Goal: Task Accomplishment & Management: Use online tool/utility

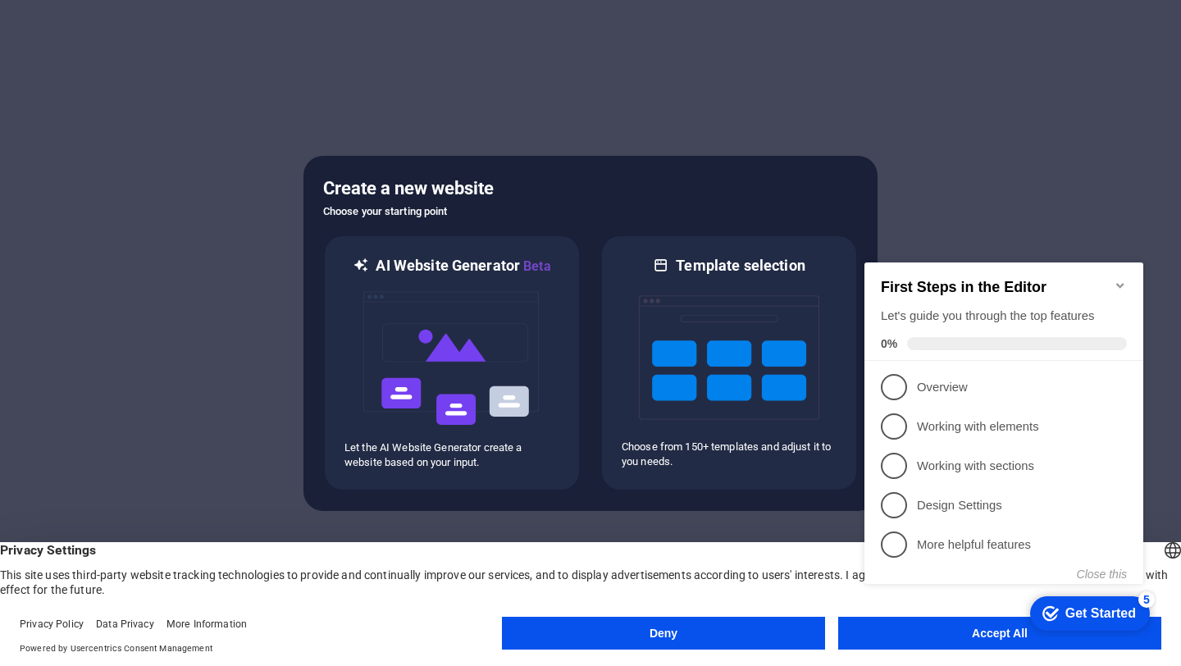
click at [924, 639] on appcues-checklist "Contextual help checklist present on screen" at bounding box center [1007, 440] width 299 height 403
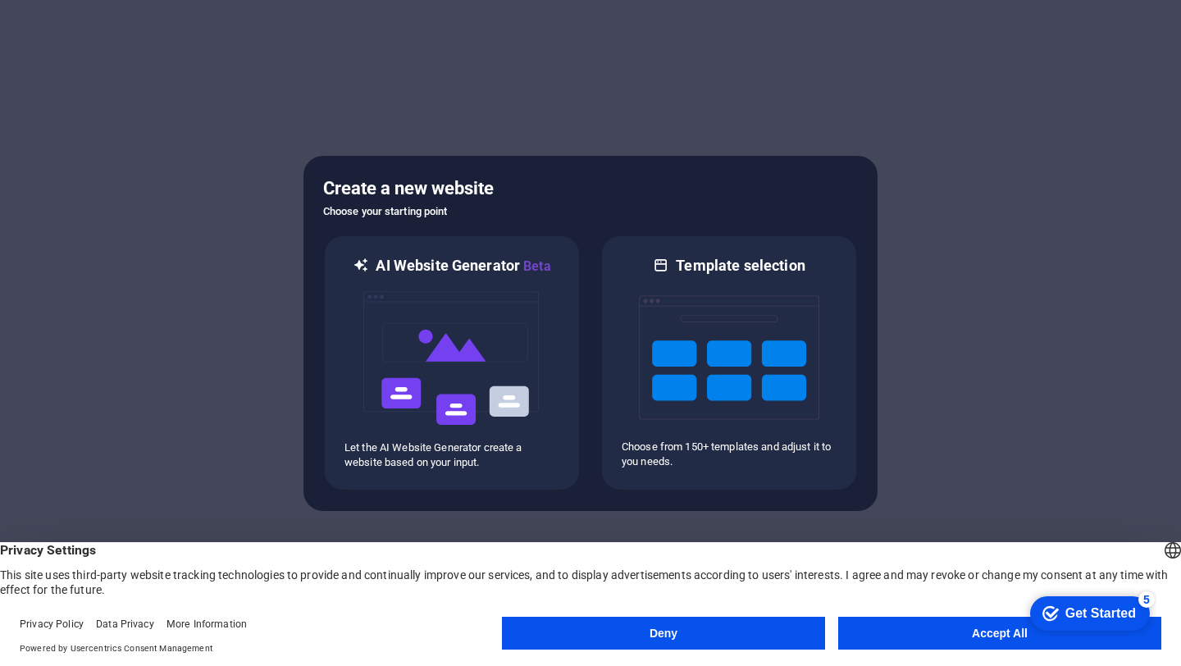
click at [926, 636] on button "Accept All" at bounding box center [999, 633] width 323 height 33
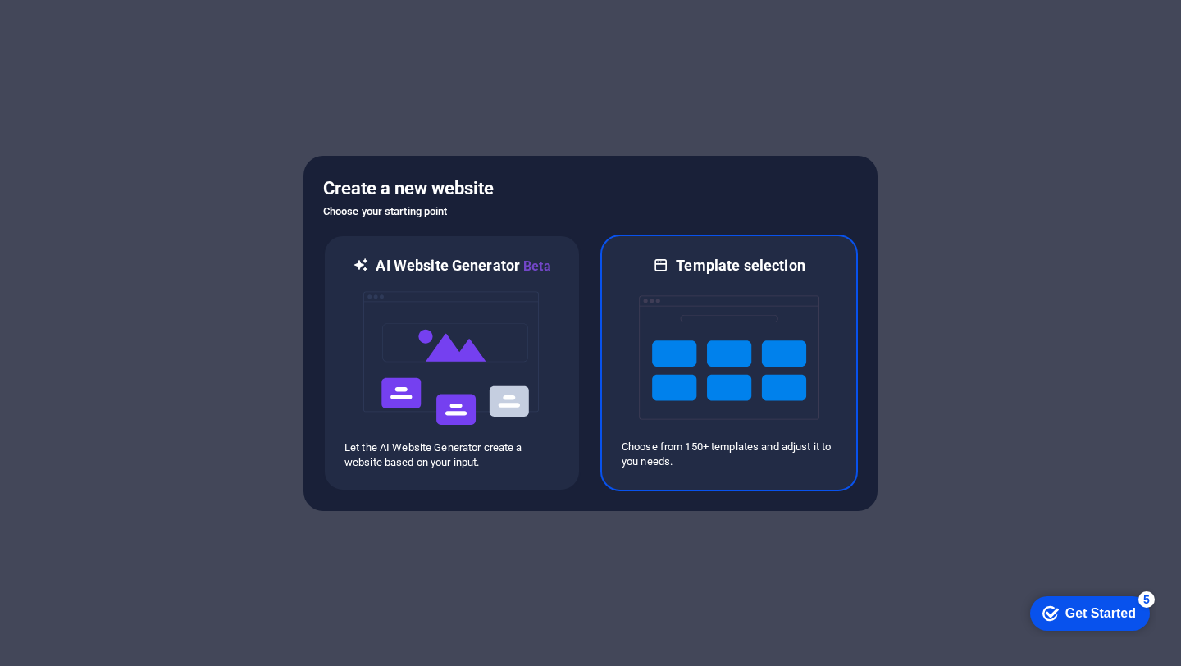
click at [728, 370] on img at bounding box center [729, 358] width 180 height 164
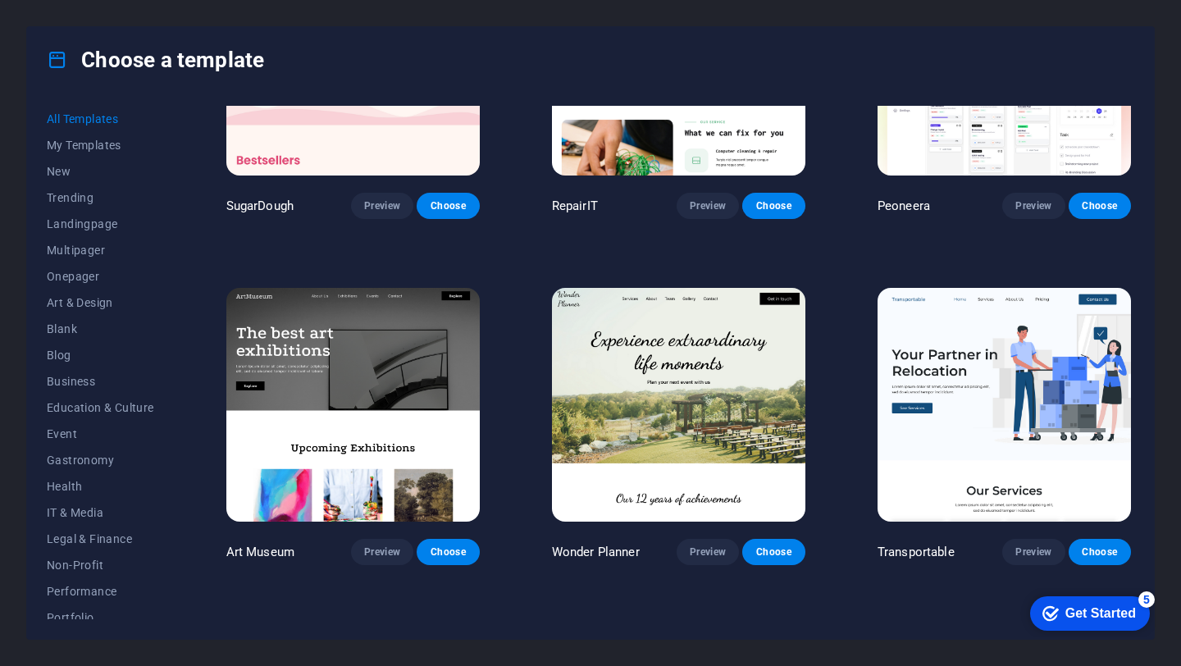
scroll to position [124, 0]
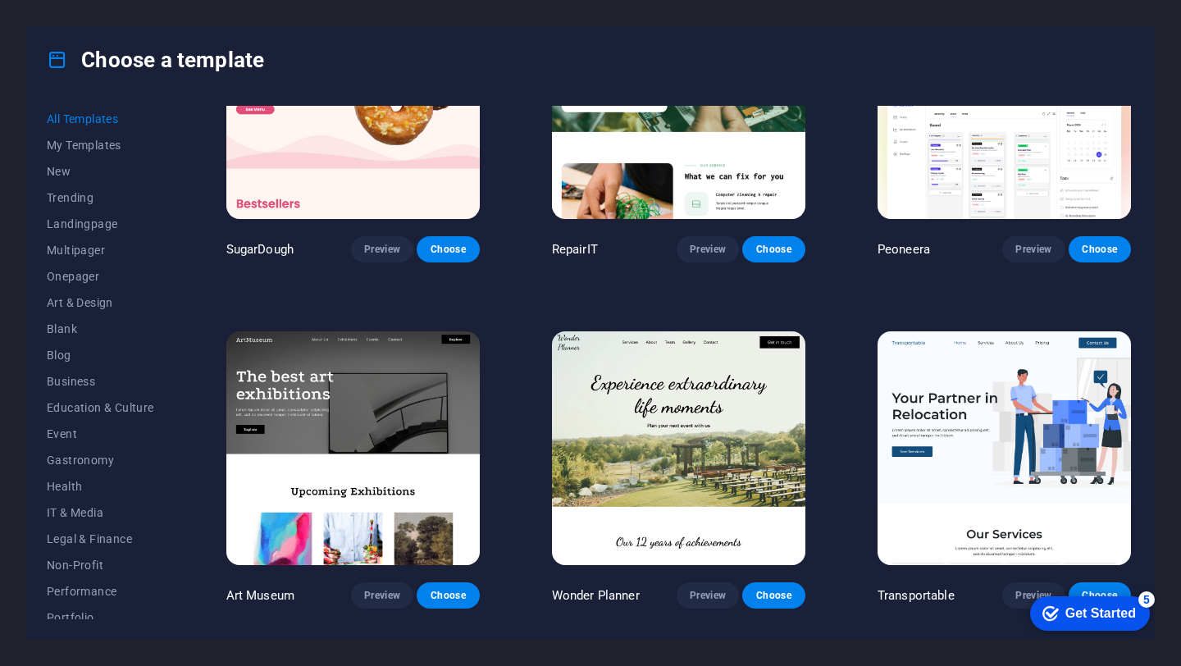
click at [1030, 472] on img at bounding box center [1003, 448] width 253 height 234
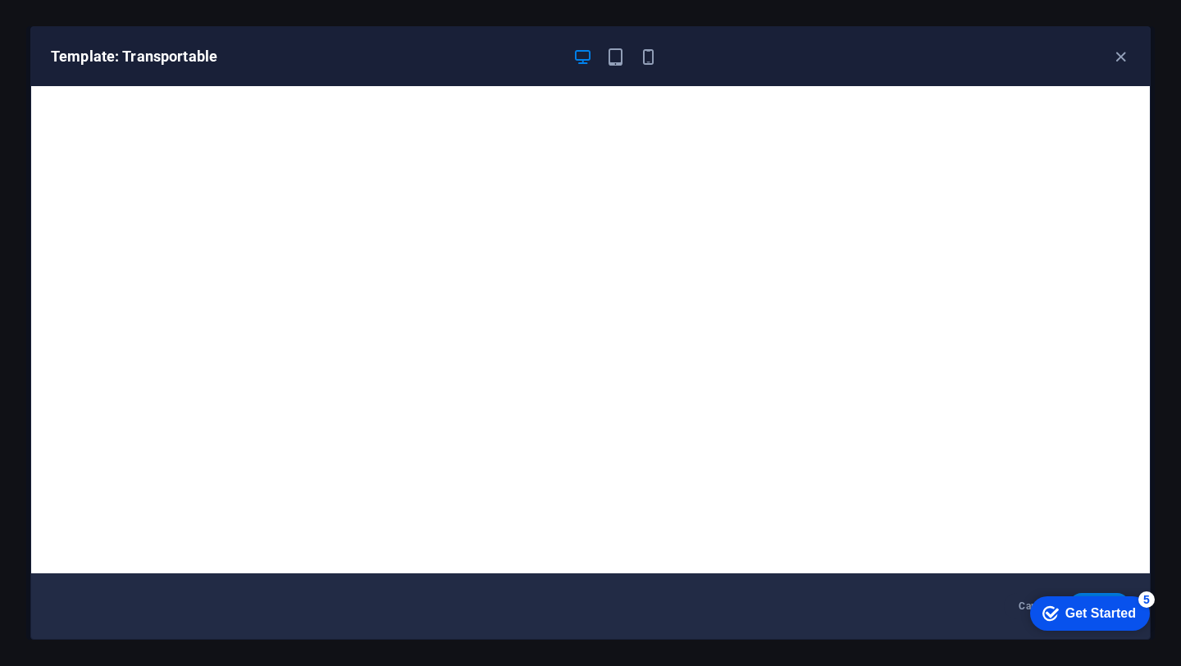
click at [1145, 596] on div "5" at bounding box center [1146, 599] width 16 height 16
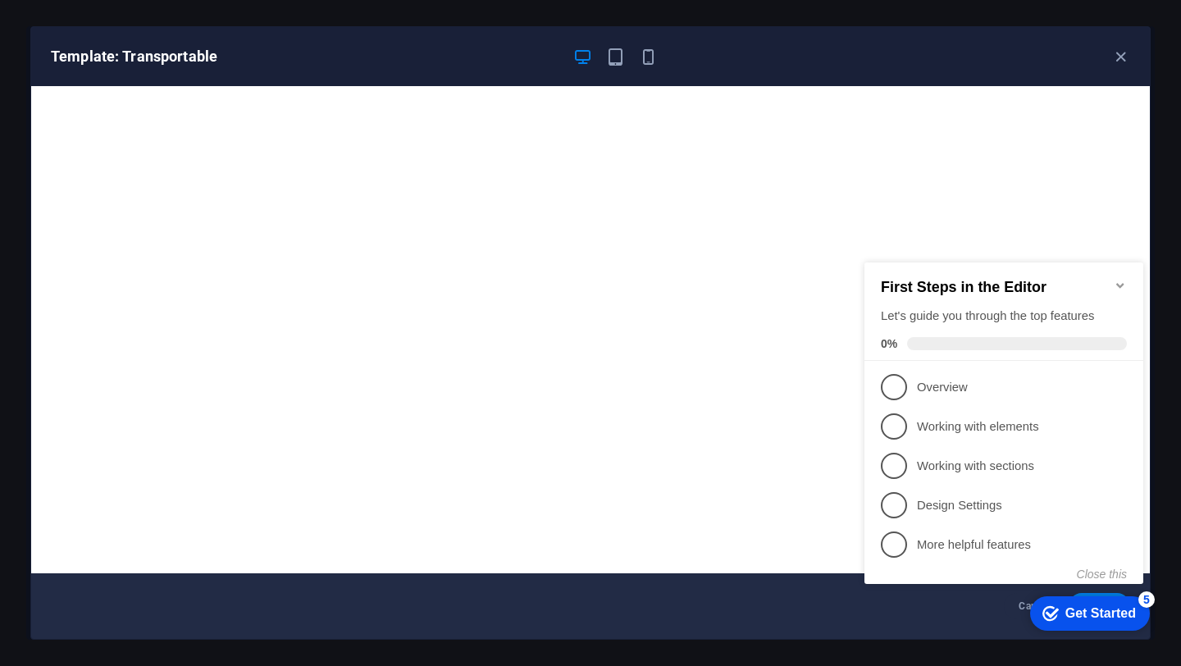
click at [1080, 619] on div "Get Started" at bounding box center [1100, 613] width 71 height 15
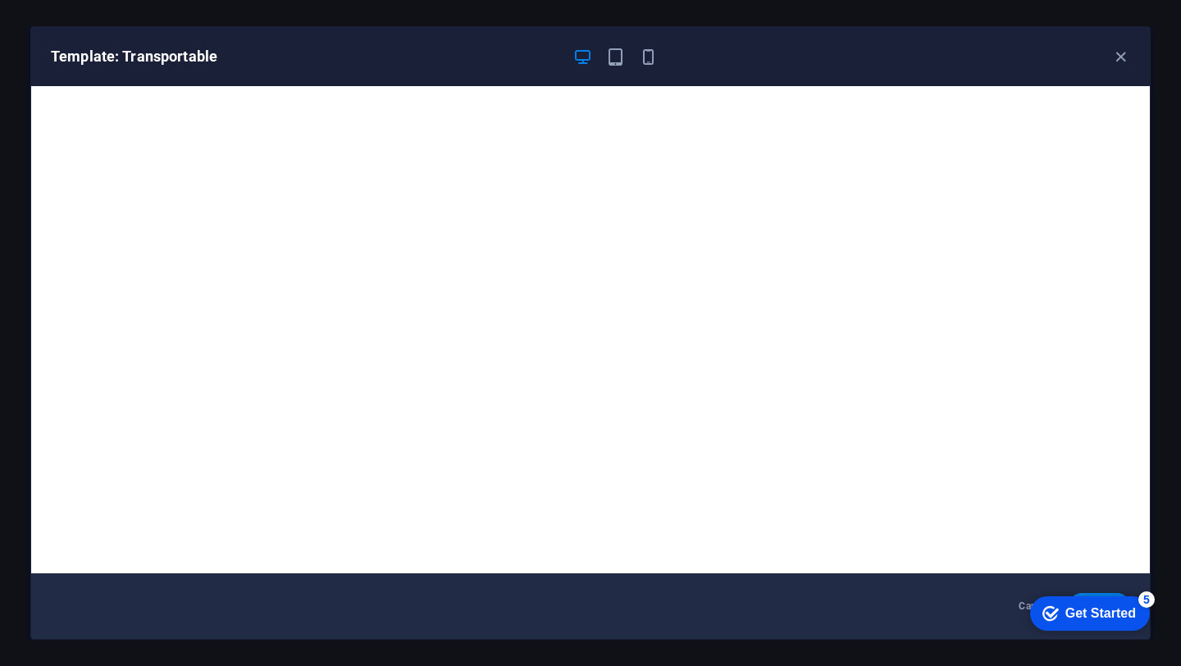
click at [1059, 621] on icon "Get Started 5 items remaining, 0% complete" at bounding box center [1050, 613] width 16 height 15
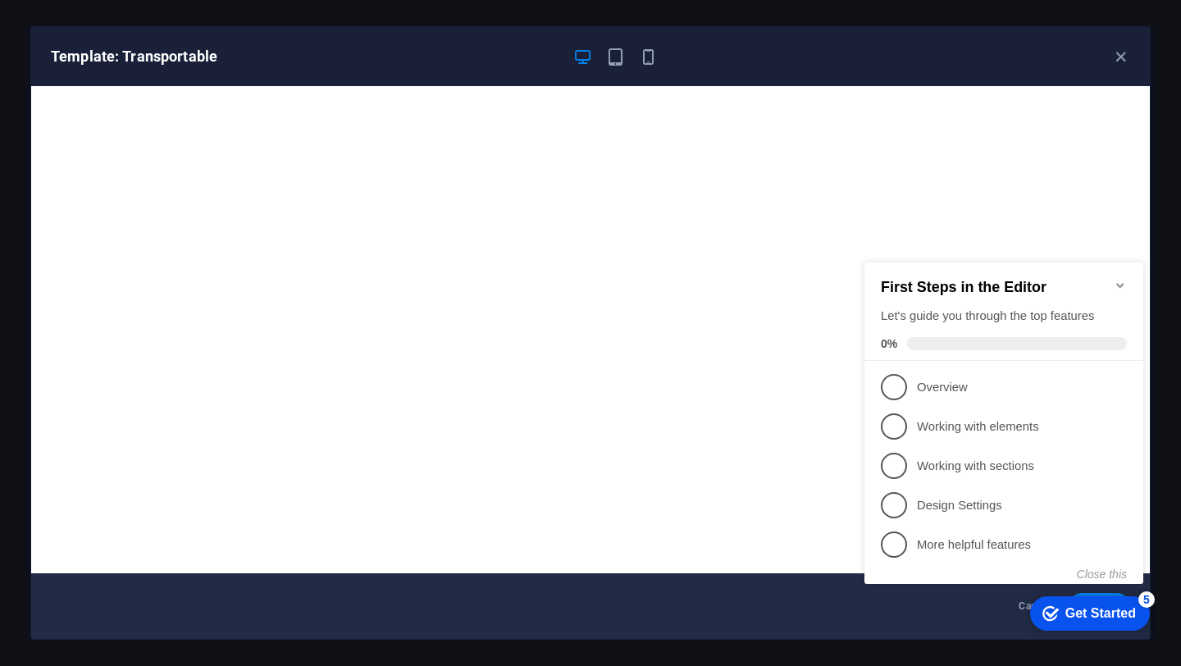
click at [1065, 619] on div "Get Started" at bounding box center [1100, 613] width 71 height 15
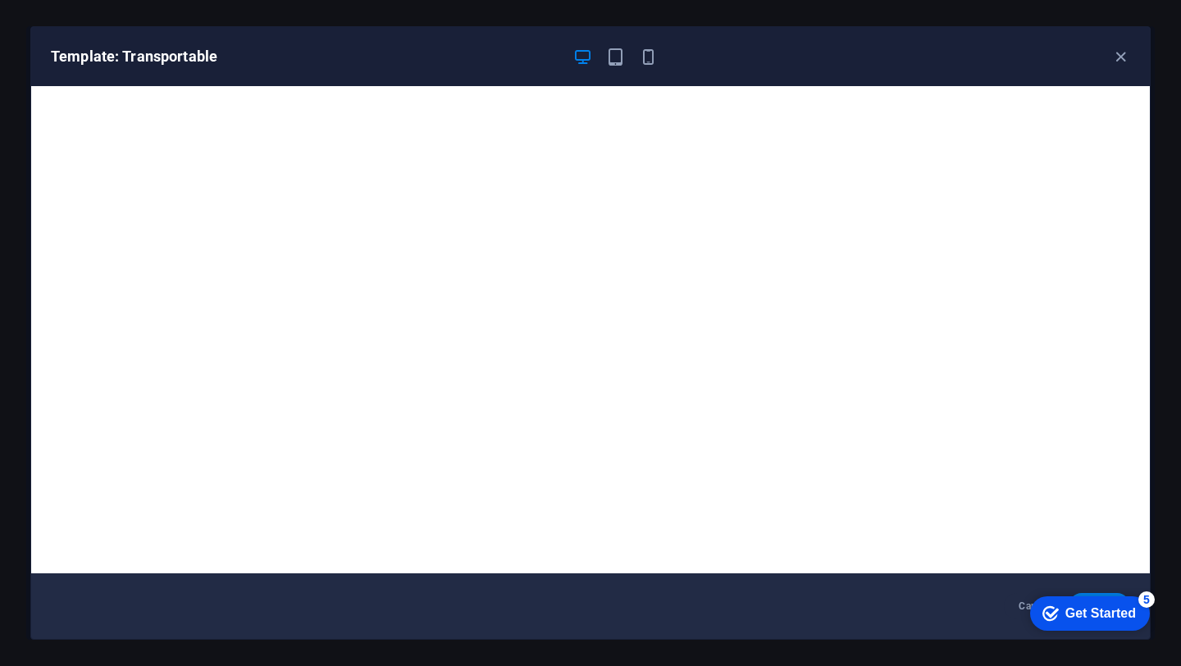
click at [1089, 596] on div "checkmark Get Started 5" at bounding box center [1090, 613] width 120 height 34
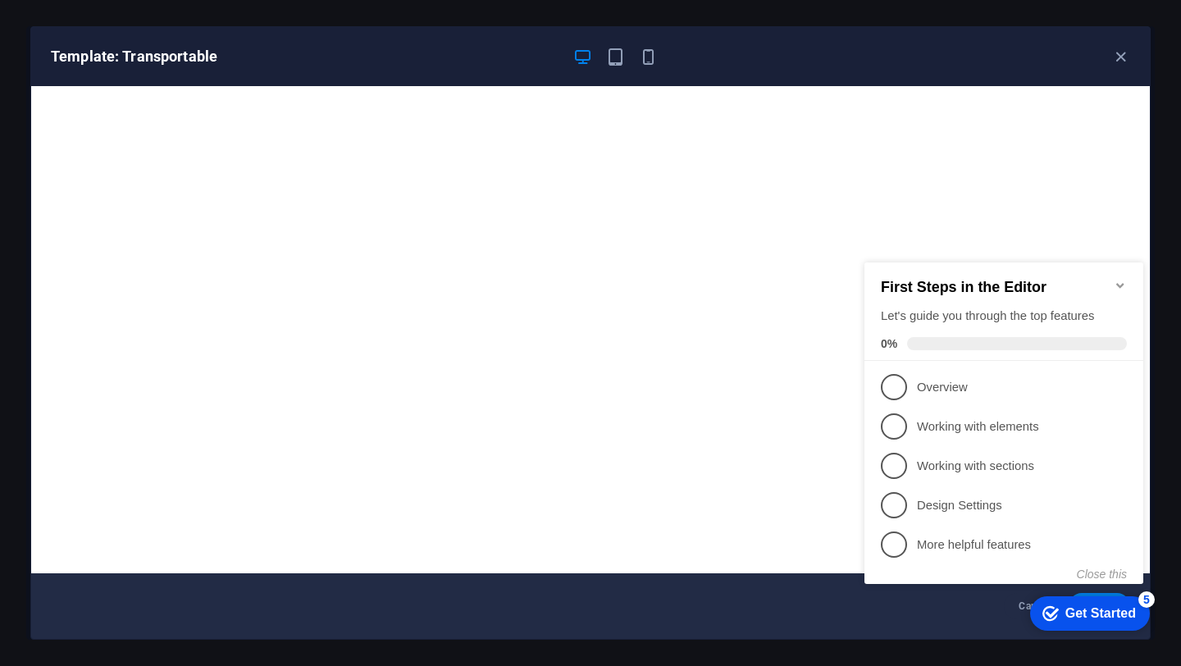
click div "checkmark Get Started 5 First Steps in the Editor Let's guide you through the t…"
click at [1116, 53] on icon "button" at bounding box center [1120, 57] width 19 height 19
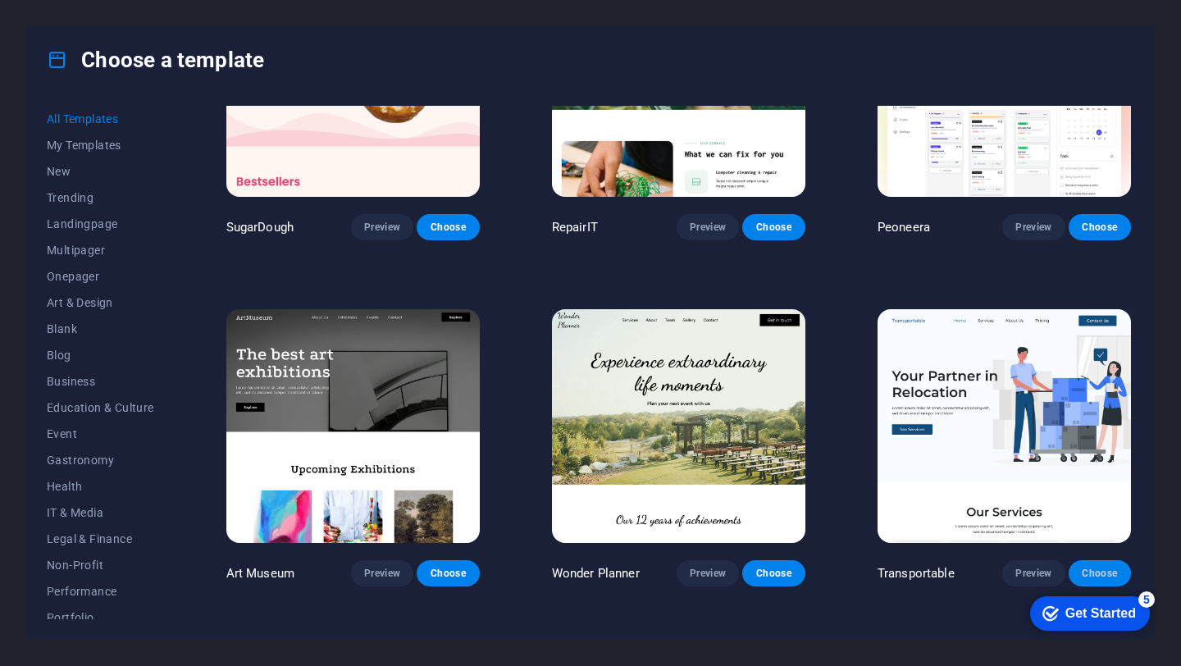
scroll to position [148, 0]
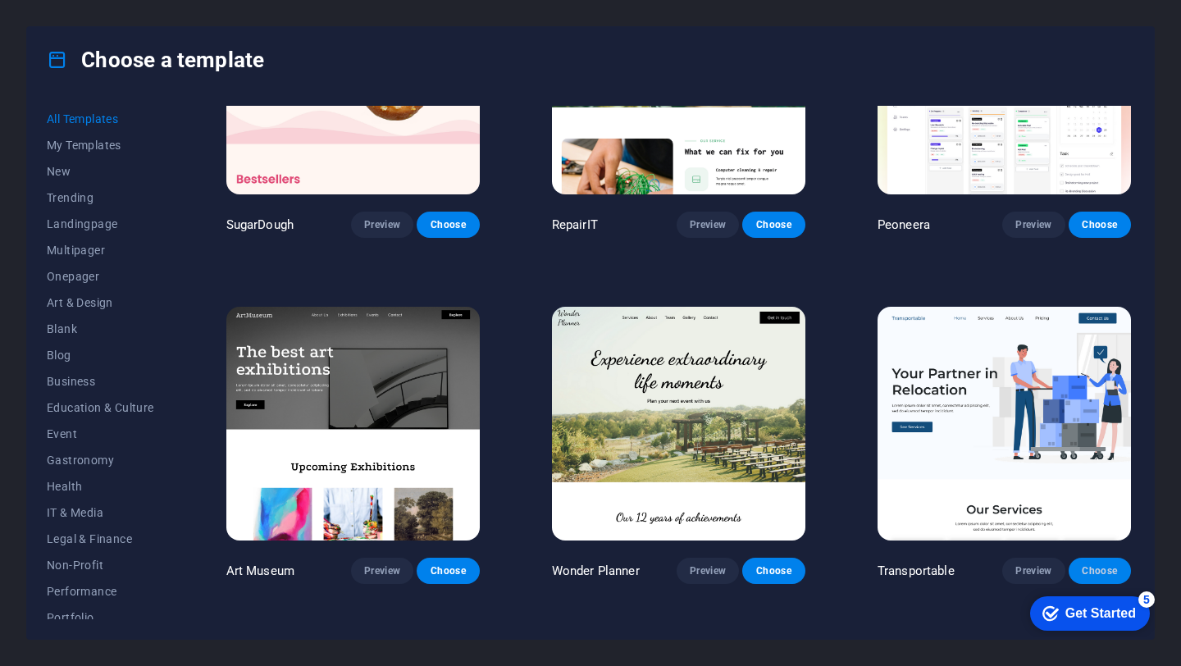
click at [1087, 574] on button "Choose" at bounding box center [1100, 571] width 62 height 26
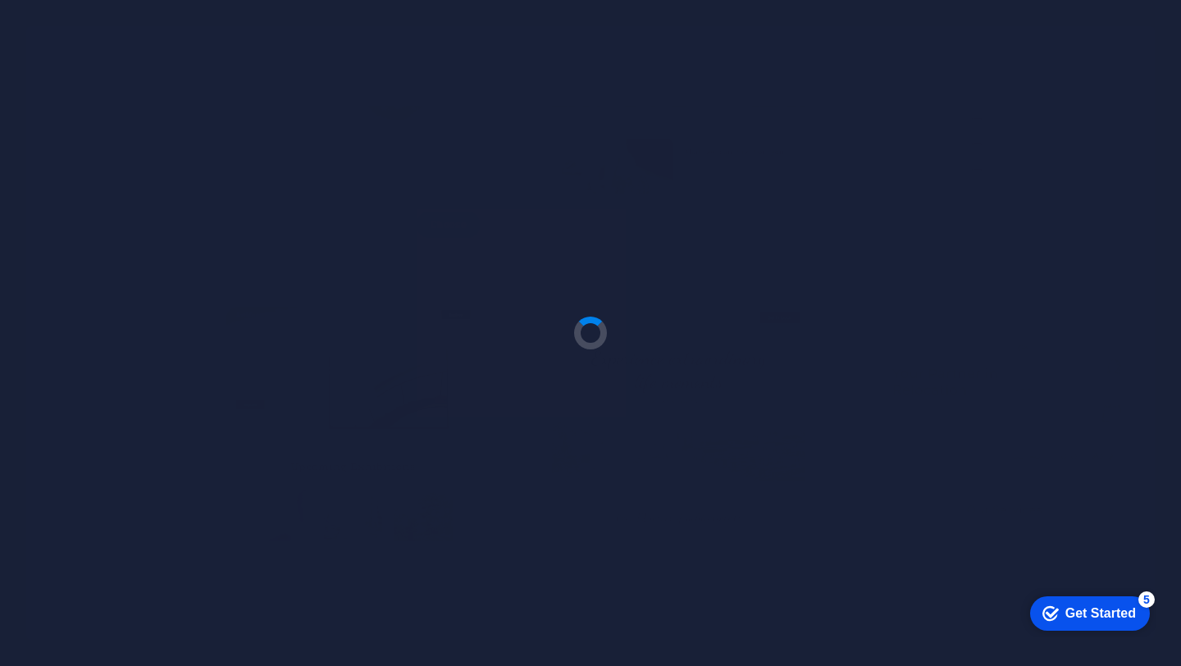
click at [1090, 563] on div at bounding box center [590, 333] width 1181 height 666
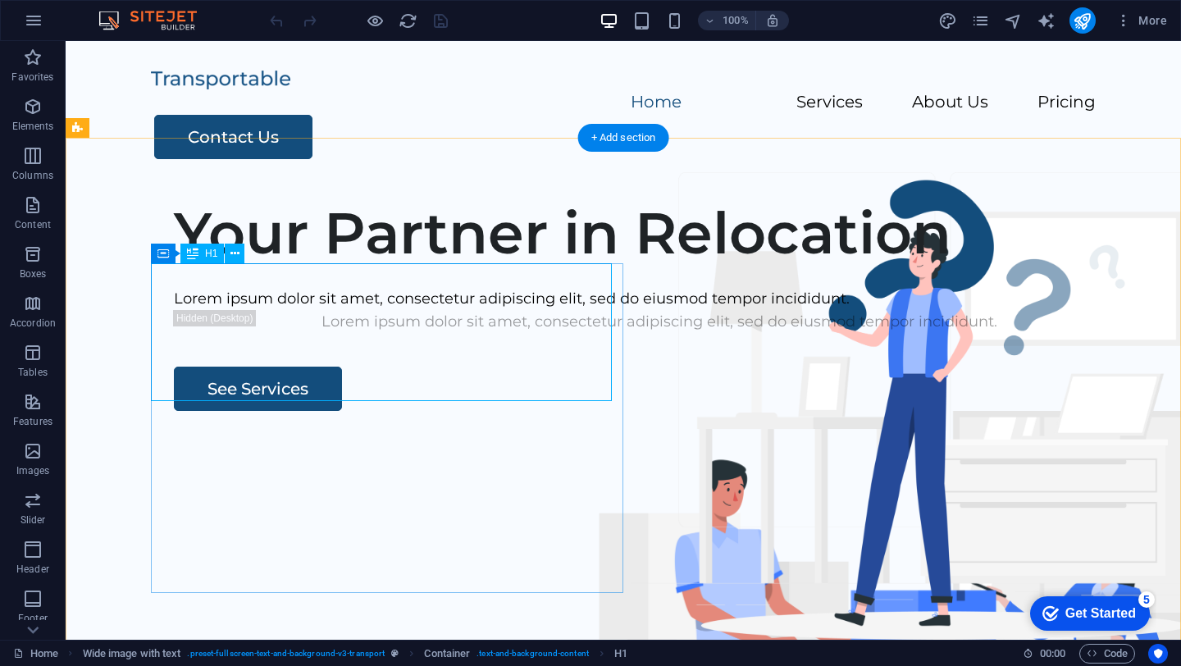
click at [460, 267] on div "Your Partner in Relocation" at bounding box center [659, 232] width 971 height 69
click at [458, 267] on div "Your Partner in Relocation" at bounding box center [659, 232] width 971 height 69
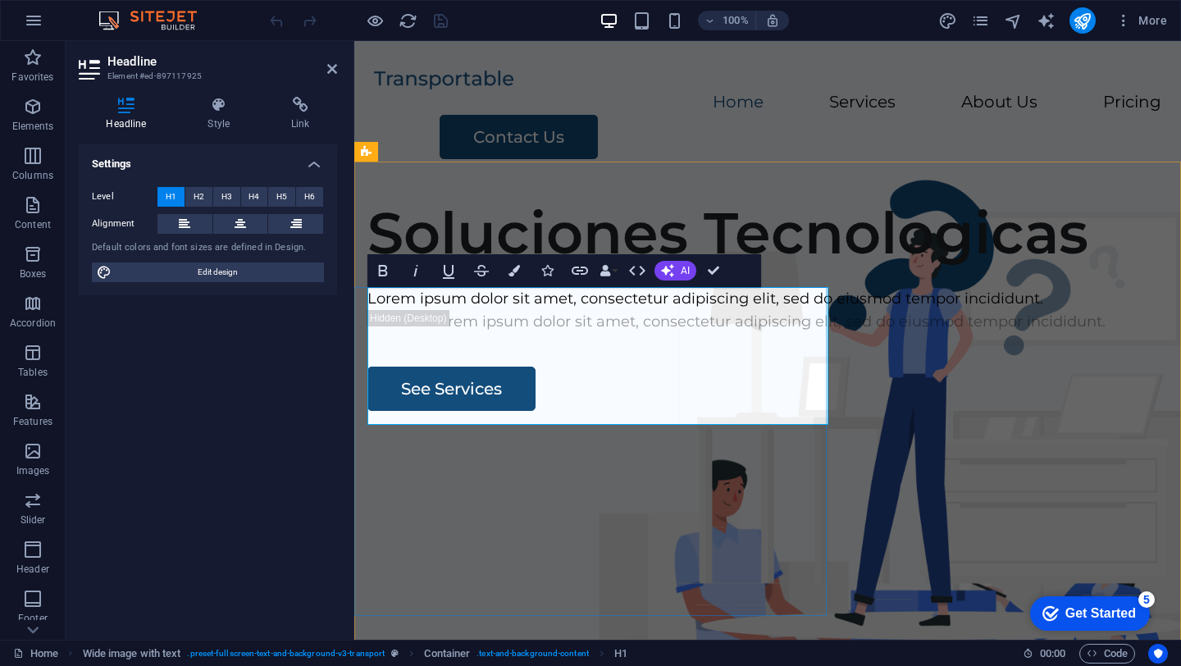
click at [595, 267] on h1 "Soluciones Tecnologicas" at bounding box center [767, 232] width 800 height 69
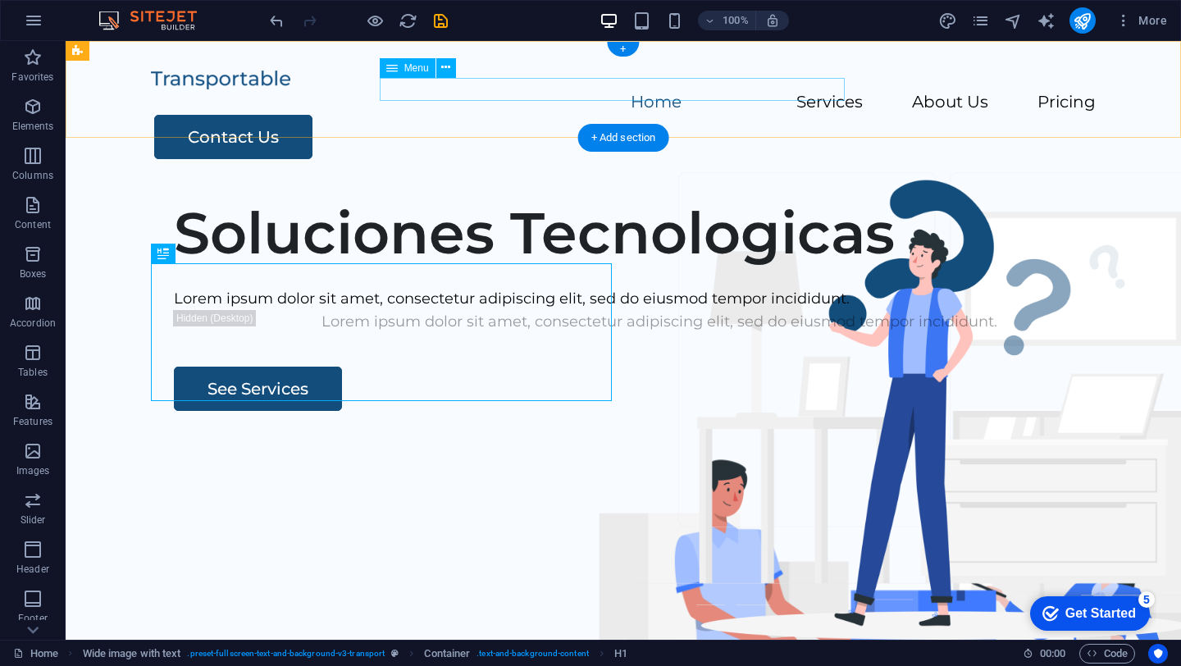
click at [414, 92] on nav "Home Services About Us Pricing" at bounding box center [623, 103] width 945 height 24
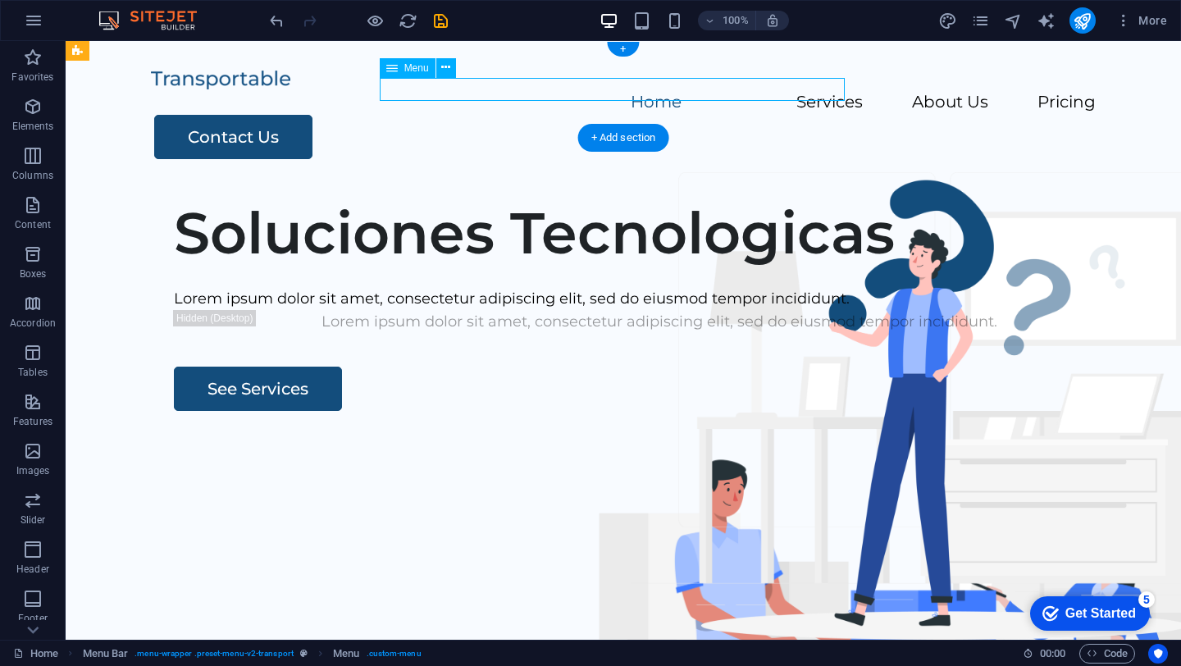
click at [414, 92] on nav "Home Services About Us Pricing" at bounding box center [623, 103] width 945 height 24
select select
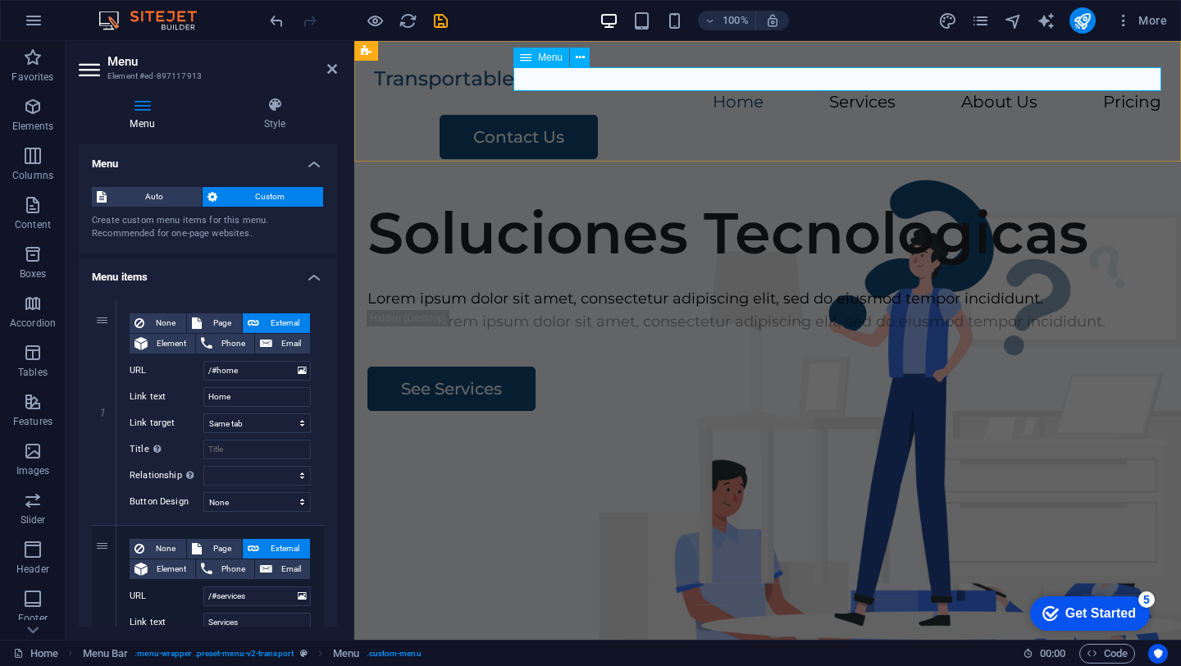
click at [757, 91] on nav "Home Services About Us Pricing" at bounding box center [767, 103] width 787 height 24
click at [767, 91] on nav "Home Services About Us Pricing" at bounding box center [767, 103] width 787 height 24
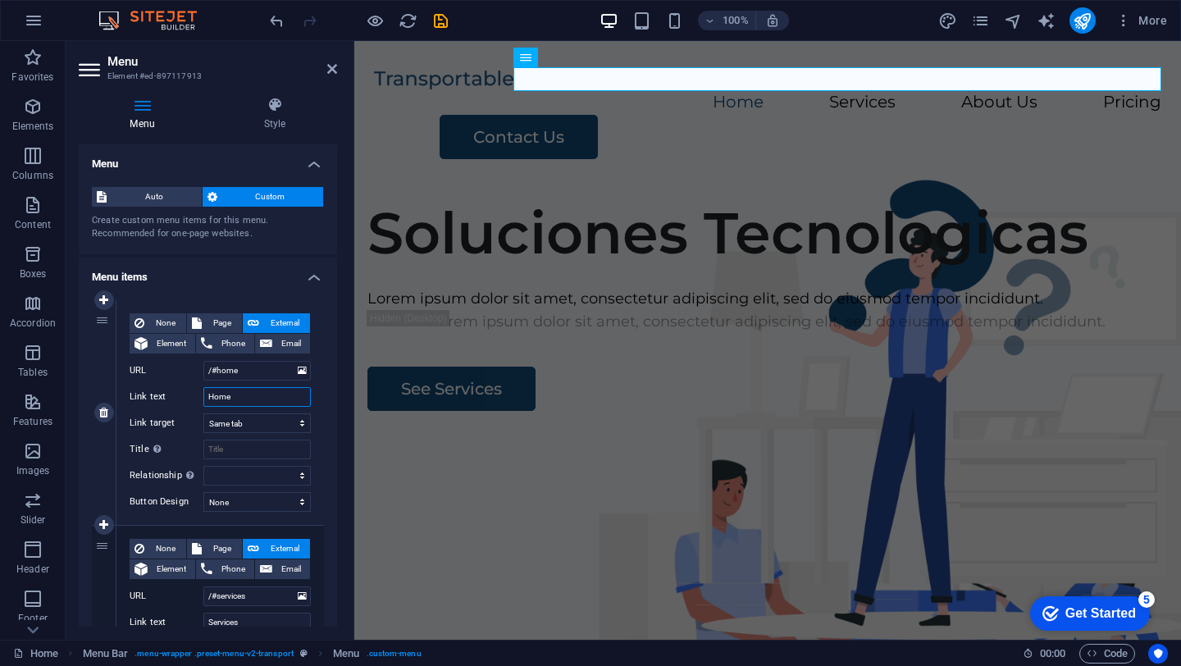
drag, startPoint x: 257, startPoint y: 397, endPoint x: 183, endPoint y: 385, distance: 74.8
click at [185, 387] on div "Link text Home" at bounding box center [220, 397] width 181 height 20
type input "Inicio"
select select
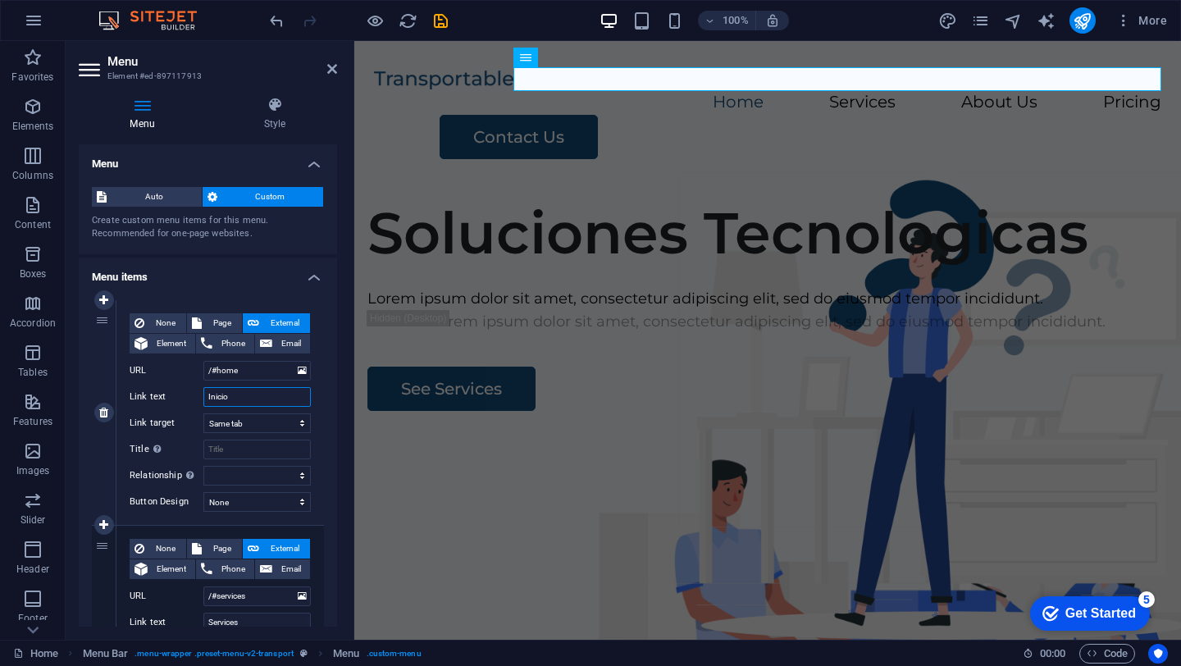
select select
type input "Inicio"
click at [244, 370] on input "/#home" at bounding box center [256, 371] width 107 height 20
type input "/#"
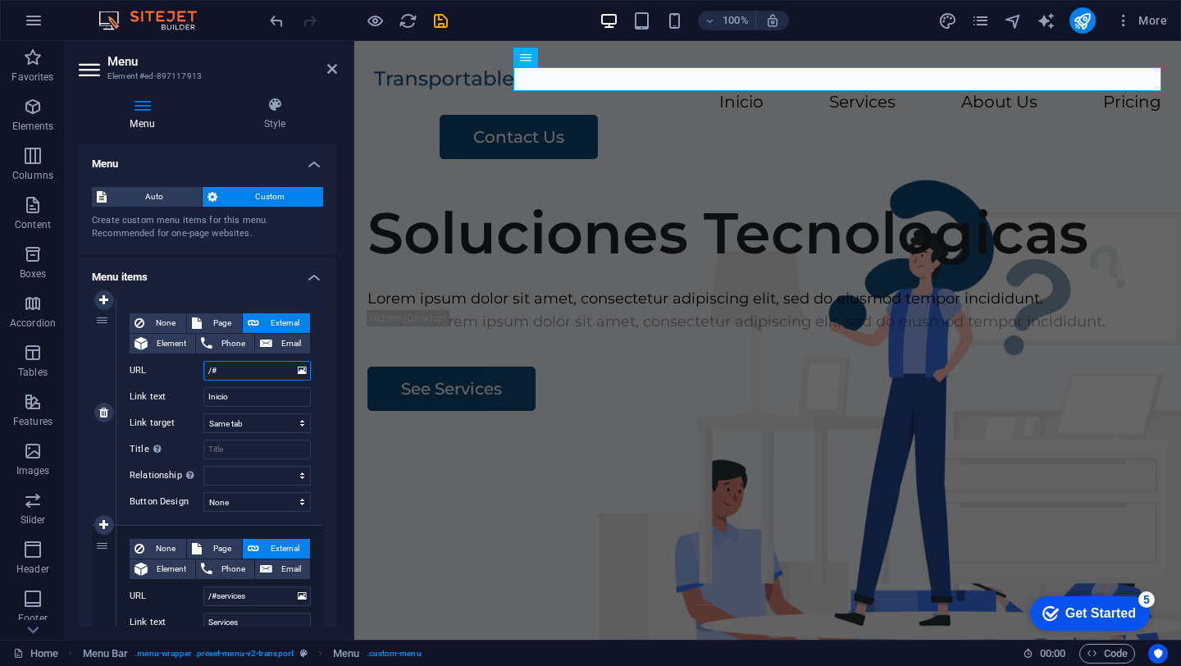
select select
type input "/#inicio"
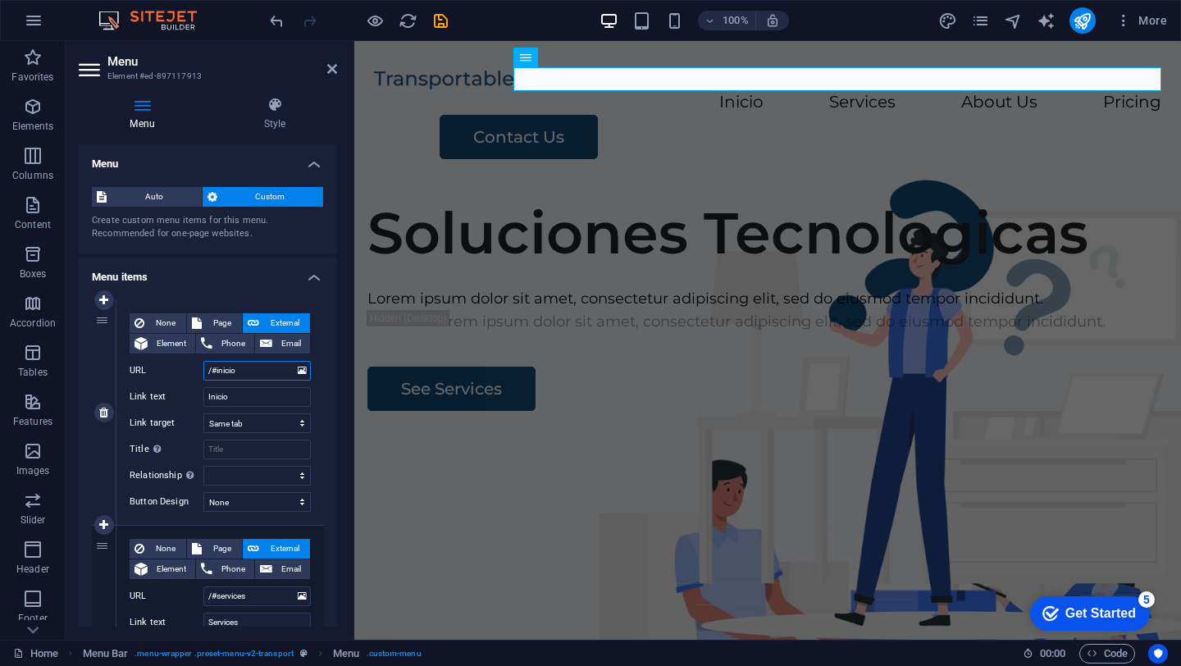
select select
type input "/#inicio"
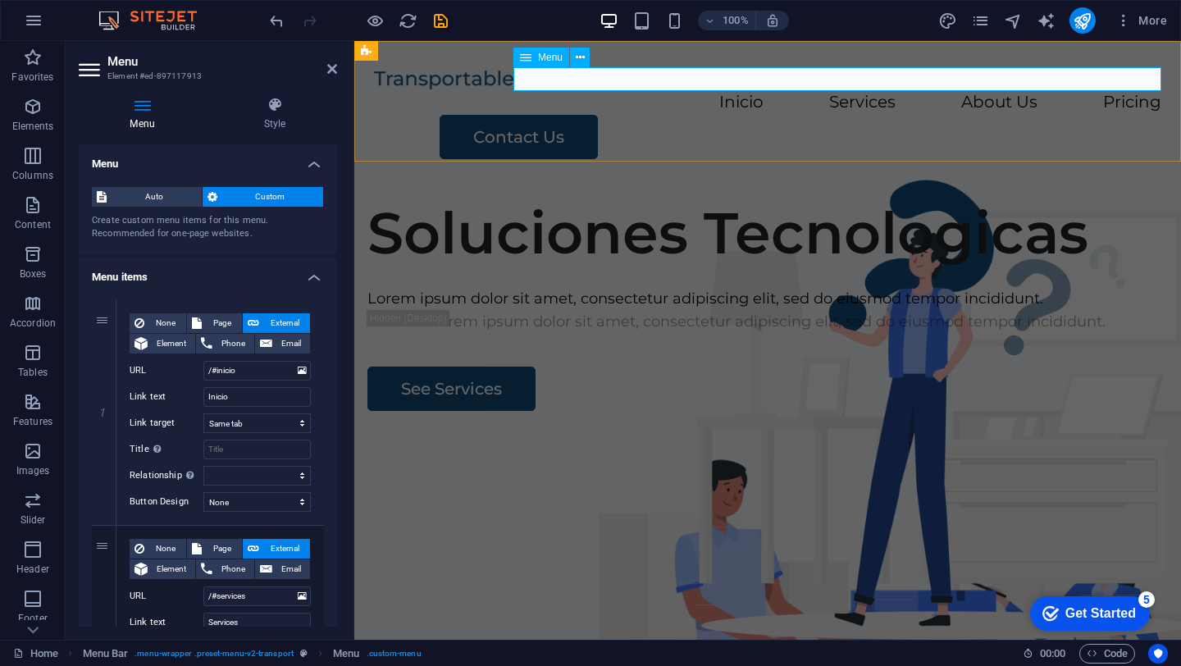
click at [864, 91] on nav "Inicio Services About Us Pricing" at bounding box center [767, 103] width 787 height 24
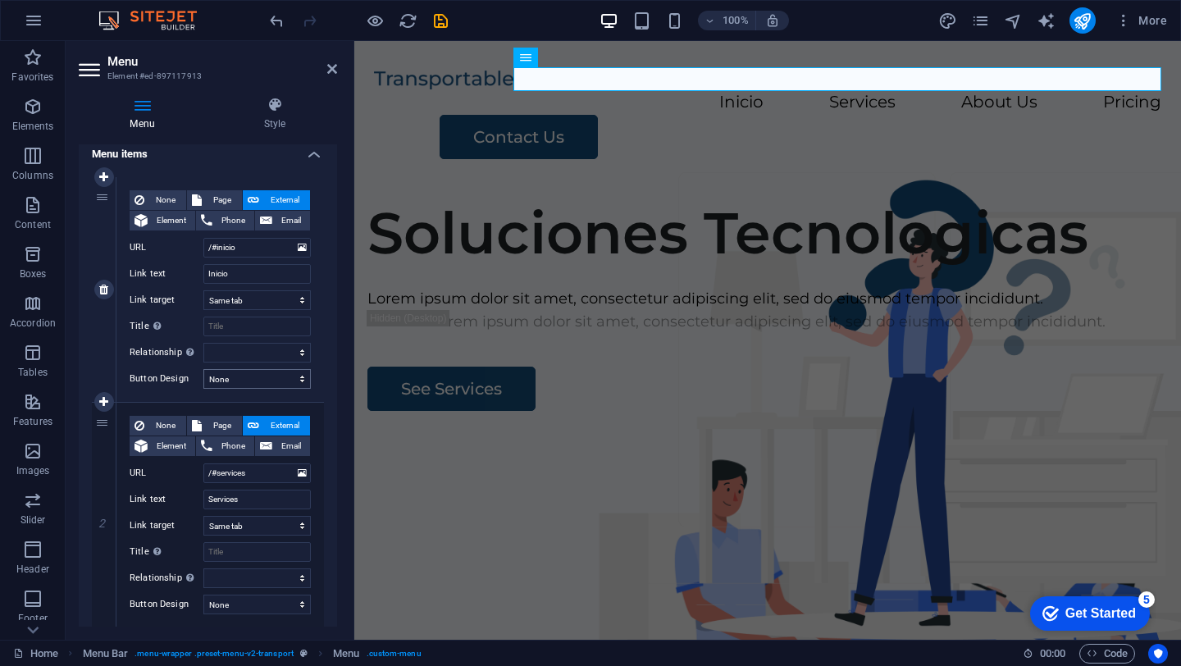
scroll to position [125, 0]
click at [259, 468] on input "/#services" at bounding box center [256, 472] width 107 height 20
type input "/#servic"
select select
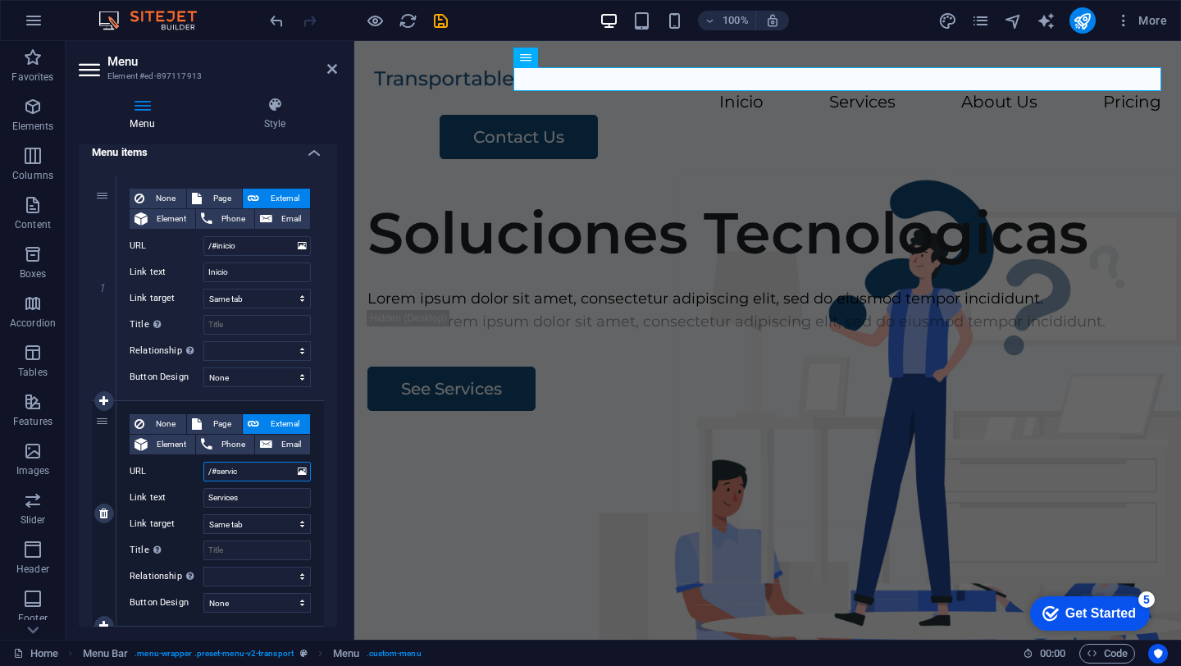
select select
type input "/#servicios"
select select
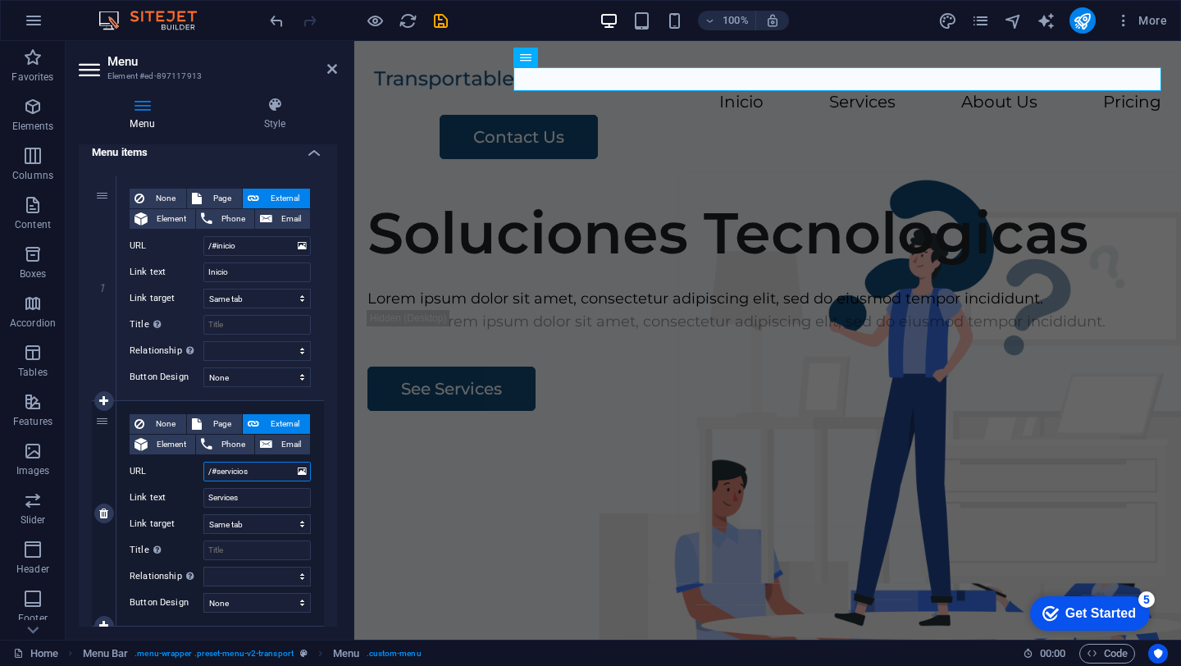
select select
type input "/#servicios"
click at [259, 493] on input "Services" at bounding box center [256, 498] width 107 height 20
type input "Servic"
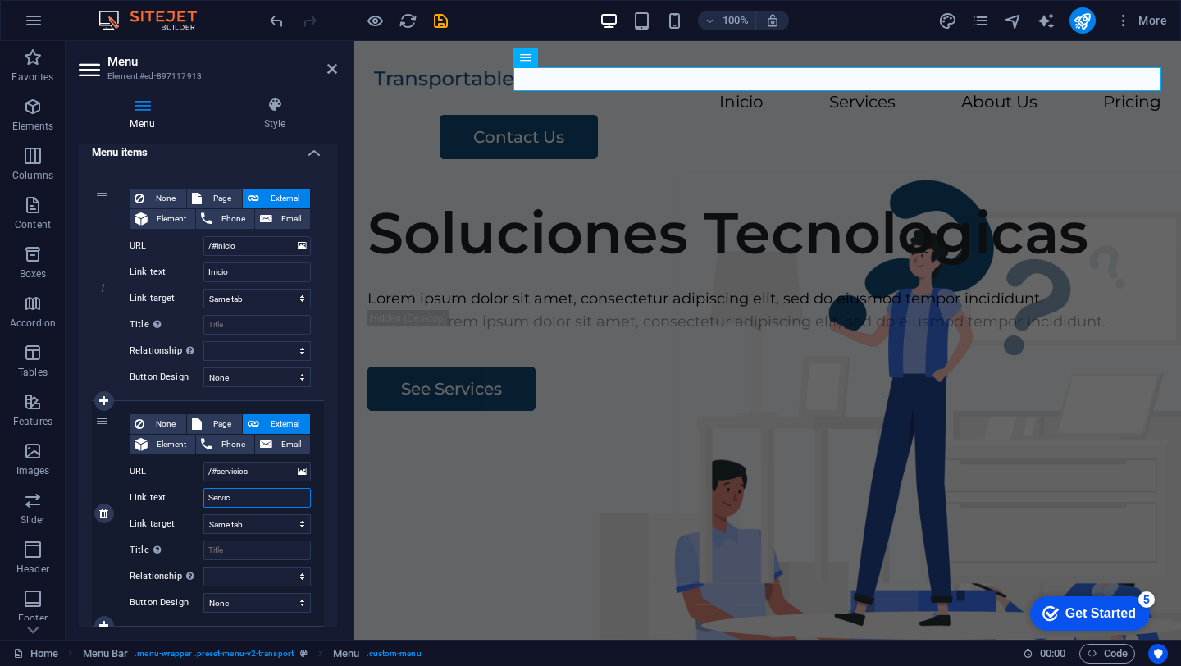
select select
type input "Servicios"
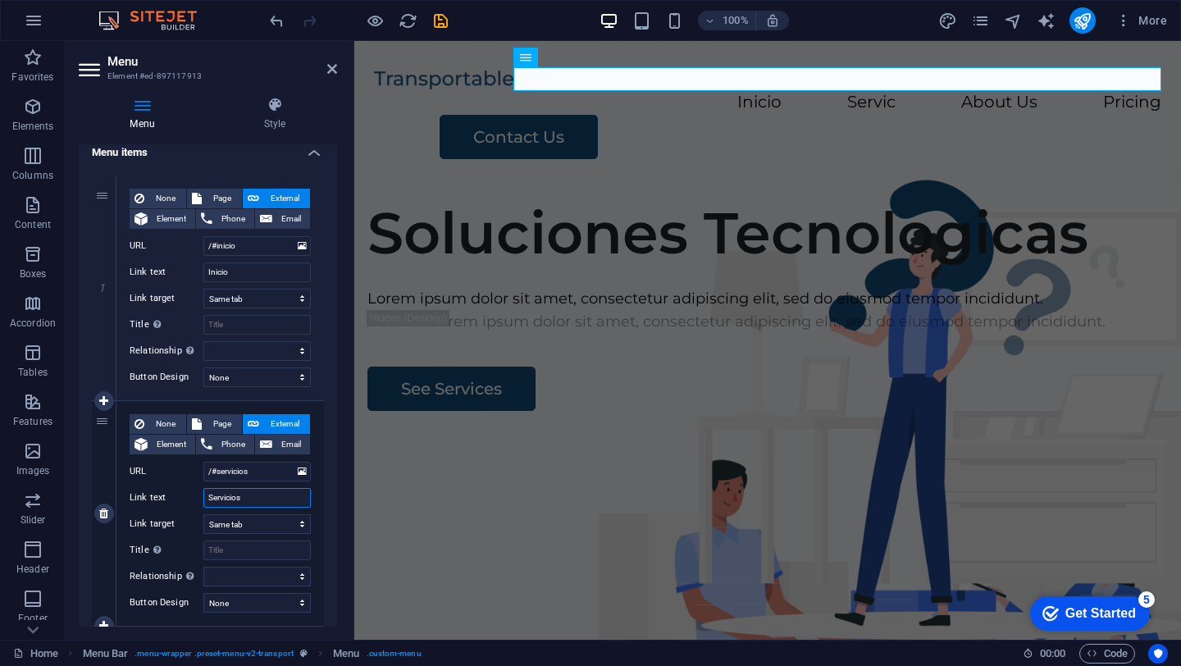
select select
type input "Servicios"
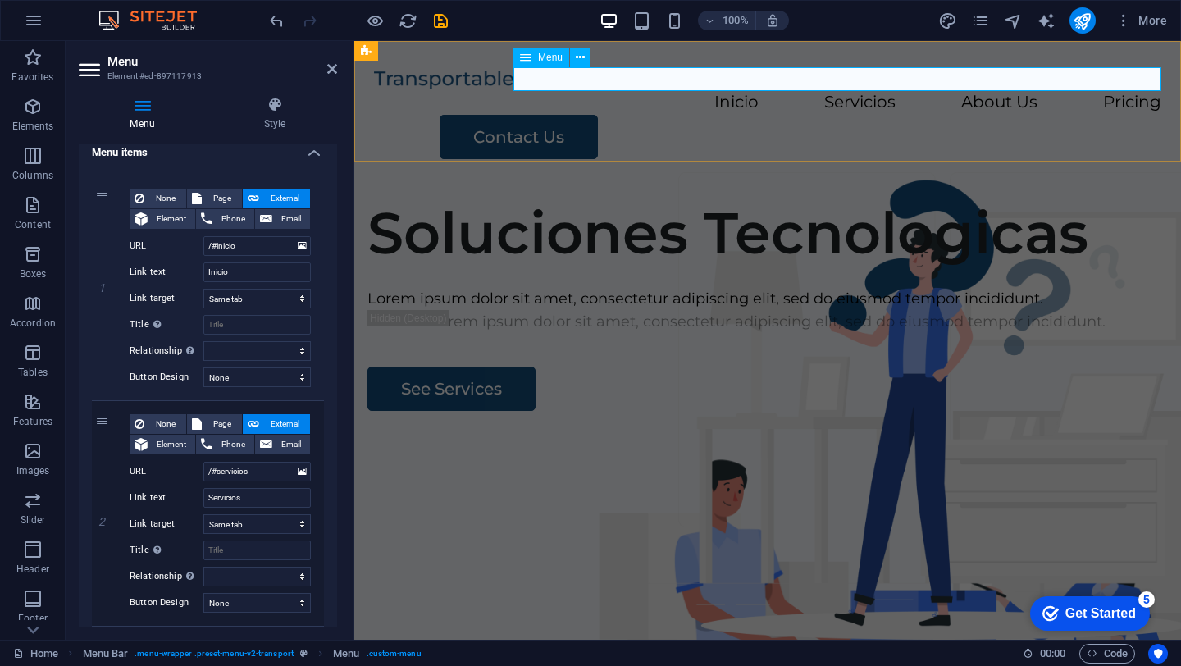
click at [1016, 91] on nav "Inicio Servicios About Us Pricing" at bounding box center [767, 103] width 787 height 24
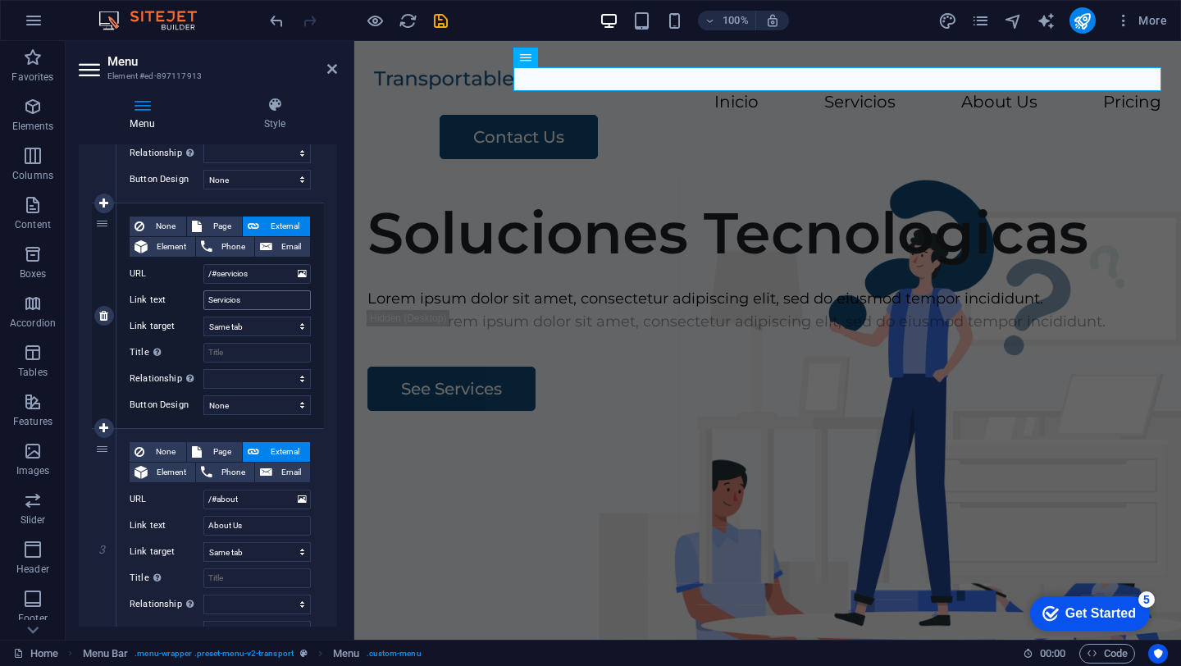
scroll to position [328, 0]
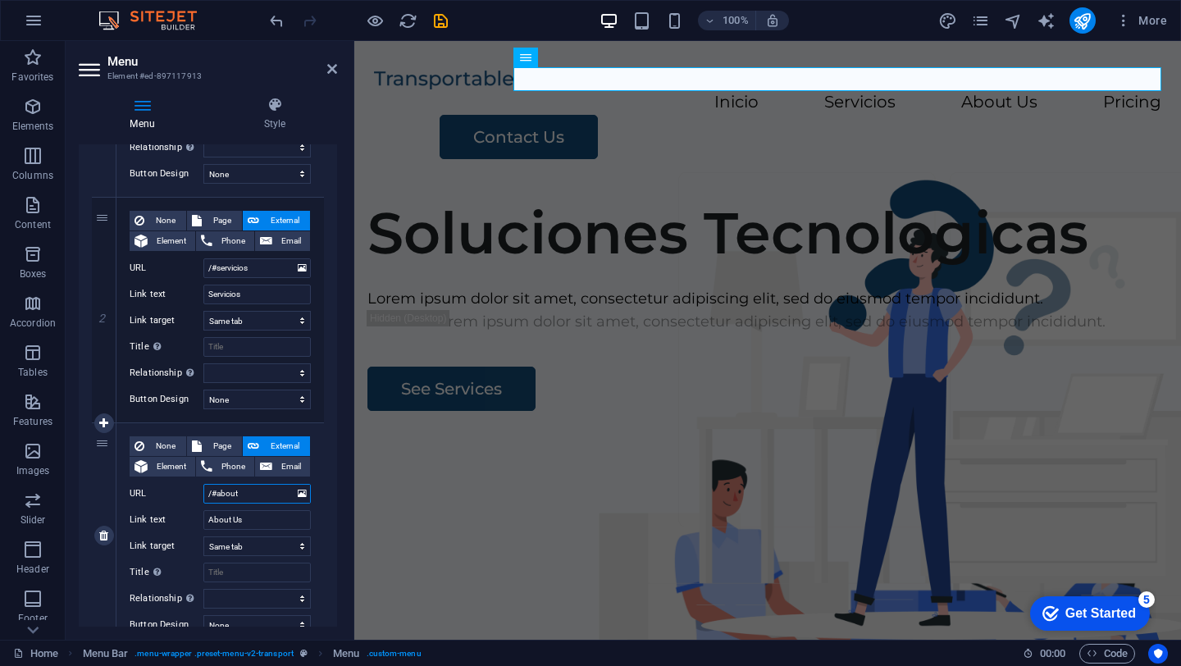
click at [253, 496] on input "/#about" at bounding box center [256, 494] width 107 height 20
type input "/#"
select select
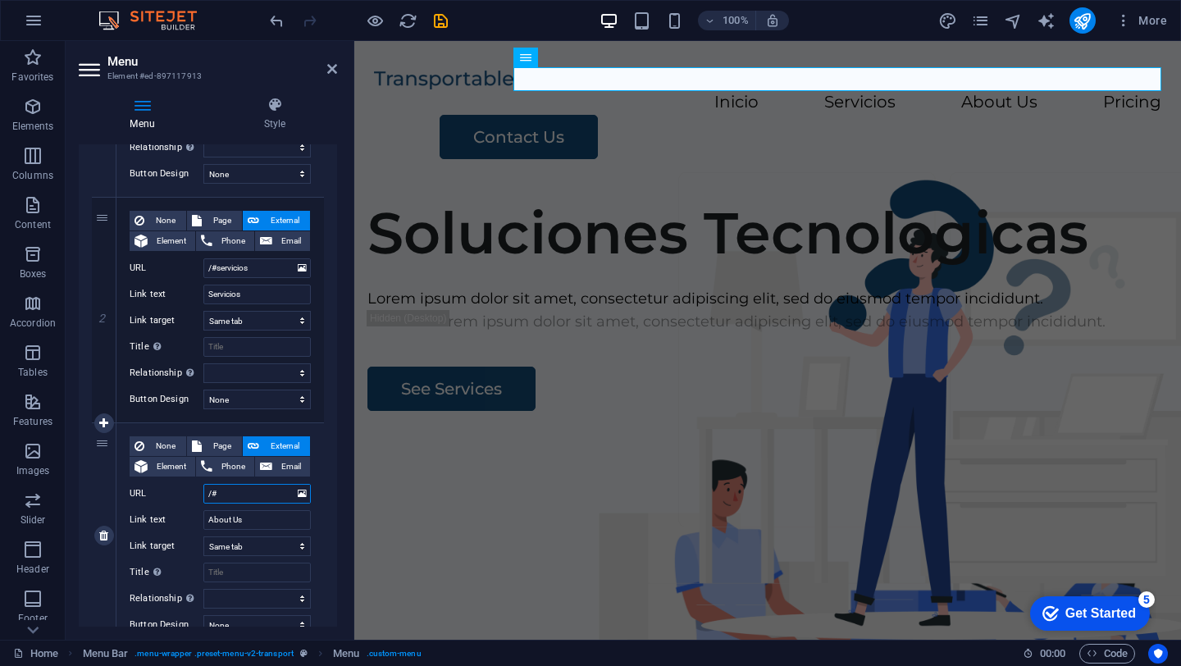
select select
type input "/#Noso"
select select
type input "/#Nos"
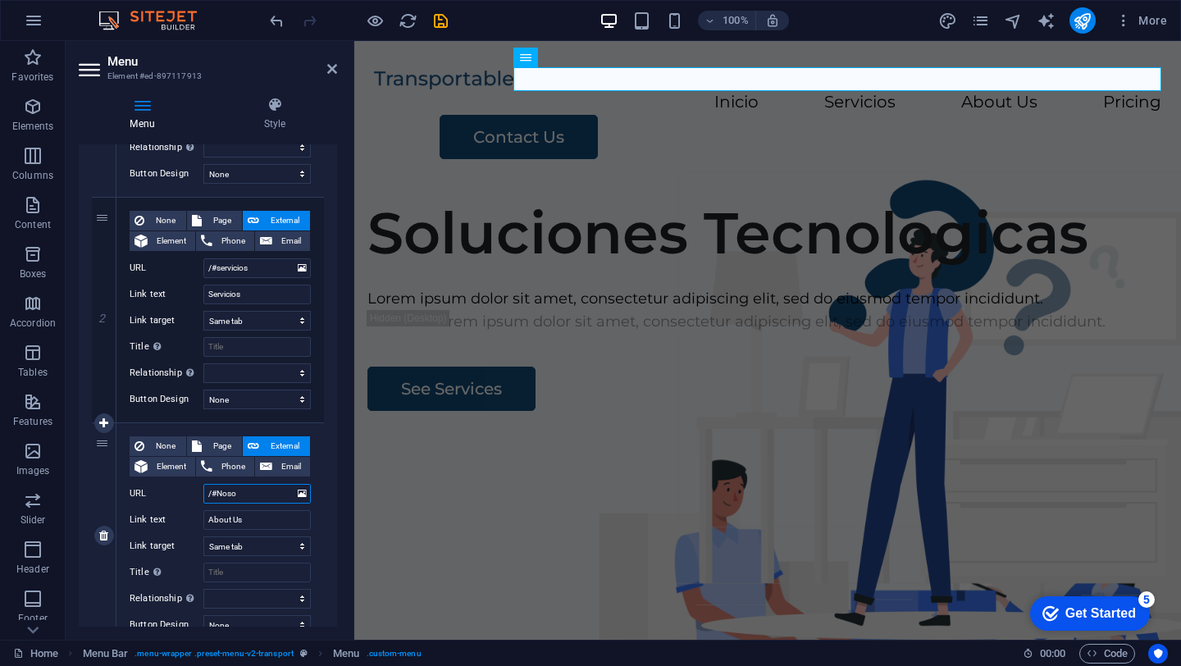
select select
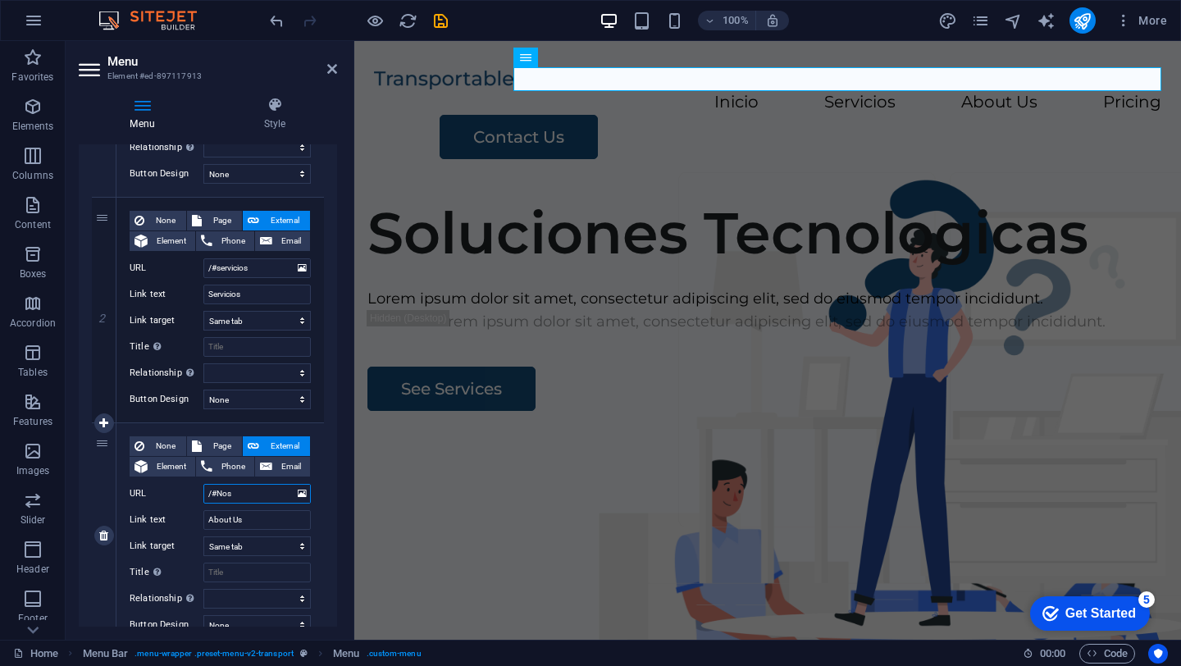
select select
type input "/#NOS"
select select
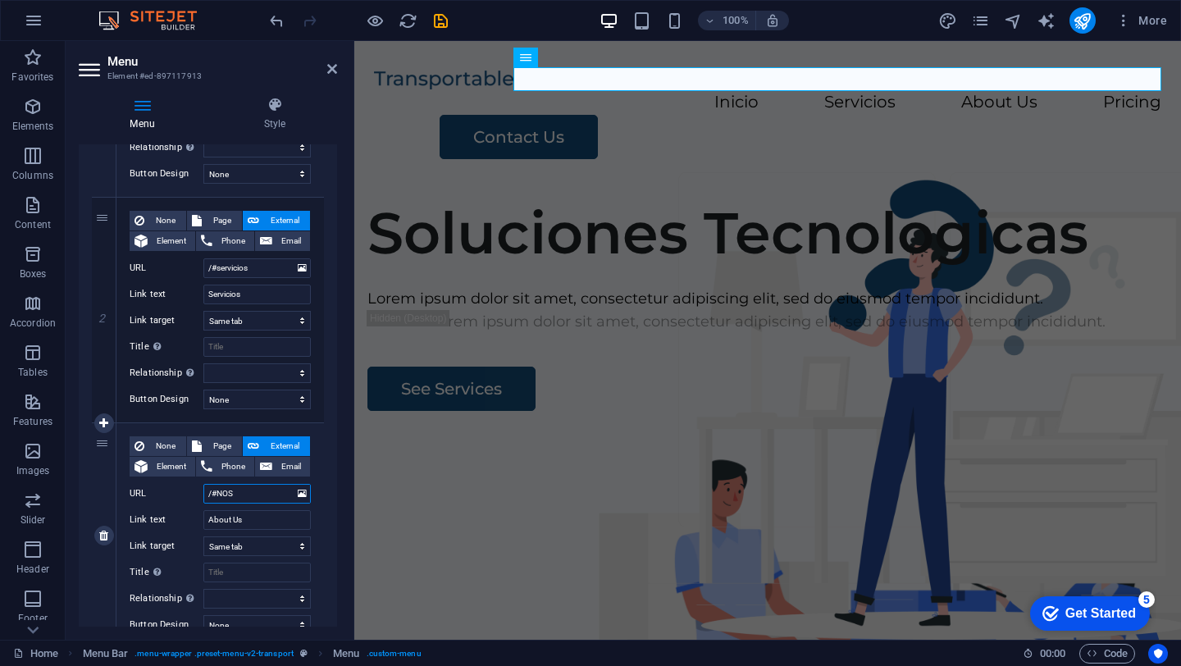
select select
type input "/#nosotros"
select select
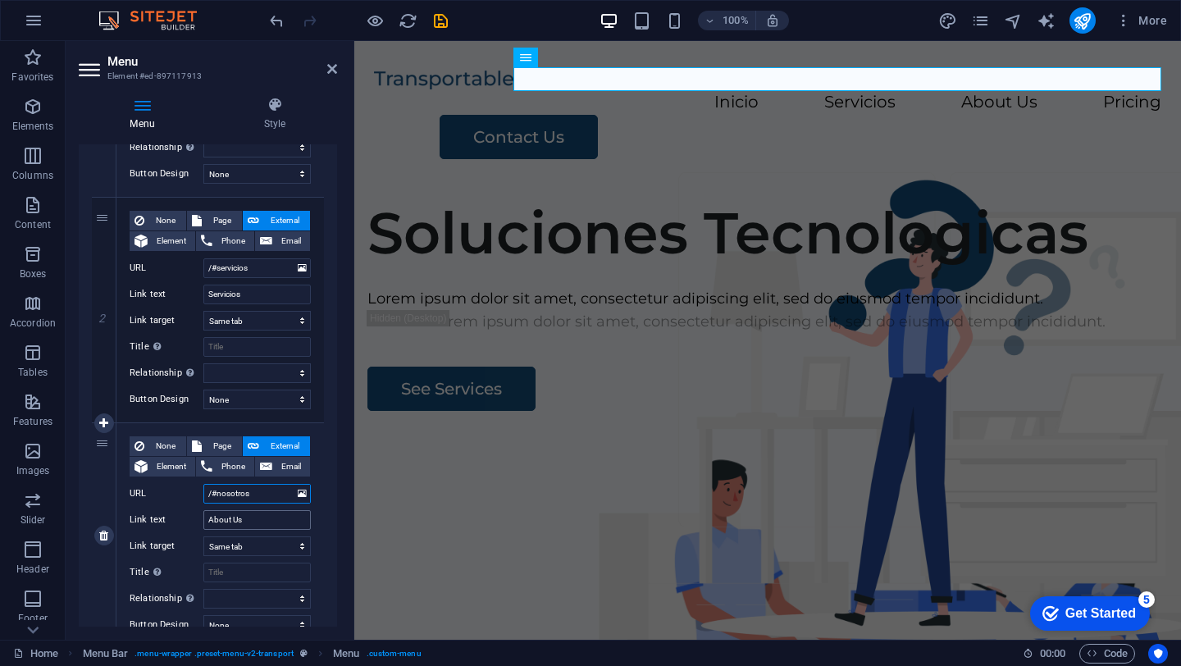
select select
type input "/#nosotros"
drag, startPoint x: 260, startPoint y: 526, endPoint x: 112, endPoint y: 482, distance: 153.9
click at [126, 493] on div "None Page External Element Phone Email Page Home Legal Notice Privacy Subpage E…" at bounding box center [219, 535] width 207 height 225
type input "Noso"
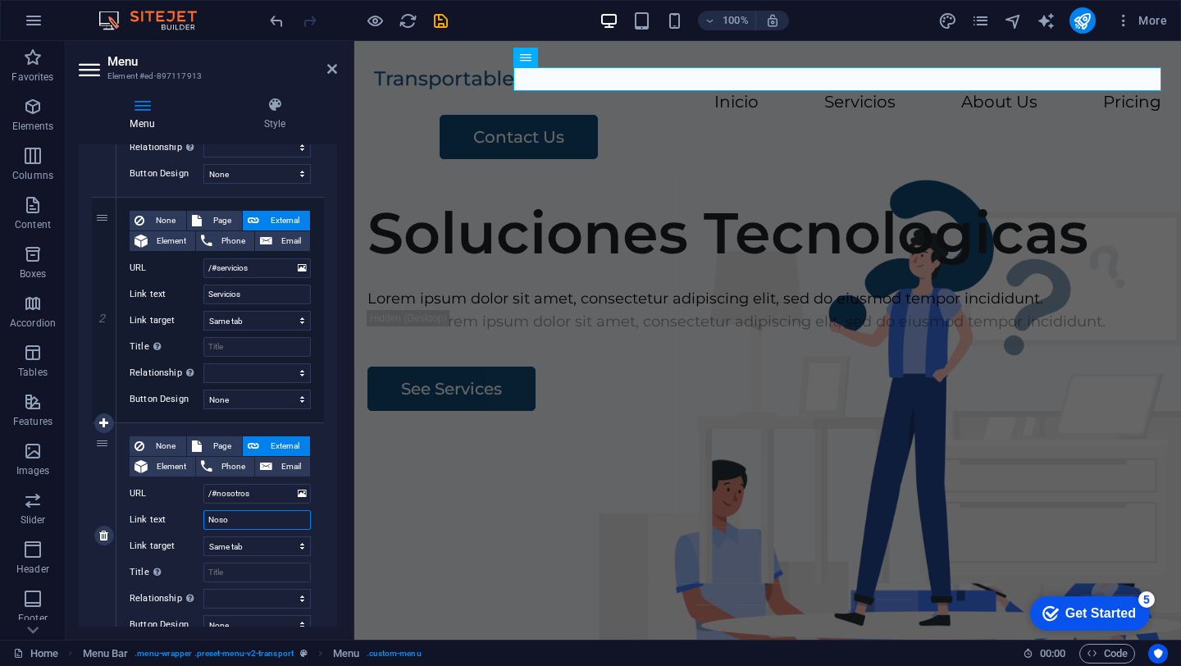
select select
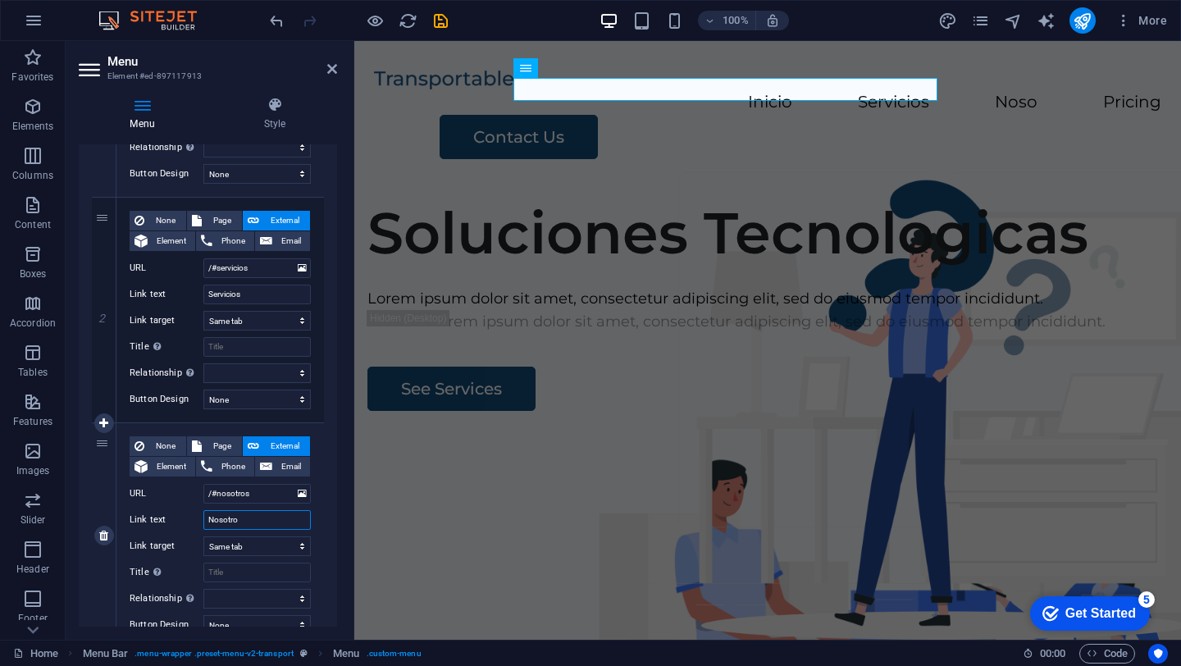
type input "Nosotros"
select select
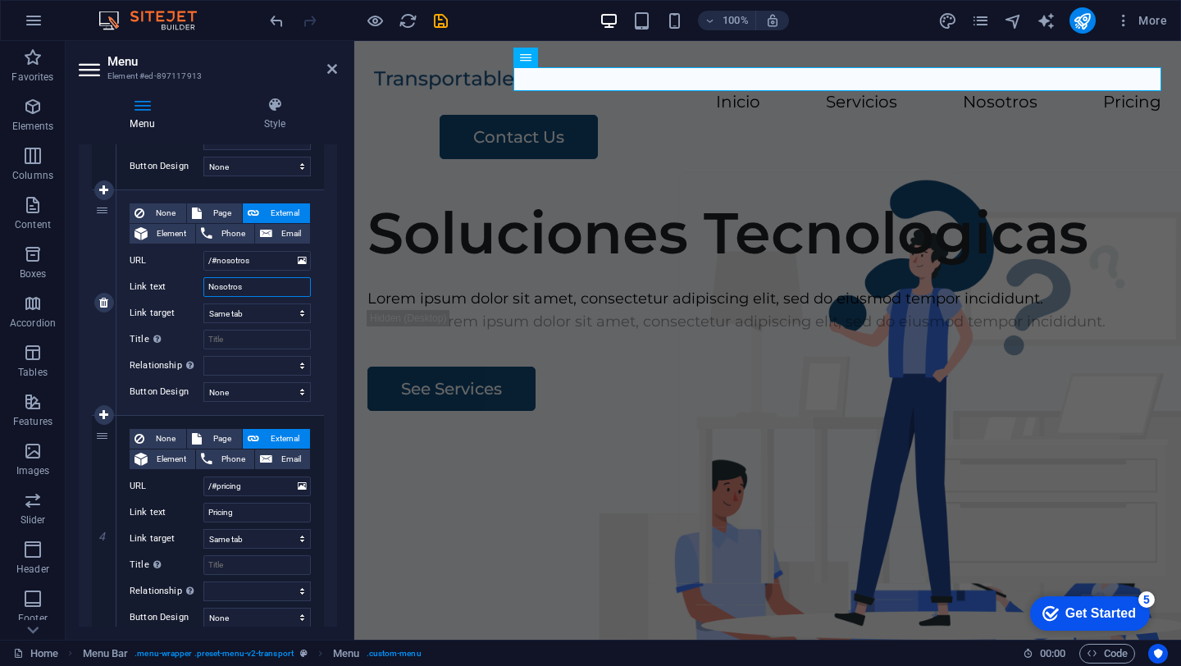
scroll to position [570, 0]
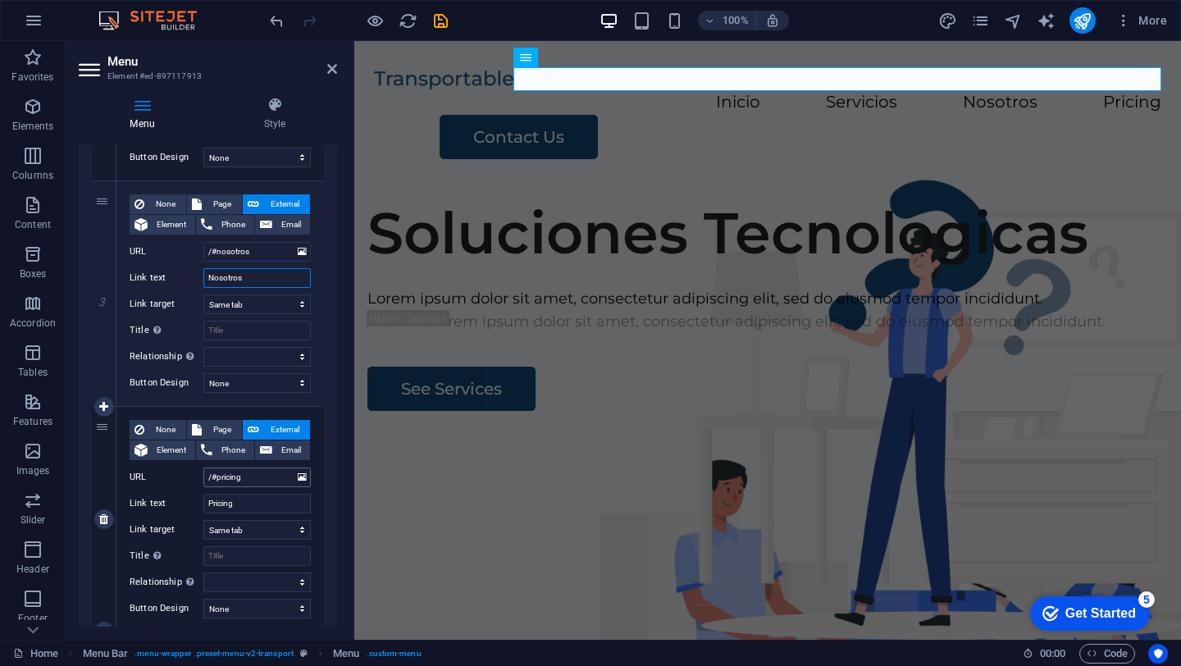
type input "Nosotros"
click at [252, 481] on input "/#pricing" at bounding box center [256, 477] width 107 height 20
type input "/#Contactenos"
select select
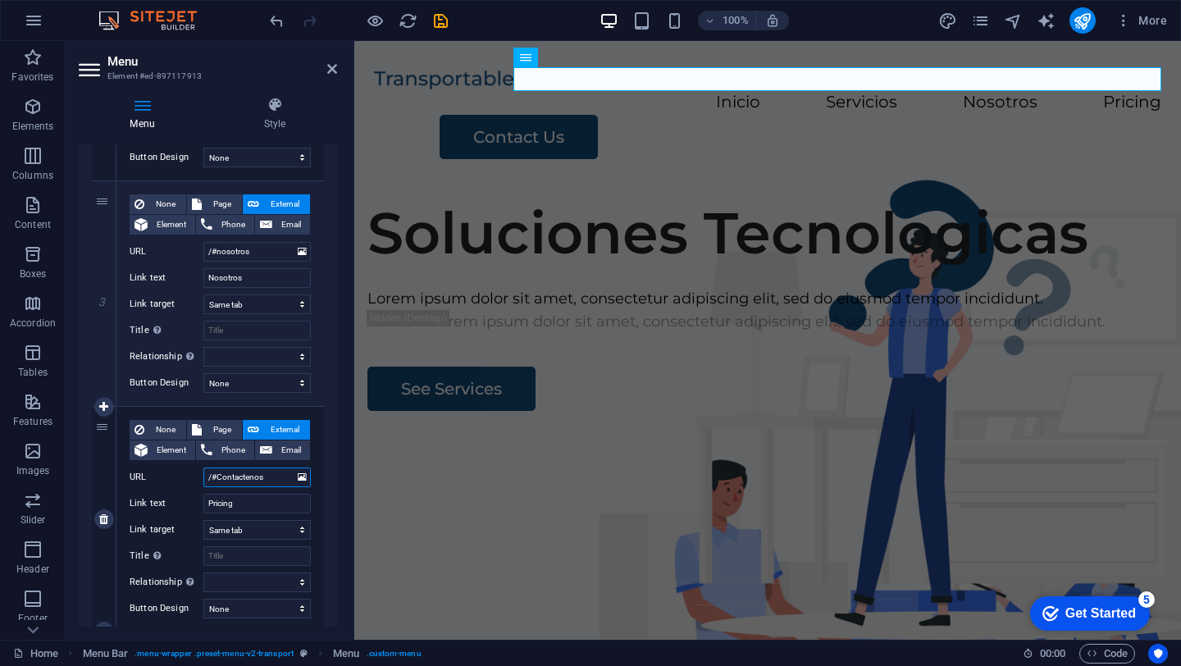
select select
drag, startPoint x: 257, startPoint y: 505, endPoint x: 166, endPoint y: 481, distance: 93.5
click at [171, 483] on div "None Page External Element Phone Email Page Home Legal Notice Privacy Subpage E…" at bounding box center [220, 506] width 181 height 172
click at [265, 482] on input "/#Contactenos" at bounding box center [256, 477] width 107 height 20
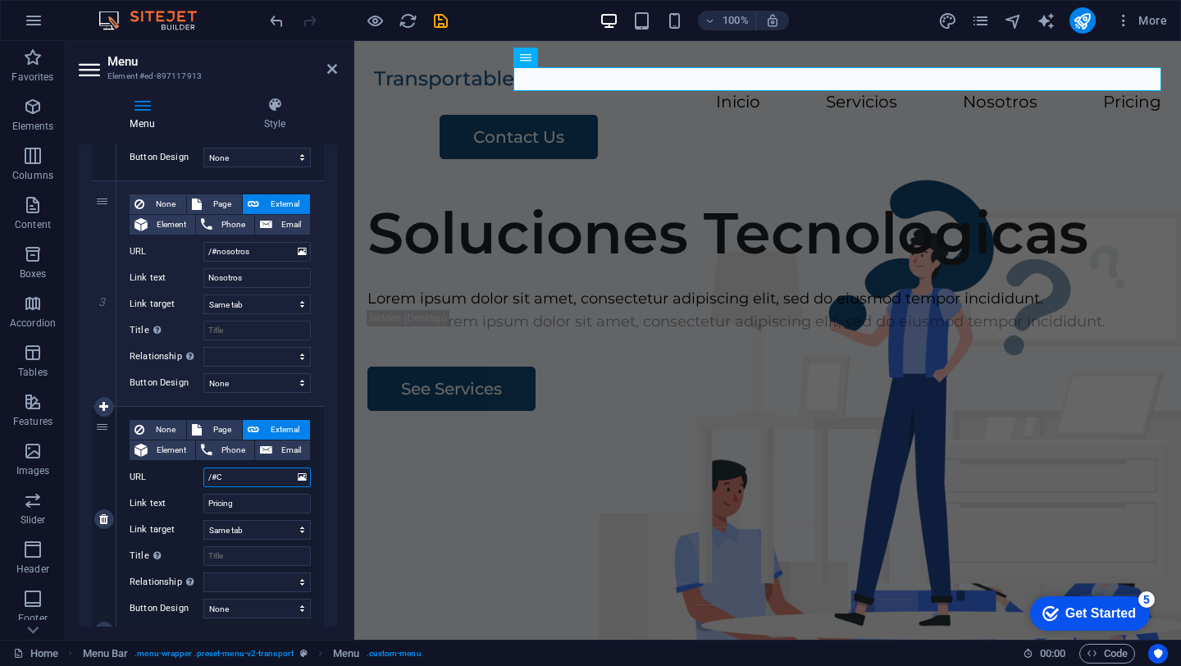
type input "/#"
select select
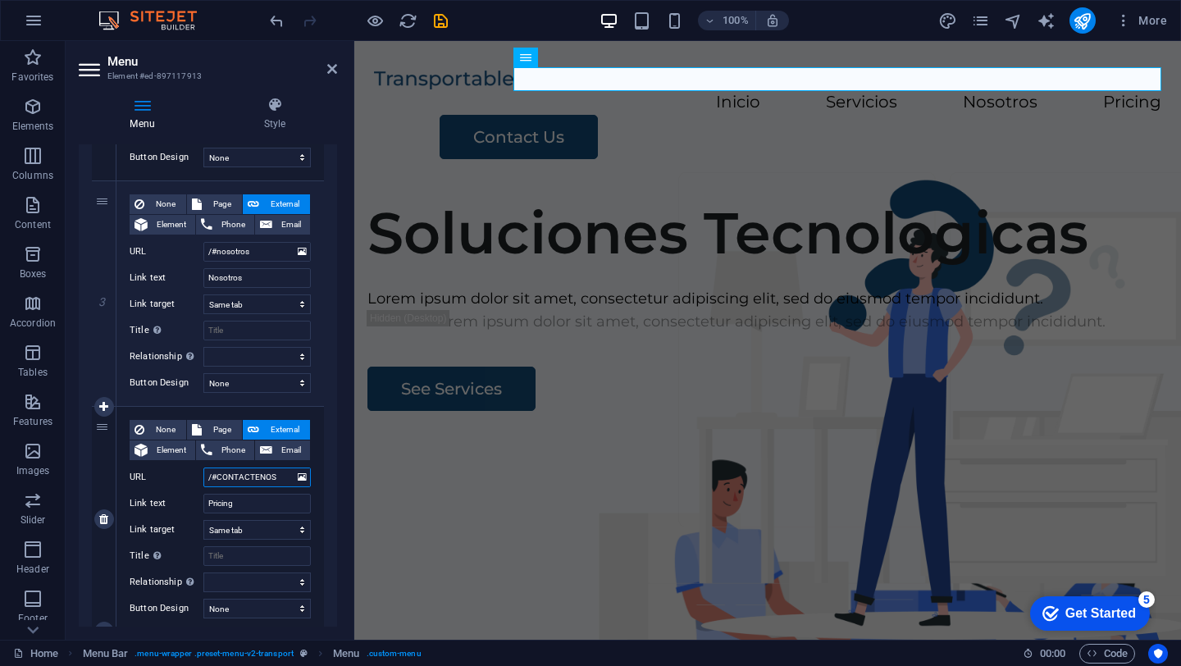
type input "/#CONTACTENO"
select select
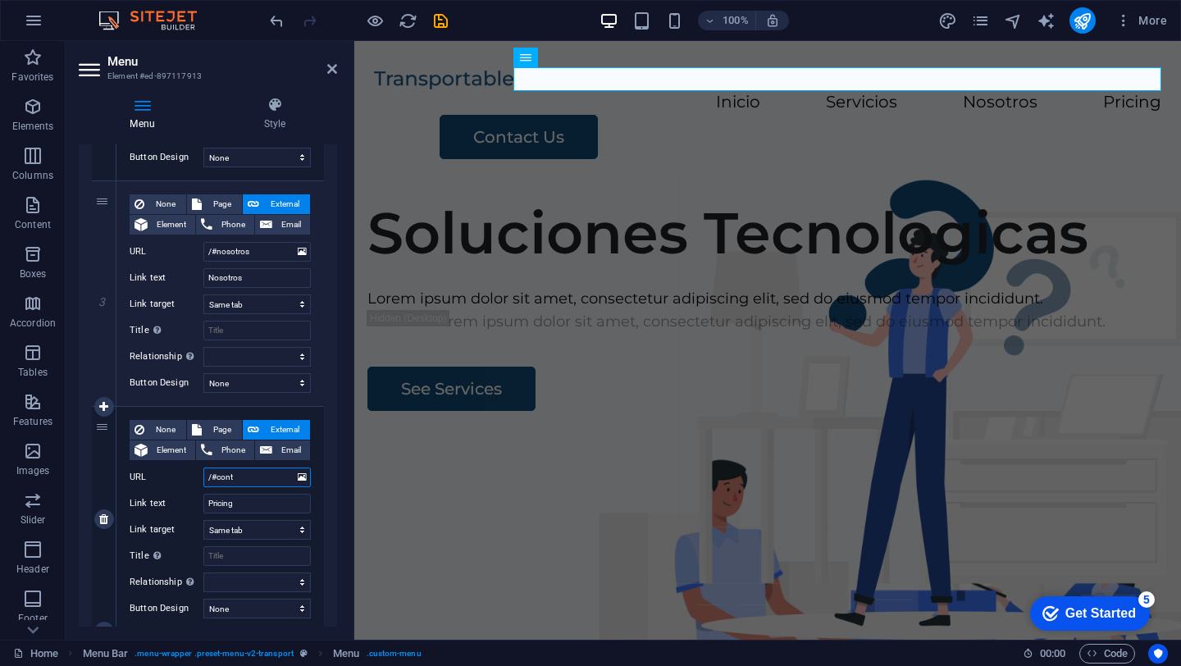
type input "/#contr"
select select
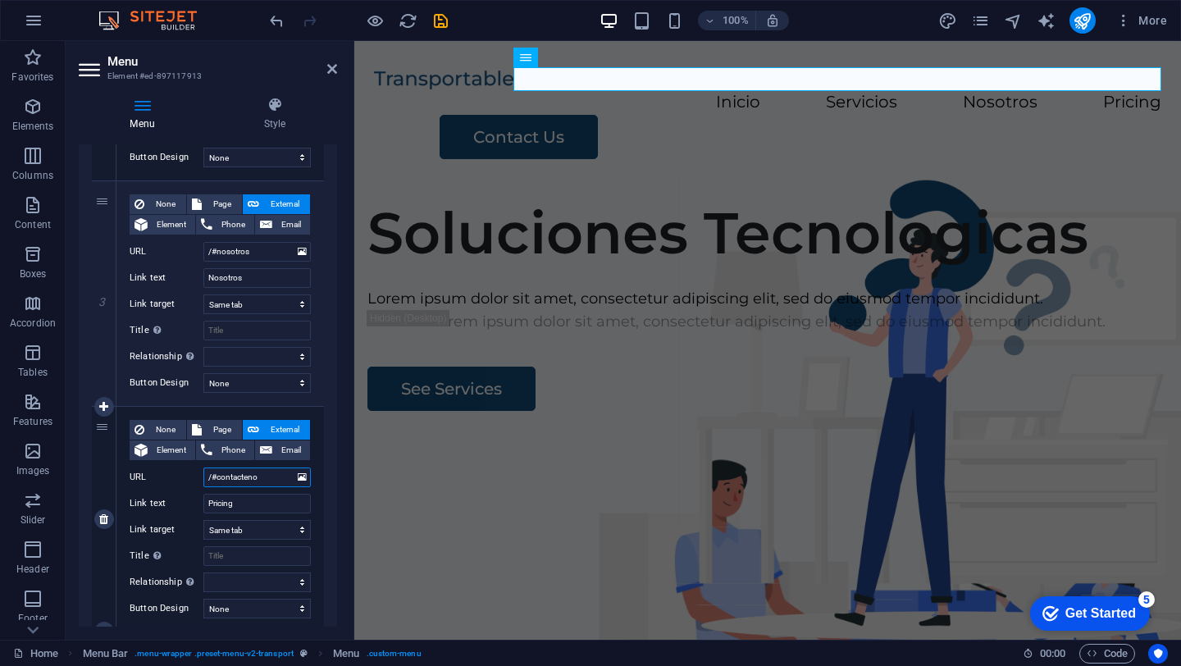
type input "/#contactenos"
select select
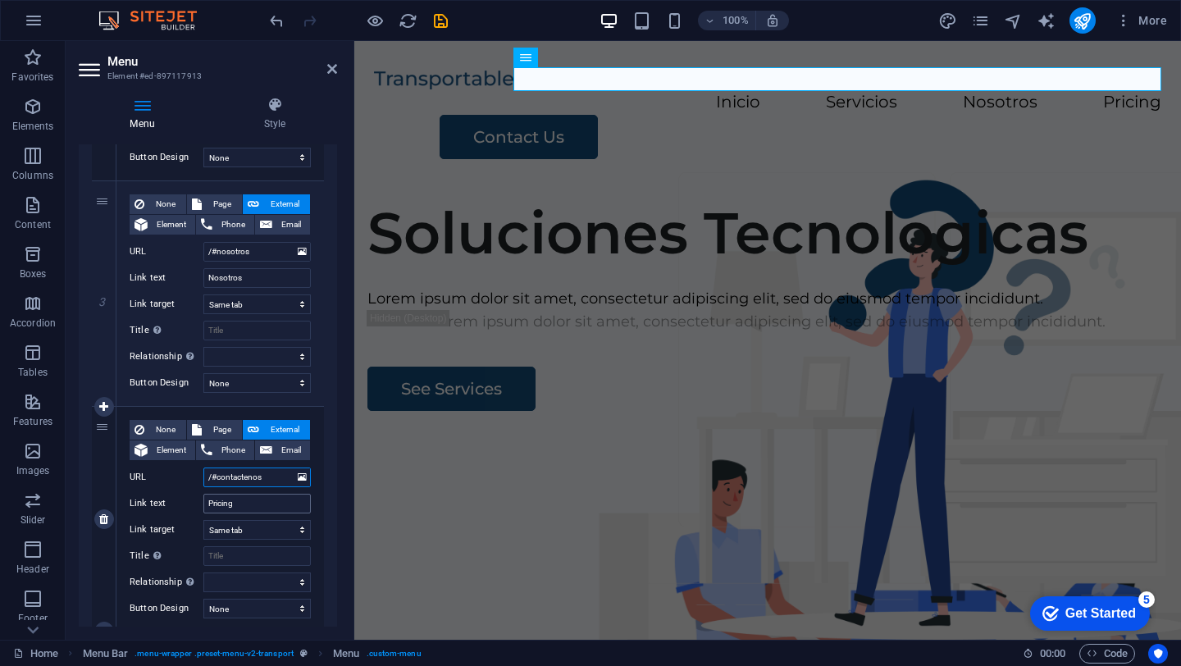
type input "/#contactenos"
drag, startPoint x: 264, startPoint y: 508, endPoint x: 107, endPoint y: 476, distance: 159.7
click at [111, 479] on div "4 None Page External Element Phone Email Page Home Legal Notice Privacy Subpage…" at bounding box center [208, 519] width 232 height 225
type input "contca"
select select
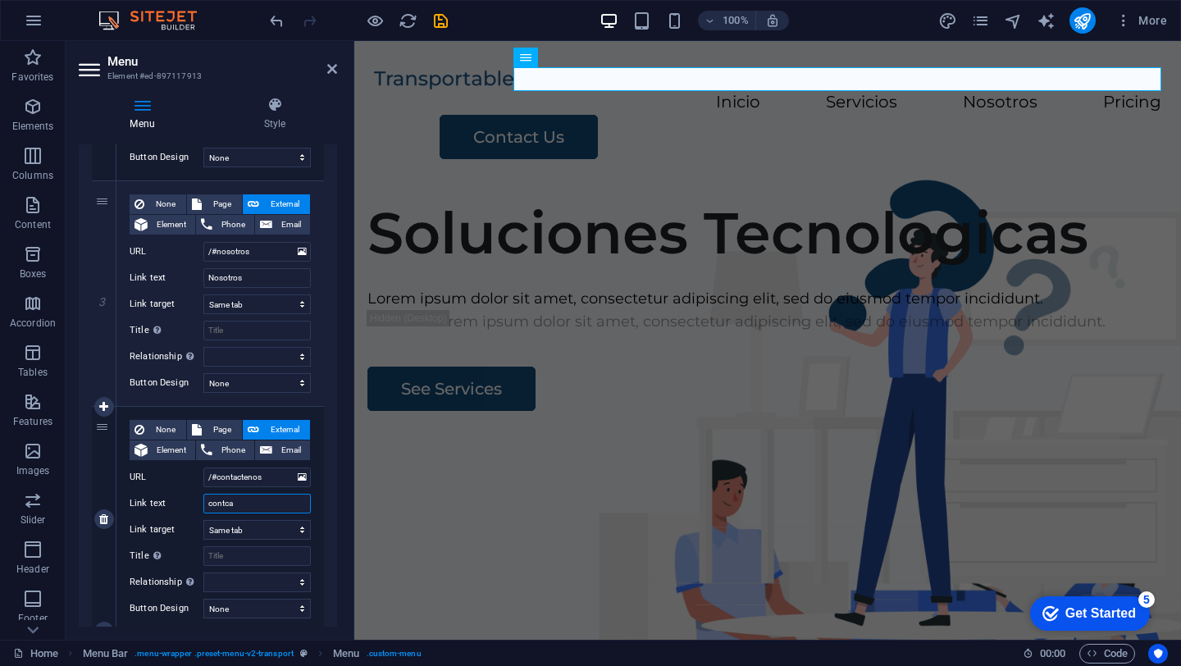
select select
type input "cont"
select select
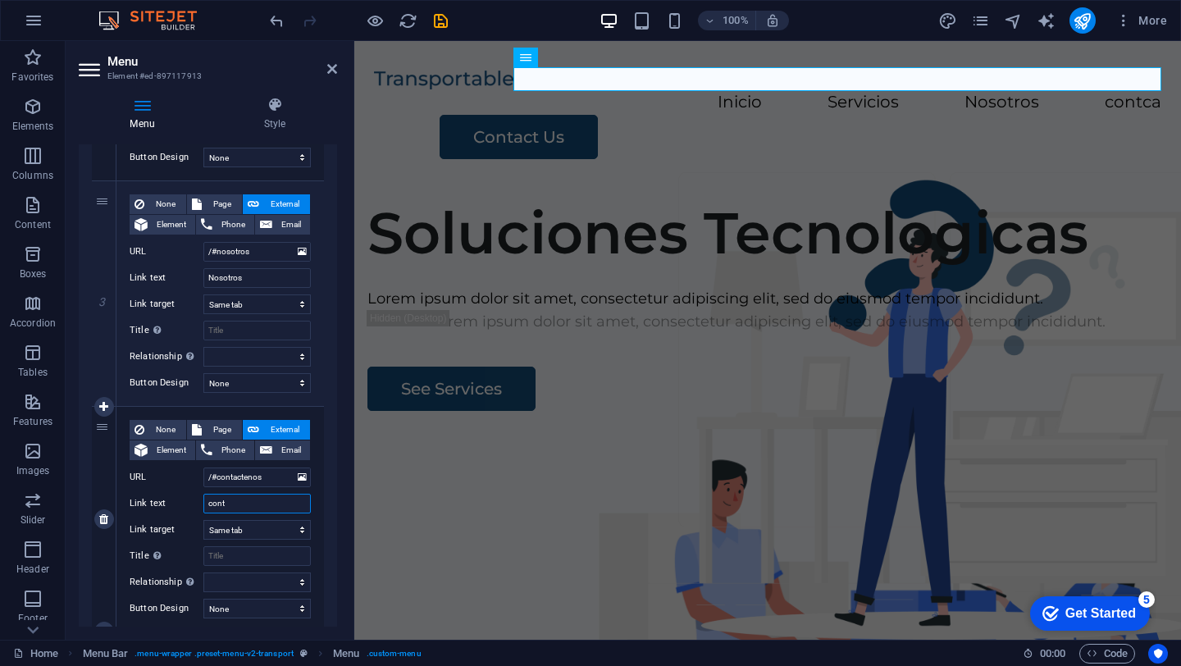
select select
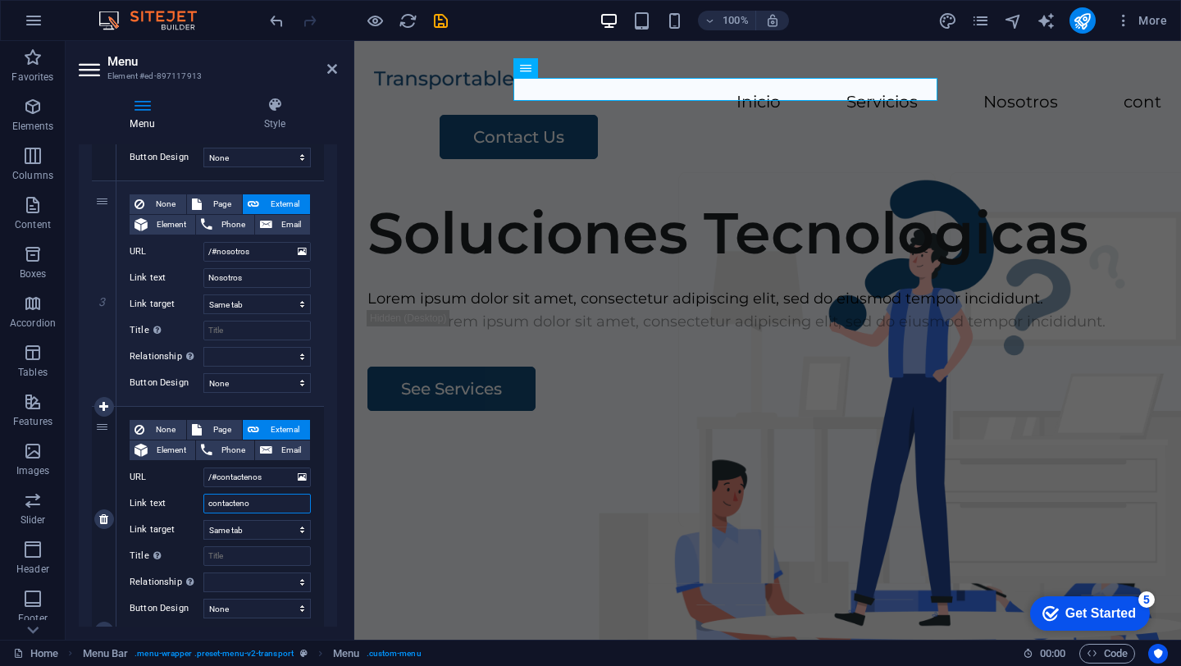
type input "contactenos"
select select
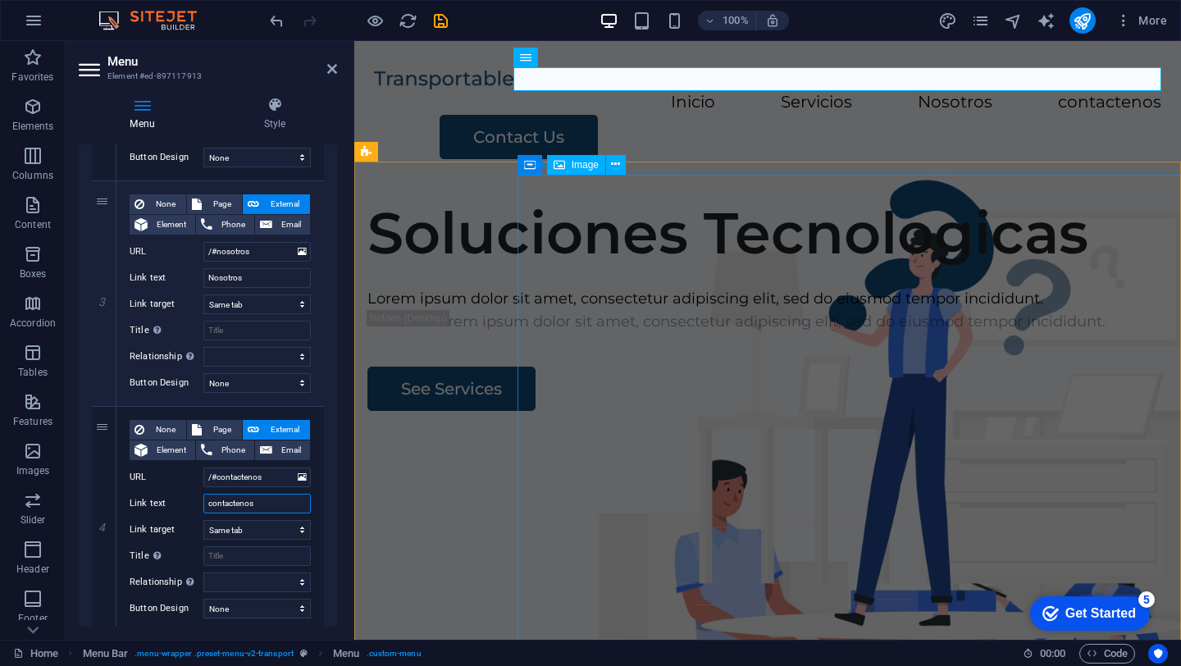
type input "contactenos"
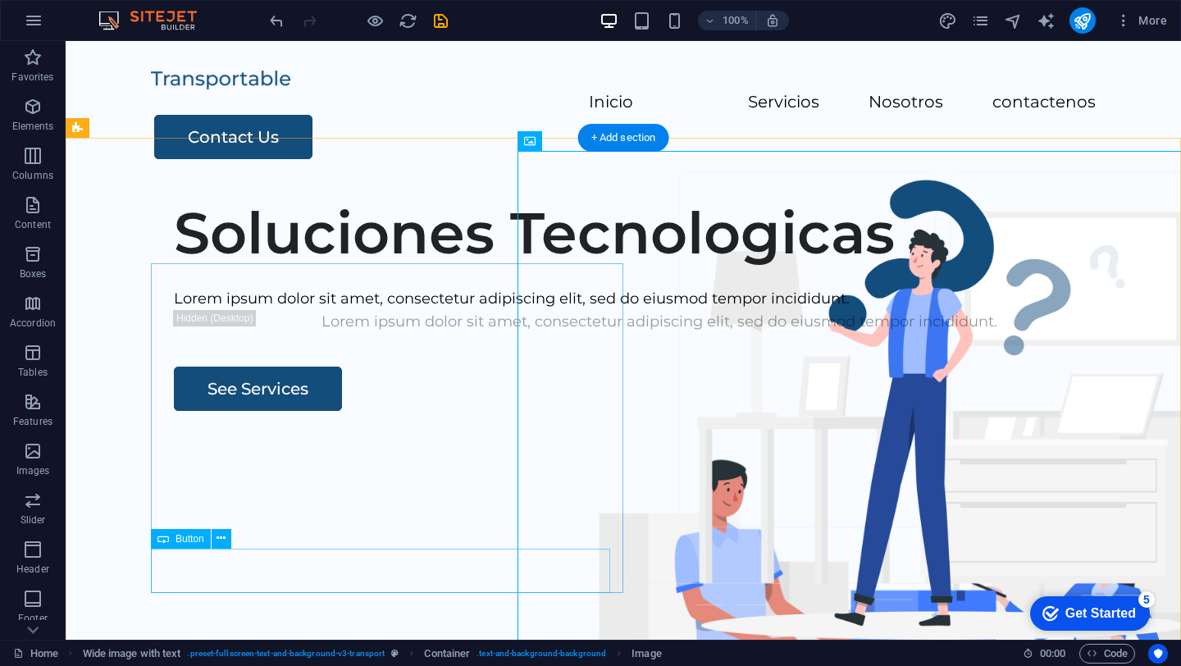
click at [267, 411] on div "See Services" at bounding box center [659, 389] width 971 height 44
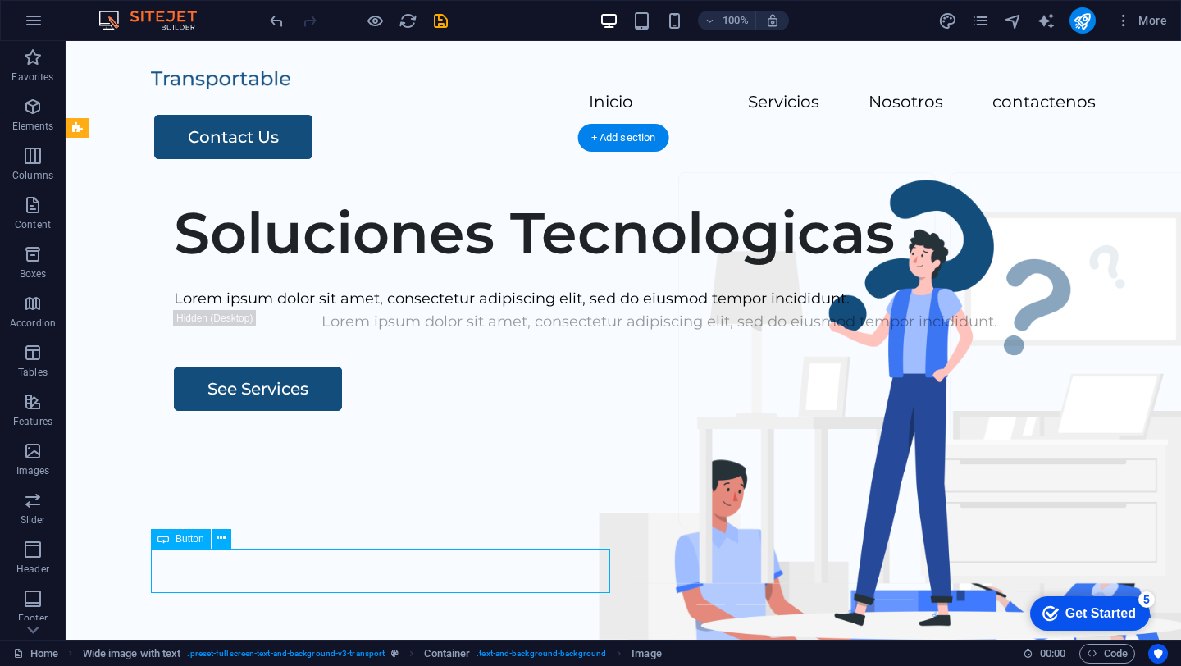
click at [267, 411] on div "See Services" at bounding box center [659, 389] width 971 height 44
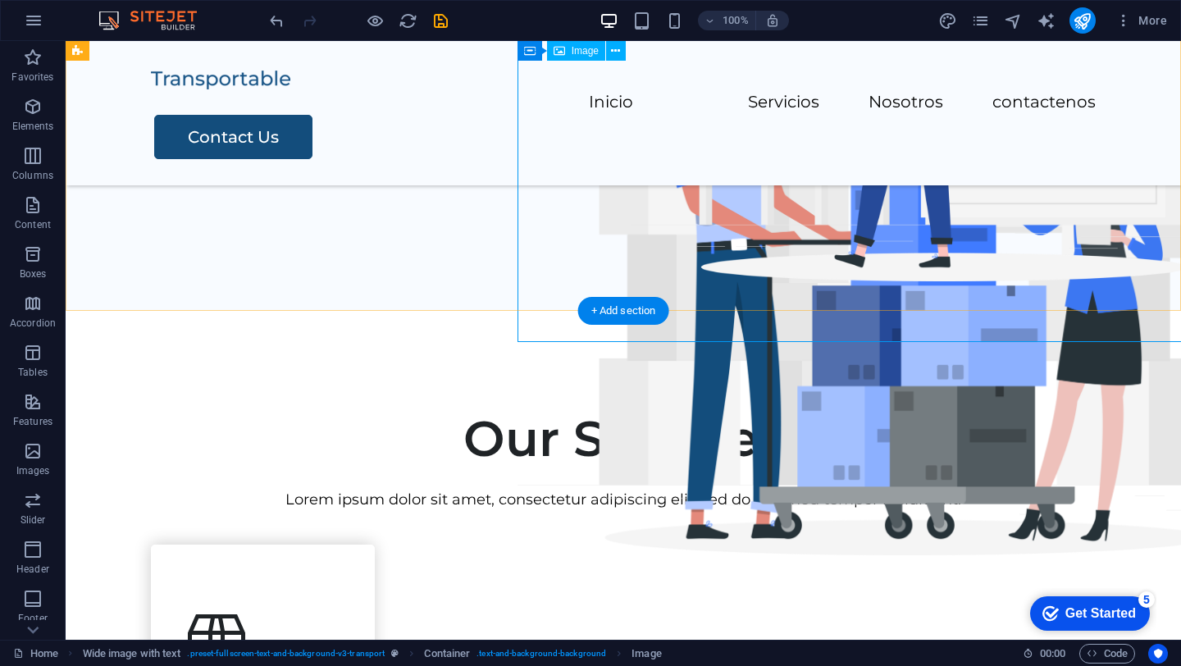
scroll to position [356, 0]
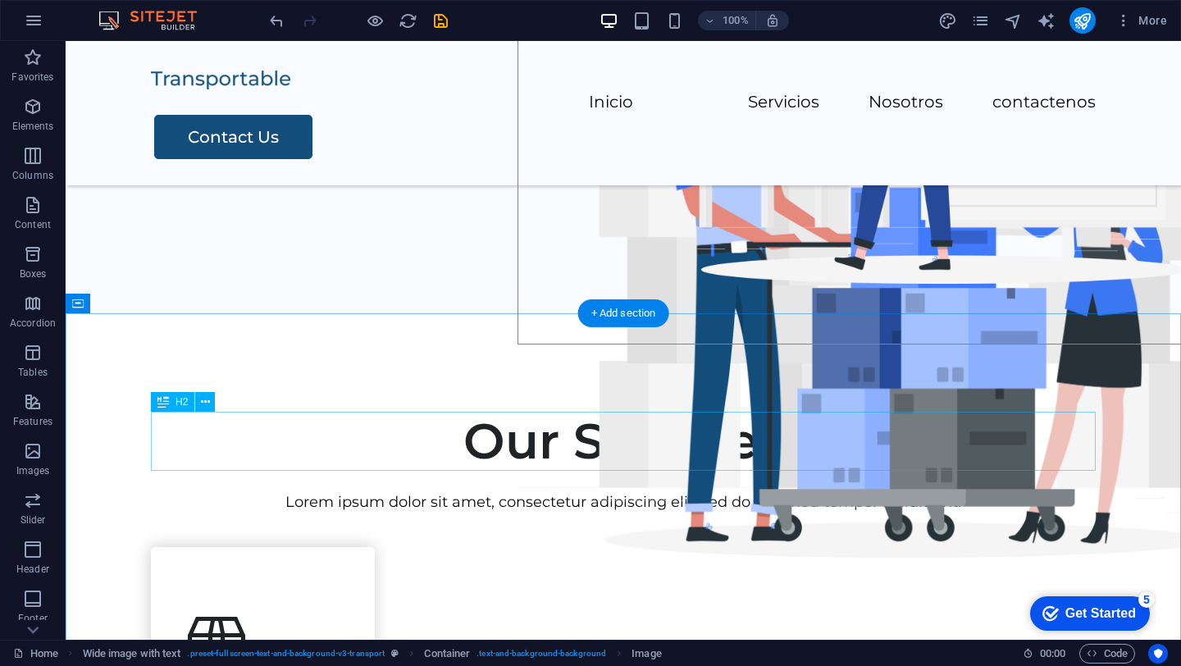
click at [658, 436] on div "Our Services" at bounding box center [623, 441] width 945 height 59
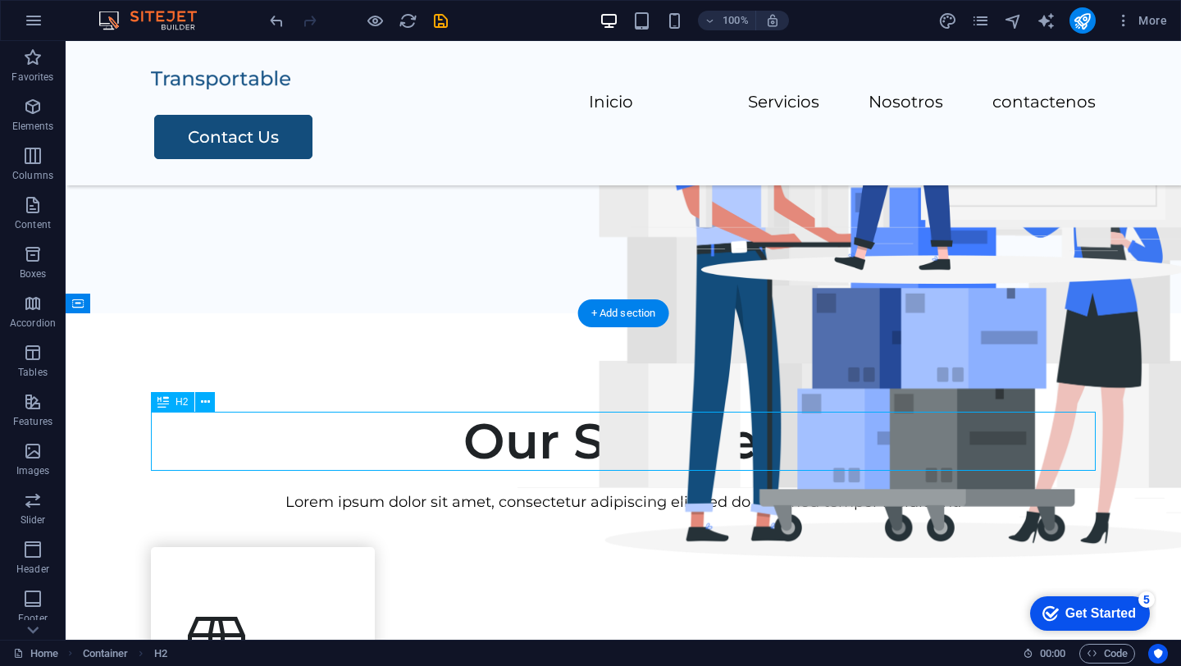
click at [658, 436] on div "Our Services" at bounding box center [623, 441] width 945 height 59
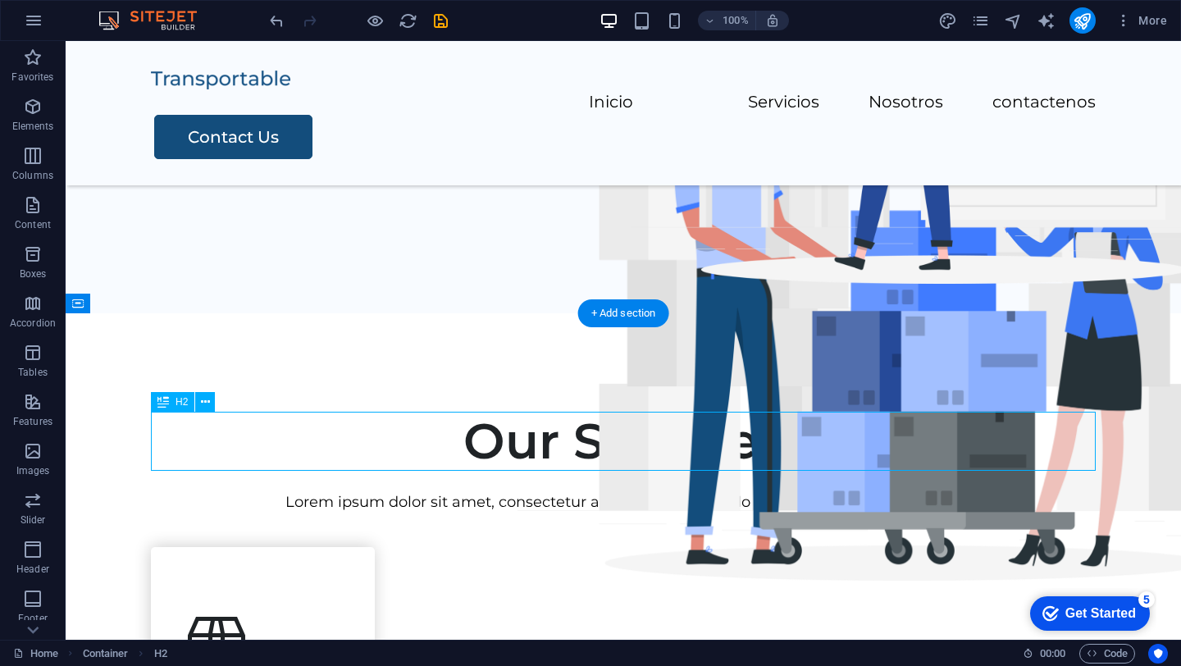
click at [369, 436] on h2 "Our Services" at bounding box center [623, 441] width 945 height 59
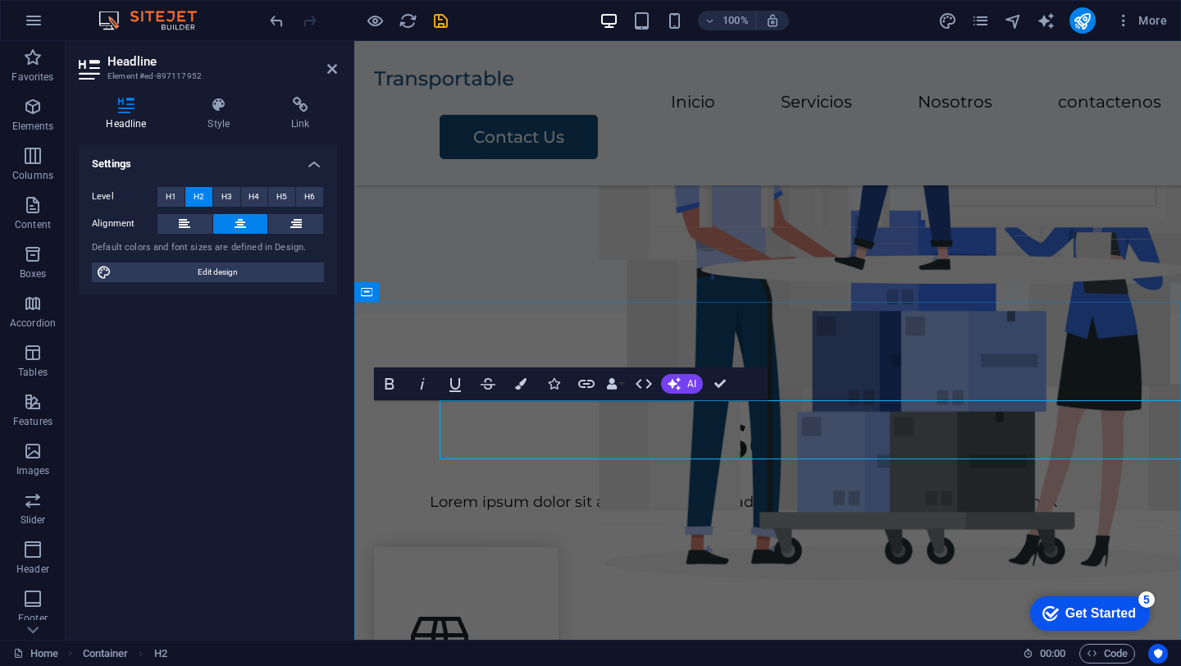
scroll to position [367, 0]
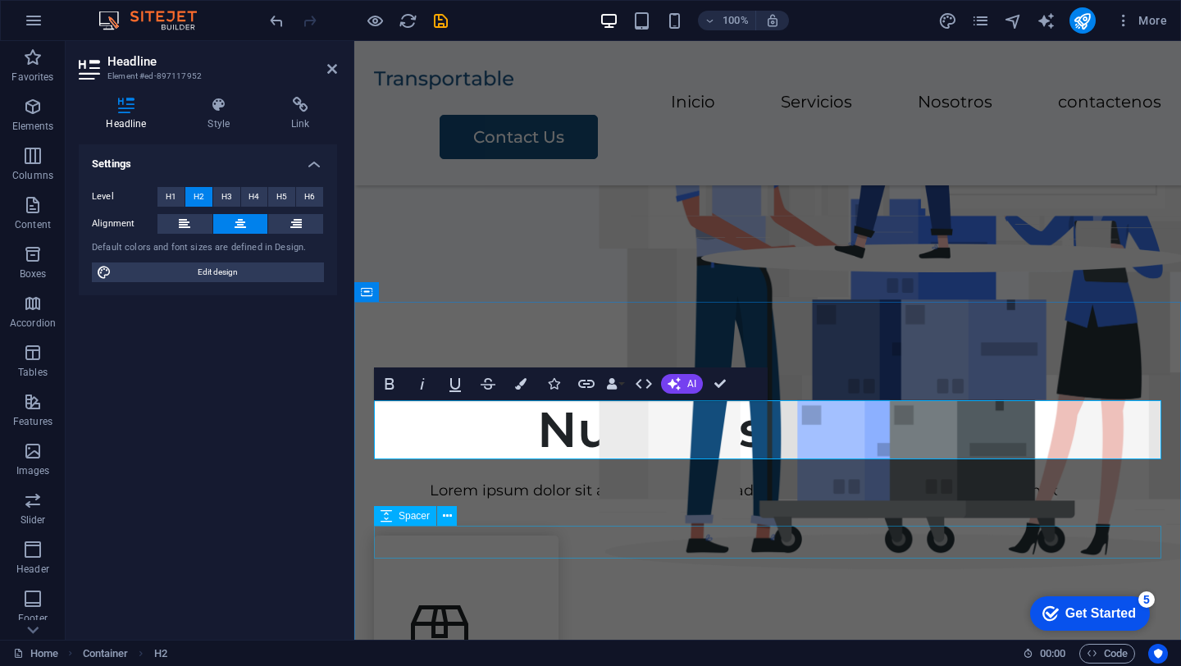
click at [826, 536] on div at bounding box center [767, 519] width 787 height 33
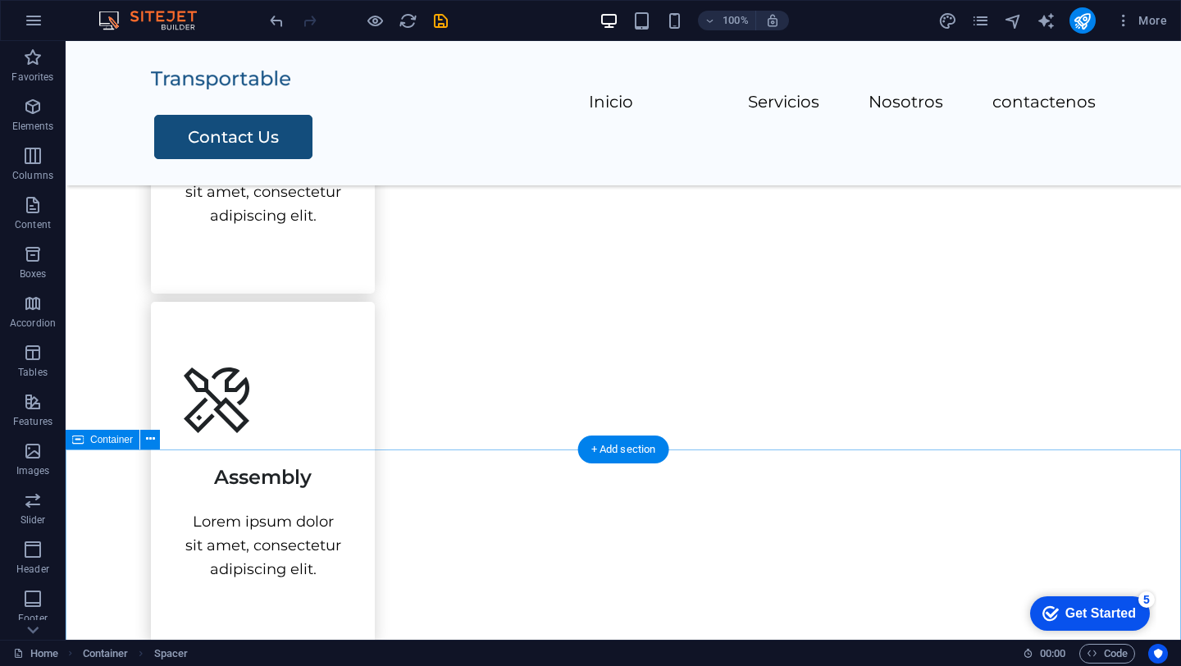
scroll to position [1576, 0]
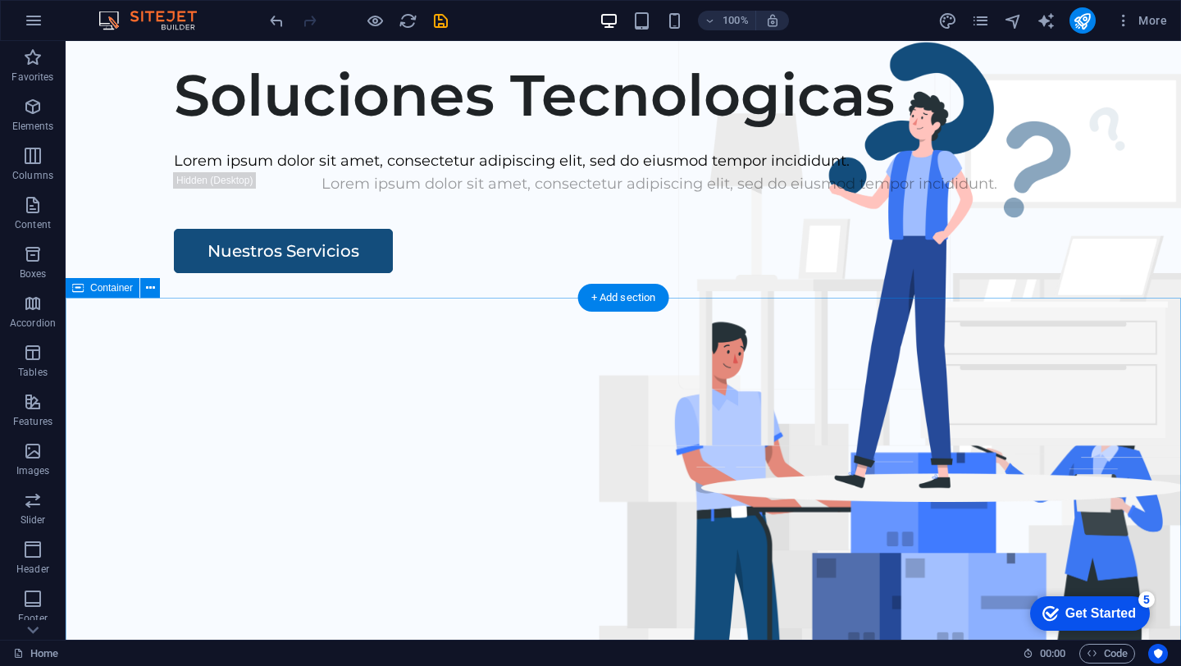
scroll to position [0, 0]
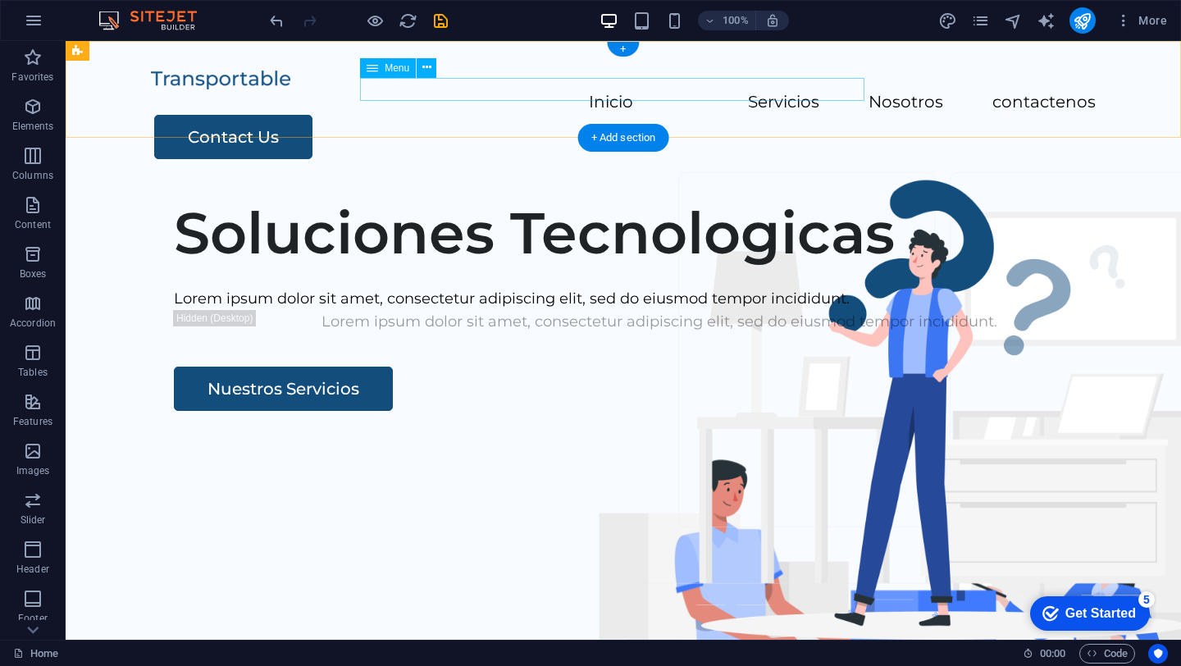
click at [779, 91] on nav "Inicio Servicios Nosotros contactenos" at bounding box center [623, 103] width 945 height 24
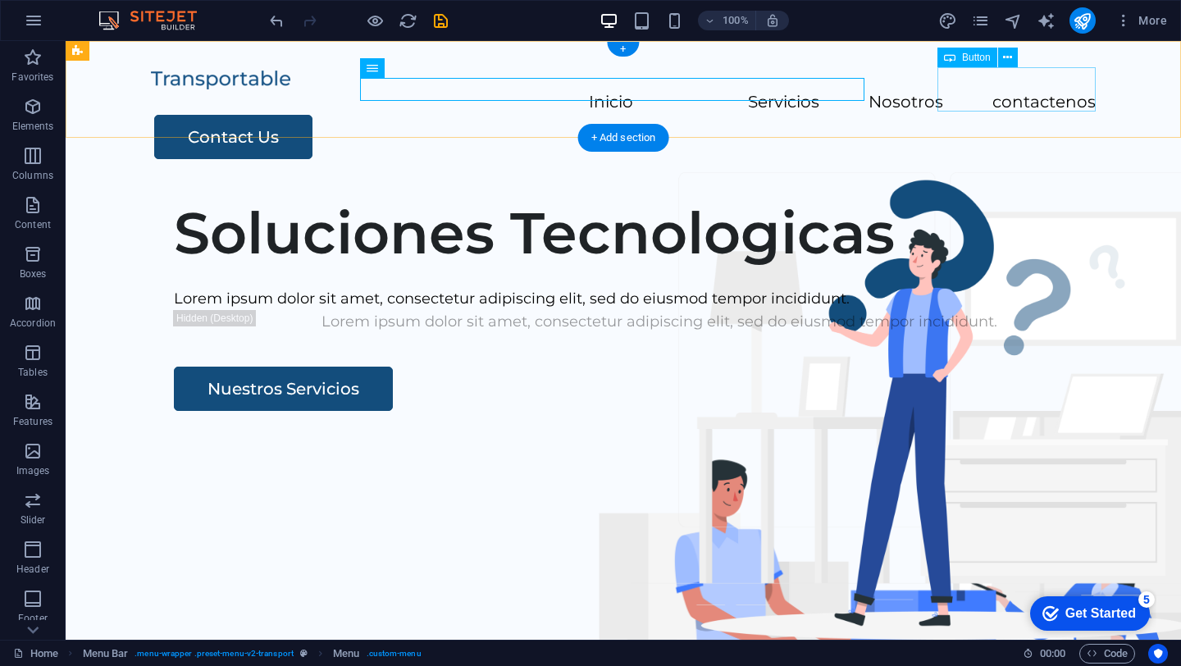
click at [989, 115] on div "Contact Us" at bounding box center [624, 137] width 941 height 44
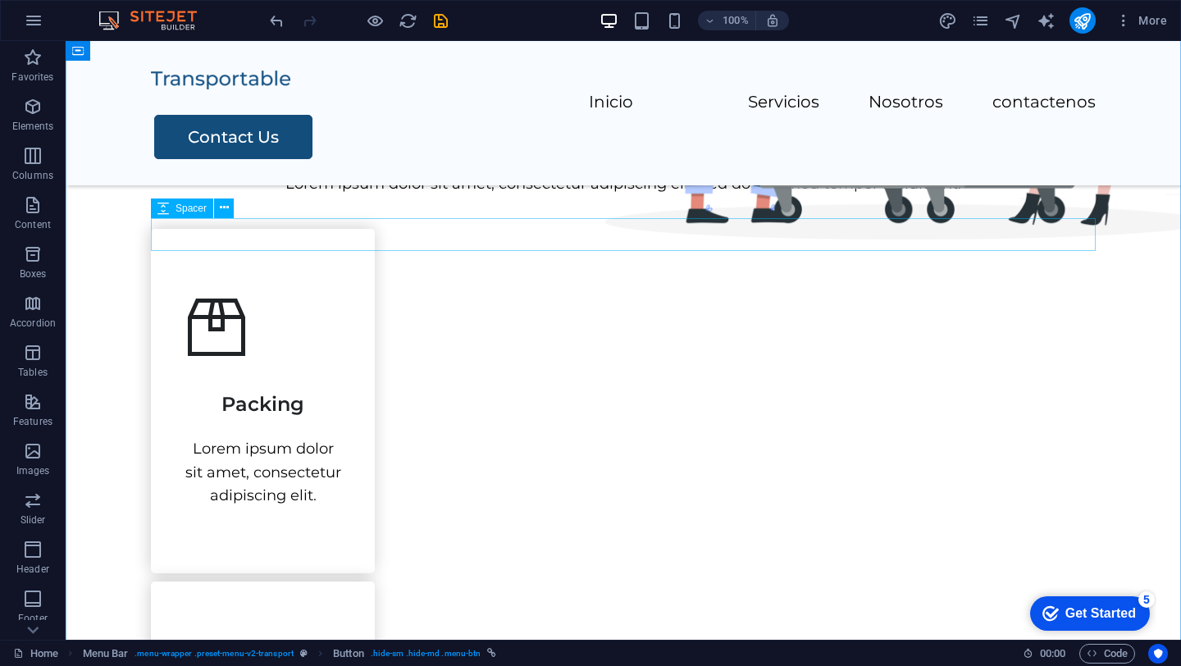
scroll to position [677, 0]
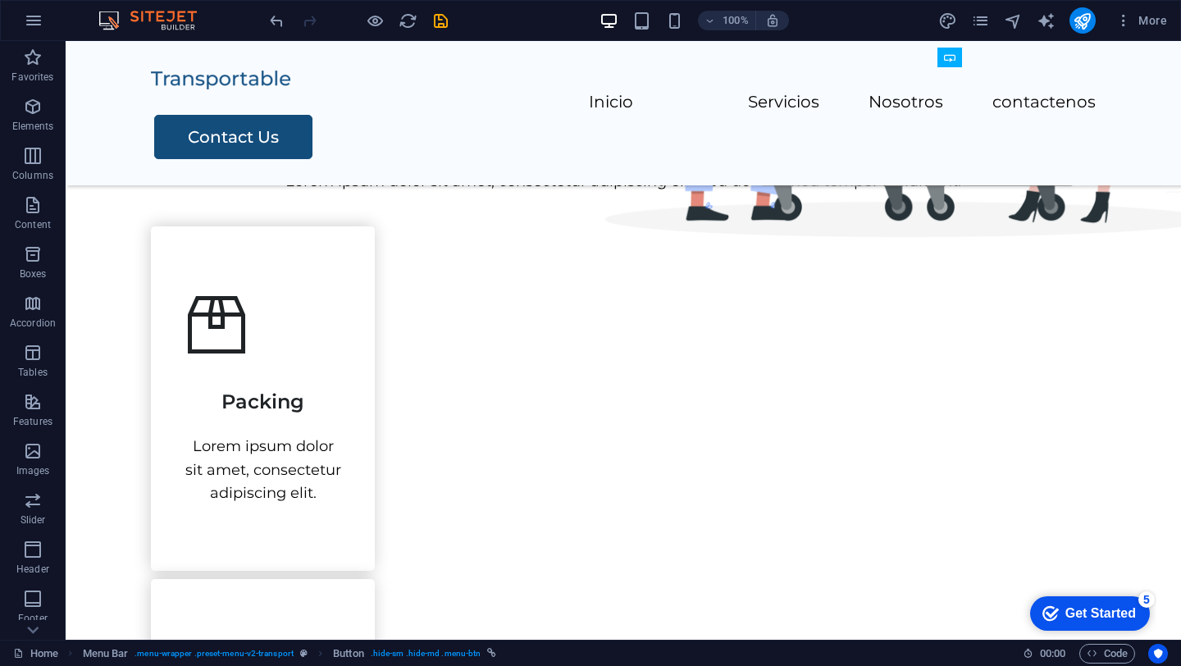
click at [1083, 608] on div "Get Started" at bounding box center [1100, 613] width 71 height 15
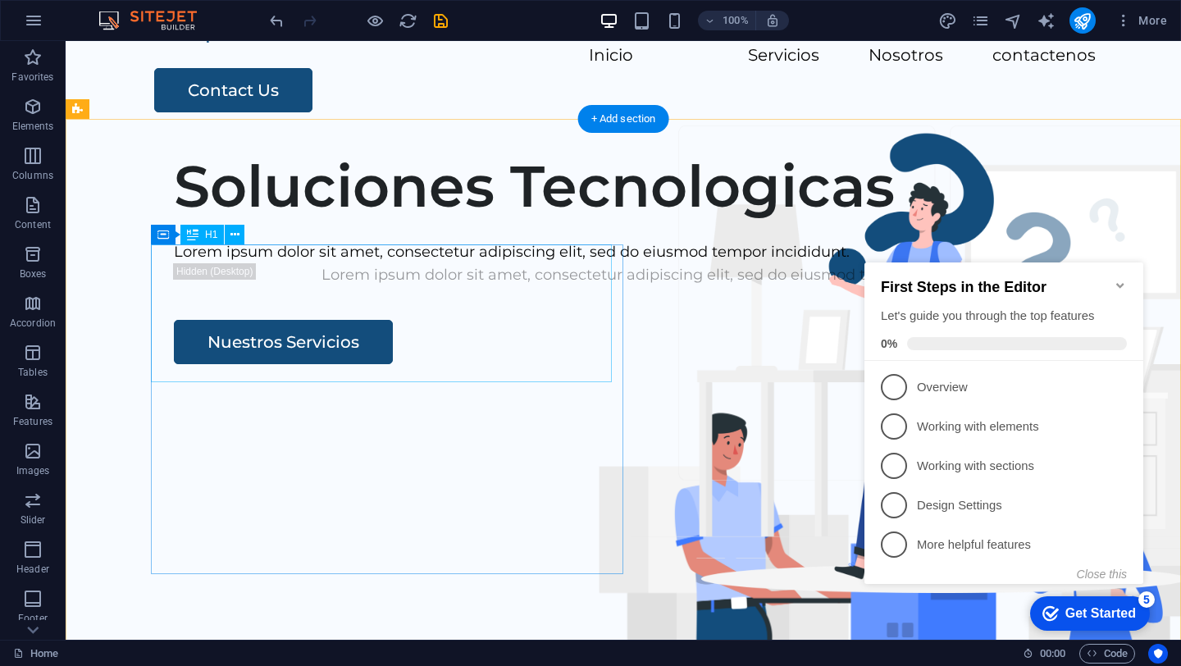
scroll to position [0, 0]
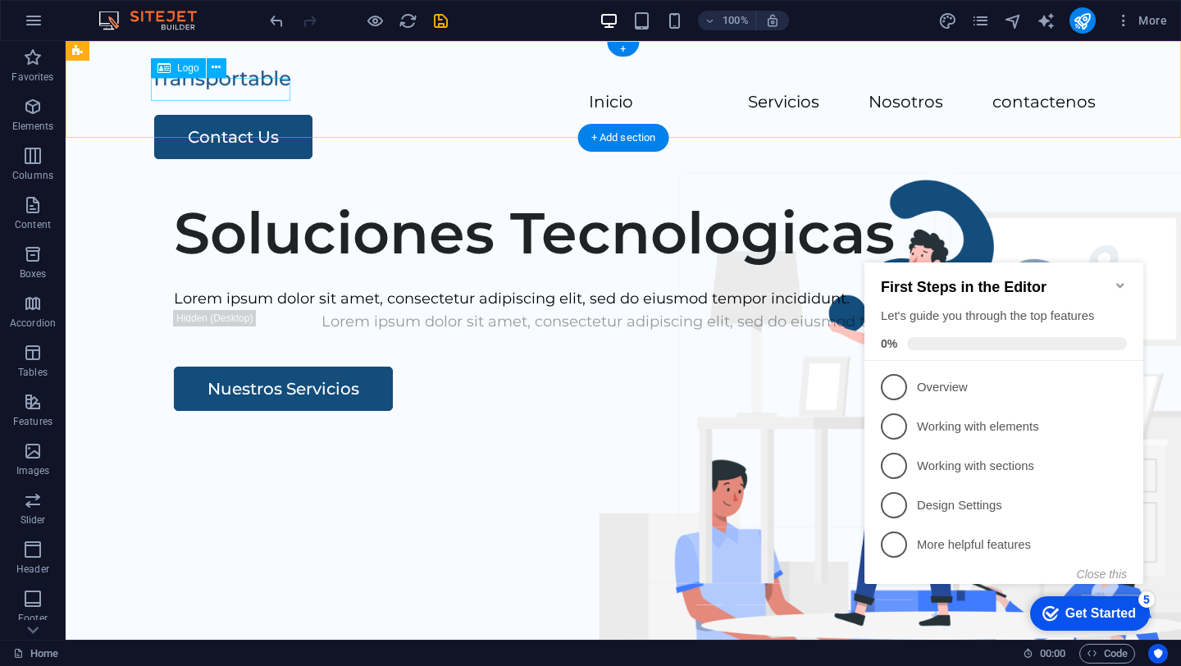
click at [210, 89] on div at bounding box center [623, 79] width 945 height 24
select select "px"
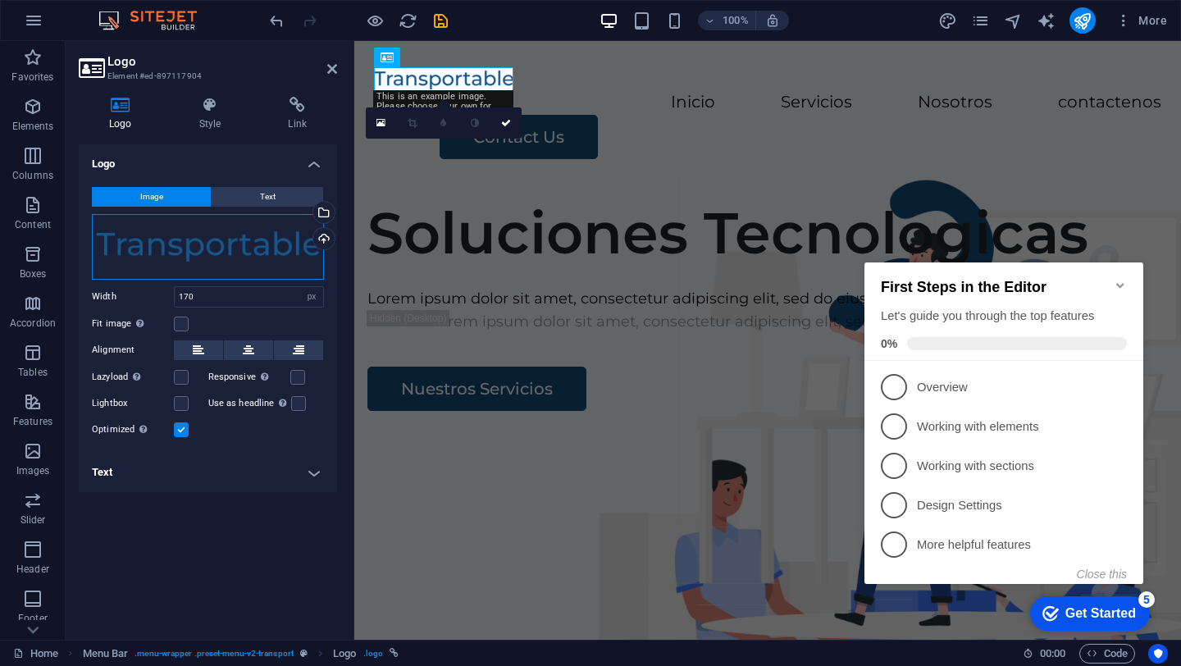
click at [238, 236] on div "Drag files here, click to choose files or select files from Files or our free s…" at bounding box center [208, 247] width 232 height 66
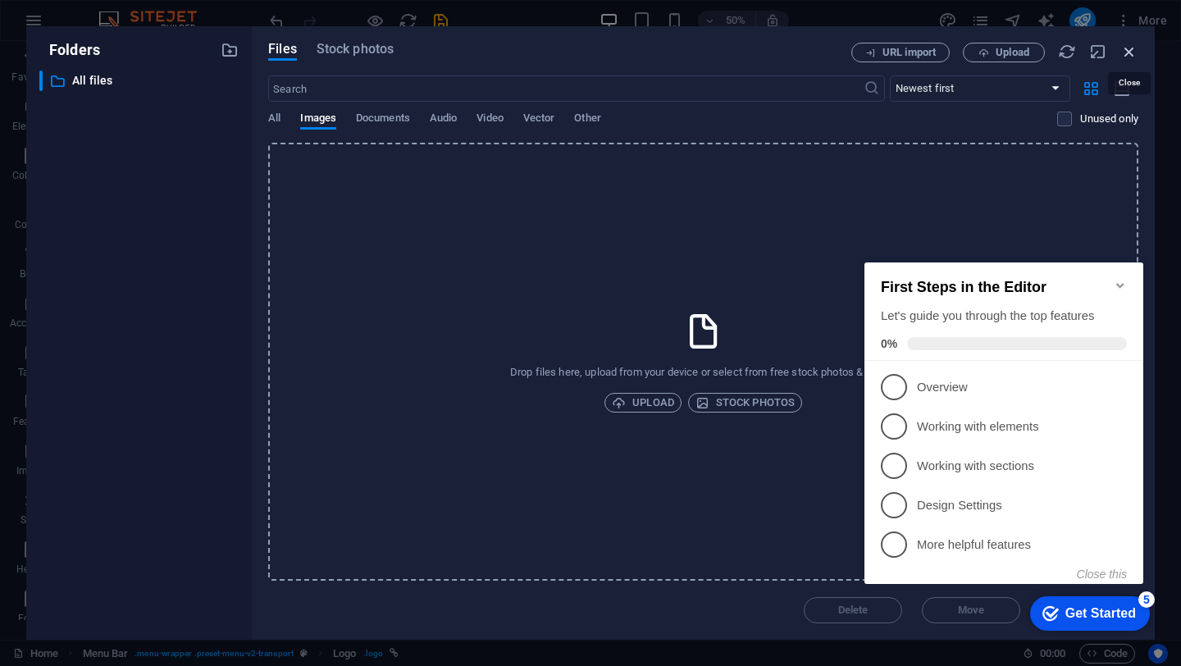
click at [1127, 55] on icon "button" at bounding box center [1129, 52] width 18 height 18
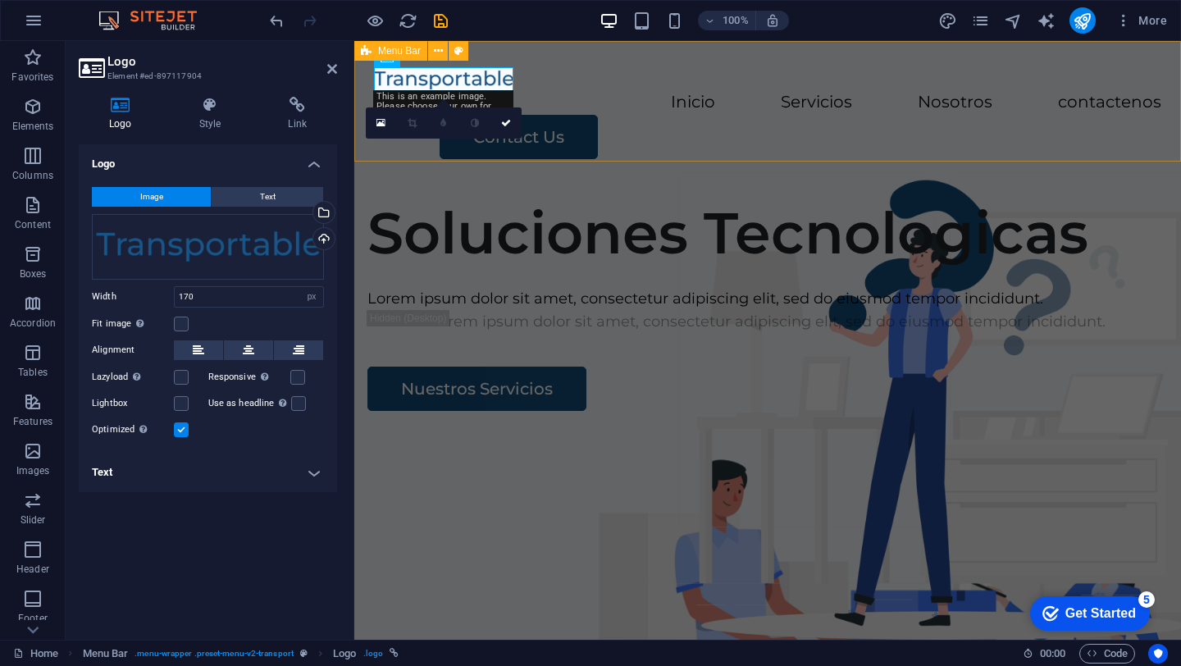
click at [636, 142] on div "Inicio Servicios Nosotros contactenos Contact Us" at bounding box center [767, 113] width 827 height 144
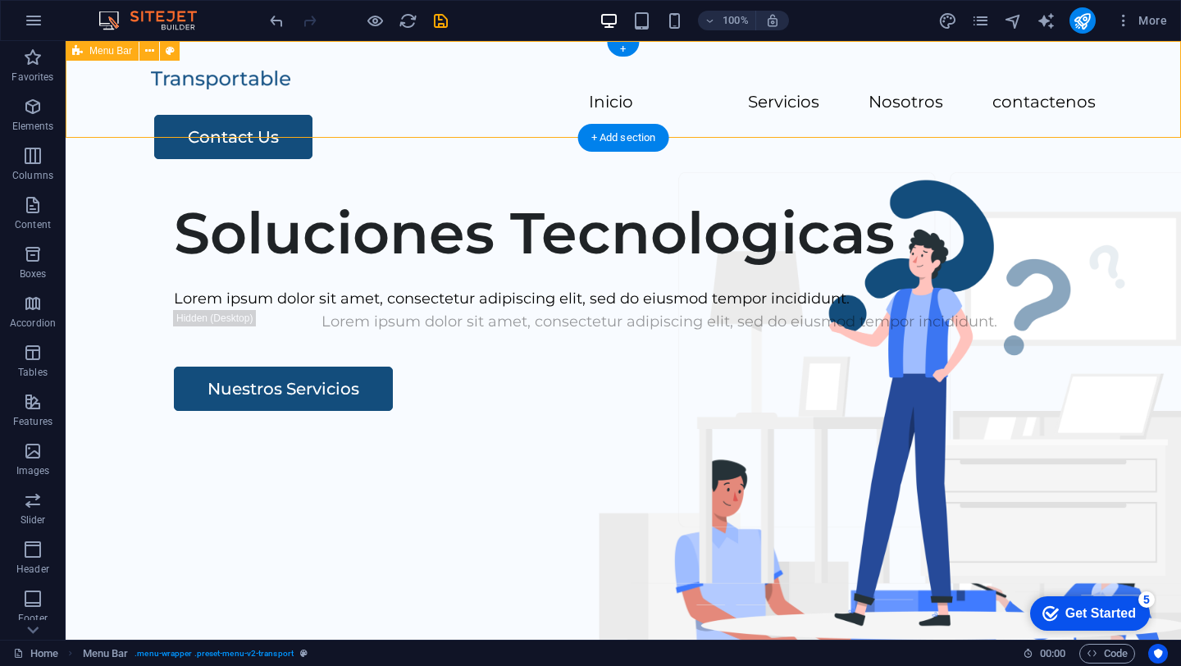
click at [678, 120] on div "Inicio Servicios Nosotros contactenos Contact Us" at bounding box center [623, 113] width 1115 height 144
click at [1026, 115] on div "Contact Us" at bounding box center [624, 137] width 941 height 44
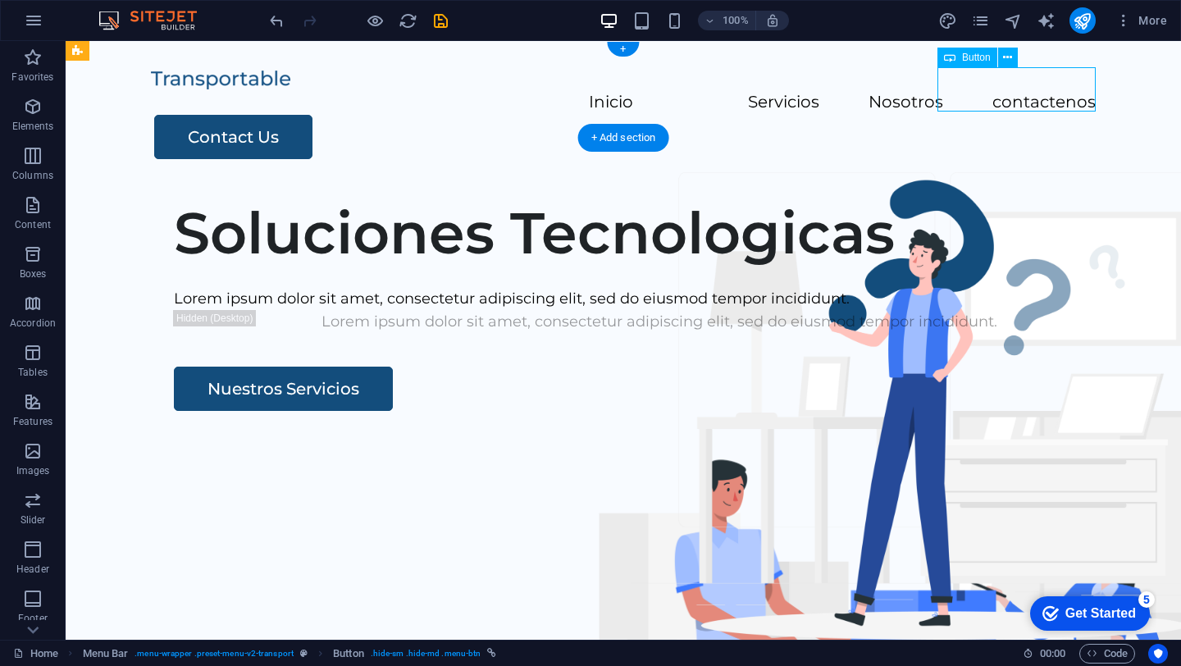
click at [1012, 115] on div "Contact Us" at bounding box center [624, 137] width 941 height 44
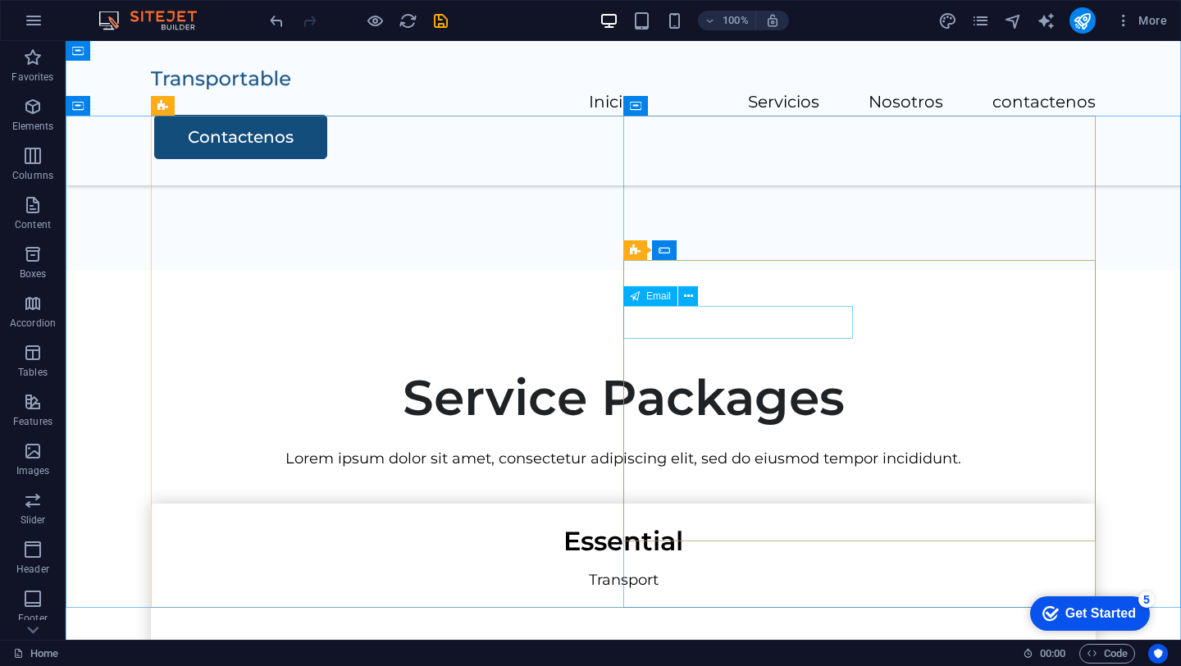
scroll to position [2793, 0]
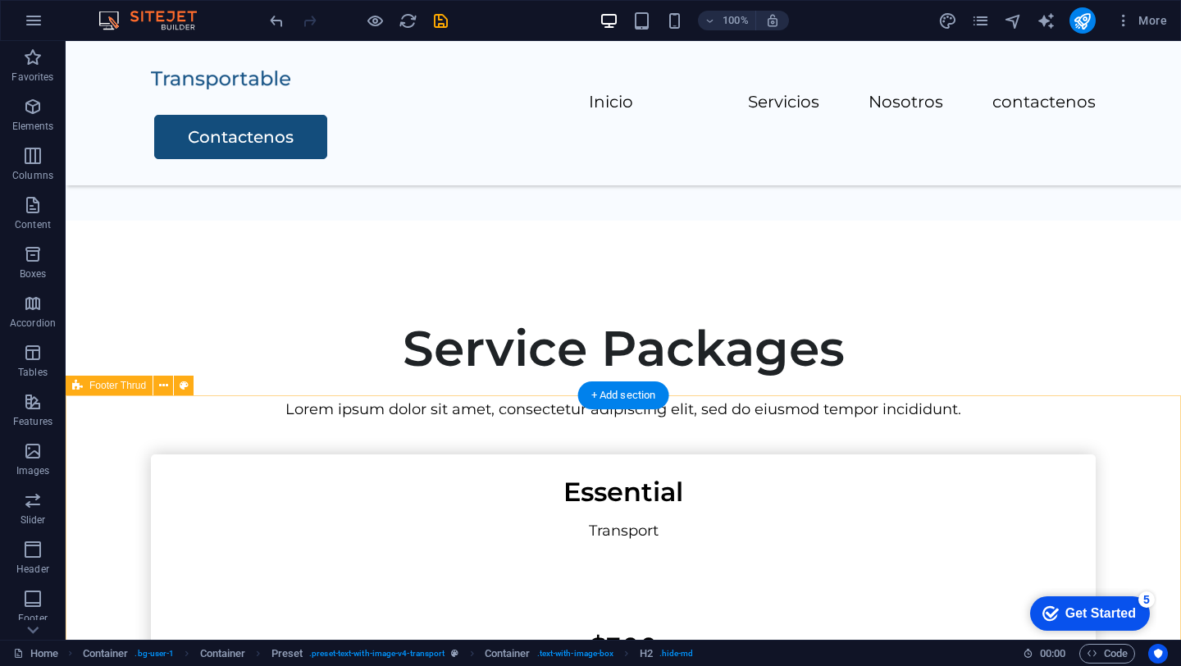
scroll to position [3147, 0]
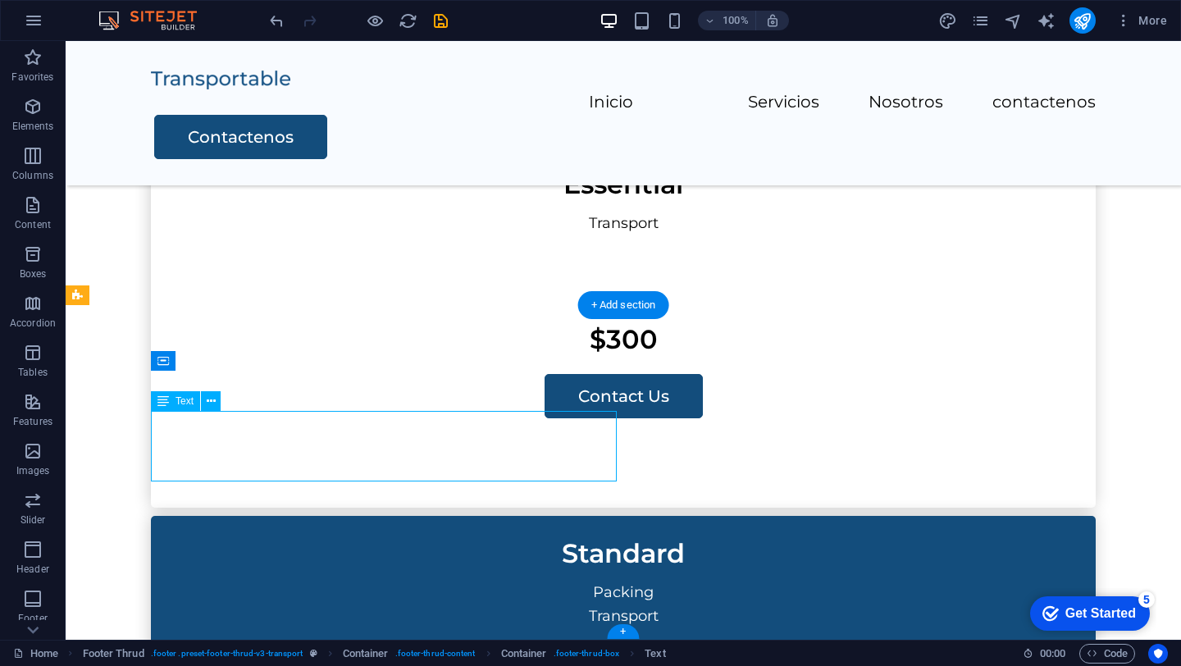
click at [212, 399] on icon at bounding box center [211, 401] width 9 height 17
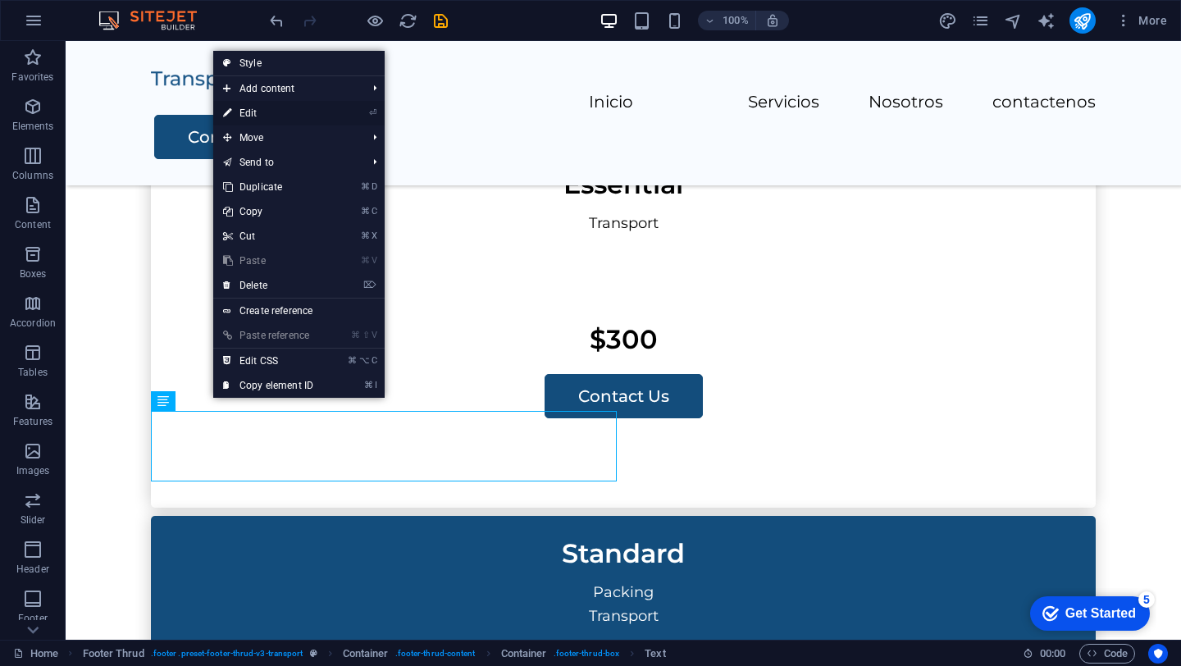
click at [258, 112] on link "⏎ Edit" at bounding box center [268, 113] width 110 height 25
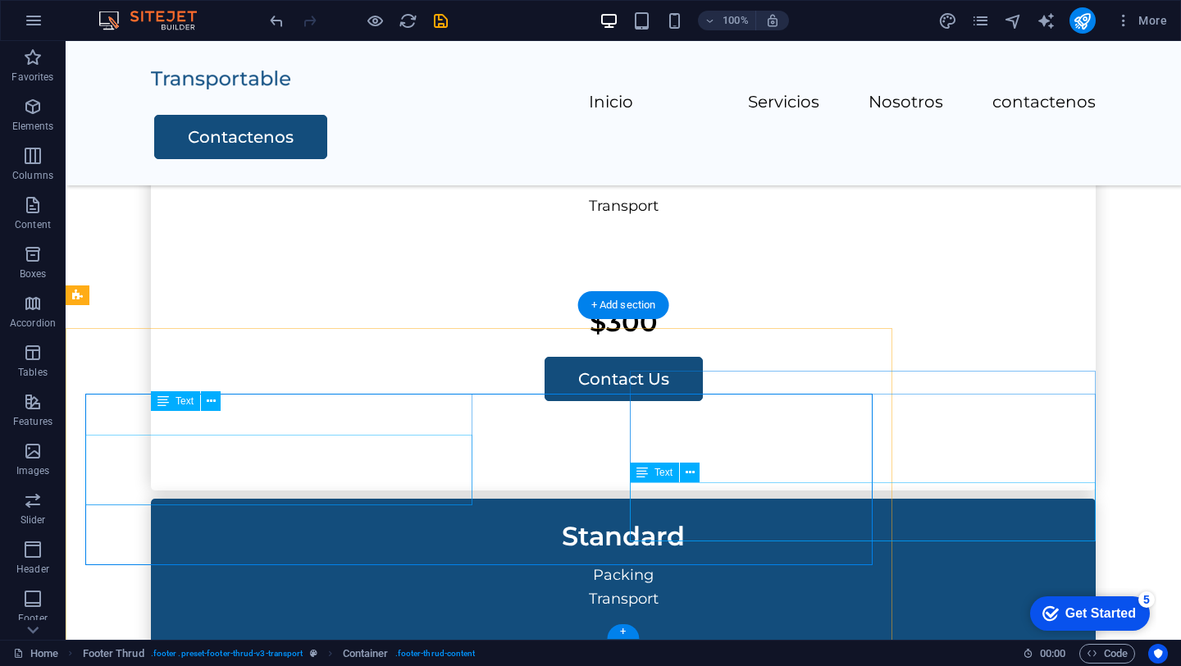
scroll to position [3147, 0]
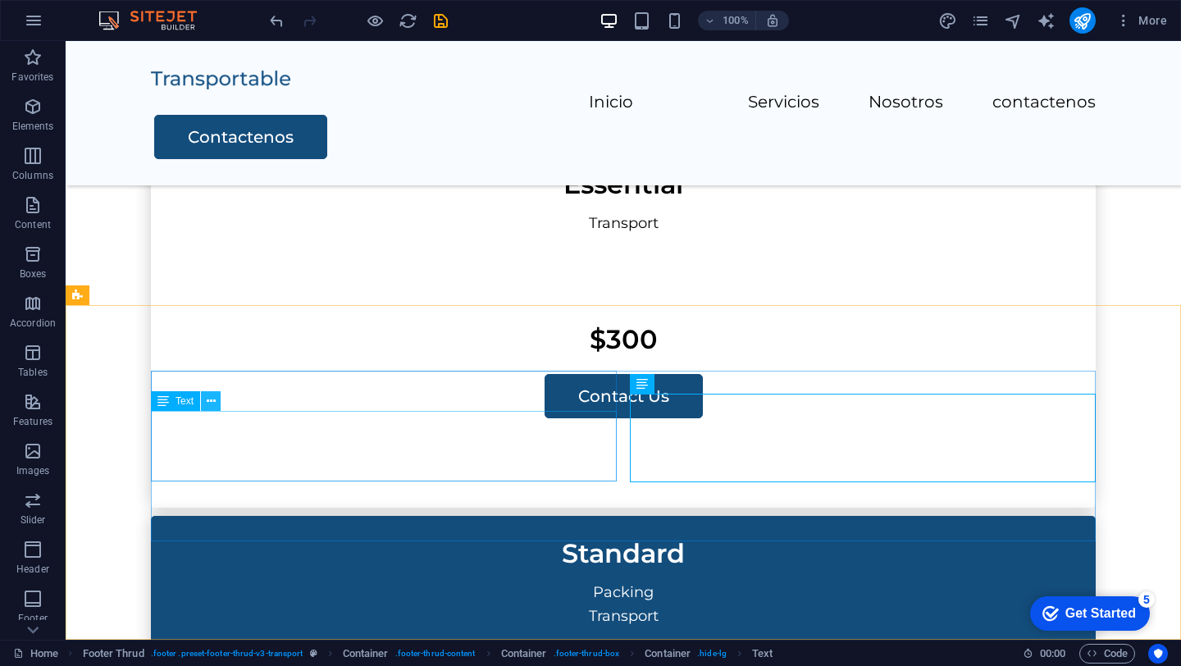
click at [216, 410] on button at bounding box center [211, 401] width 20 height 20
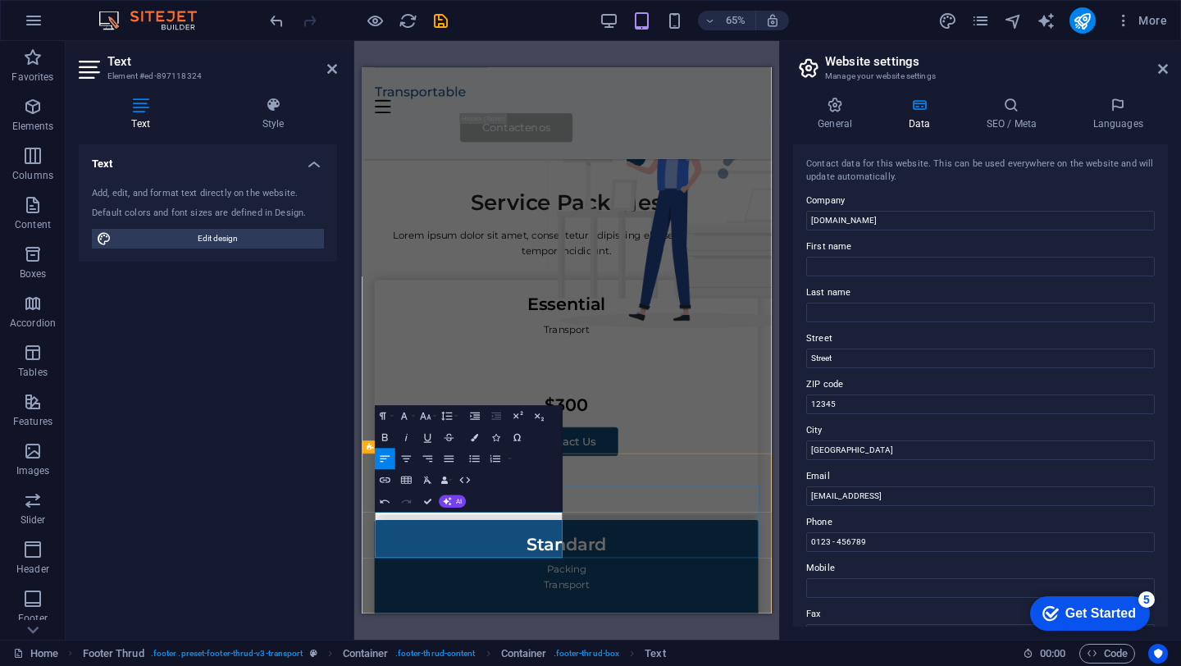
scroll to position [3472, 0]
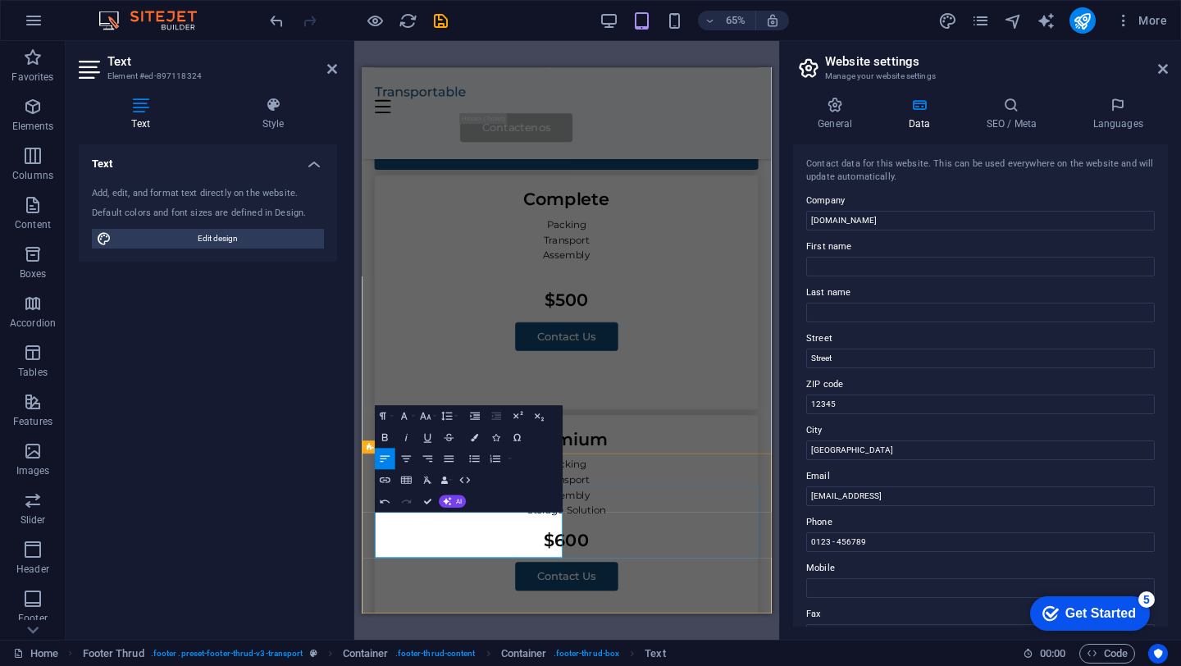
drag, startPoint x: 493, startPoint y: 788, endPoint x: 382, endPoint y: 782, distance: 110.9
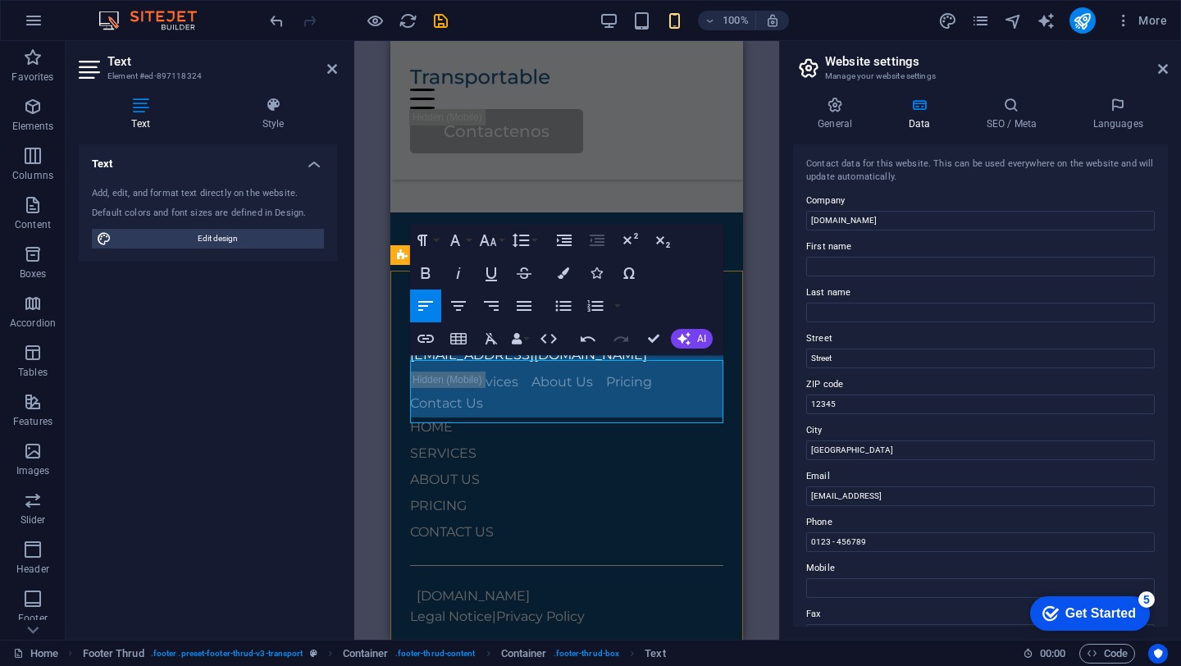
scroll to position [5416, 0]
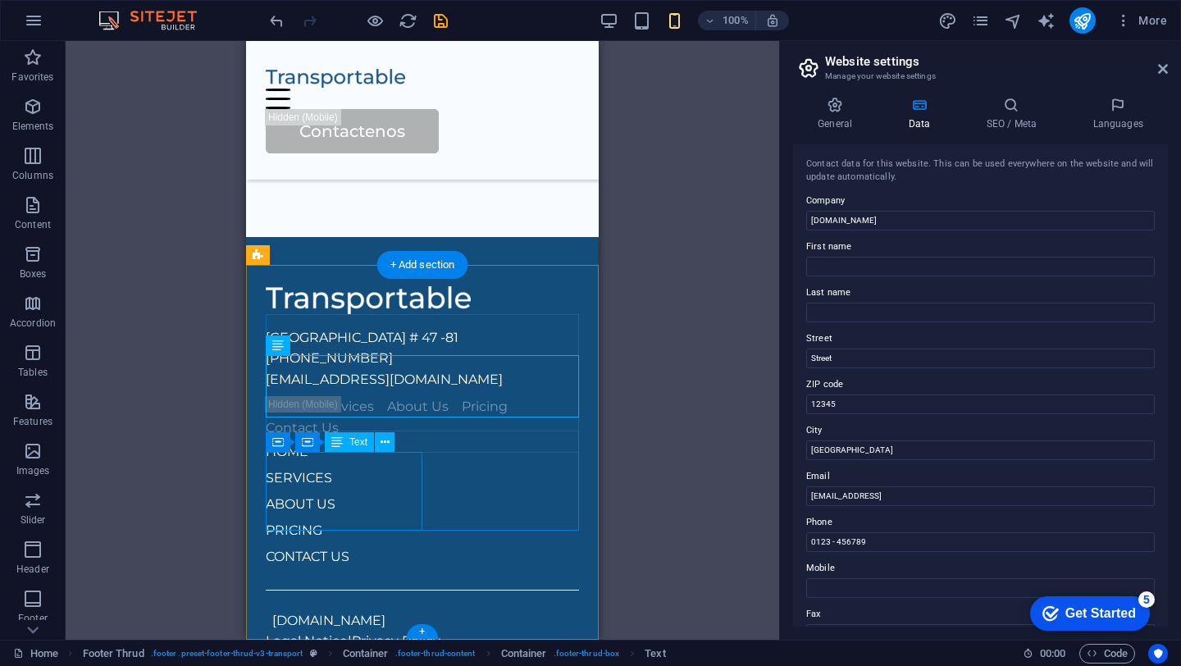
click at [297, 466] on div "HOME SERVICES ABOUT US" at bounding box center [422, 478] width 313 height 79
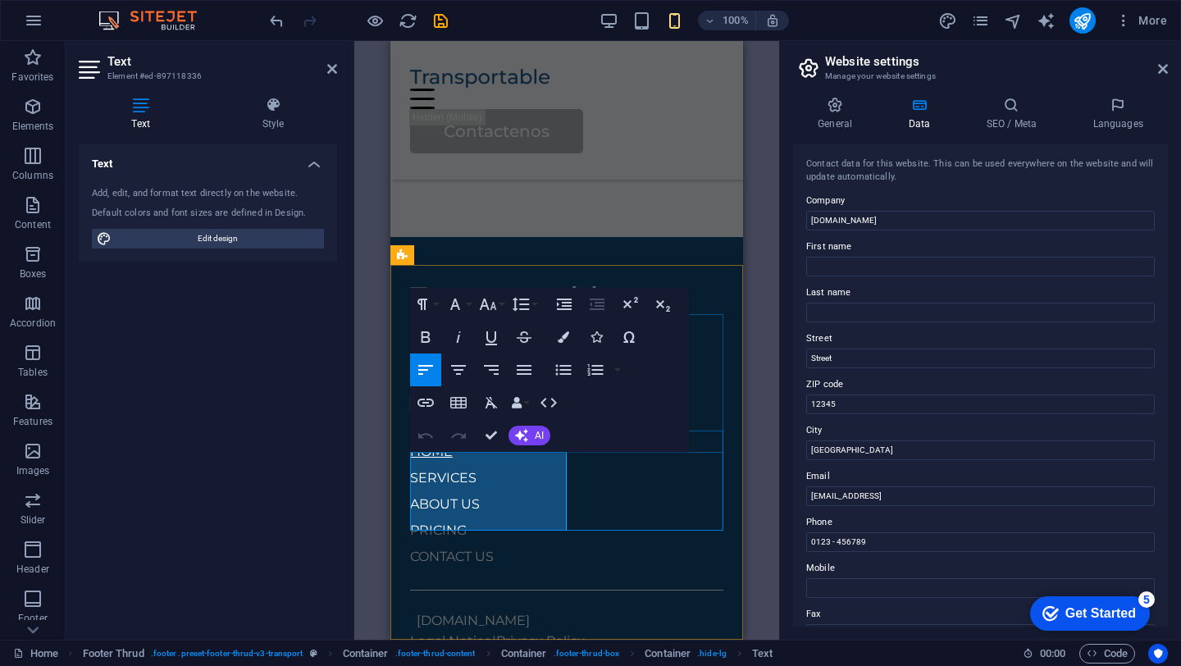
click at [450, 459] on link "HOME" at bounding box center [431, 452] width 43 height 16
click at [481, 488] on p "SERVICES" at bounding box center [566, 478] width 313 height 26
click at [479, 512] on link "ABOUT US" at bounding box center [445, 504] width 70 height 16
click at [636, 517] on div "PRICING CONTACT US" at bounding box center [566, 543] width 313 height 52
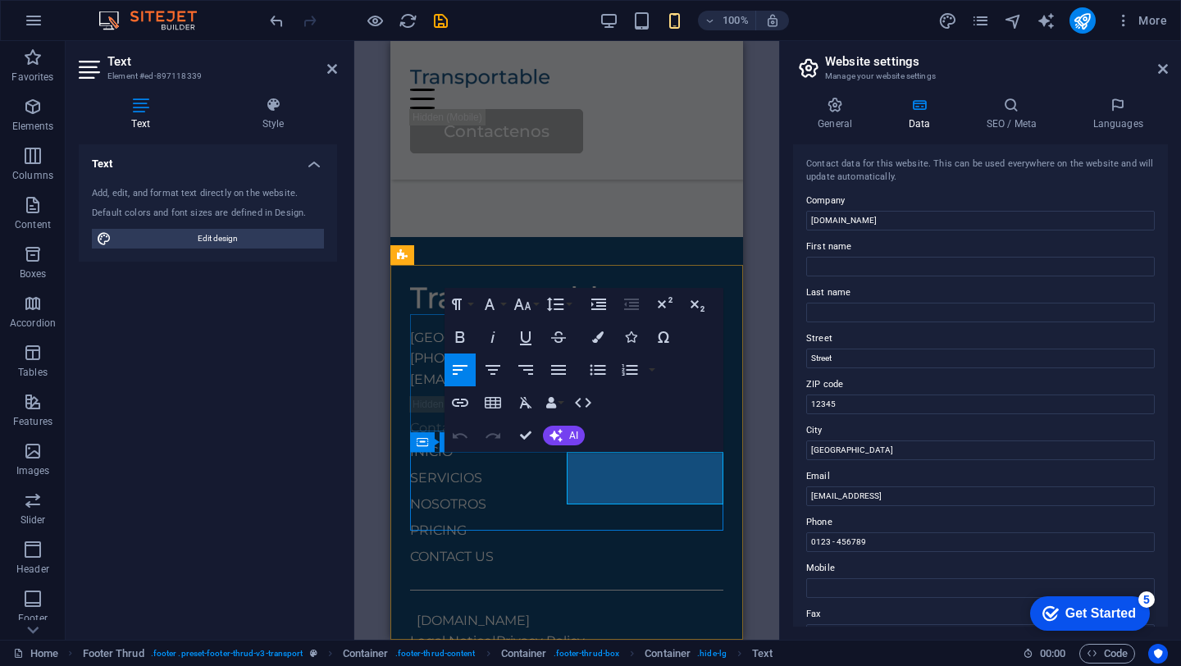
click at [654, 544] on p "CONTACT US" at bounding box center [566, 557] width 313 height 26
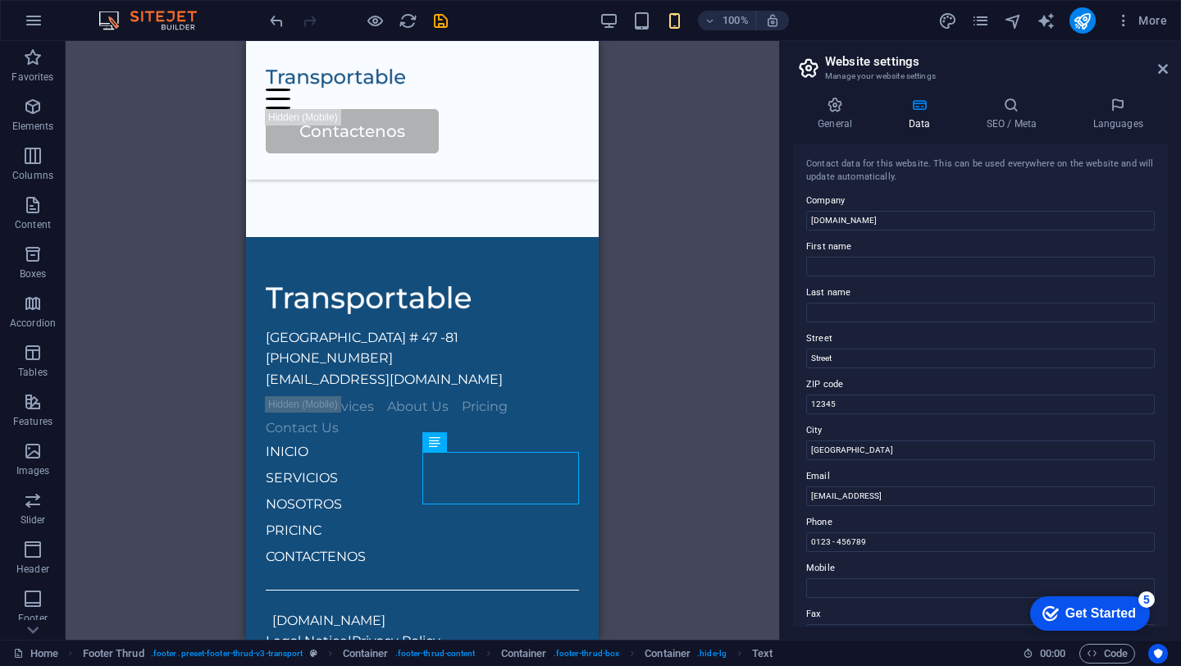
click at [713, 476] on div "Container H1 Wide image with text Container Container Image Container Text Text…" at bounding box center [422, 340] width 713 height 599
click at [700, 544] on div "Container H1 Wide image with text Container Container Image Container Text Text…" at bounding box center [422, 340] width 713 height 599
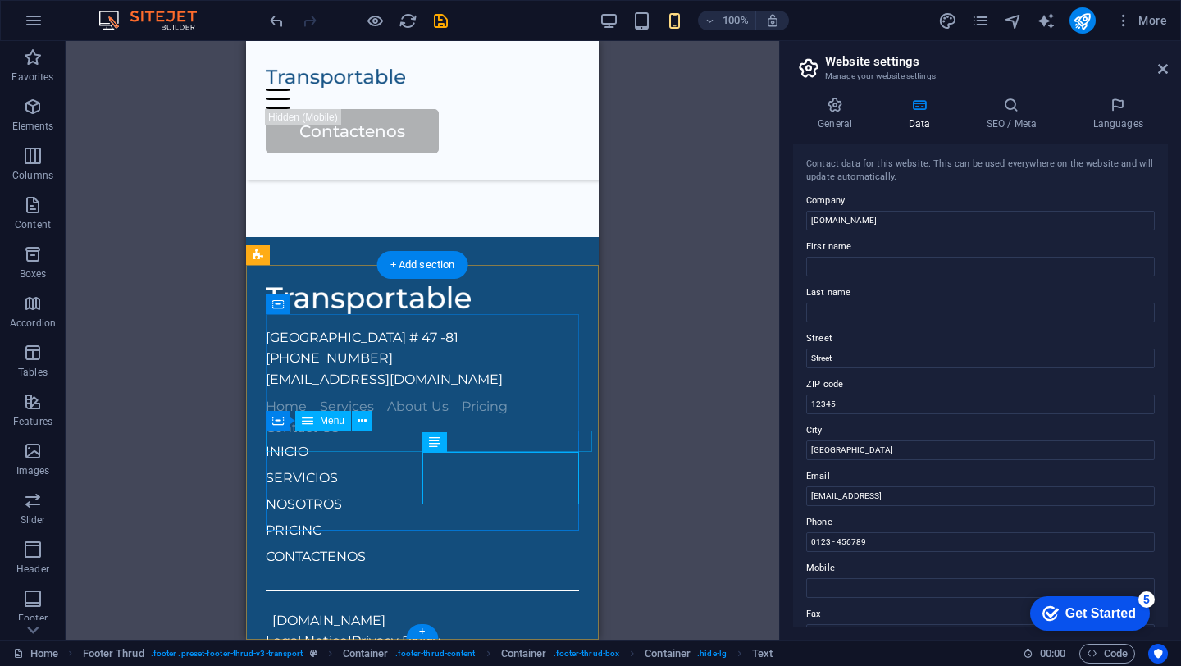
click at [299, 438] on nav "Home Services About Us Pricing Contact Us" at bounding box center [422, 417] width 313 height 42
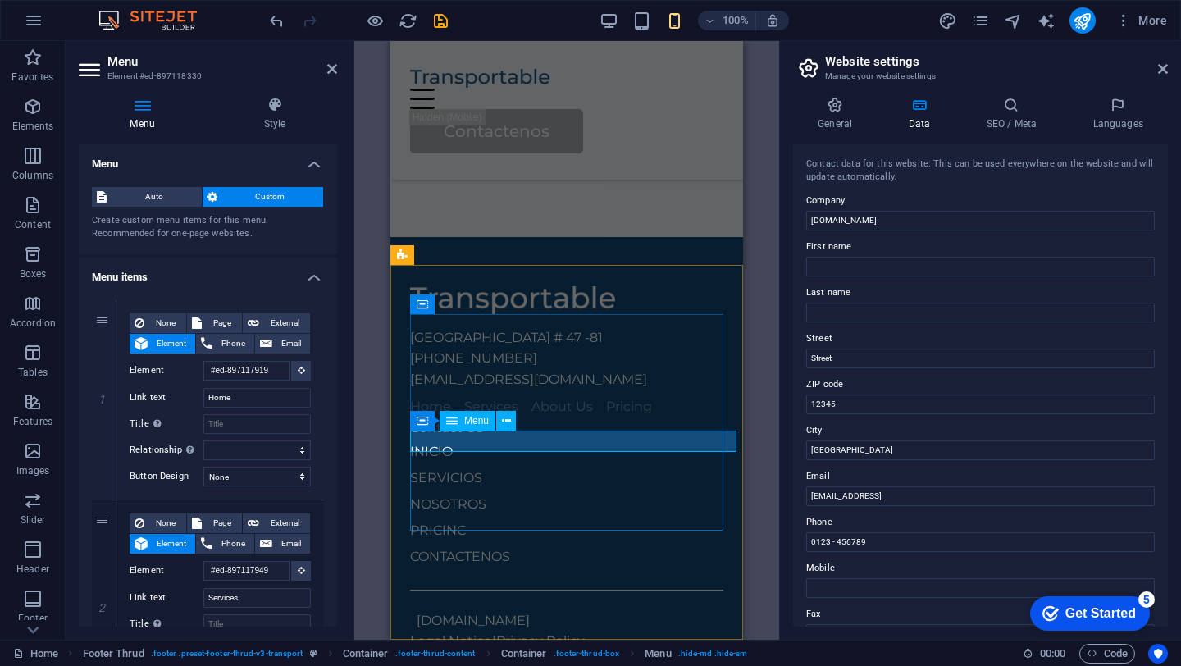
click at [450, 438] on nav "Home Services About Us Pricing Contact Us" at bounding box center [566, 417] width 313 height 42
click at [469, 422] on span "Menu" at bounding box center [476, 421] width 25 height 10
click at [509, 423] on icon at bounding box center [506, 420] width 9 height 17
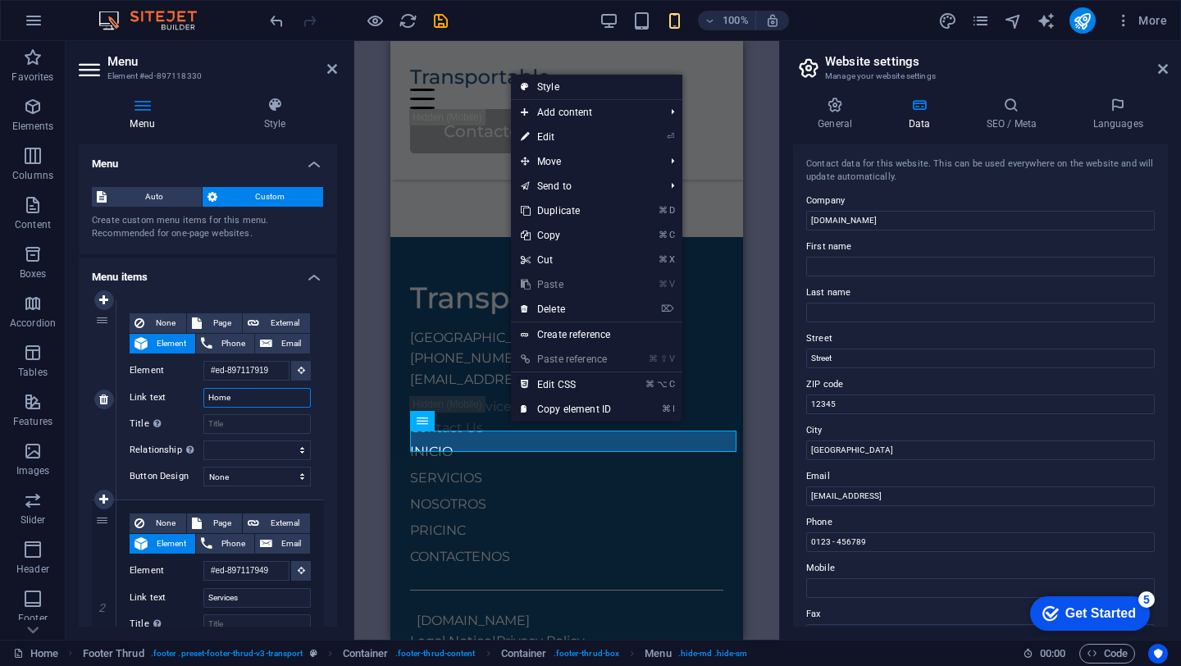
drag, startPoint x: 237, startPoint y: 398, endPoint x: 136, endPoint y: 372, distance: 104.0
click at [139, 374] on div "None Page External Element Phone Email Page Home Legal Notice Privacy Subpage E…" at bounding box center [220, 386] width 181 height 147
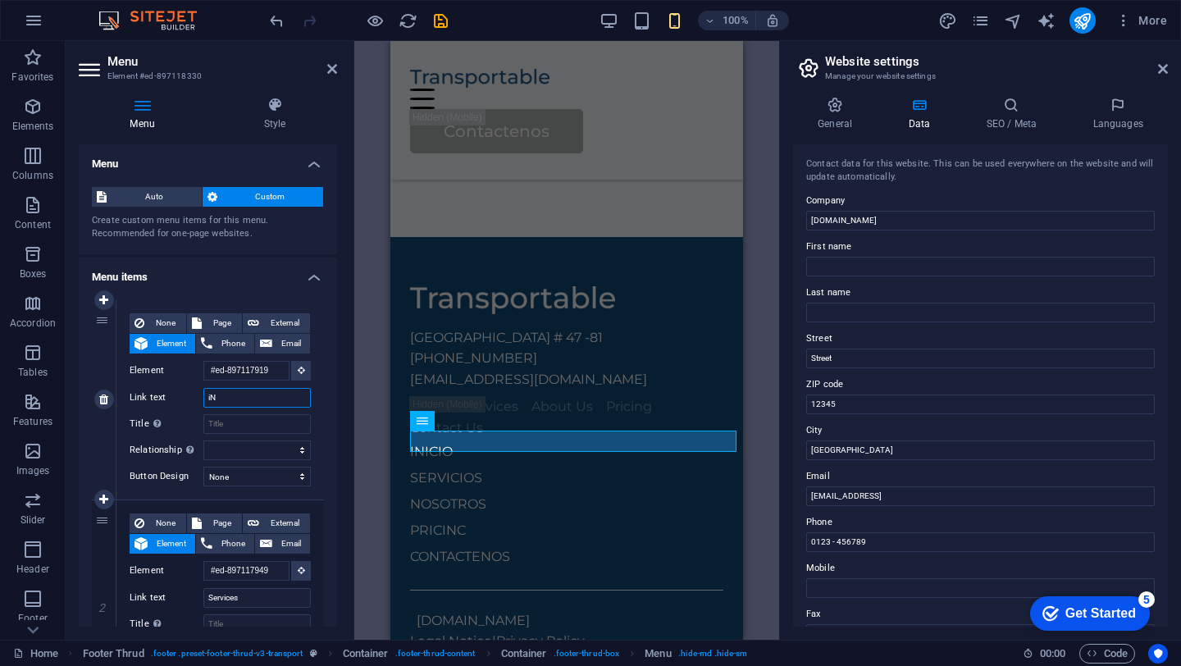
type input "i"
type input "in"
select select
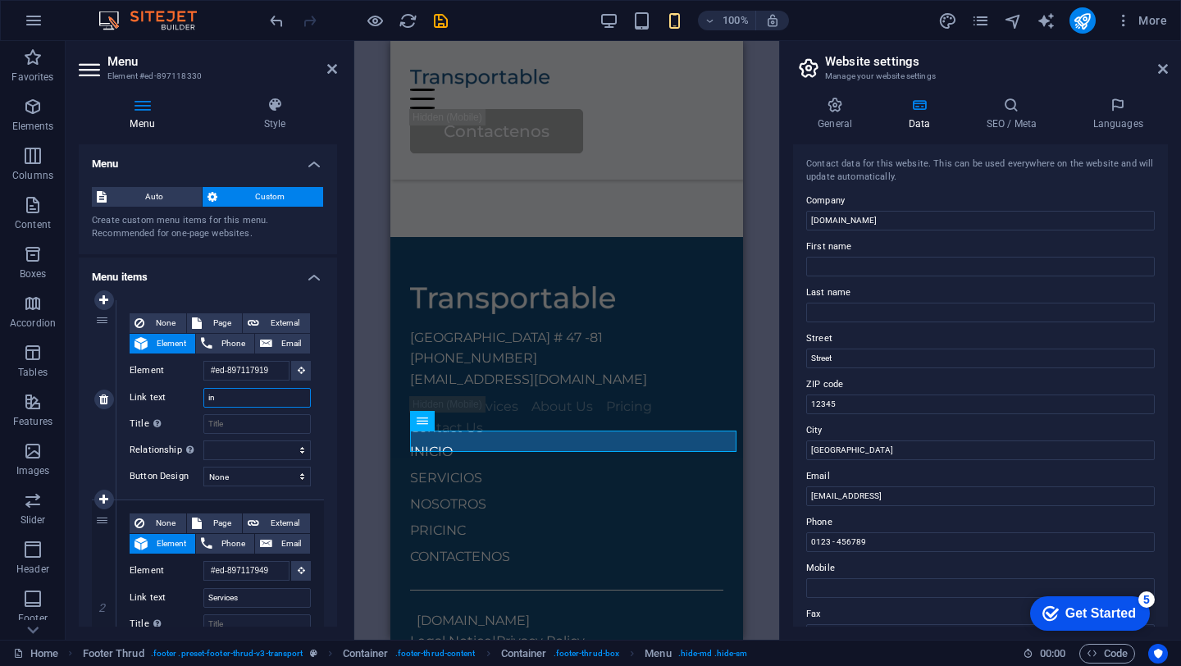
select select
type input "i"
type input "ini"
select select
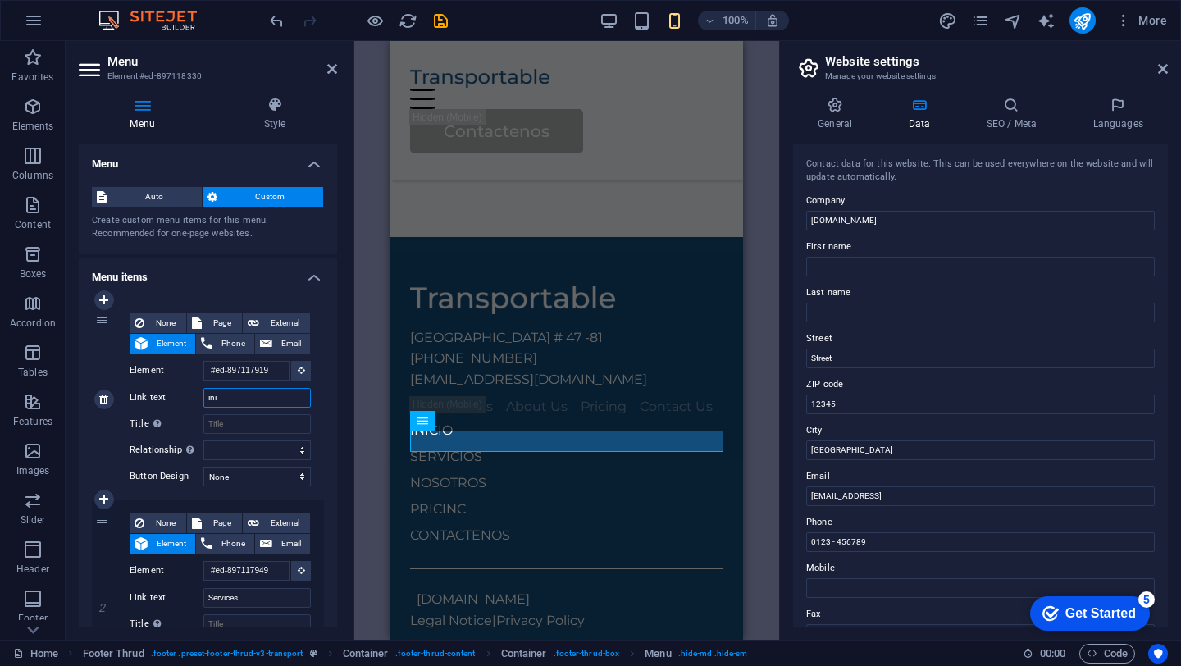
select select
type input "inicio"
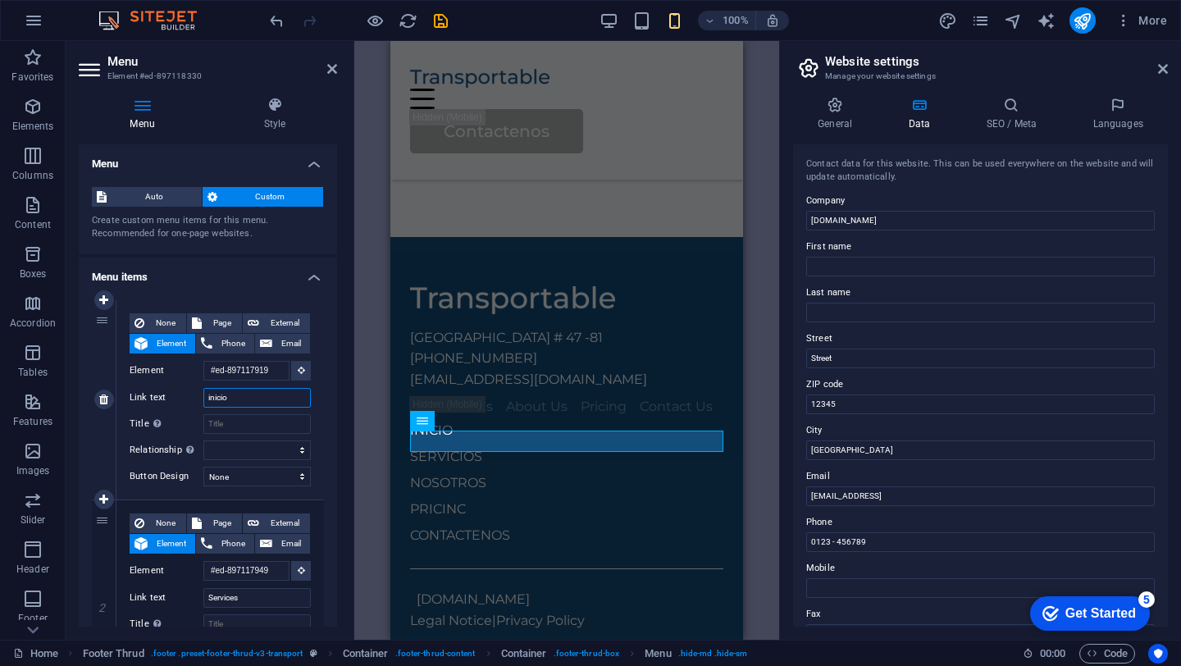
select select
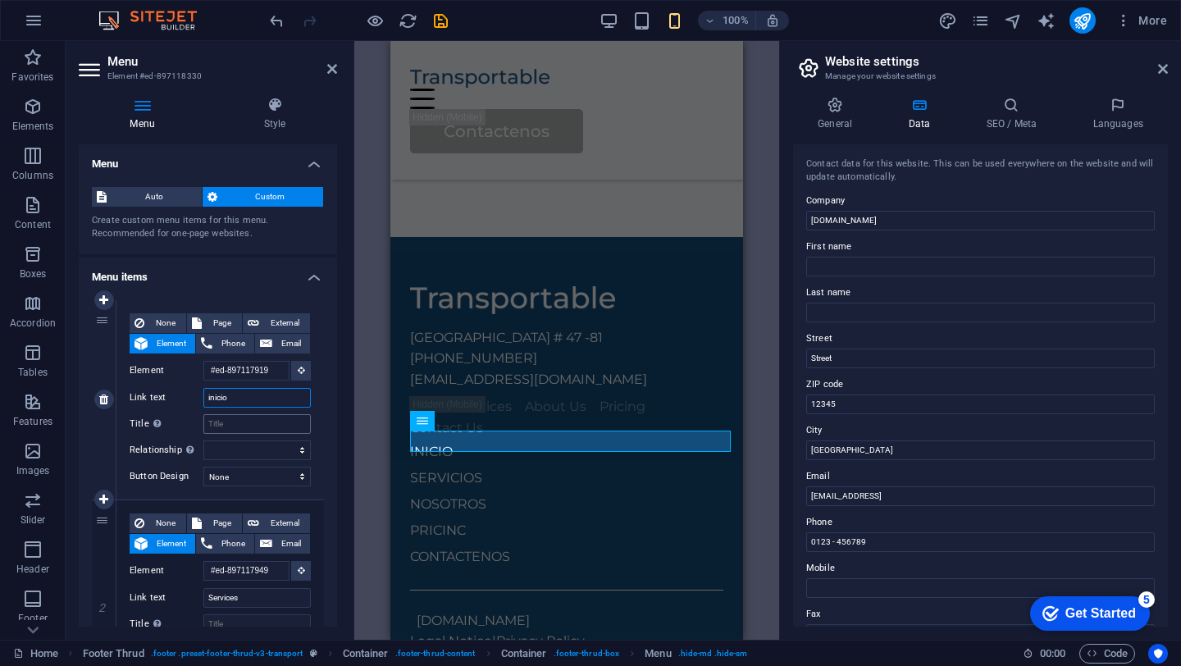
type input "inicio"
click at [225, 425] on input "Title Additional link description, should not be the same as the link text. The…" at bounding box center [256, 424] width 107 height 20
type input "Inicio"
select select
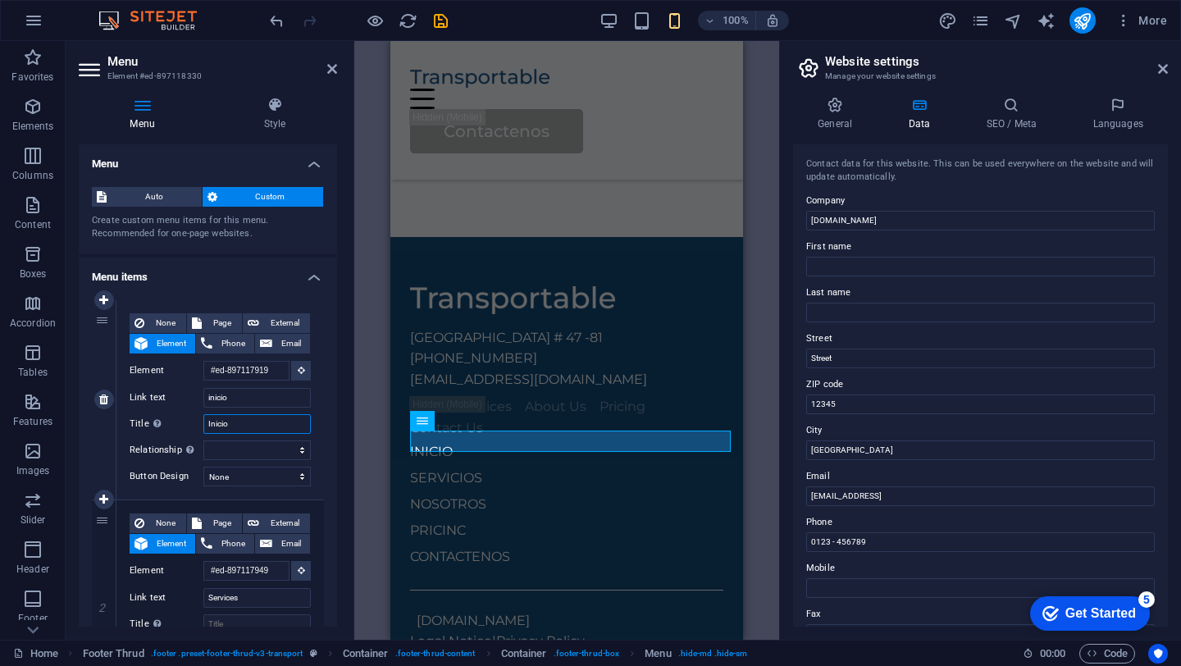
select select
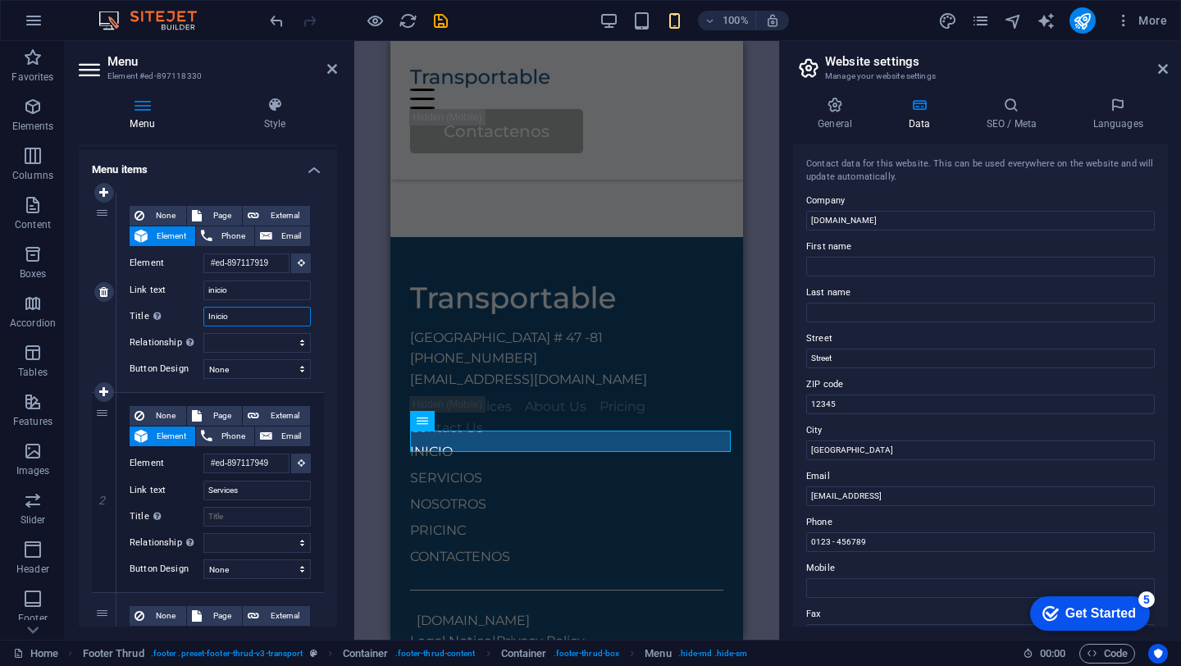
scroll to position [134, 0]
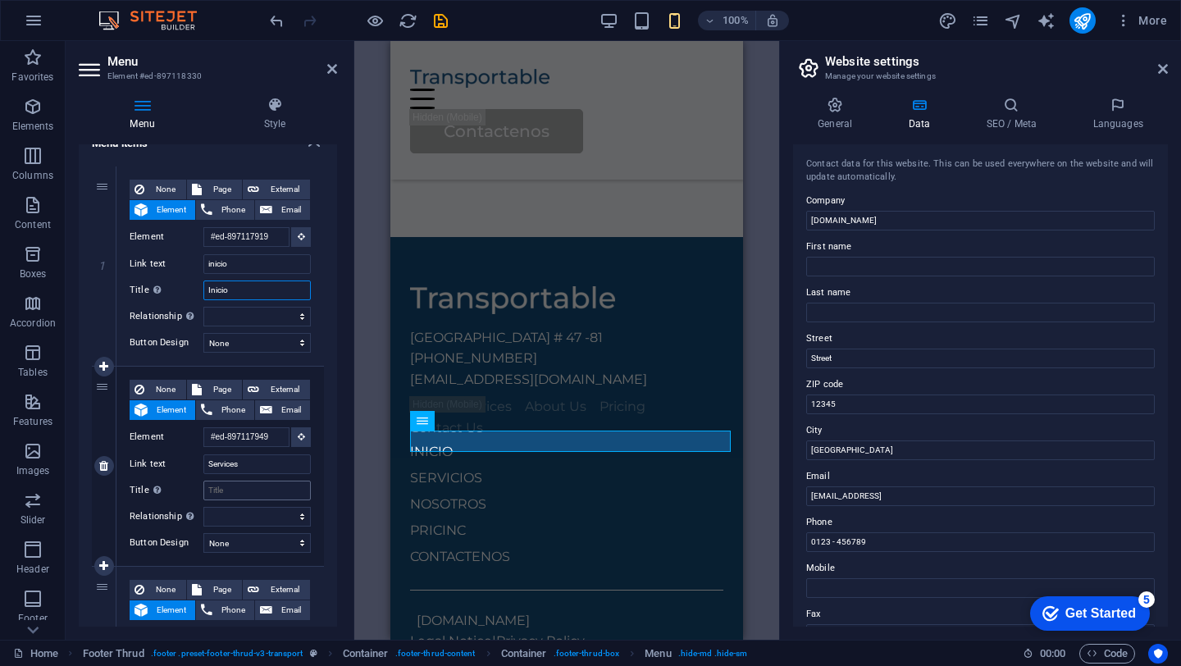
type input "Inicio"
click at [237, 489] on input "Title Additional link description, should not be the same as the link text. The…" at bounding box center [256, 491] width 107 height 20
type input "Serrvicios"
select select
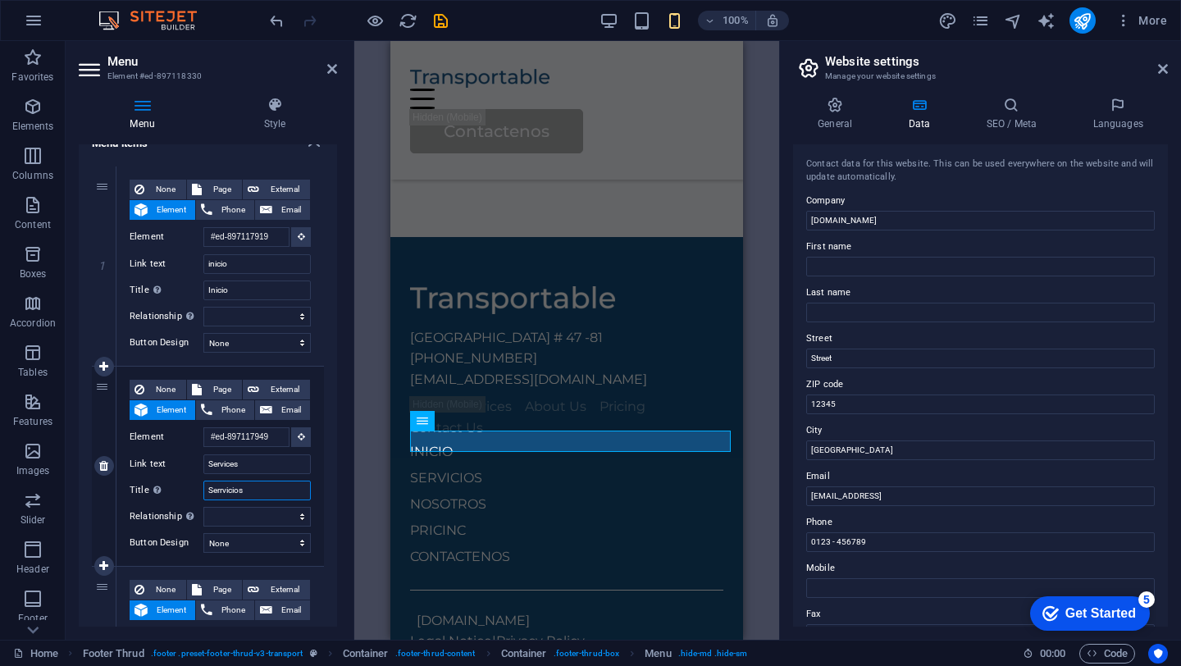
select select
type input "Serrvicios"
click at [249, 470] on input "Services" at bounding box center [256, 464] width 107 height 20
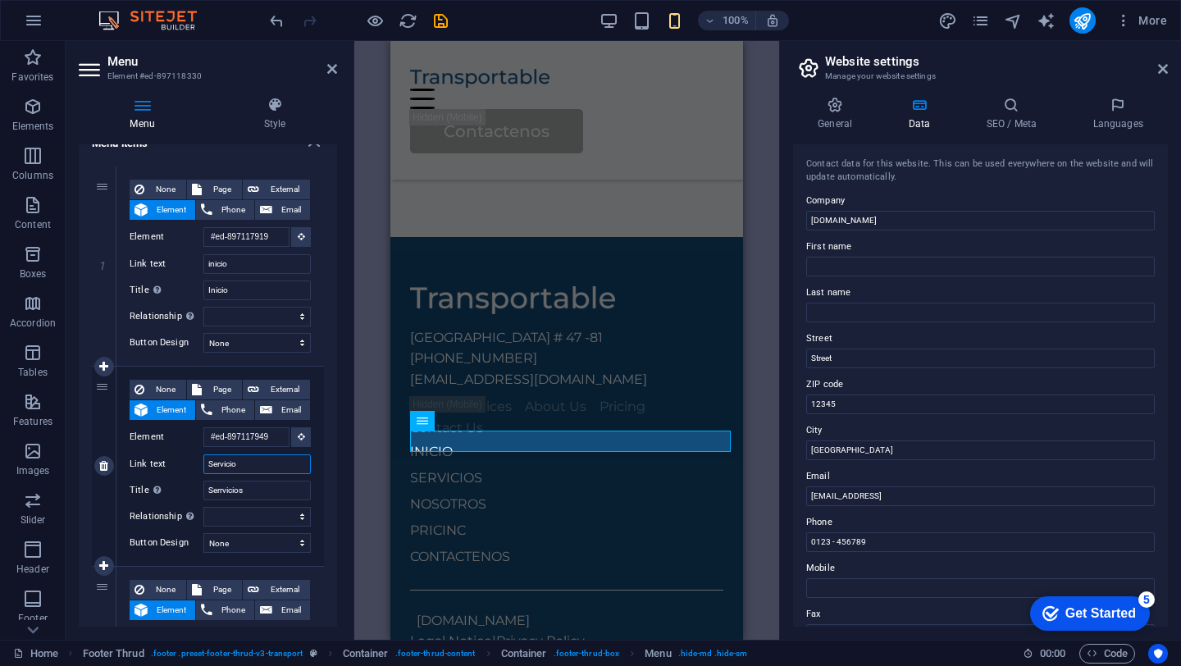
type input "Servicios"
select select
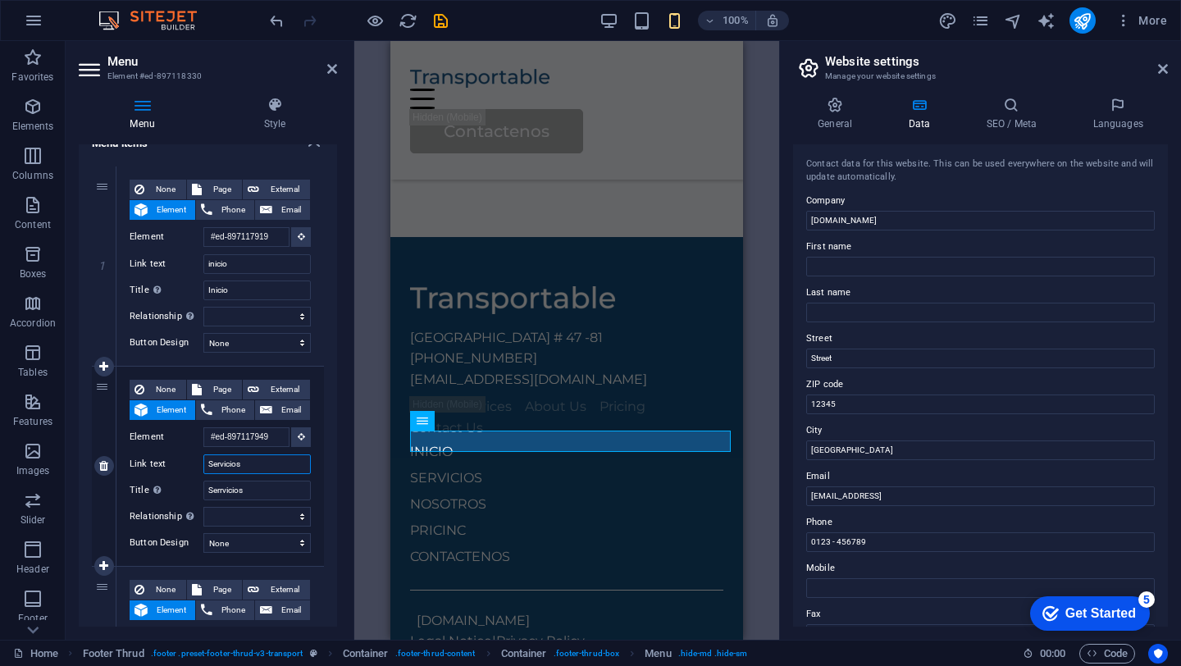
select select
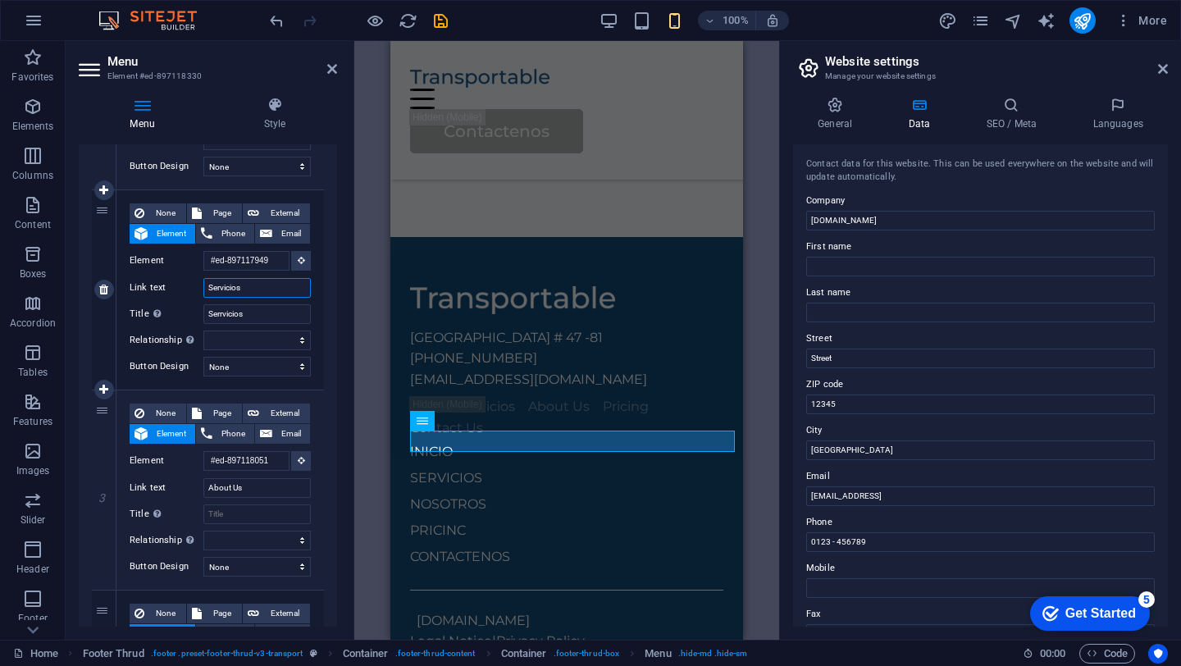
scroll to position [324, 0]
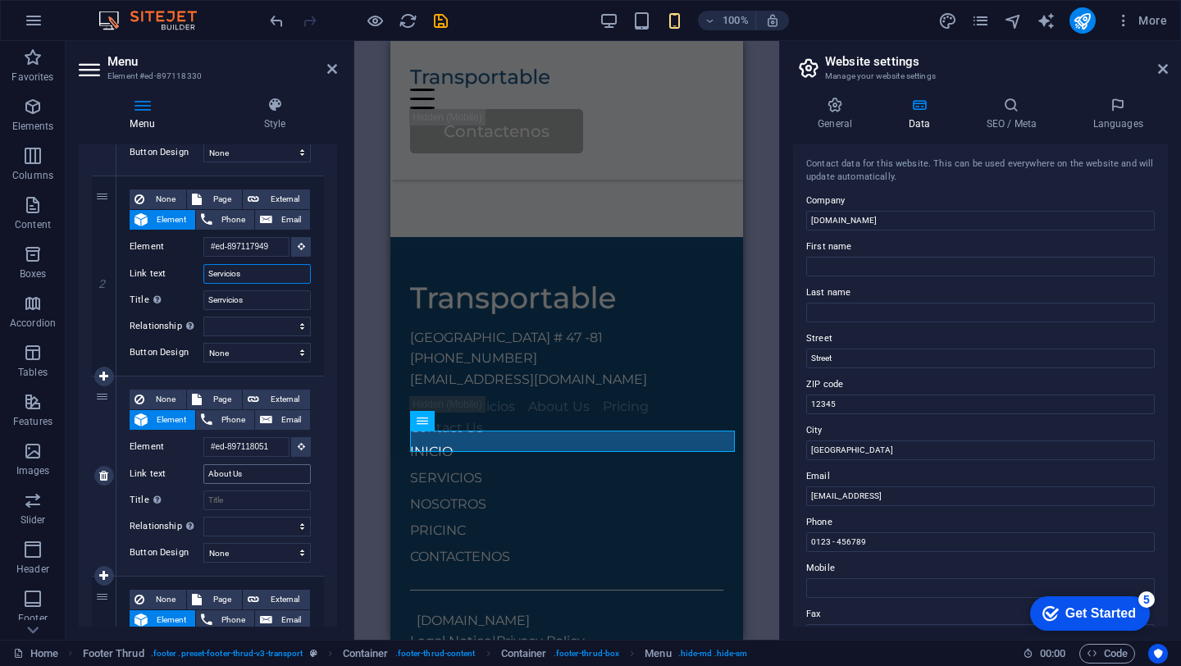
type input "Servicios"
drag, startPoint x: 244, startPoint y: 476, endPoint x: 165, endPoint y: 450, distance: 83.8
click at [168, 452] on div "None Page External Element Phone Email Page Home Legal Notice Privacy Subpage E…" at bounding box center [220, 463] width 181 height 147
type input "N"
type input "no"
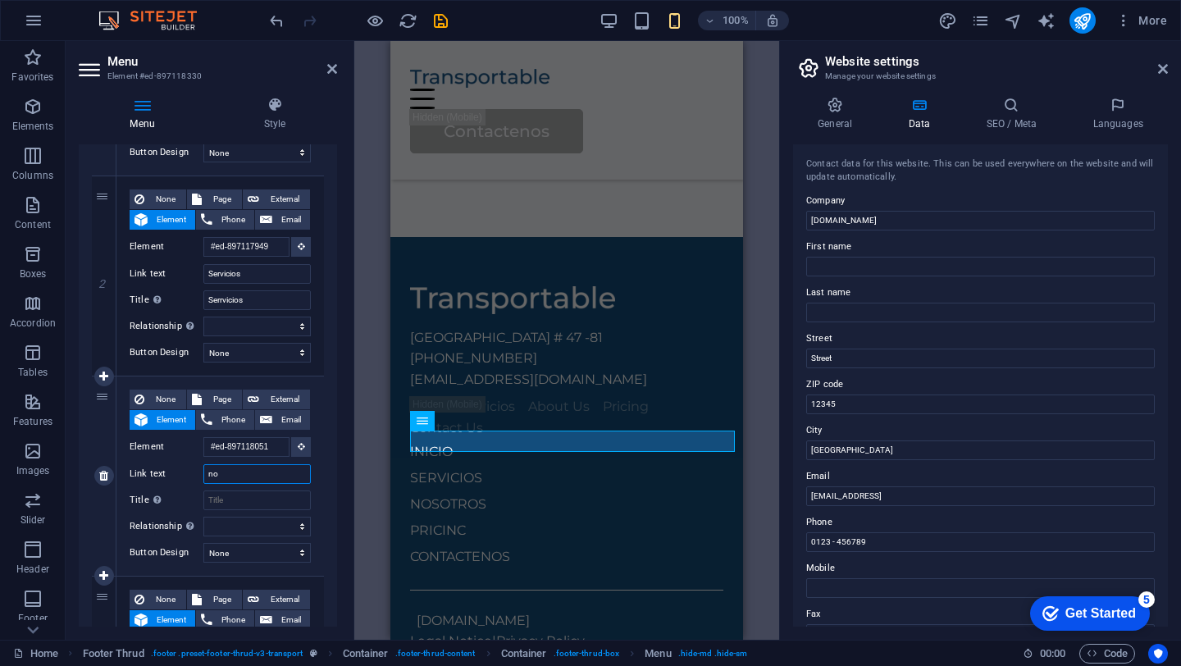
select select
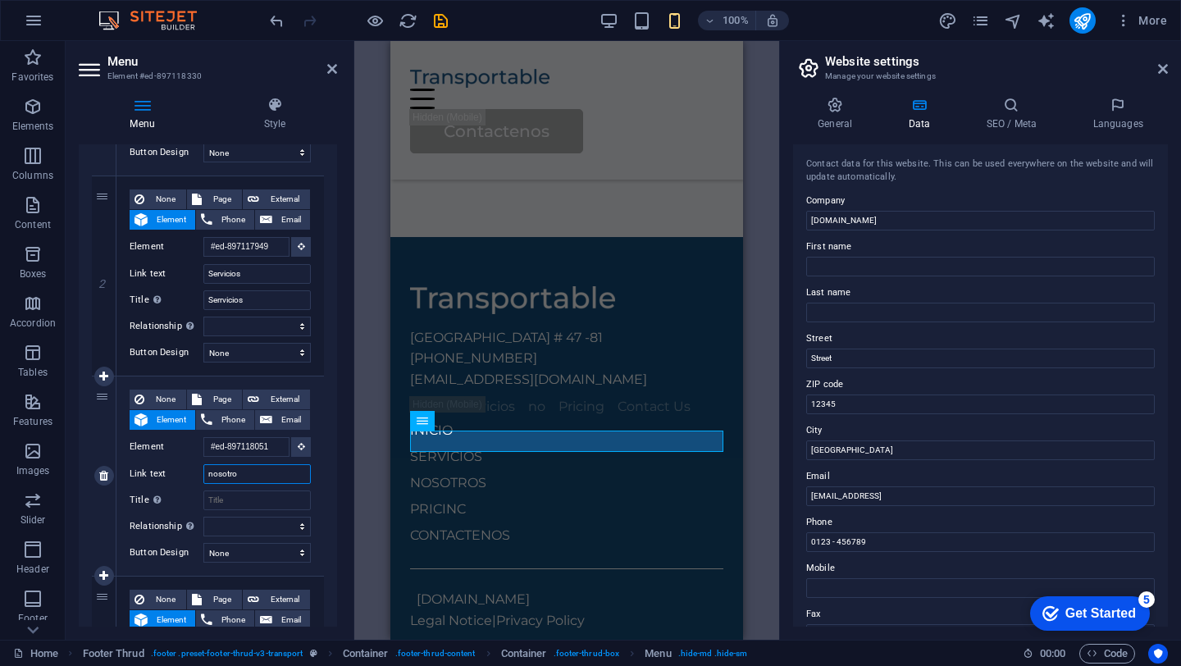
type input "nosotros"
select select
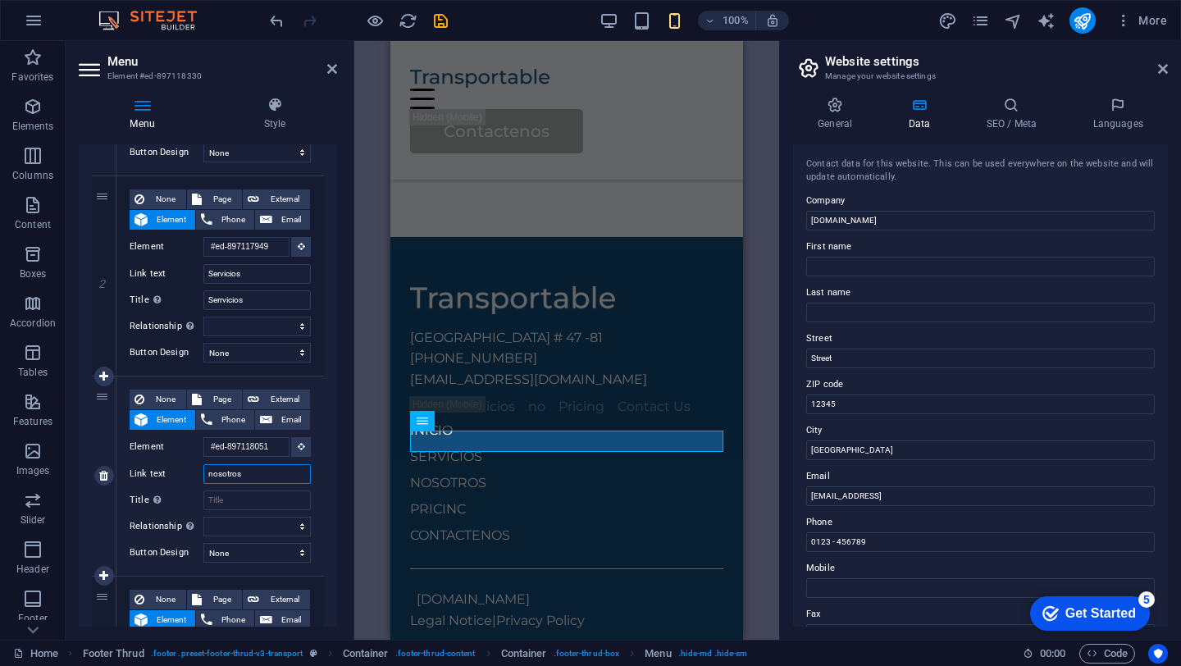
select select
type input "nosotros"
click at [248, 495] on input "Title Additional link description, should not be the same as the link text. The…" at bounding box center [256, 500] width 107 height 20
type input "Nosotros"
select select
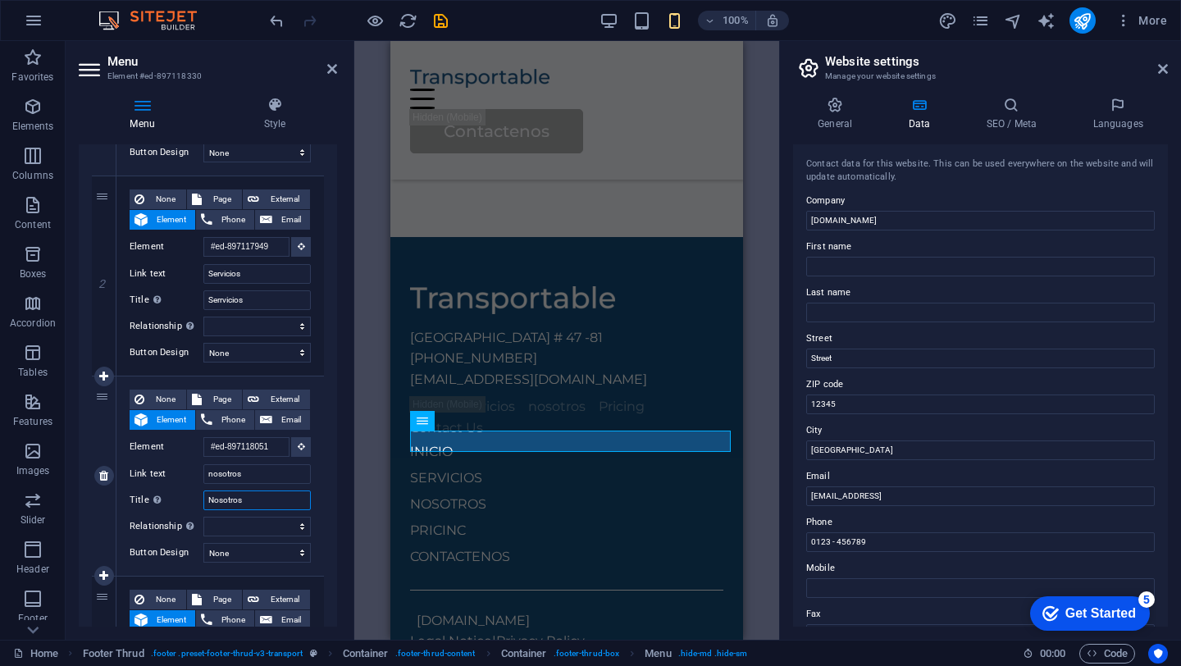
select select
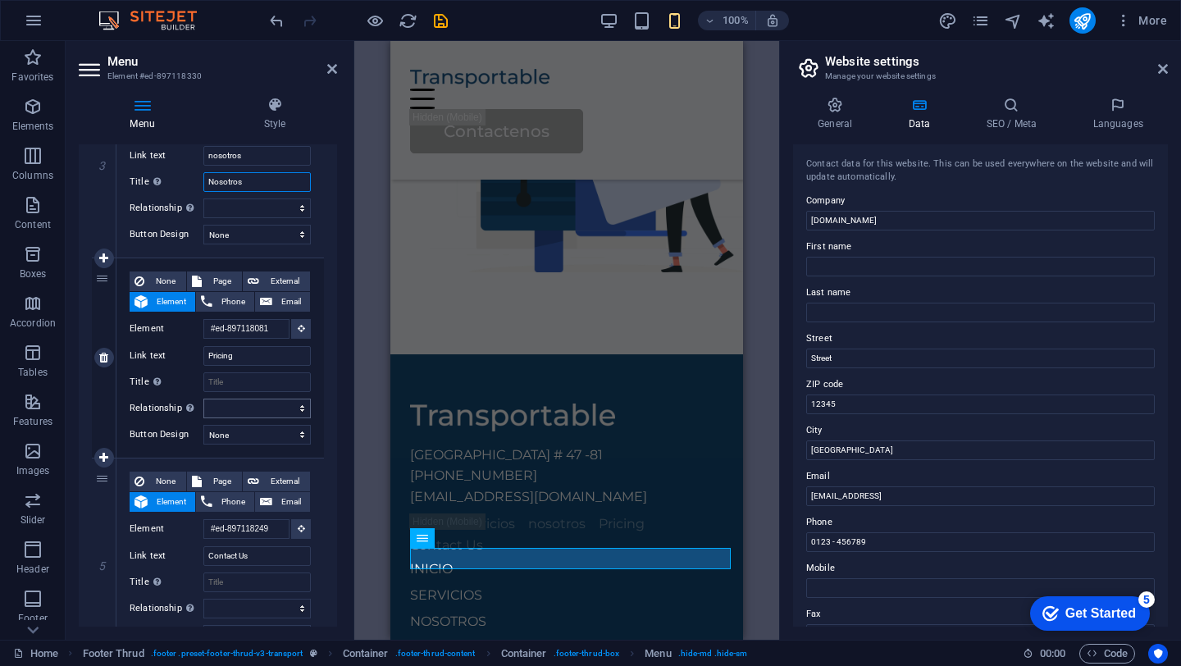
scroll to position [653, 0]
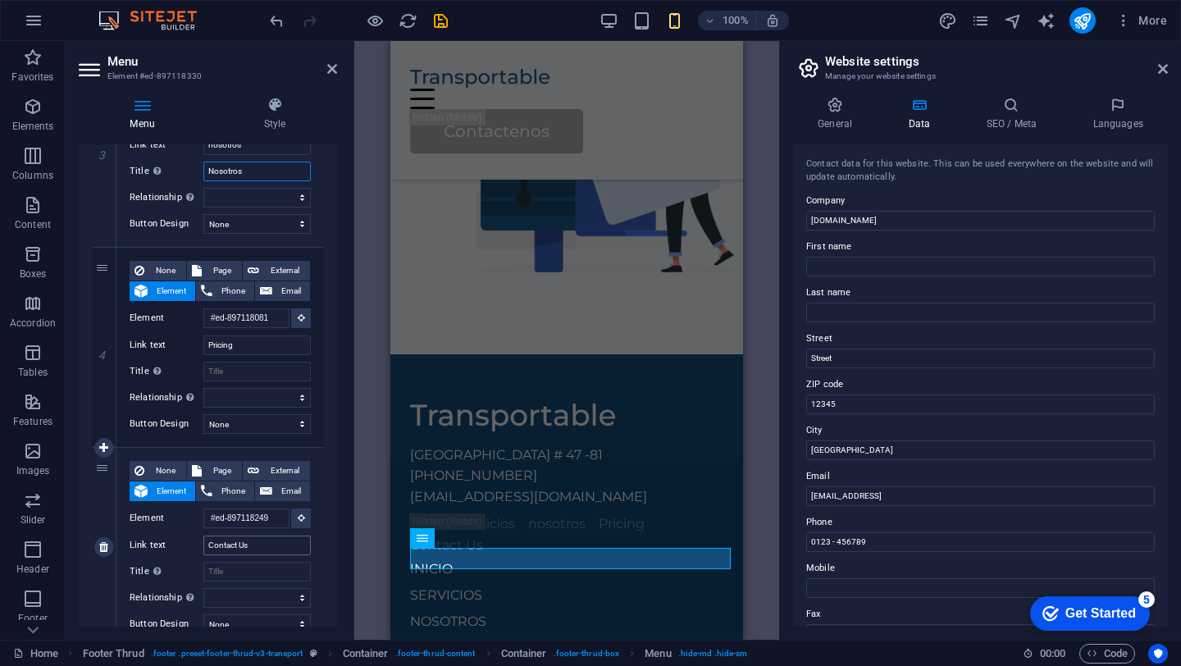
type input "Nosotros"
drag, startPoint x: 265, startPoint y: 542, endPoint x: 107, endPoint y: 501, distance: 162.7
click at [125, 509] on div "None Page External Element Phone Email Page Home Legal Notice Privacy Subpage E…" at bounding box center [219, 547] width 207 height 199
type input "Cont"
select select
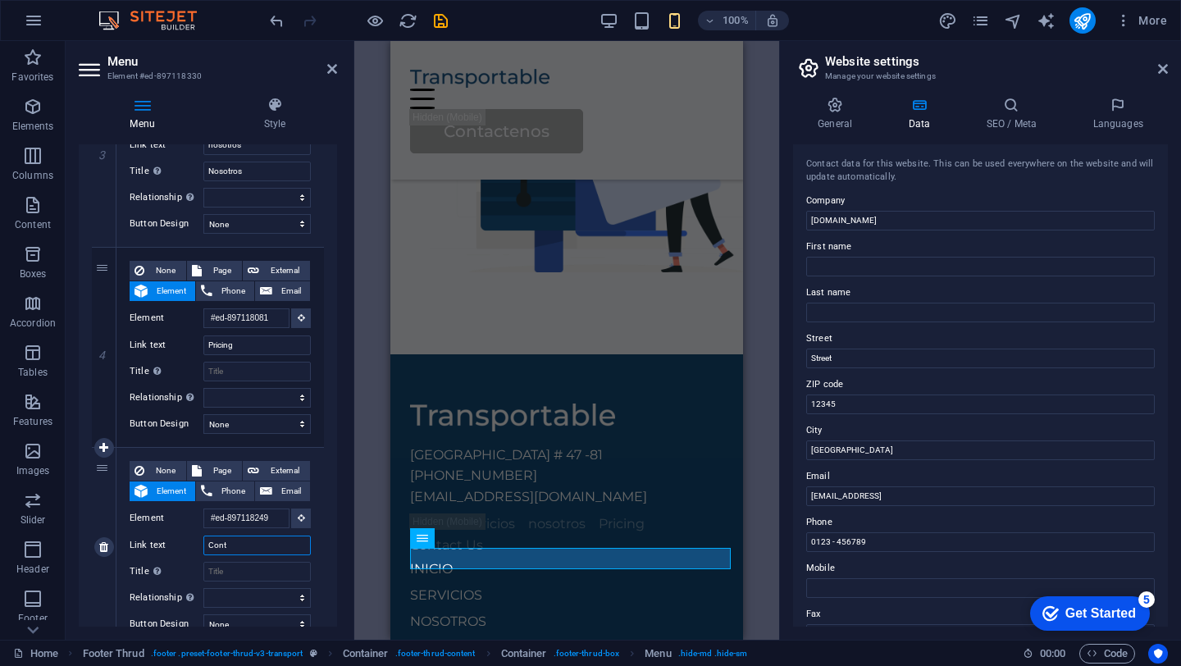
select select
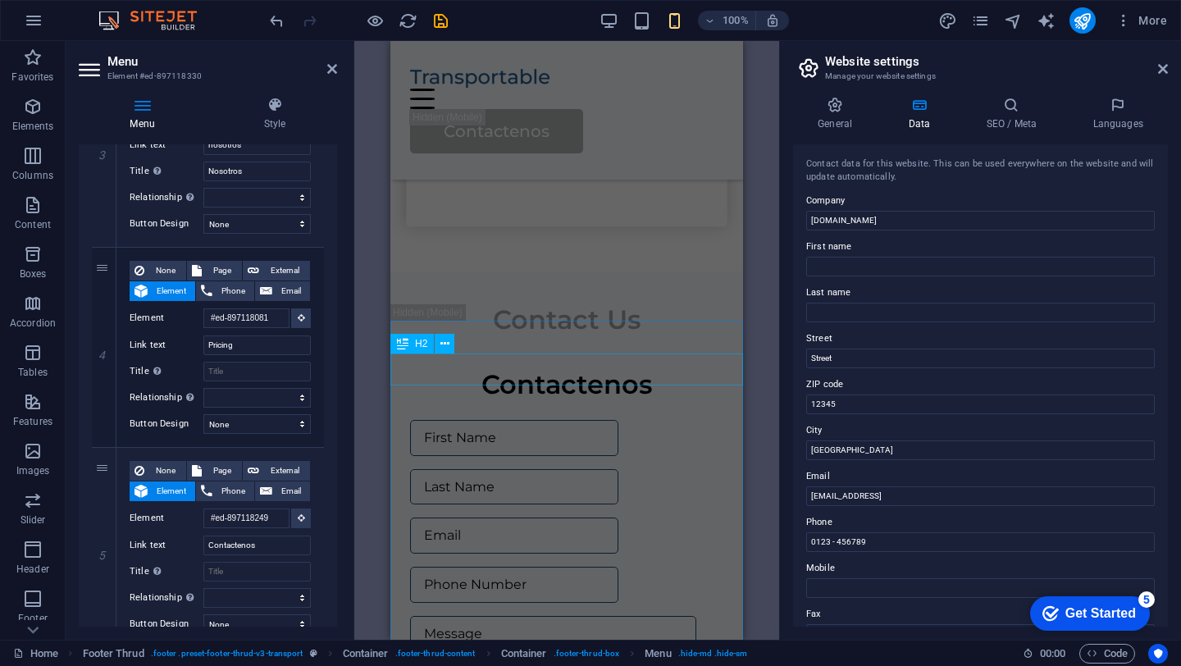
scroll to position [4423, 0]
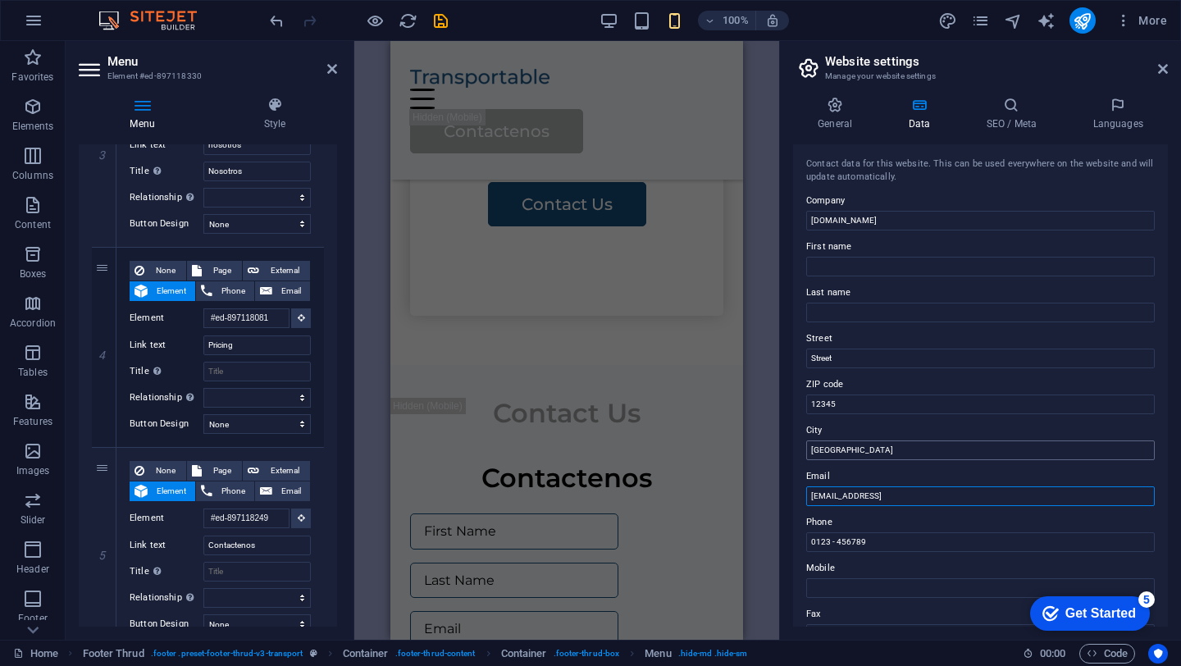
drag, startPoint x: 1020, startPoint y: 500, endPoint x: 816, endPoint y: 455, distance: 209.1
click at [823, 458] on div "Contact data for this website. This can be used everywhere on the website and w…" at bounding box center [980, 385] width 375 height 482
drag, startPoint x: 1272, startPoint y: 585, endPoint x: 696, endPoint y: 502, distance: 581.6
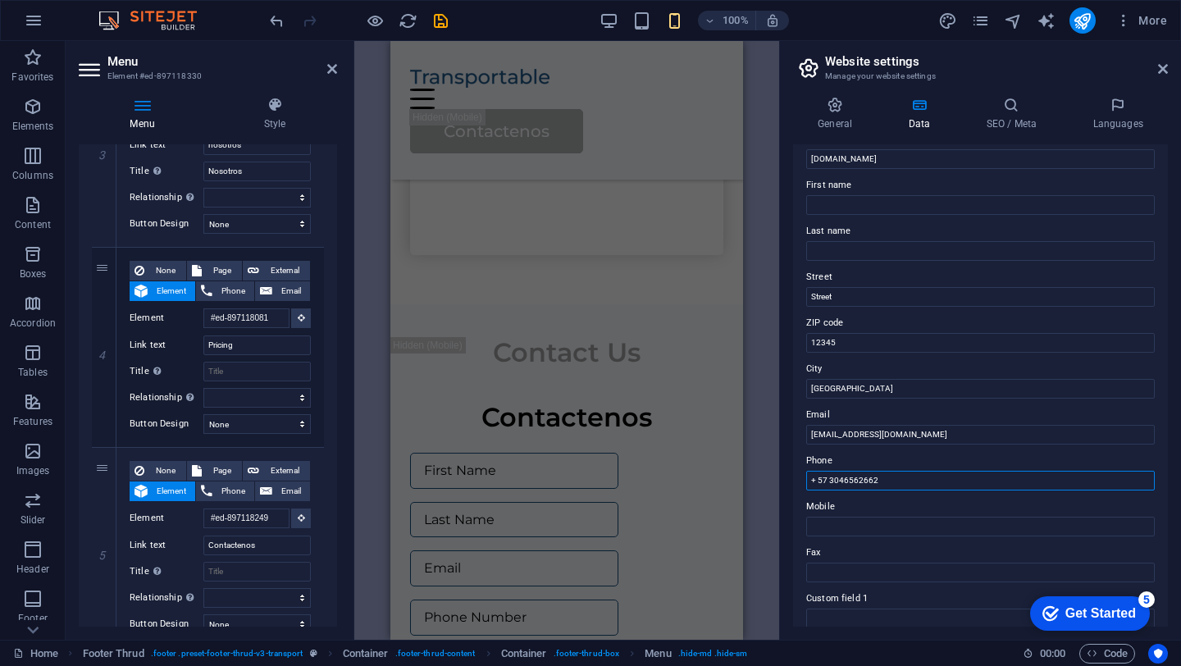
scroll to position [66, 0]
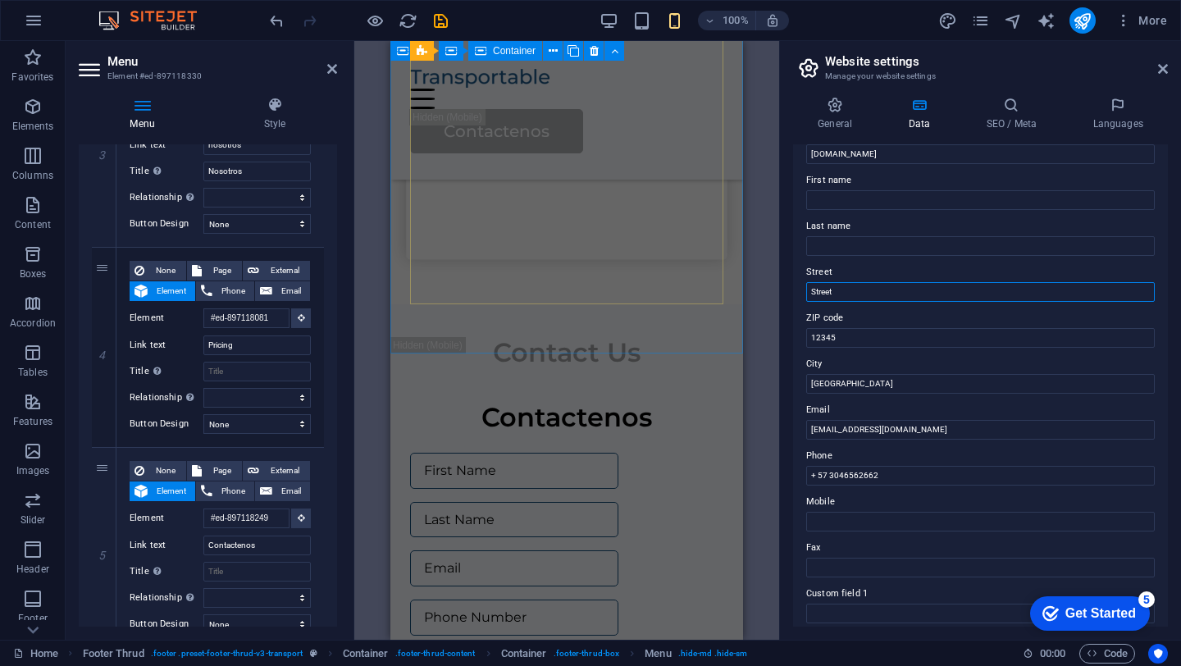
drag, startPoint x: 1248, startPoint y: 330, endPoint x: 694, endPoint y: 265, distance: 558.1
click at [850, 292] on input "A" at bounding box center [980, 292] width 349 height 20
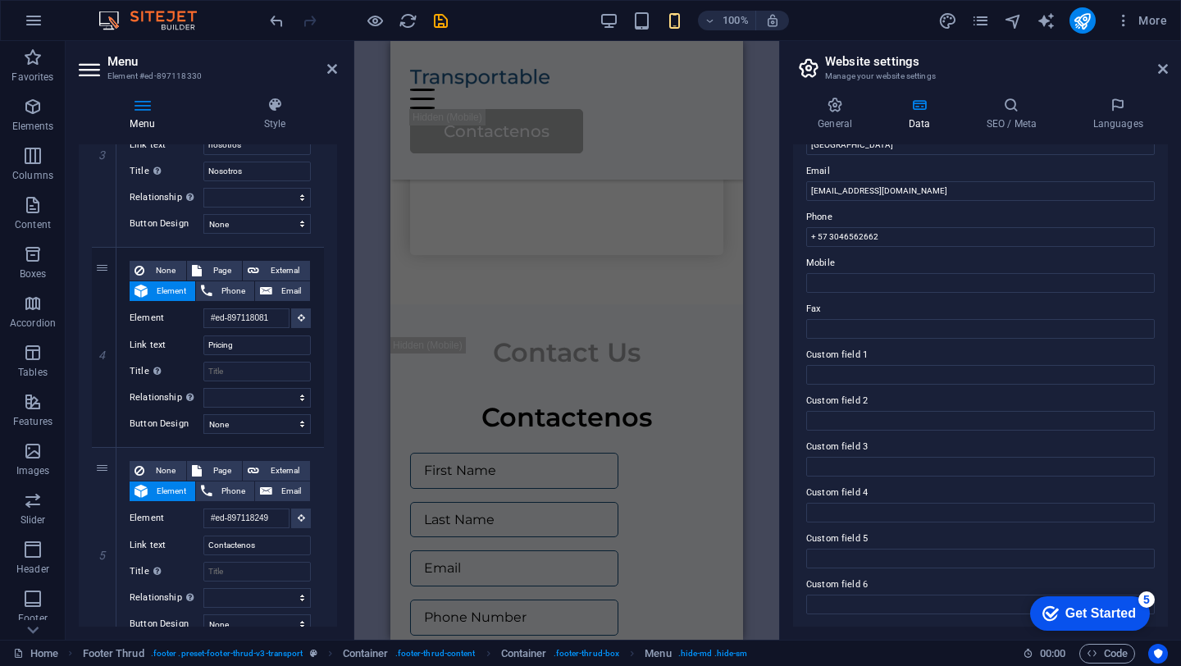
scroll to position [0, 0]
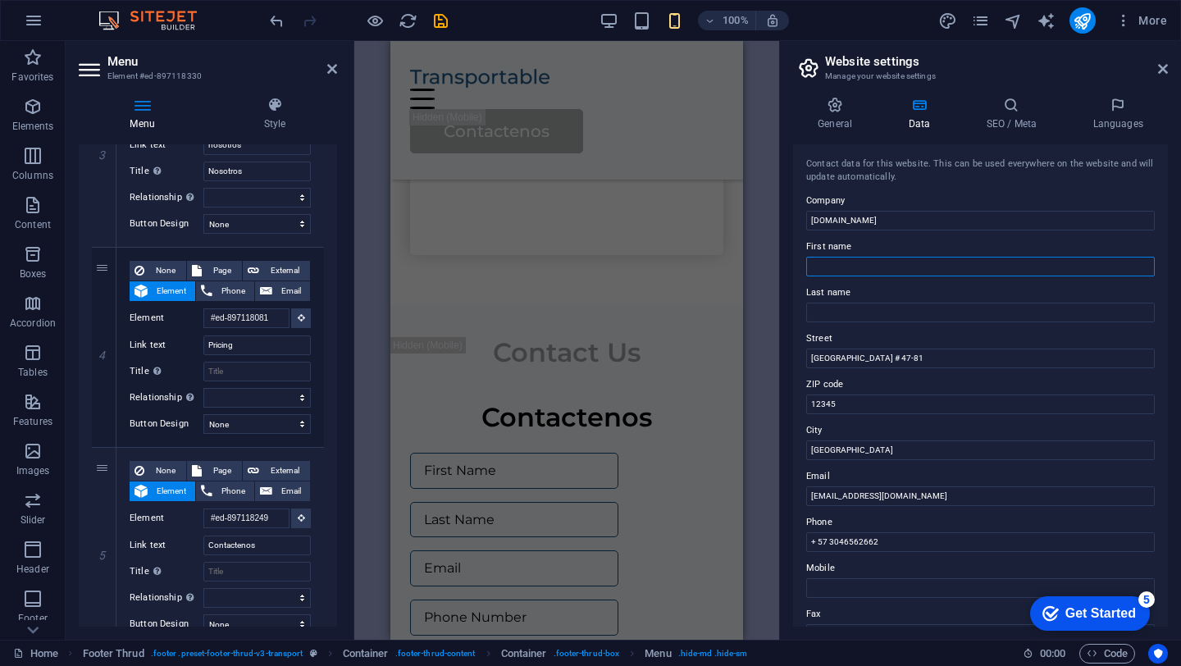
click at [836, 265] on input "First name" at bounding box center [980, 267] width 349 height 20
click at [859, 308] on input "Last name" at bounding box center [980, 313] width 349 height 20
click at [1107, 125] on h4 "Languages" at bounding box center [1118, 114] width 100 height 34
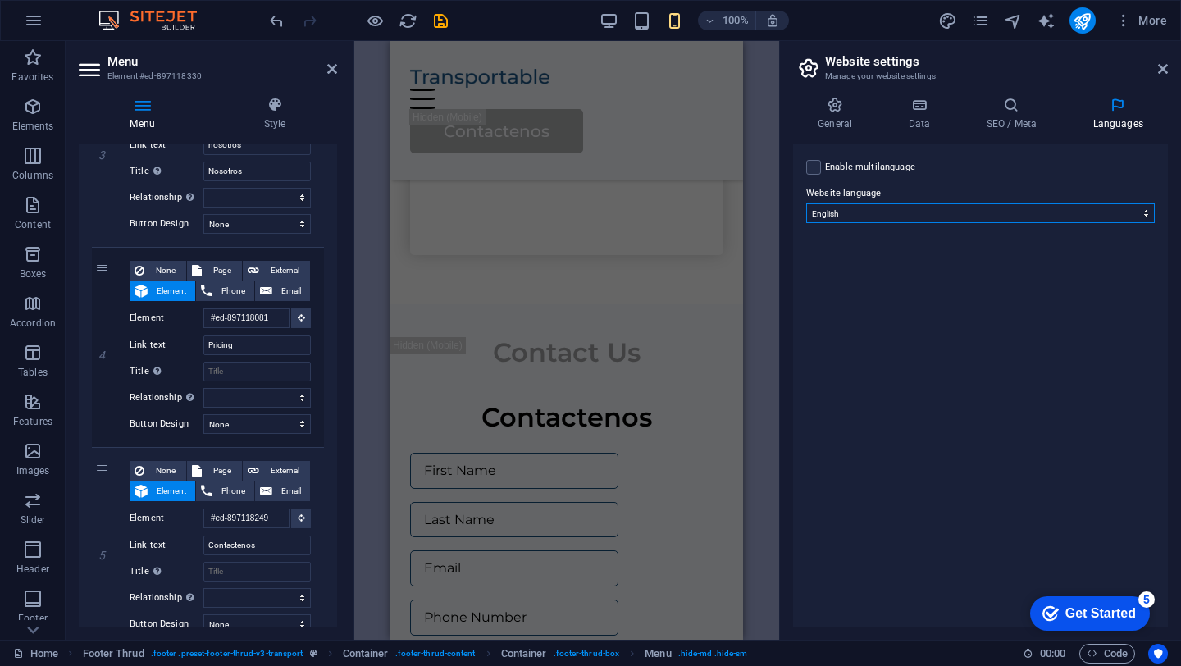
click at [943, 209] on select "Abkhazian Afar Afrikaans Akan Albanian Amharic Arabic Aragonese Armenian Assame…" at bounding box center [980, 213] width 349 height 20
click at [806, 203] on select "Abkhazian Afar Afrikaans Akan Albanian Amharic Arabic Aragonese Armenian Assame…" at bounding box center [980, 213] width 349 height 20
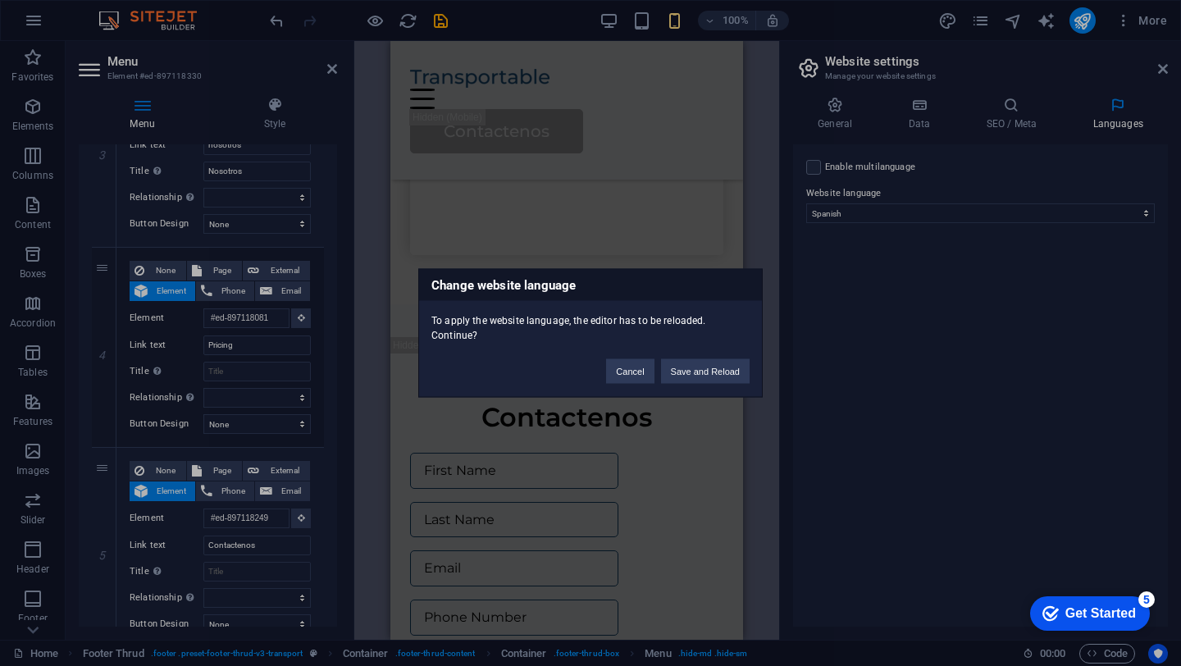
click at [839, 170] on div "Change website language To apply the website language, the editor has to be rel…" at bounding box center [590, 333] width 1181 height 666
click at [813, 166] on div "Change website language To apply the website language, the editor has to be rel…" at bounding box center [590, 333] width 1181 height 666
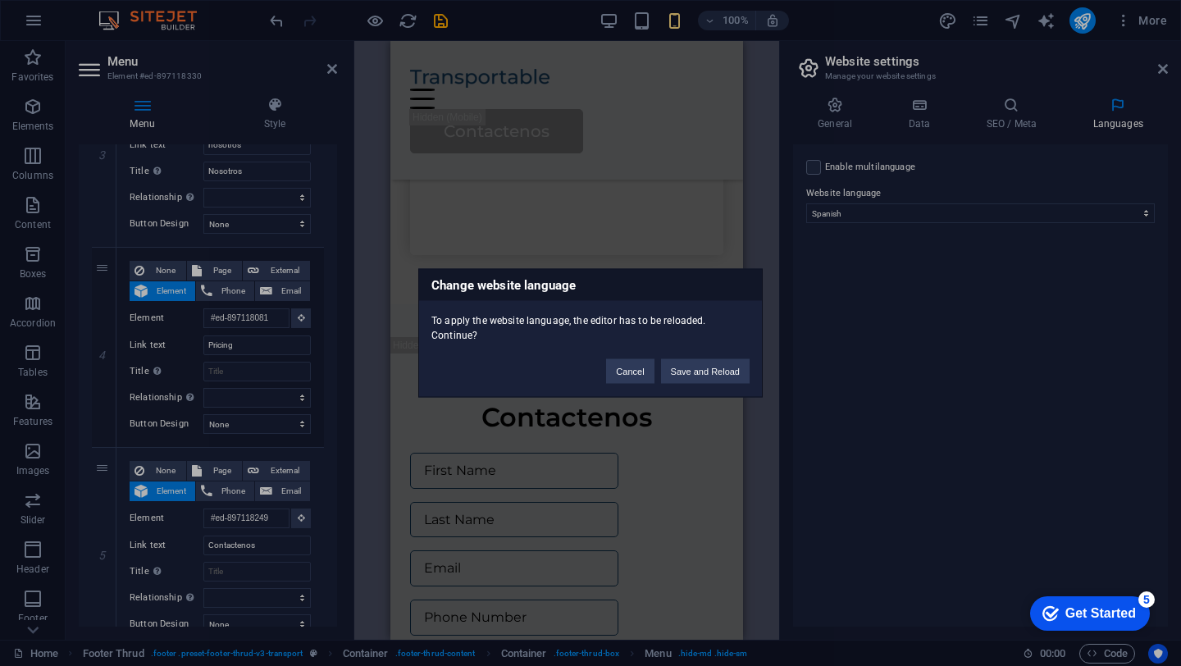
click at [1004, 107] on div "Change website language To apply the website language, the editor has to be rel…" at bounding box center [590, 333] width 1181 height 666
click at [900, 118] on div "Change website language To apply the website language, the editor has to be rel…" at bounding box center [590, 333] width 1181 height 666
click at [1165, 70] on div "Change website language To apply the website language, the editor has to be rel…" at bounding box center [590, 333] width 1181 height 666
click at [688, 376] on button "Save and Reload" at bounding box center [705, 371] width 89 height 25
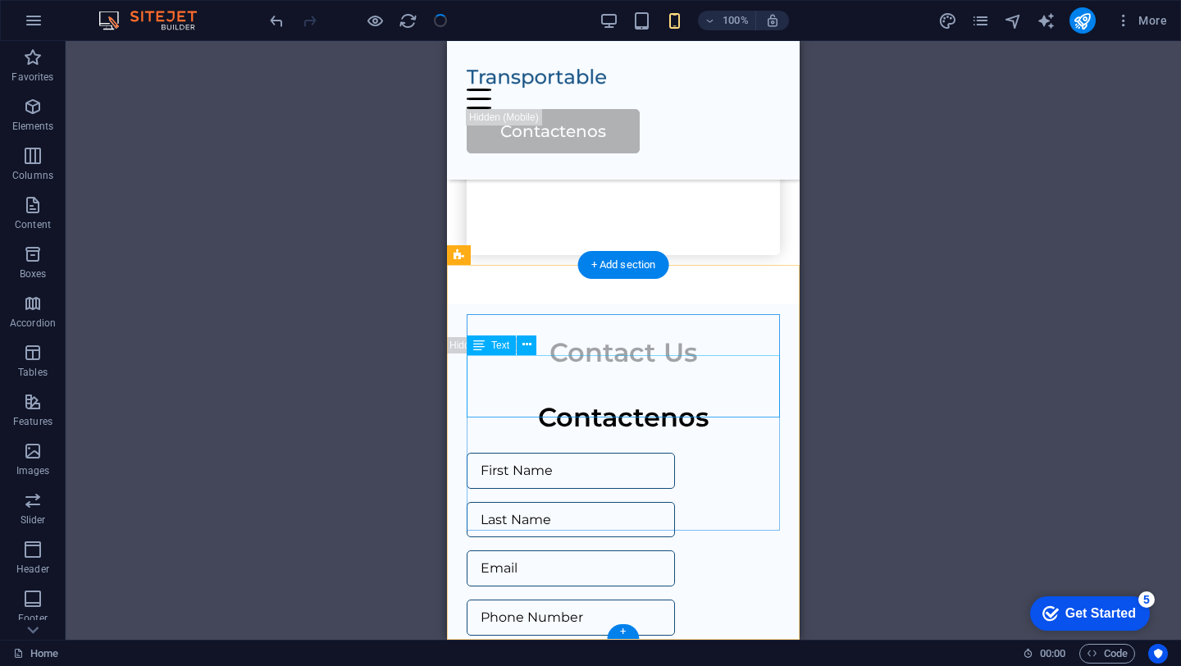
scroll to position [5416, 0]
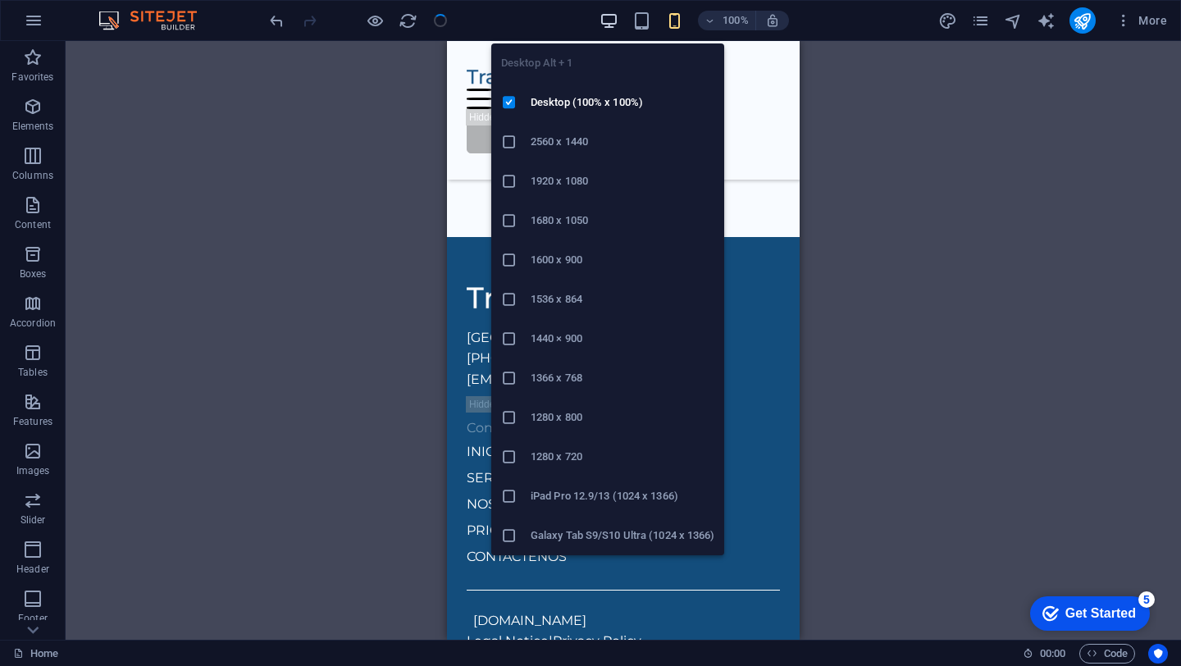
click at [605, 16] on icon "button" at bounding box center [608, 20] width 19 height 19
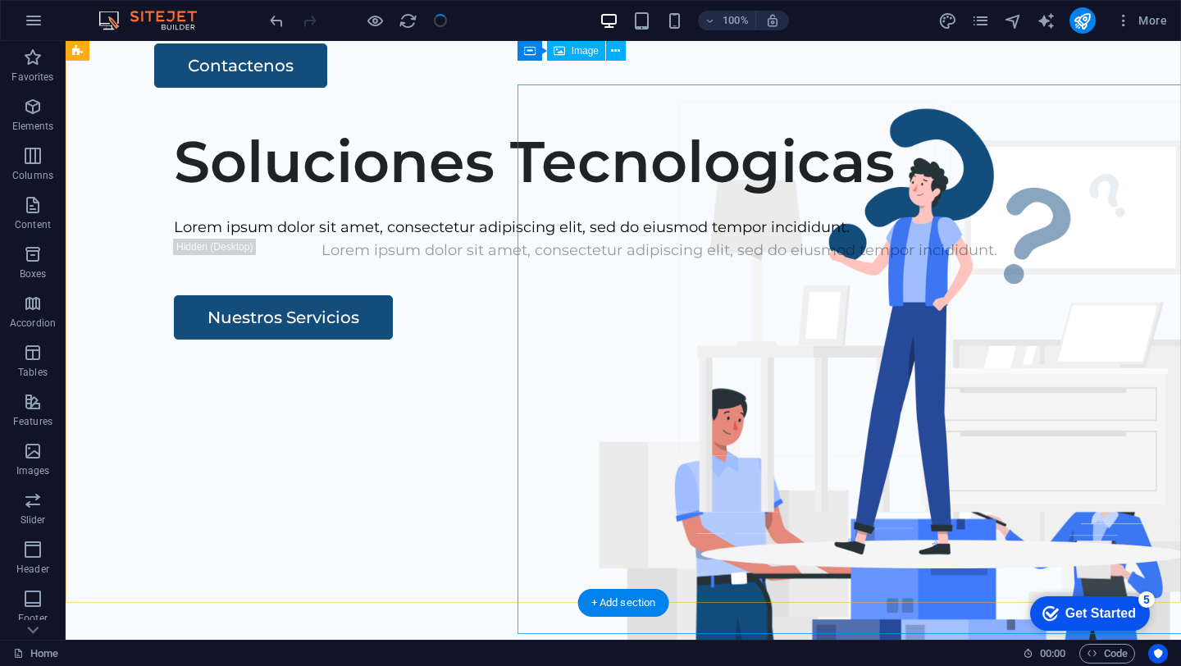
scroll to position [0, 0]
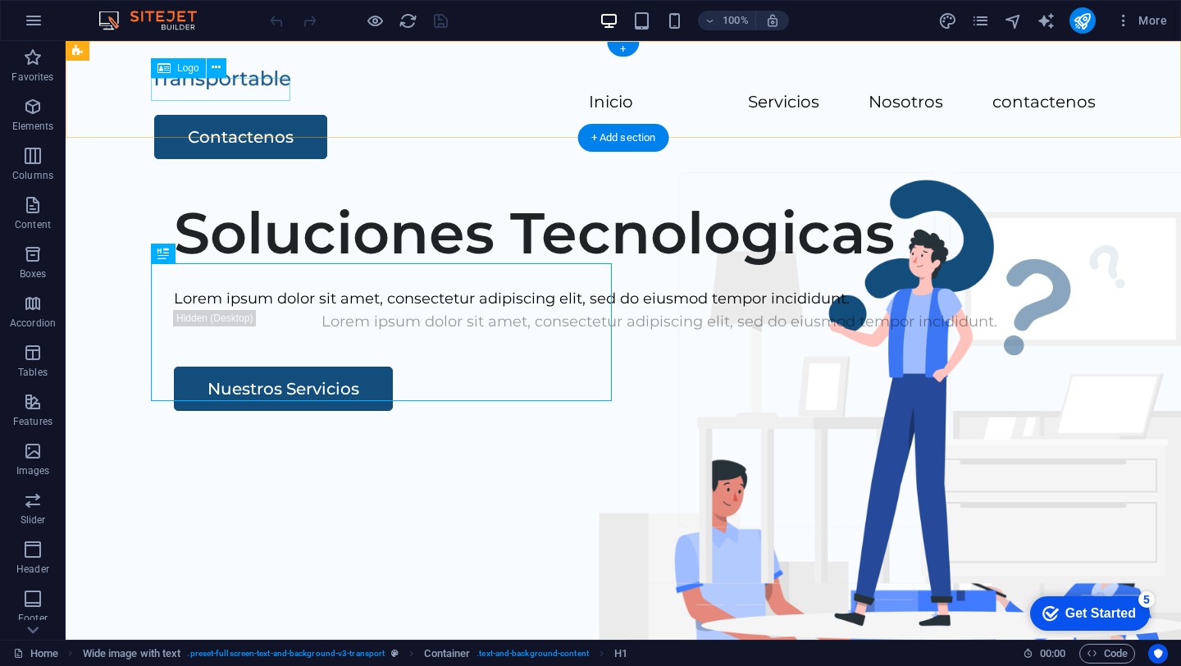
click at [267, 89] on div at bounding box center [623, 79] width 945 height 24
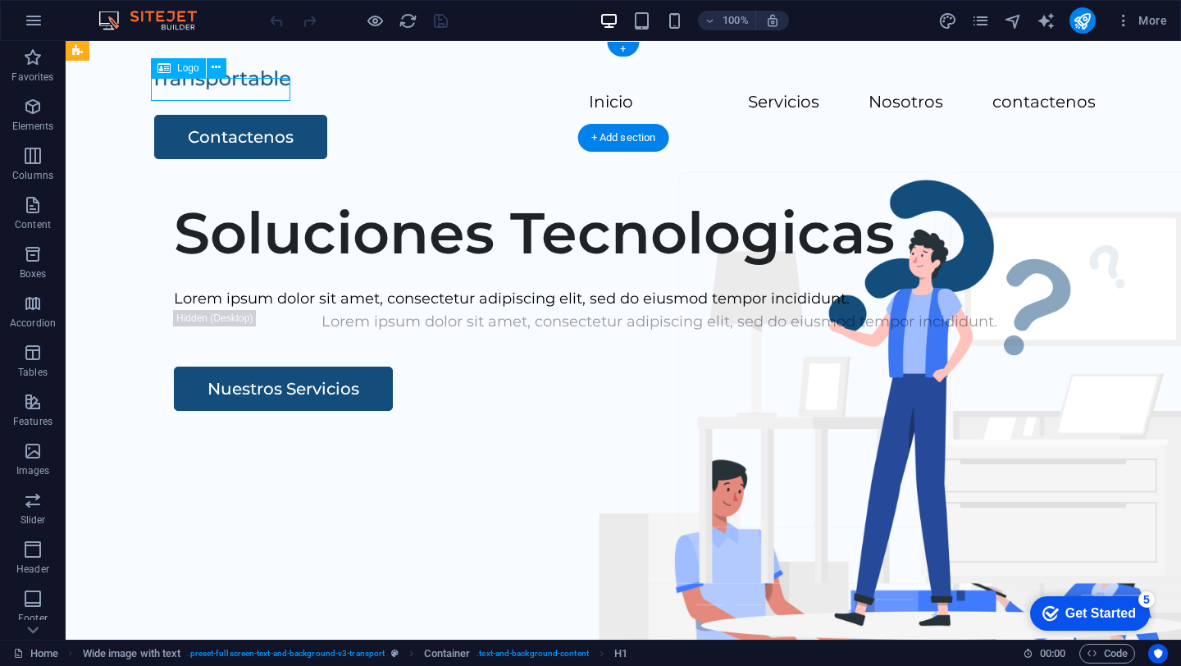
click at [267, 89] on div at bounding box center [623, 79] width 945 height 24
select select "px"
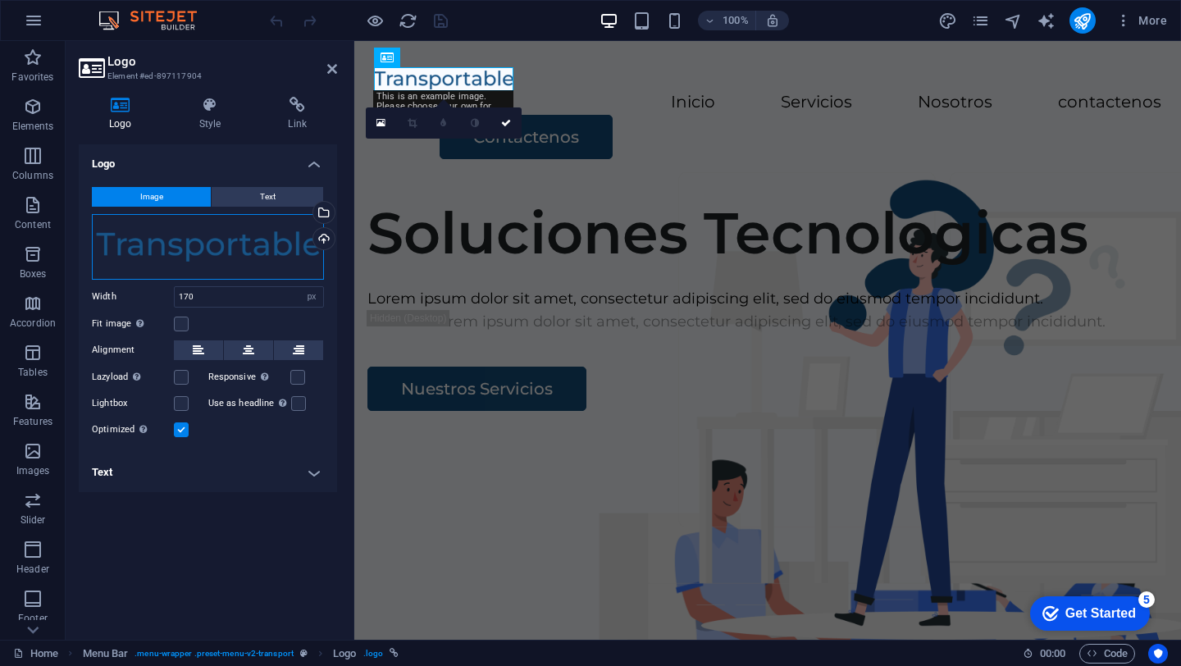
click at [207, 248] on div "Drag files here, click to choose files or select files from Files or our free s…" at bounding box center [208, 247] width 232 height 66
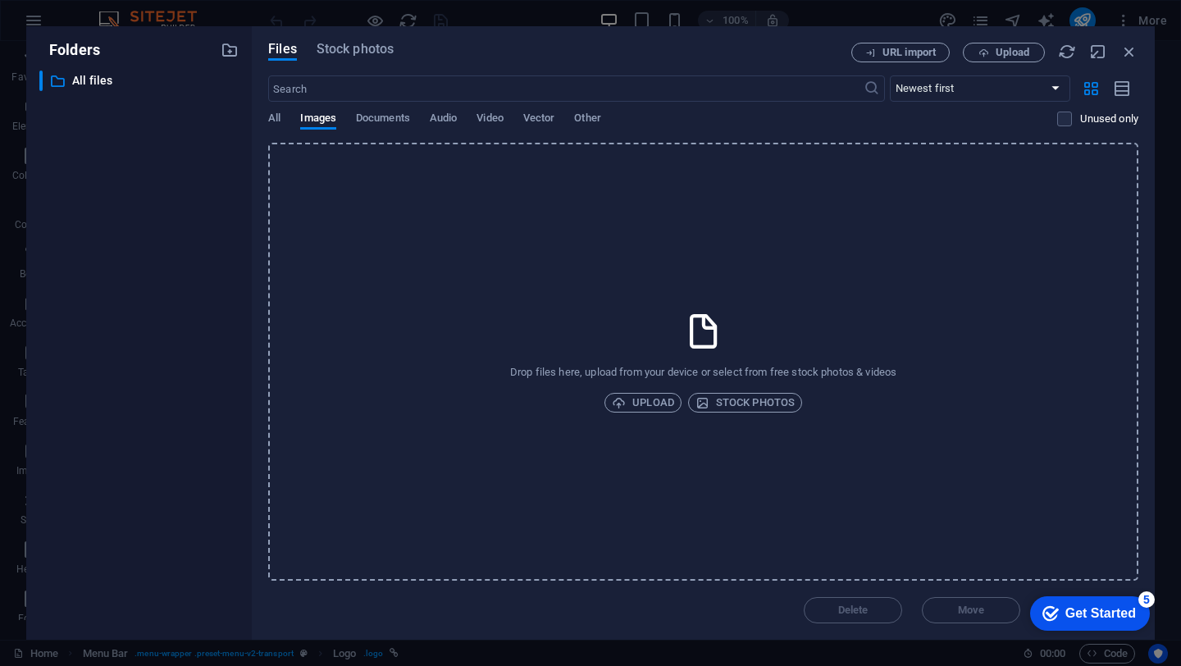
click at [207, 248] on div "​ All files All files" at bounding box center [138, 349] width 199 height 556
click at [1129, 52] on icon "button" at bounding box center [1129, 52] width 18 height 18
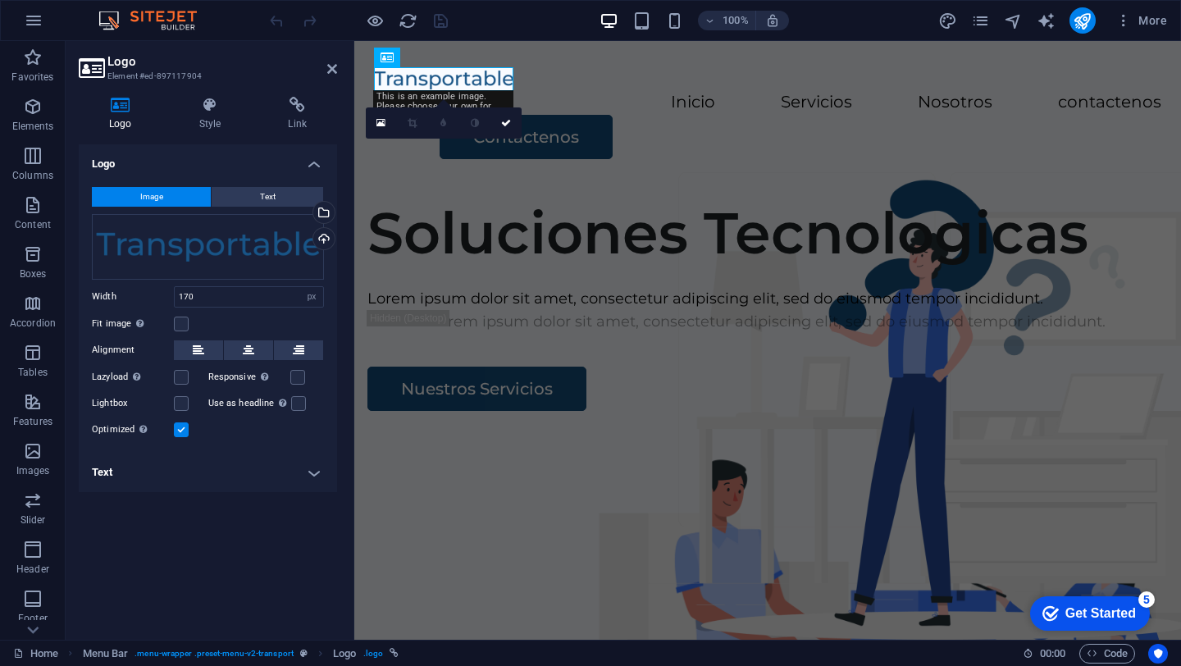
click at [167, 157] on h4 "Logo" at bounding box center [208, 159] width 258 height 30
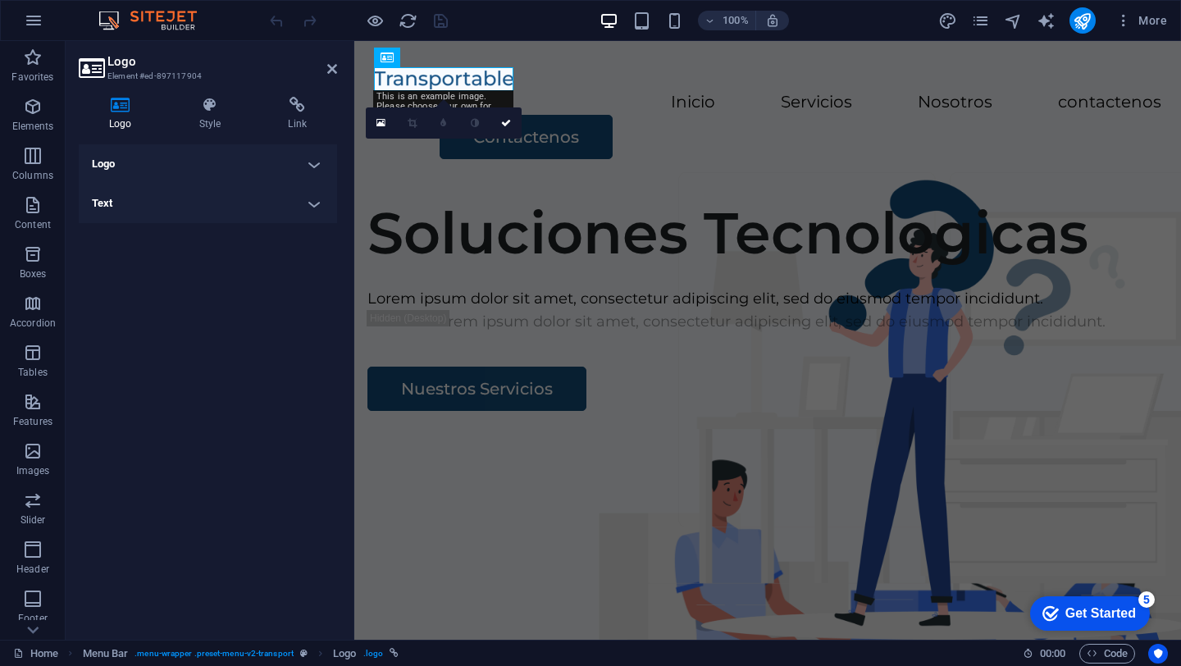
click at [258, 154] on h4 "Logo" at bounding box center [208, 163] width 258 height 39
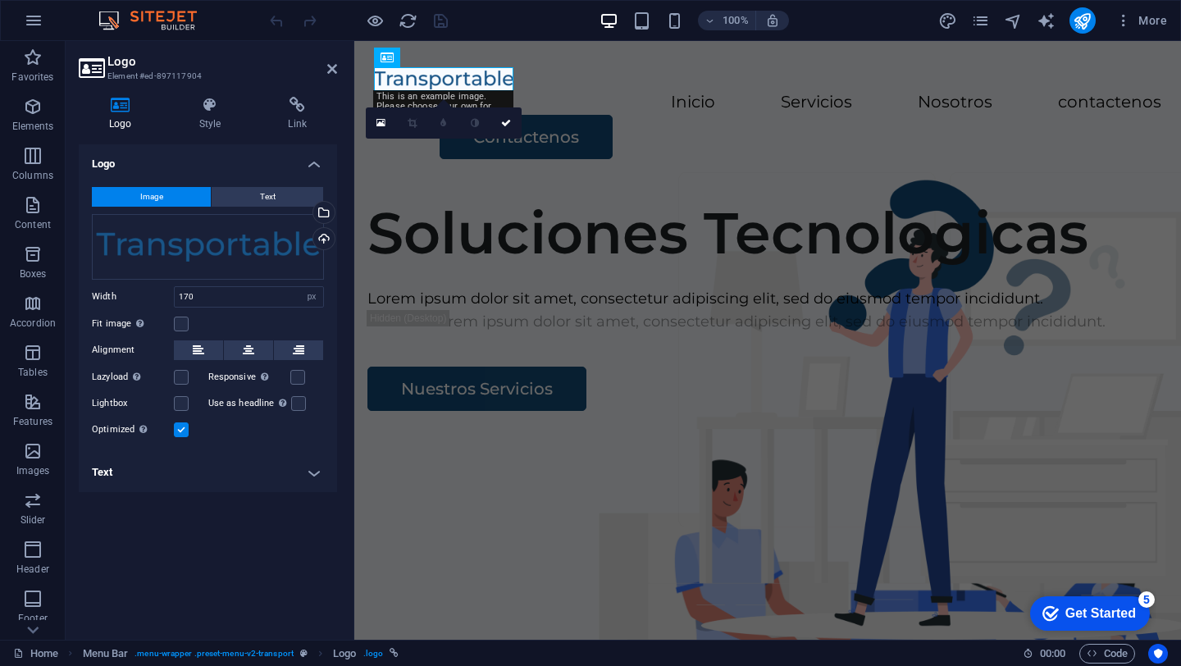
click at [289, 207] on div "Image Text Drag files here, click to choose files or select files from Files or…" at bounding box center [208, 313] width 258 height 279
click at [275, 199] on button "Text" at bounding box center [268, 197] width 112 height 20
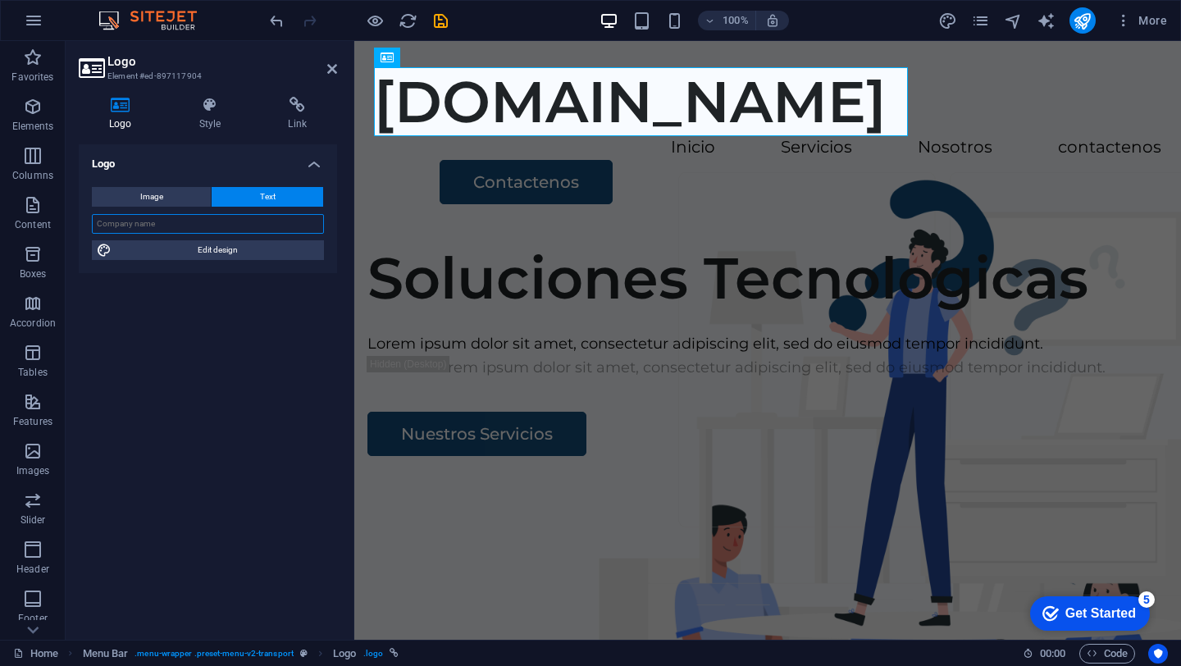
click at [226, 230] on input "text" at bounding box center [208, 224] width 232 height 20
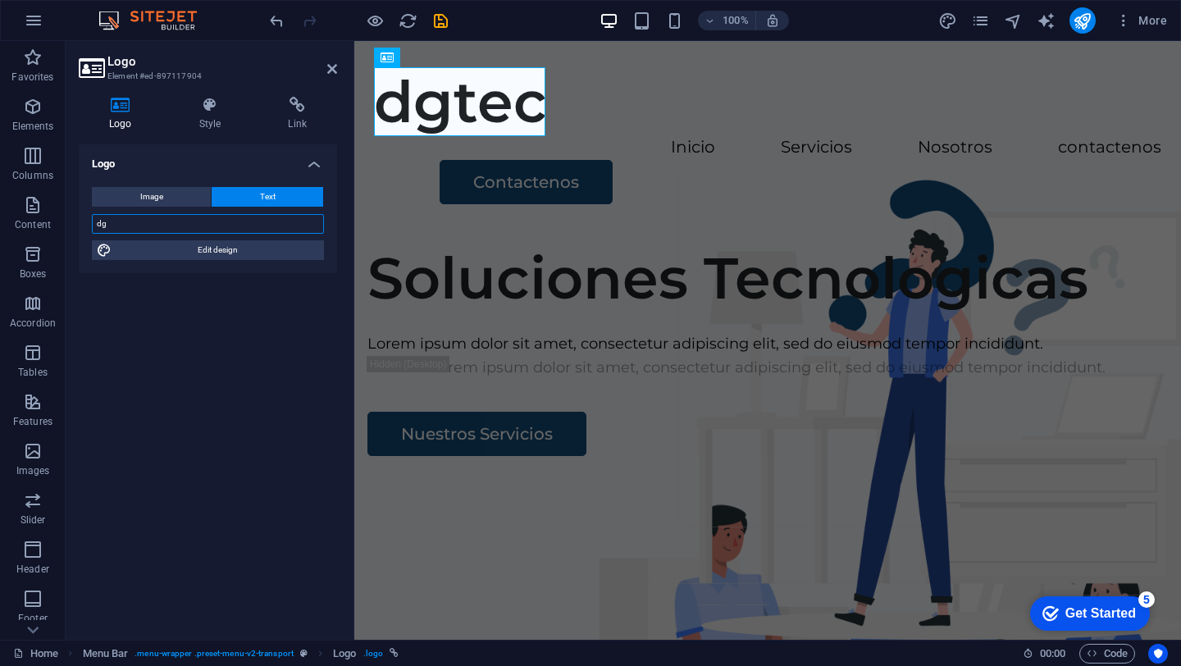
type input "d"
click at [157, 217] on input "text" at bounding box center [208, 224] width 232 height 20
type input "d"
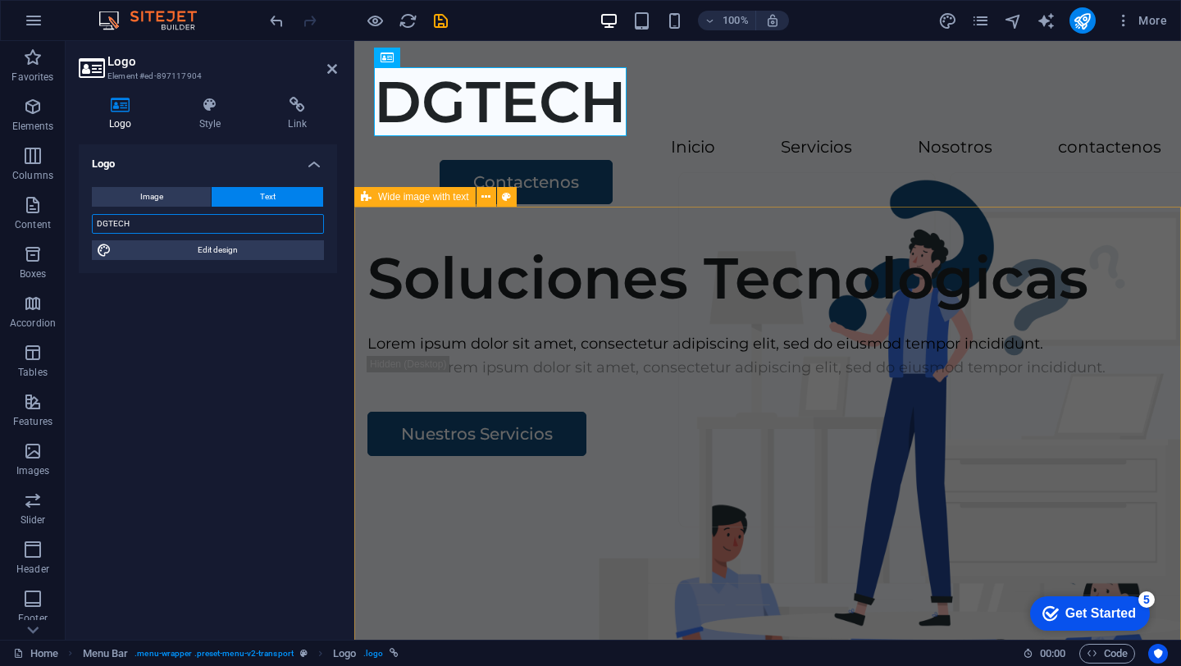
type input "DGTECH"
click at [460, 301] on div "Soluciones Tecnologicas Lorem ipsum dolor sit amet, consectetur adipiscing elit…" at bounding box center [767, 544] width 827 height 628
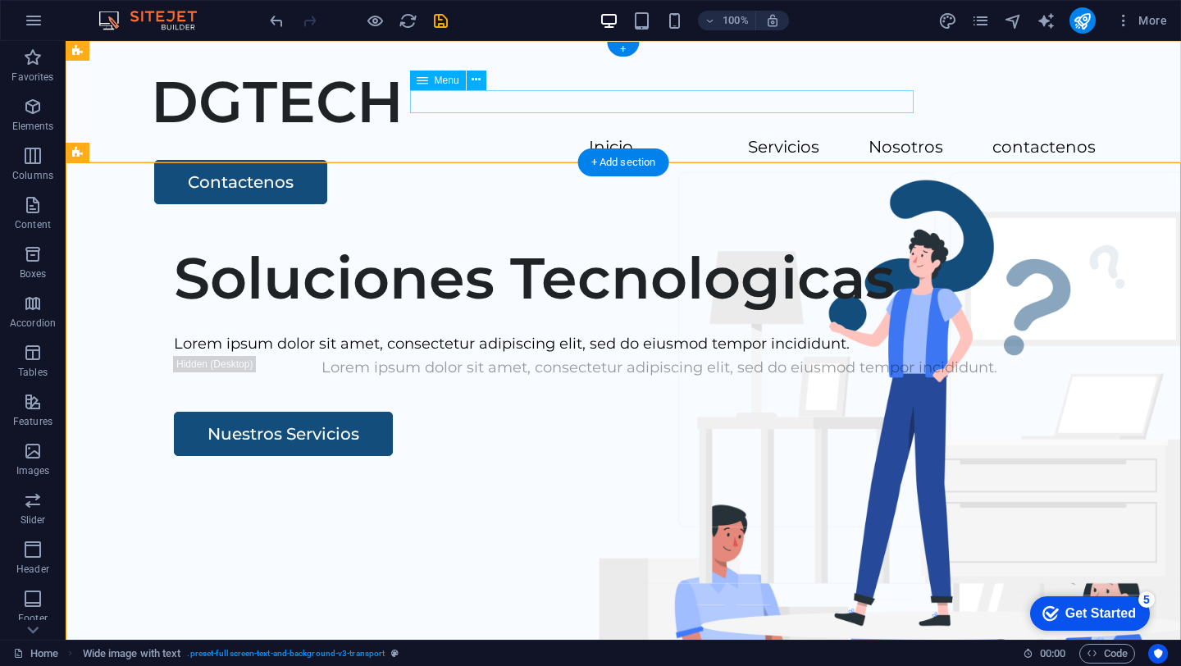
click at [433, 136] on nav "Inicio Servicios Nosotros contactenos" at bounding box center [623, 148] width 945 height 24
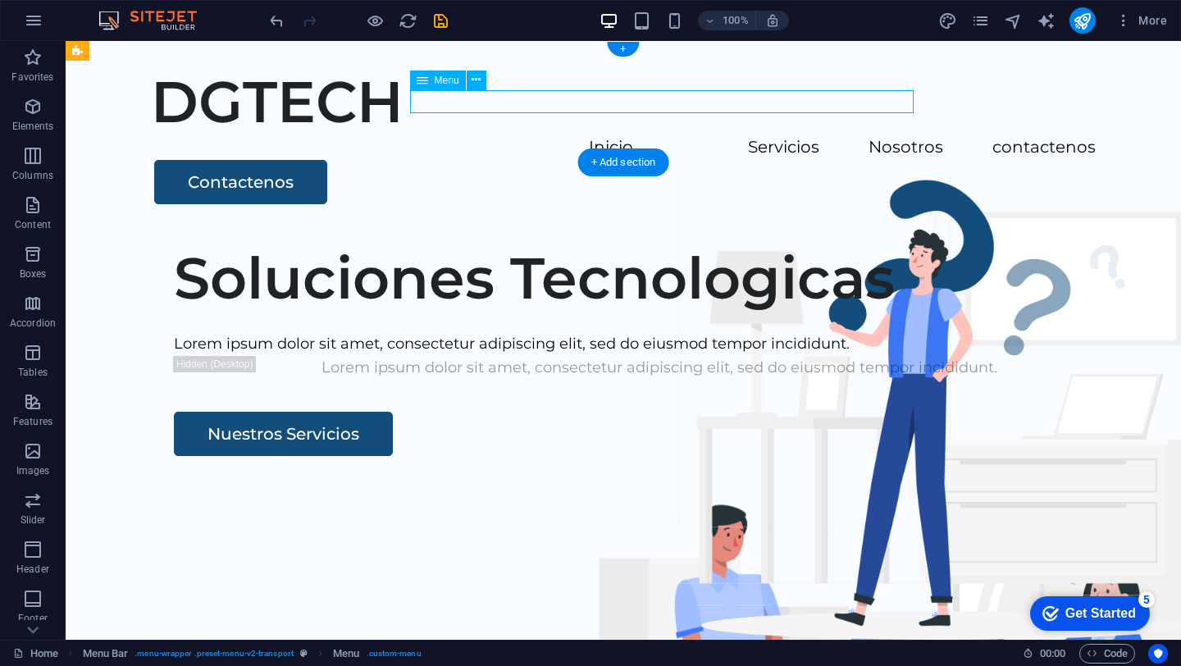
click at [433, 136] on nav "Inicio Servicios Nosotros contactenos" at bounding box center [623, 148] width 945 height 24
select select
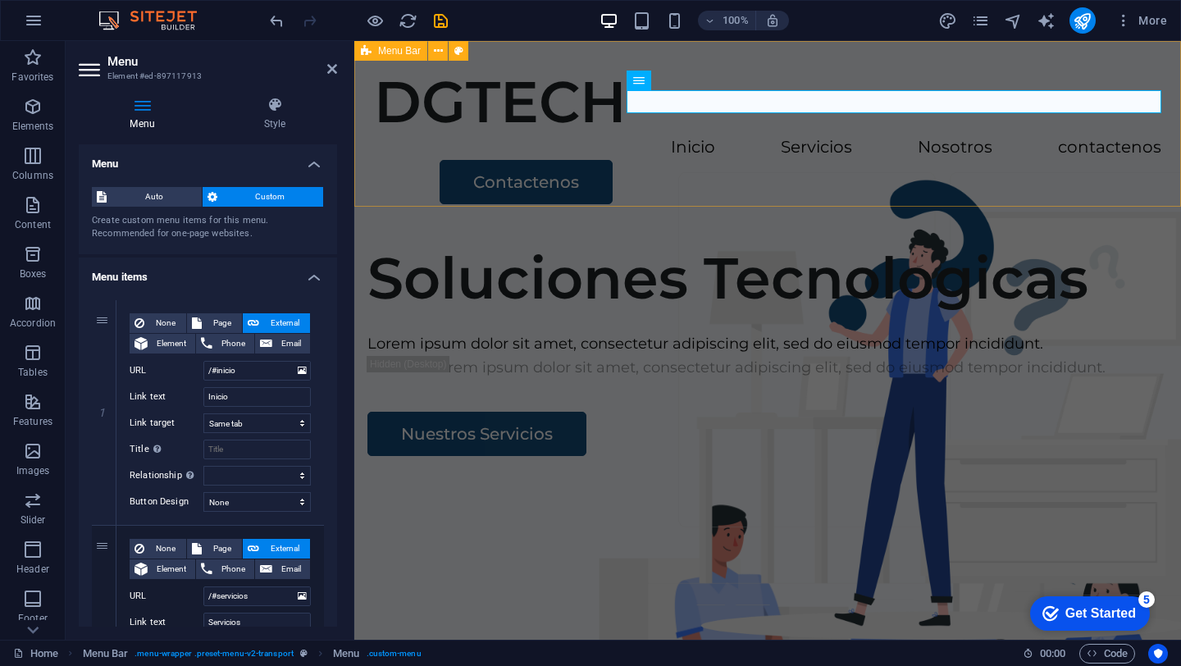
click at [683, 171] on div "DGTECH Inicio Servicios Nosotros contactenos Contactenos" at bounding box center [767, 135] width 827 height 189
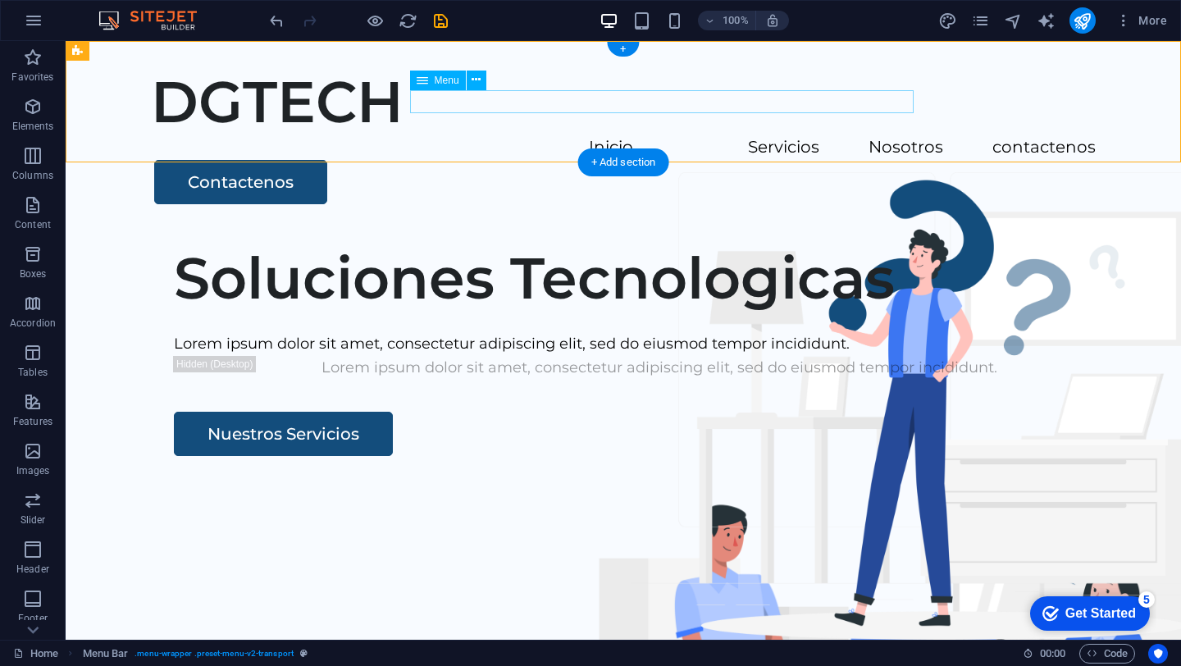
click at [441, 136] on nav "Inicio Servicios Nosotros contactenos" at bounding box center [623, 148] width 945 height 24
select select
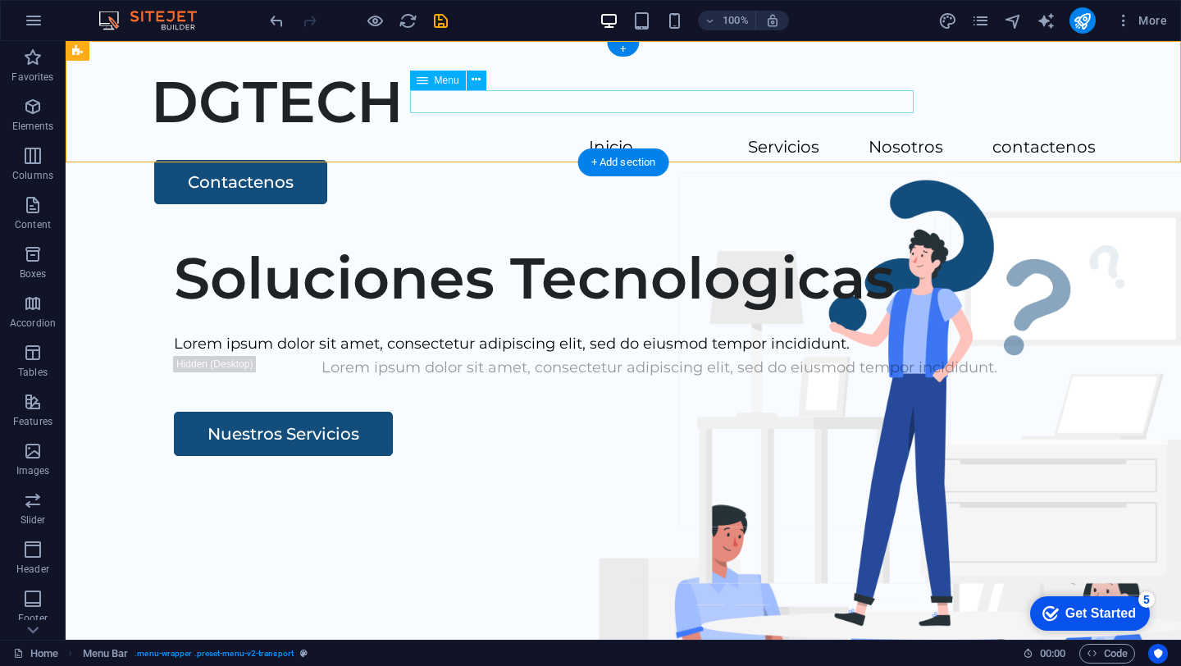
select select
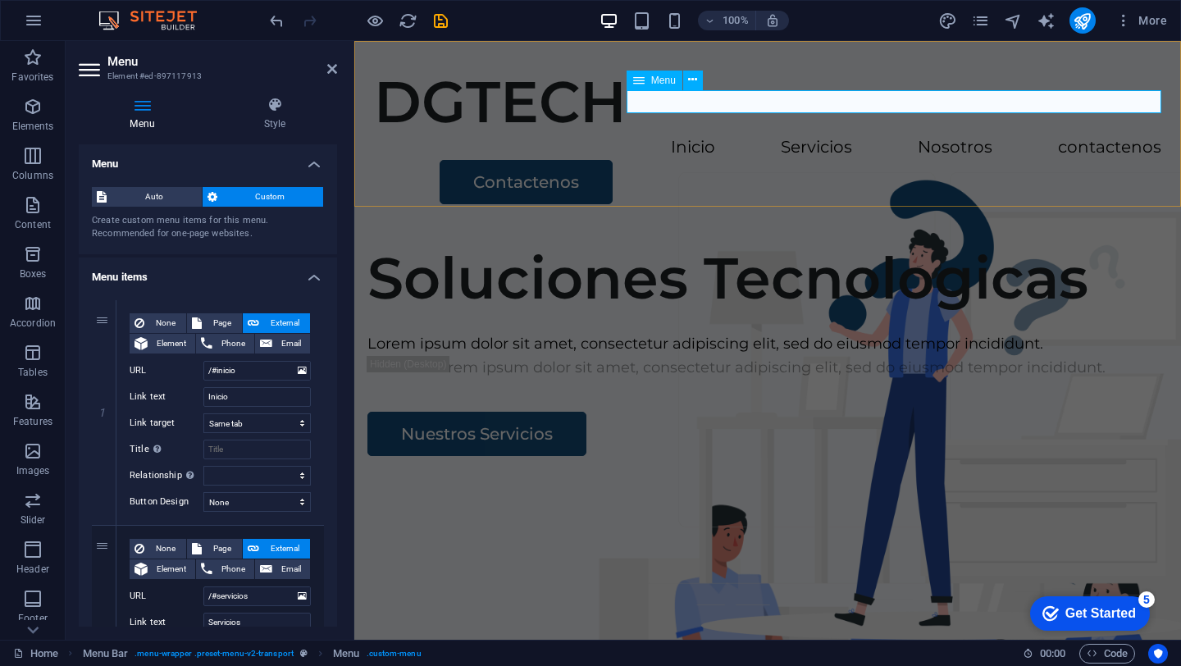
click at [665, 136] on nav "Inicio Servicios Nosotros contactenos" at bounding box center [767, 148] width 787 height 24
click at [441, 312] on div "Soluciones Tecnologicas" at bounding box center [767, 278] width 800 height 69
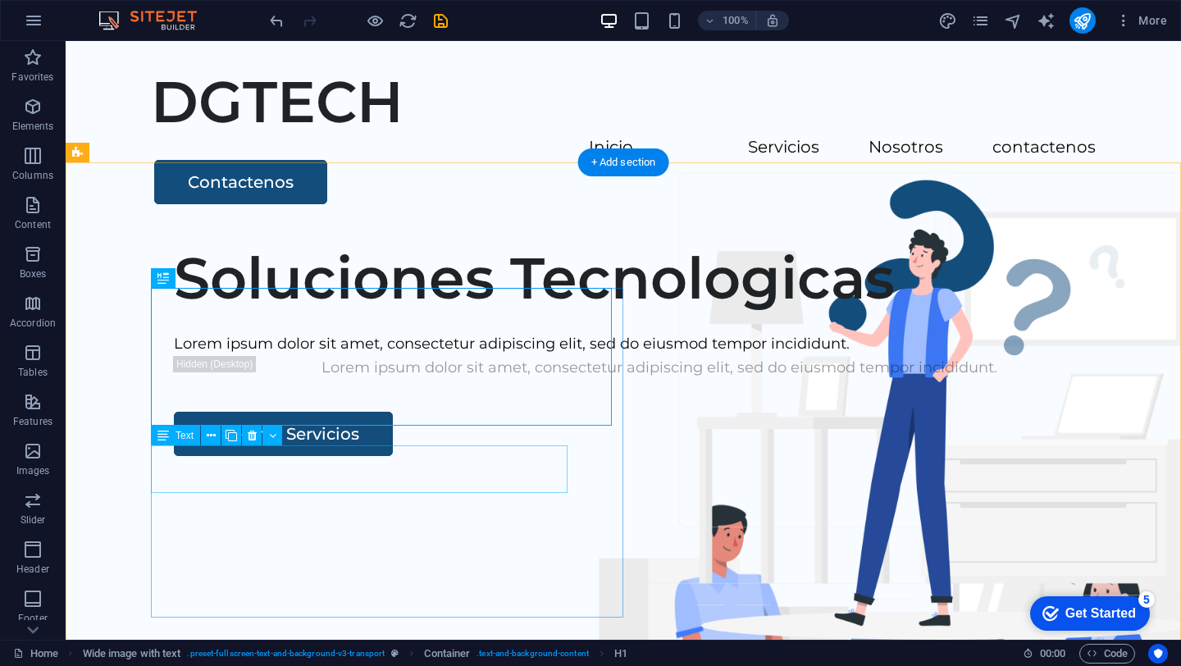
click at [352, 356] on div "Lorem ipsum dolor sit amet, consectetur adipiscing elit, sed do eiusmod tempor …" at bounding box center [659, 344] width 971 height 24
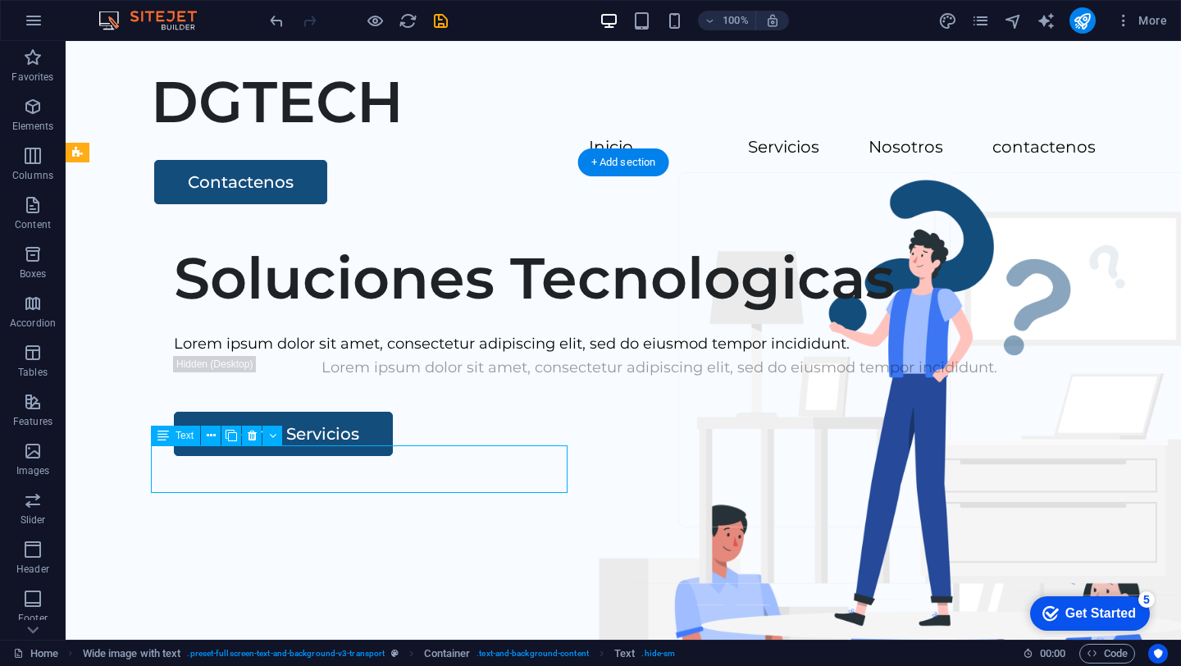
click at [352, 356] on div "Lorem ipsum dolor sit amet, consectetur adipiscing elit, sed do eiusmod tempor …" at bounding box center [659, 344] width 971 height 24
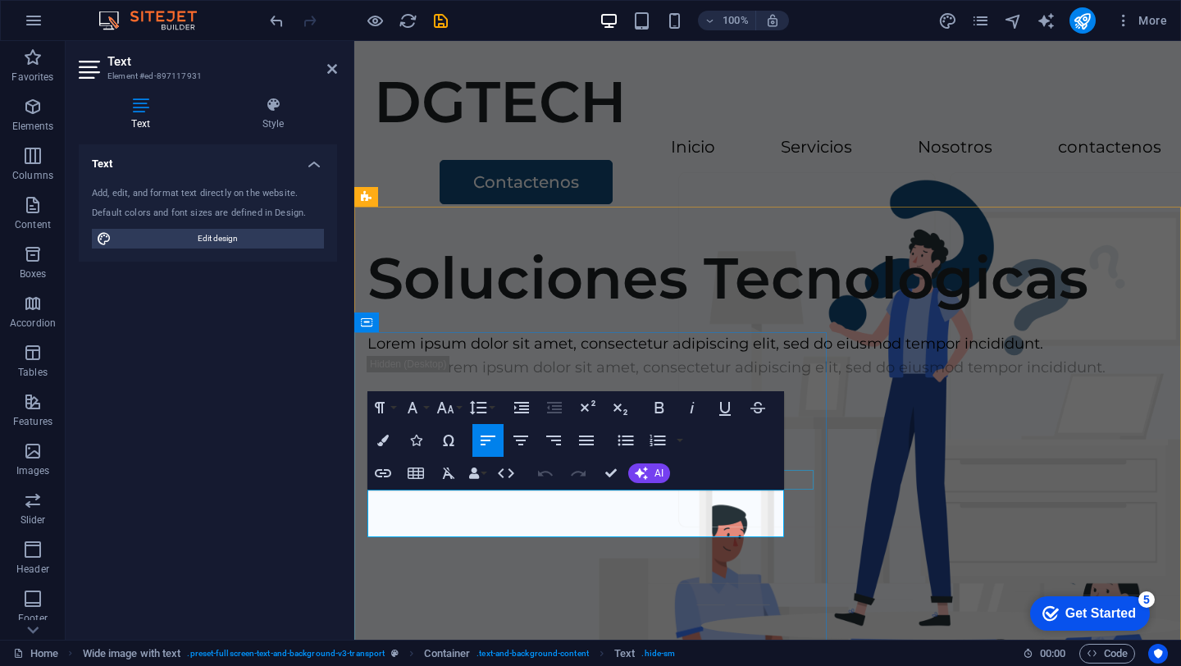
drag, startPoint x: 640, startPoint y: 522, endPoint x: 383, endPoint y: 466, distance: 262.8
click at [383, 457] on div "Soluciones Tecnologicas Lorem ipsum dolor sit amet, consectetur adipiscing elit…" at bounding box center [774, 350] width 814 height 213
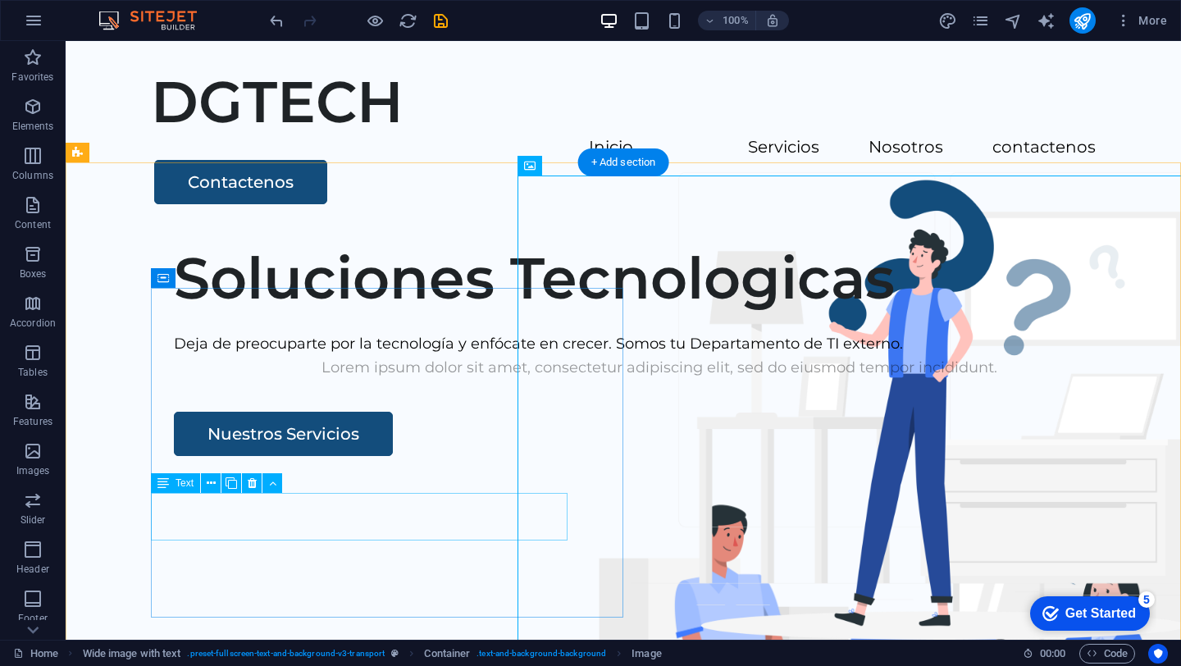
click at [359, 380] on div "Lorem ipsum dolor sit amet, consectetur adipiscing elit, sed do eiusmod tempor …" at bounding box center [659, 368] width 971 height 24
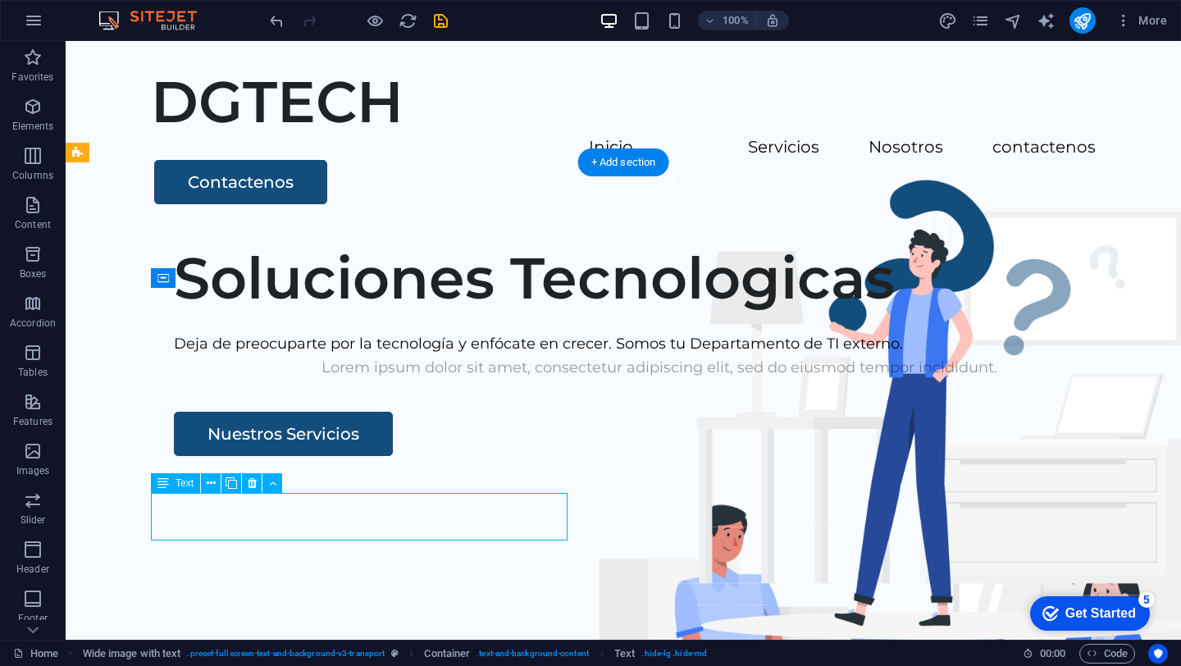
click at [359, 380] on div "Lorem ipsum dolor sit amet, consectetur adipiscing elit, sed do eiusmod tempor …" at bounding box center [659, 368] width 971 height 24
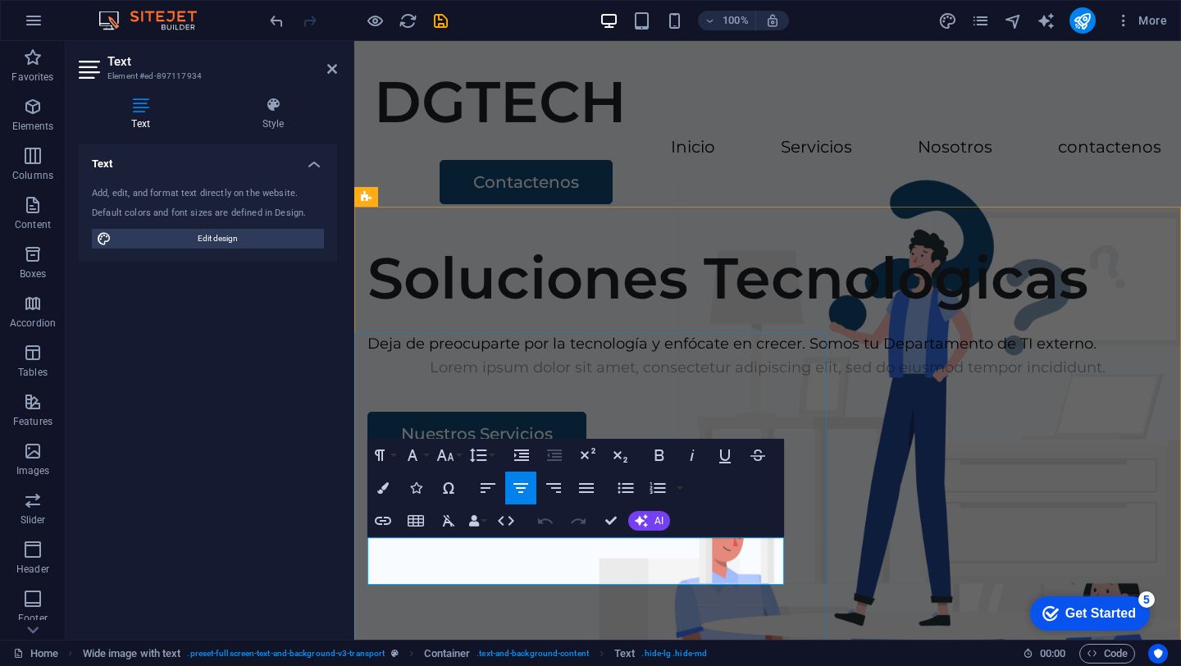
click at [636, 380] on p "Lorem ipsum dolor sit amet, consectetur adipiscing elit, sed do eiusmod tempor …" at bounding box center [767, 368] width 800 height 24
drag, startPoint x: 707, startPoint y: 572, endPoint x: 365, endPoint y: 544, distance: 343.2
click at [365, 457] on div "Soluciones Tecnologicas Deja de preocuparte por la tecnología y enfócate en cre…" at bounding box center [767, 350] width 827 height 213
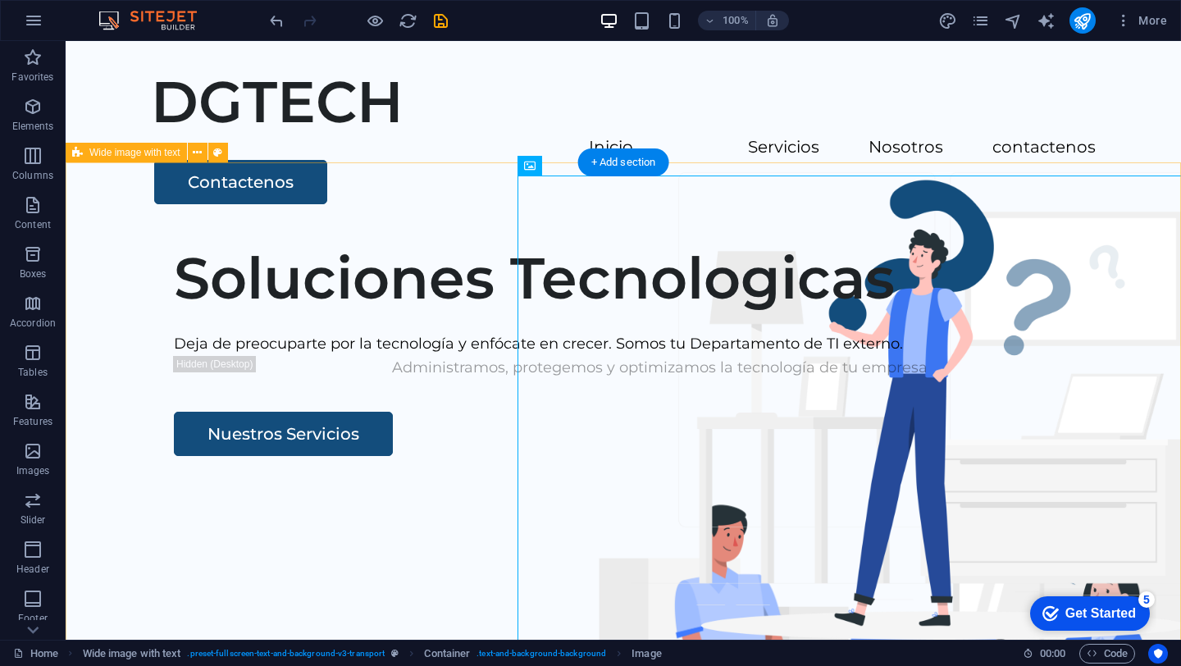
click at [113, 535] on div "Soluciones Tecnologicas Deja de preocuparte por la tecnología y enfócate en cre…" at bounding box center [623, 544] width 1115 height 628
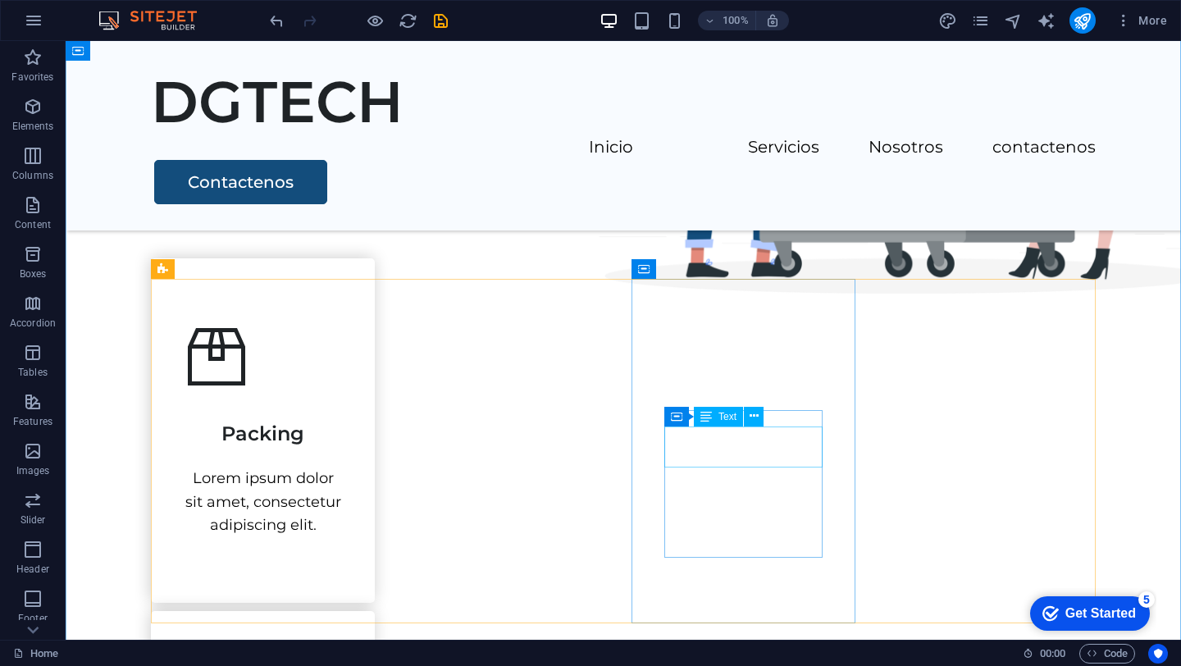
scroll to position [639, 0]
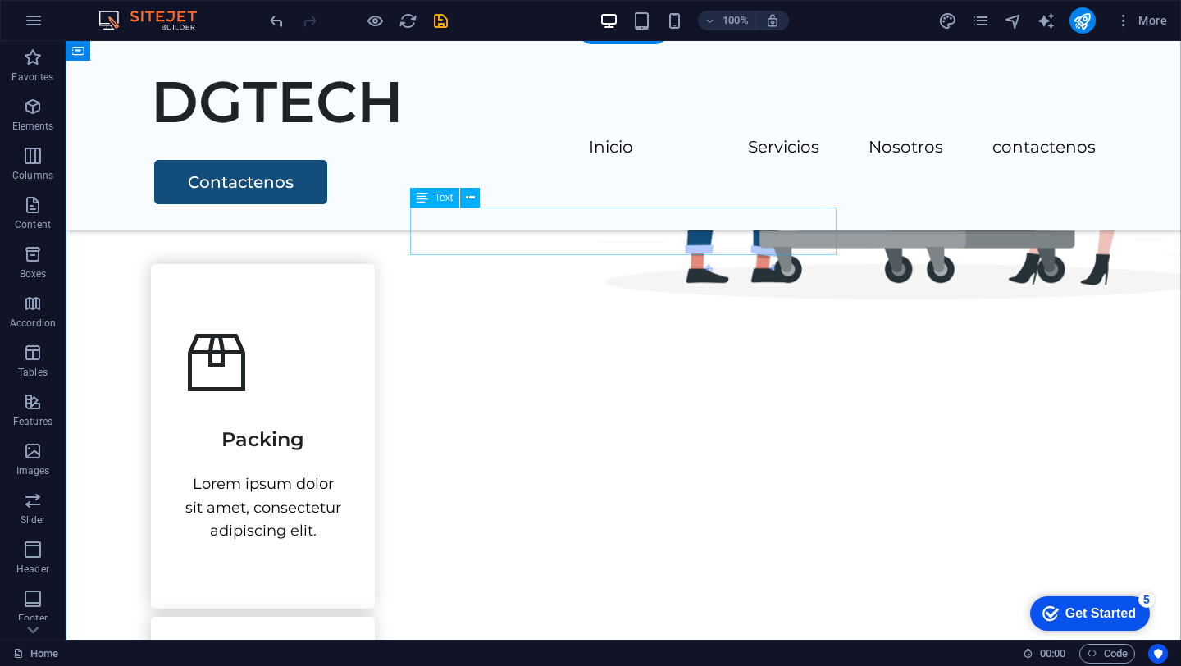
click at [633, 227] on div "Lorem ipsum dolor sit amet, consectetur adipiscing elit, sed do eiusmod tempor …" at bounding box center [623, 219] width 945 height 24
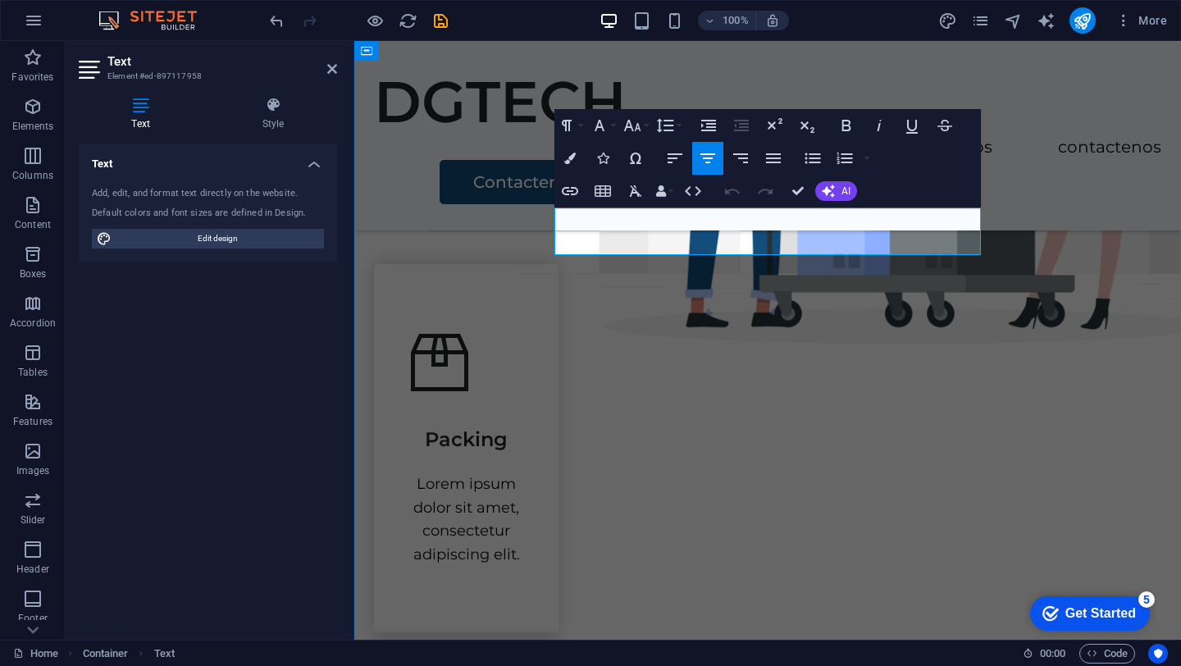
drag, startPoint x: 898, startPoint y: 248, endPoint x: 555, endPoint y: 211, distance: 344.9
click at [555, 211] on p "Lorem ipsum dolor sit amet, consectetur adipiscing elit, sed do eiusmod tempor …" at bounding box center [767, 219] width 787 height 24
click at [566, 222] on p "te ofrecemos una solución completa para que no tengas que preocuparte por nada" at bounding box center [767, 219] width 787 height 24
click at [865, 231] on p "Te ofrecemos una solución completa para que no tengas que preocuparte por nada" at bounding box center [767, 219] width 787 height 24
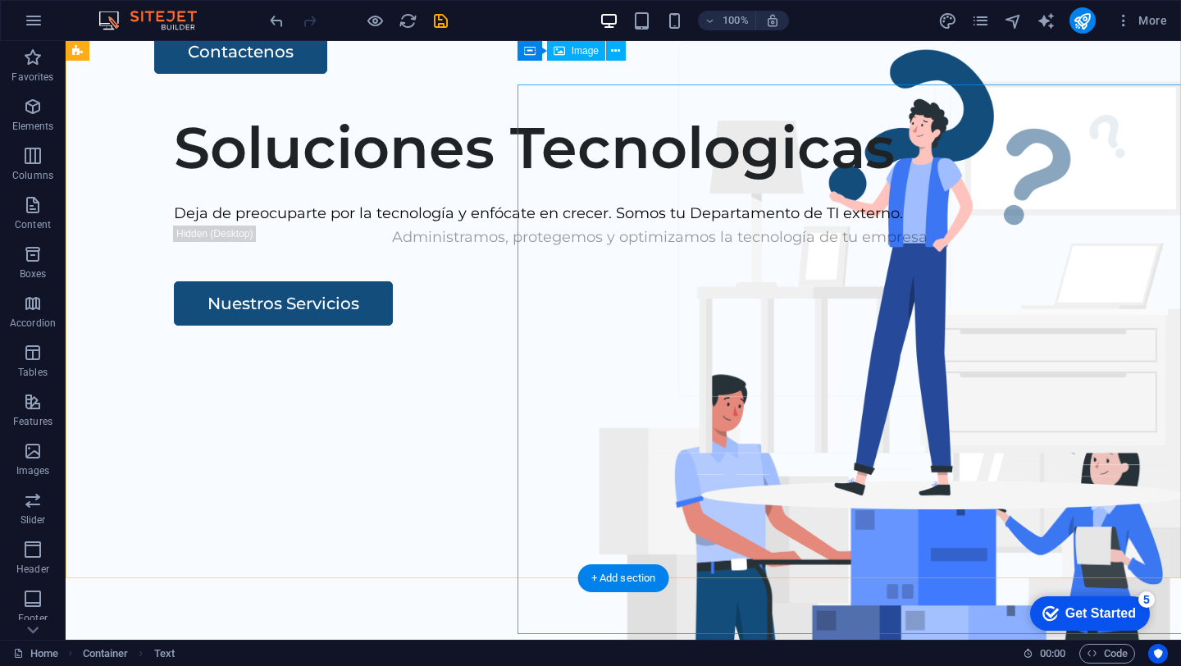
scroll to position [0, 0]
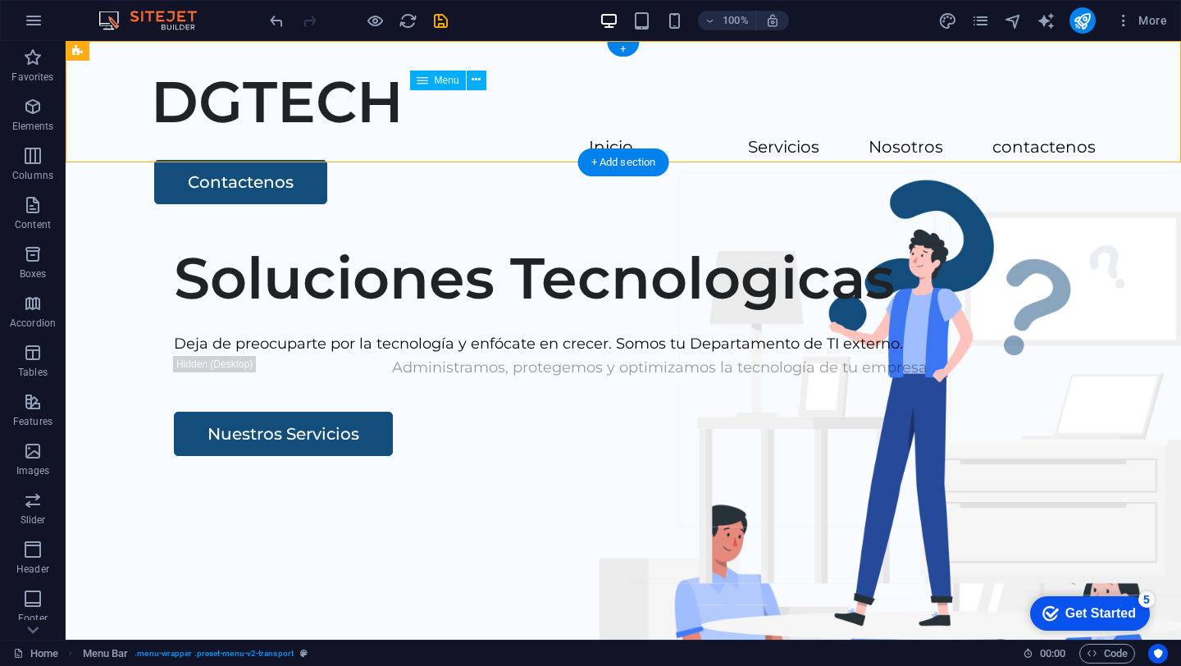
drag, startPoint x: 441, startPoint y: 103, endPoint x: 526, endPoint y: 100, distance: 85.4
click at [526, 136] on nav "Inicio Servicios Nosotros contactenos" at bounding box center [623, 148] width 945 height 24
click at [527, 136] on nav "Inicio Servicios Nosotros contactenos" at bounding box center [623, 148] width 945 height 24
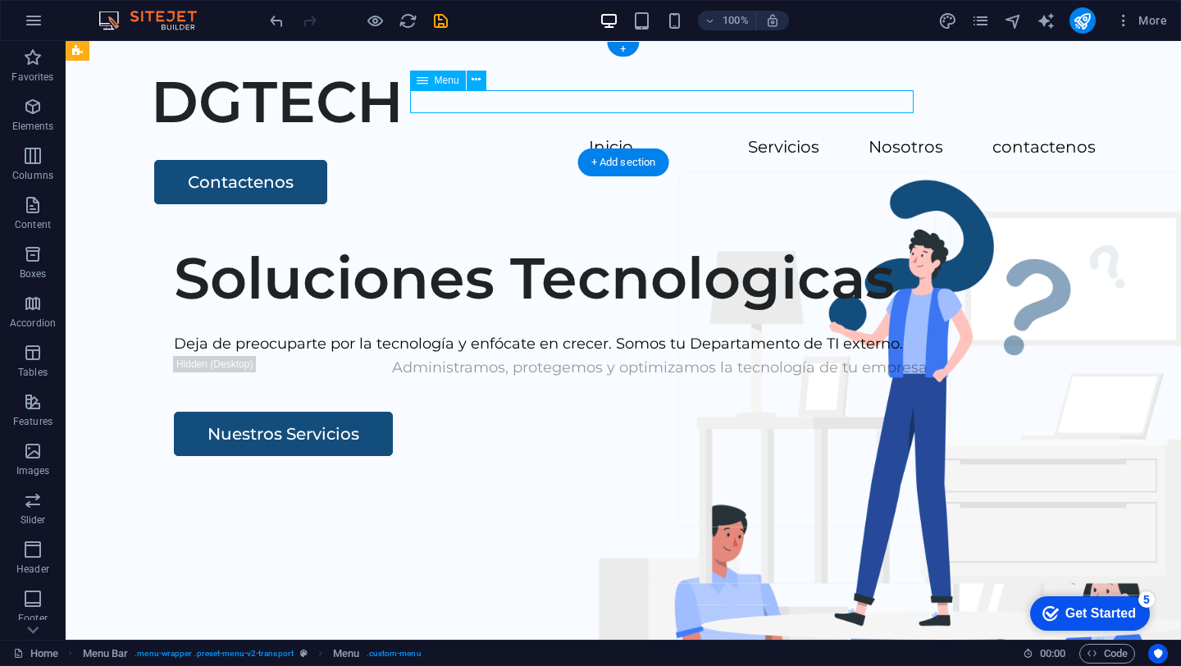
click at [527, 136] on nav "Inicio Servicios Nosotros contactenos" at bounding box center [623, 148] width 945 height 24
select select
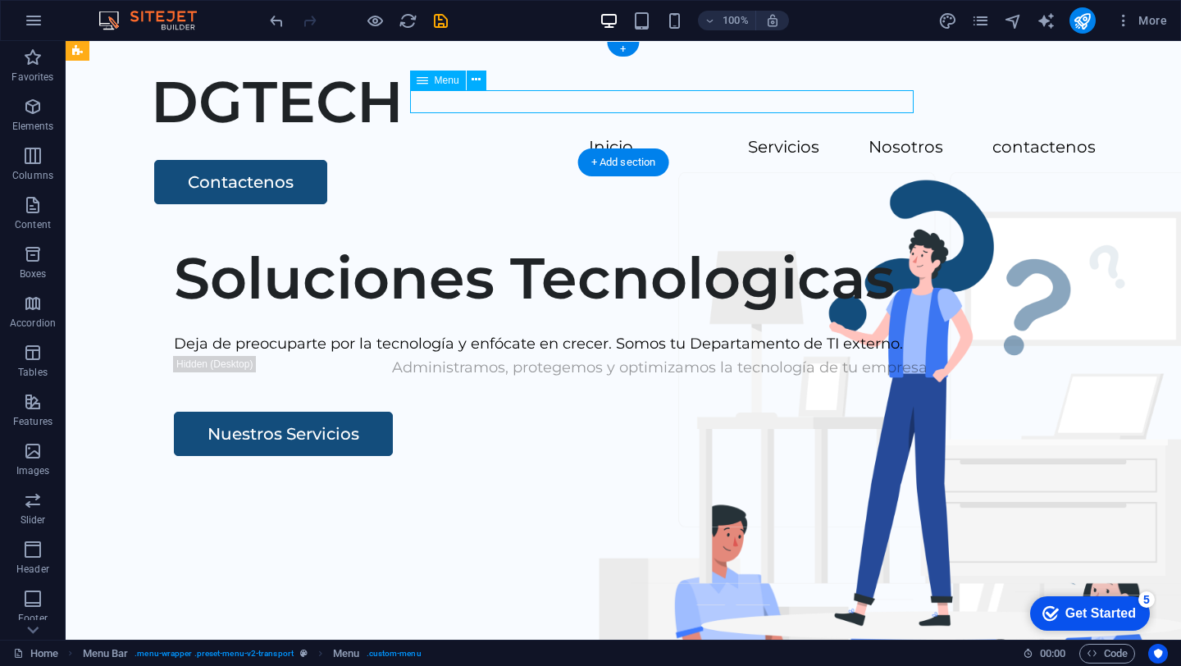
select select
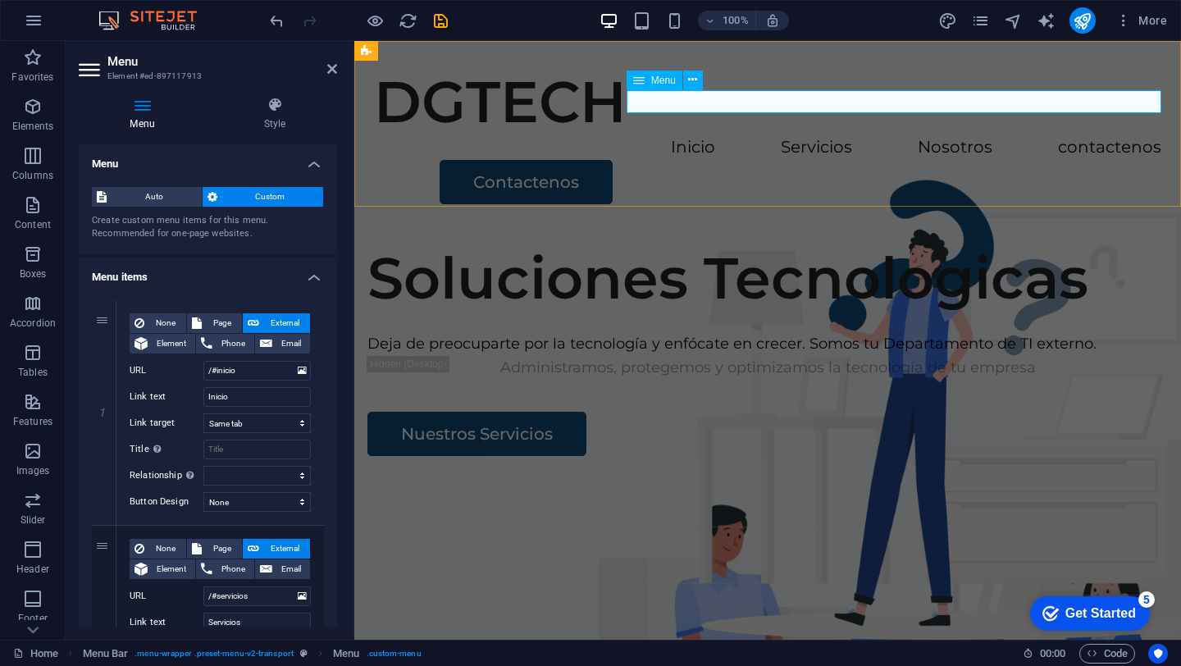
click at [641, 80] on icon at bounding box center [638, 81] width 11 height 20
click at [695, 80] on icon at bounding box center [692, 79] width 9 height 17
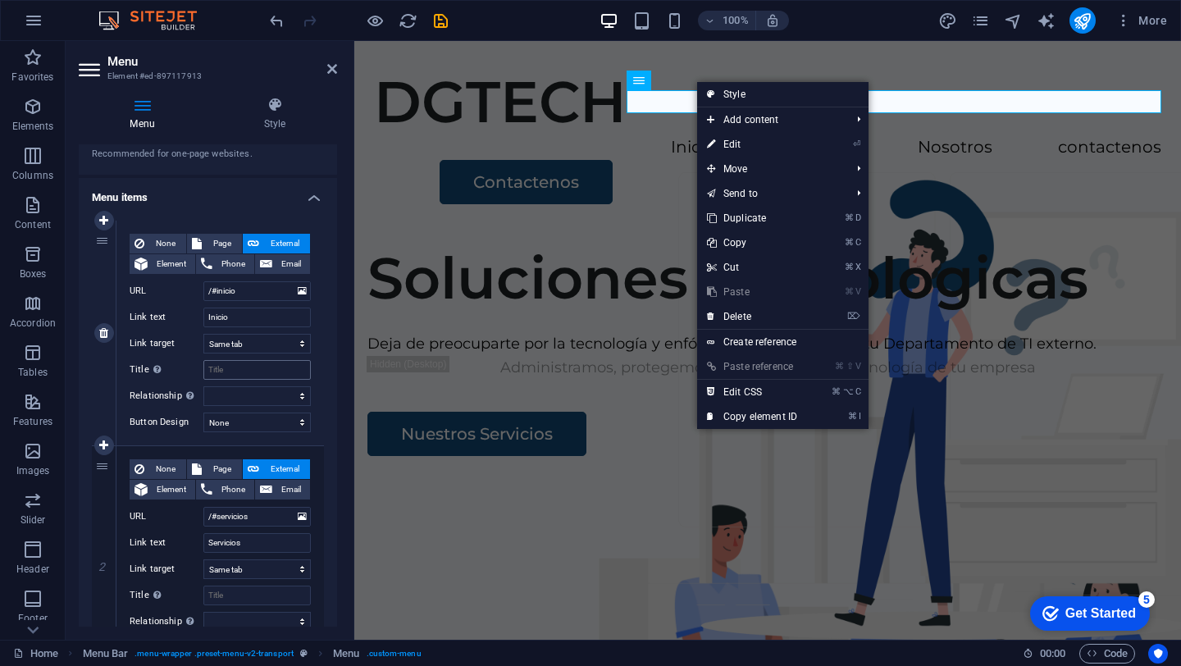
scroll to position [79, 0]
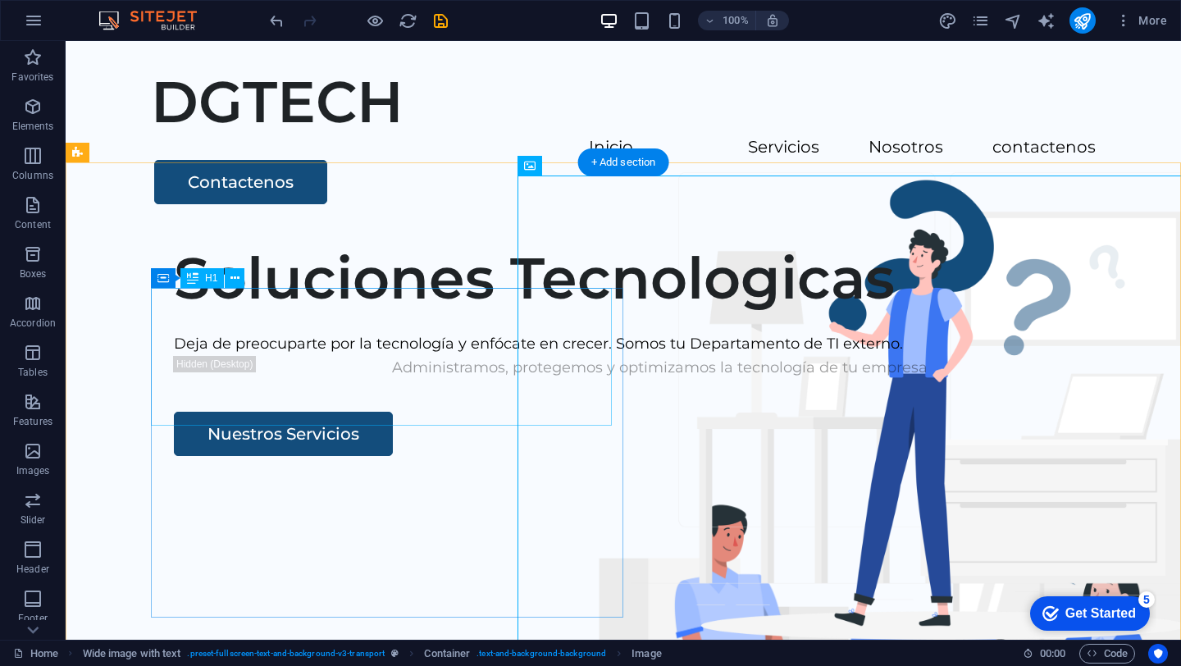
scroll to position [5, 0]
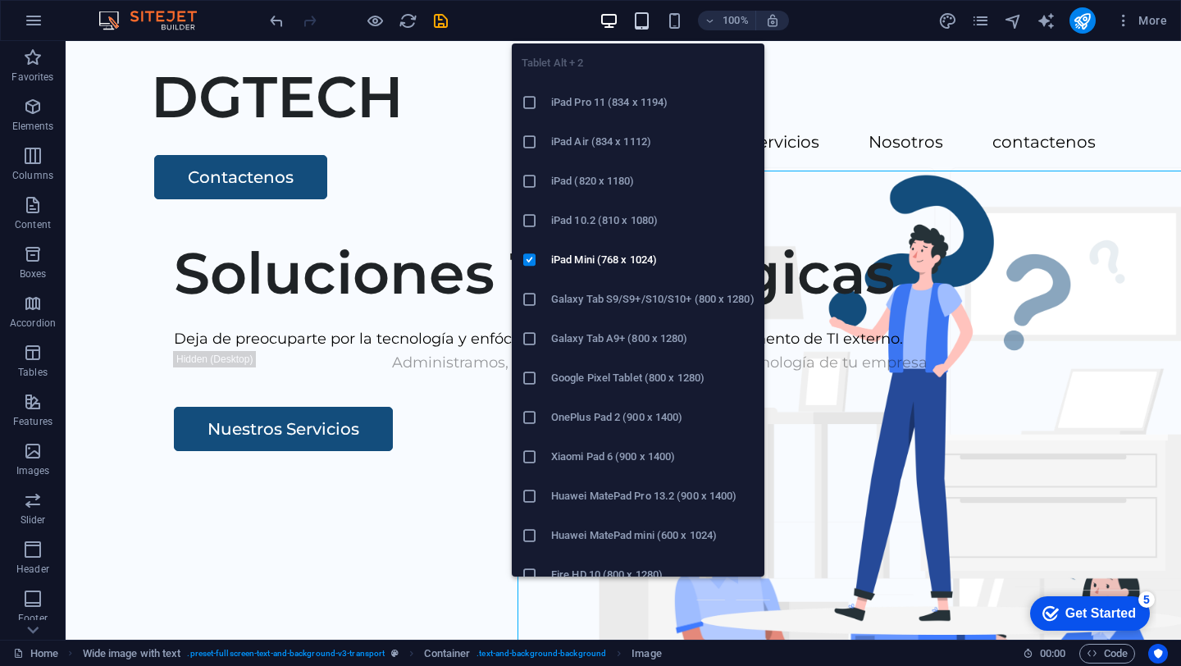
click at [650, 18] on icon "button" at bounding box center [641, 20] width 19 height 19
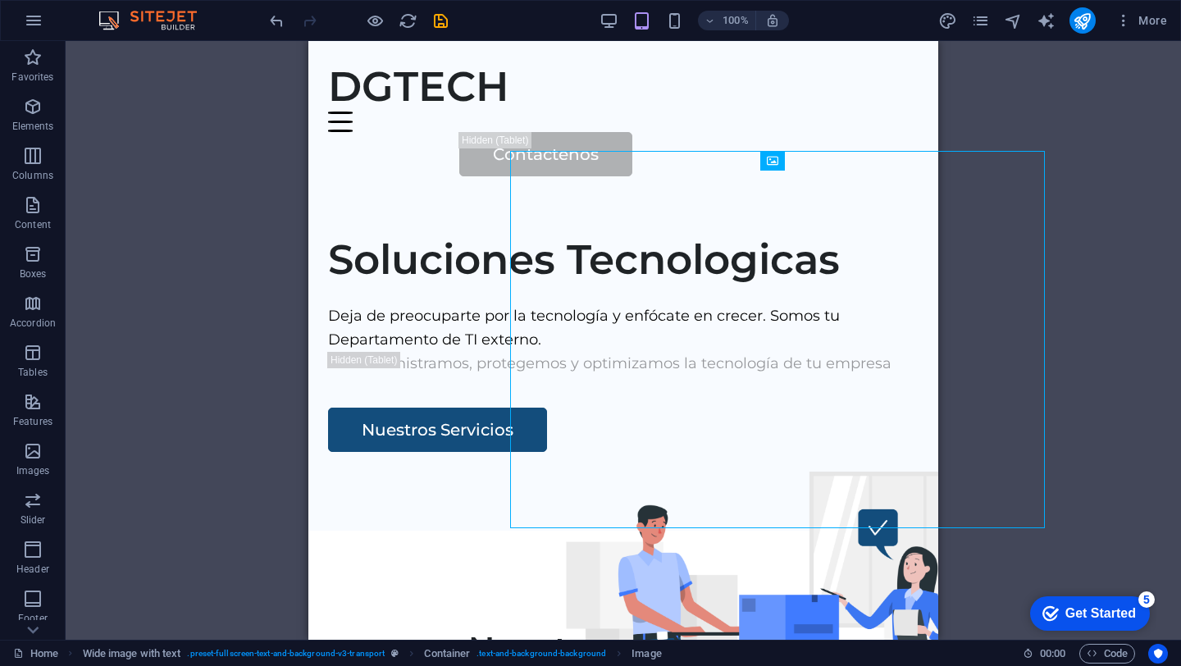
click at [196, 458] on div "H1 Wide image with text Wide image with text Container Container Image Containe…" at bounding box center [623, 340] width 1115 height 599
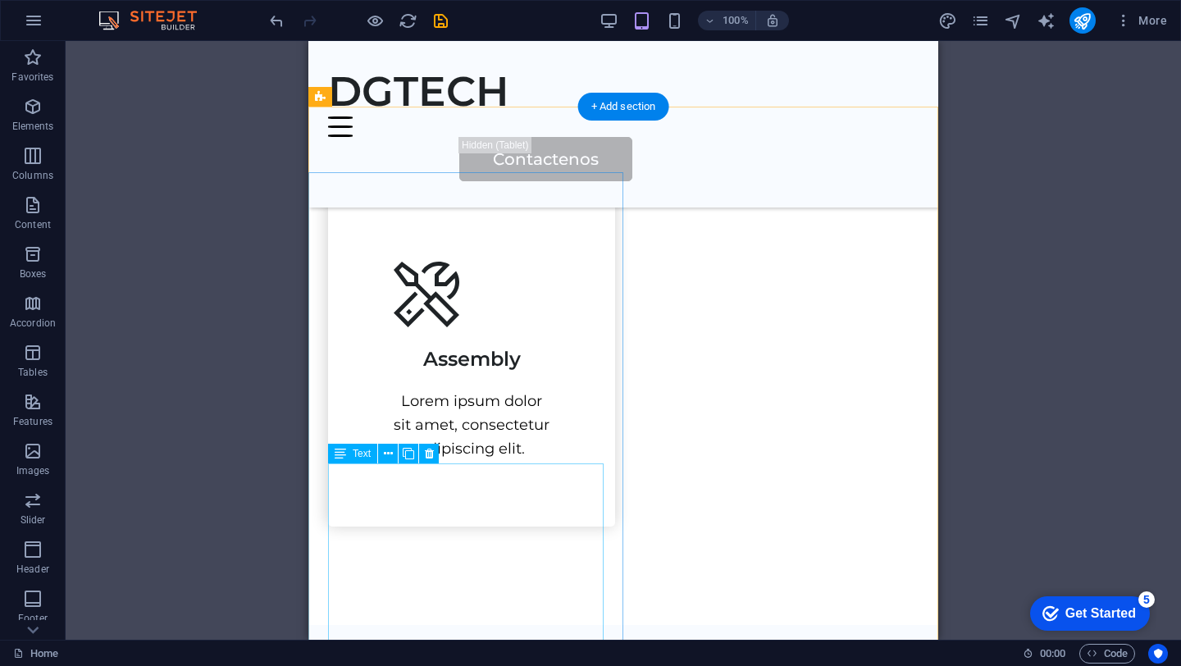
scroll to position [1519, 0]
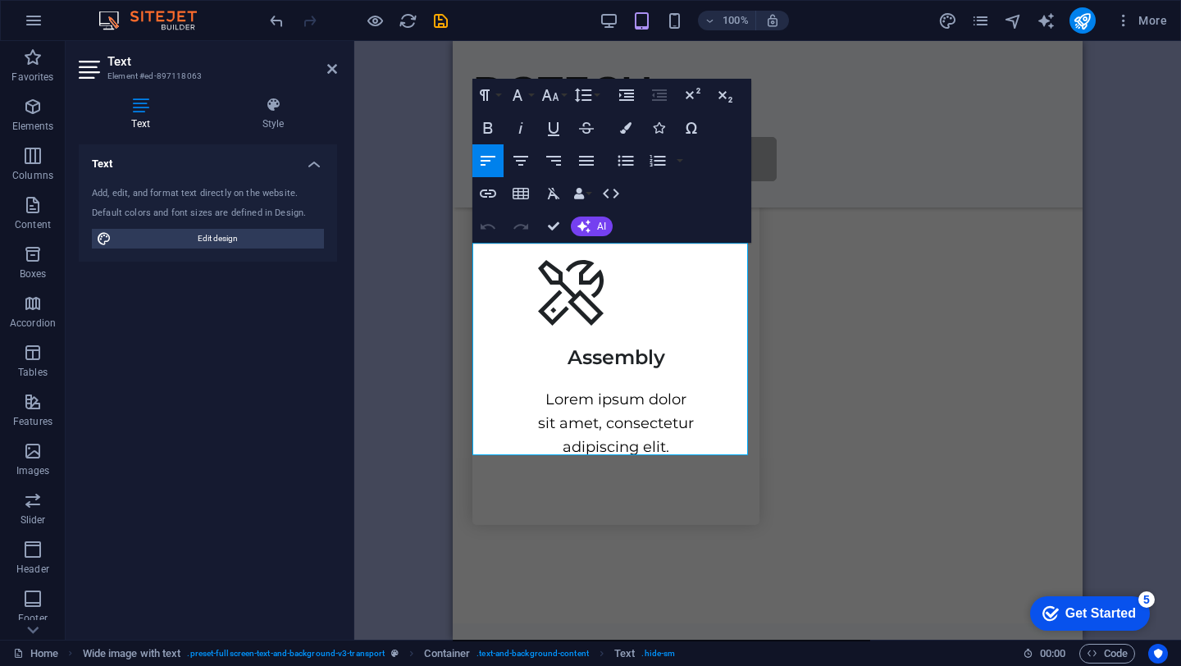
drag, startPoint x: 557, startPoint y: 441, endPoint x: 437, endPoint y: 250, distance: 225.5
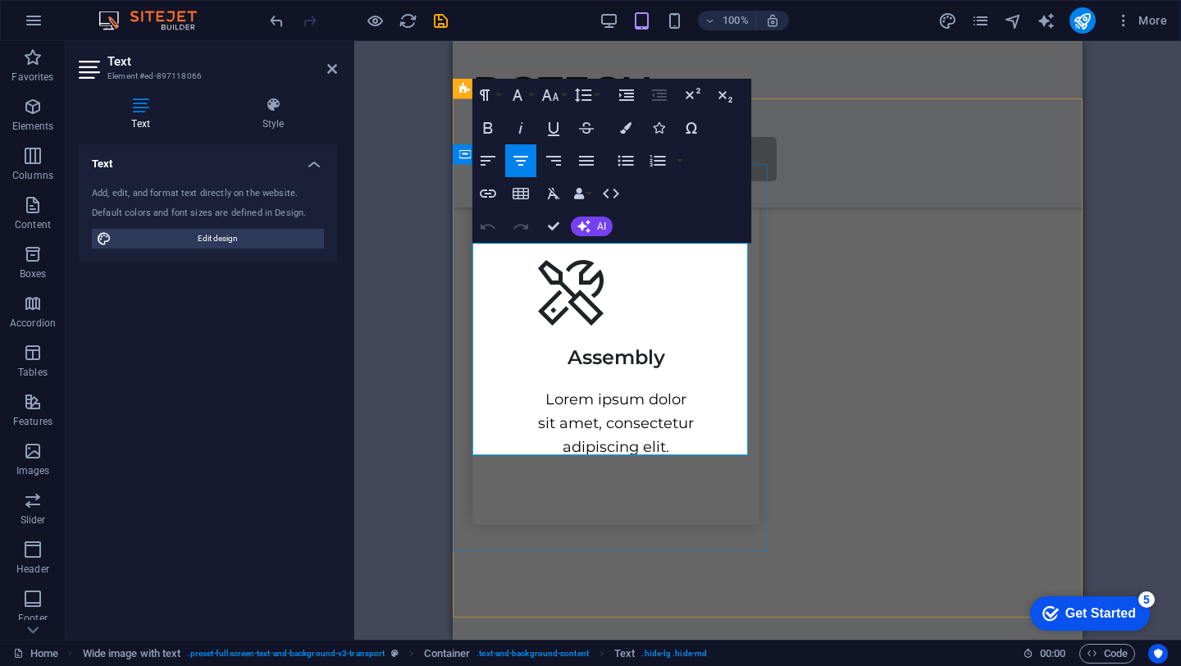
drag, startPoint x: 654, startPoint y: 445, endPoint x: 940, endPoint y: 274, distance: 333.6
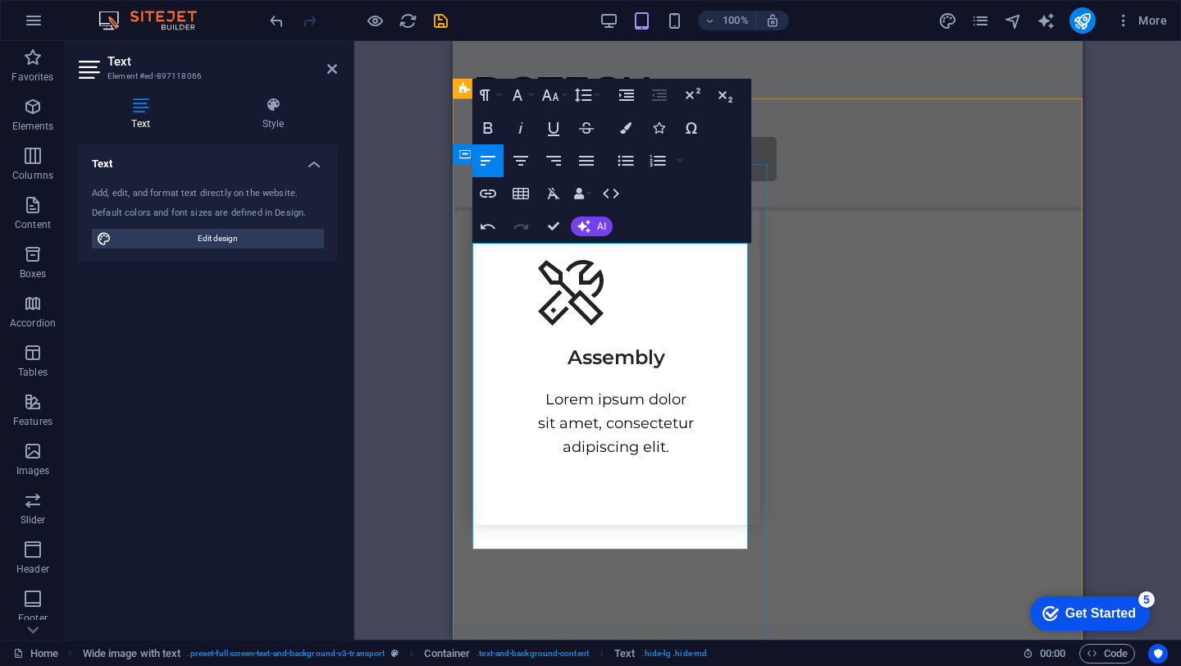
drag, startPoint x: 539, startPoint y: 372, endPoint x: 474, endPoint y: 354, distance: 67.3
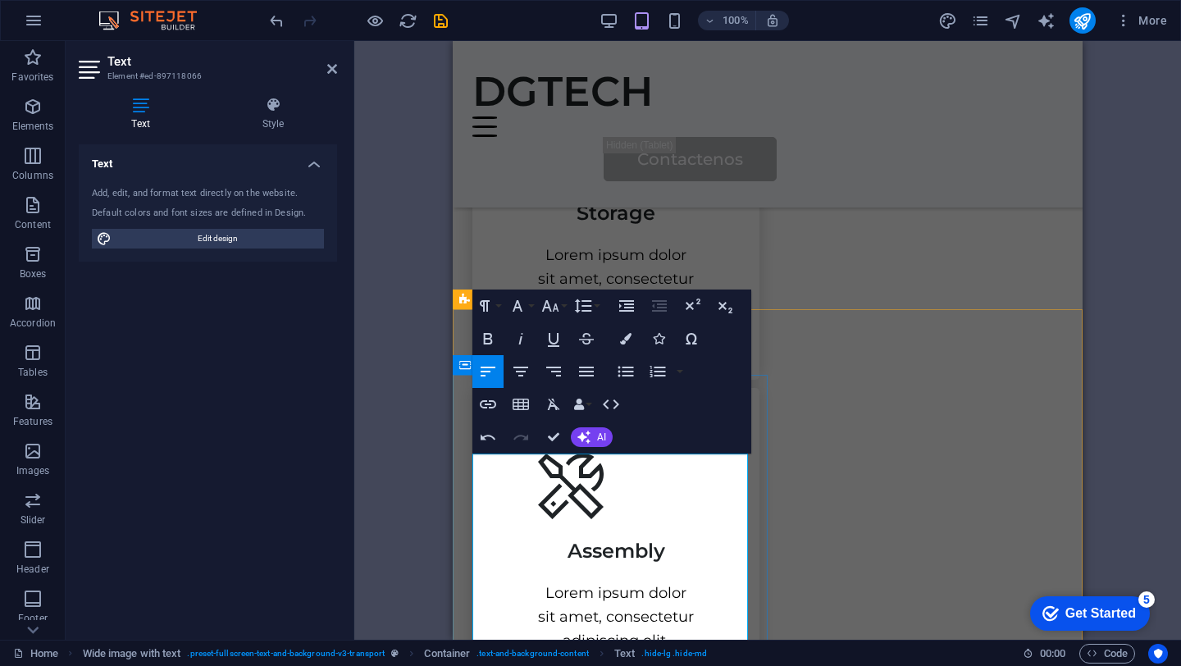
scroll to position [1283, 0]
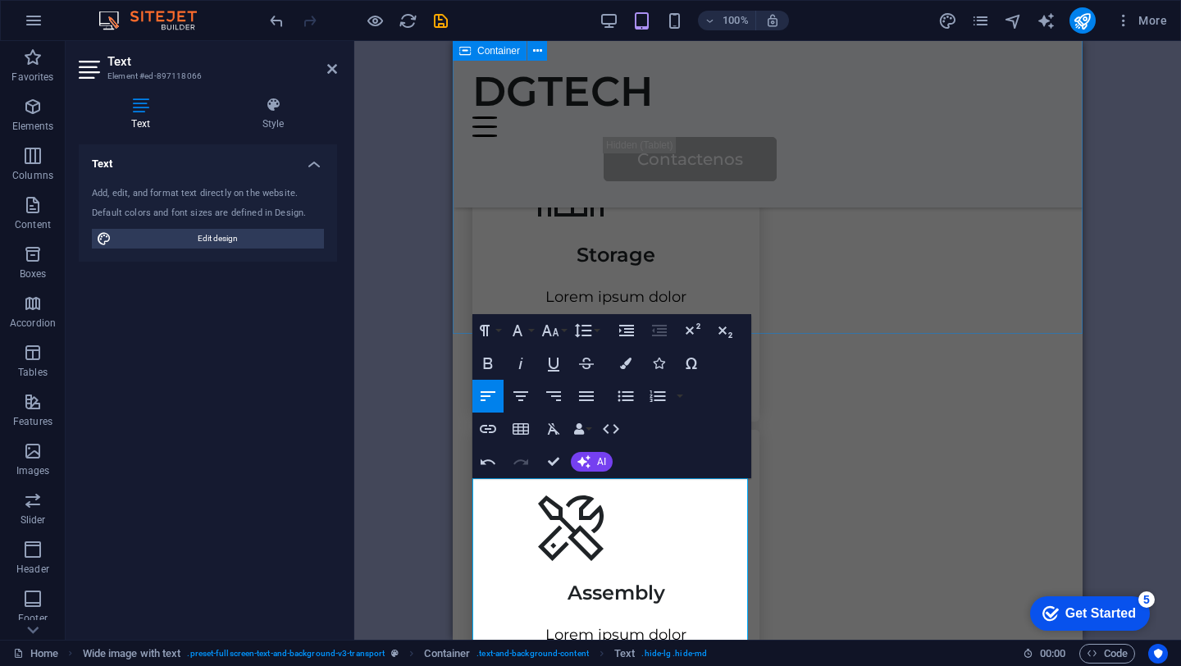
click at [769, 245] on div "Nuestros servicios Te ofrecemos una solución completa para que no tengas que pr…" at bounding box center [768, 17] width 630 height 1680
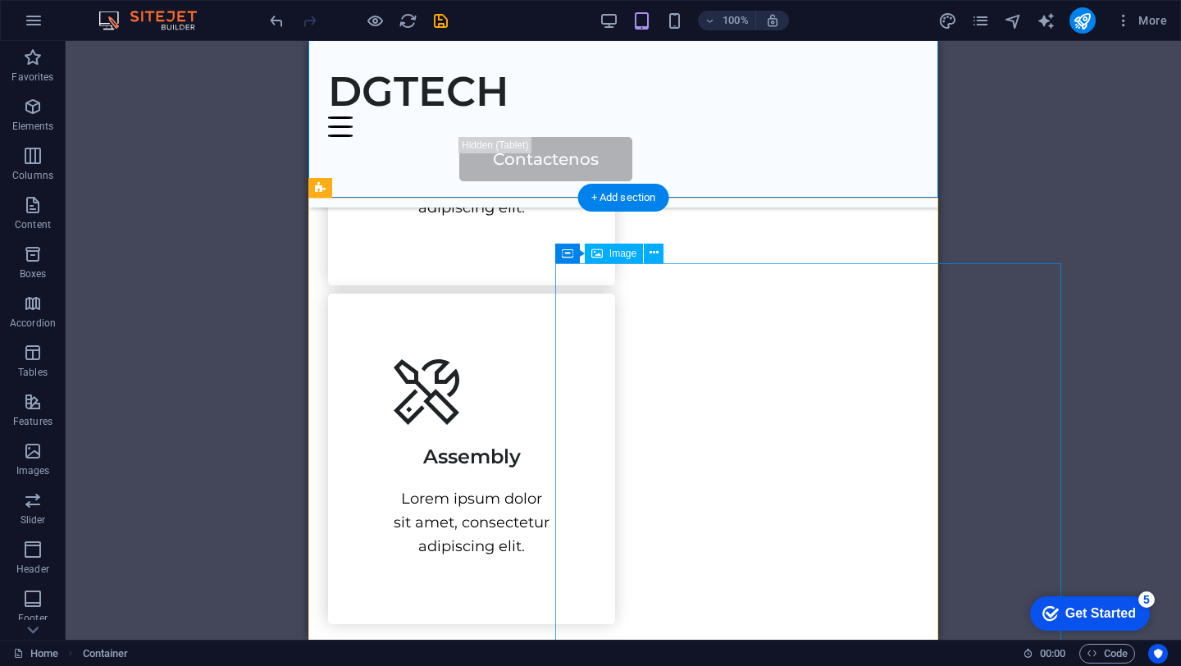
scroll to position [1438, 0]
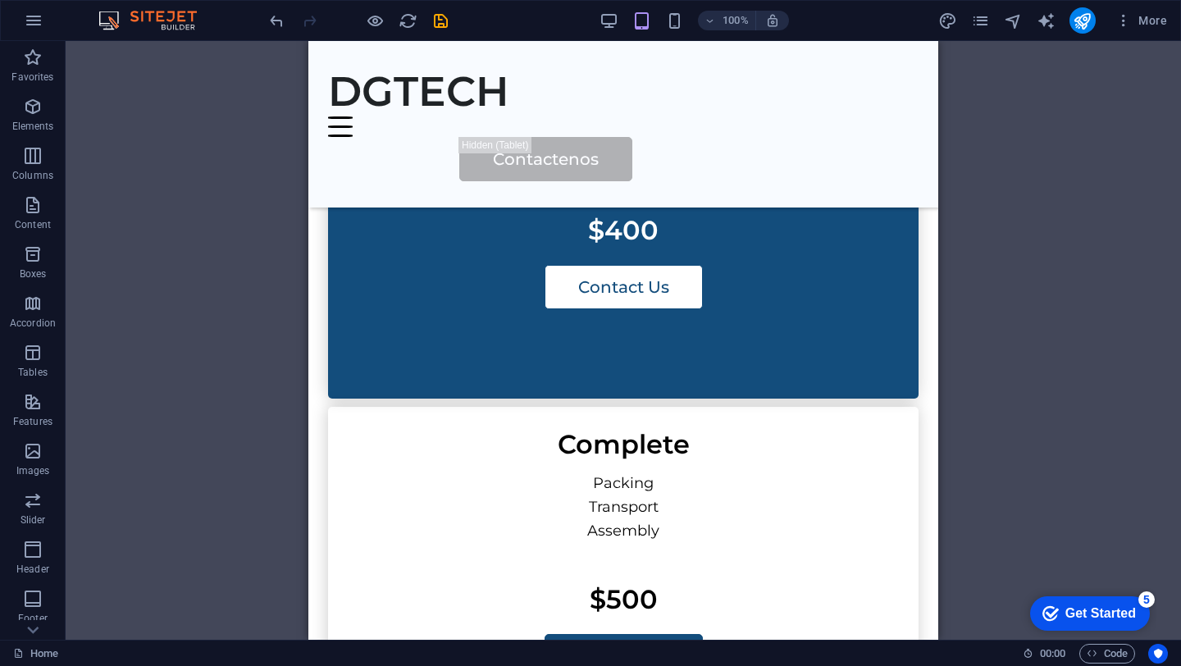
scroll to position [3211, 0]
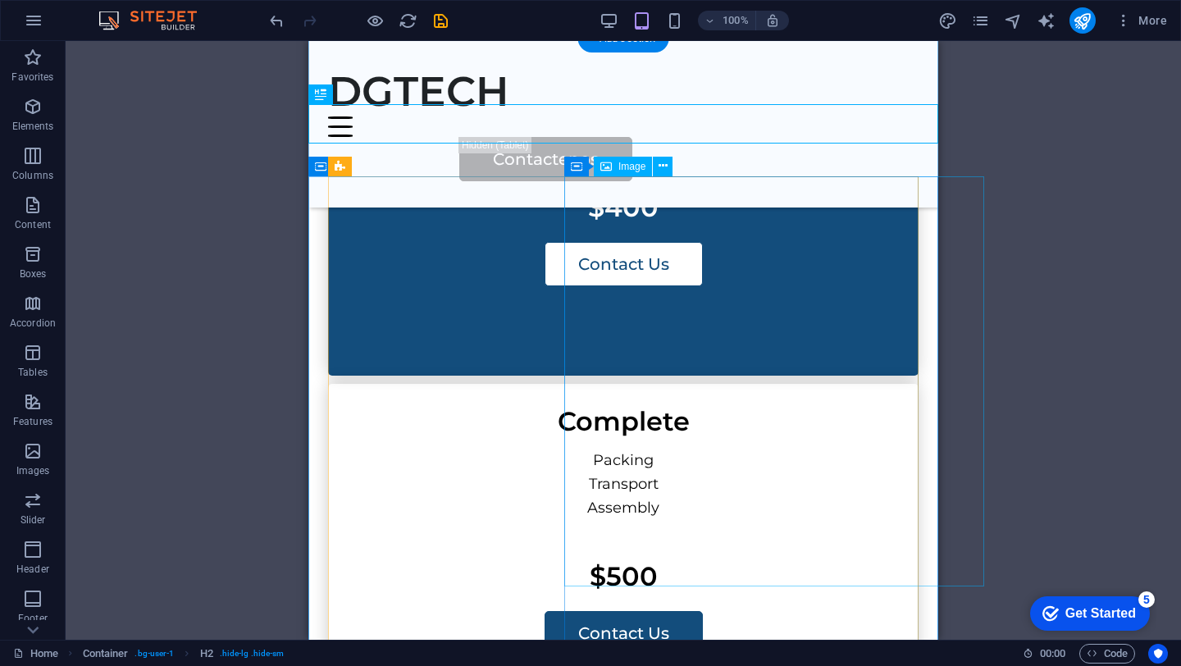
scroll to position [3273, 0]
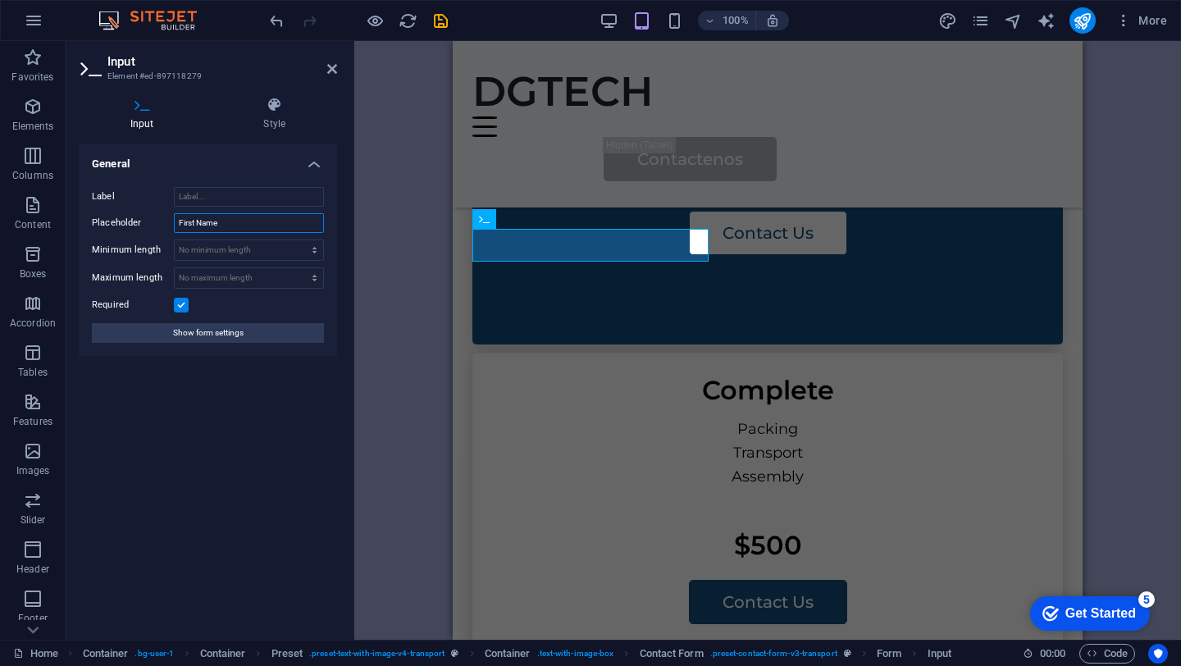
drag, startPoint x: 263, startPoint y: 223, endPoint x: 99, endPoint y: 183, distance: 168.9
click at [114, 189] on div "Label Placeholder First Name Minimum length No minimum length chars Maximum len…" at bounding box center [208, 265] width 258 height 182
type input "P"
type input "Nombre"
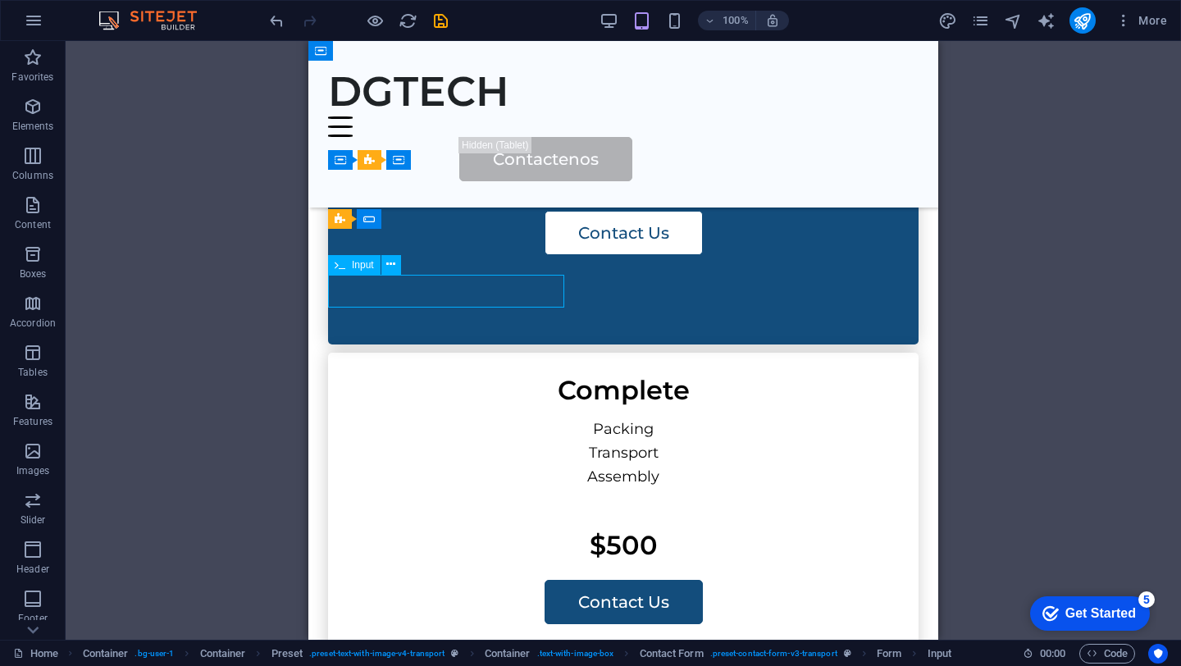
click at [428, 294] on div "H1 Wide image with text Container Container Image Container Menu Bar Logo Menu …" at bounding box center [623, 340] width 1115 height 599
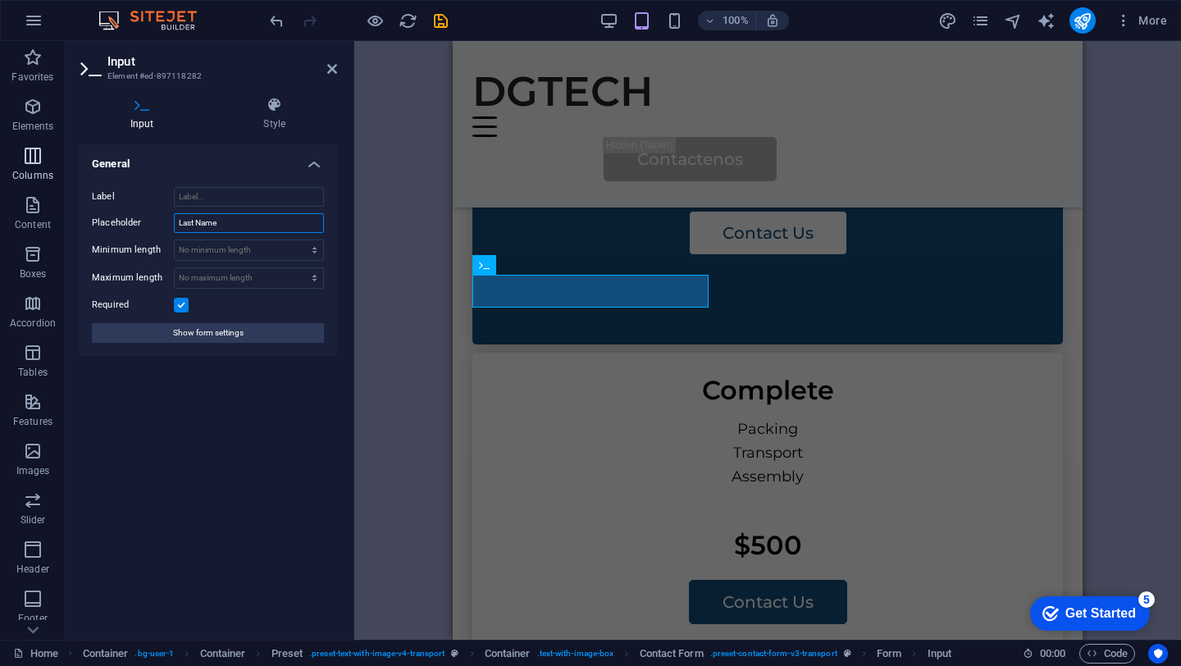
drag, startPoint x: 255, startPoint y: 223, endPoint x: 56, endPoint y: 187, distance: 202.5
click at [64, 192] on section "Favorites Elements Columns Content Boxes Accordion Tables Features Images Slide…" at bounding box center [590, 340] width 1181 height 599
type input "Apellido"
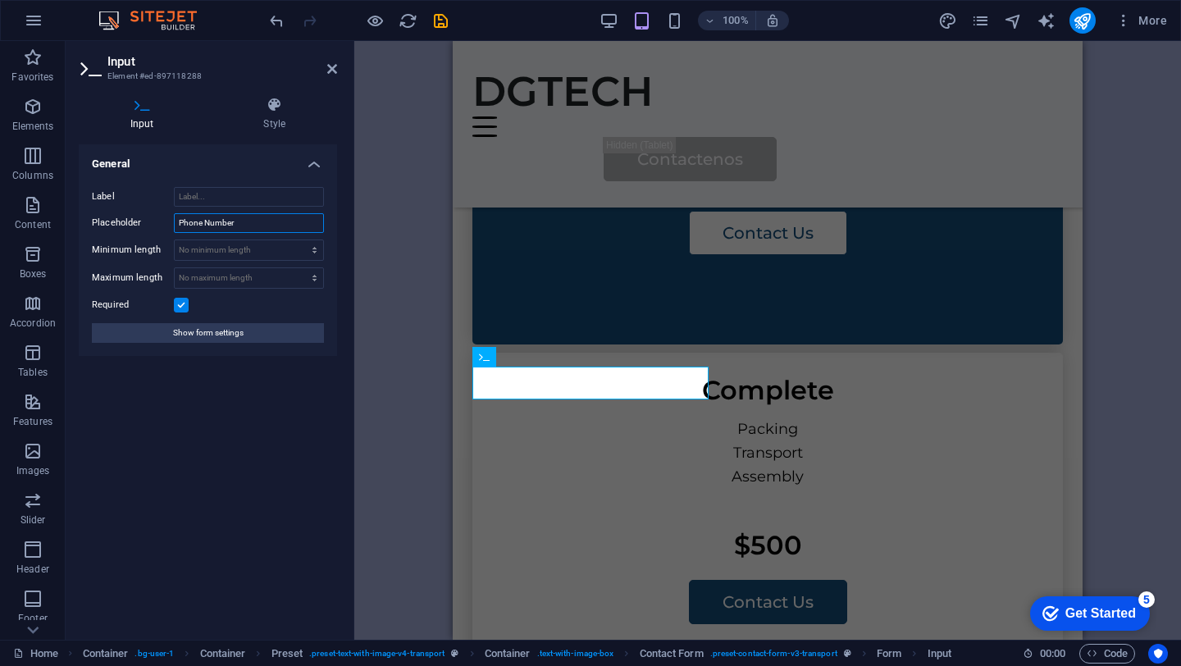
drag, startPoint x: 239, startPoint y: 226, endPoint x: 82, endPoint y: 198, distance: 159.1
click at [101, 204] on div "Label Placeholder Phone Number Minimum length No minimum length chars Maximum l…" at bounding box center [208, 265] width 258 height 182
type input "Numero de telefono"
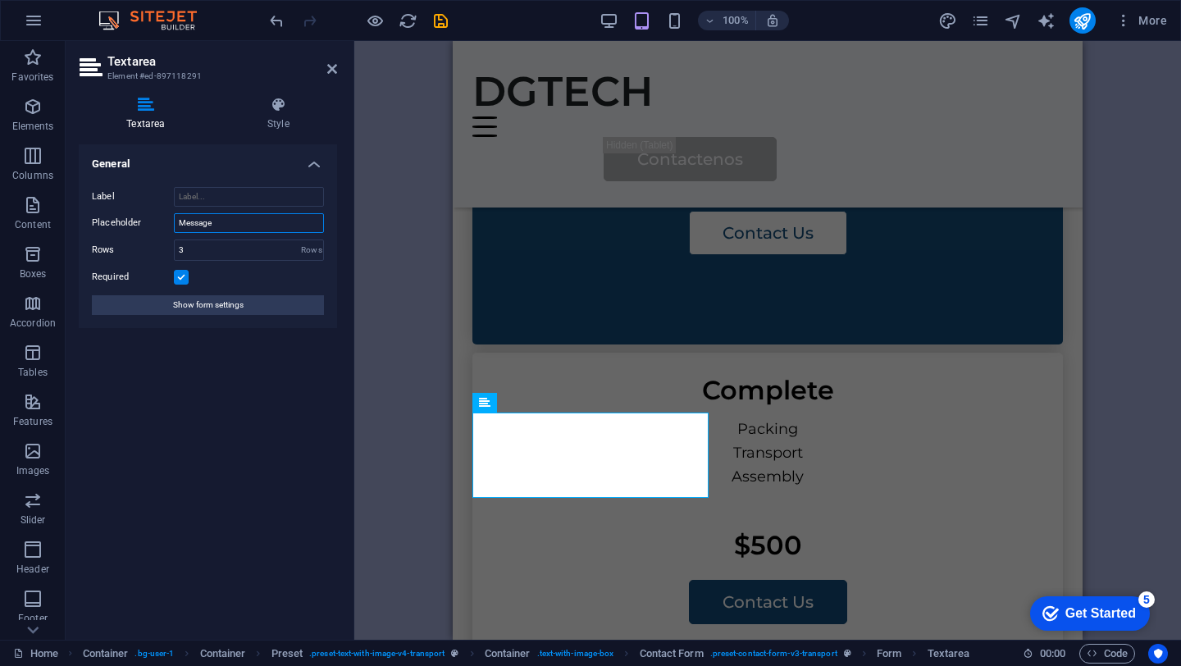
drag, startPoint x: 252, startPoint y: 227, endPoint x: 171, endPoint y: 205, distance: 83.4
click at [172, 205] on div "Label Placeholder Message Rows 3 Rows Required Show form settings" at bounding box center [208, 251] width 258 height 154
type input "Mensaje"
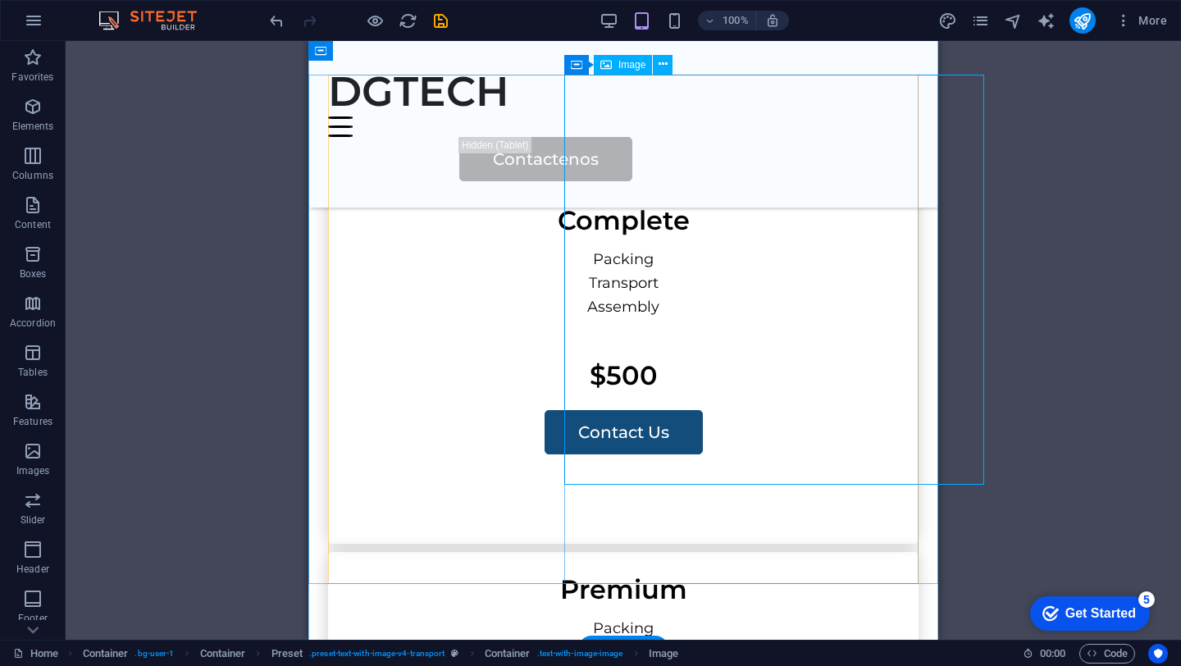
scroll to position [3624, 0]
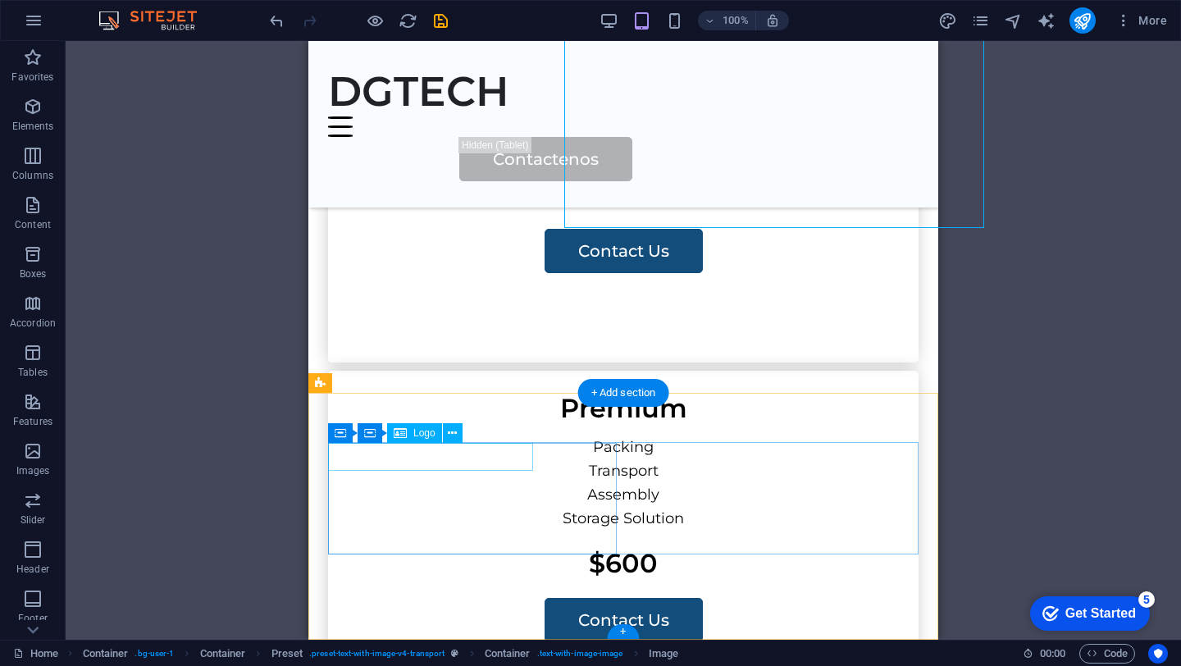
select select "px"
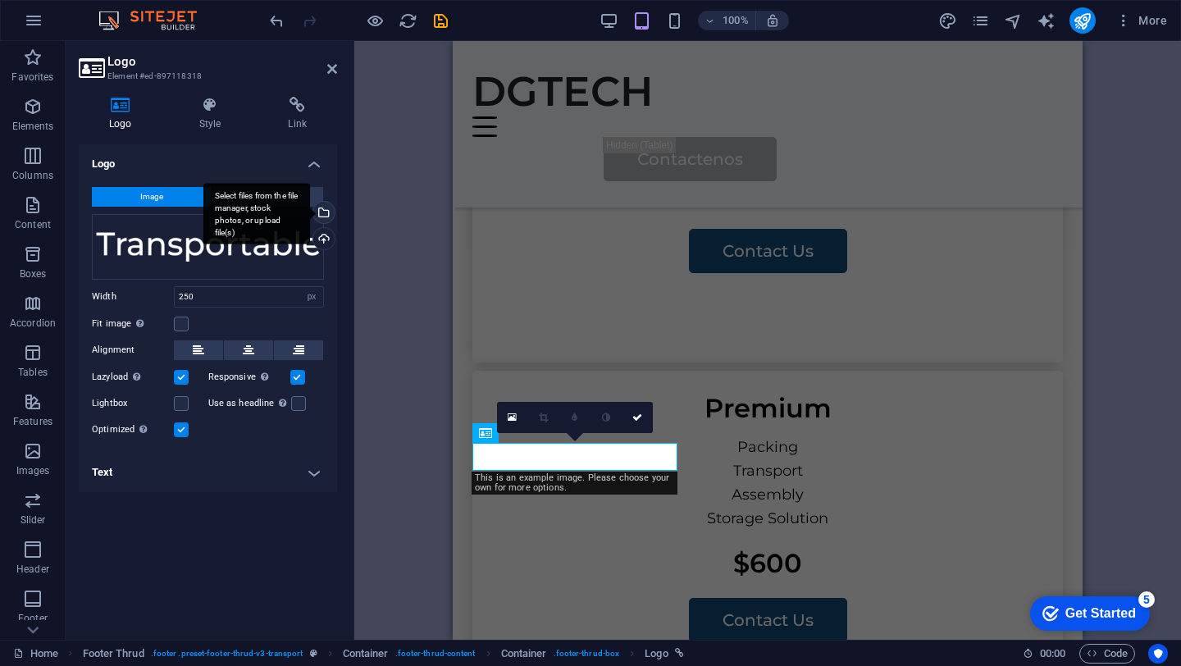
click at [261, 197] on div "Select files from the file manager, stock photos, or upload file(s)" at bounding box center [256, 214] width 107 height 62
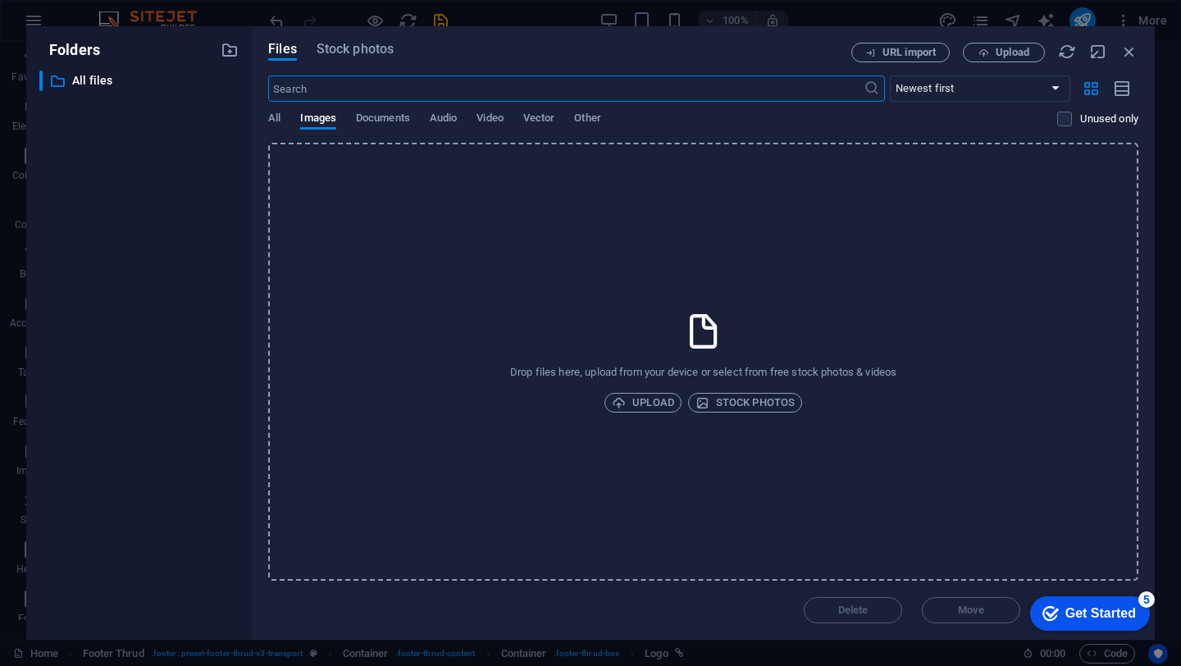
scroll to position [3383, 0]
click at [1134, 53] on icon "button" at bounding box center [1129, 52] width 18 height 18
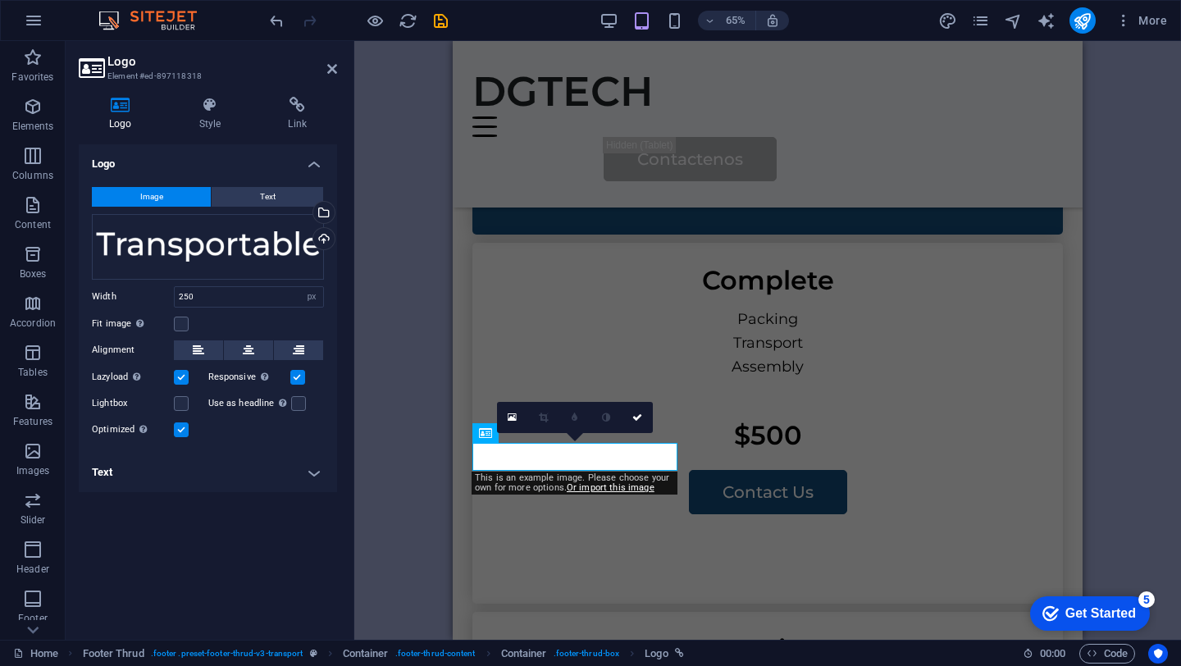
scroll to position [3624, 0]
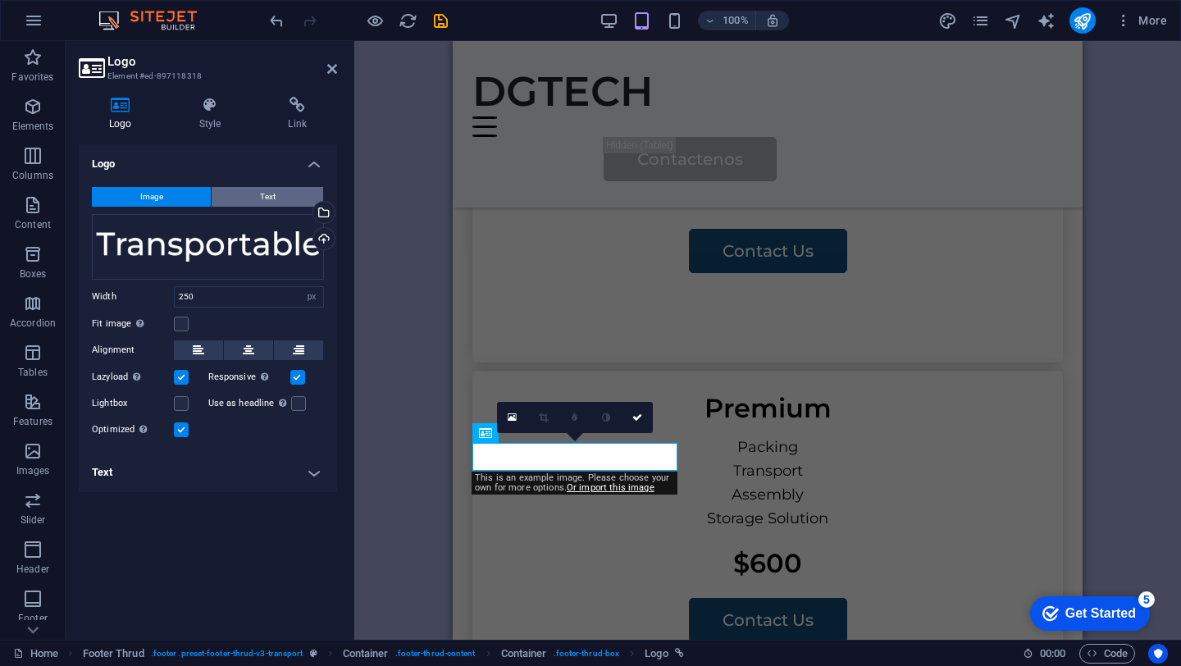
click at [252, 194] on button "Text" at bounding box center [268, 197] width 112 height 20
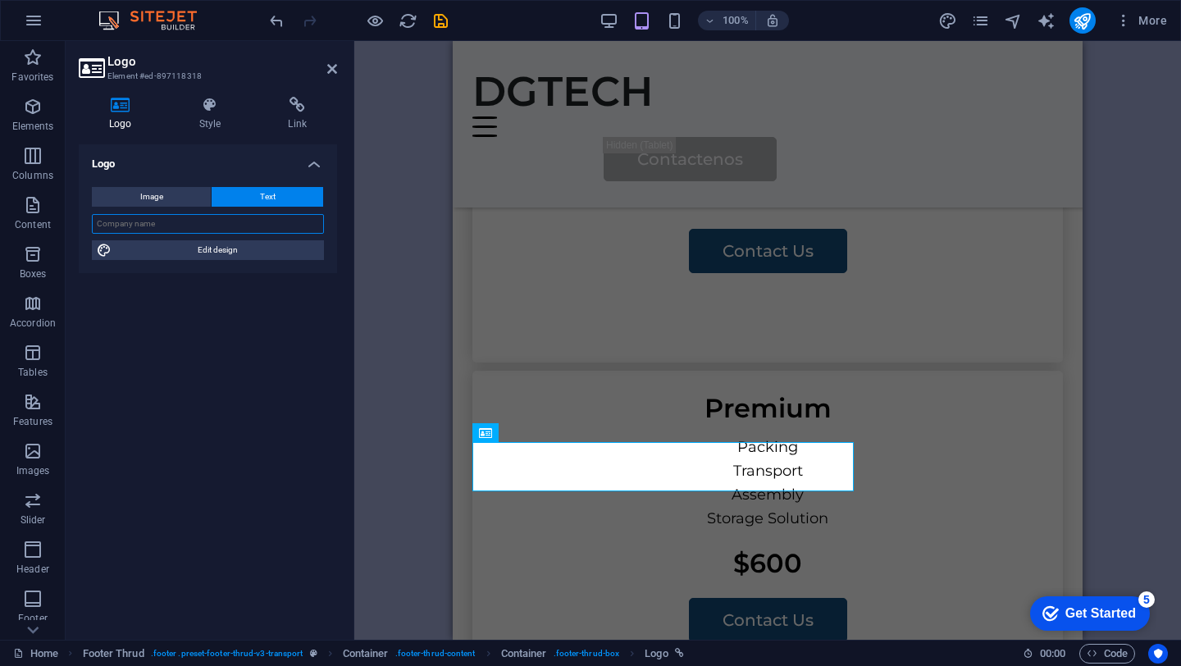
click at [189, 230] on input "text" at bounding box center [208, 224] width 232 height 20
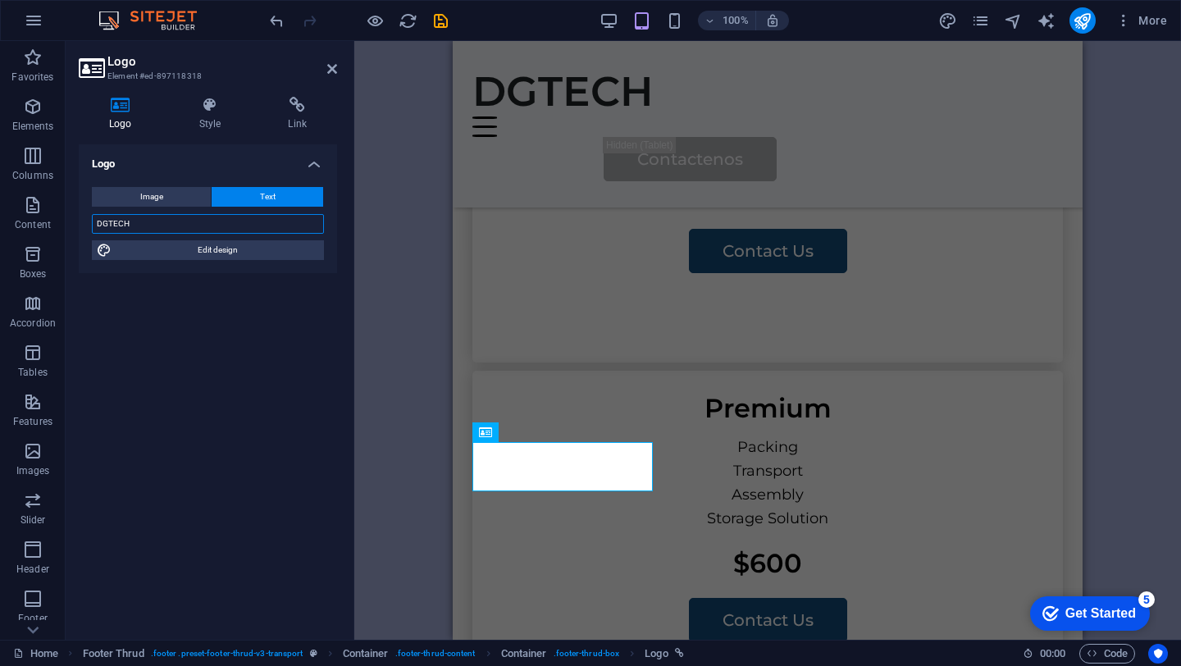
type input "DGTECH"
click at [1139, 456] on div "H1 Wide image with text Container Container Image Container Menu Bar Logo Menu …" at bounding box center [767, 340] width 827 height 599
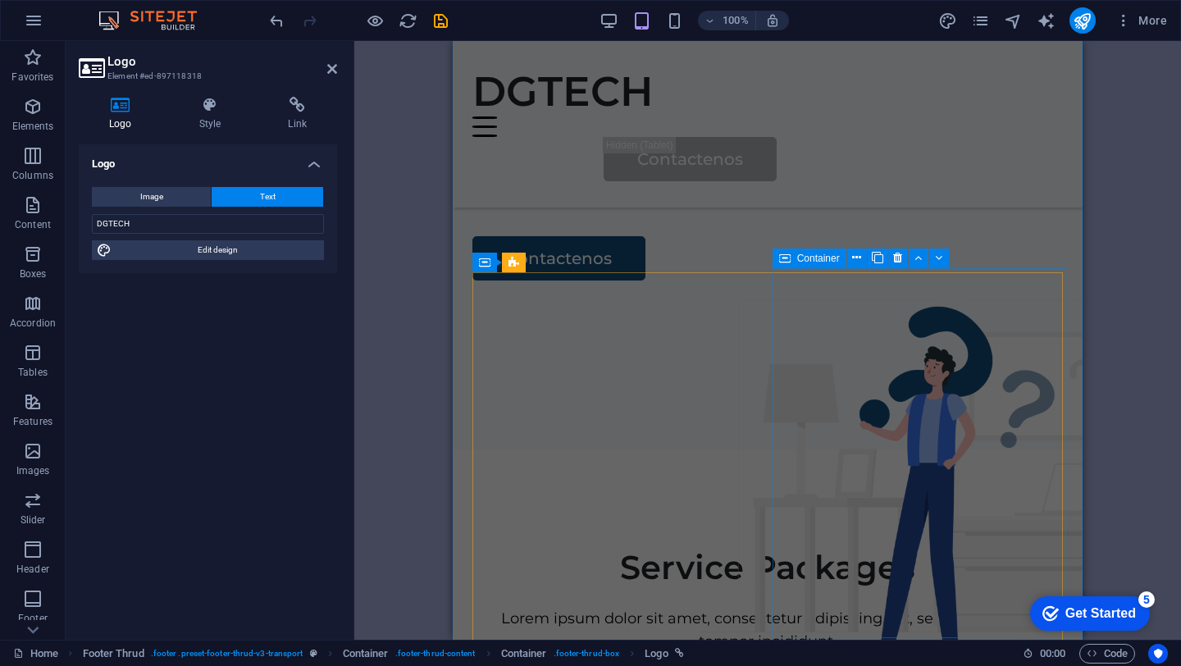
scroll to position [2179, 0]
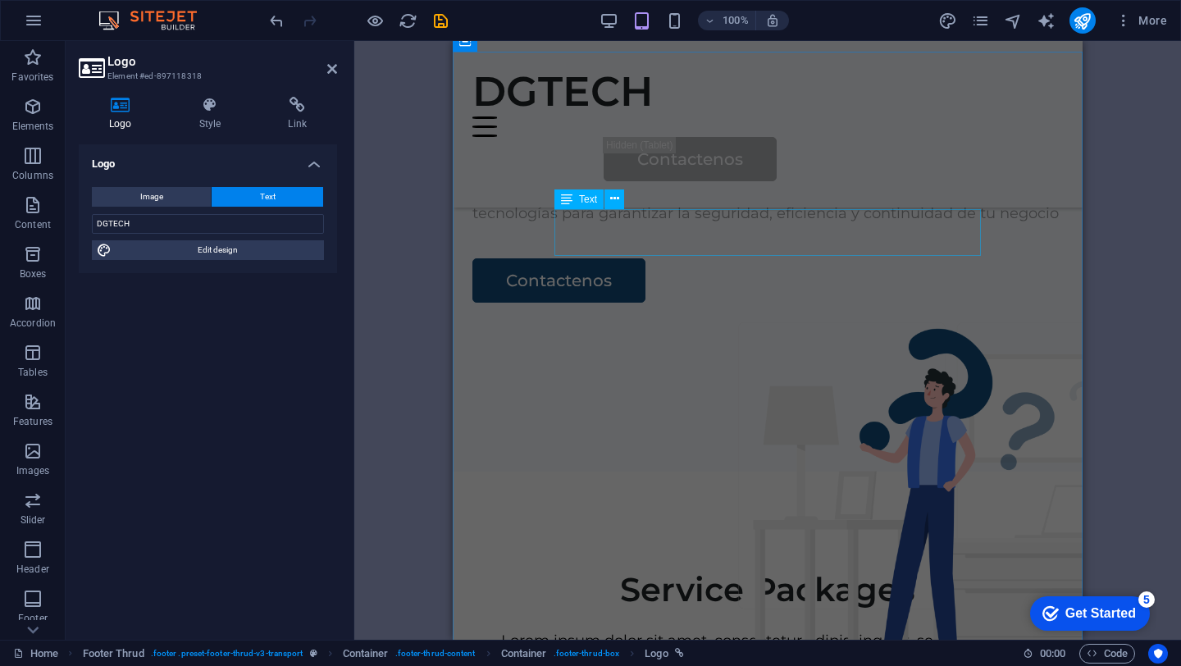
click at [744, 629] on div "Lorem ipsum dolor sit amet, consectetur adipiscing elit, sed do eiusmod tempor …" at bounding box center [767, 653] width 590 height 48
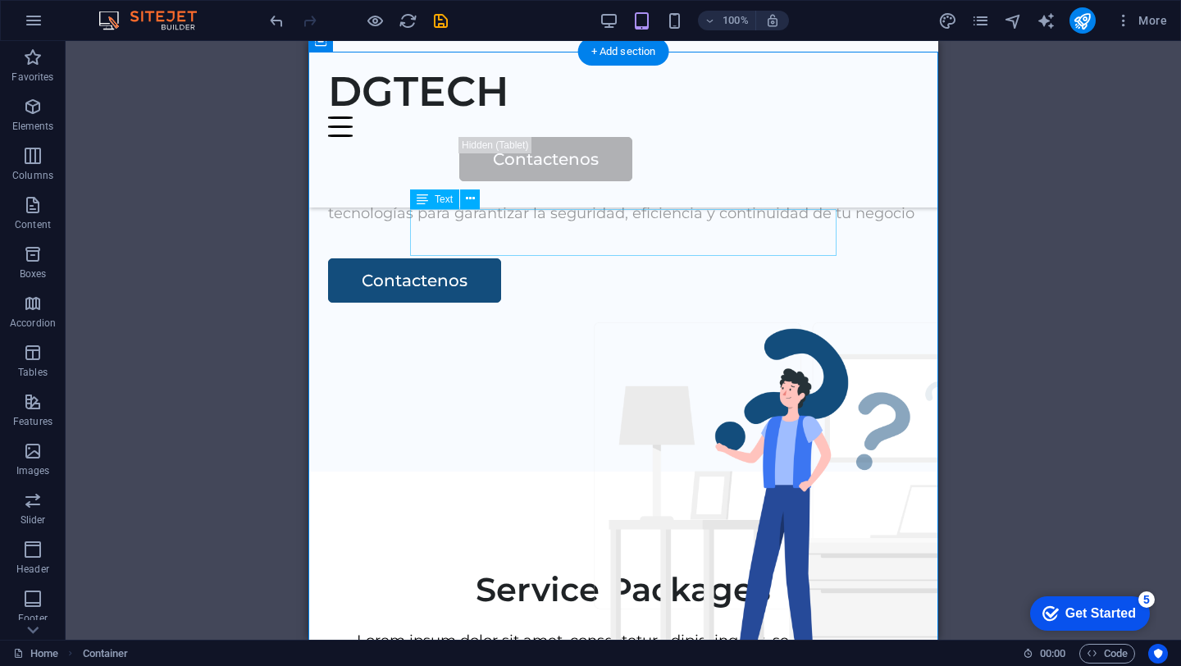
click at [733, 629] on div "Lorem ipsum dolor sit amet, consectetur adipiscing elit, sed do eiusmod tempor …" at bounding box center [623, 653] width 590 height 48
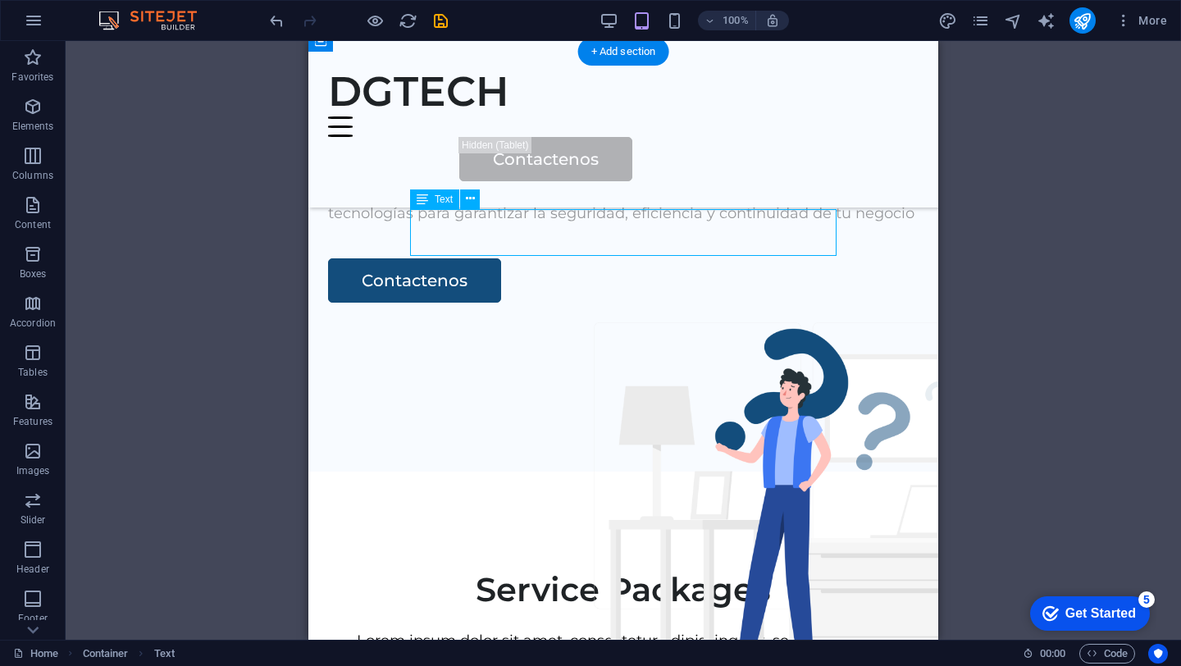
click at [733, 629] on div "Lorem ipsum dolor sit amet, consectetur adipiscing elit, sed do eiusmod tempor …" at bounding box center [623, 653] width 590 height 48
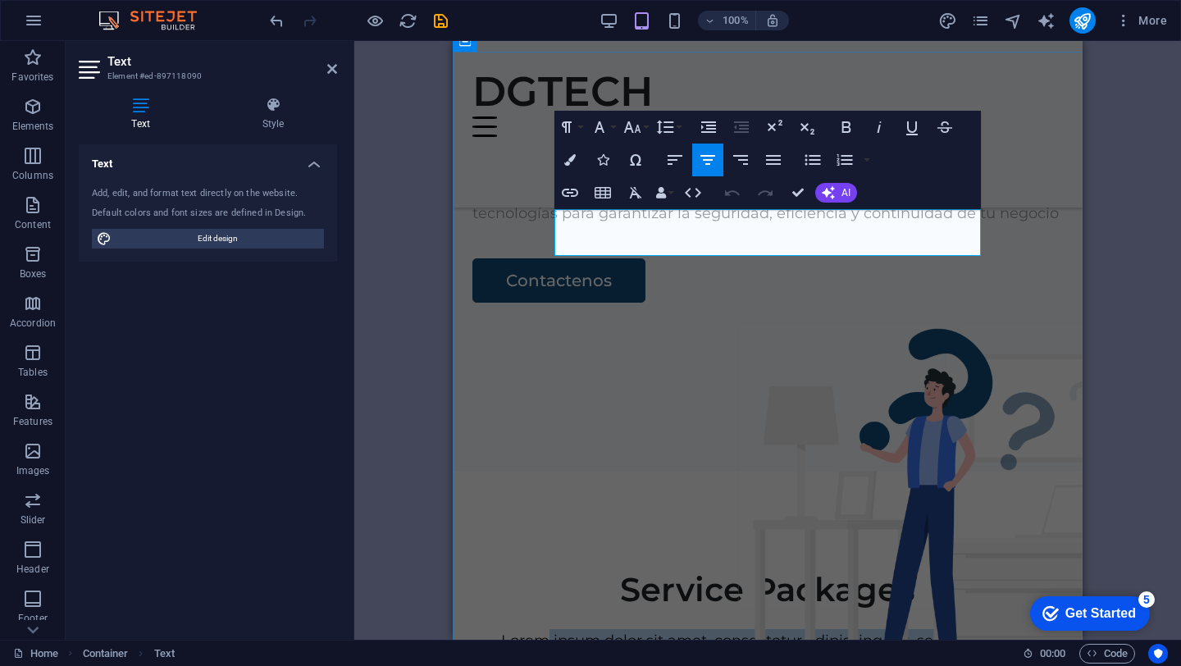
drag, startPoint x: 896, startPoint y: 244, endPoint x: 604, endPoint y: 211, distance: 293.9
click at [604, 629] on p "Lorem ipsum dolor sit amet, consectetur adipiscing elit, sed do eiusmod tempor …" at bounding box center [767, 653] width 590 height 48
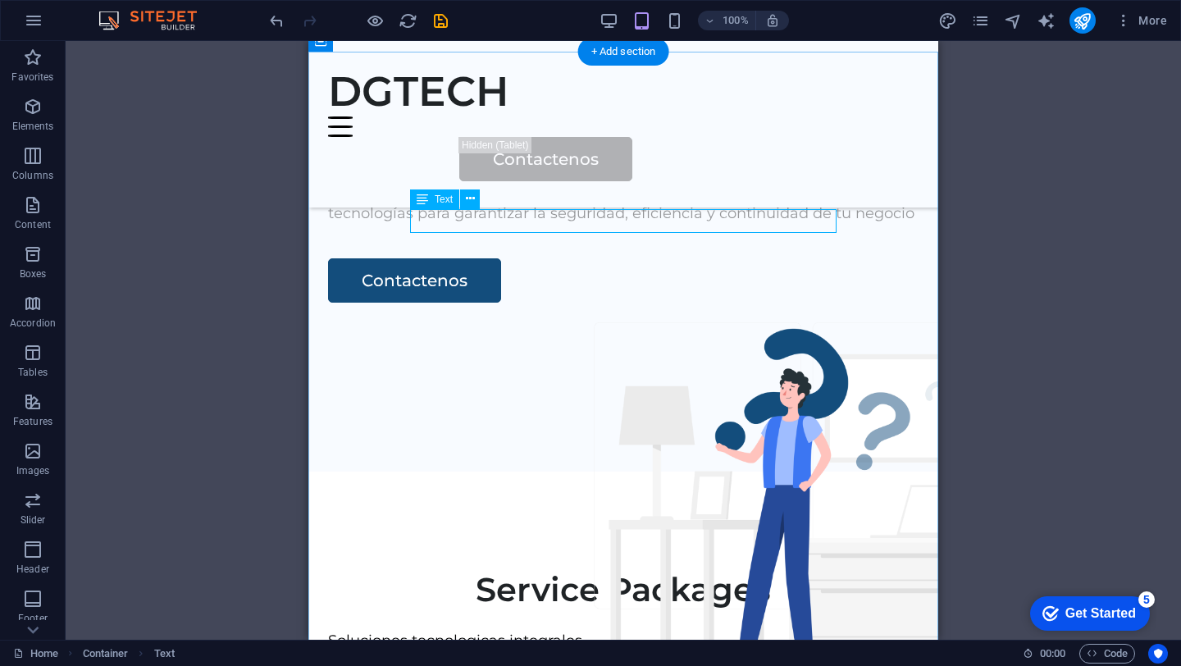
click at [623, 629] on div "Soluciones tecnologicas integrales" at bounding box center [623, 641] width 590 height 24
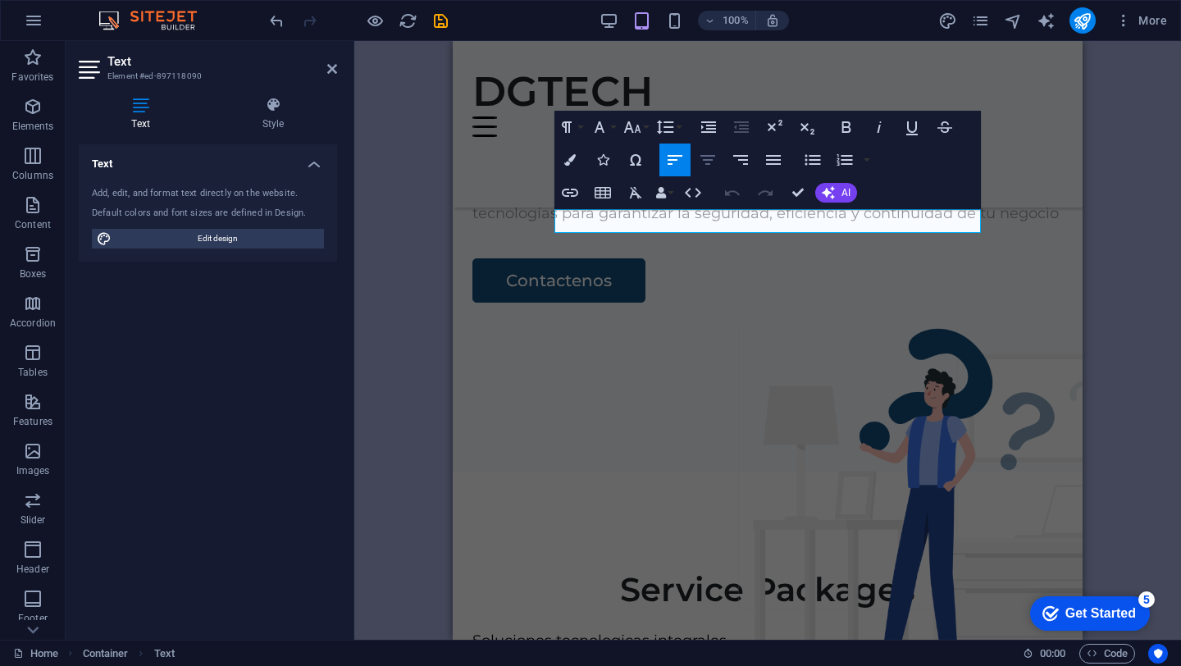
click at [708, 160] on icon "button" at bounding box center [707, 160] width 15 height 10
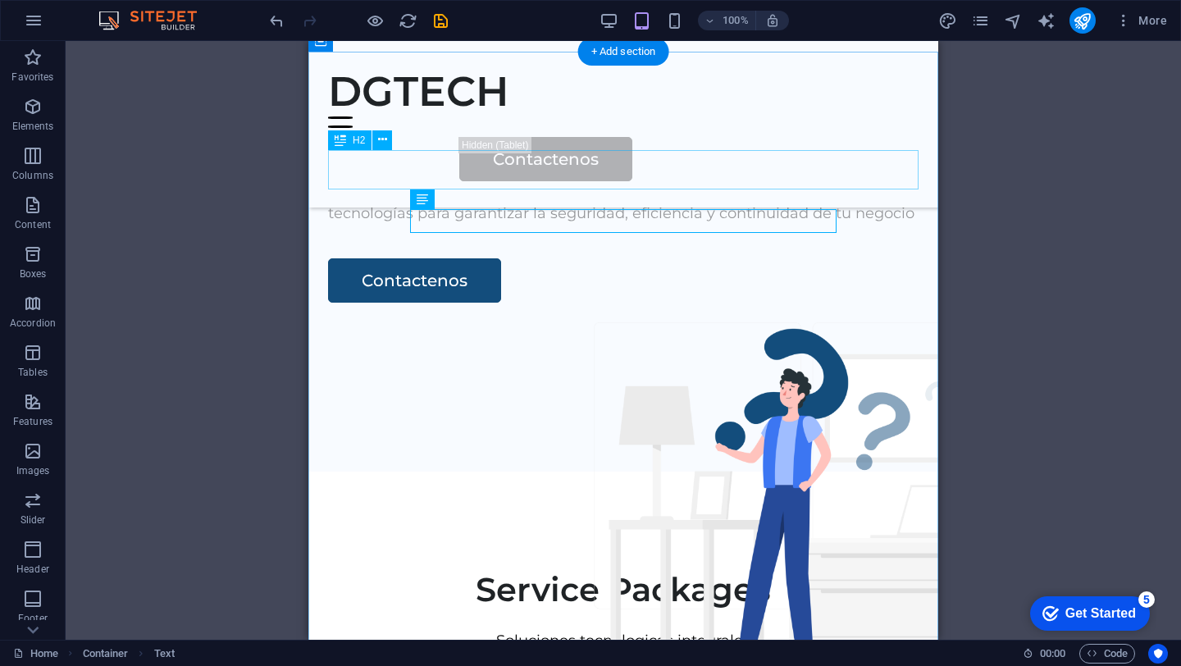
click at [695, 570] on div "Service Packages" at bounding box center [623, 589] width 590 height 39
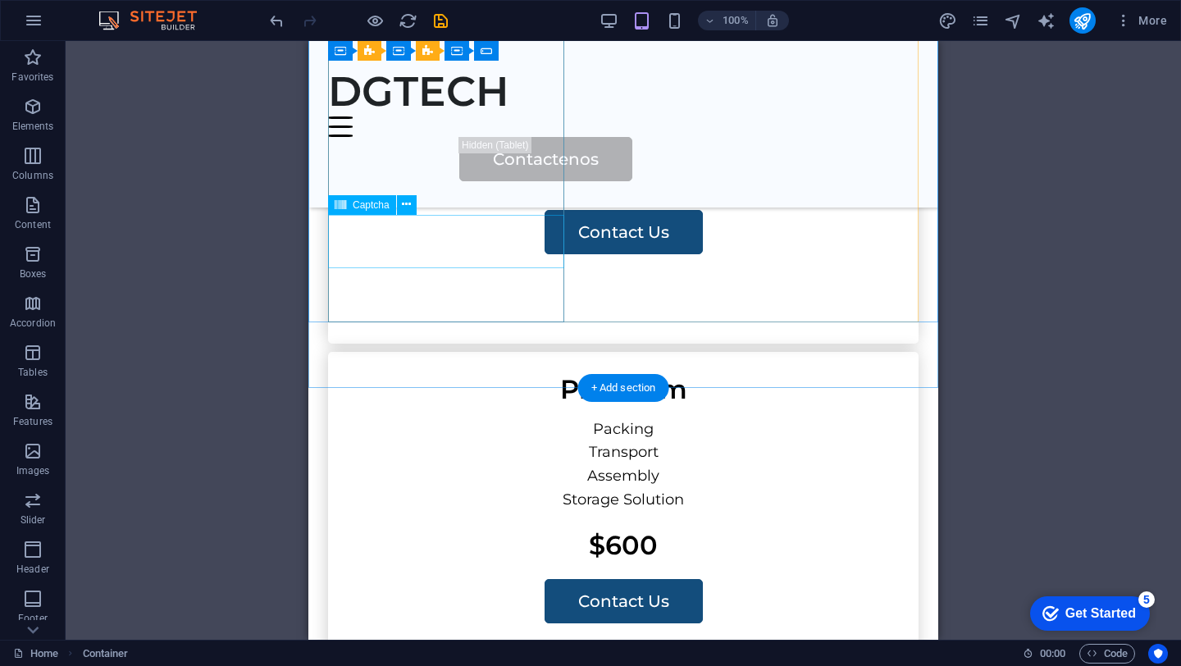
scroll to position [3621, 0]
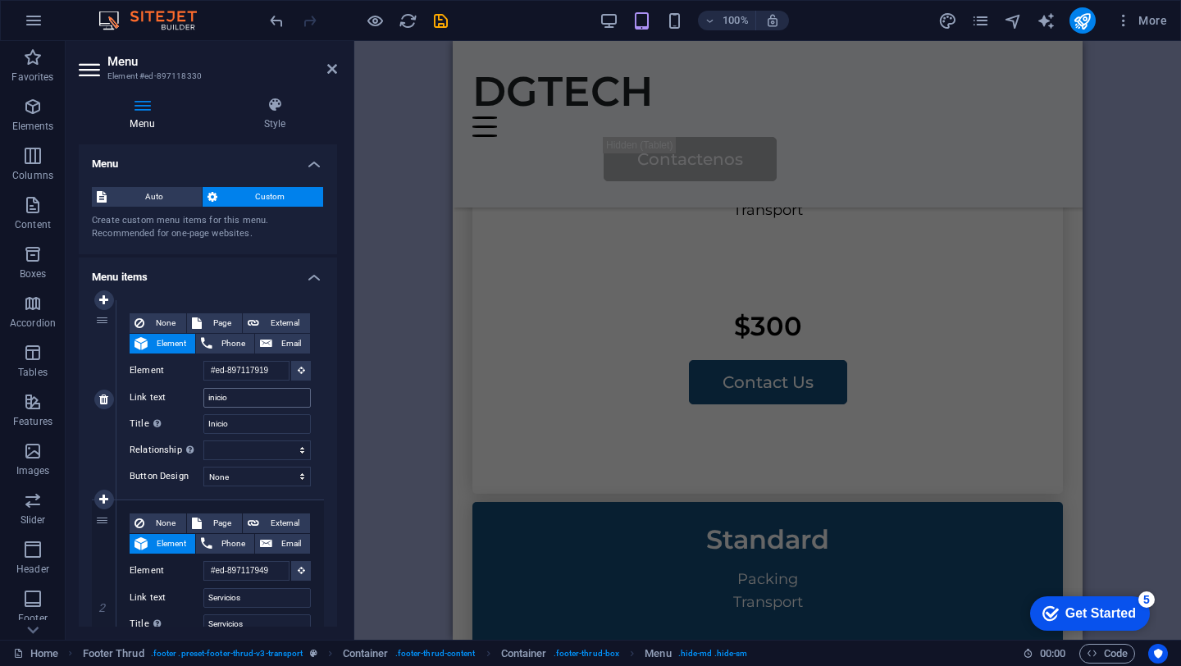
scroll to position [3520, 0]
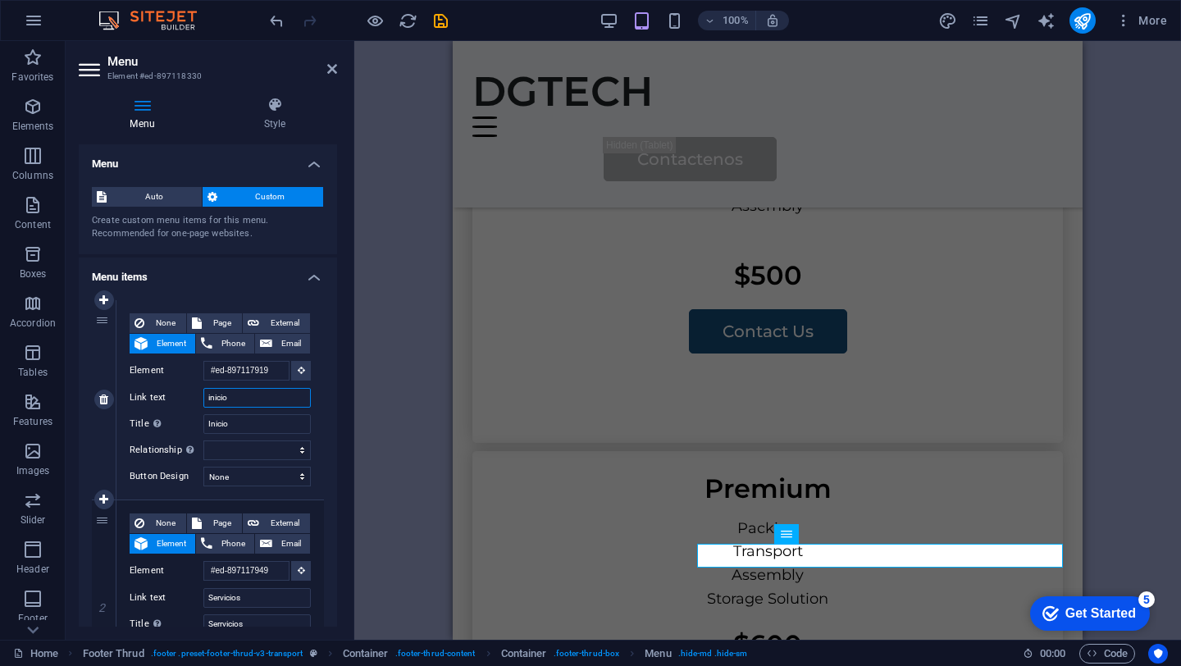
click at [210, 396] on input "inicio" at bounding box center [256, 398] width 107 height 20
type input "i"
type input "I"
select select
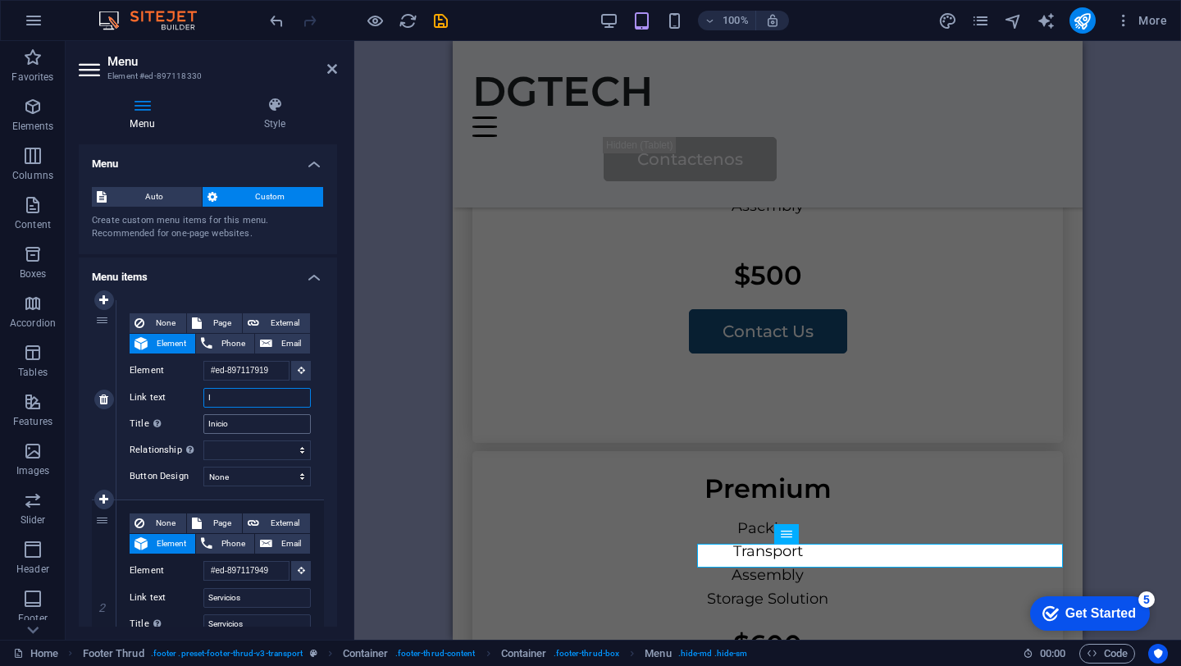
select select
type input "Inic"
select select
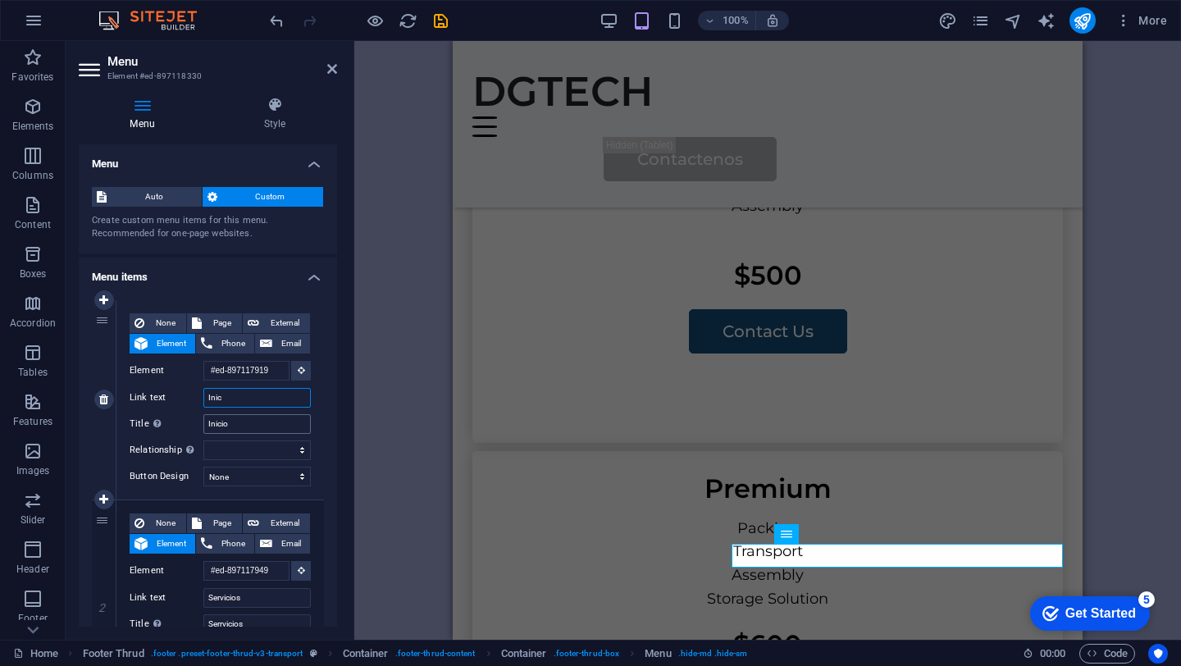
select select
type input "Inicio"
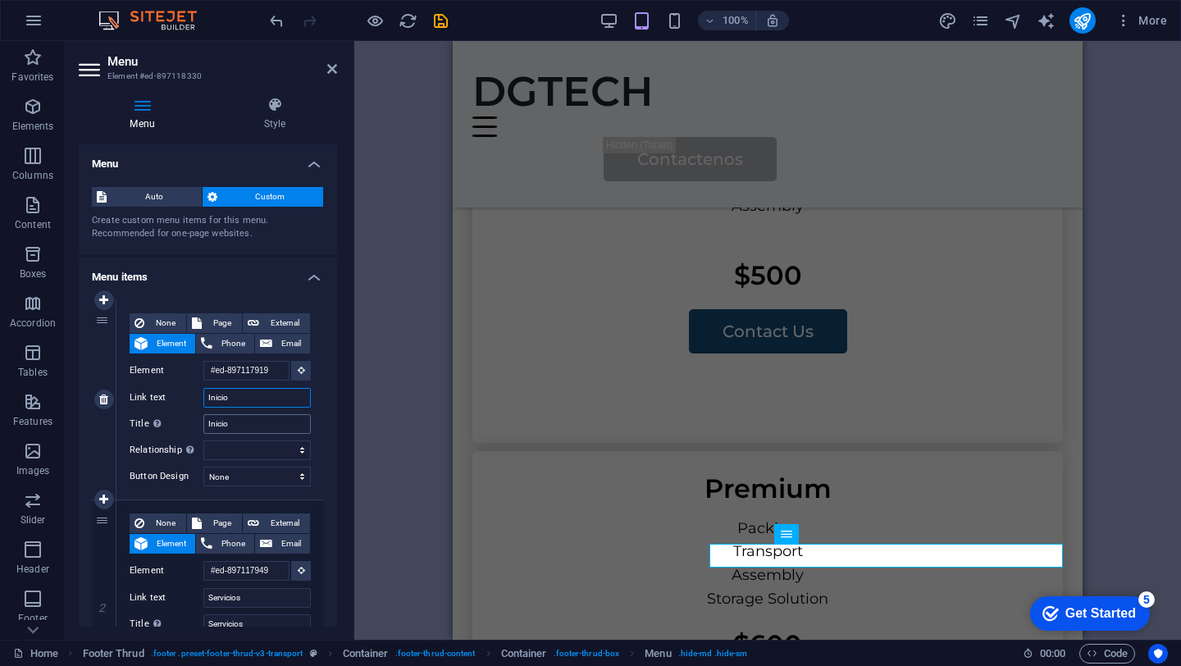
select select
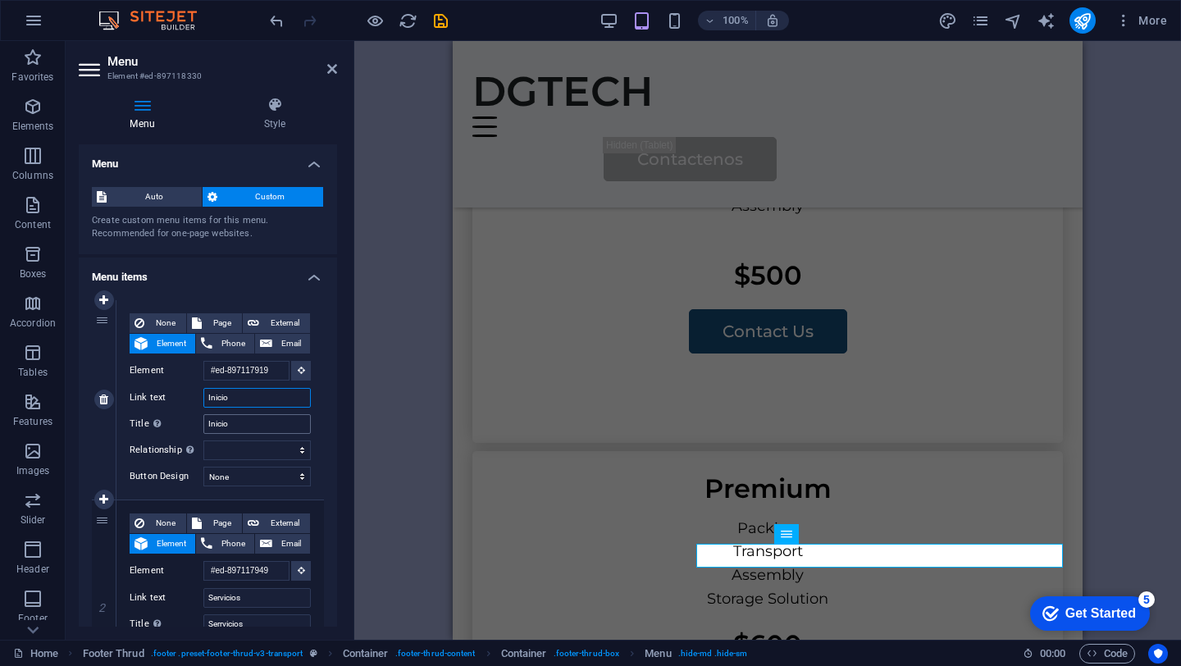
type input "Inicio"
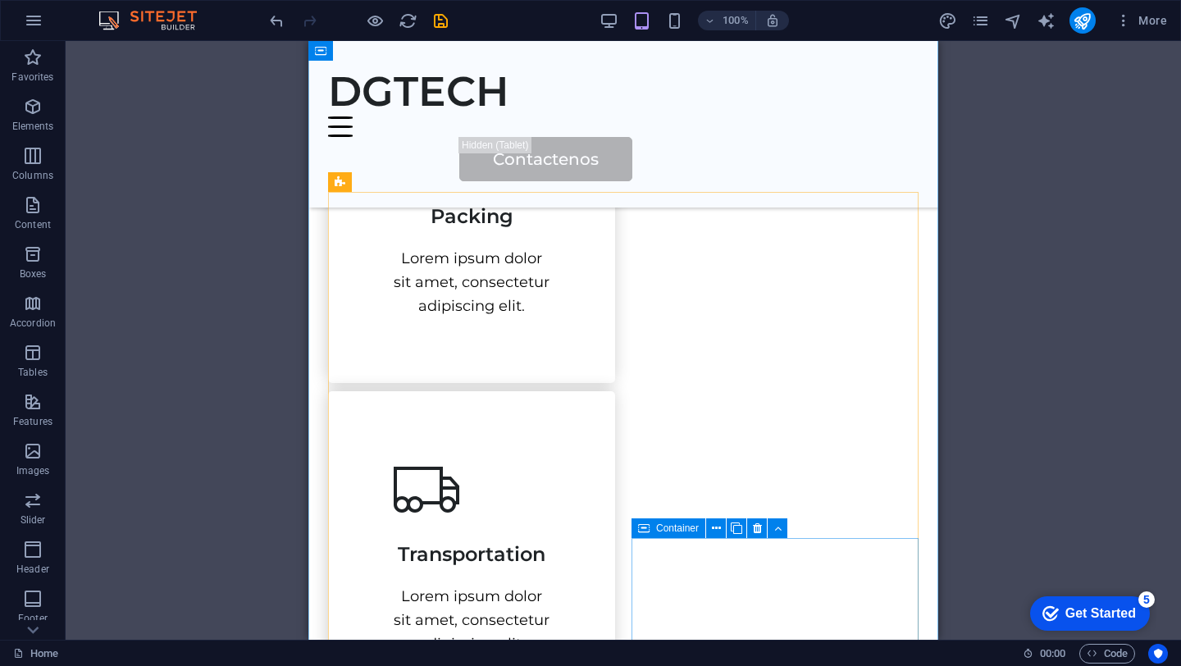
scroll to position [651, 0]
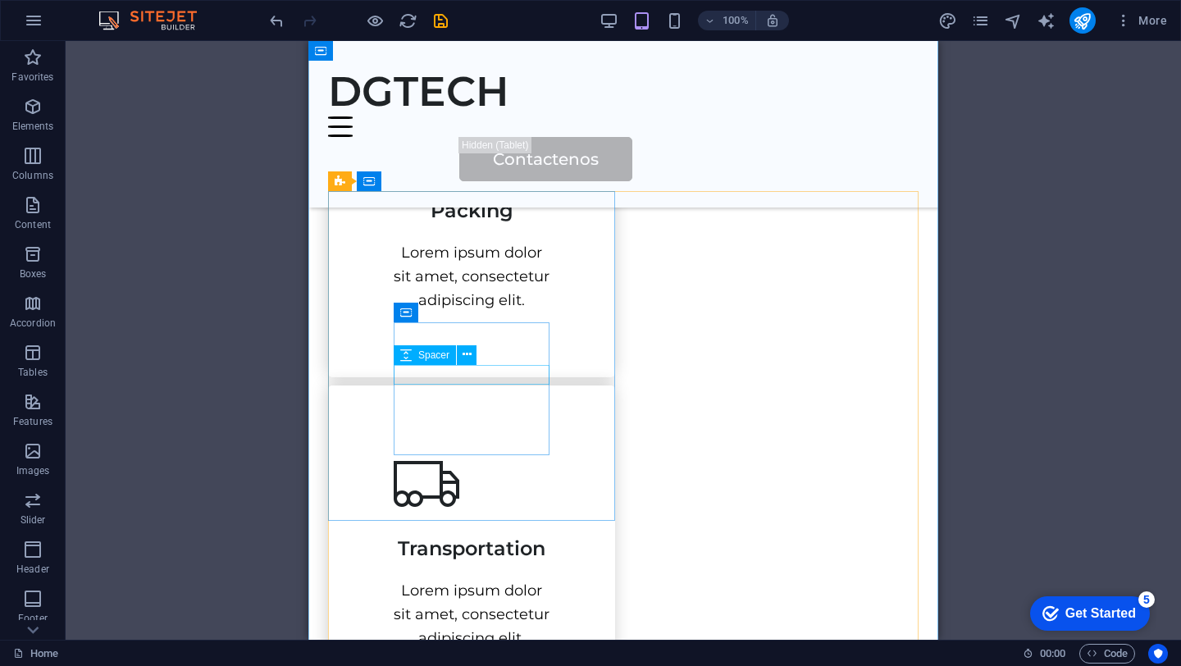
click at [478, 349] on div "Spacer" at bounding box center [440, 355] width 93 height 21
click at [507, 221] on div "Packing" at bounding box center [472, 208] width 156 height 26
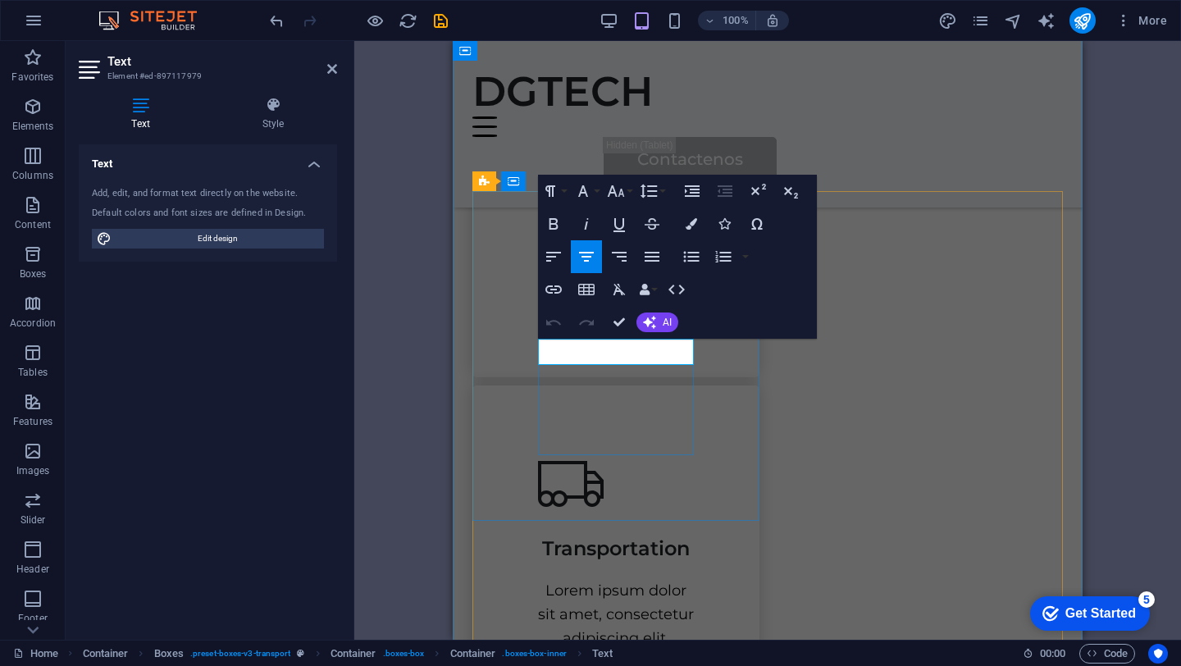
drag, startPoint x: 671, startPoint y: 356, endPoint x: 454, endPoint y: 332, distance: 218.6
click at [454, 332] on div "Nuestros servicios Te ofrecemos una solución completa para que no tengas que pr…" at bounding box center [768, 650] width 630 height 1680
click at [565, 219] on p "Redes seguras" at bounding box center [616, 207] width 156 height 24
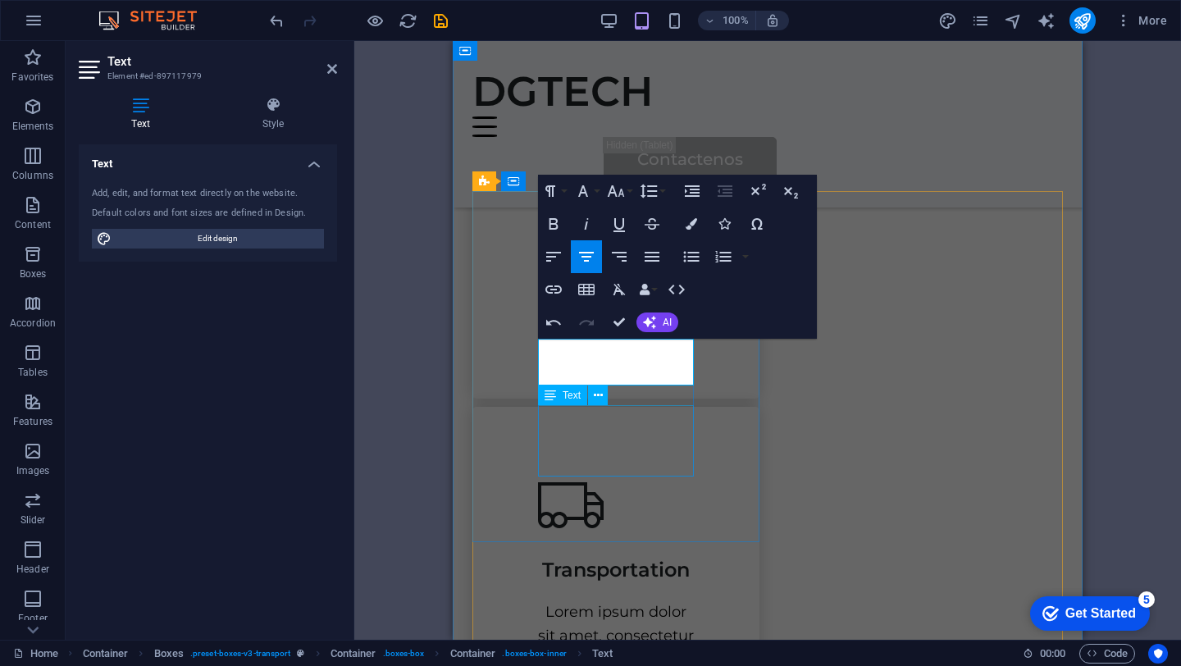
click at [620, 333] on div "Lorem ipsum dolor sit amet, consectetur adipiscing elit." at bounding box center [616, 297] width 156 height 71
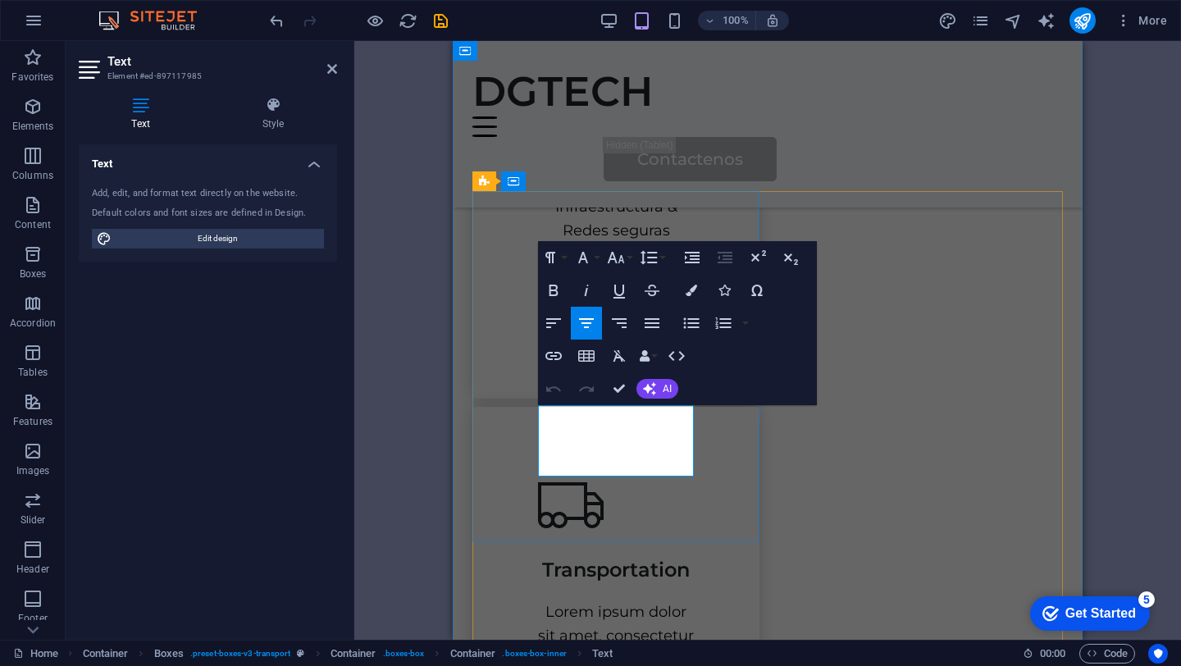
click at [612, 333] on p "Lorem ipsum dolor sit amet, consectetur adipiscing elit." at bounding box center [616, 297] width 156 height 71
drag, startPoint x: 671, startPoint y: 466, endPoint x: 485, endPoint y: 404, distance: 196.1
click at [485, 399] on div "Infraestructura & Redes seguras Lorem ipsum dolor sit amet, consectetur adipisc…" at bounding box center [615, 223] width 287 height 351
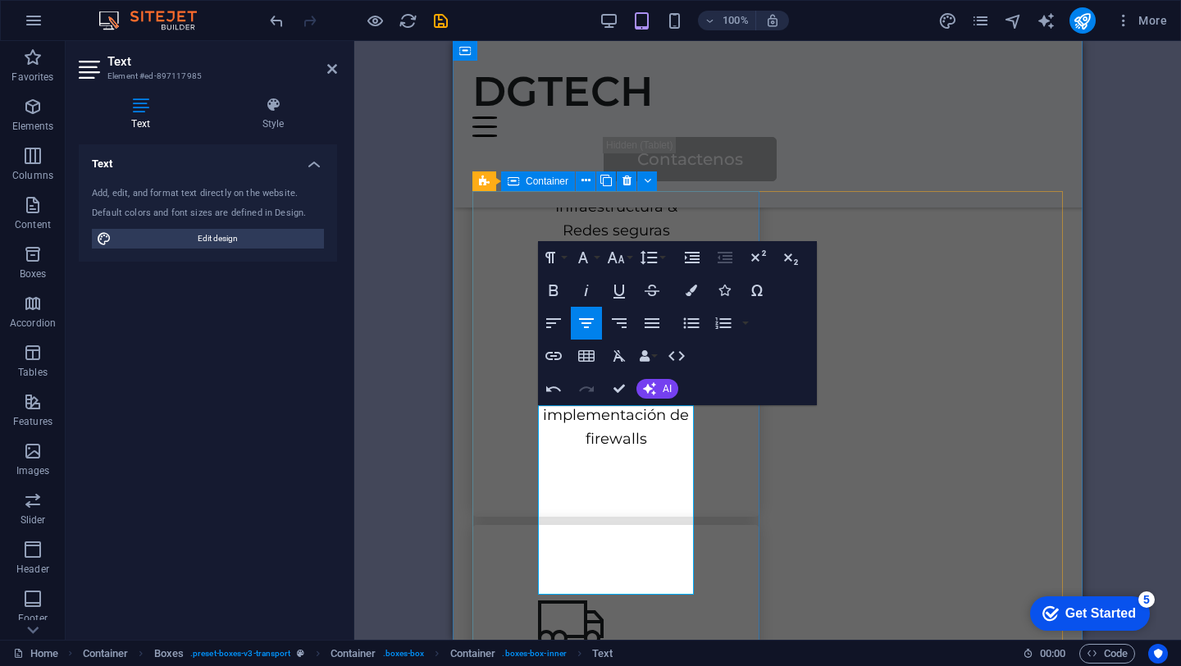
click at [713, 502] on div "Infraestructura & Redes seguras Diseño e instalación de redes, configuración de…" at bounding box center [615, 282] width 287 height 469
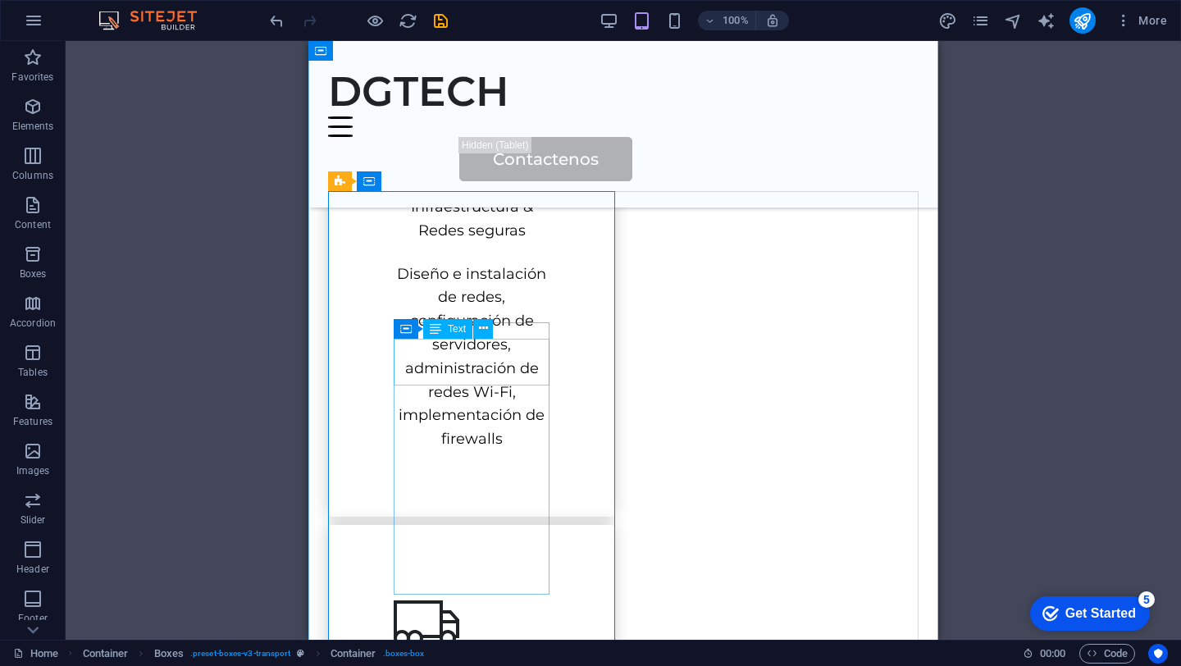
click at [460, 243] on div "Infraestructura & Redes seguras" at bounding box center [472, 219] width 156 height 48
click at [441, 330] on div "Text" at bounding box center [447, 329] width 49 height 20
click at [472, 243] on div "Infraestructura & Redes seguras" at bounding box center [472, 219] width 156 height 48
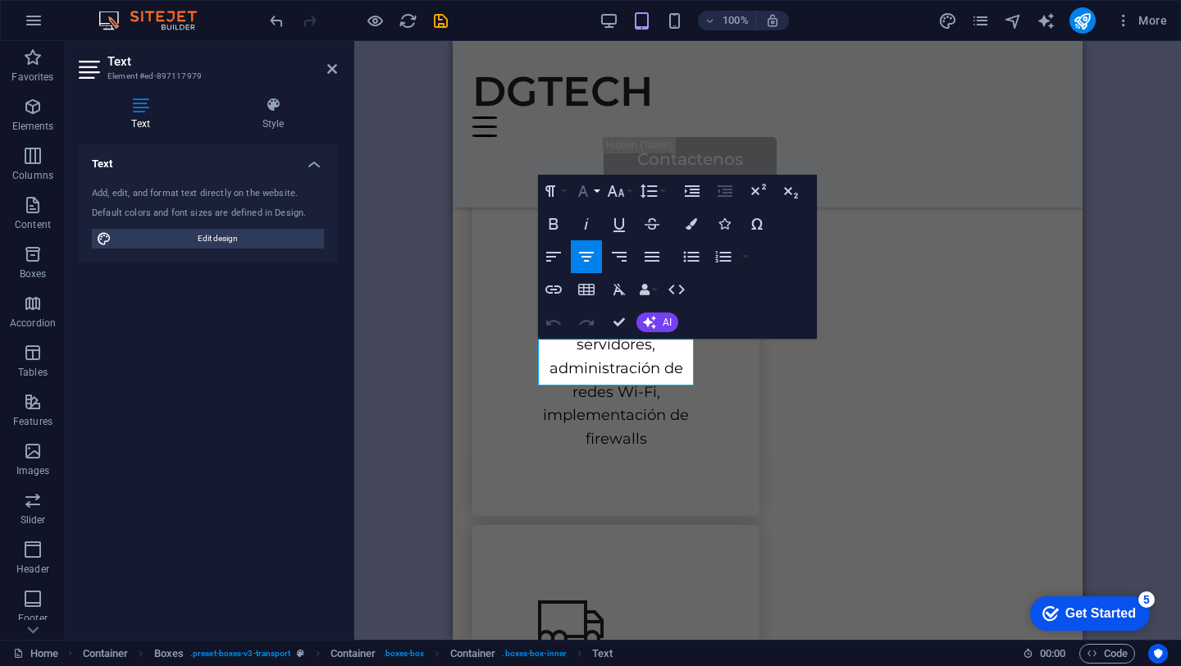
click at [598, 189] on button "Font Family" at bounding box center [586, 191] width 31 height 33
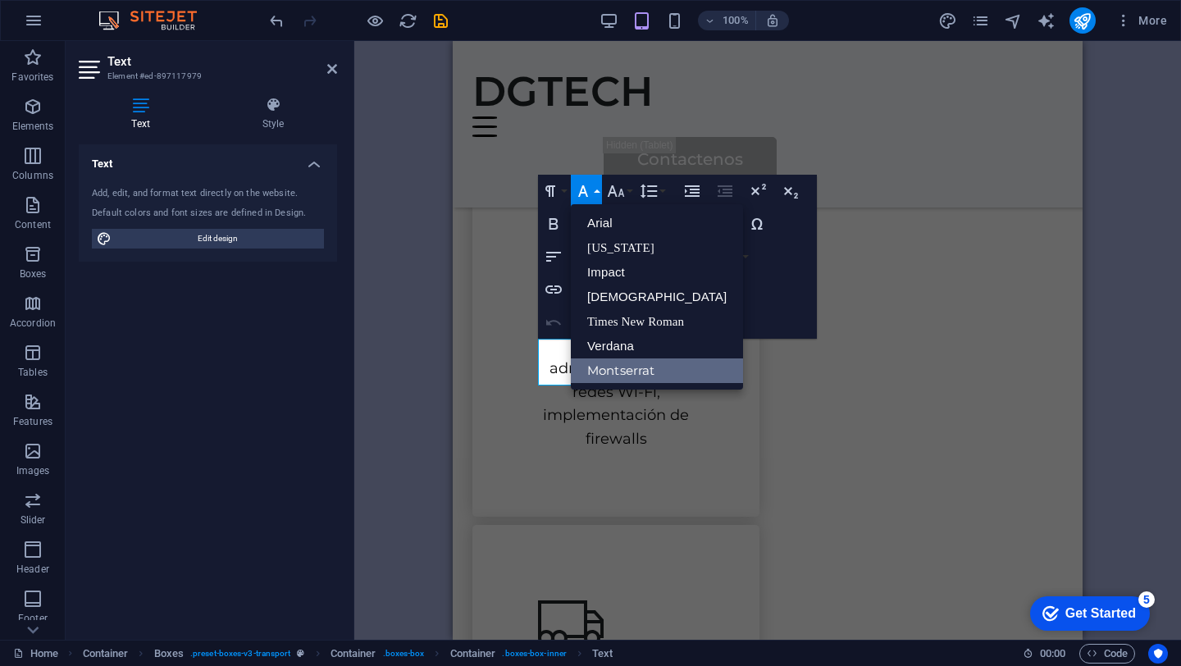
scroll to position [0, 0]
click at [741, 303] on div "Paragraph Format Normal Heading 1 Heading 2 Heading 3 Heading 4 Heading 5 Headi…" at bounding box center [677, 257] width 279 height 164
click at [856, 356] on icon at bounding box center [853, 355] width 11 height 20
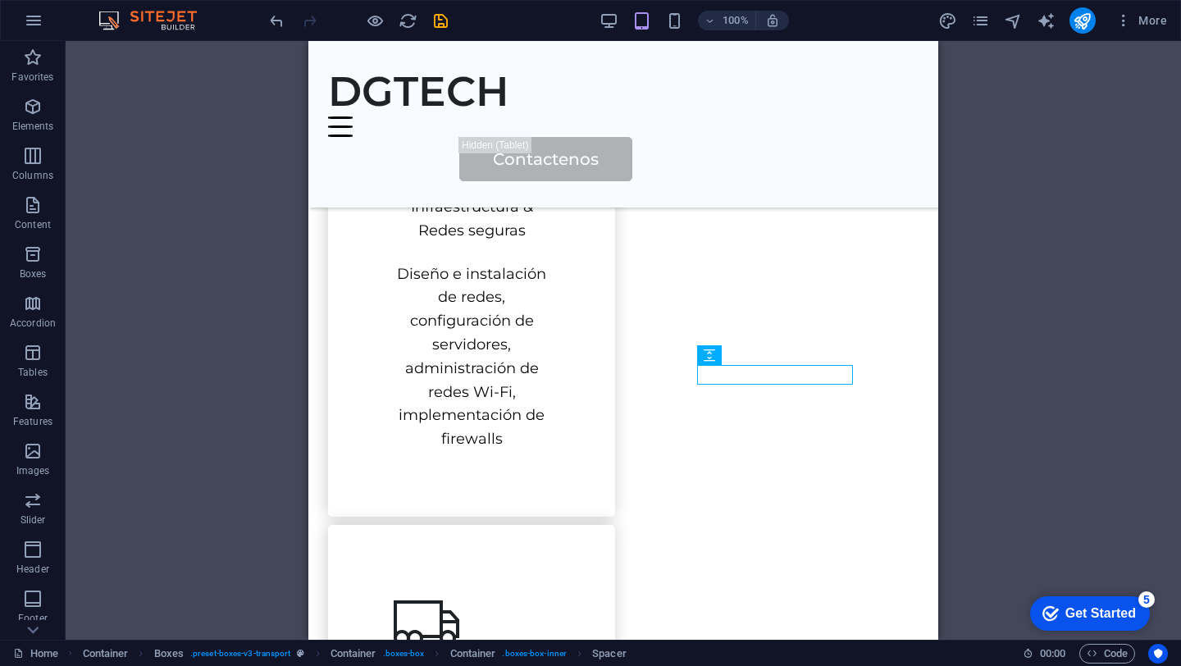
click at [953, 356] on div "H1 Wide image with text Container Container Image Container Menu Bar Logo Menu …" at bounding box center [623, 340] width 1115 height 599
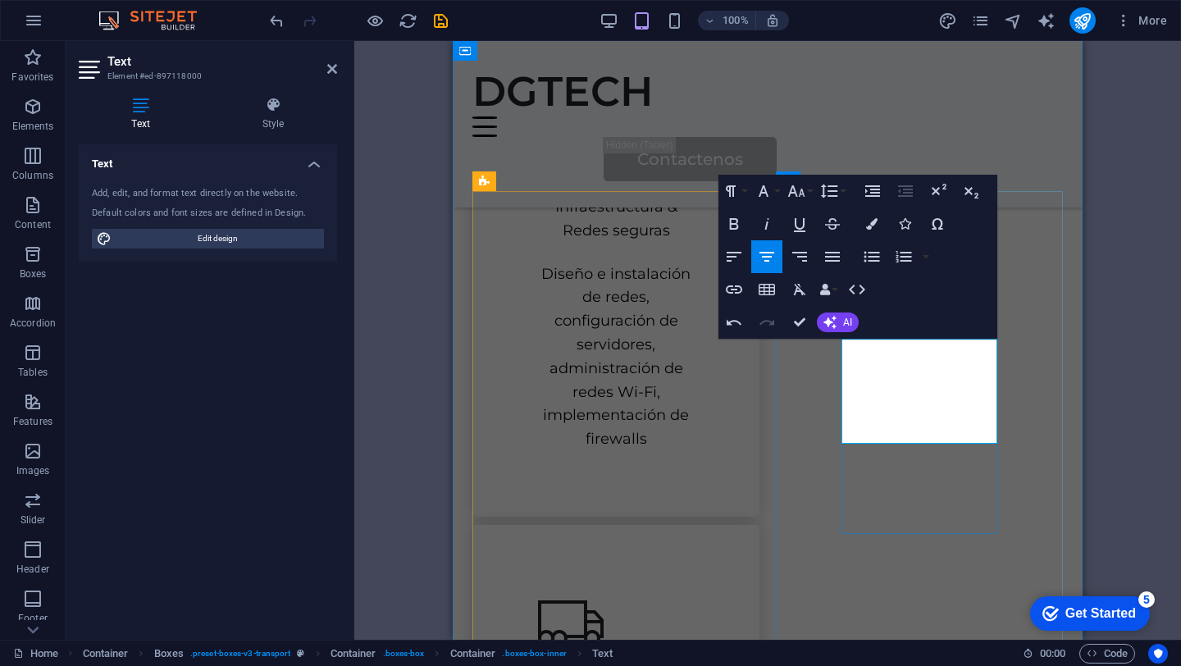
drag, startPoint x: 930, startPoint y: 406, endPoint x: 962, endPoint y: 435, distance: 43.0
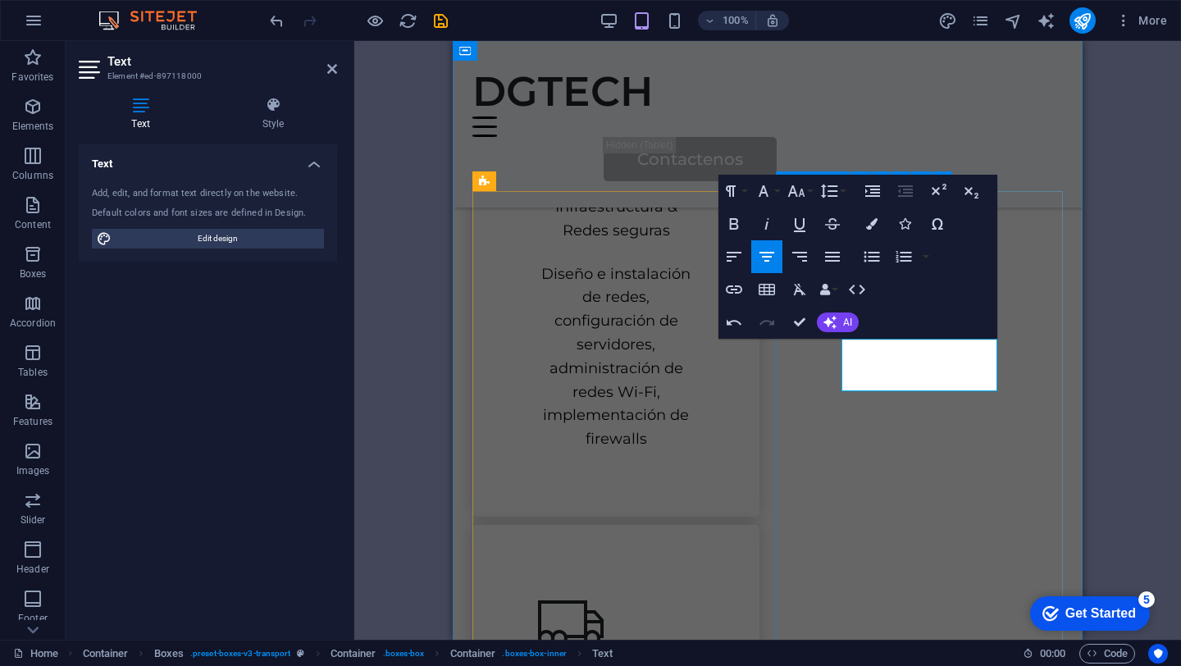
drag, startPoint x: 969, startPoint y: 382, endPoint x: 824, endPoint y: 342, distance: 150.6
click at [727, 255] on icon "button" at bounding box center [734, 257] width 20 height 20
click at [767, 258] on icon "button" at bounding box center [767, 257] width 20 height 20
click at [822, 250] on button "Align Justify" at bounding box center [832, 256] width 31 height 33
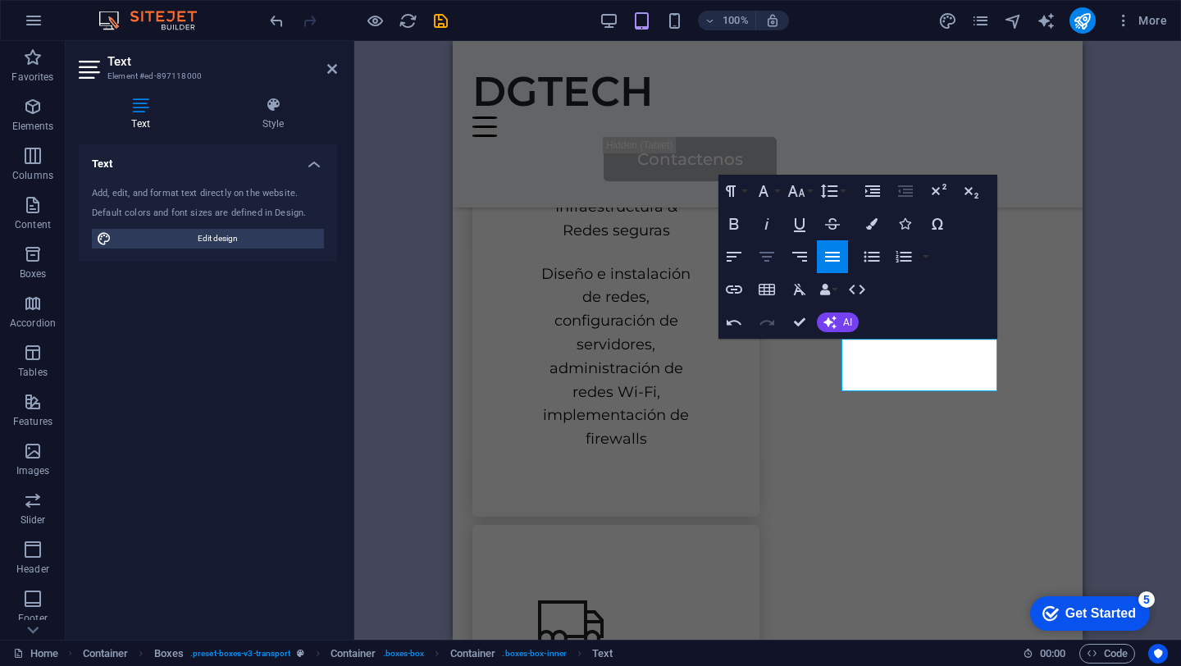
click at [765, 253] on icon "button" at bounding box center [767, 257] width 20 height 20
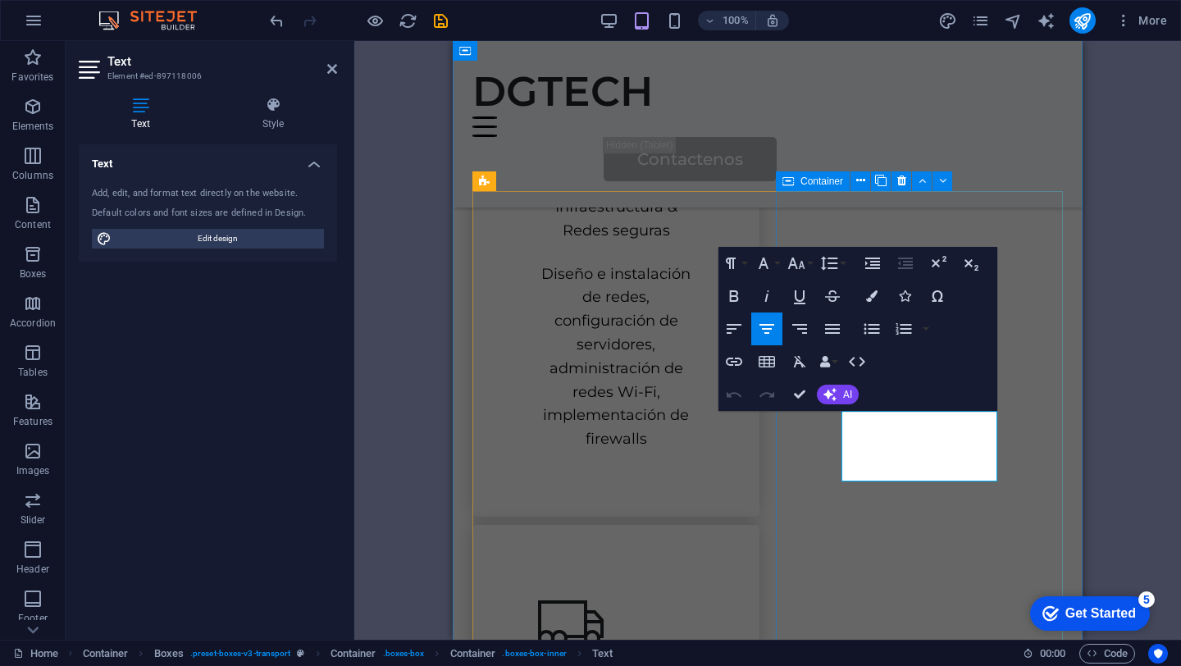
drag, startPoint x: 978, startPoint y: 474, endPoint x: 820, endPoint y: 408, distance: 171.3
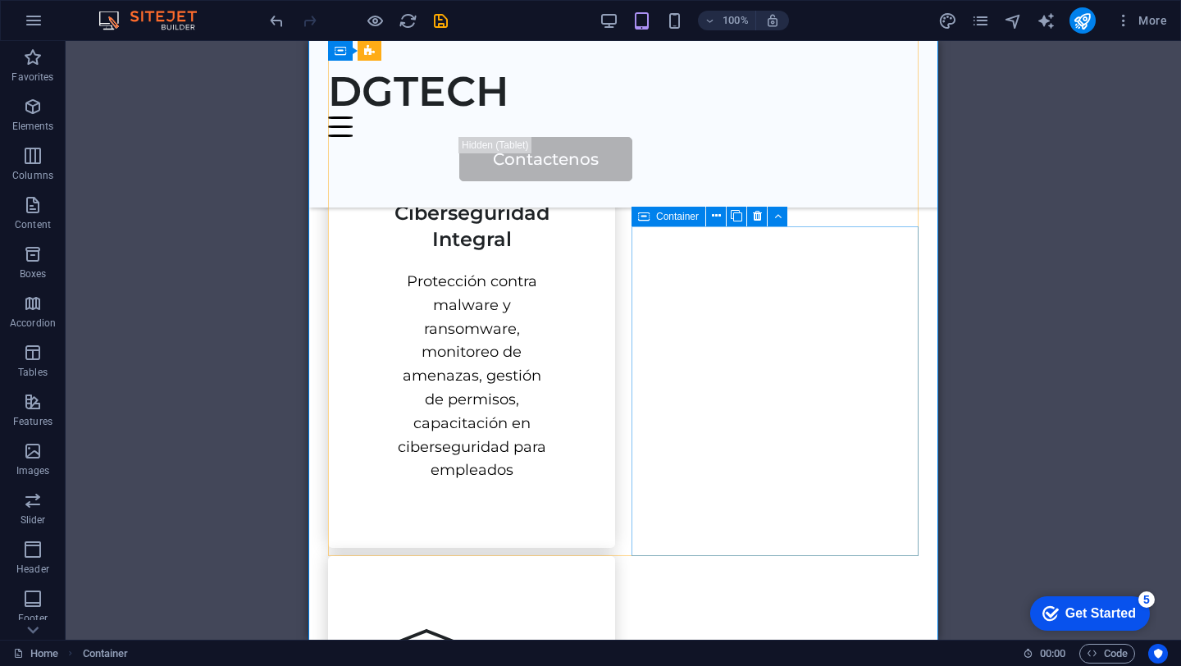
scroll to position [1132, 0]
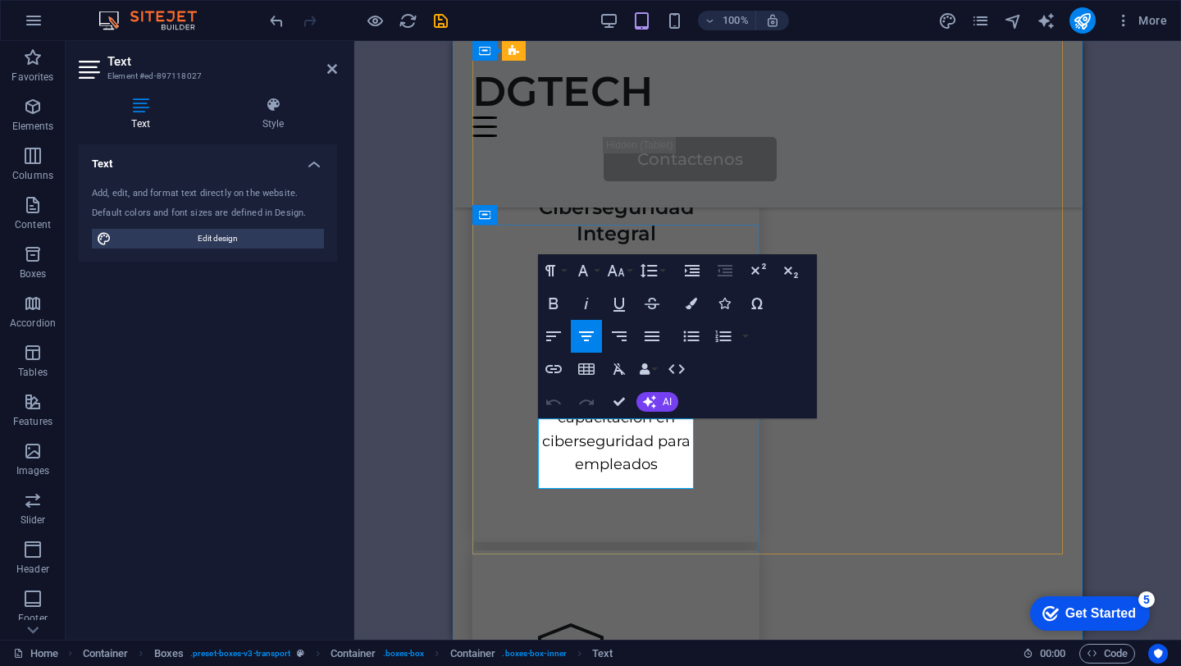
drag, startPoint x: 672, startPoint y: 475, endPoint x: 543, endPoint y: 431, distance: 136.9
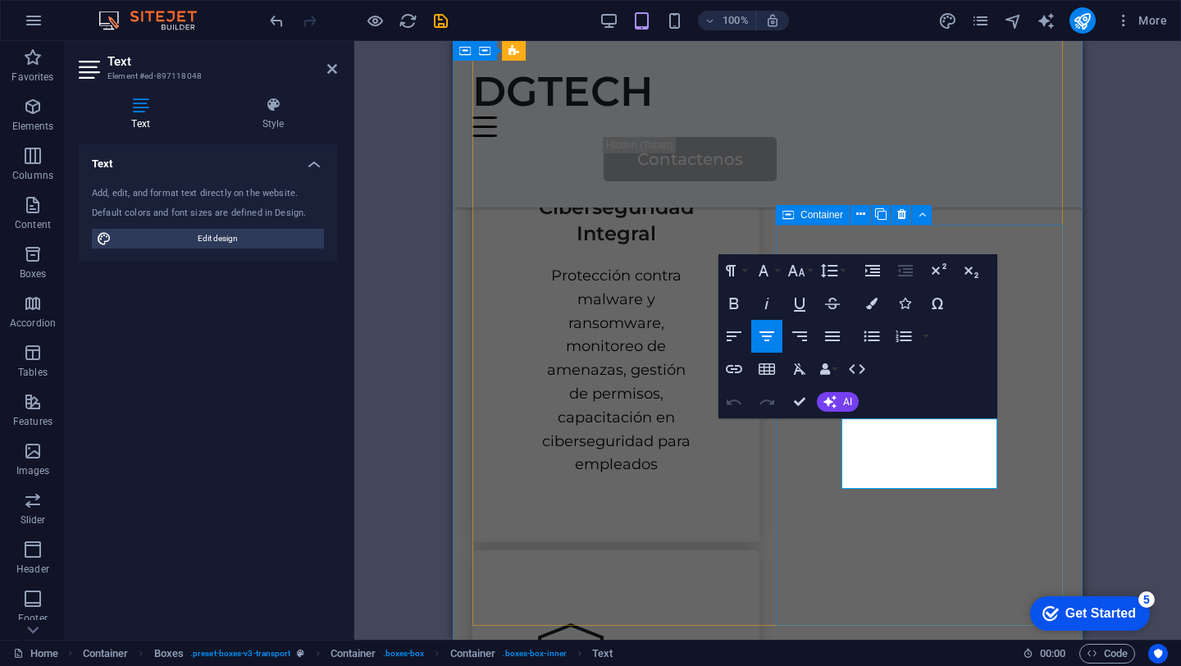
drag, startPoint x: 972, startPoint y: 475, endPoint x: 827, endPoint y: 429, distance: 151.5
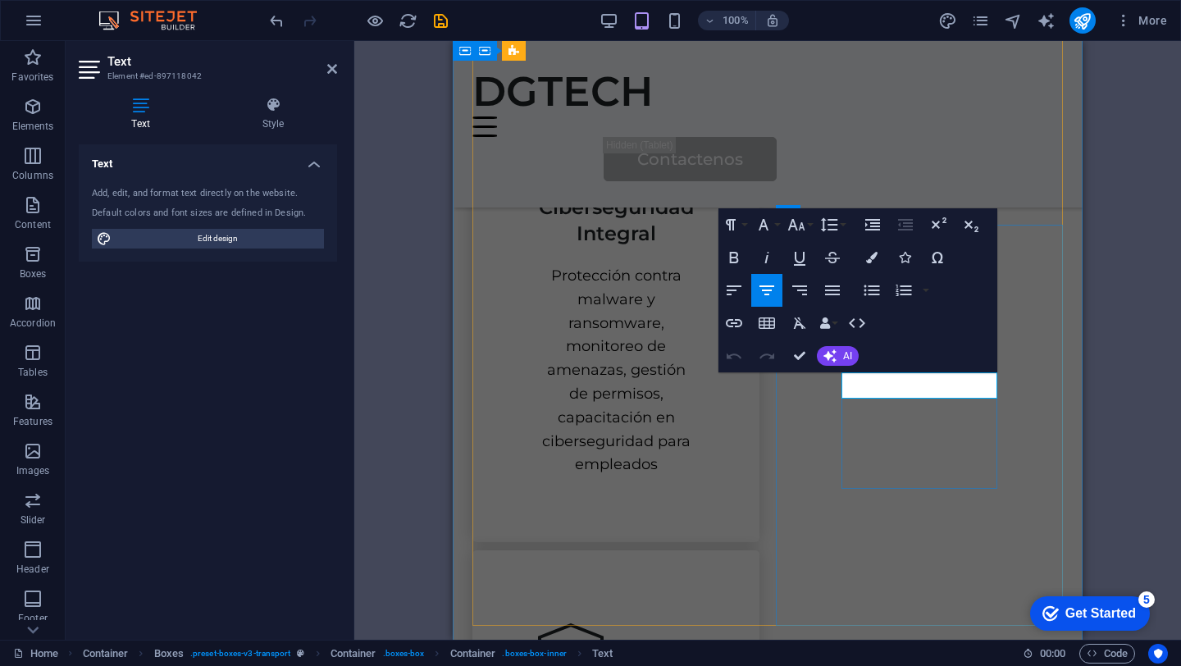
drag, startPoint x: 974, startPoint y: 388, endPoint x: 845, endPoint y: 372, distance: 129.7
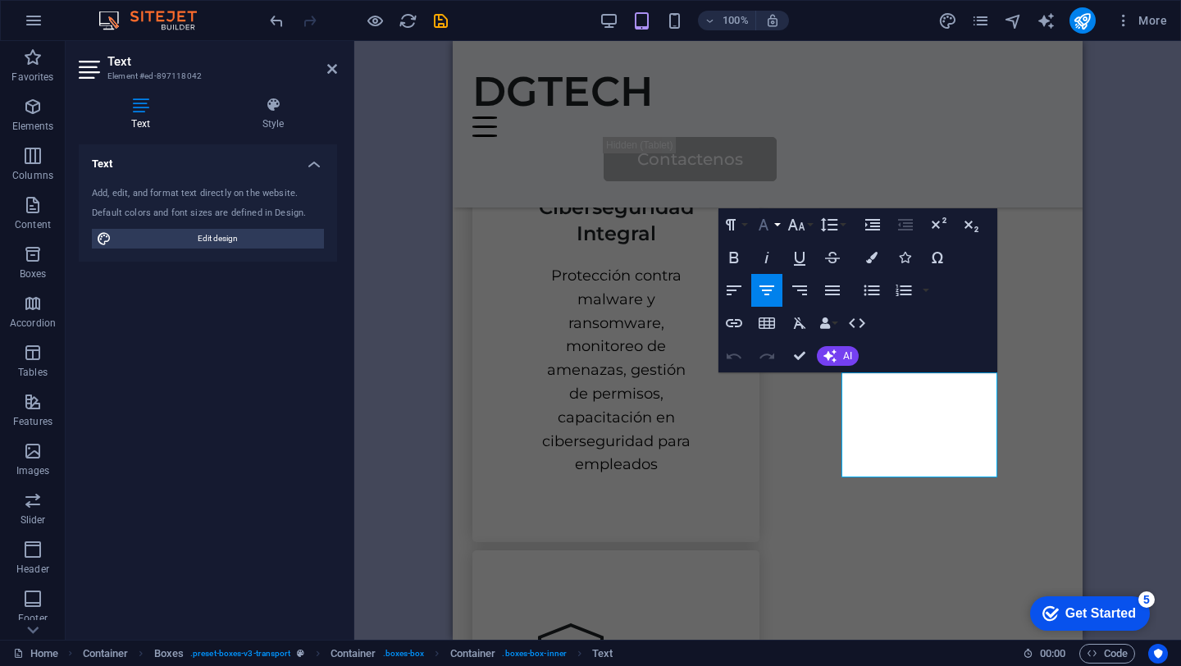
click at [777, 223] on button "Font Family" at bounding box center [766, 224] width 31 height 33
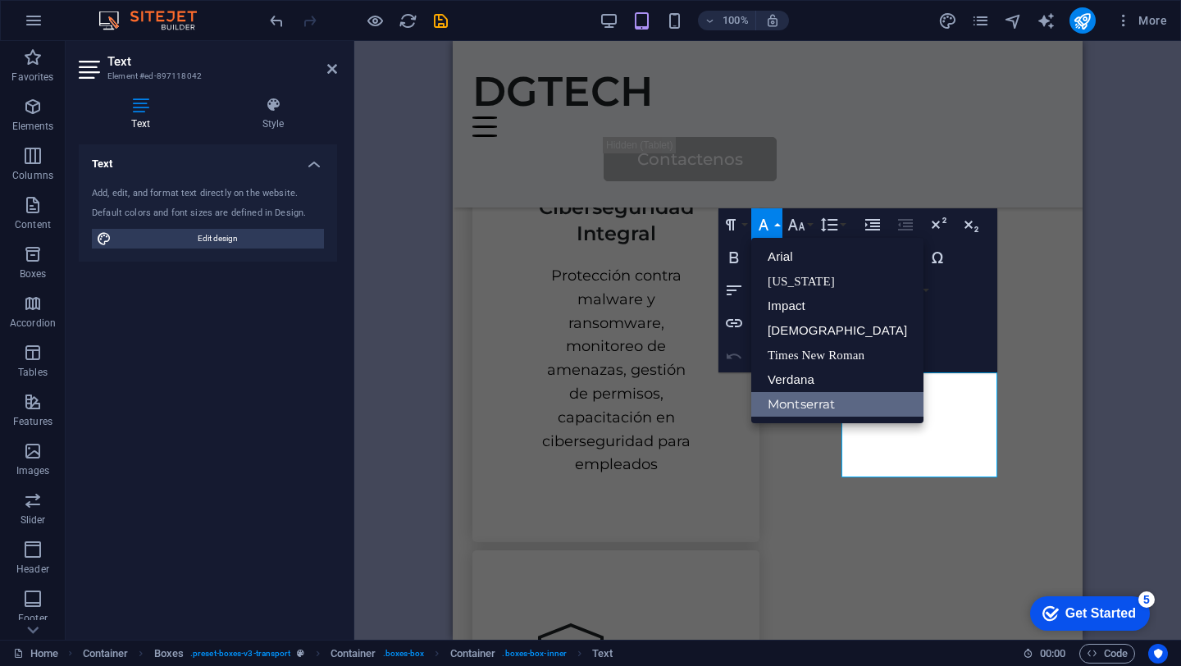
scroll to position [0, 0]
click at [762, 223] on icon "button" at bounding box center [764, 224] width 10 height 11
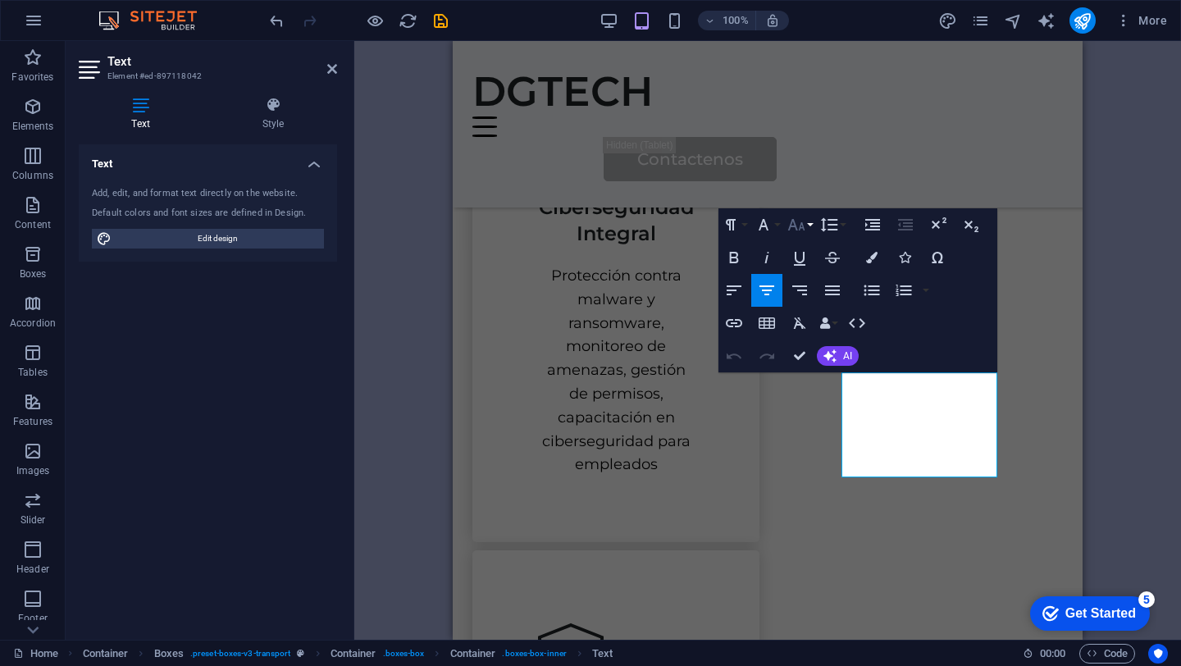
click at [794, 224] on icon "button" at bounding box center [796, 224] width 17 height 11
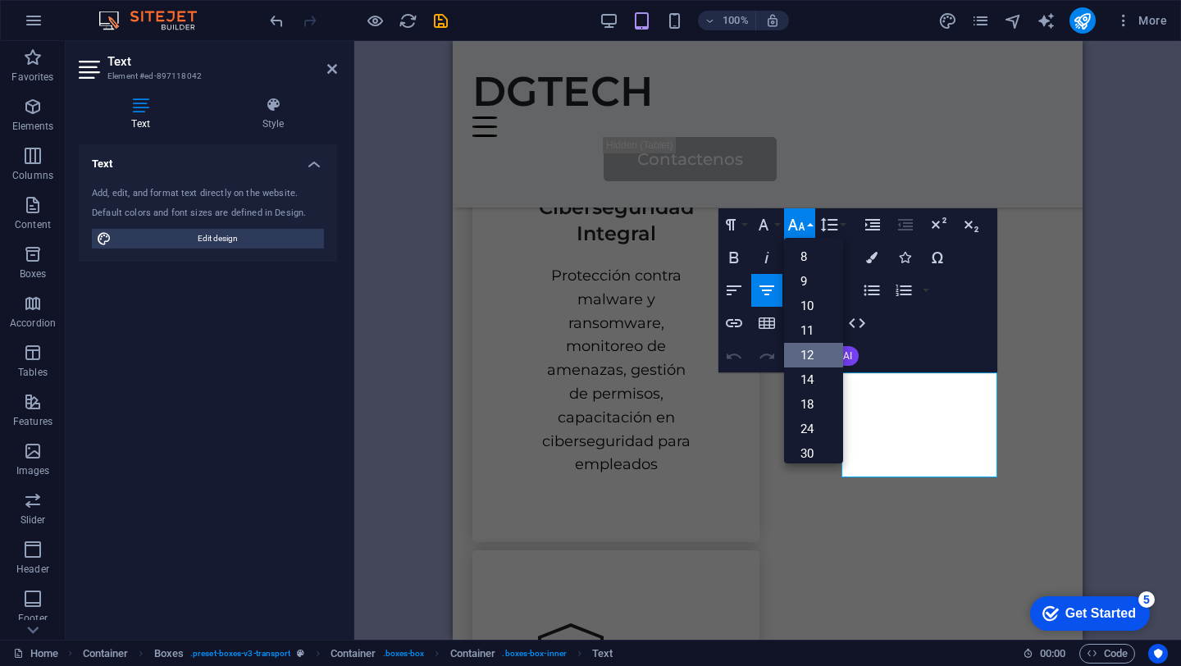
click at [816, 362] on link "12" at bounding box center [813, 355] width 59 height 25
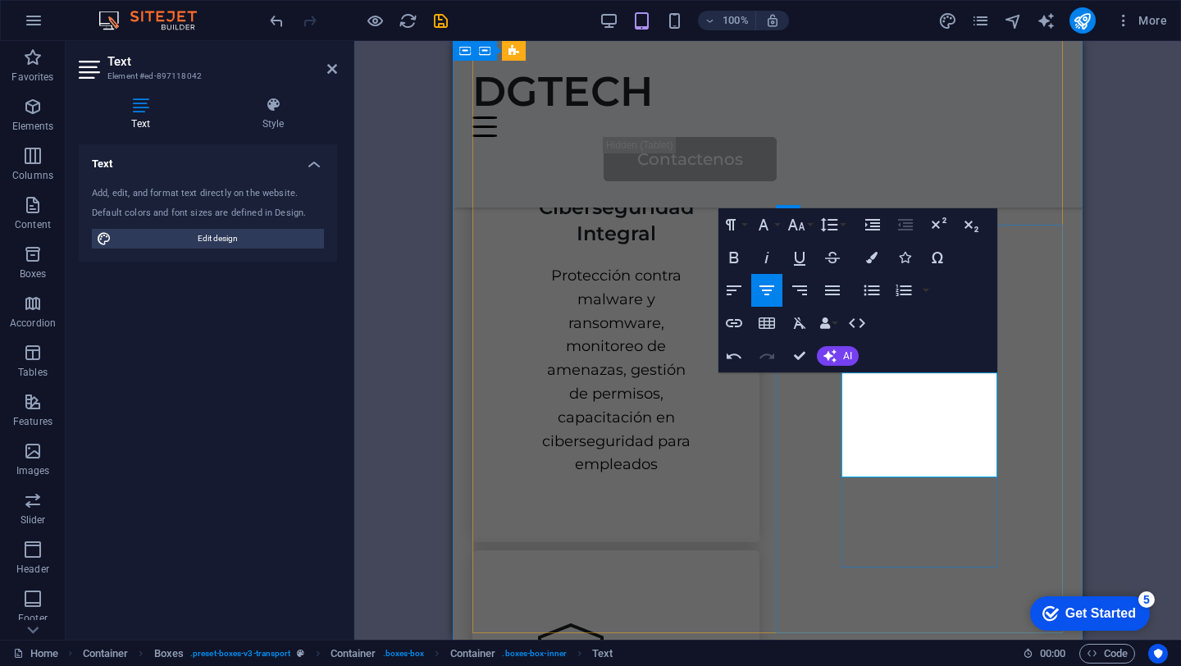
drag, startPoint x: 987, startPoint y: 467, endPoint x: 862, endPoint y: 387, distance: 147.9
click at [801, 222] on icon "button" at bounding box center [796, 224] width 17 height 11
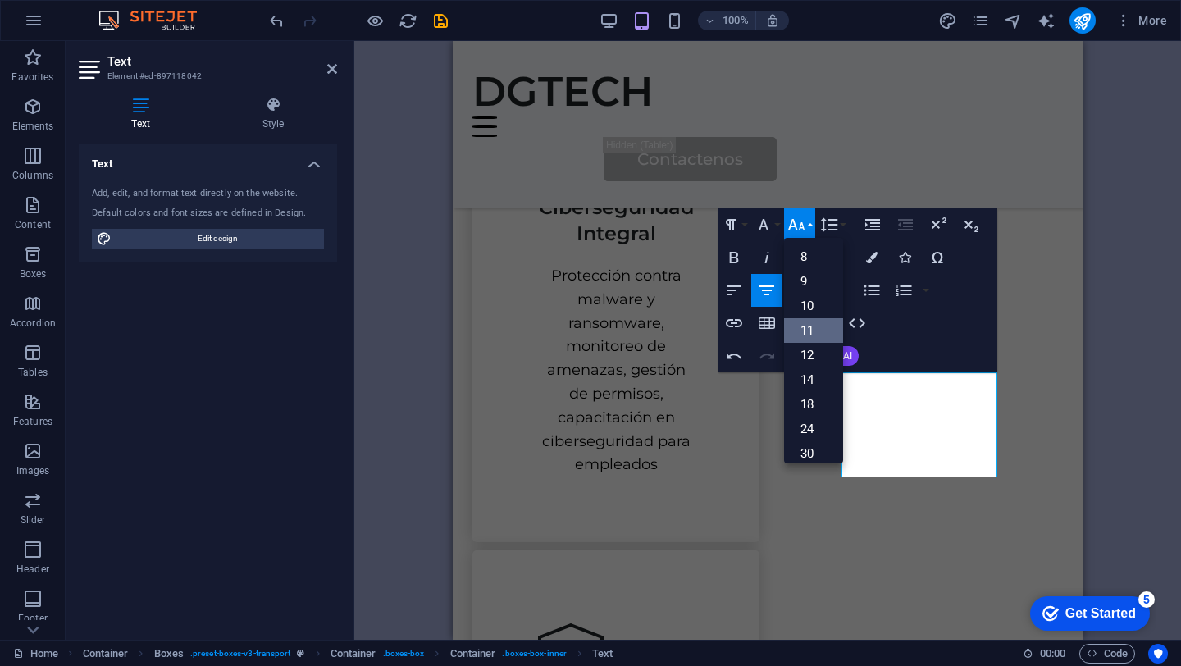
click at [808, 329] on link "11" at bounding box center [813, 330] width 59 height 25
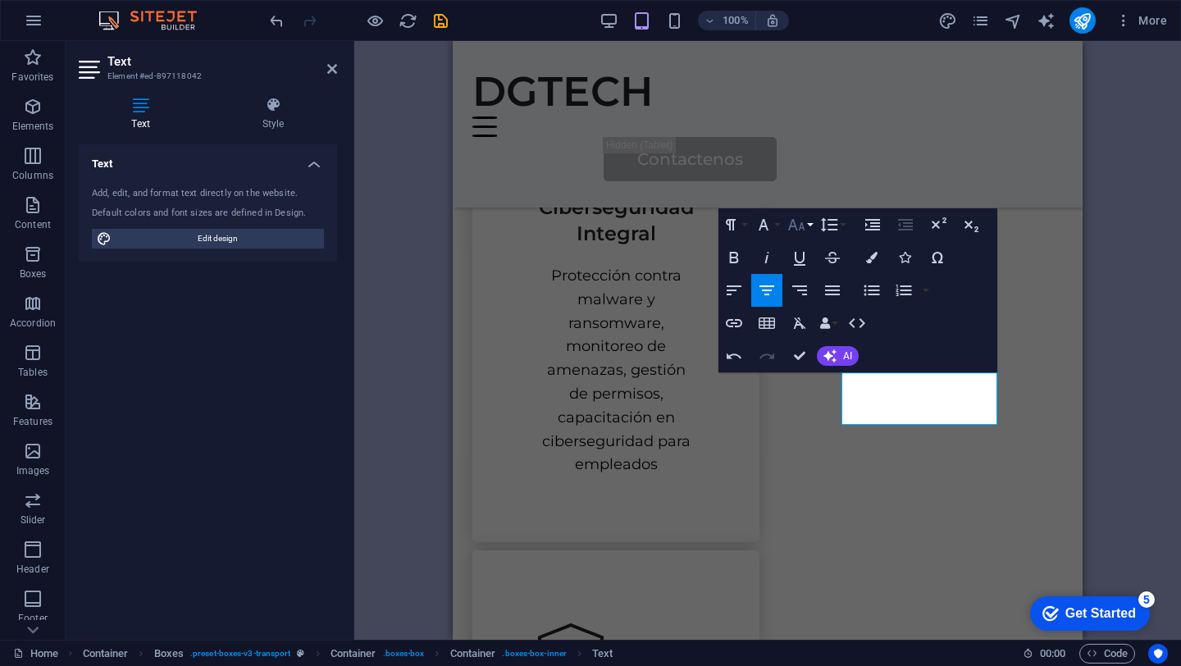
click at [803, 221] on icon "button" at bounding box center [796, 225] width 20 height 20
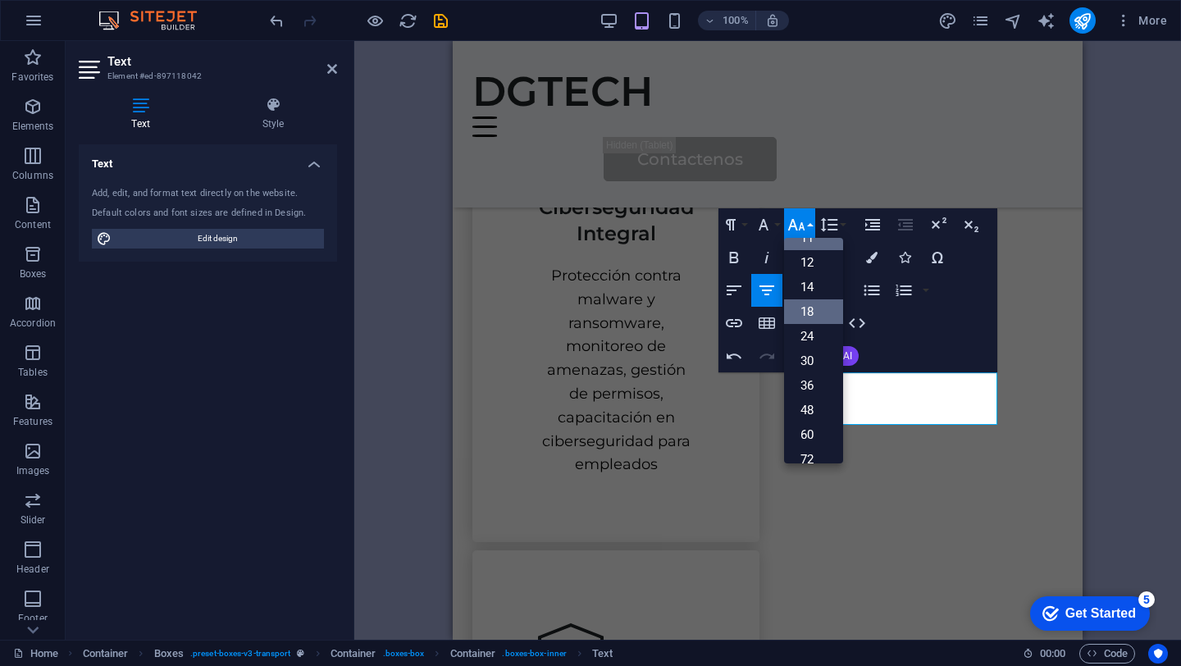
click at [808, 312] on link "18" at bounding box center [813, 311] width 59 height 25
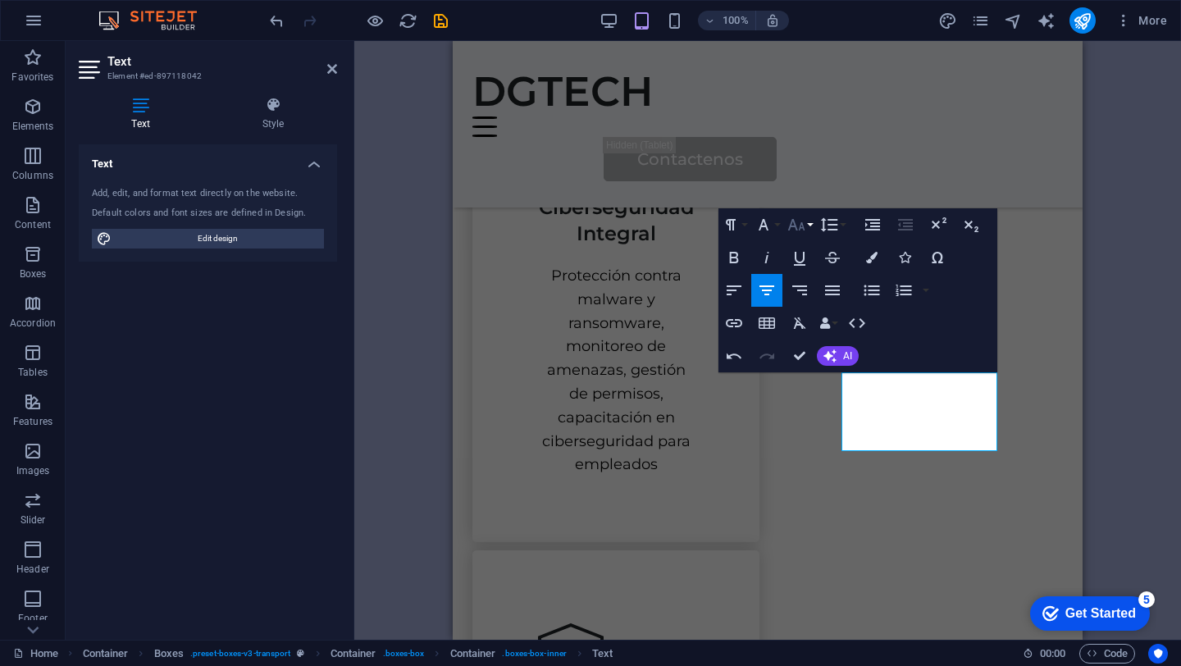
click at [801, 226] on icon "button" at bounding box center [796, 225] width 20 height 20
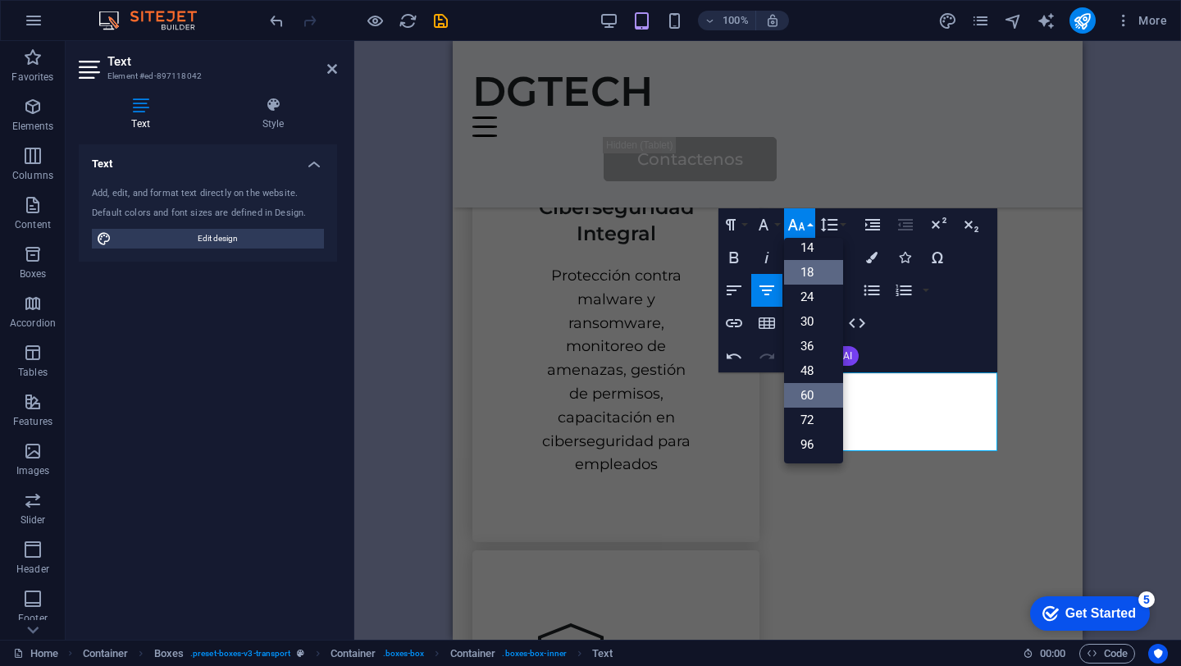
scroll to position [132, 0]
click at [805, 326] on link "30" at bounding box center [813, 321] width 59 height 25
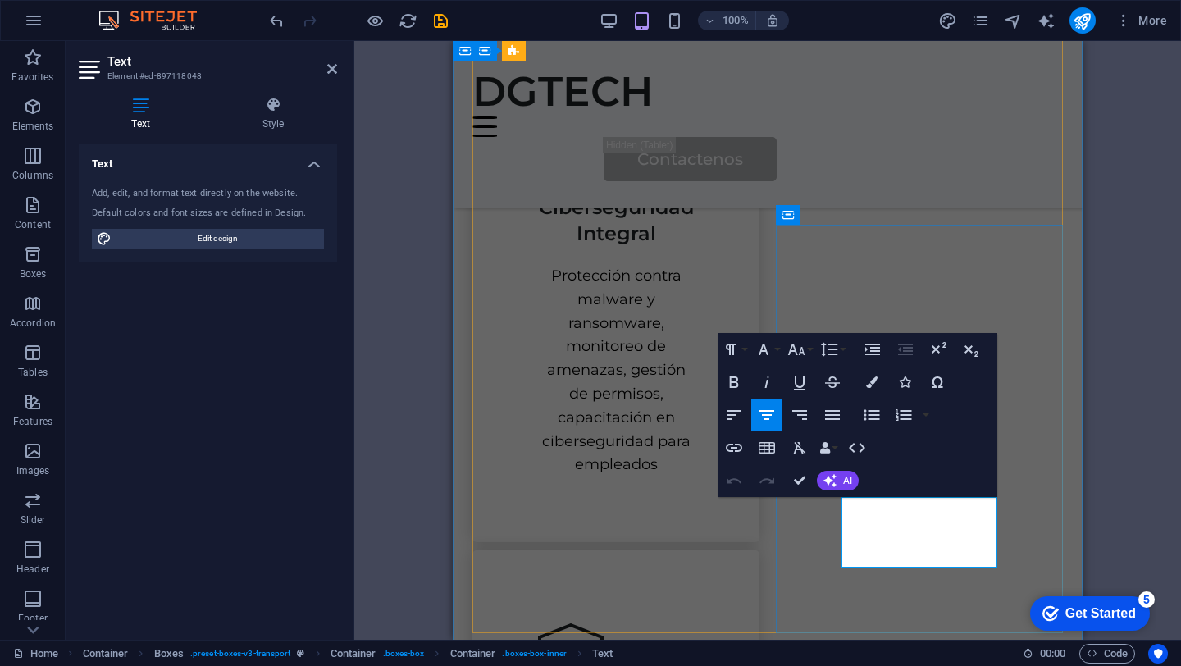
drag, startPoint x: 884, startPoint y: 511, endPoint x: 959, endPoint y: 563, distance: 91.9
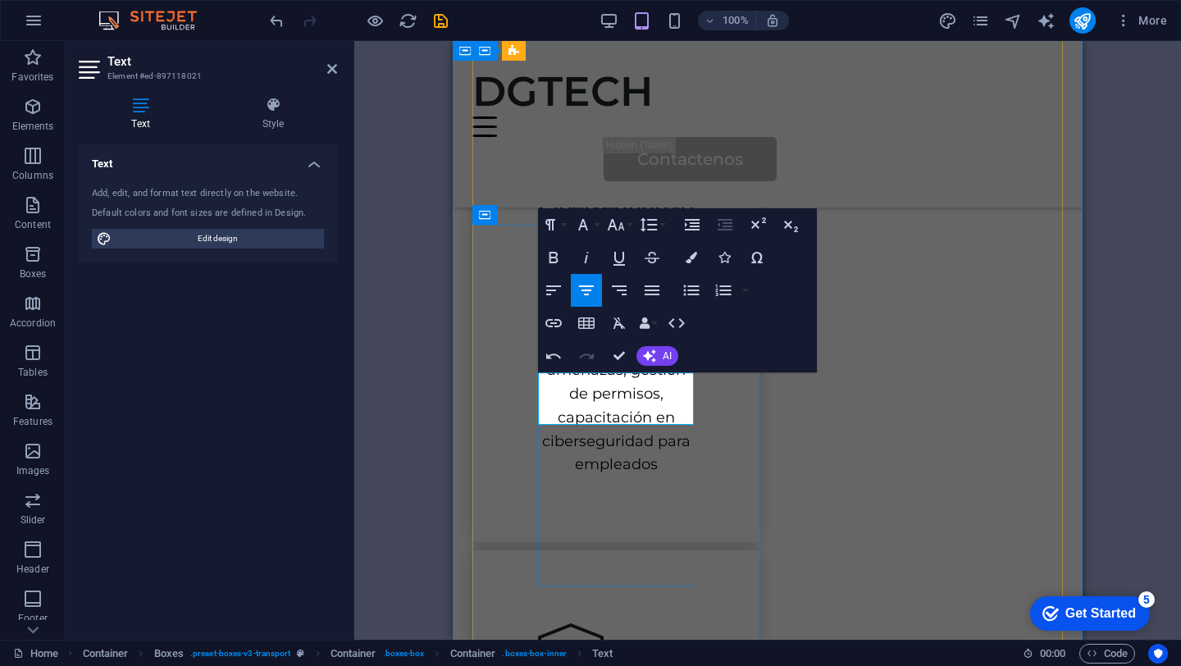
drag, startPoint x: 656, startPoint y: 412, endPoint x: 549, endPoint y: 390, distance: 109.1
click at [621, 227] on icon "button" at bounding box center [616, 224] width 17 height 11
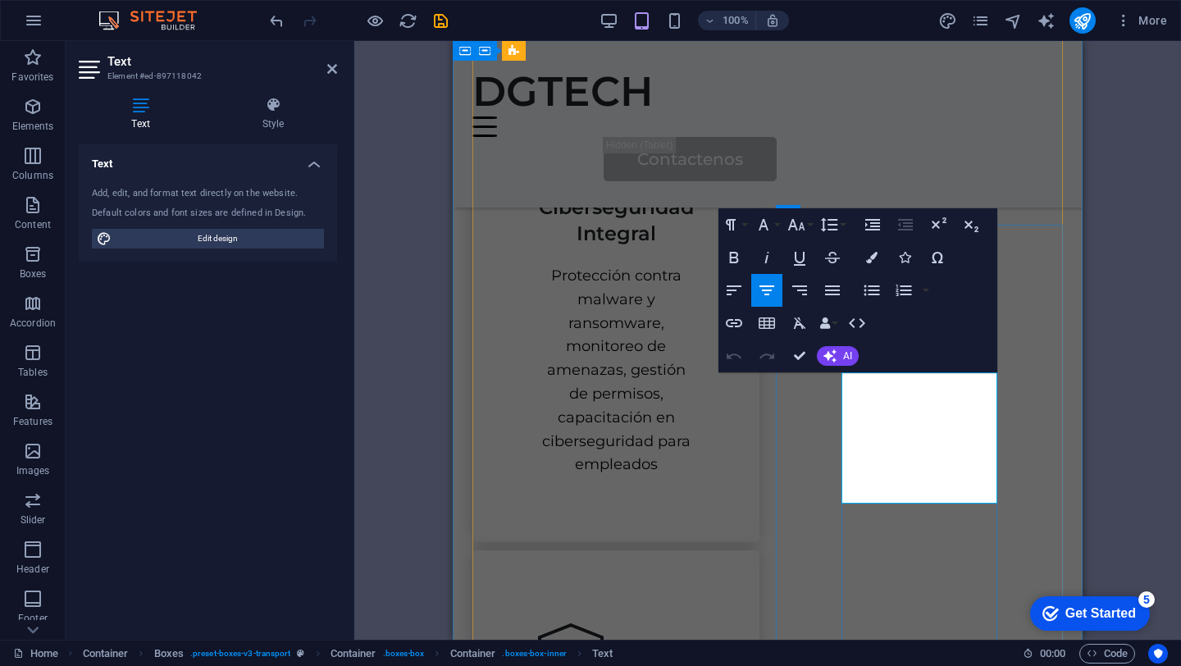
drag, startPoint x: 980, startPoint y: 494, endPoint x: 855, endPoint y: 385, distance: 165.7
click at [803, 223] on icon "button" at bounding box center [796, 225] width 20 height 20
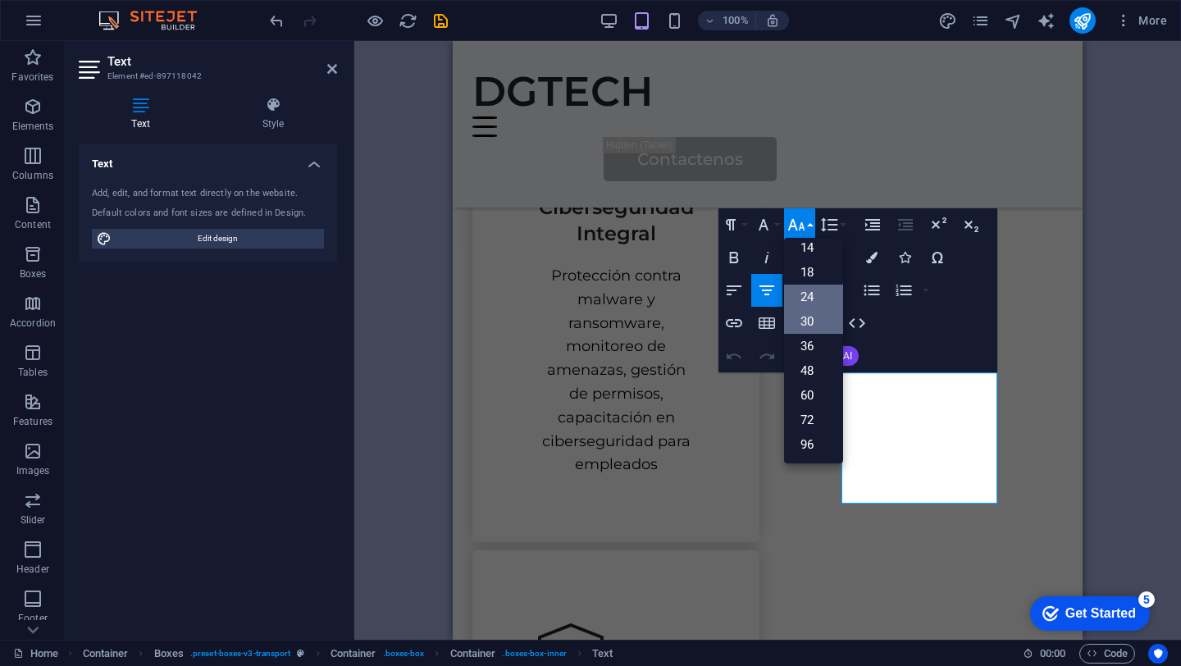
click at [814, 304] on link "24" at bounding box center [813, 297] width 59 height 25
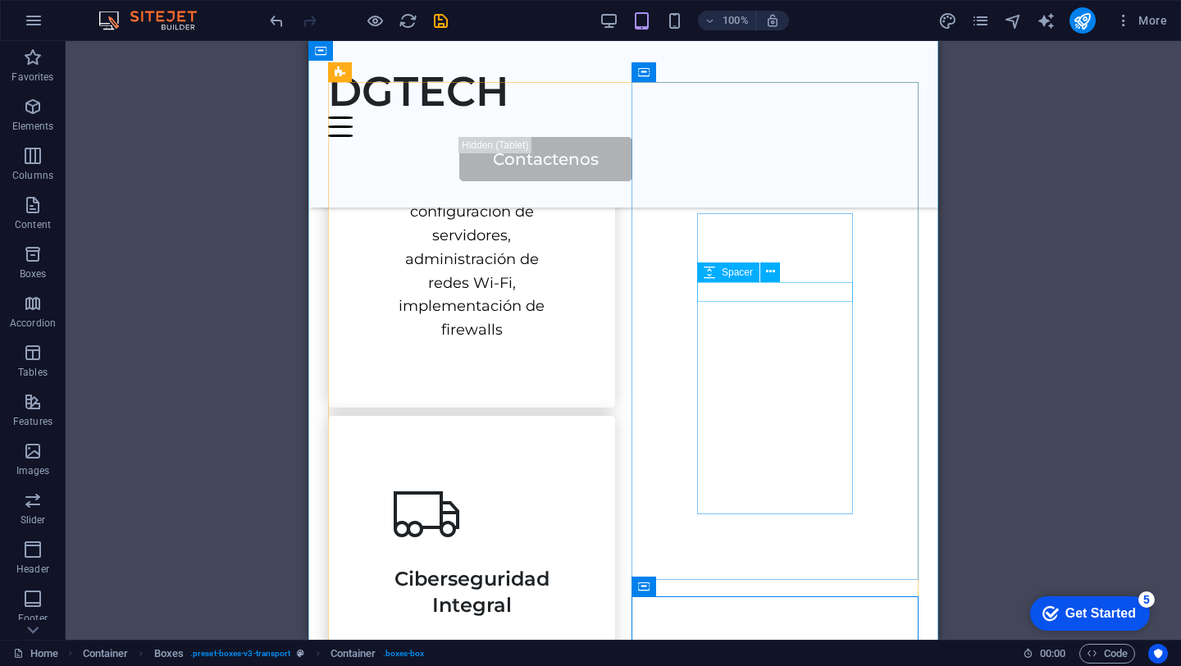
scroll to position [755, 0]
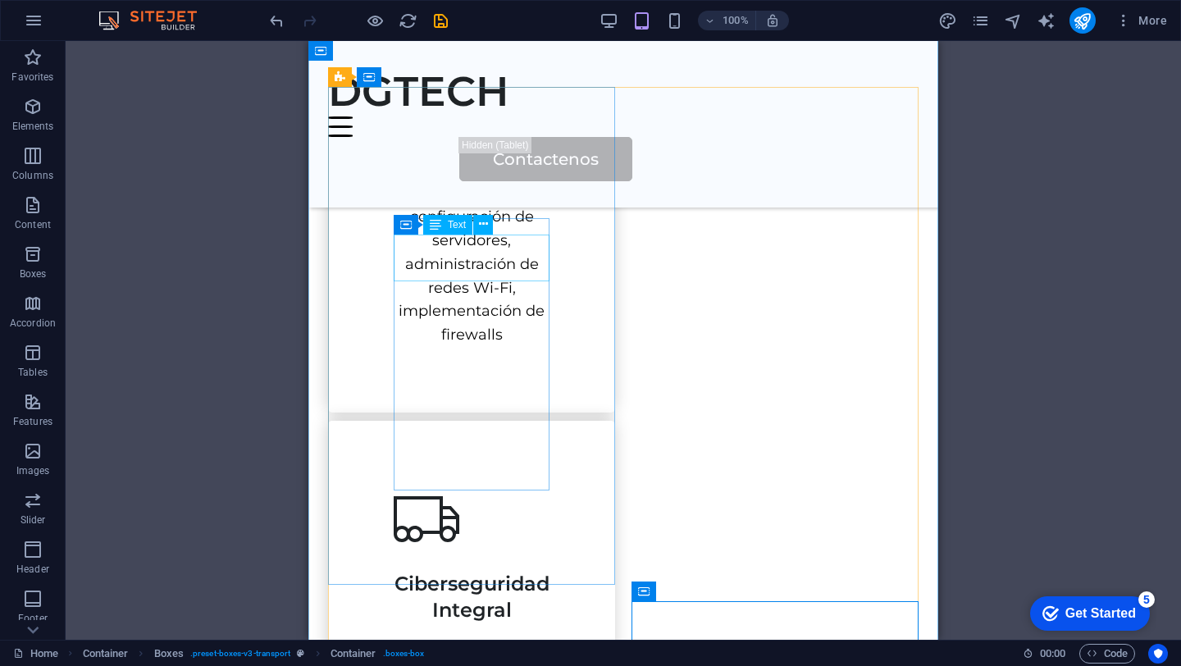
click at [499, 139] on div "Infraestructura & Redes seguras" at bounding box center [472, 115] width 156 height 48
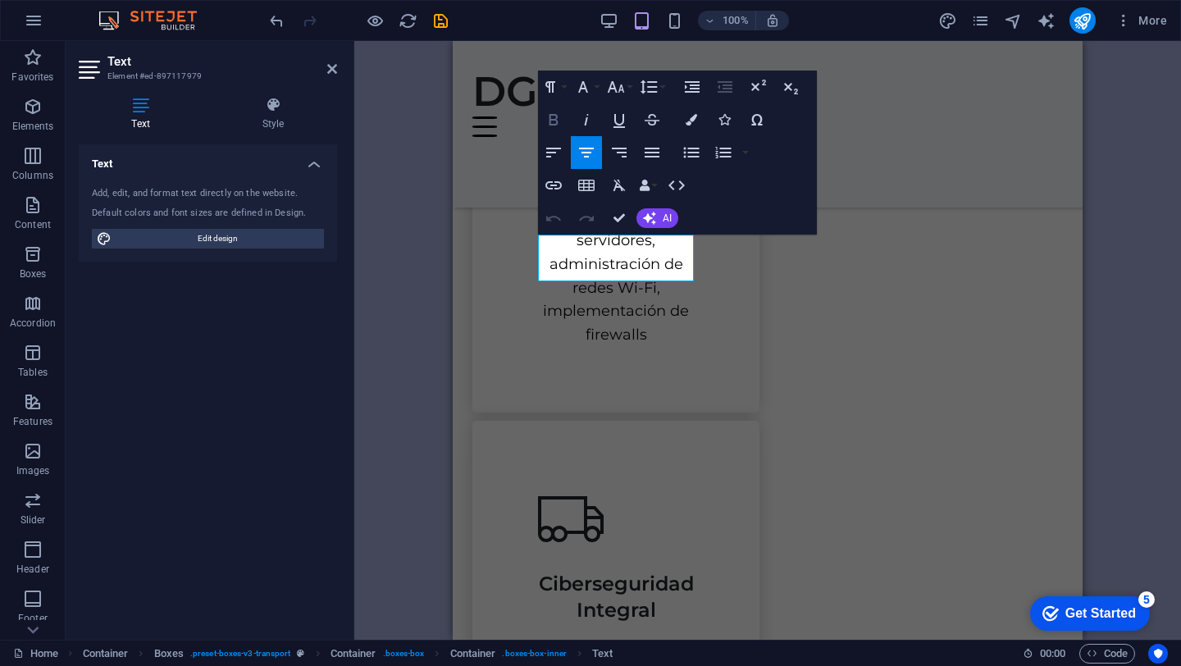
click at [552, 121] on icon "button" at bounding box center [554, 120] width 20 height 20
drag, startPoint x: 670, startPoint y: 271, endPoint x: 552, endPoint y: 238, distance: 122.8
click at [552, 139] on p "​ Infraestructura & Redes seguras" at bounding box center [616, 115] width 156 height 48
click at [557, 120] on icon "button" at bounding box center [553, 119] width 9 height 11
click at [620, 86] on icon "button" at bounding box center [616, 86] width 17 height 11
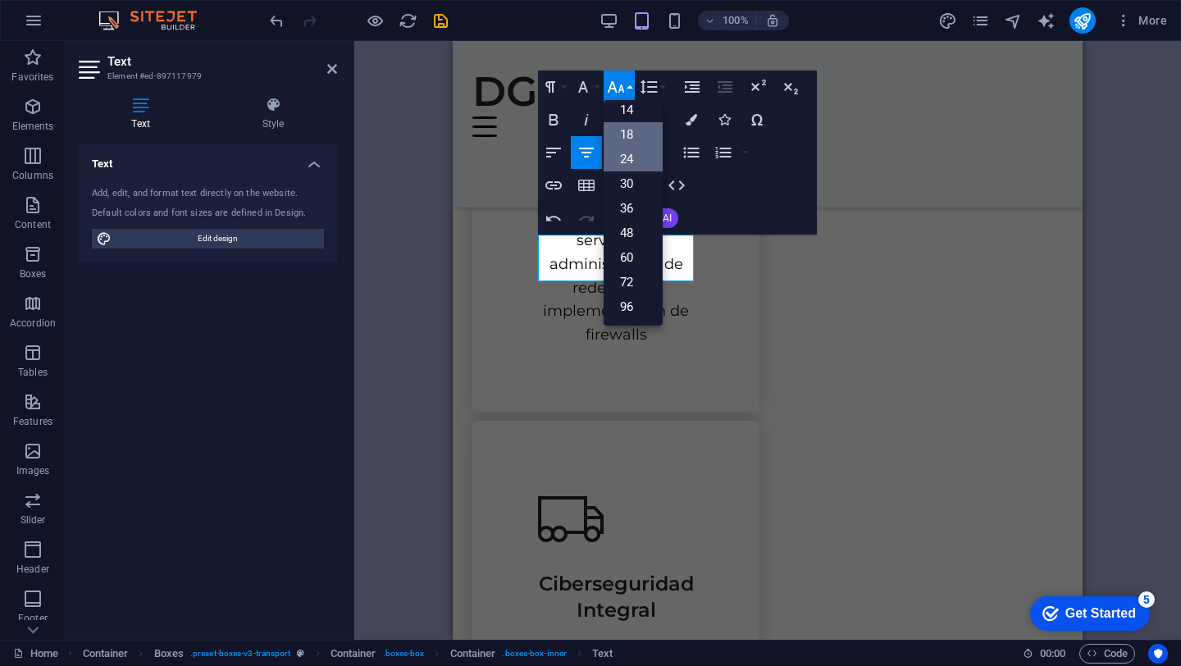
scroll to position [132, 0]
click at [627, 159] on link "24" at bounding box center [633, 159] width 59 height 25
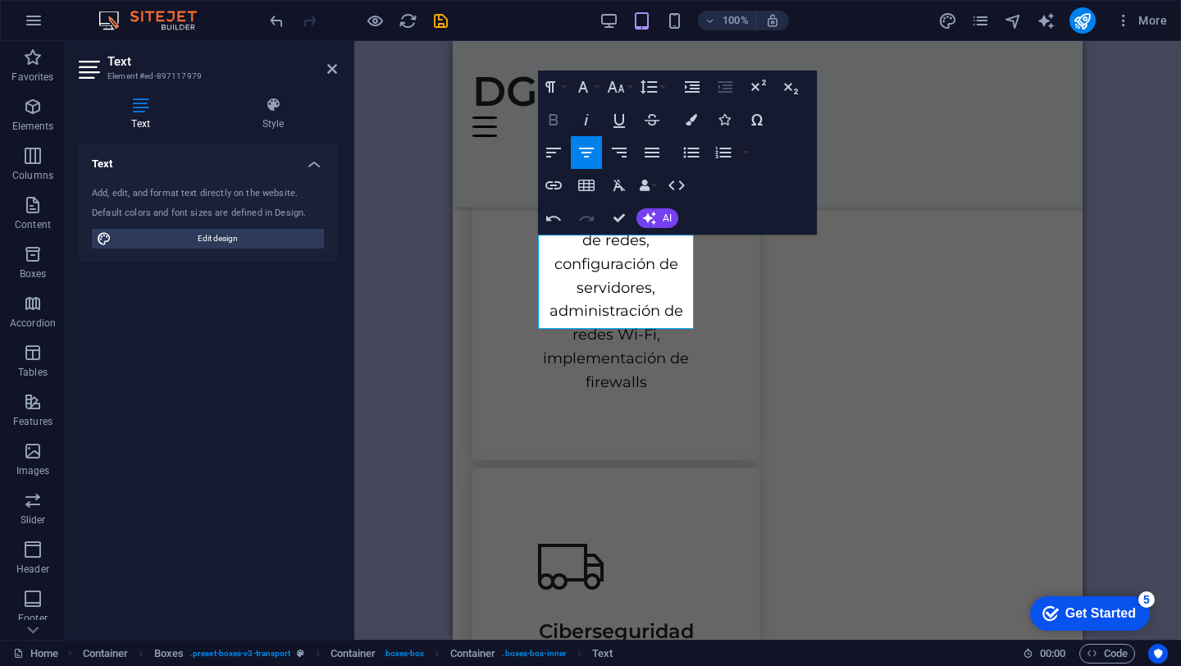
click at [554, 117] on icon "button" at bounding box center [554, 120] width 20 height 20
click at [721, 307] on div "​Infraestructura & Redes seguras Diseño e instalación de redes, configuración d…" at bounding box center [615, 201] width 287 height 517
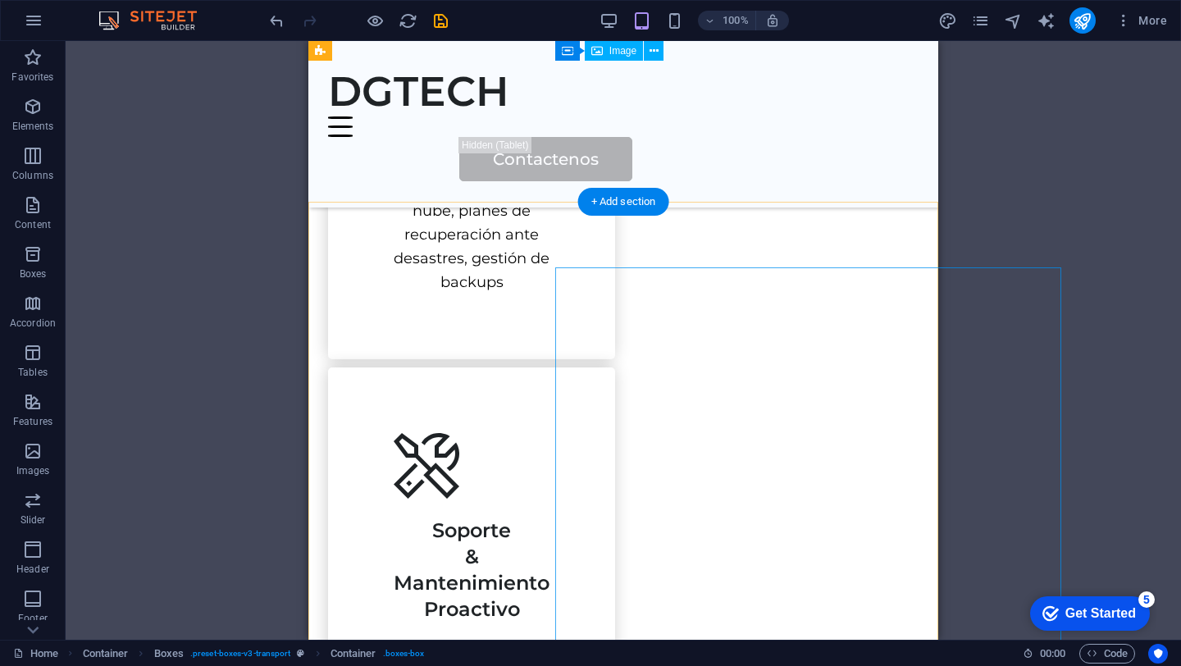
scroll to position [1751, 0]
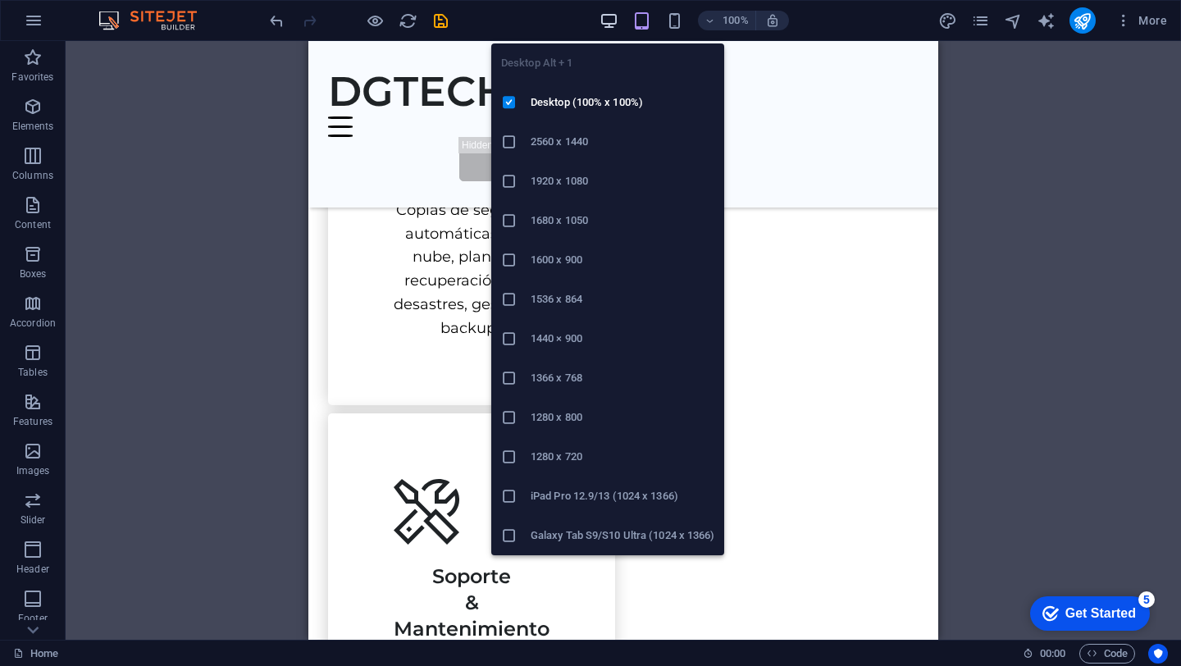
click at [608, 24] on icon "button" at bounding box center [608, 20] width 19 height 19
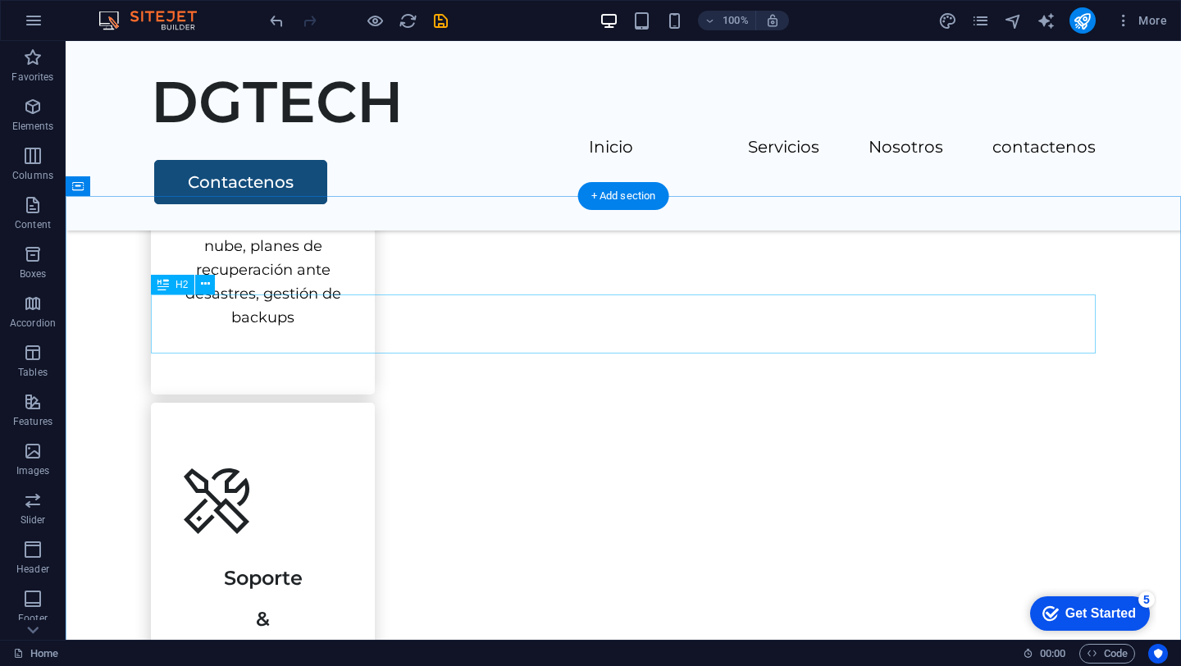
scroll to position [2023, 0]
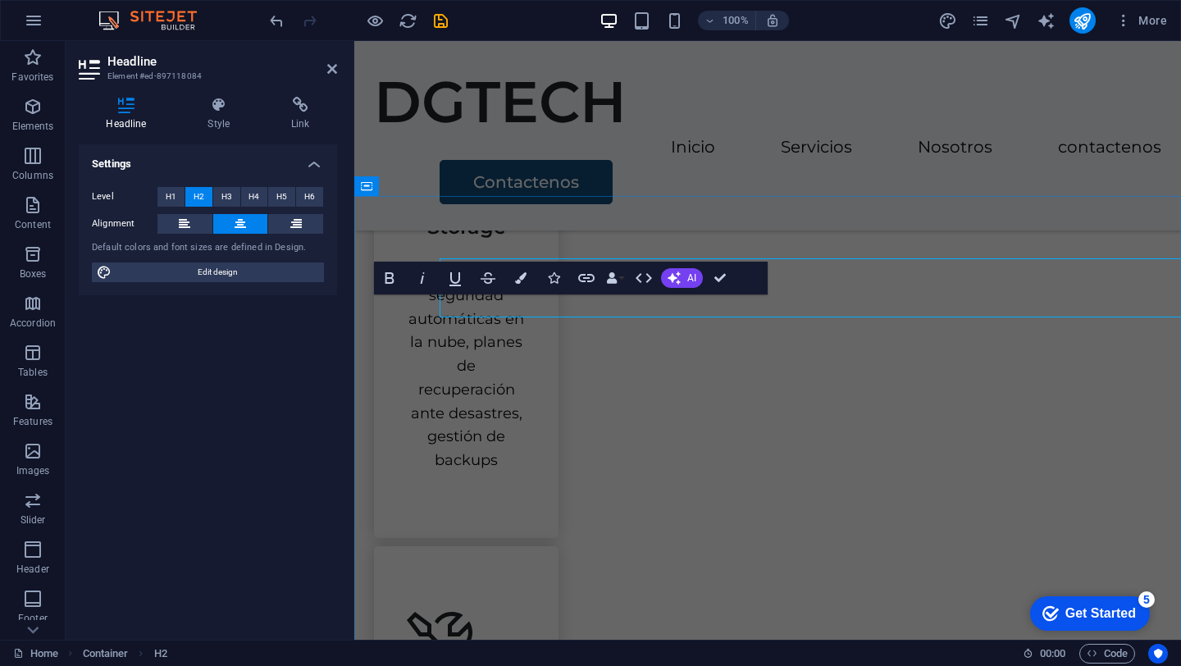
scroll to position [2059, 0]
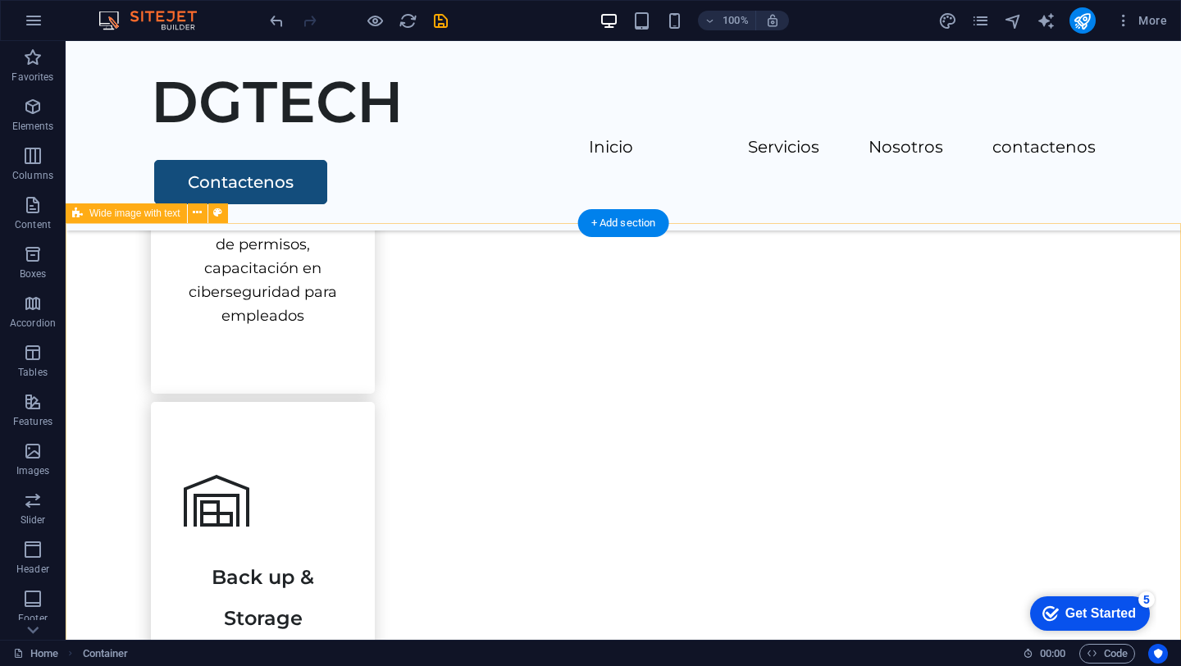
scroll to position [1256, 0]
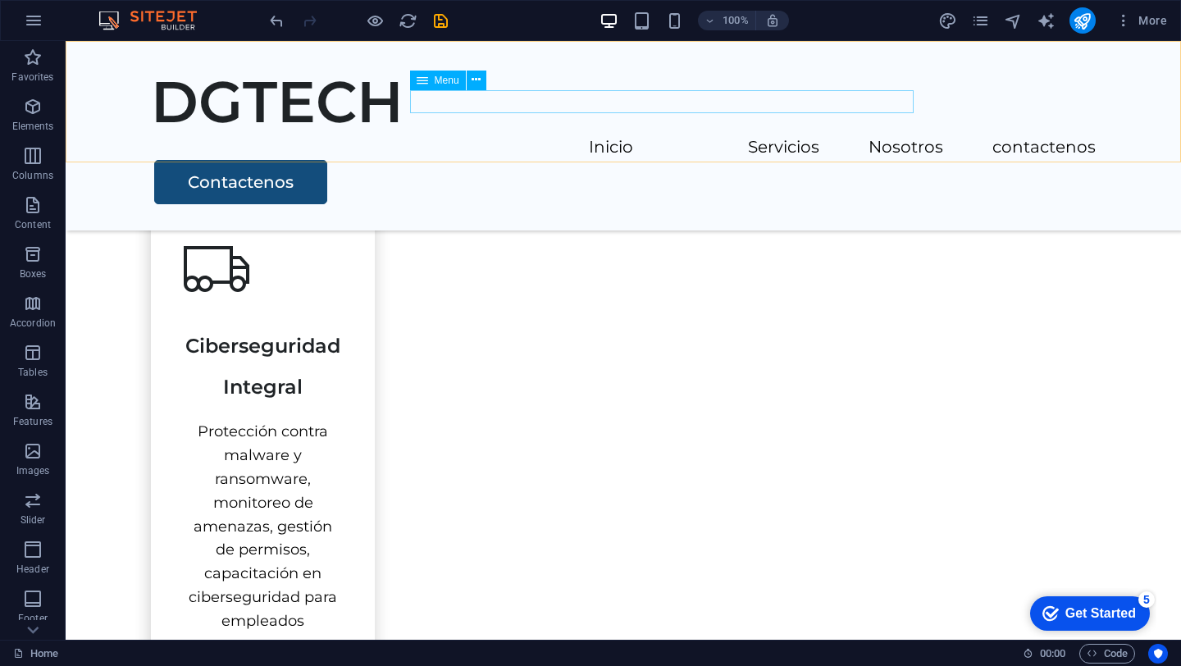
click at [733, 136] on nav "Inicio Servicios Nosotros contactenos" at bounding box center [623, 148] width 945 height 24
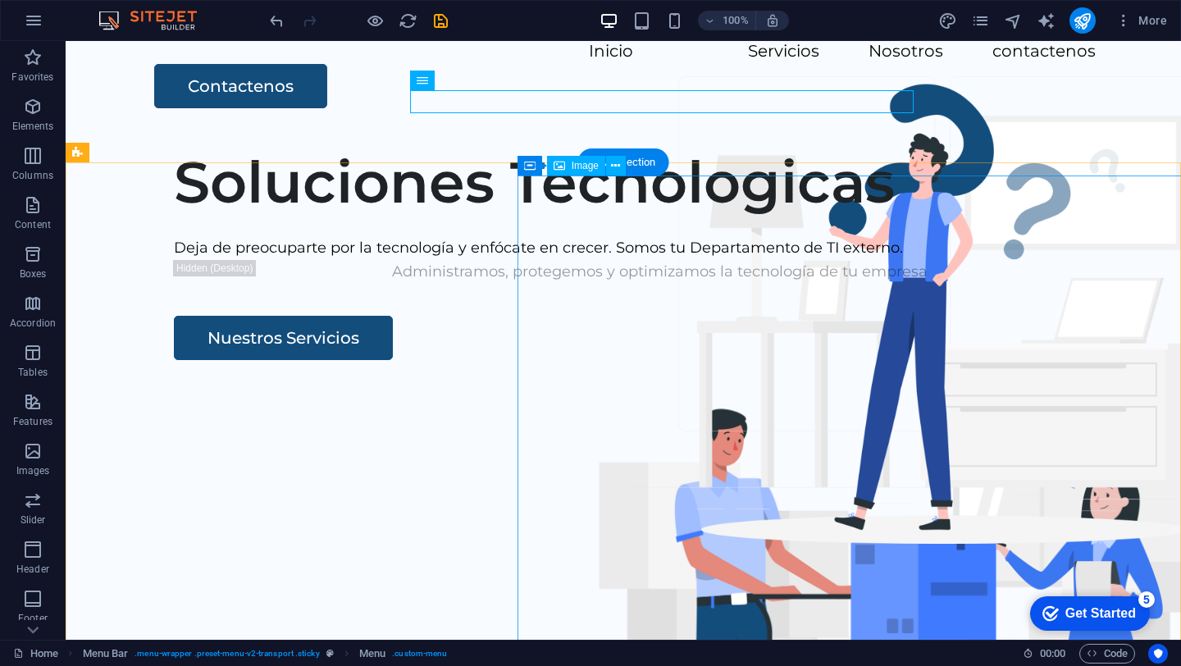
scroll to position [0, 0]
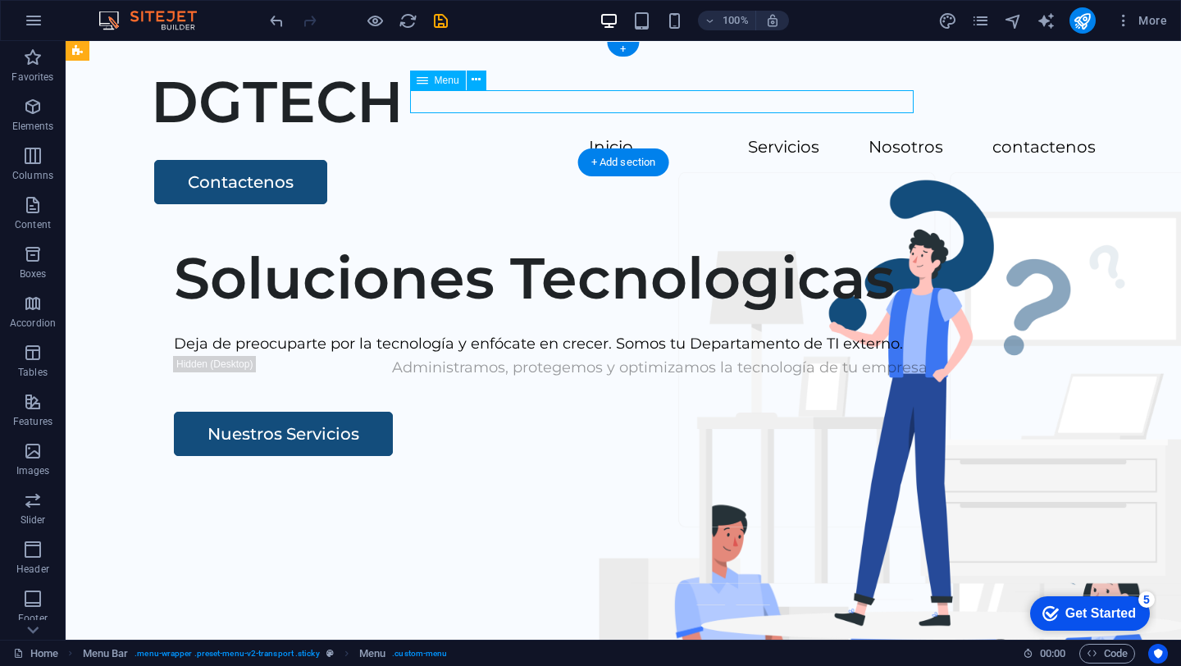
drag, startPoint x: 584, startPoint y: 101, endPoint x: 541, endPoint y: 98, distance: 42.8
click at [540, 136] on nav "Inicio Servicios Nosotros contactenos" at bounding box center [623, 148] width 945 height 24
click at [410, 136] on nav "Inicio Servicios Nosotros contactenos" at bounding box center [623, 148] width 945 height 24
click at [301, 90] on div "DGTECH" at bounding box center [623, 101] width 945 height 69
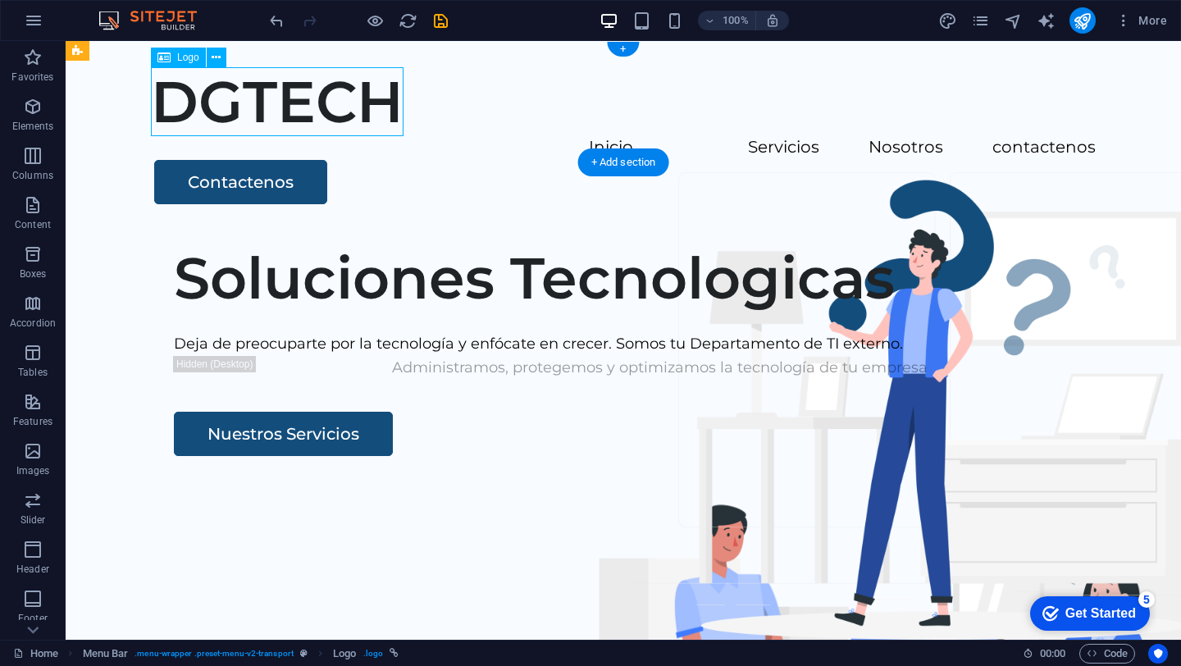
click at [301, 90] on div "DGTECH" at bounding box center [623, 101] width 945 height 69
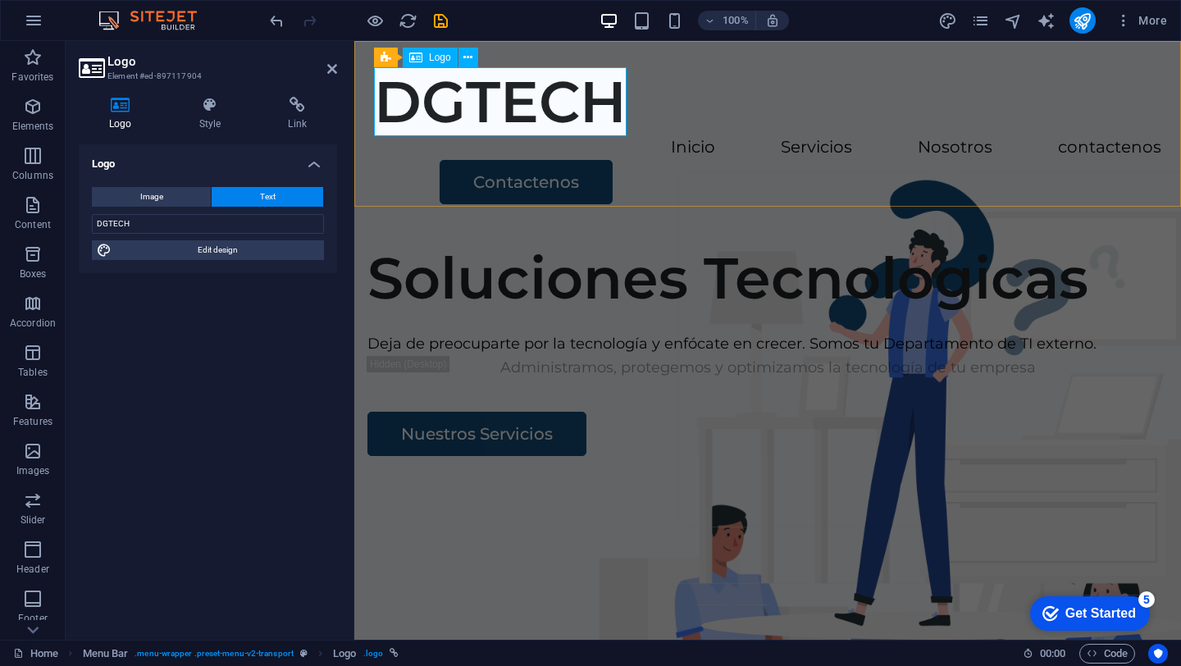
click at [479, 101] on div "DGTECH" at bounding box center [767, 101] width 787 height 69
click at [423, 54] on div "Logo" at bounding box center [430, 58] width 55 height 20
click at [147, 196] on span "Image" at bounding box center [151, 197] width 23 height 20
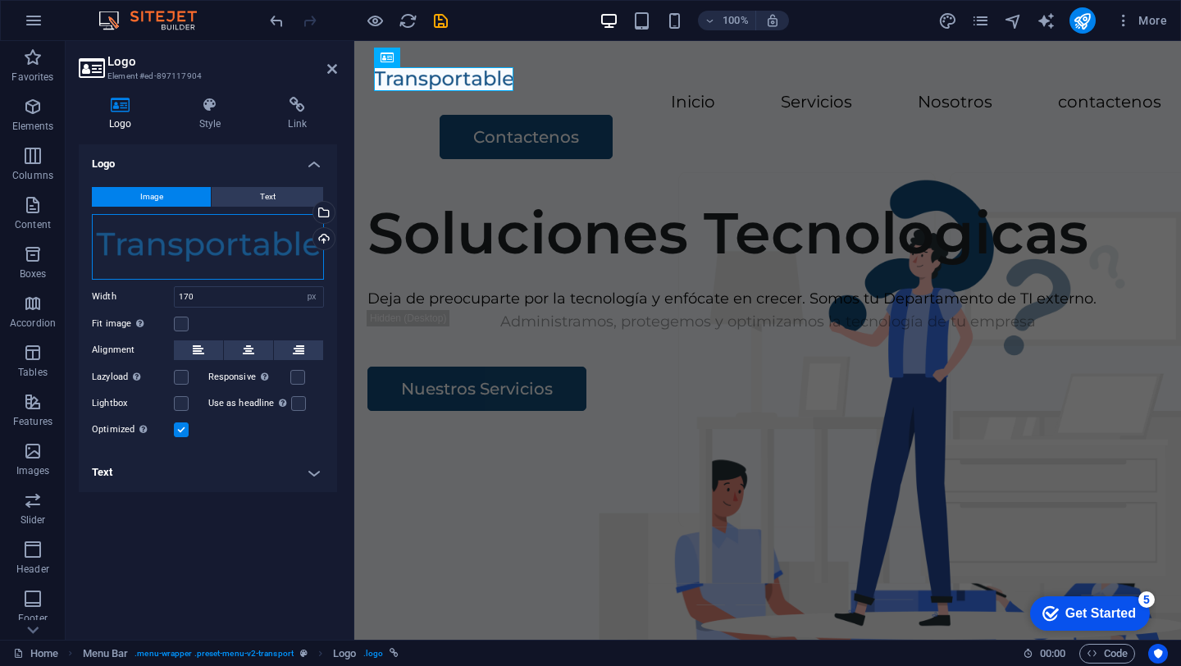
click at [287, 242] on div "Drag files here, click to choose files or select files from Files or our free s…" at bounding box center [208, 247] width 232 height 66
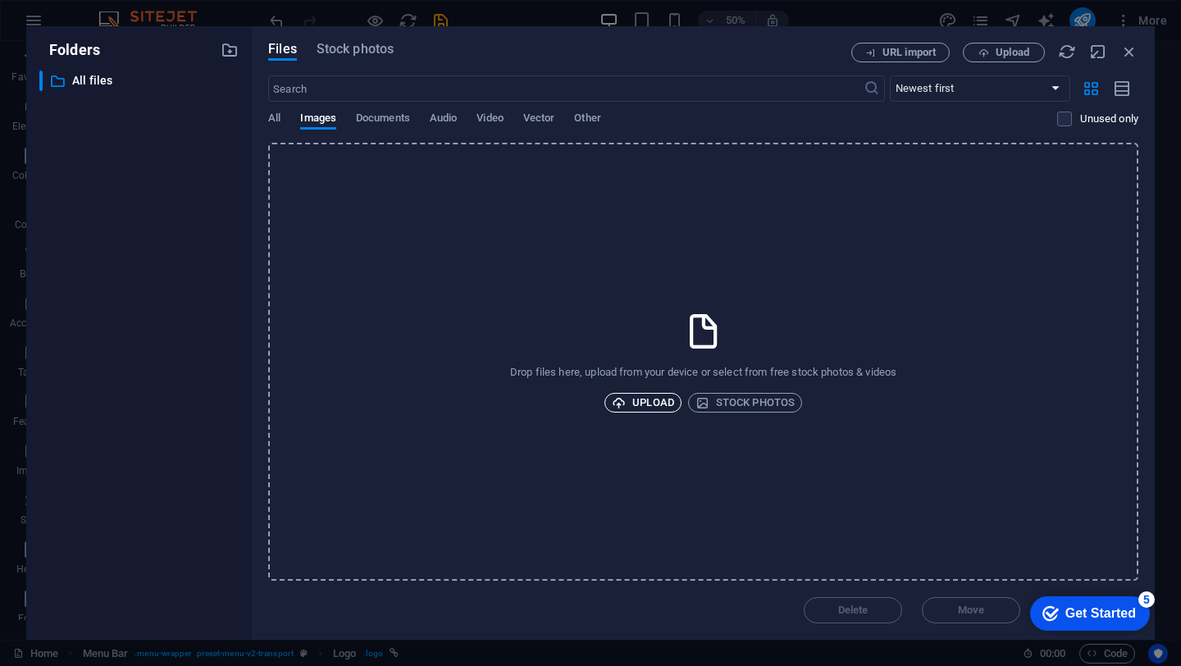
click at [640, 400] on span "Upload" at bounding box center [643, 403] width 62 height 20
click at [1132, 52] on icon "button" at bounding box center [1129, 52] width 18 height 18
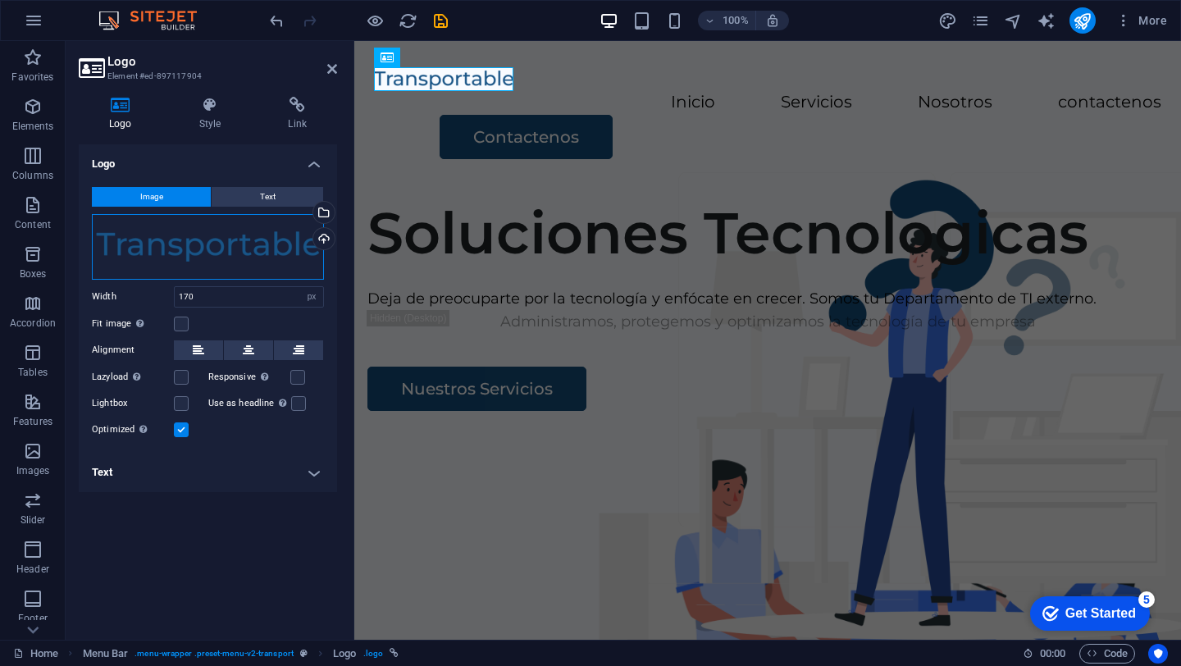
click at [203, 251] on div "Drag files here, click to choose files or select files from Files or our free s…" at bounding box center [208, 247] width 232 height 66
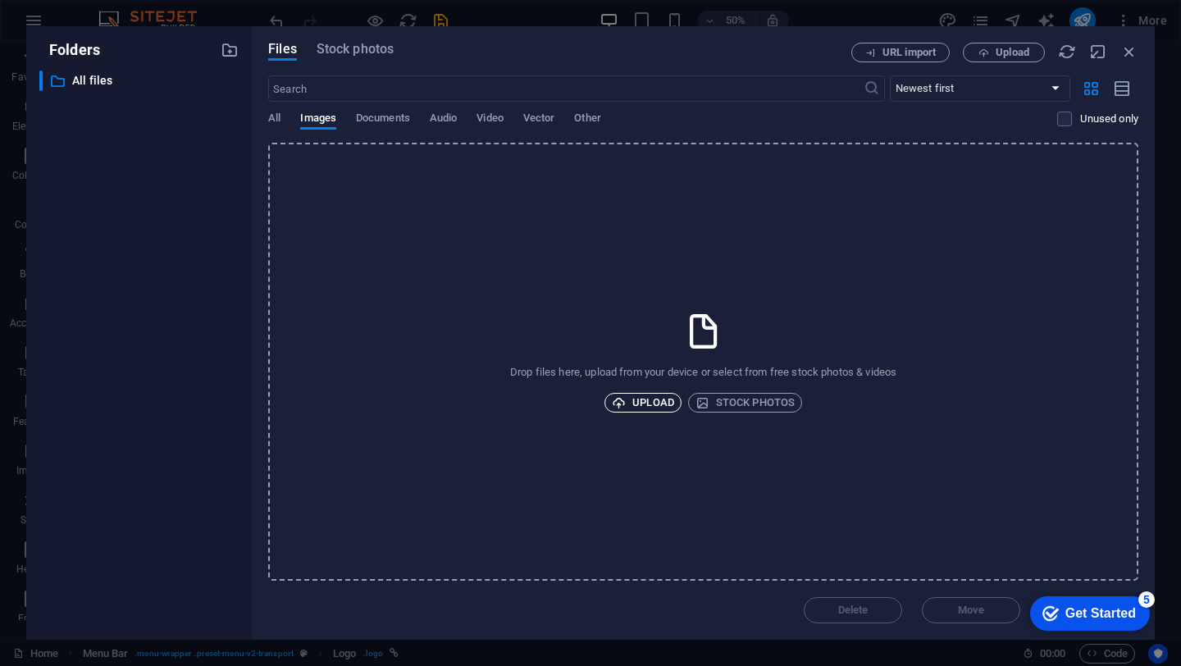
click at [649, 411] on span "Upload" at bounding box center [643, 403] width 62 height 20
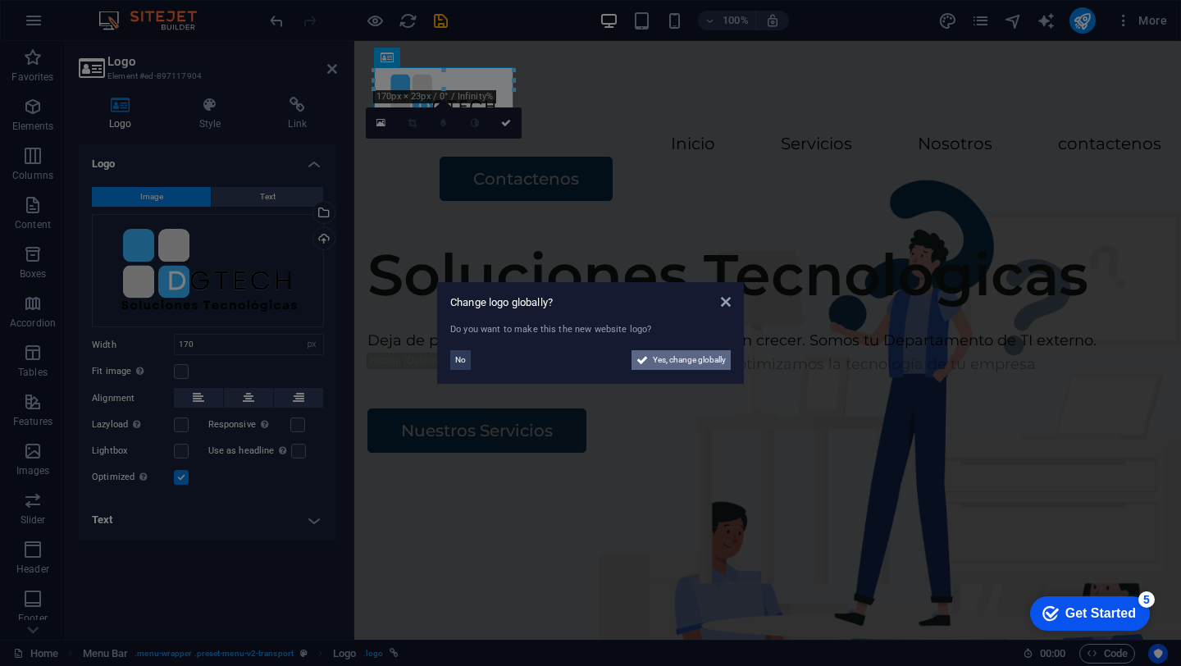
click at [692, 359] on span "Yes, change globally" at bounding box center [689, 360] width 73 height 20
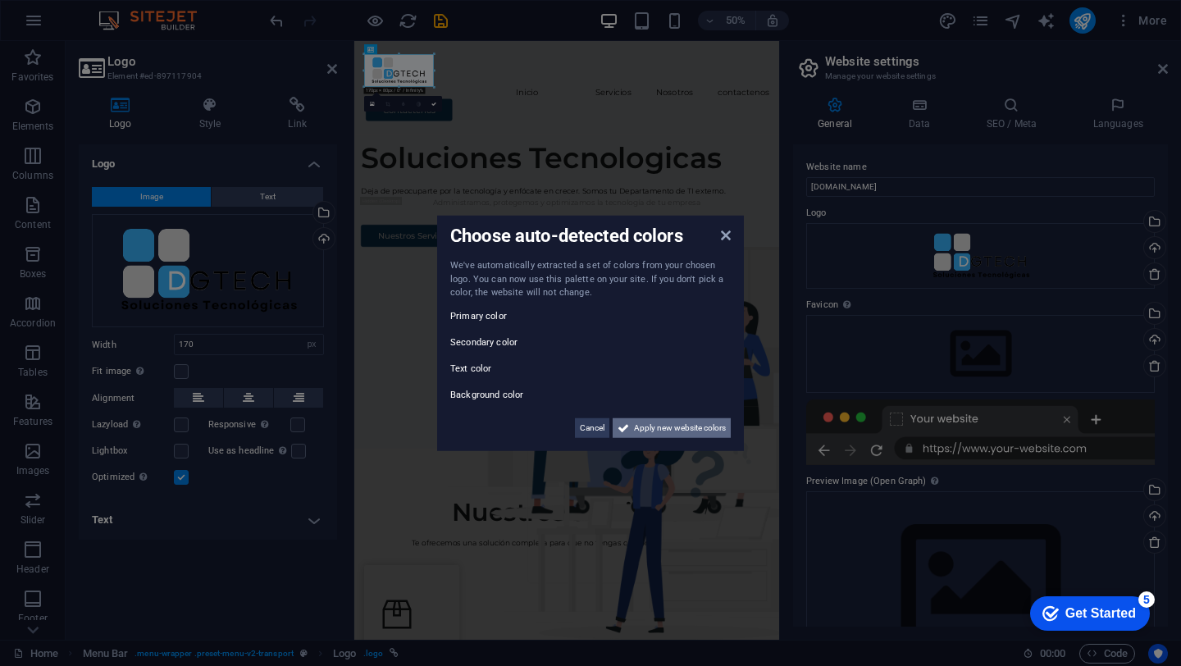
click at [659, 420] on span "Apply new website colors" at bounding box center [680, 427] width 92 height 20
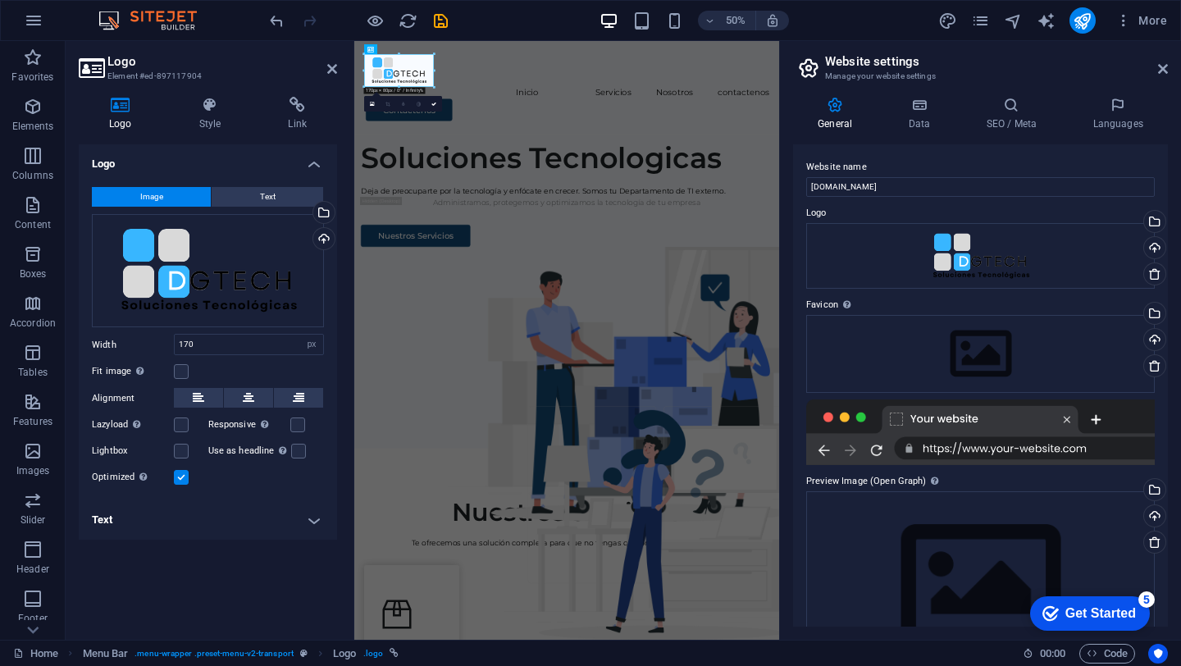
click at [1155, 69] on header "Website settings Manage your website settings" at bounding box center [981, 62] width 371 height 43
click at [1165, 71] on icon at bounding box center [1163, 68] width 10 height 13
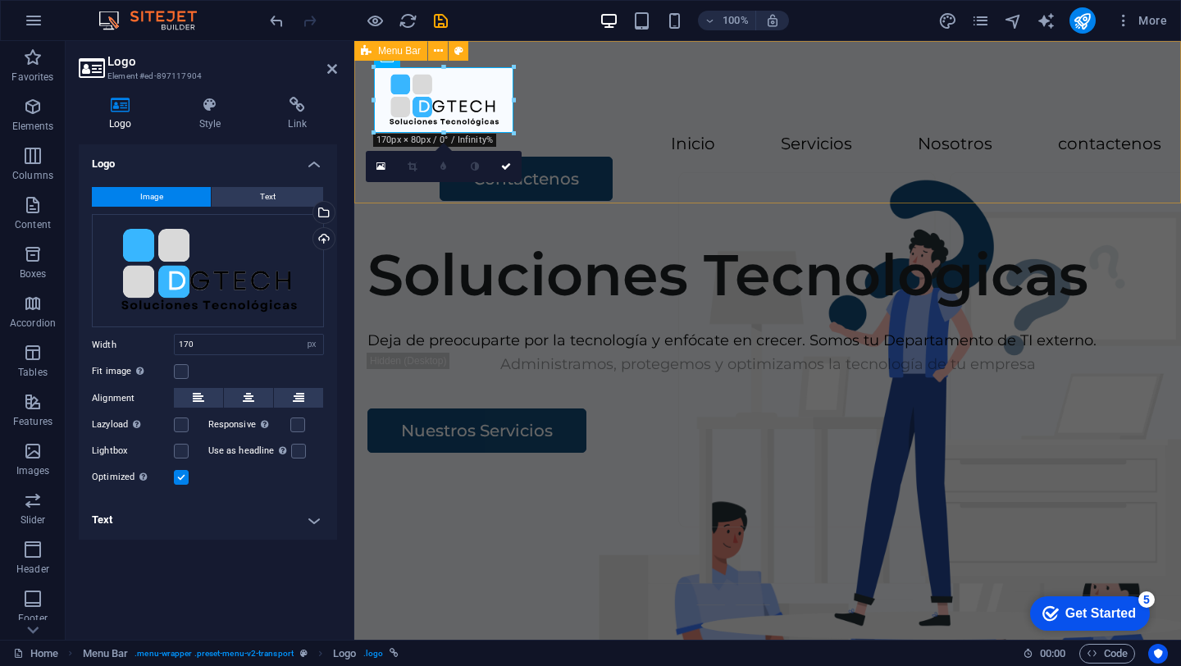
click at [713, 173] on div "Inicio Servicios Nosotros contactenos Contactenos" at bounding box center [767, 134] width 827 height 186
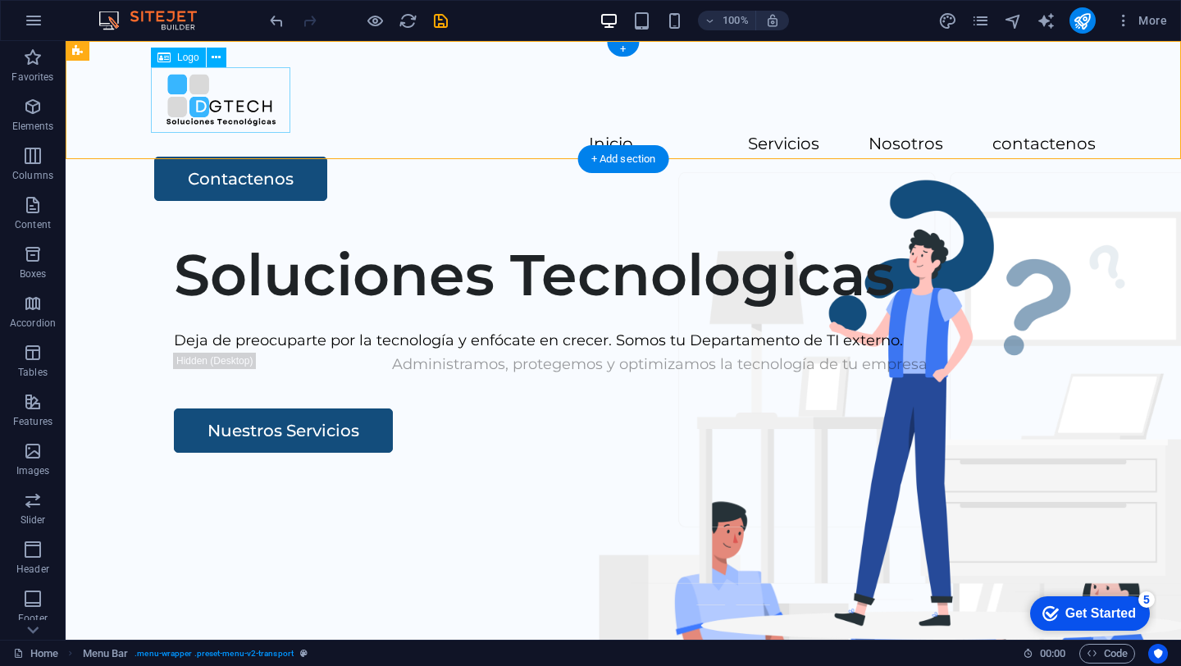
click at [208, 108] on div at bounding box center [623, 100] width 945 height 66
click at [186, 57] on span "Logo" at bounding box center [188, 57] width 22 height 10
click at [219, 59] on icon at bounding box center [216, 57] width 9 height 17
click at [188, 100] on div at bounding box center [623, 100] width 945 height 66
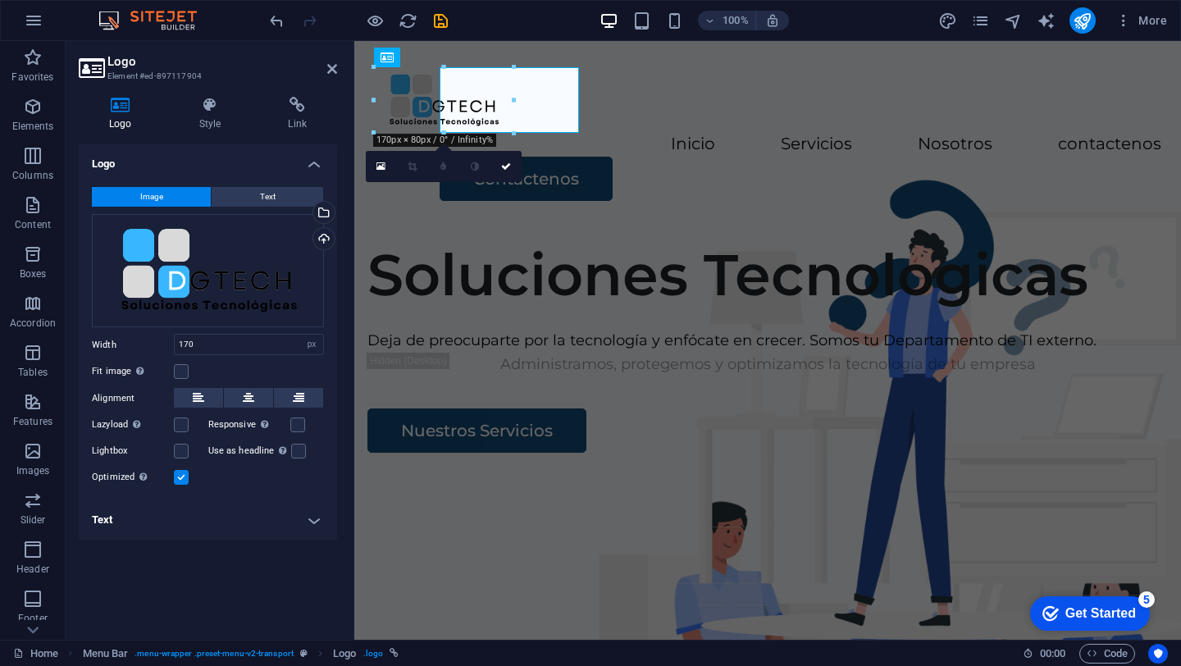
click at [188, 100] on icon at bounding box center [210, 105] width 83 height 16
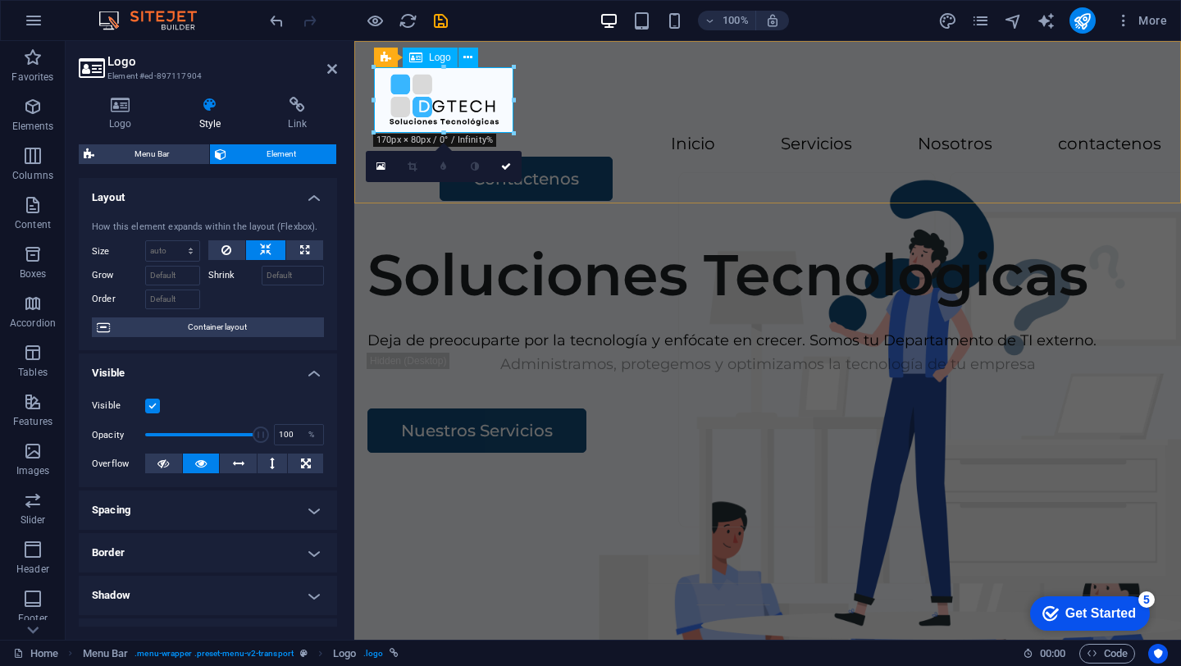
click at [404, 105] on div at bounding box center [767, 100] width 787 height 66
click at [481, 89] on div at bounding box center [767, 100] width 787 height 66
click at [380, 164] on icon at bounding box center [380, 166] width 9 height 11
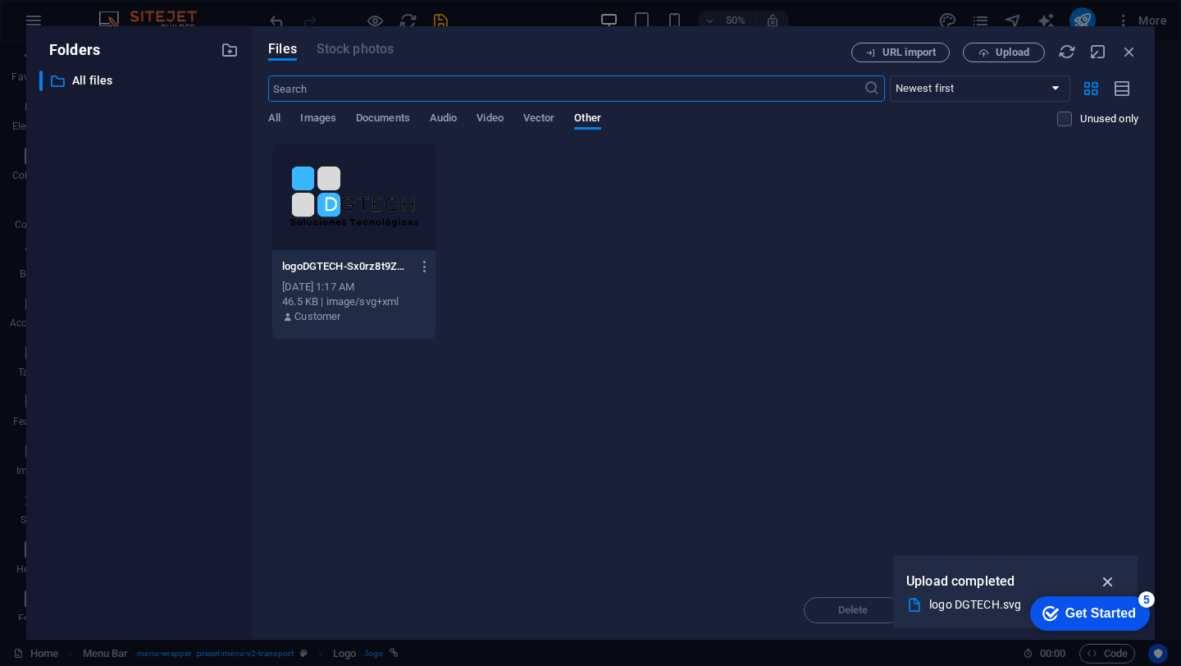
click at [1109, 582] on icon "button" at bounding box center [1108, 581] width 19 height 18
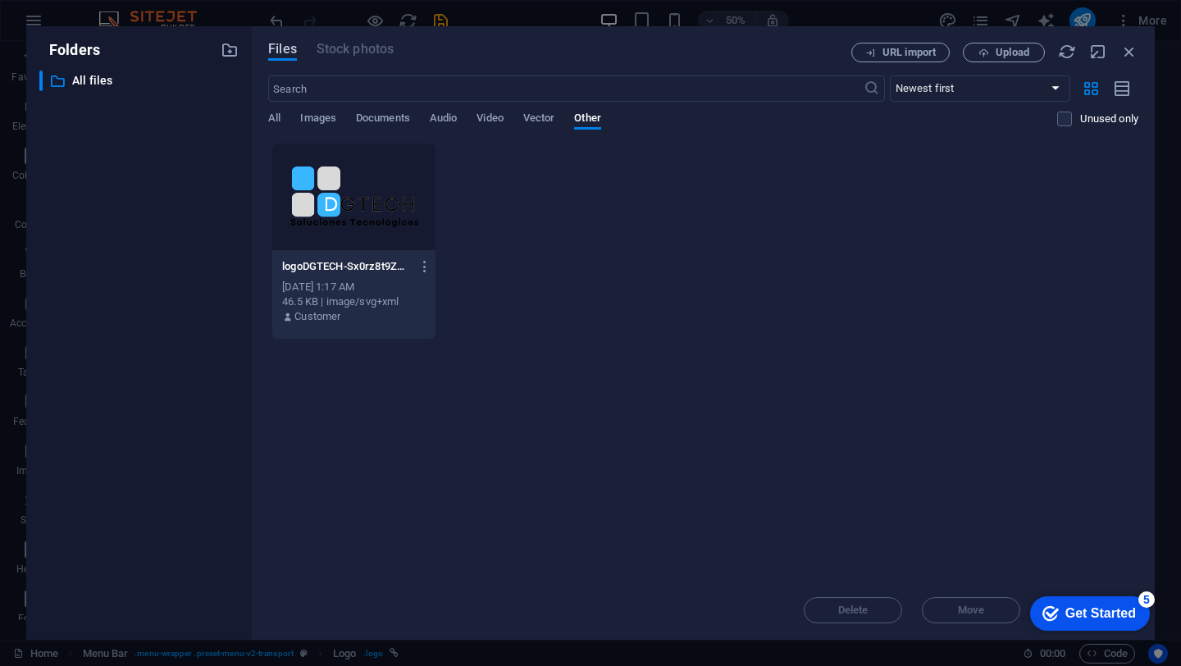
click at [269, 48] on span "Files" at bounding box center [282, 49] width 29 height 20
click at [990, 59] on button "Upload" at bounding box center [1004, 53] width 82 height 20
click at [1128, 52] on icon "button" at bounding box center [1129, 52] width 18 height 18
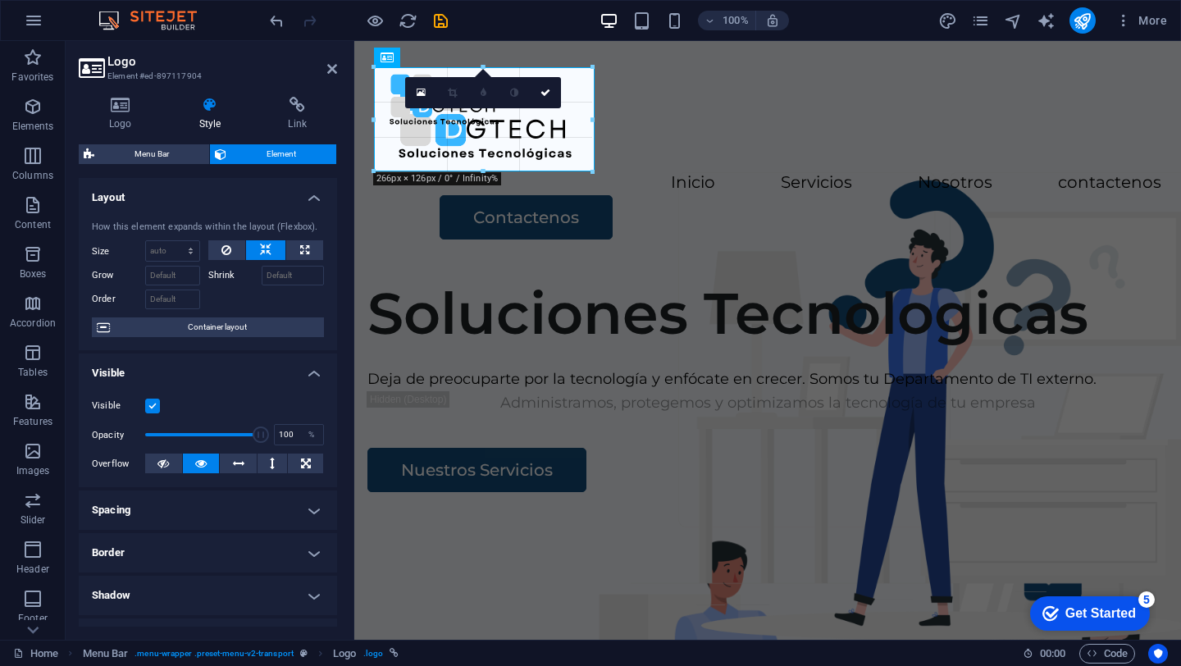
drag, startPoint x: 514, startPoint y: 100, endPoint x: 595, endPoint y: 130, distance: 86.7
click at [704, 189] on div "Inicio Servicios Nosotros contactenos Contactenos" at bounding box center [767, 153] width 827 height 224
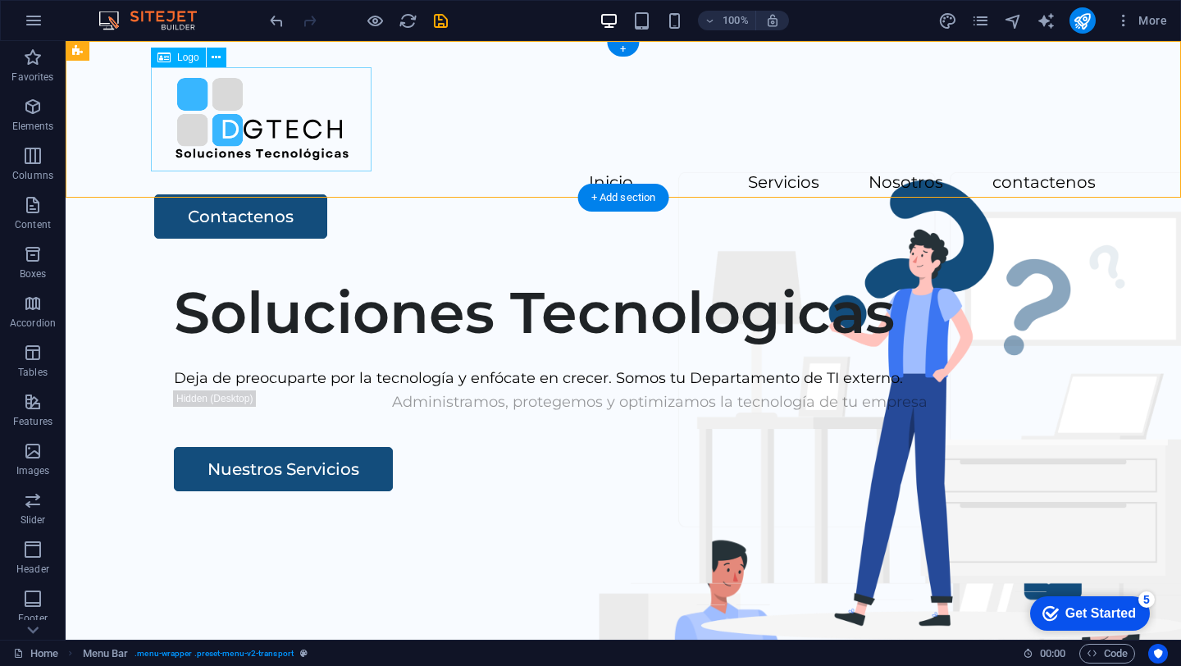
click at [271, 133] on div at bounding box center [623, 119] width 945 height 104
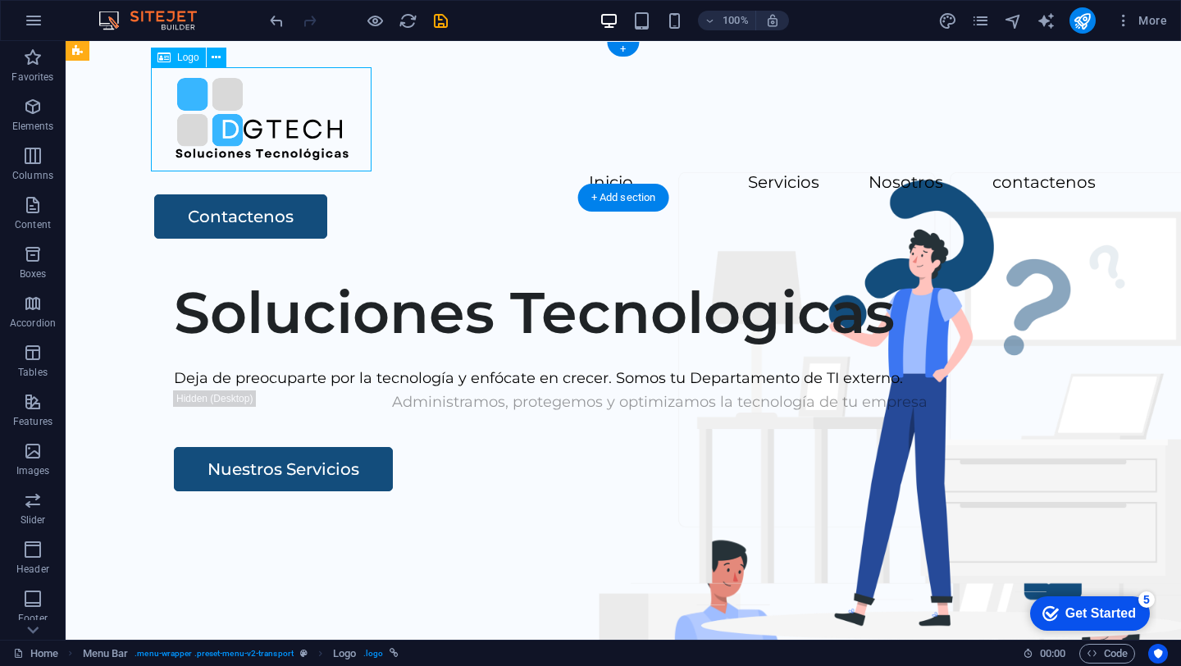
click at [316, 123] on div at bounding box center [623, 119] width 945 height 104
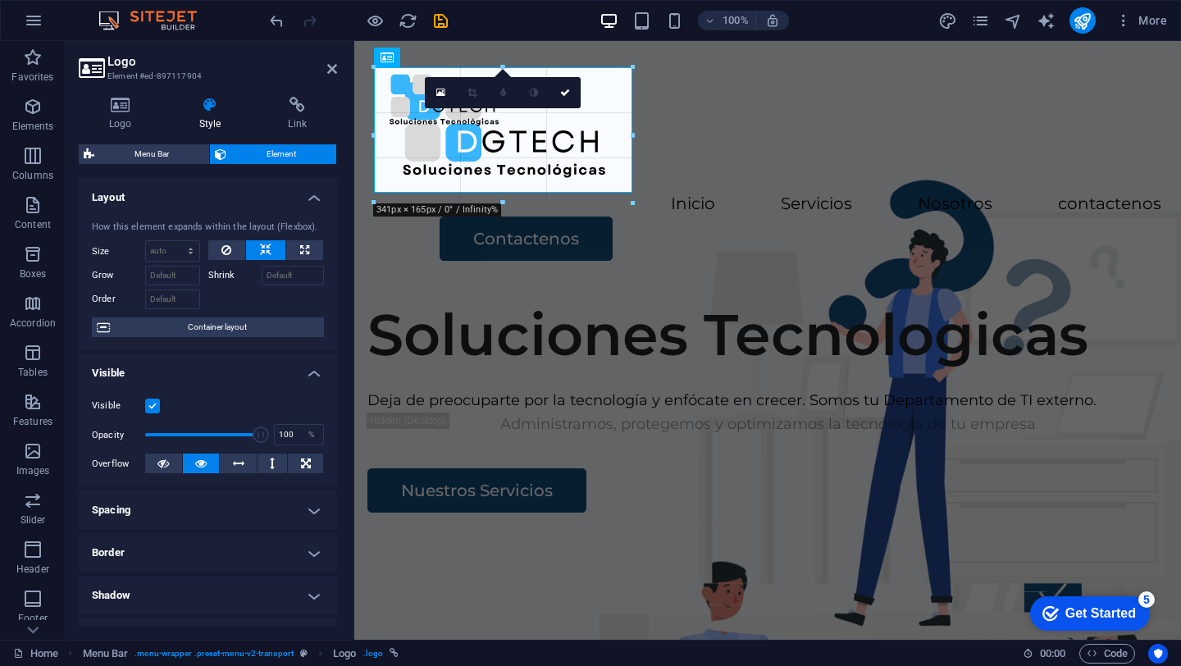
drag, startPoint x: 595, startPoint y: 171, endPoint x: 623, endPoint y: 192, distance: 35.1
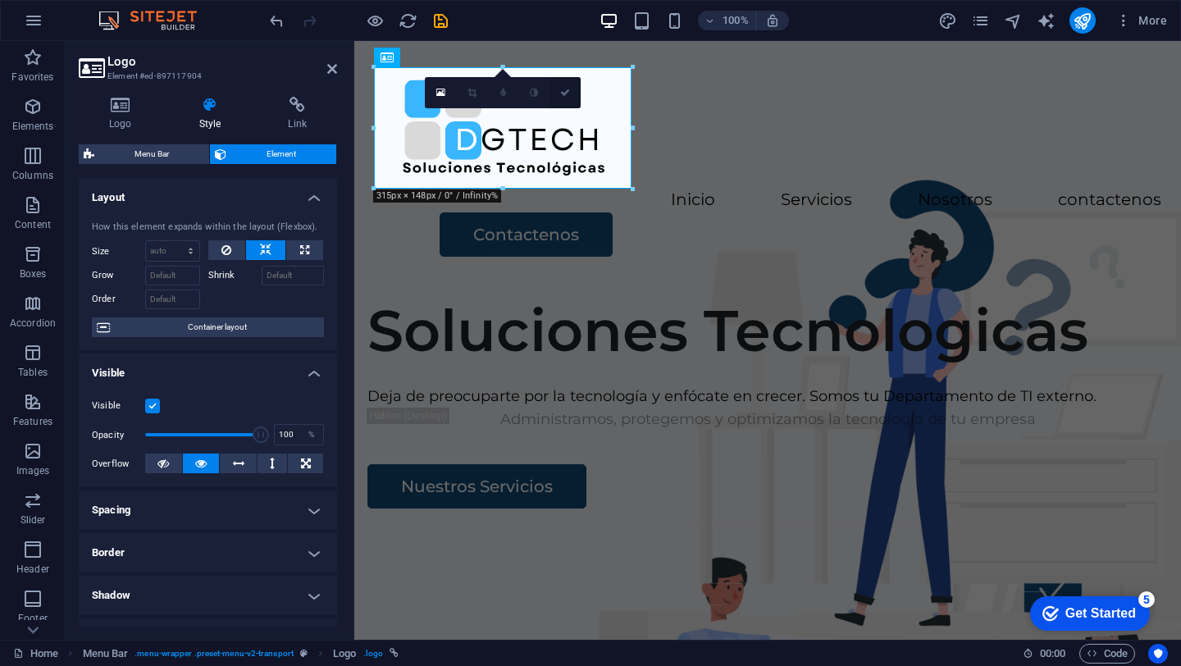
click at [564, 89] on icon at bounding box center [565, 93] width 10 height 10
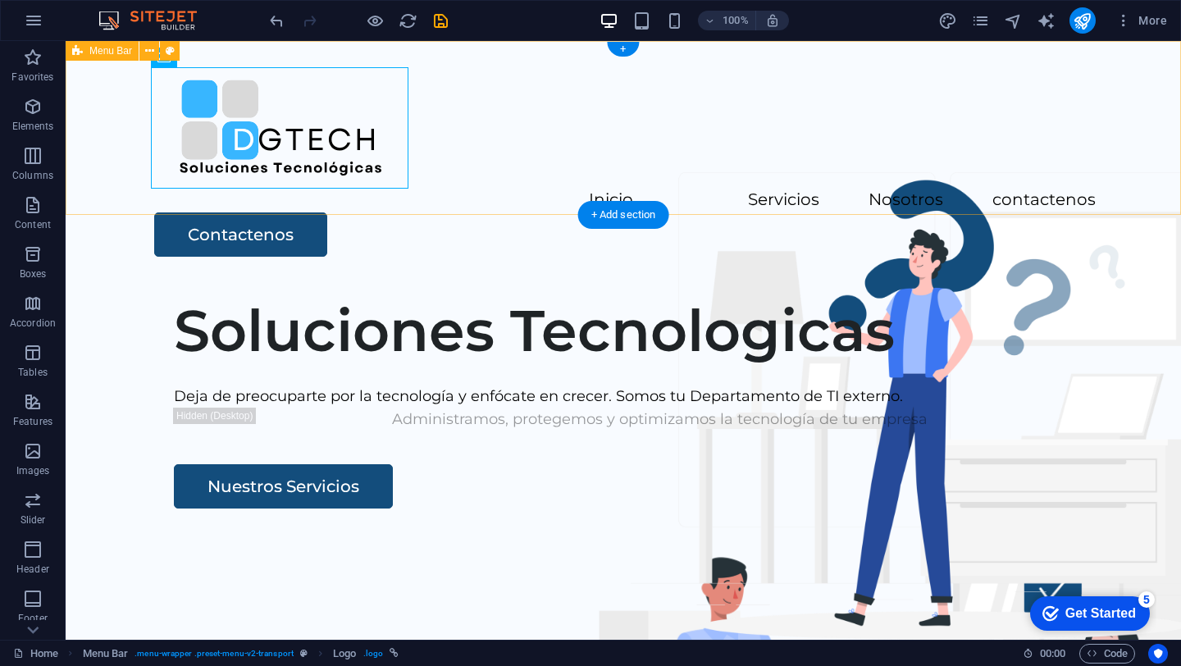
click at [572, 155] on div "Inicio Servicios Nosotros contactenos Contactenos" at bounding box center [623, 162] width 1115 height 242
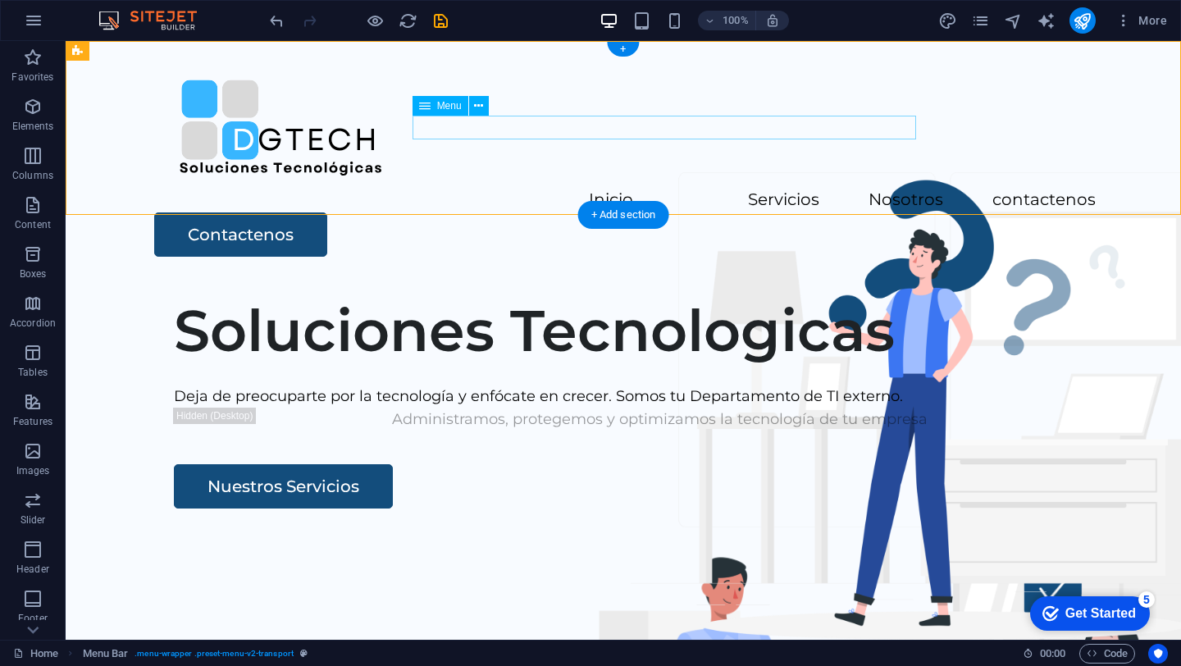
click at [476, 189] on nav "Inicio Servicios Nosotros contactenos" at bounding box center [623, 201] width 945 height 24
click at [476, 105] on icon at bounding box center [478, 106] width 9 height 17
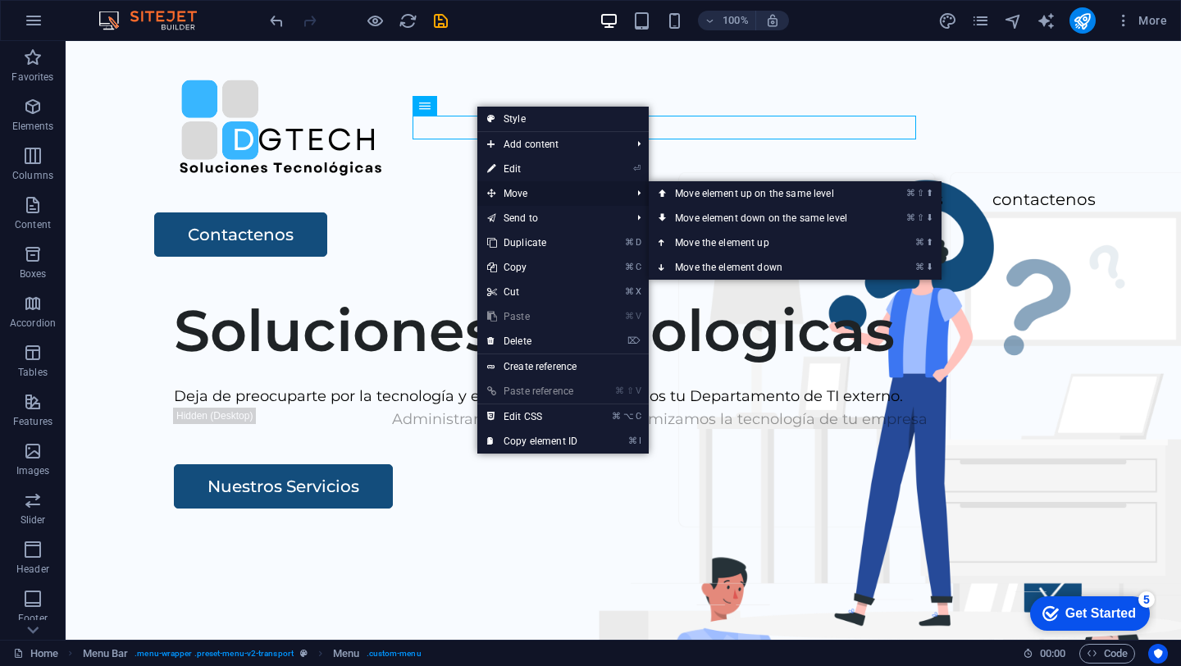
click at [508, 202] on span "Move" at bounding box center [550, 193] width 147 height 25
click at [704, 195] on link "⌘ ⇧ ⬆ Move element up on the same level" at bounding box center [764, 193] width 231 height 25
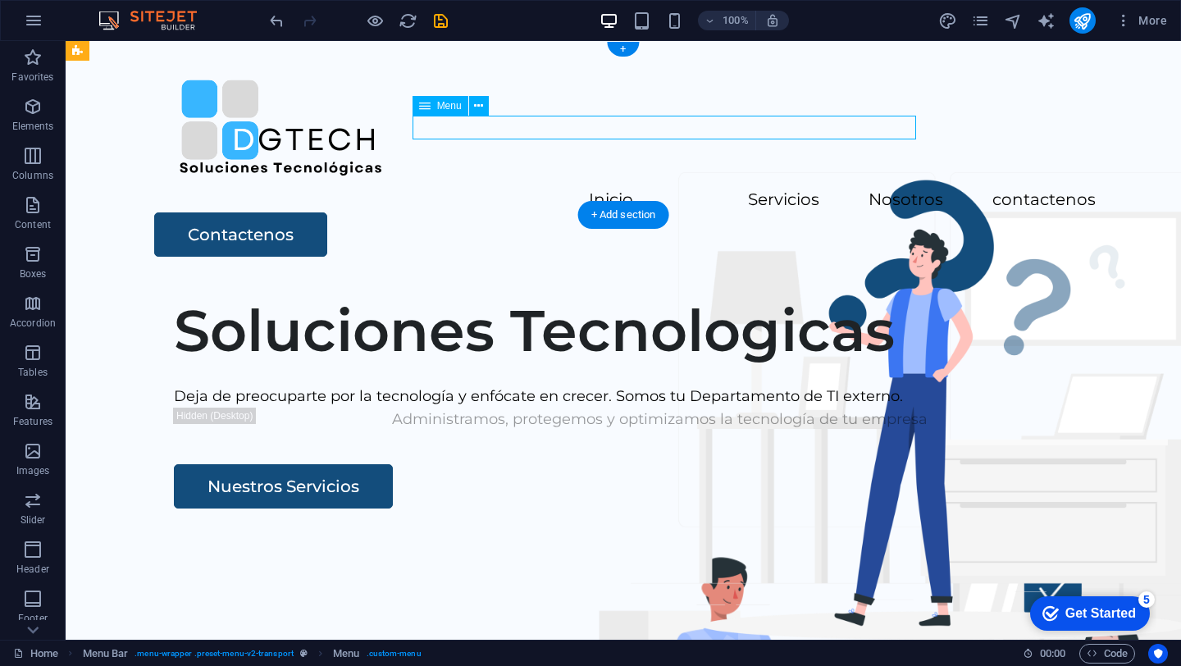
drag, startPoint x: 437, startPoint y: 129, endPoint x: 507, endPoint y: 137, distance: 70.2
click at [507, 189] on nav "Inicio Servicios Nosotros contactenos" at bounding box center [623, 201] width 945 height 24
click at [778, 182] on div "Inicio Servicios Nosotros contactenos Contactenos" at bounding box center [623, 162] width 1115 height 242
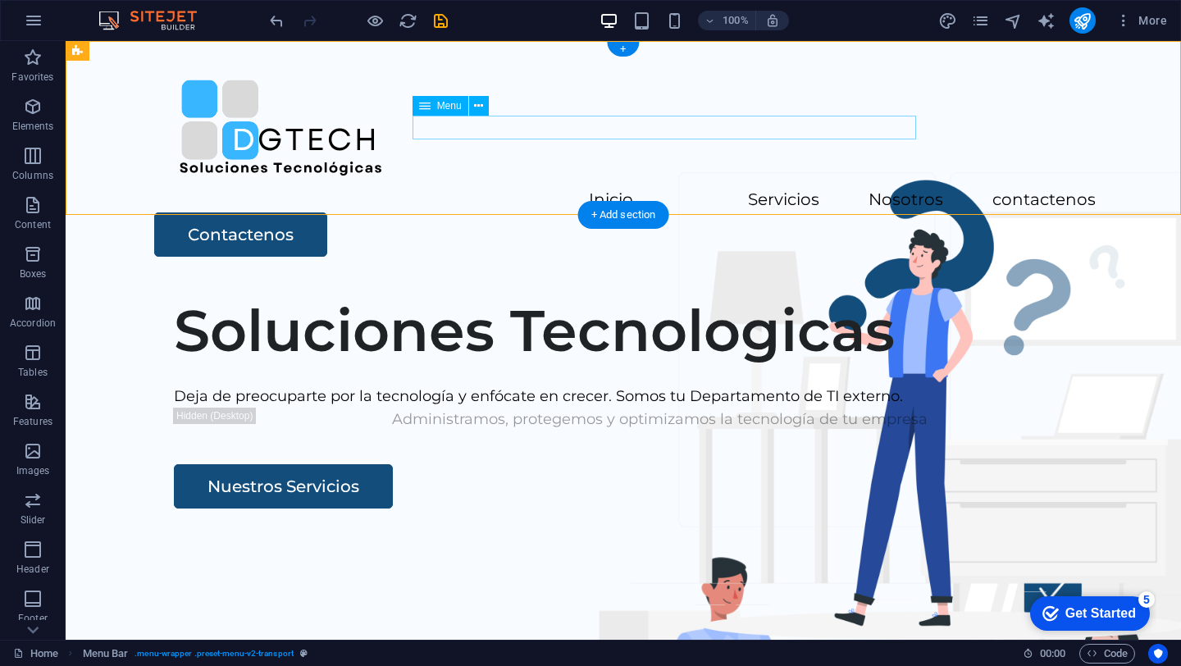
click at [488, 189] on nav "Inicio Servicios Nosotros contactenos" at bounding box center [623, 201] width 945 height 24
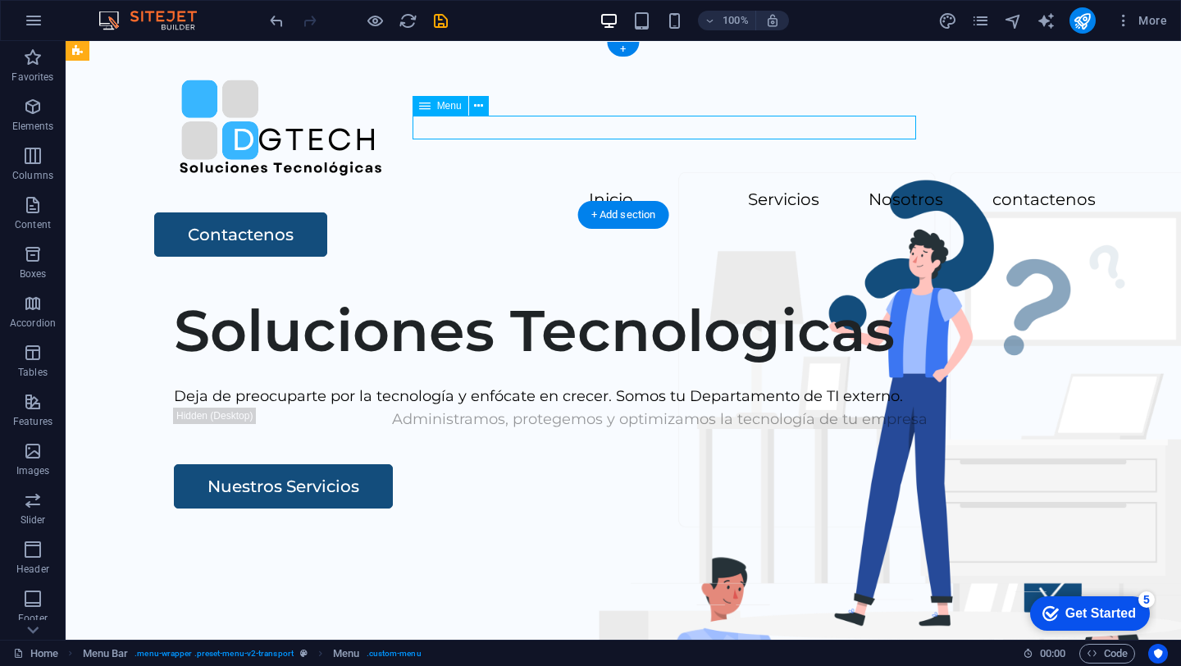
click at [488, 189] on nav "Inicio Servicios Nosotros contactenos" at bounding box center [623, 201] width 945 height 24
select select
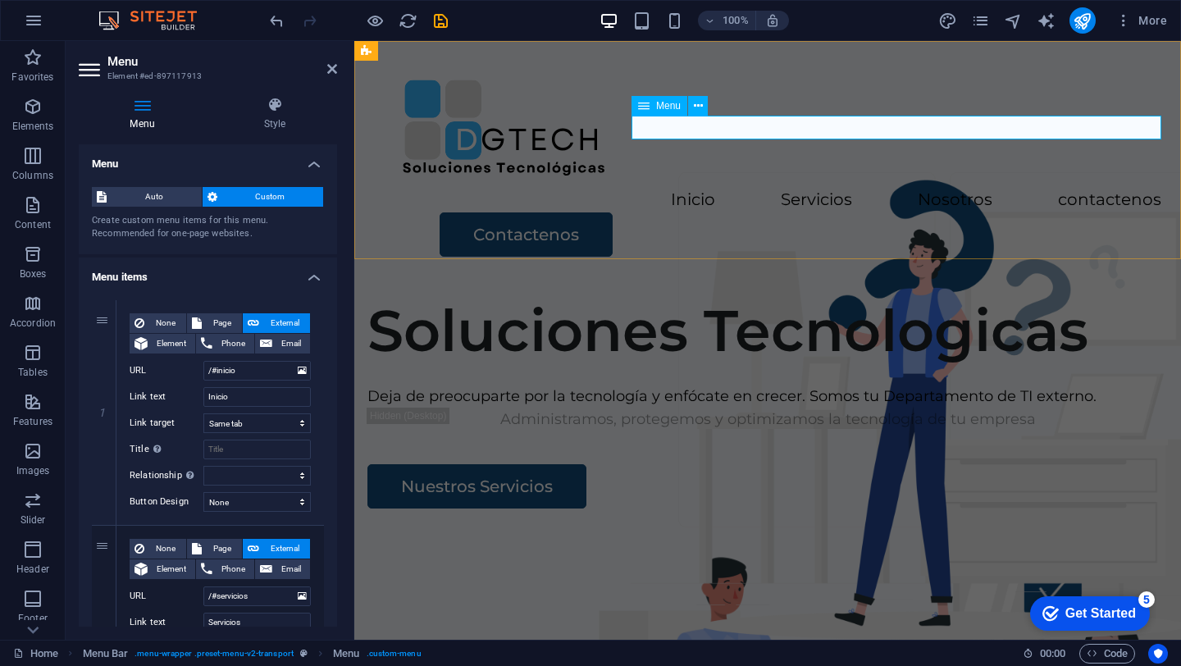
click at [759, 189] on nav "Inicio Servicios Nosotros contactenos" at bounding box center [767, 201] width 787 height 24
click at [713, 207] on div "Inicio Servicios Nosotros contactenos Contactenos" at bounding box center [767, 162] width 827 height 242
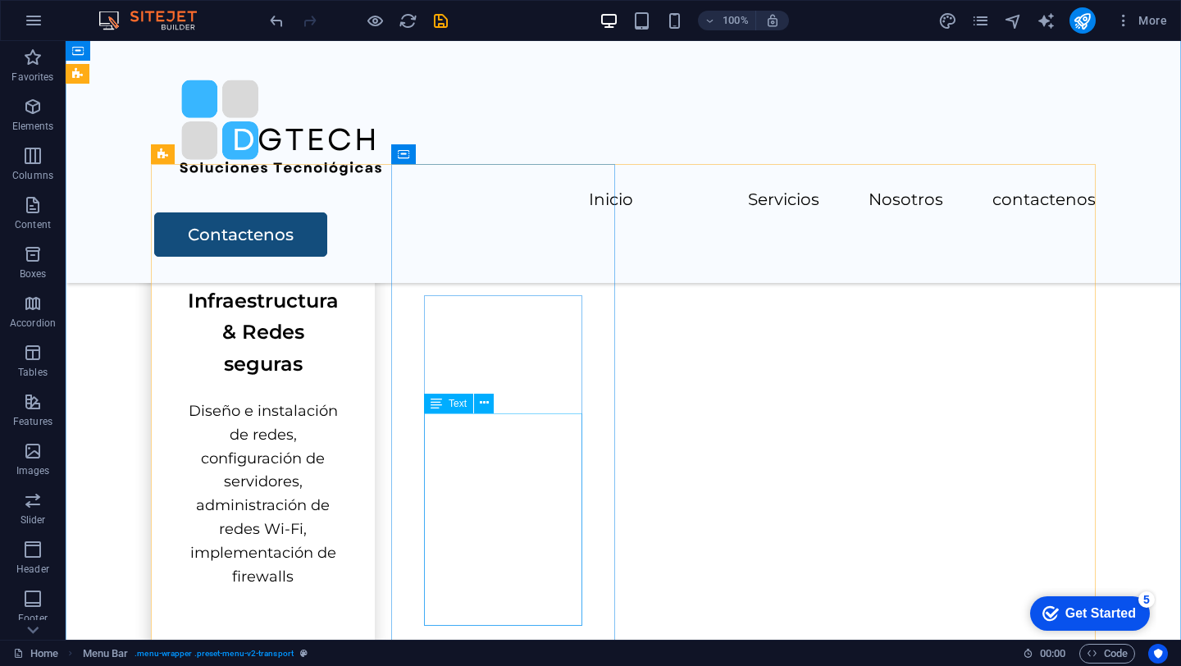
scroll to position [758, 0]
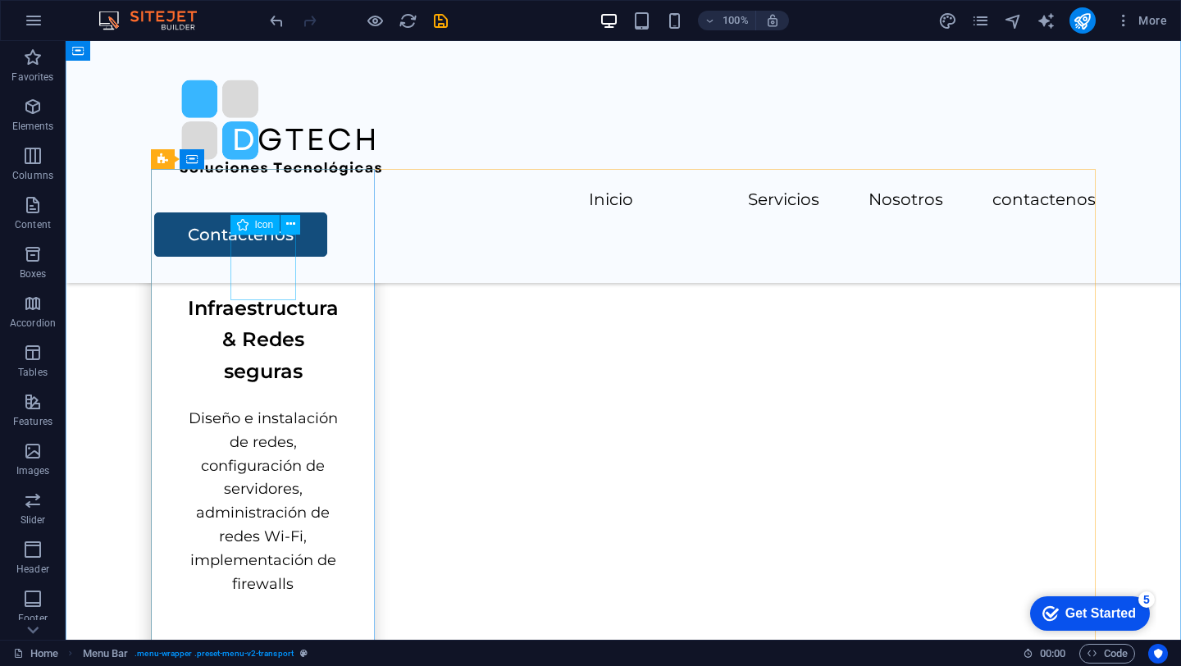
click at [269, 270] on figure at bounding box center [263, 244] width 158 height 66
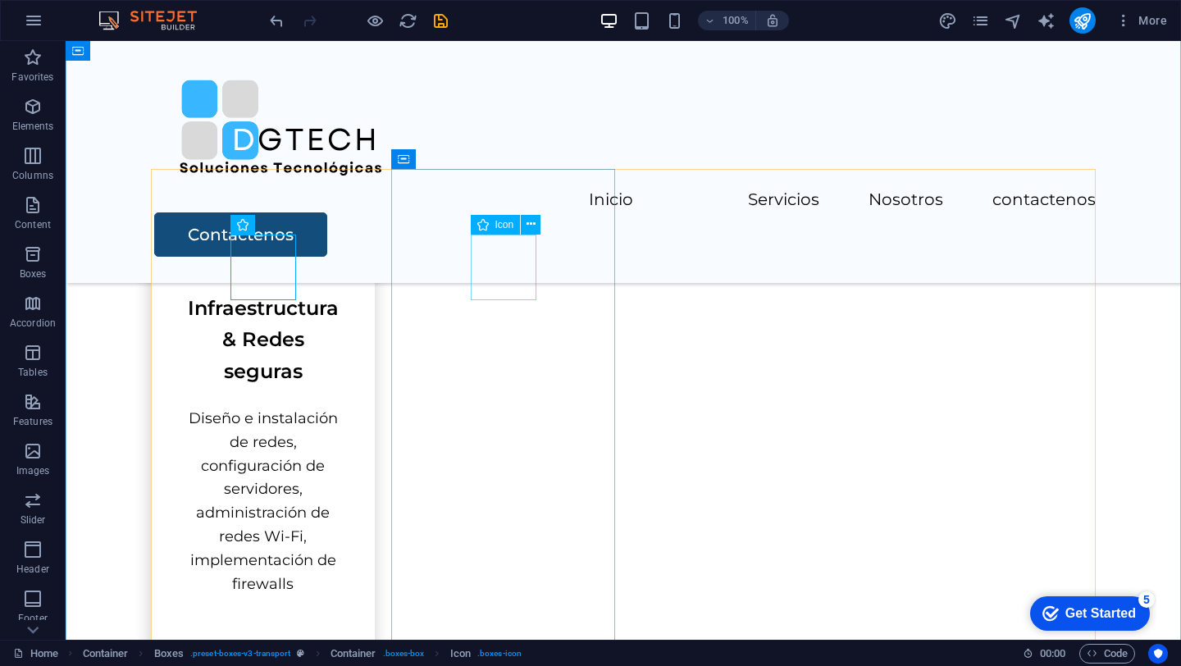
click at [531, 226] on icon at bounding box center [530, 224] width 9 height 17
click at [488, 229] on div "Icon" at bounding box center [496, 225] width 50 height 20
click at [487, 222] on icon at bounding box center [482, 225] width 11 height 20
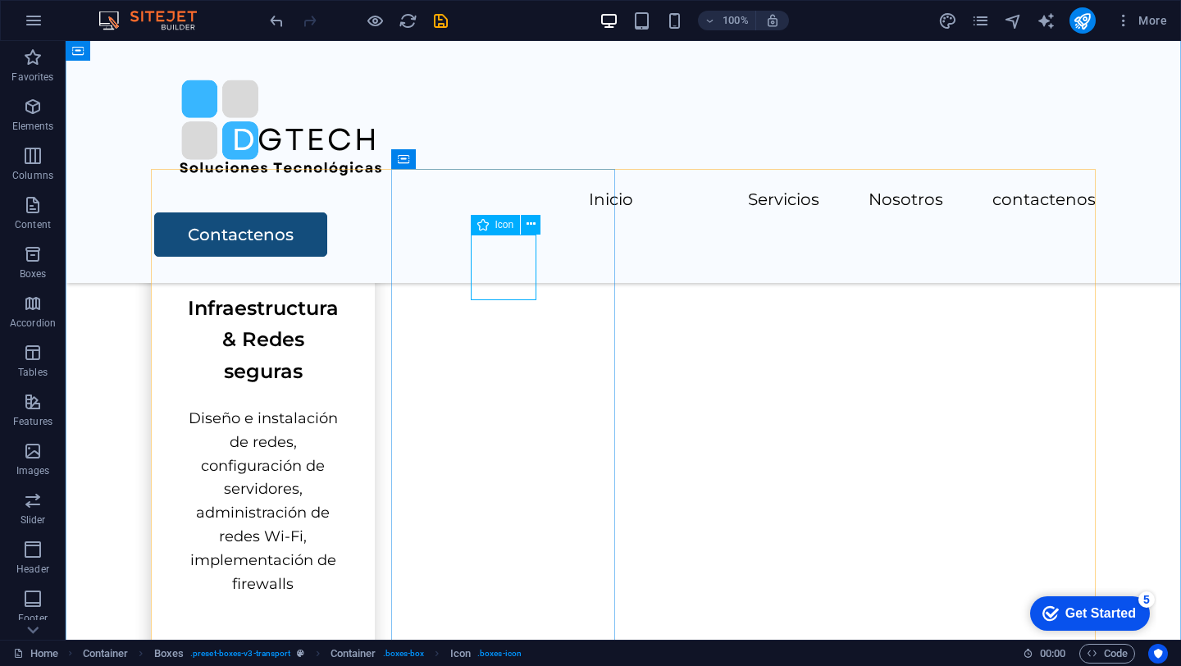
select select "xMidYMid"
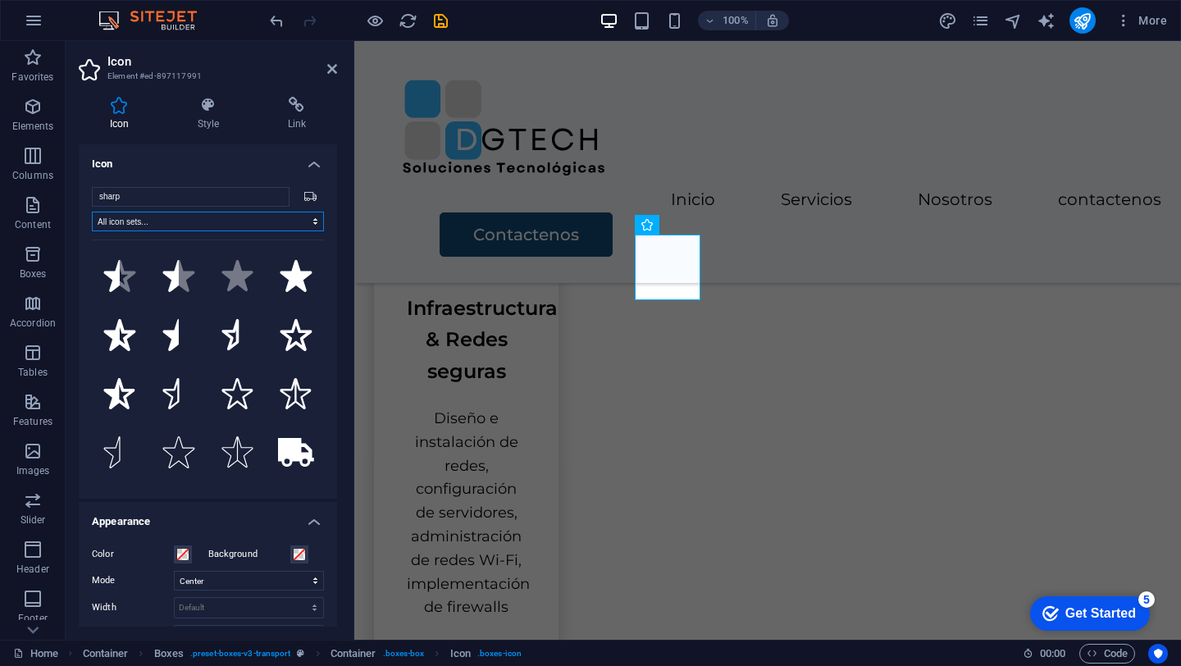
click at [310, 220] on select "All icon sets... IcoFont Ionicons FontAwesome Brands FontAwesome Duotone FontAw…" at bounding box center [208, 222] width 232 height 20
click at [129, 196] on input "sharp" at bounding box center [191, 197] width 198 height 20
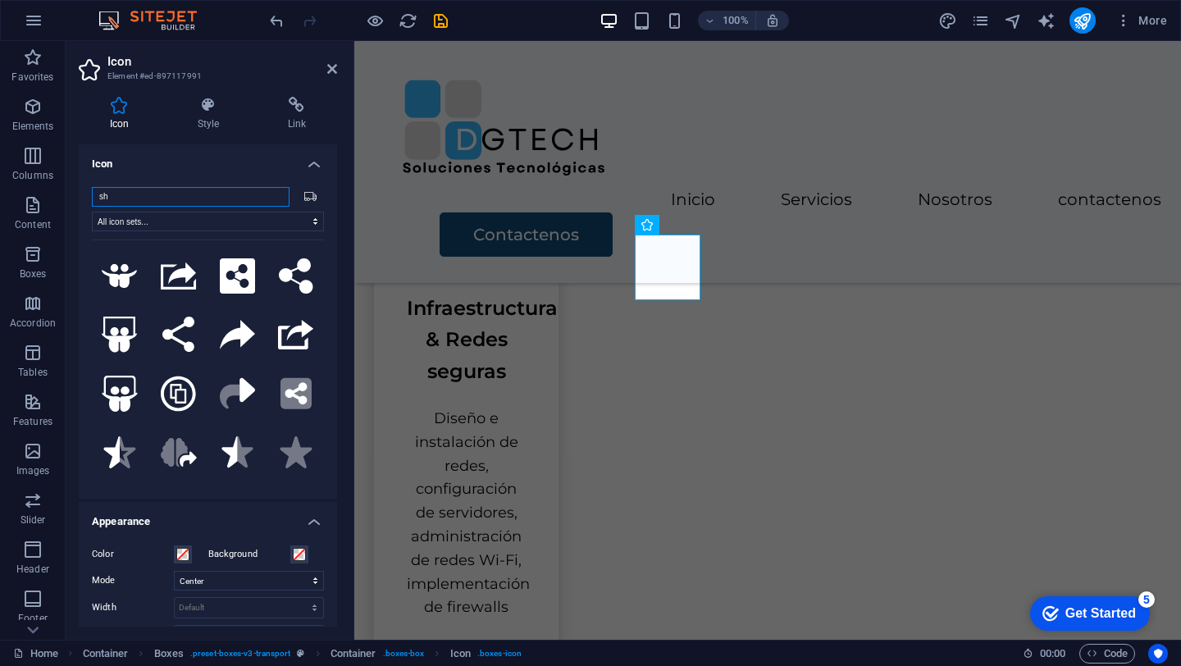
type input "s"
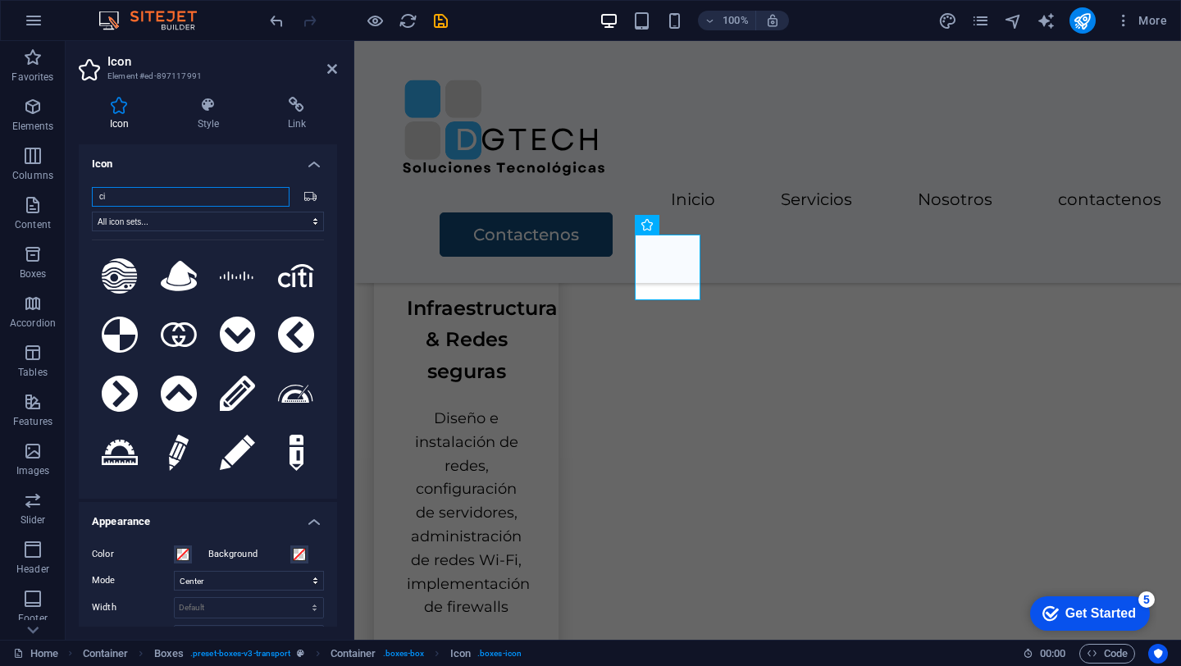
type input "c"
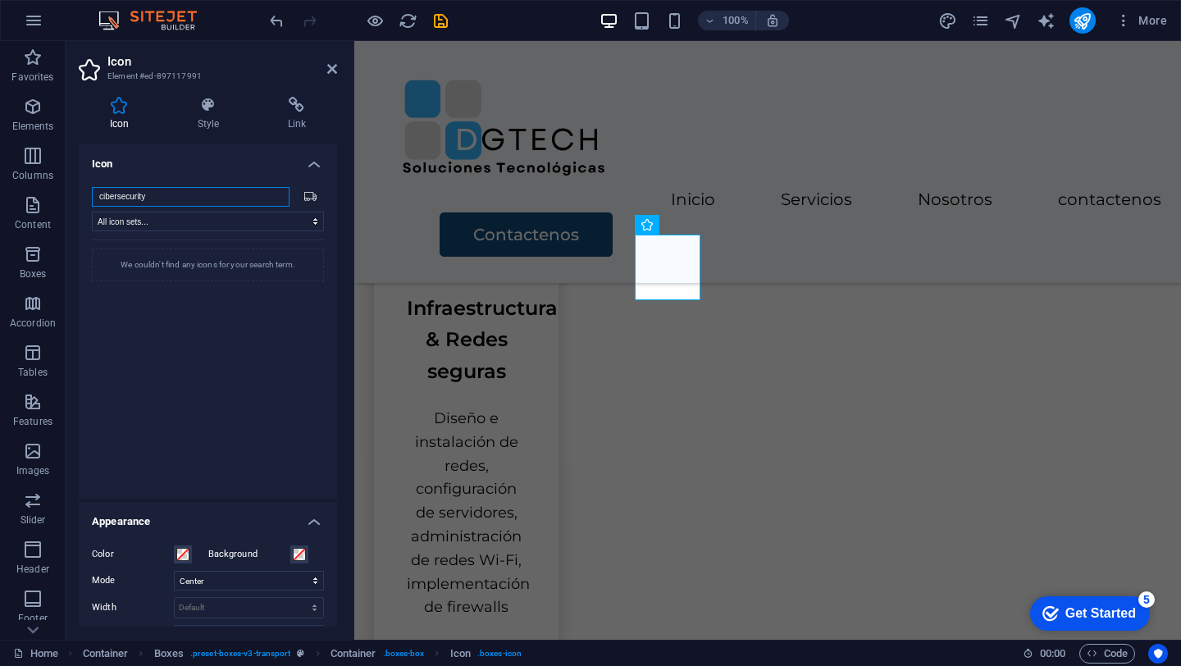
type input "cibersecurity"
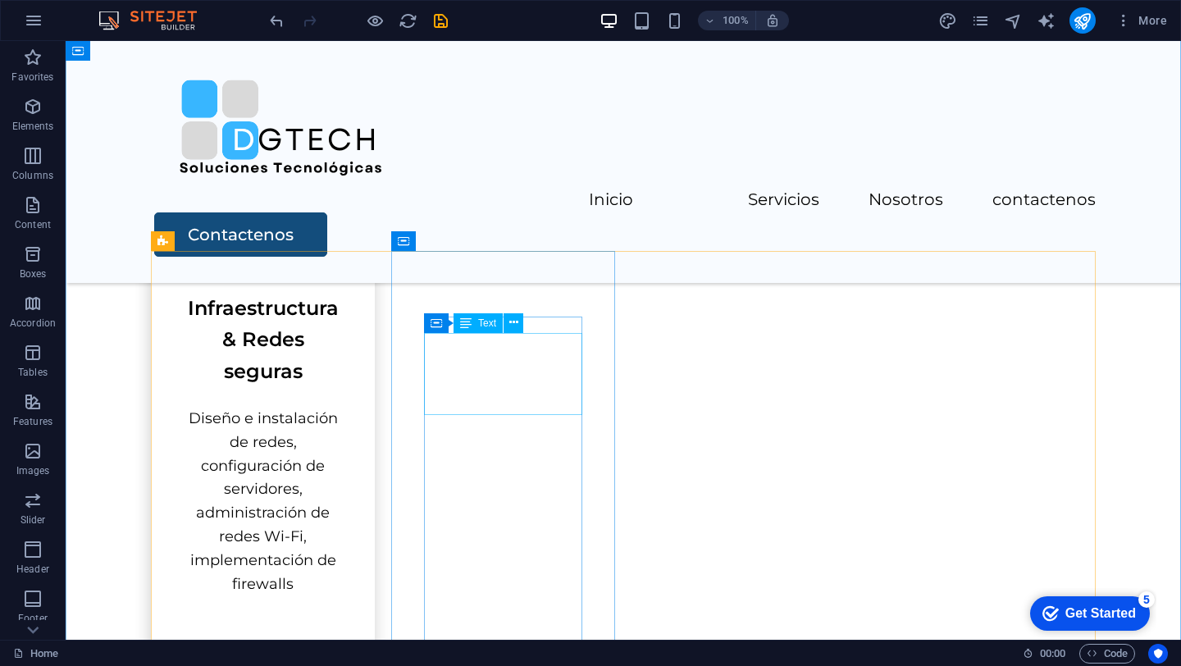
scroll to position [661, 0]
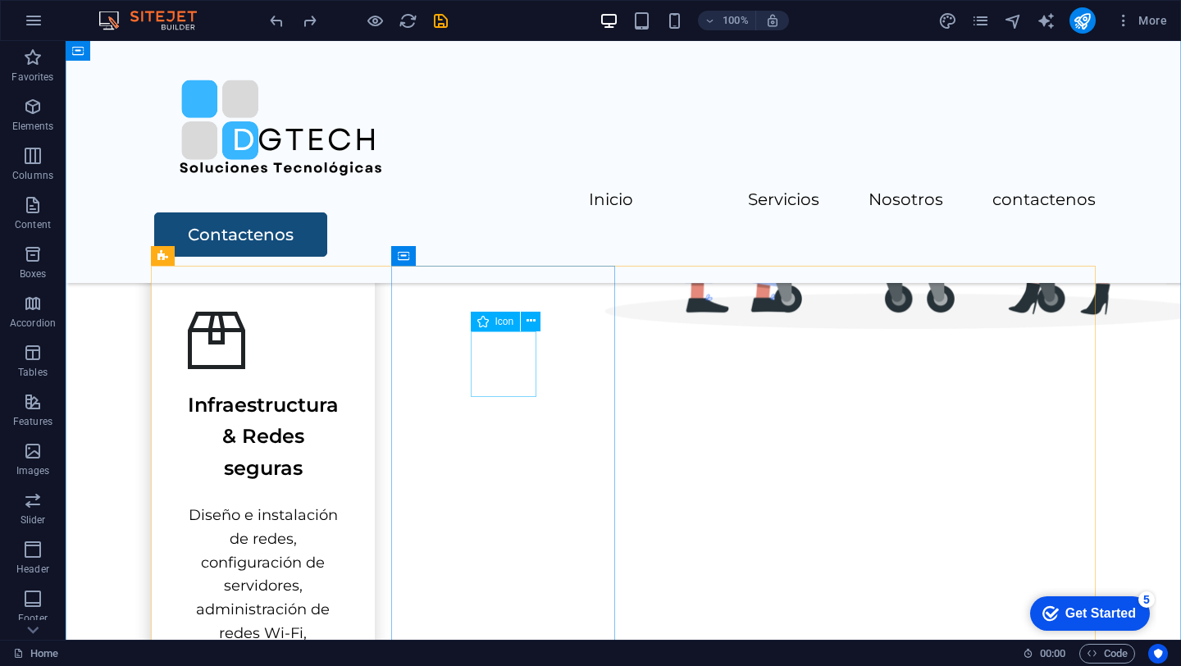
click at [498, 329] on div "Icon" at bounding box center [496, 322] width 50 height 20
click at [490, 322] on div "Icon" at bounding box center [496, 322] width 50 height 20
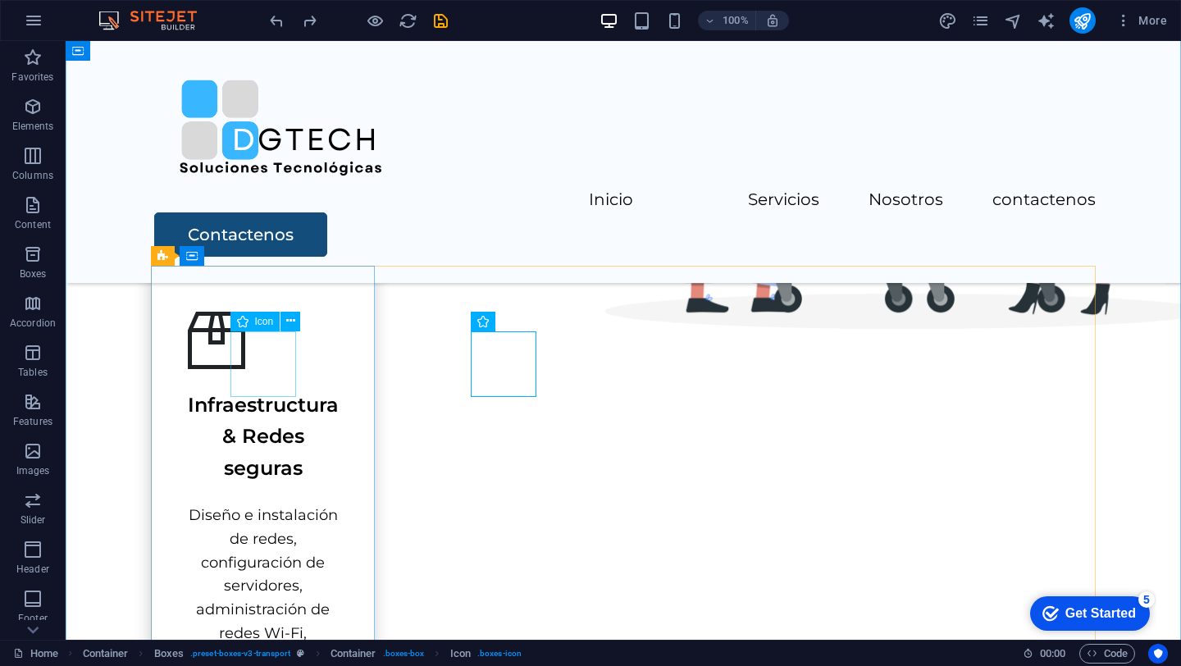
click at [249, 318] on div "Icon" at bounding box center [255, 322] width 50 height 20
select select "xMidYMid"
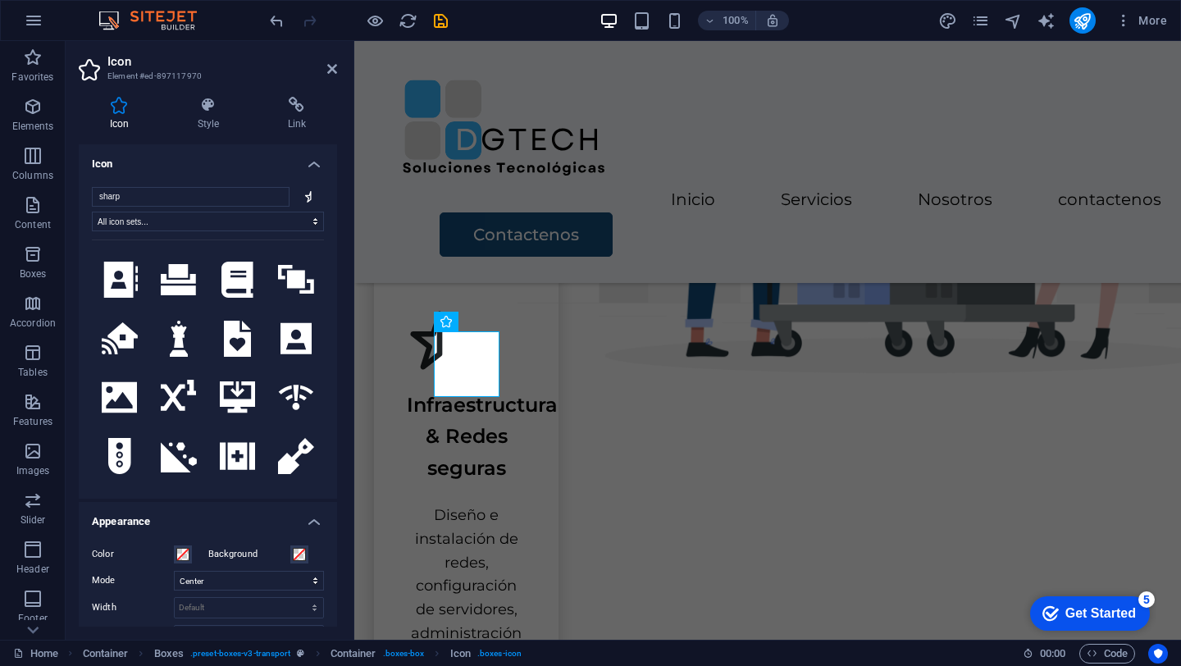
scroll to position [2941, 0]
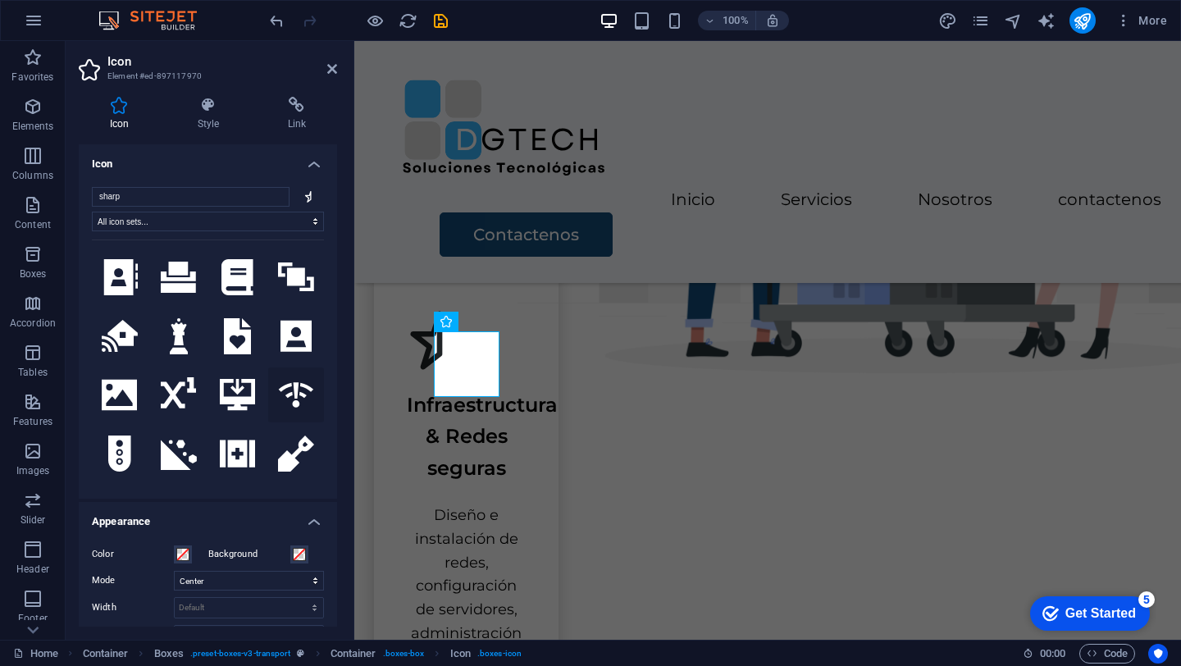
click at [287, 381] on icon at bounding box center [296, 395] width 36 height 29
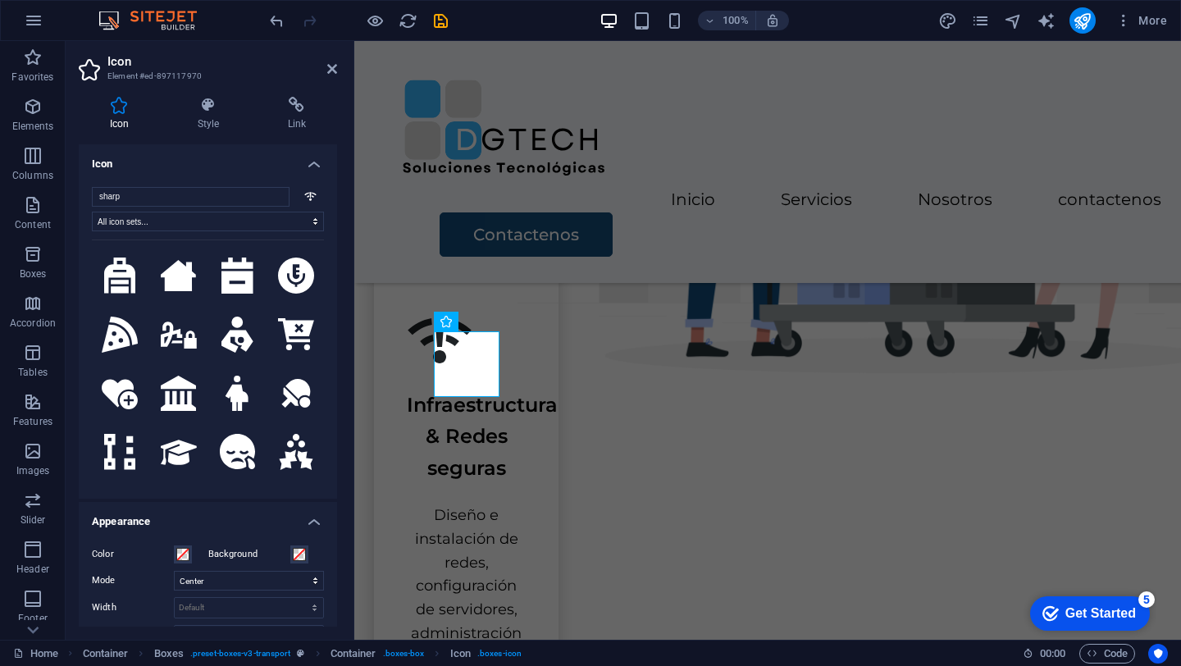
scroll to position [4826, 0]
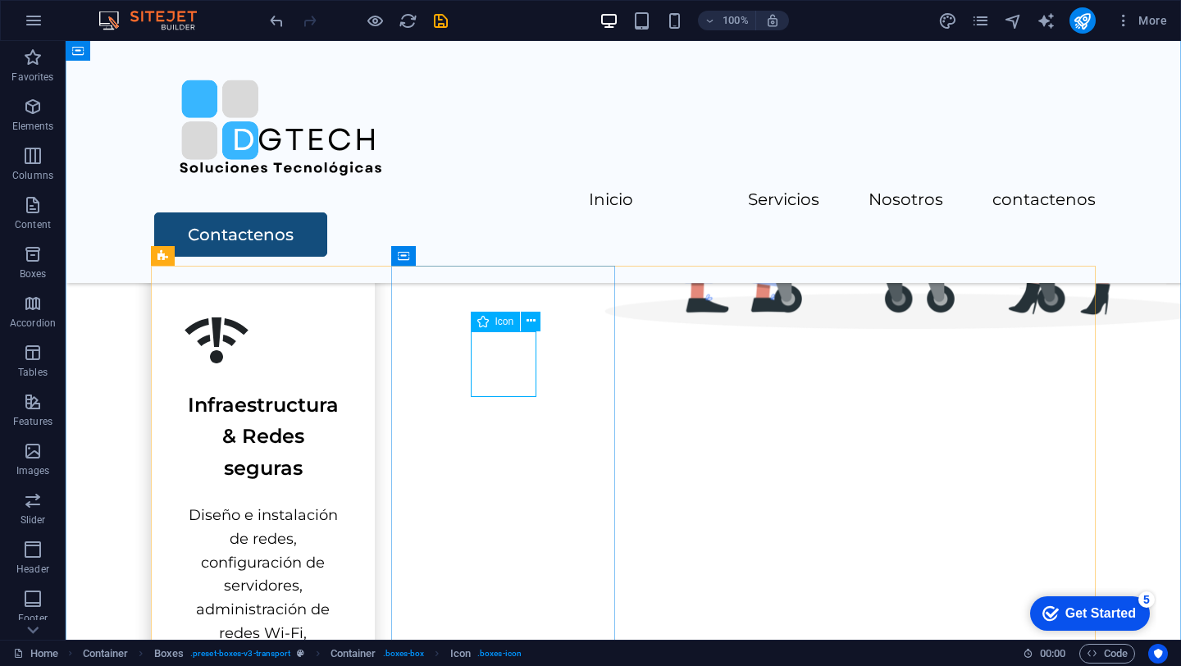
click at [494, 326] on div "Icon" at bounding box center [496, 322] width 50 height 20
click at [483, 321] on icon at bounding box center [482, 322] width 11 height 20
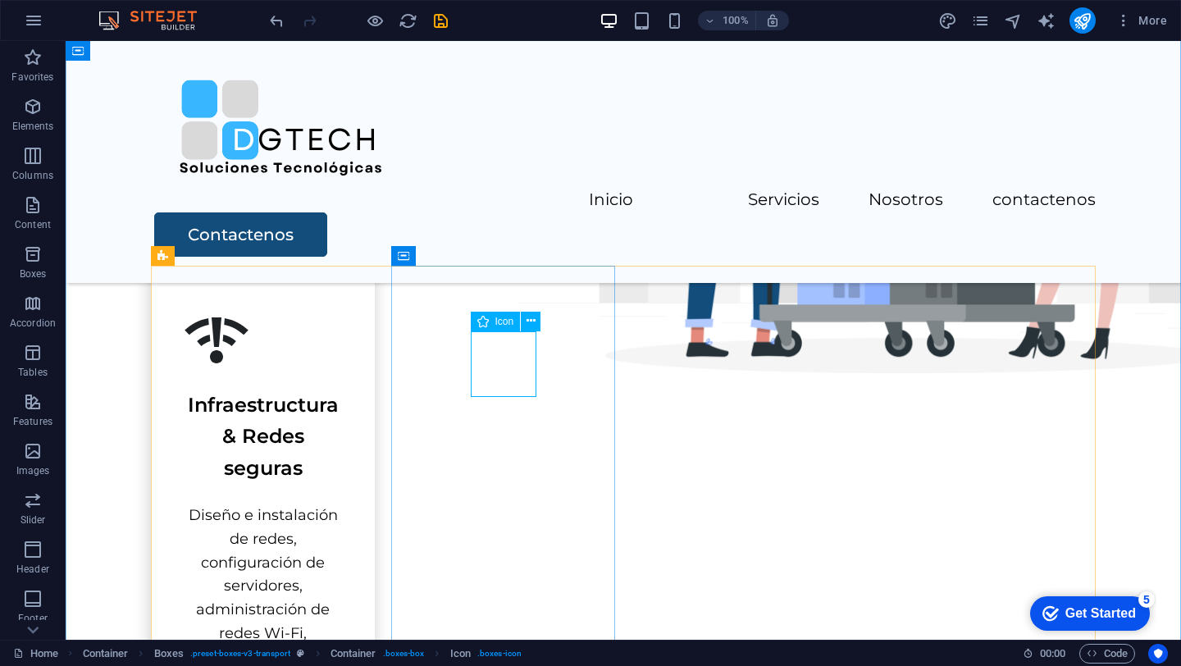
select select "xMidYMid"
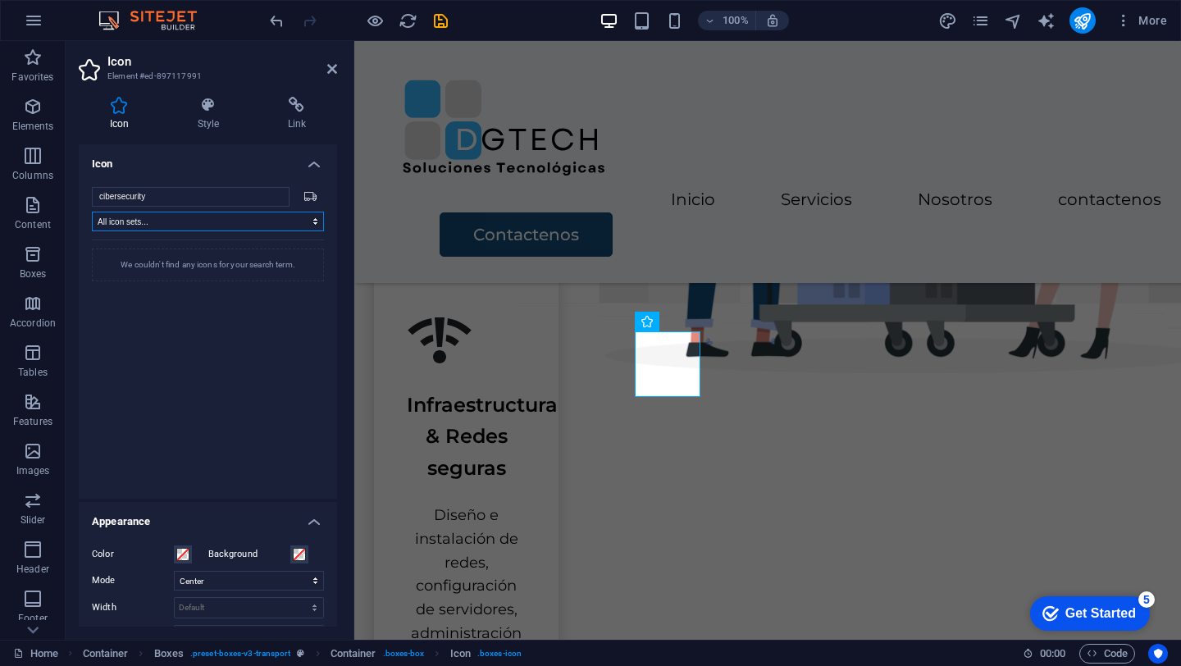
click at [216, 221] on select "All icon sets... IcoFont Ionicons FontAwesome Brands FontAwesome Duotone FontAw…" at bounding box center [208, 222] width 232 height 20
drag, startPoint x: 189, startPoint y: 192, endPoint x: 0, endPoint y: 113, distance: 205.1
click at [3, 125] on section "Favorites Elements Columns Content Boxes Accordion Tables Features Images Slide…" at bounding box center [590, 340] width 1181 height 599
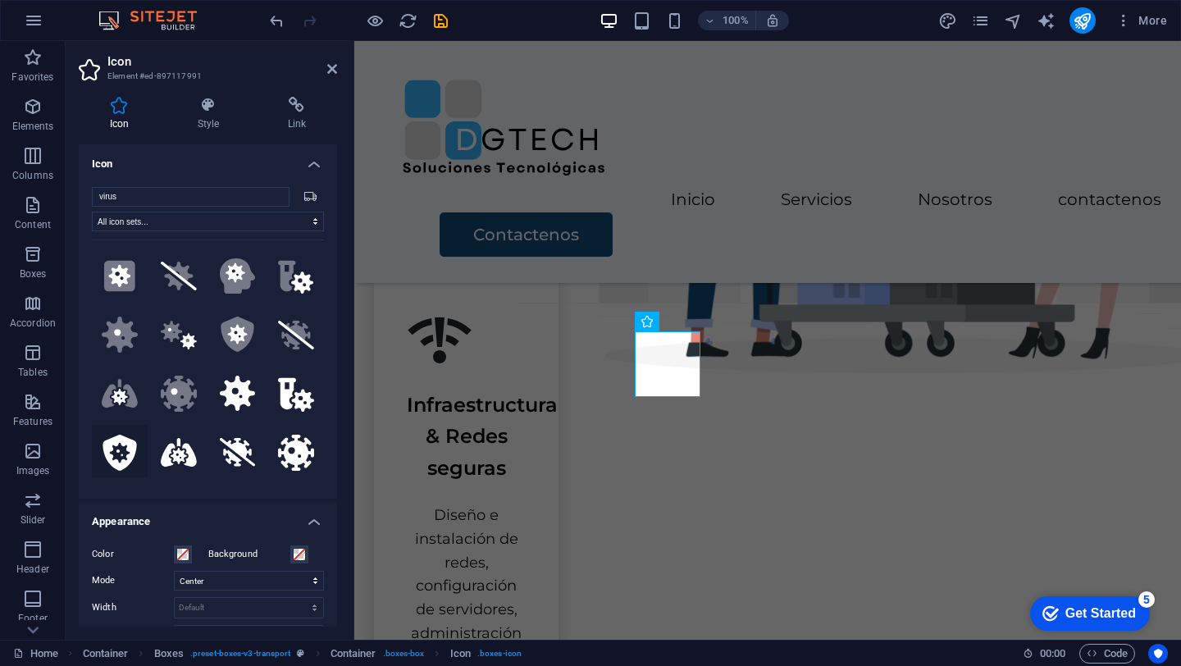
click at [118, 438] on icon at bounding box center [120, 453] width 36 height 36
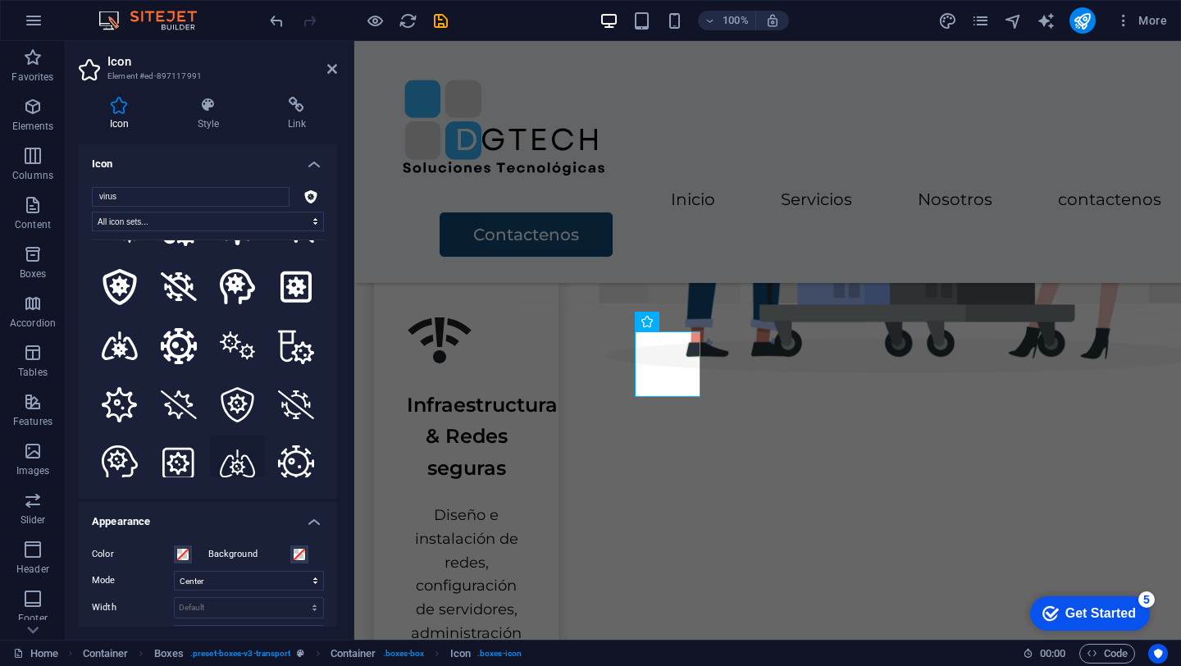
scroll to position [339, 0]
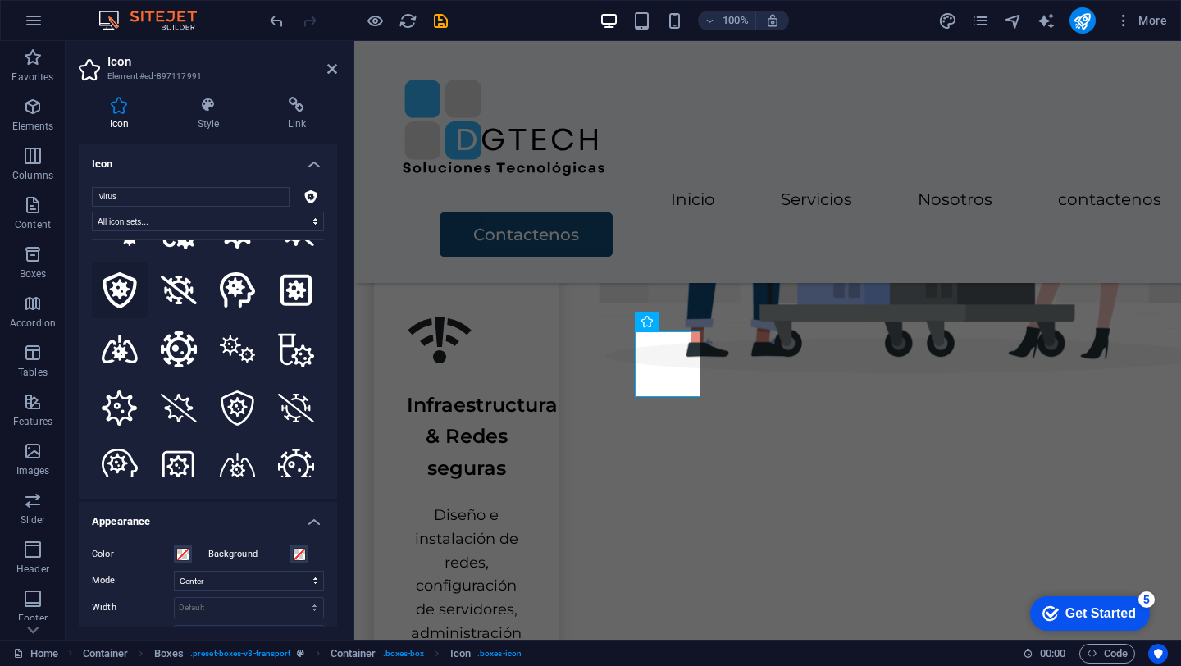
click at [122, 276] on icon at bounding box center [120, 290] width 34 height 36
click at [221, 392] on icon at bounding box center [238, 407] width 34 height 35
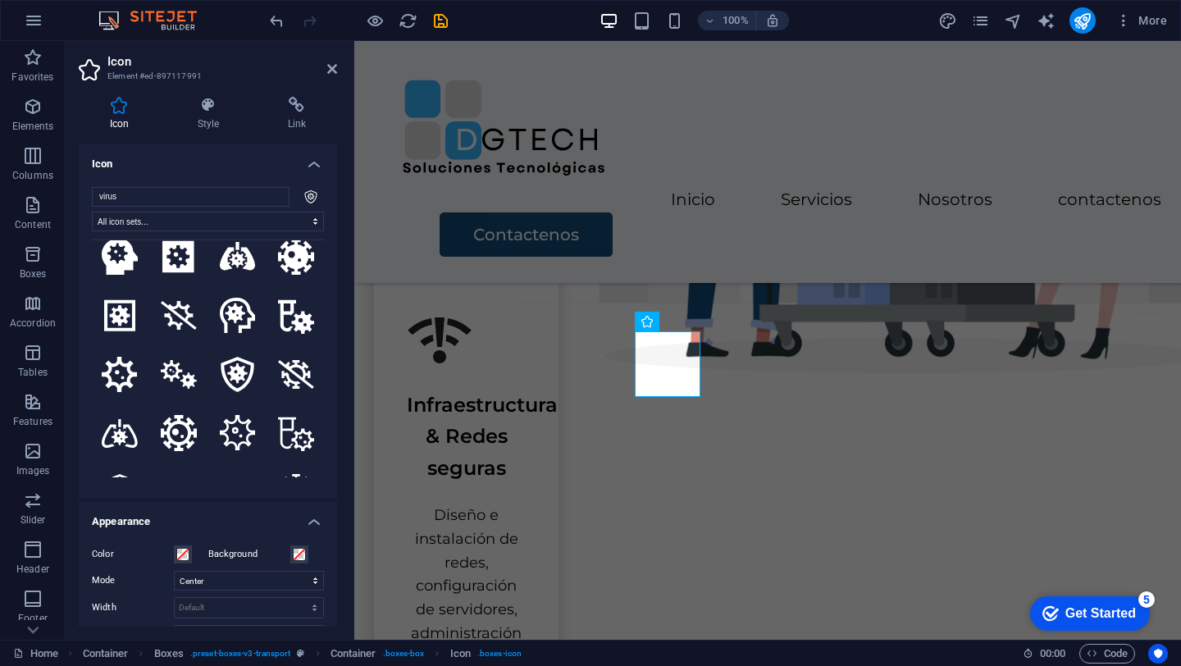
scroll to position [850, 0]
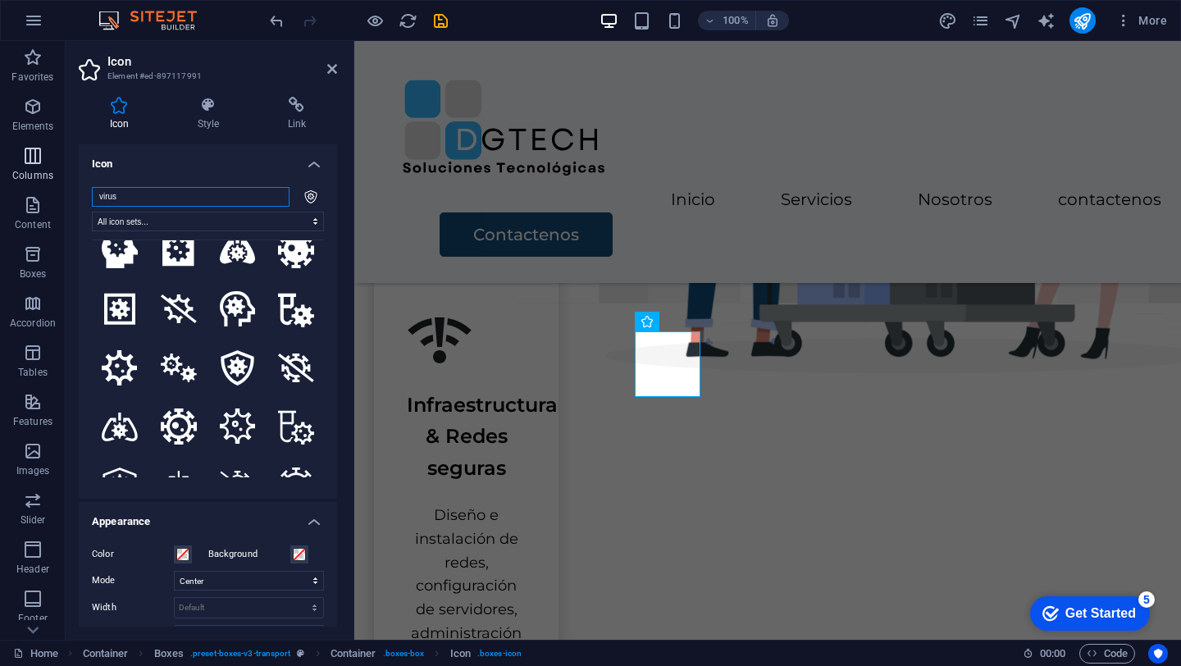
drag, startPoint x: 136, startPoint y: 189, endPoint x: 22, endPoint y: 148, distance: 121.1
click at [37, 160] on section "Favorites Elements Columns Content Boxes Accordion Tables Features Images Slide…" at bounding box center [590, 340] width 1181 height 599
type input "ne"
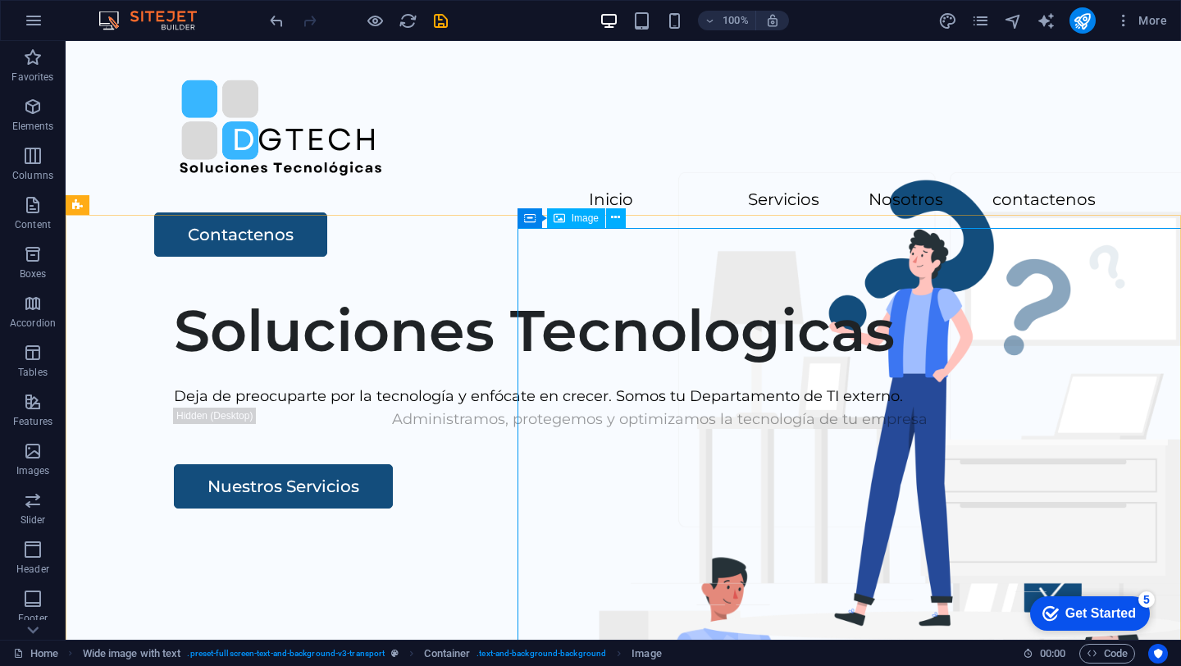
click at [572, 213] on span "Image" at bounding box center [585, 218] width 27 height 10
click at [572, 217] on span "Image" at bounding box center [585, 218] width 27 height 10
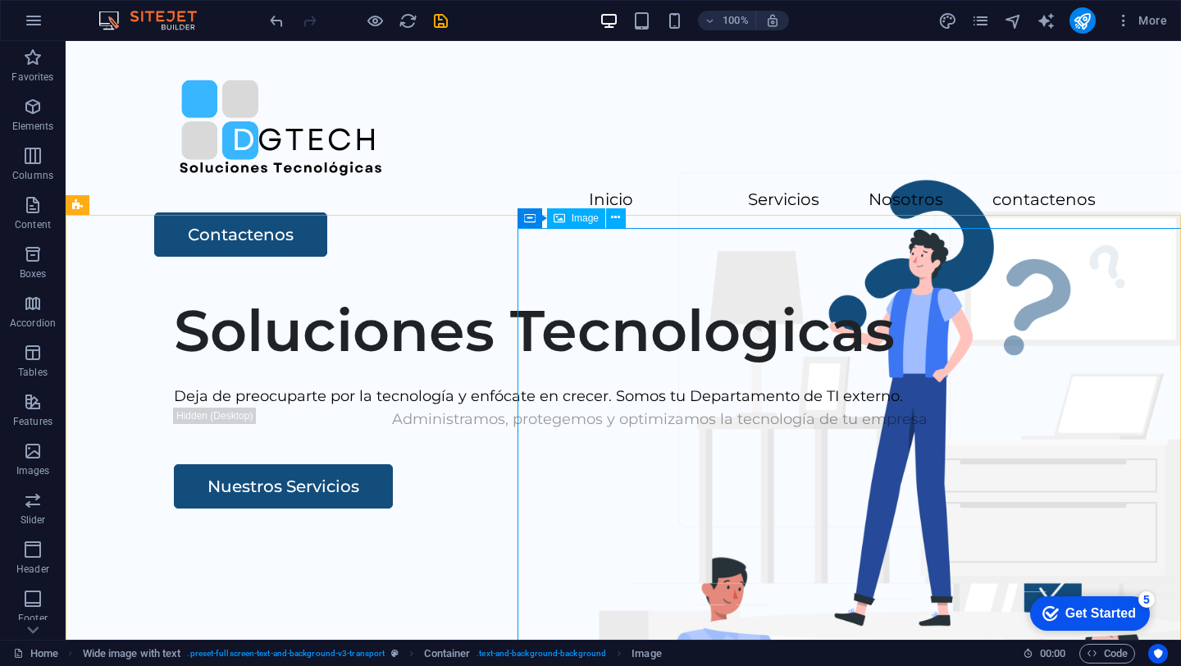
click at [570, 220] on div "Image" at bounding box center [576, 218] width 58 height 20
click at [621, 219] on button at bounding box center [616, 218] width 20 height 20
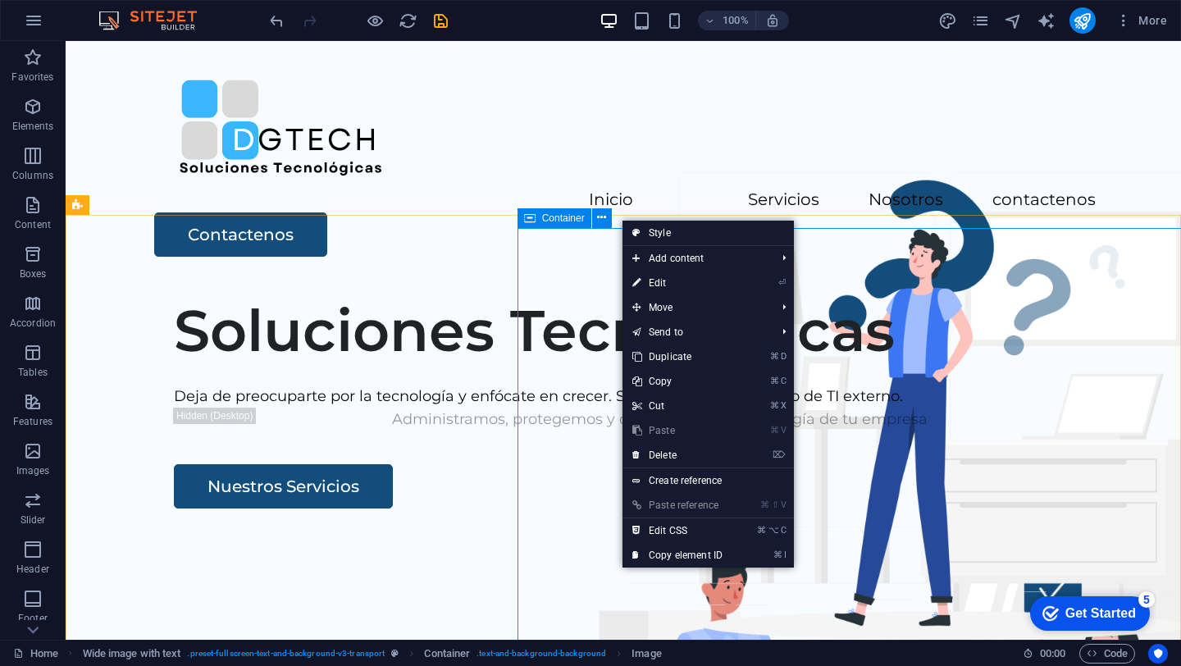
click at [527, 216] on icon at bounding box center [529, 218] width 11 height 20
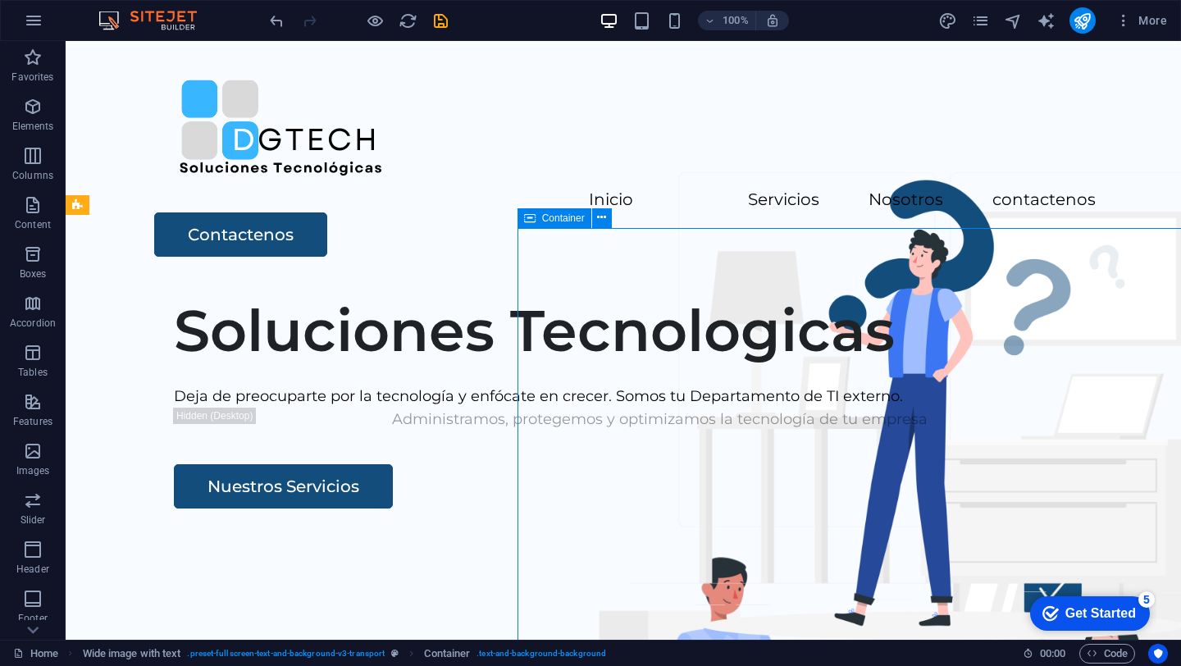
click at [536, 217] on div "Container" at bounding box center [554, 218] width 74 height 20
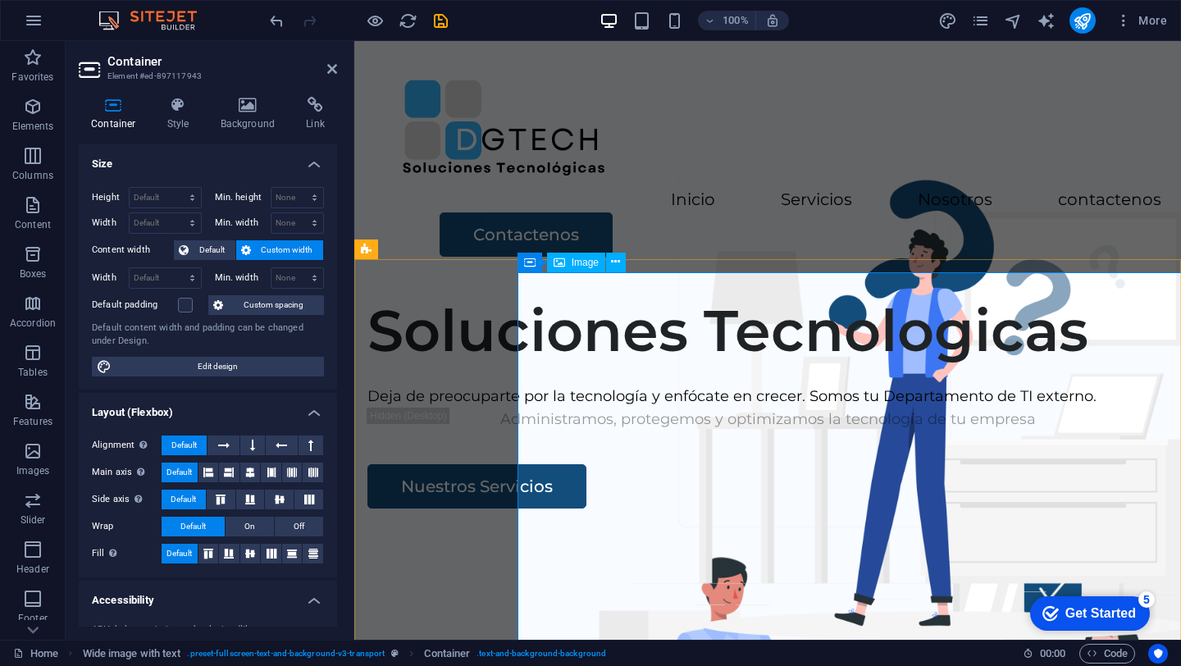
click at [576, 261] on span "Image" at bounding box center [585, 263] width 27 height 10
click at [618, 257] on icon at bounding box center [615, 261] width 9 height 17
click at [226, 101] on icon at bounding box center [248, 105] width 80 height 16
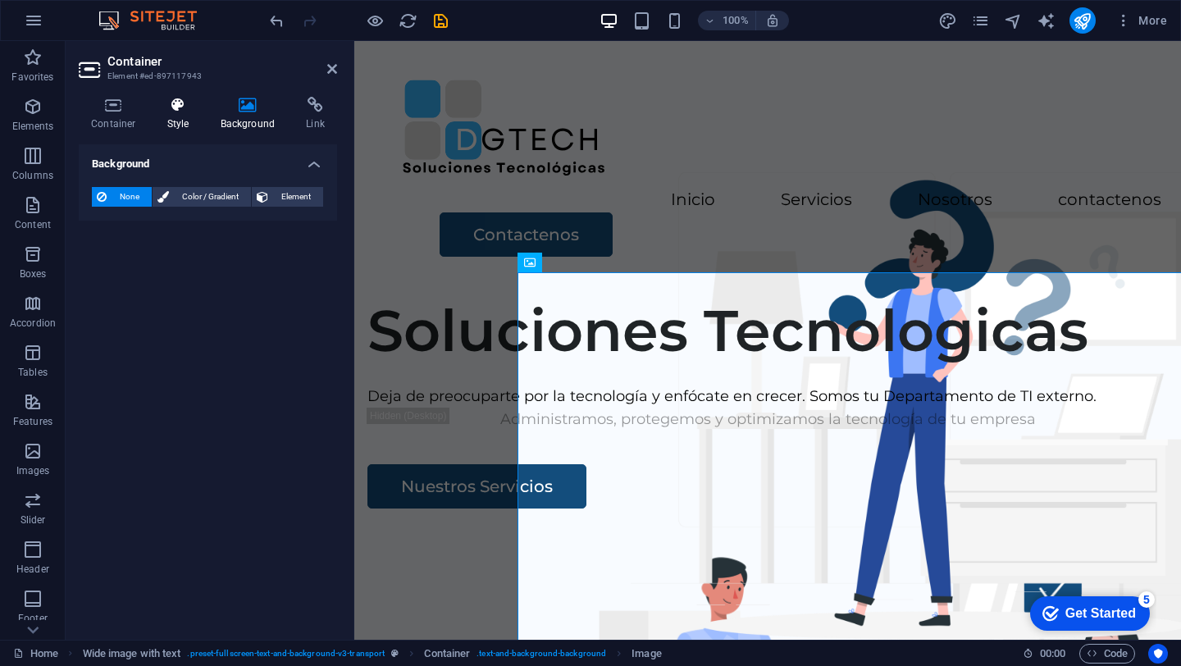
click at [168, 104] on icon at bounding box center [178, 105] width 47 height 16
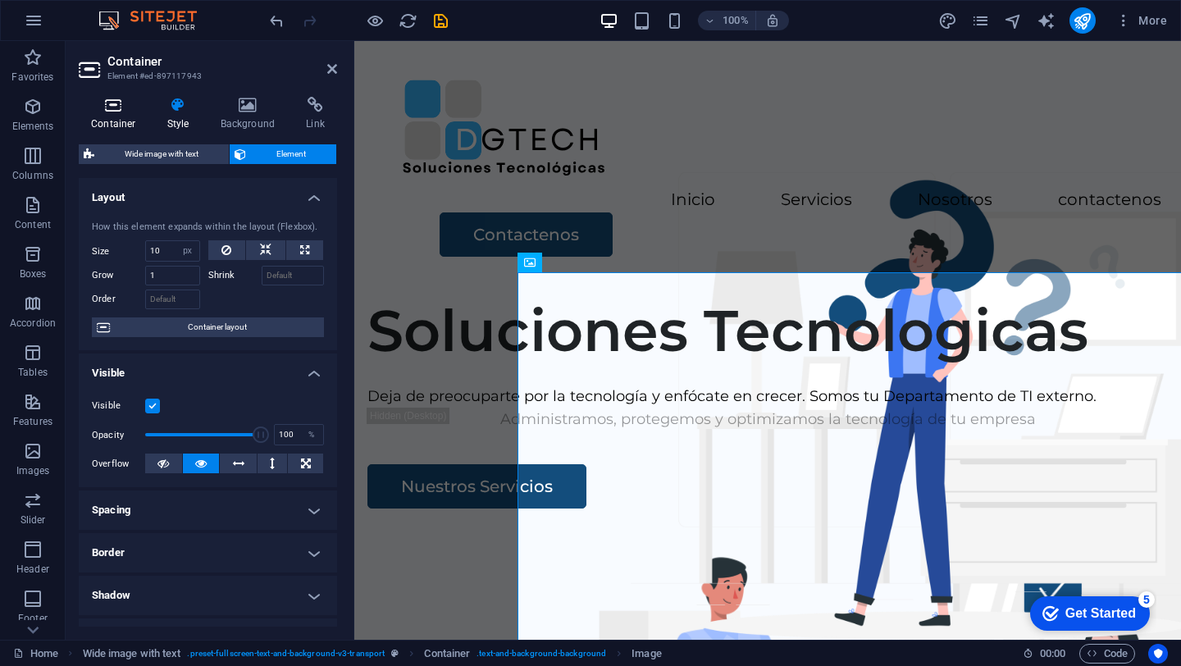
click at [126, 103] on icon at bounding box center [114, 105] width 70 height 16
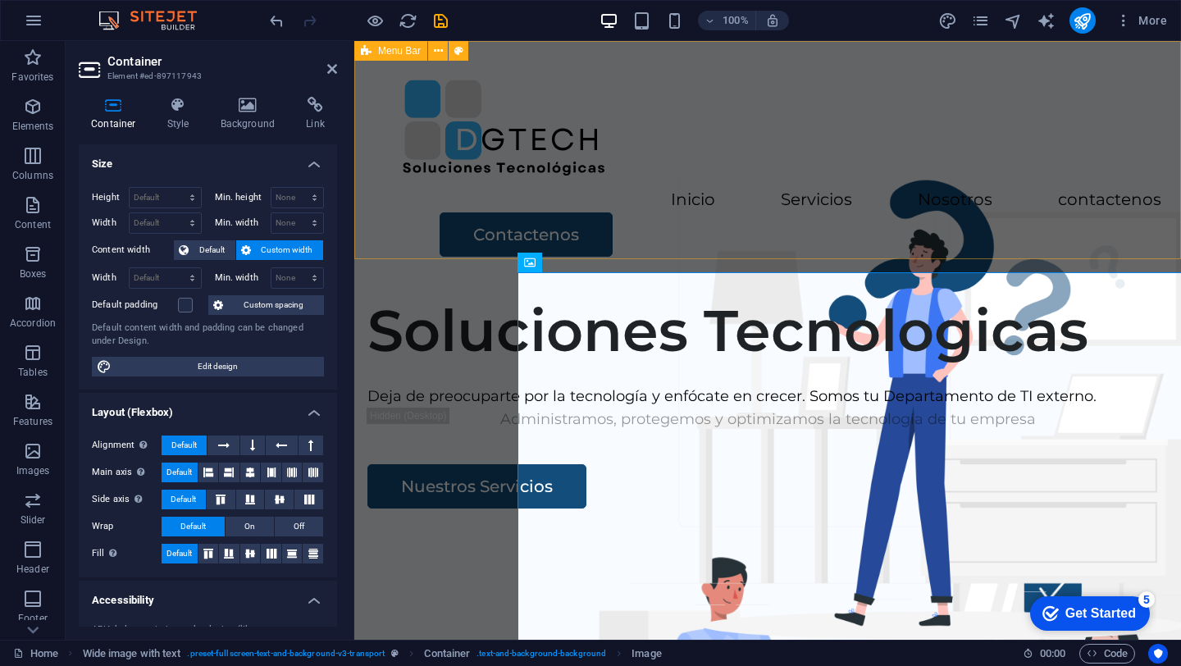
click at [736, 181] on div "Inicio Servicios Nosotros contactenos Contactenos" at bounding box center [767, 162] width 827 height 242
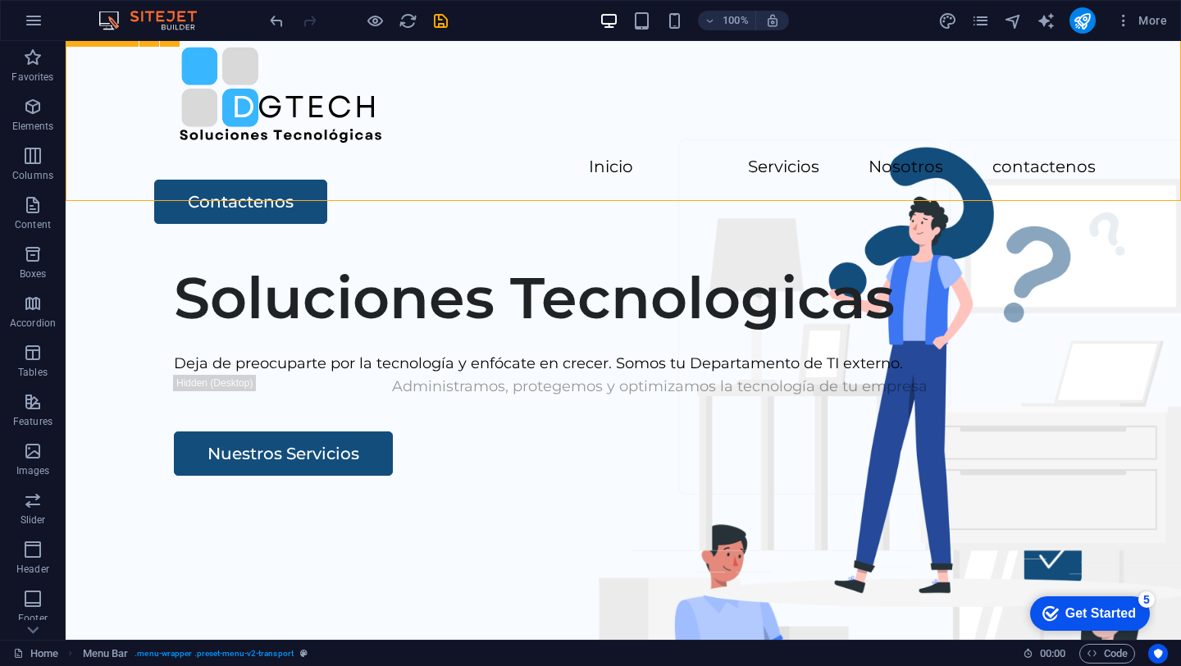
scroll to position [37, 0]
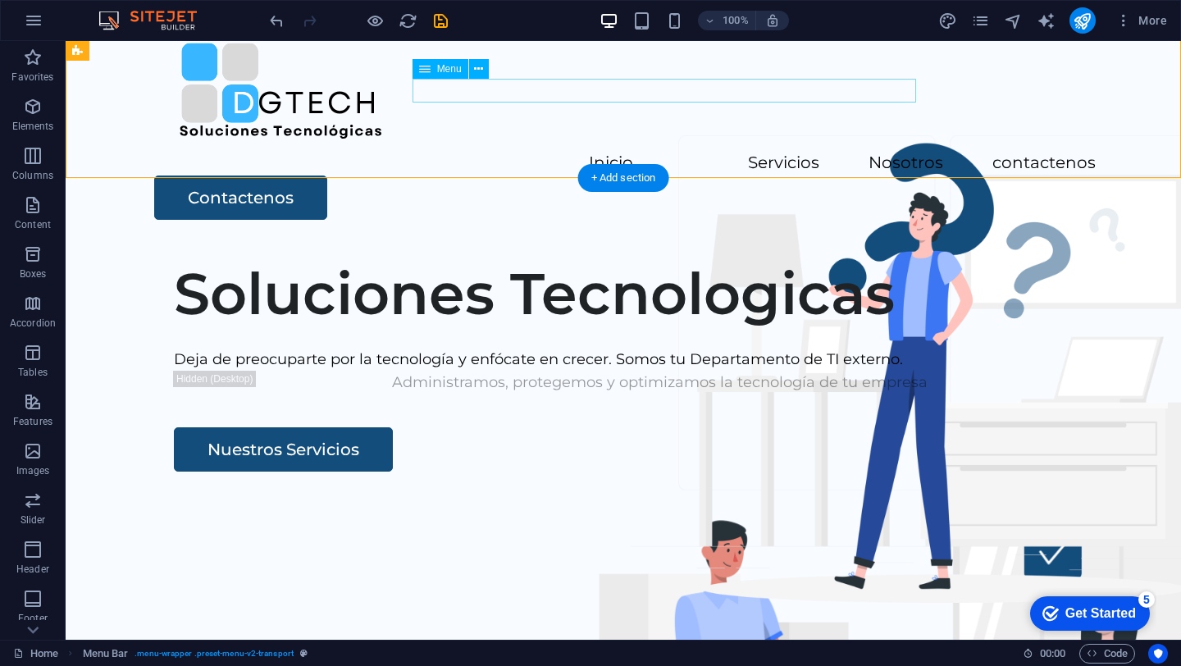
click at [850, 152] on nav "Inicio Servicios Nosotros contactenos" at bounding box center [623, 164] width 945 height 24
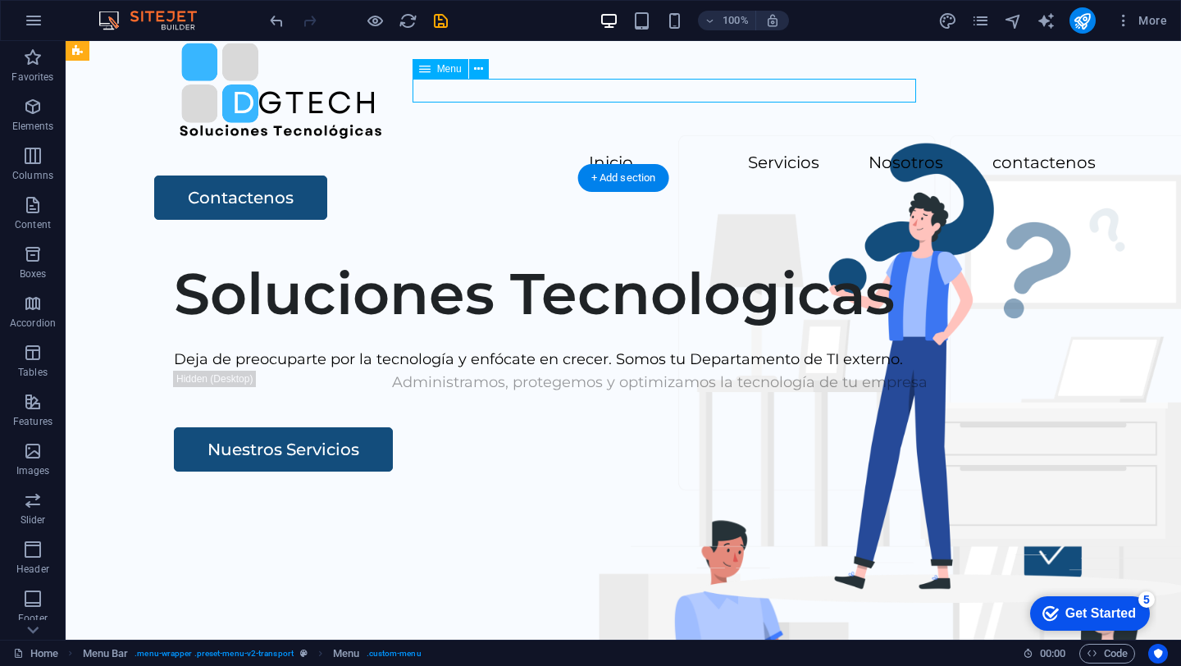
click at [850, 152] on nav "Inicio Servicios Nosotros contactenos" at bounding box center [623, 164] width 945 height 24
select select
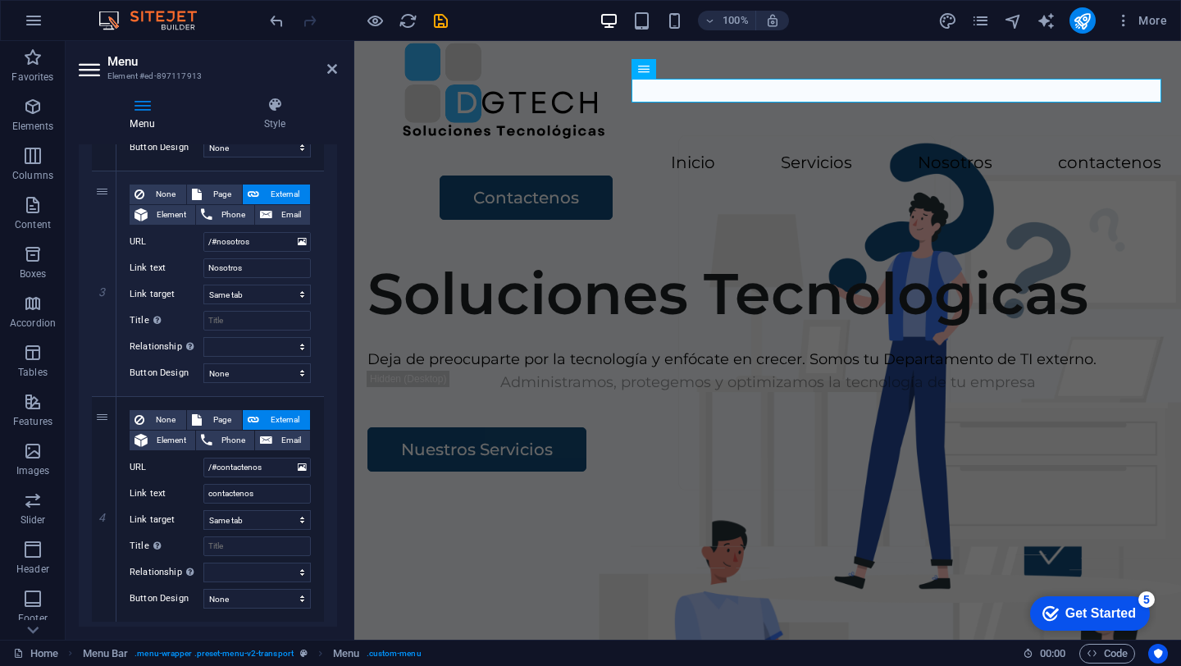
scroll to position [598, 0]
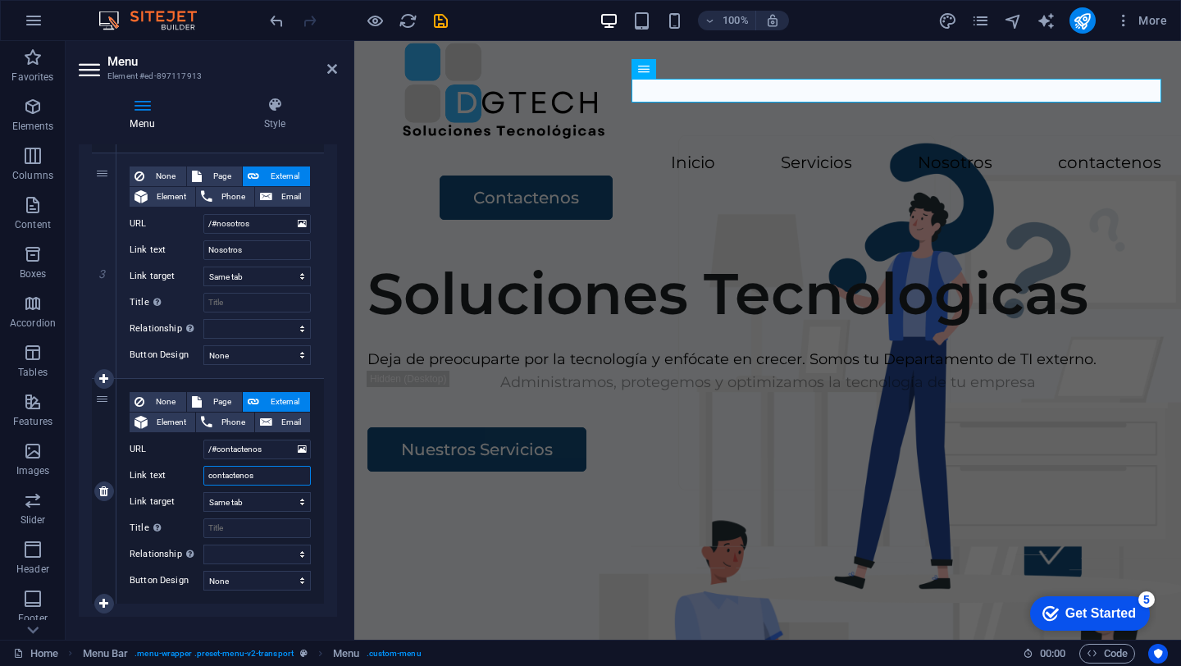
drag, startPoint x: 258, startPoint y: 471, endPoint x: 160, endPoint y: 461, distance: 98.9
click at [161, 462] on div "None Page External Element Phone Email Page Home Legal Notice Privacy Subpage E…" at bounding box center [220, 478] width 181 height 172
type input "Pal"
select select
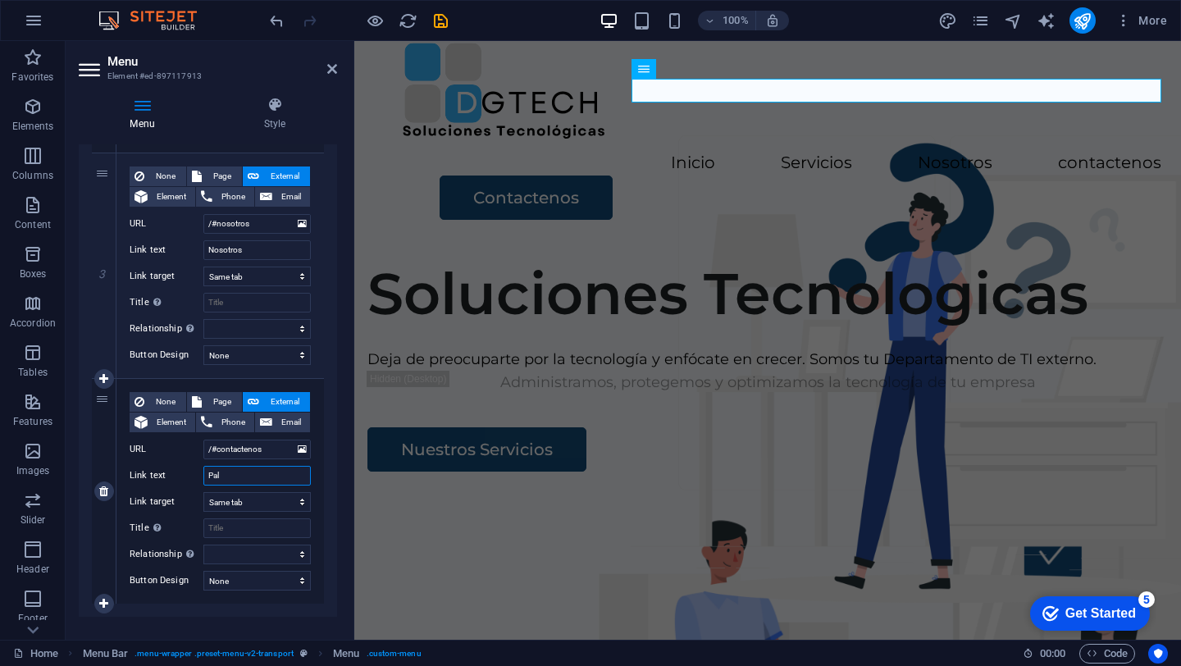
select select
type input "P"
select select
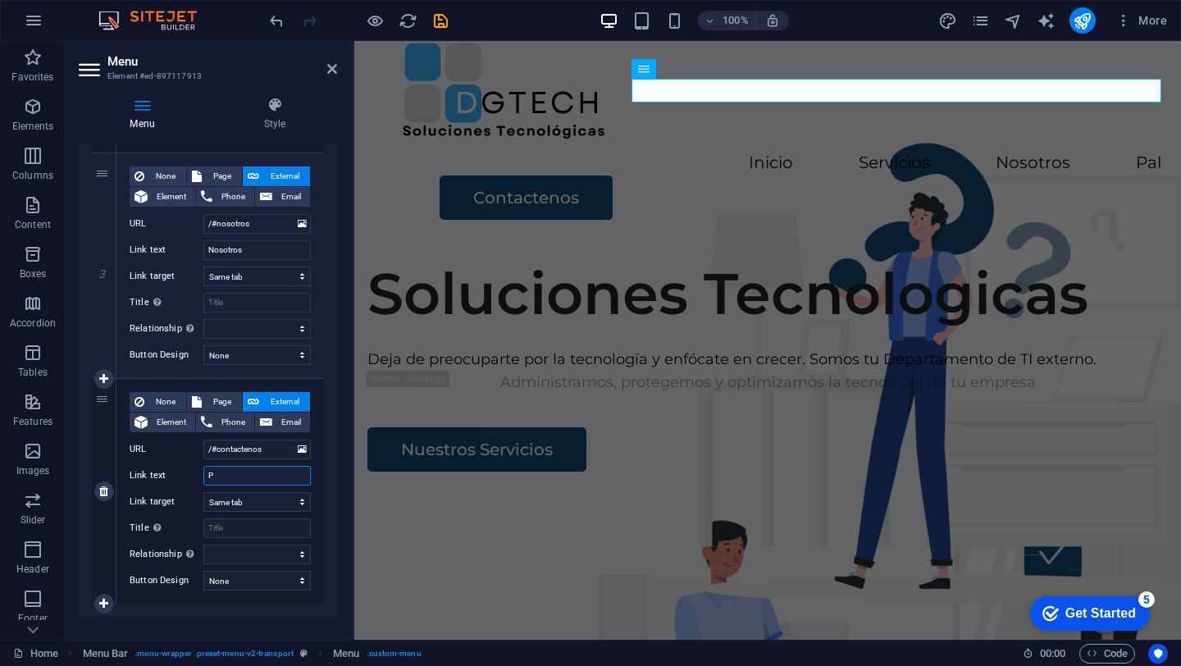
select select
type input "Pl"
select select
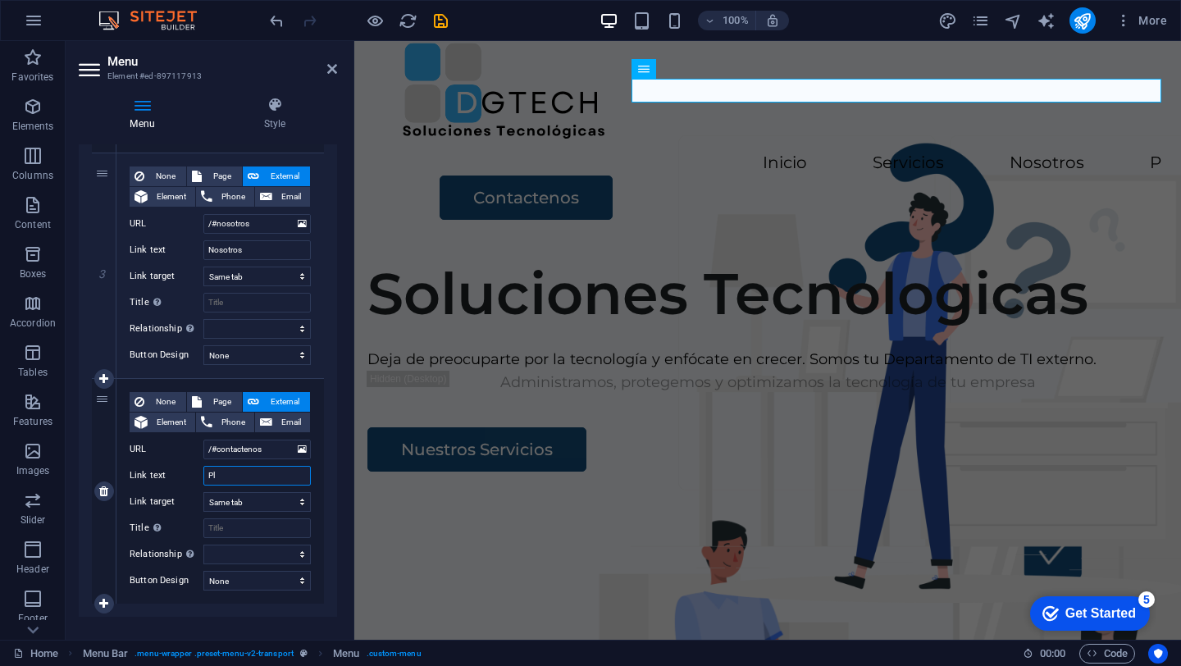
select select
type input "Planes"
select select
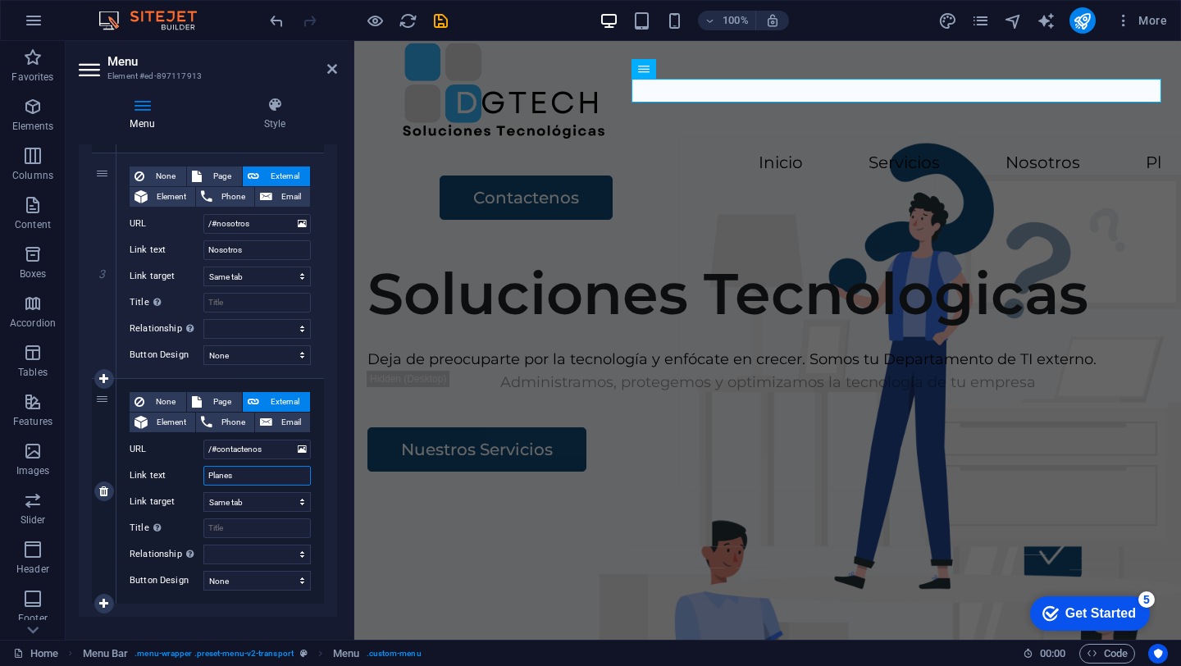
select select
type input "Planes"
click at [265, 452] on input "/#contactenos" at bounding box center [256, 450] width 107 height 20
type input "/#c"
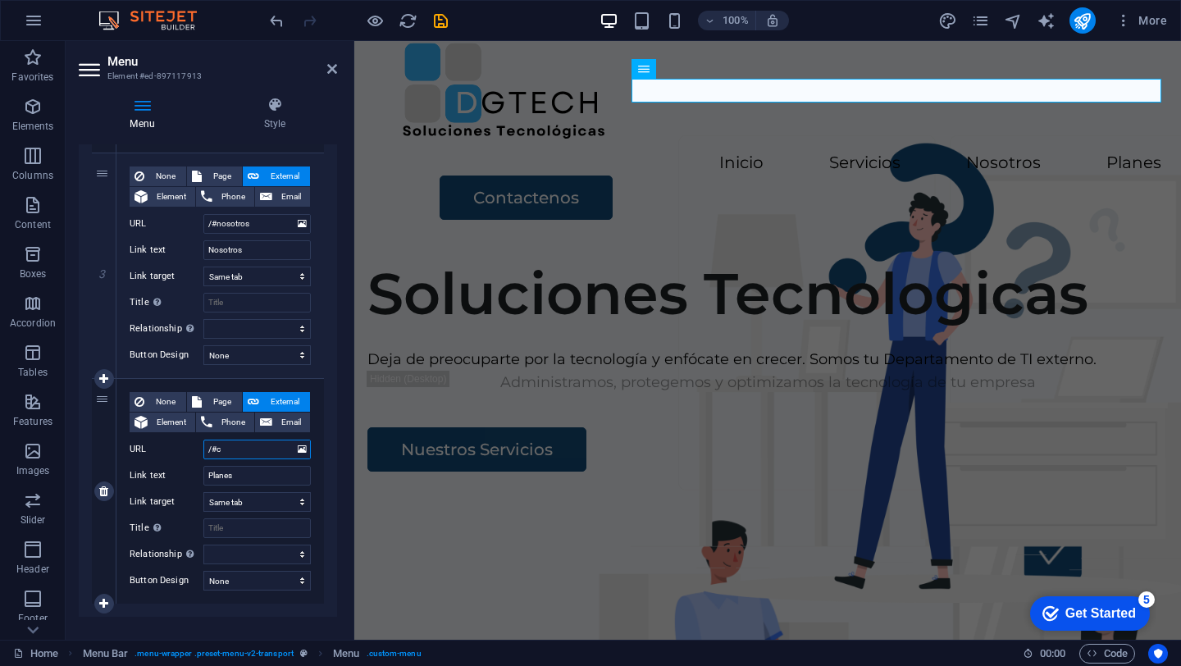
select select
type input "/#"
select select
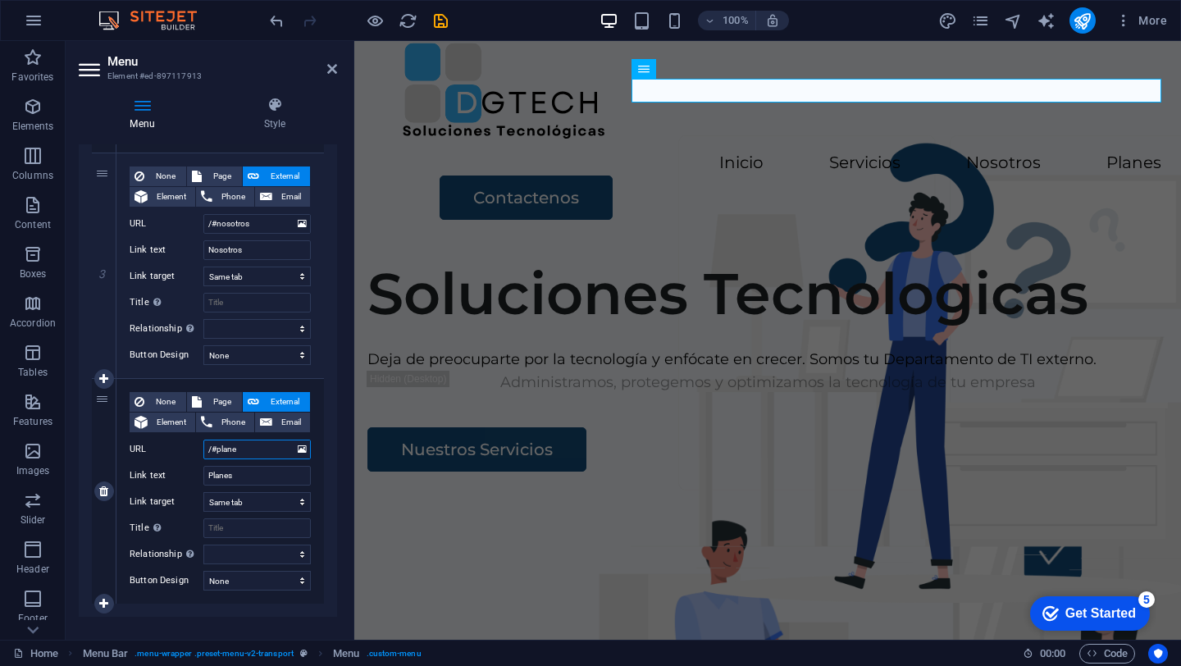
type input "/#planes"
select select
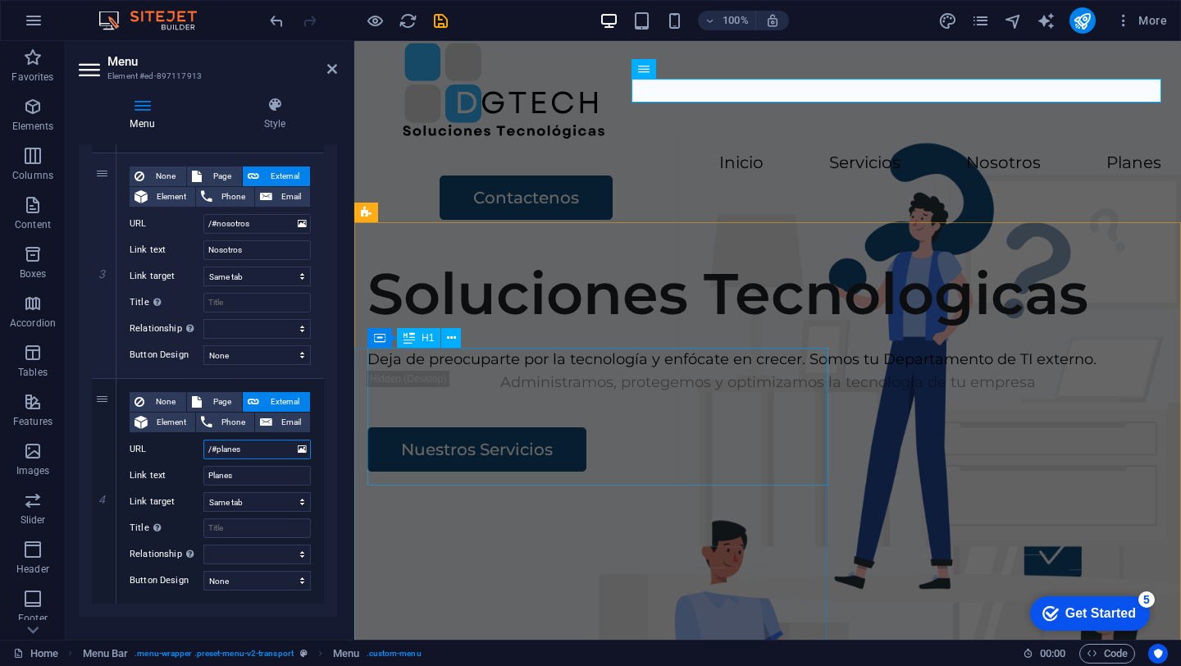
type input "/#planes"
click at [444, 328] on div "Soluciones Tecnologicas" at bounding box center [767, 293] width 800 height 69
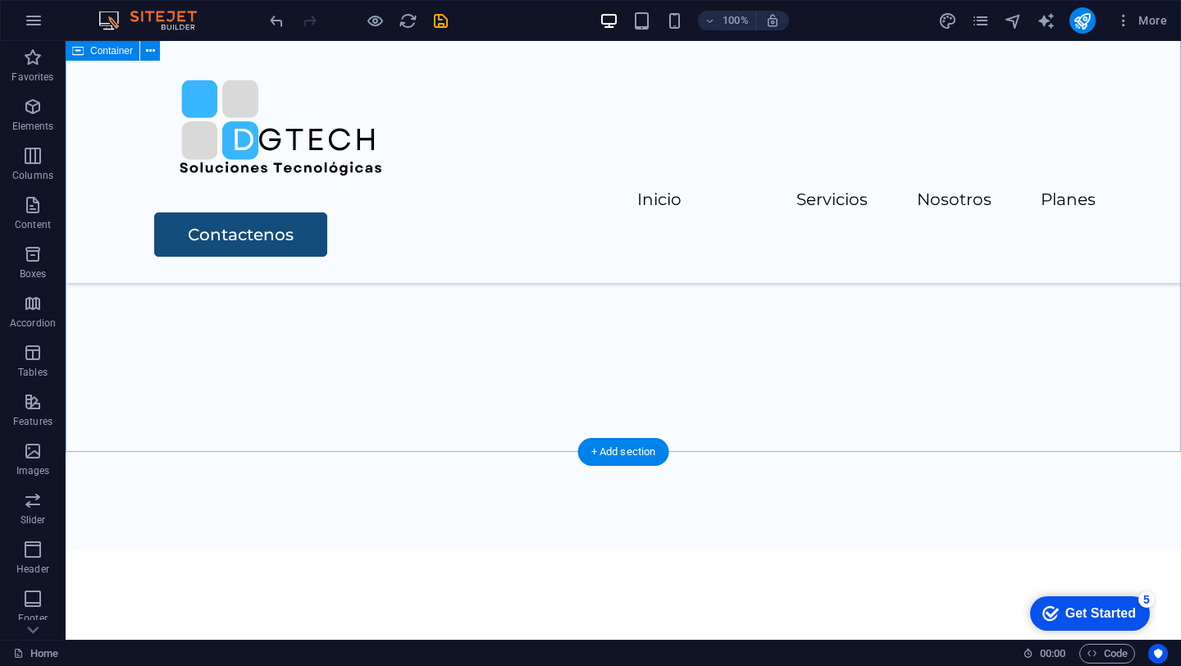
scroll to position [3318, 0]
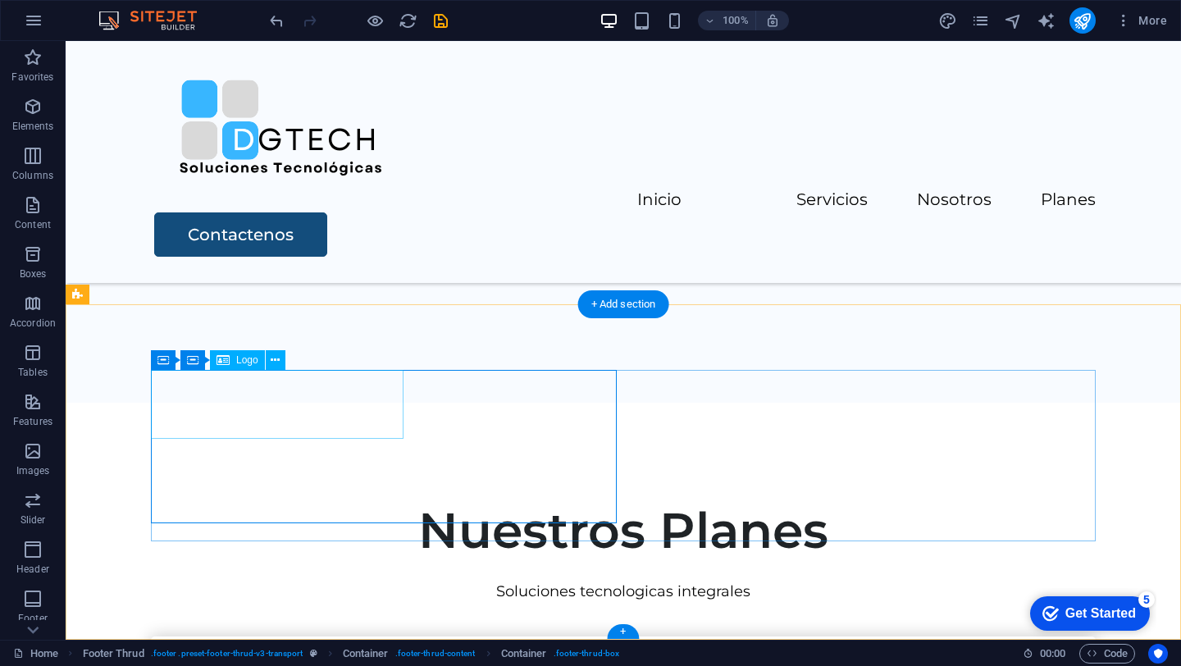
click at [244, 365] on div "Logo" at bounding box center [237, 360] width 55 height 20
click at [235, 360] on div "Logo" at bounding box center [237, 360] width 55 height 20
click at [271, 361] on icon at bounding box center [275, 360] width 9 height 17
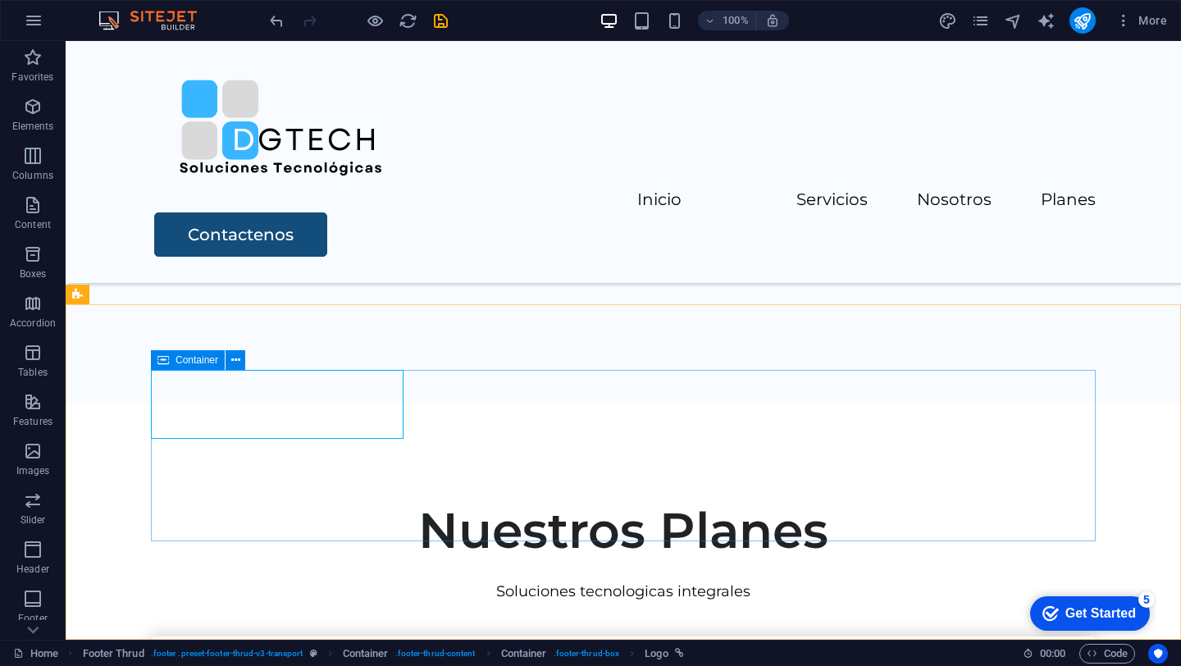
click at [166, 366] on icon at bounding box center [162, 360] width 11 height 20
click at [166, 358] on icon at bounding box center [162, 360] width 11 height 20
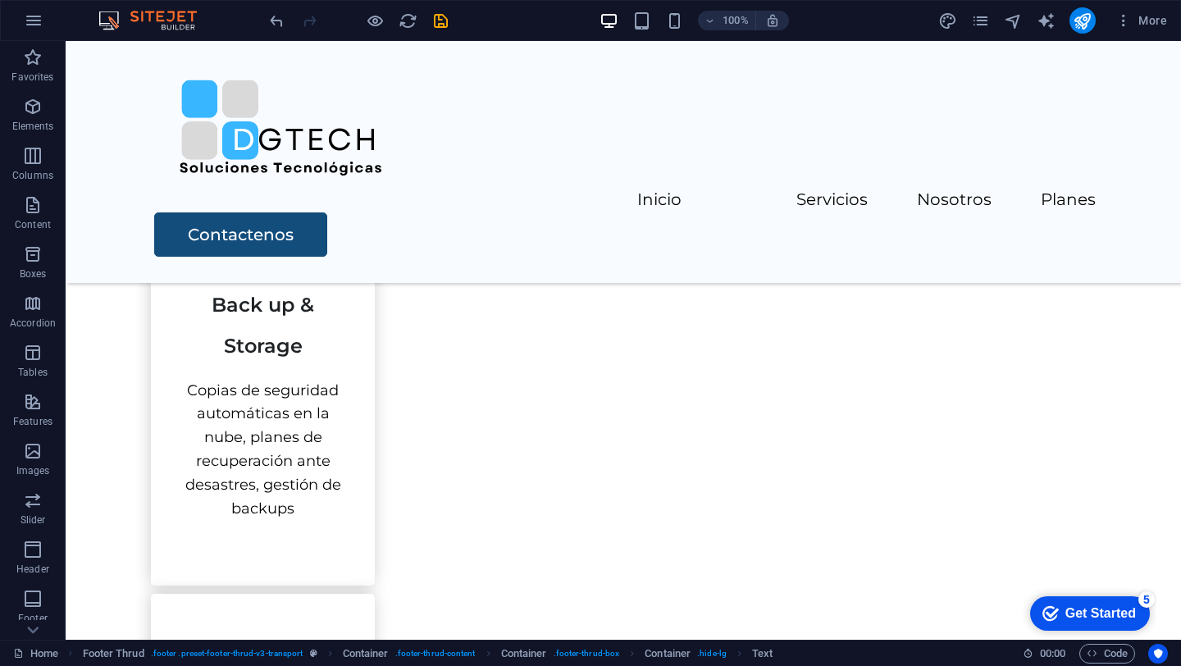
scroll to position [1071, 0]
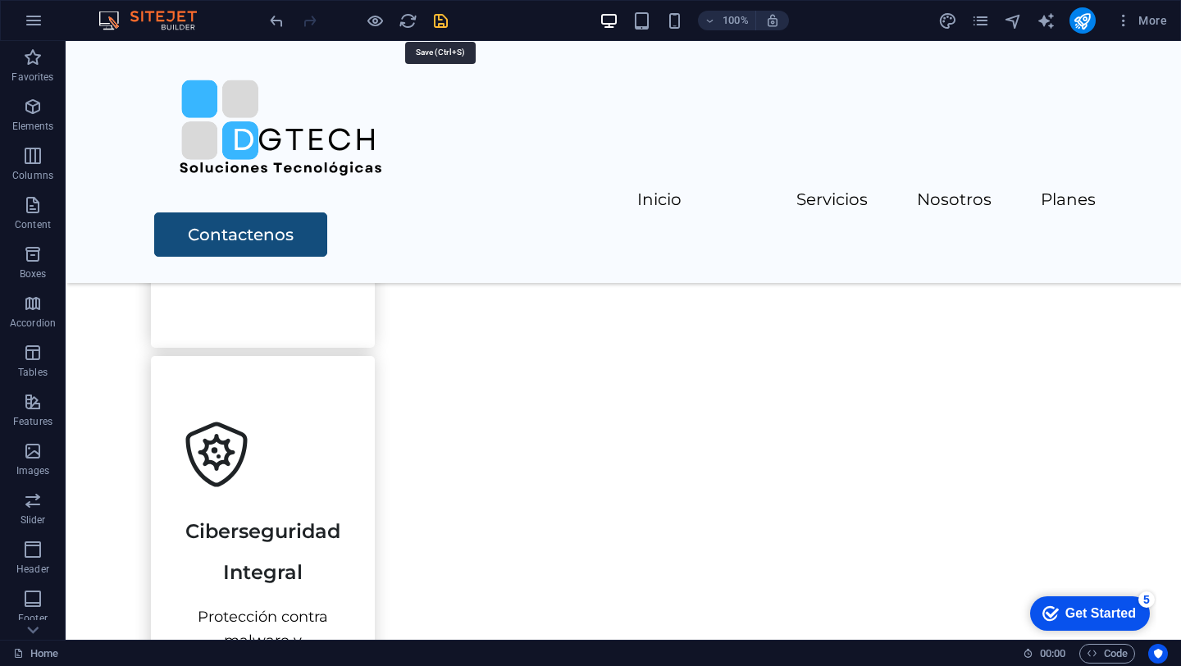
click at [434, 18] on icon "save" at bounding box center [440, 20] width 19 height 19
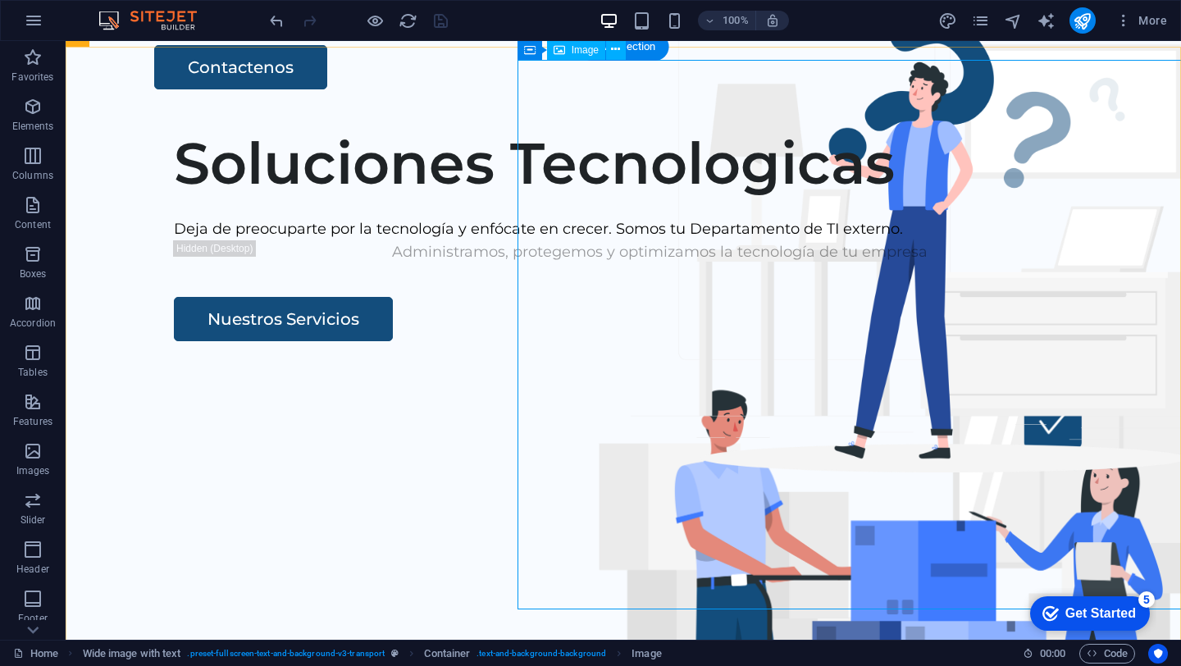
scroll to position [169, 0]
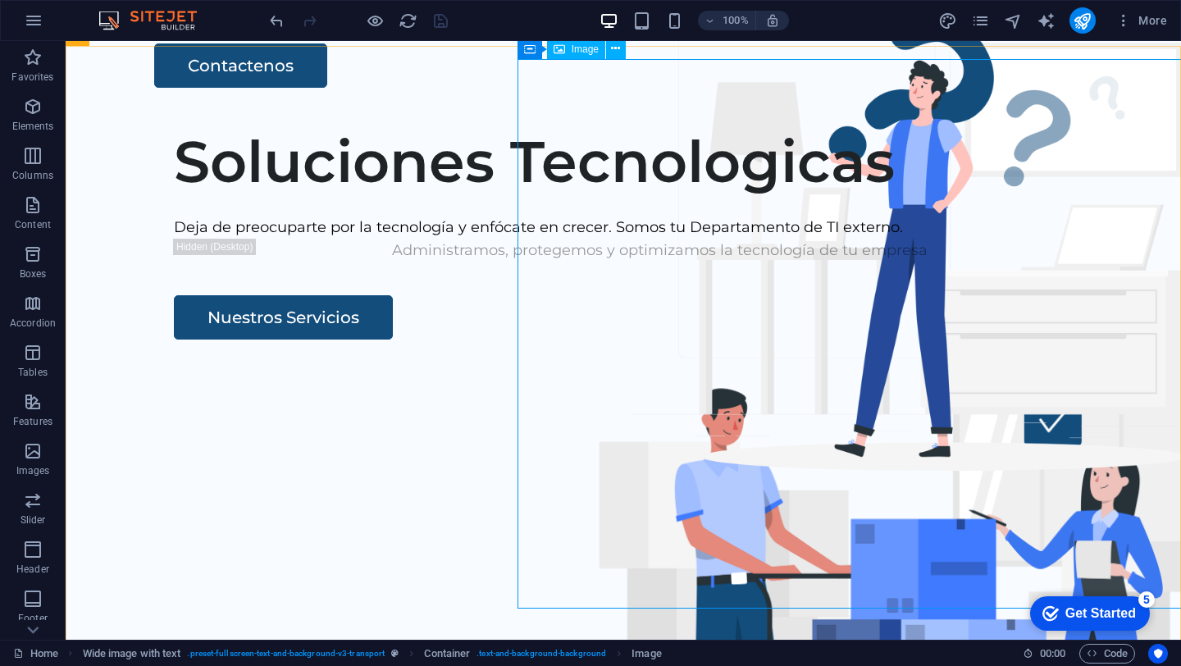
click at [581, 49] on span "Image" at bounding box center [585, 49] width 27 height 10
select select "px"
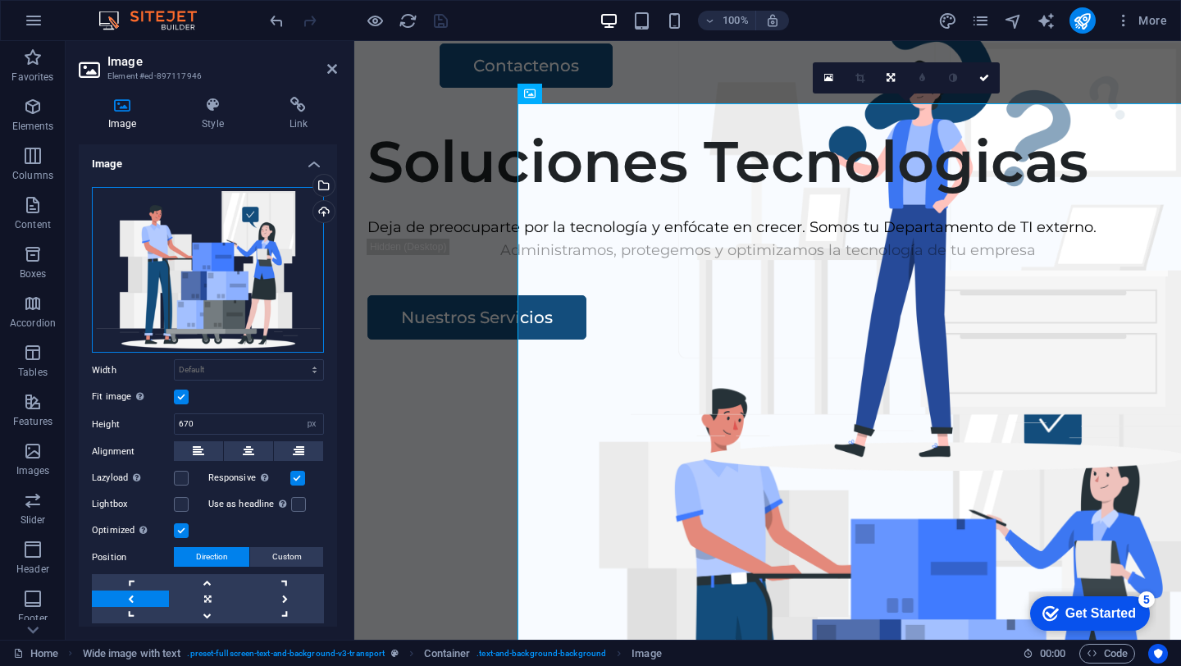
click at [202, 284] on div "Drag files here, click to choose files or select files from Files or our free s…" at bounding box center [208, 270] width 232 height 166
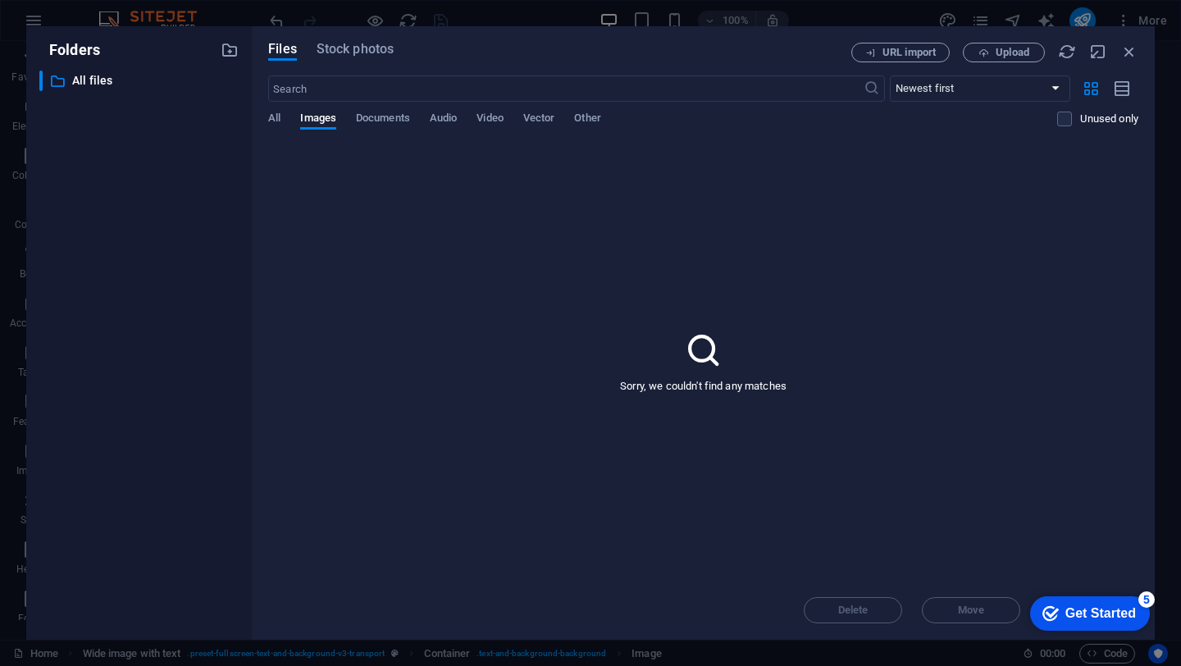
click at [202, 284] on div "​ All files All files" at bounding box center [138, 349] width 199 height 556
click at [362, 117] on span "Documents" at bounding box center [383, 119] width 54 height 23
click at [298, 115] on div "All Images Documents Audio Video Vector Other" at bounding box center [662, 127] width 789 height 31
click at [308, 122] on span "Images" at bounding box center [318, 119] width 36 height 23
click at [273, 116] on span "All" at bounding box center [274, 119] width 12 height 23
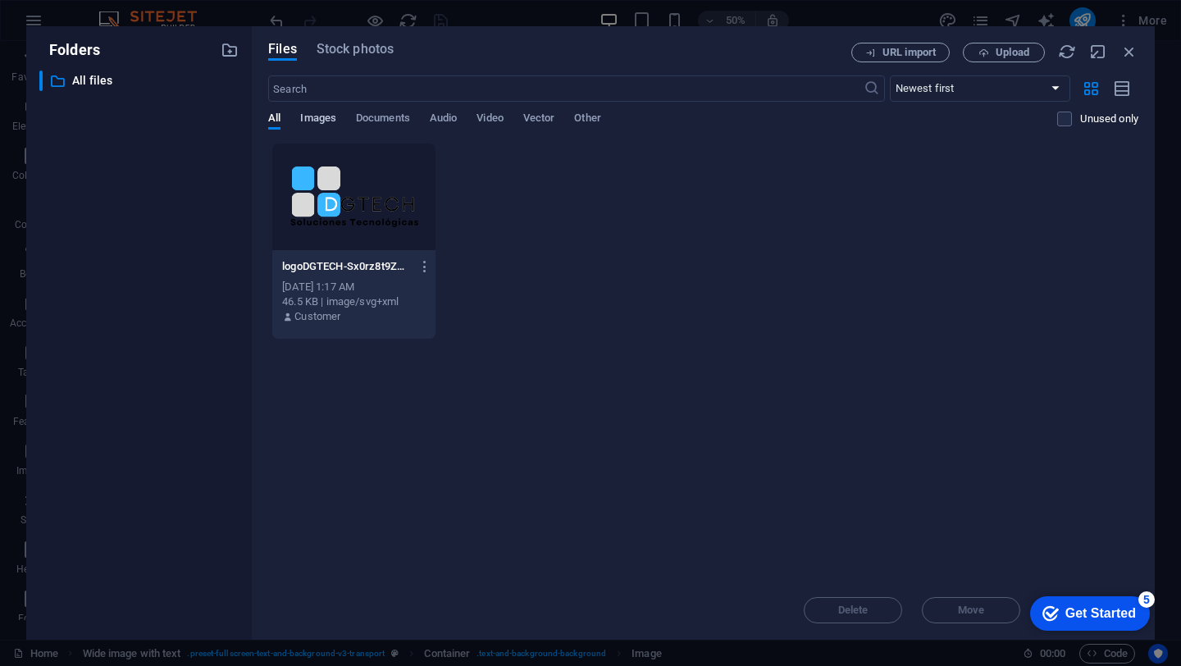
click at [308, 121] on span "Images" at bounding box center [318, 119] width 36 height 23
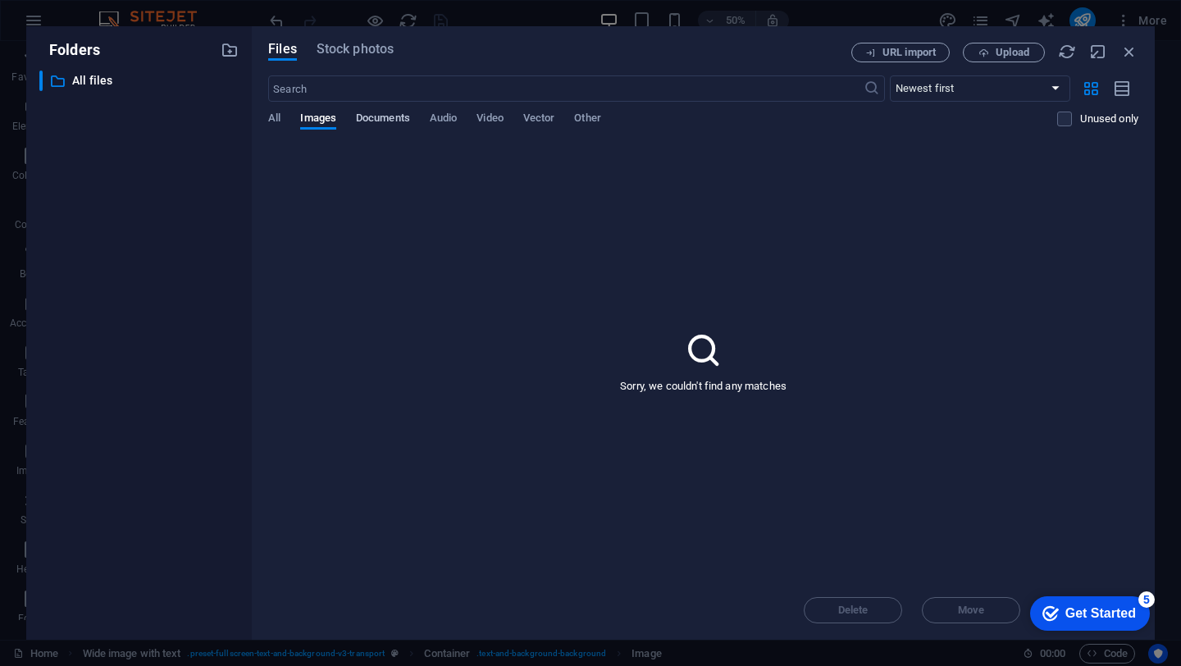
click at [371, 122] on span "Documents" at bounding box center [383, 119] width 54 height 23
click at [457, 123] on span "Audio" at bounding box center [443, 119] width 27 height 23
click at [492, 123] on span "Video" at bounding box center [489, 119] width 26 height 23
click at [555, 122] on span "Vector" at bounding box center [539, 119] width 32 height 23
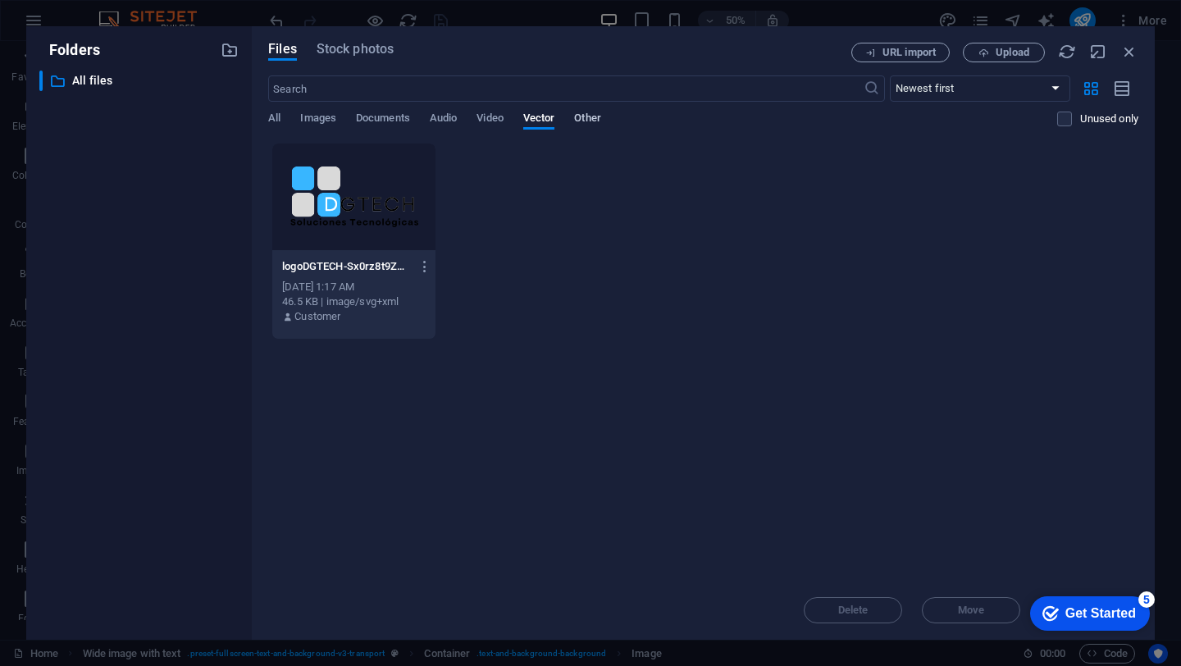
click at [600, 116] on span "Other" at bounding box center [587, 119] width 26 height 23
click at [1132, 52] on icon "button" at bounding box center [1129, 52] width 18 height 18
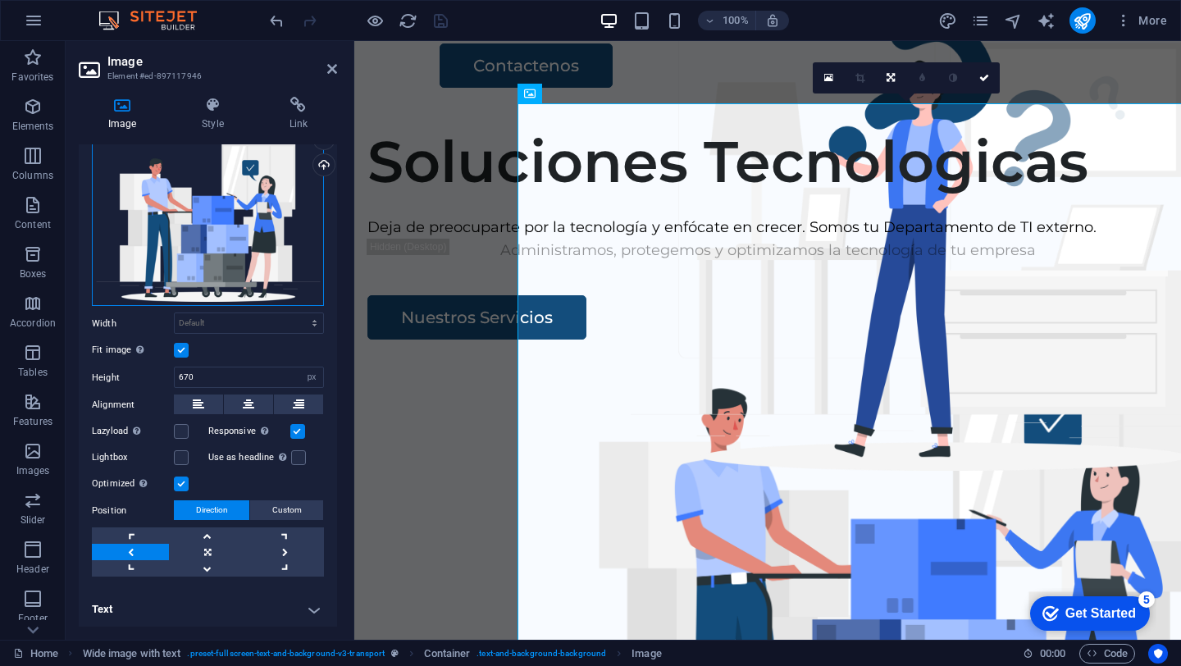
scroll to position [0, 0]
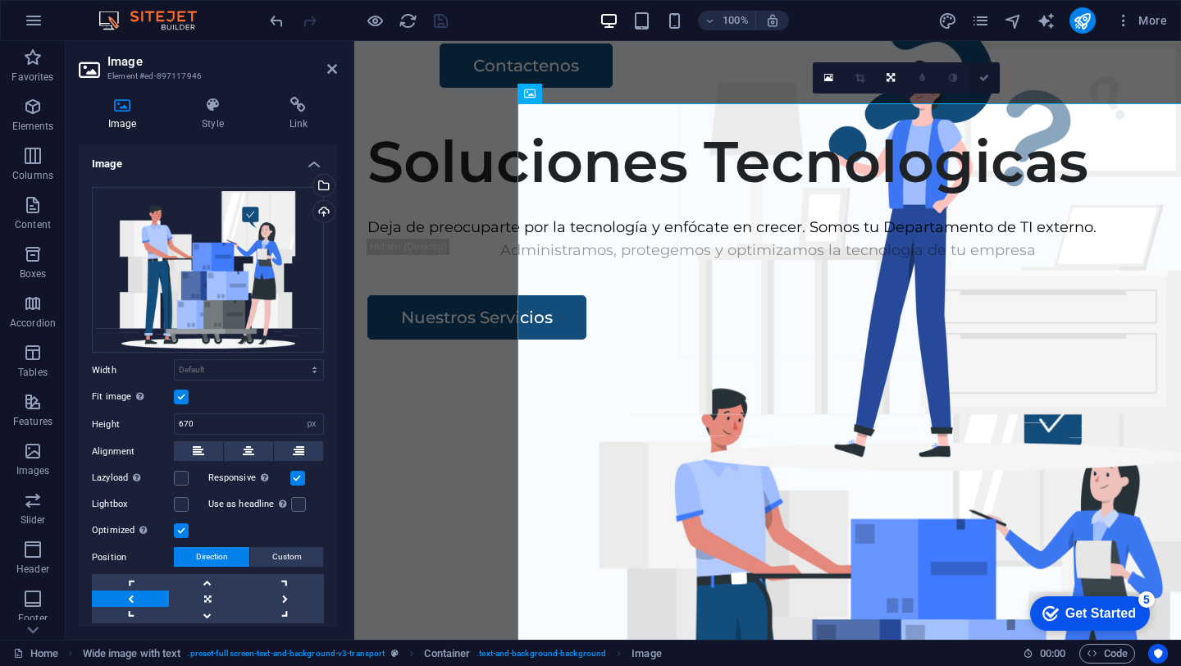
click at [983, 77] on icon at bounding box center [984, 78] width 10 height 10
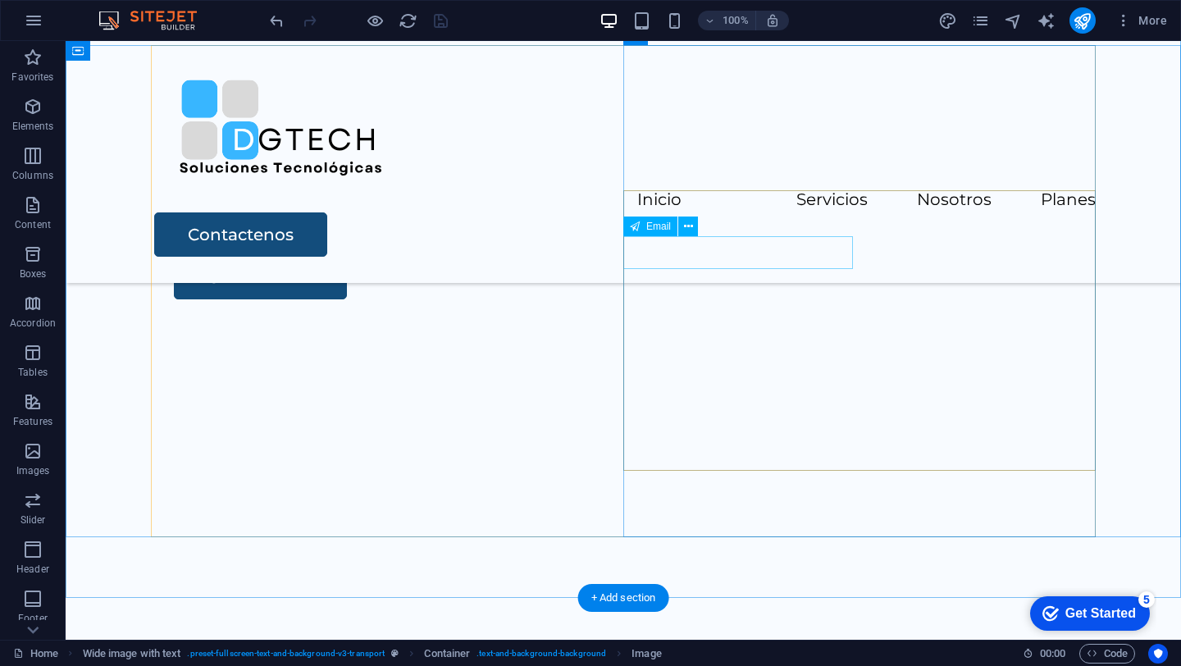
scroll to position [3318, 0]
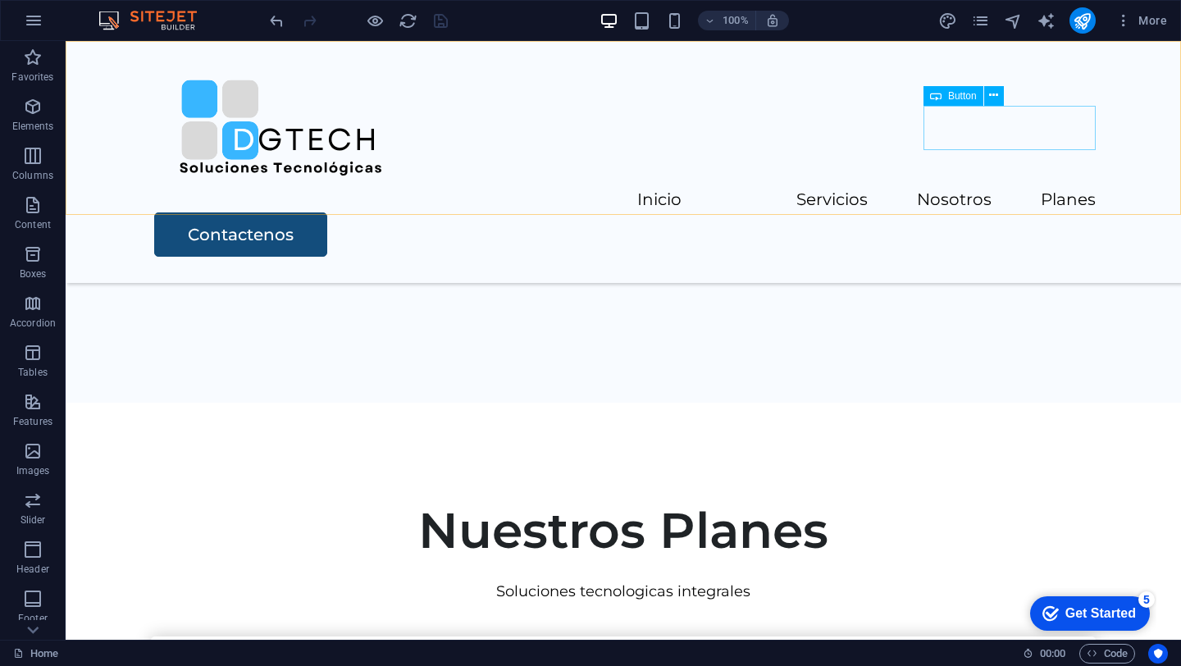
click at [950, 212] on div "Contactenos" at bounding box center [624, 234] width 941 height 44
click at [987, 212] on div "Contactenos" at bounding box center [624, 234] width 941 height 44
click at [699, 189] on nav "Inicio Servicios Nosotros Planes" at bounding box center [623, 201] width 945 height 24
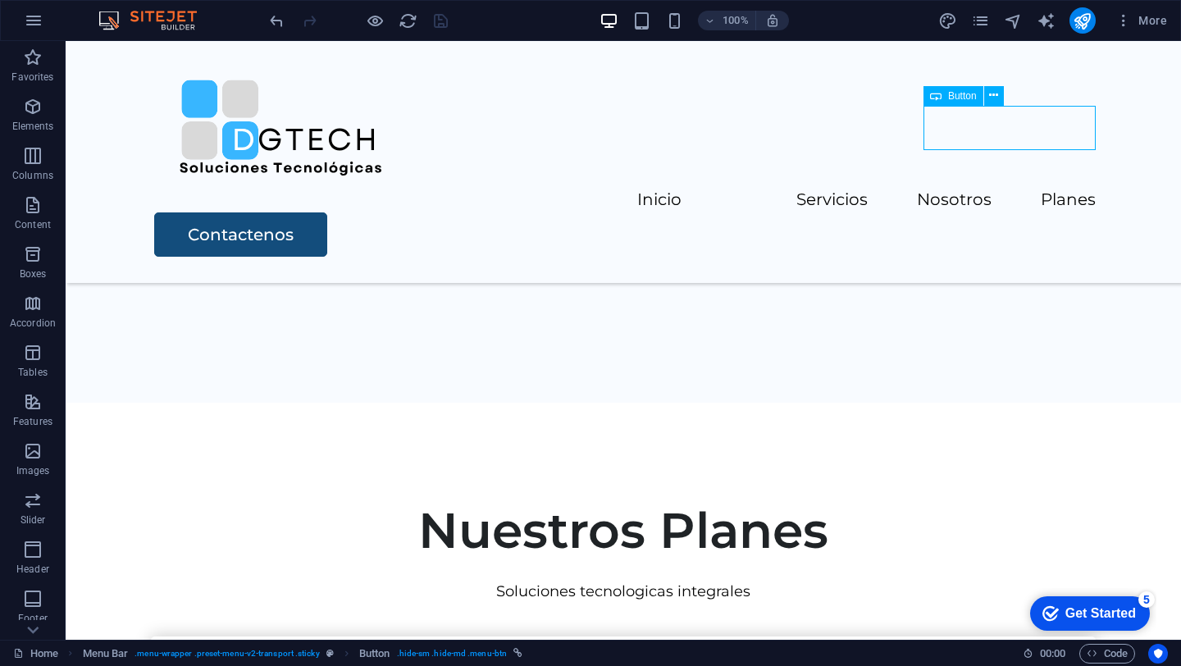
click at [699, 189] on nav "Inicio Servicios Nosotros Planes" at bounding box center [623, 201] width 945 height 24
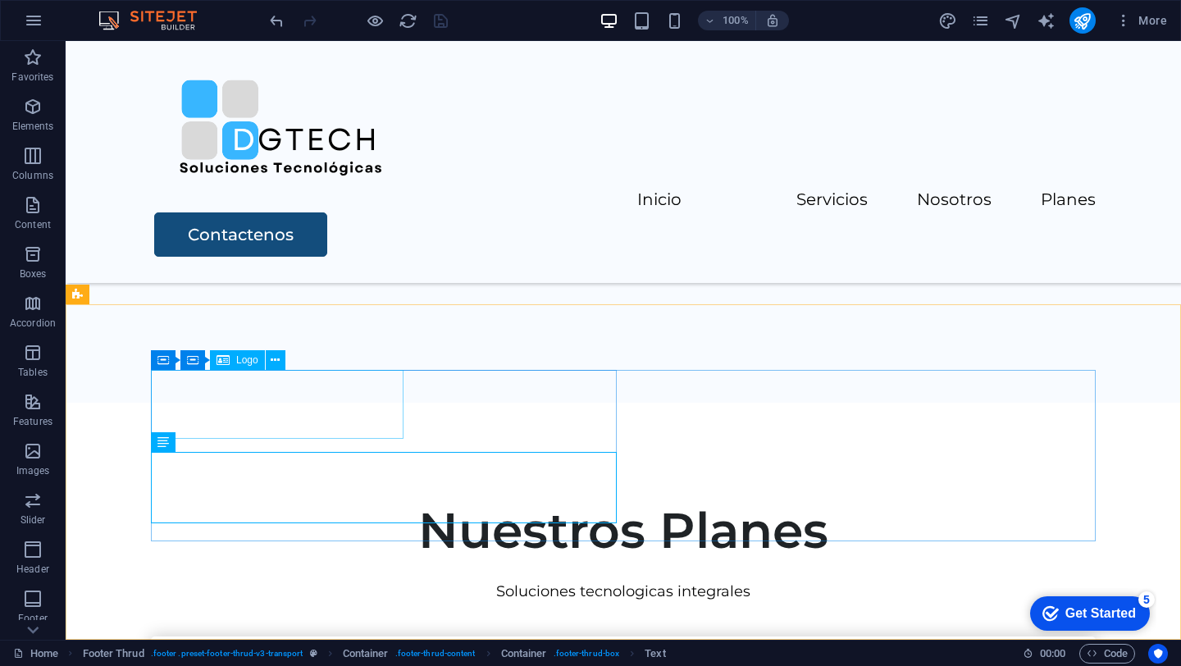
click at [238, 361] on span "Logo" at bounding box center [247, 360] width 22 height 10
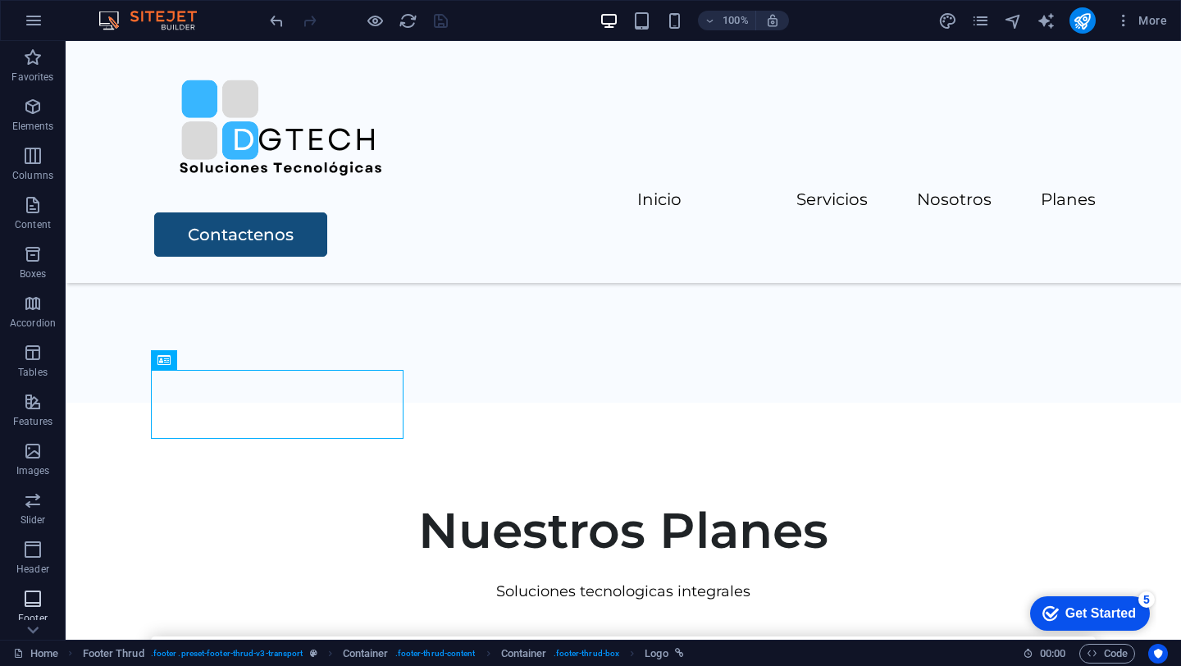
click at [25, 610] on span "Footer" at bounding box center [33, 608] width 66 height 39
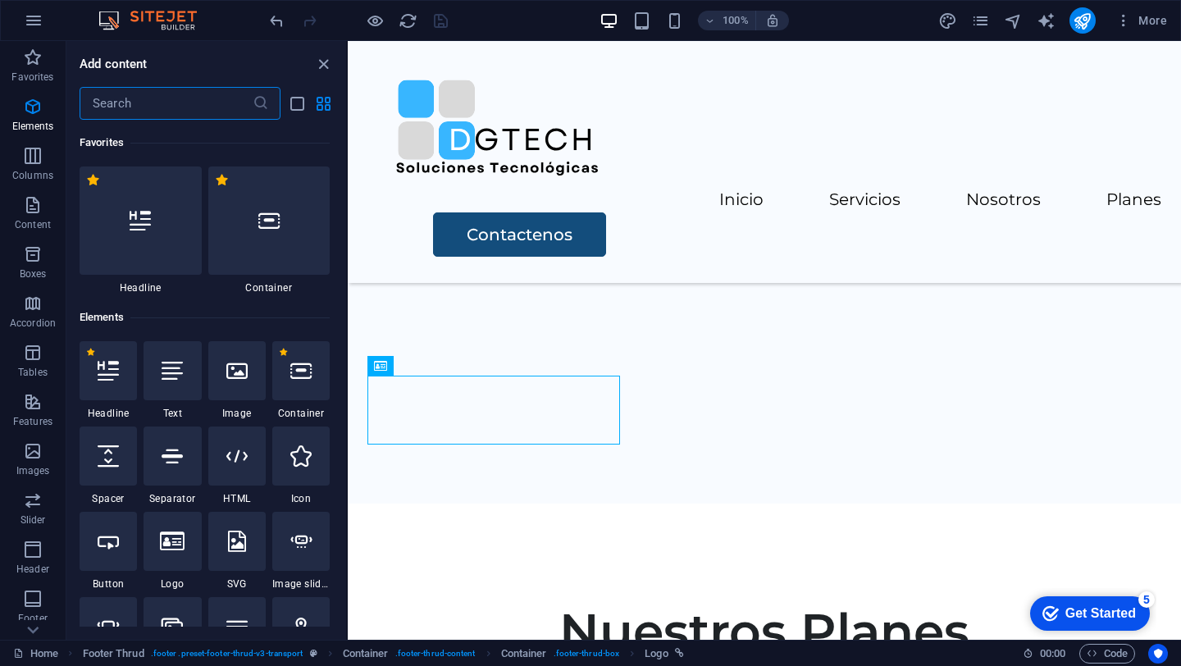
scroll to position [10857, 0]
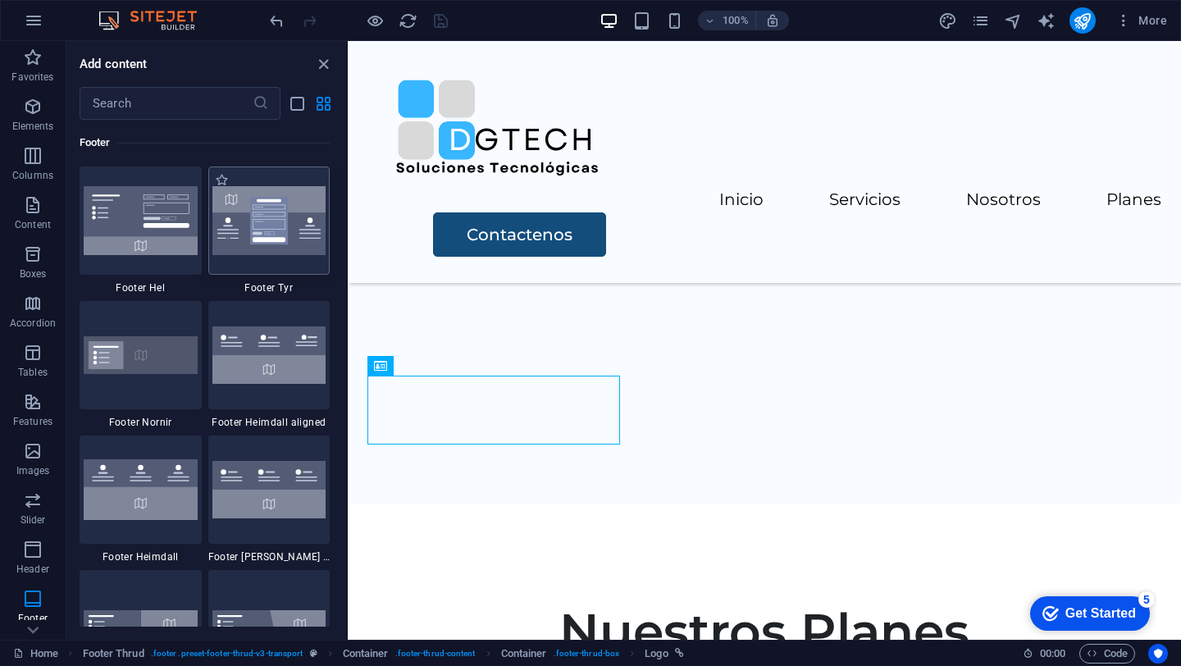
click at [248, 187] on img at bounding box center [269, 220] width 114 height 69
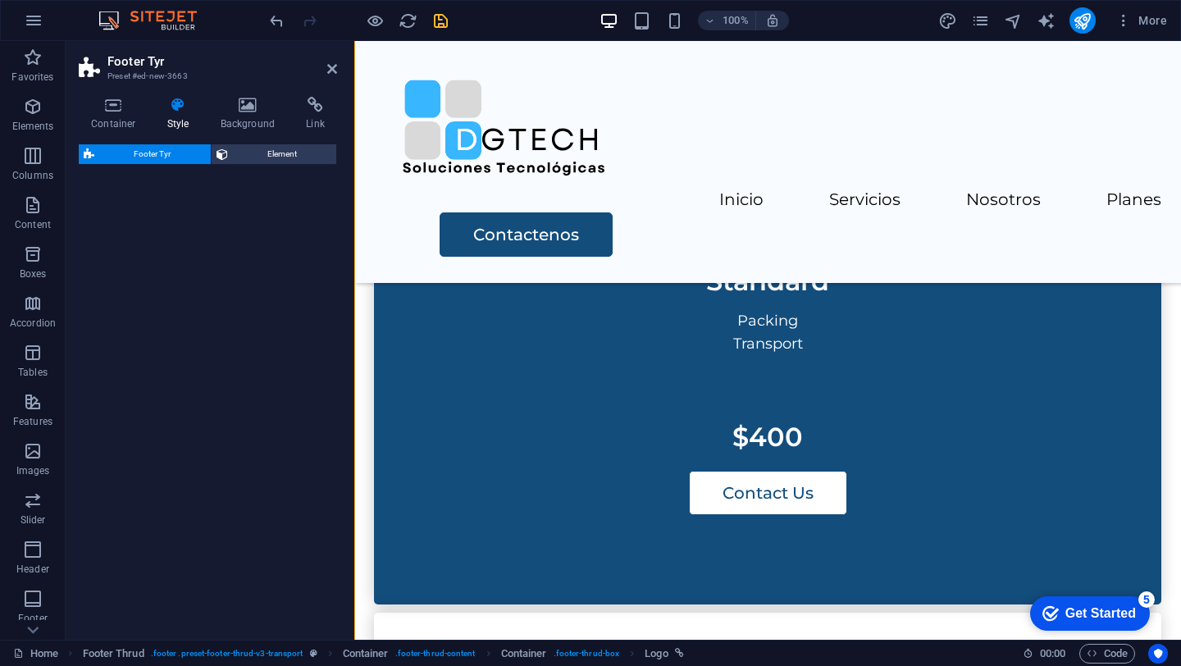
select select "rem"
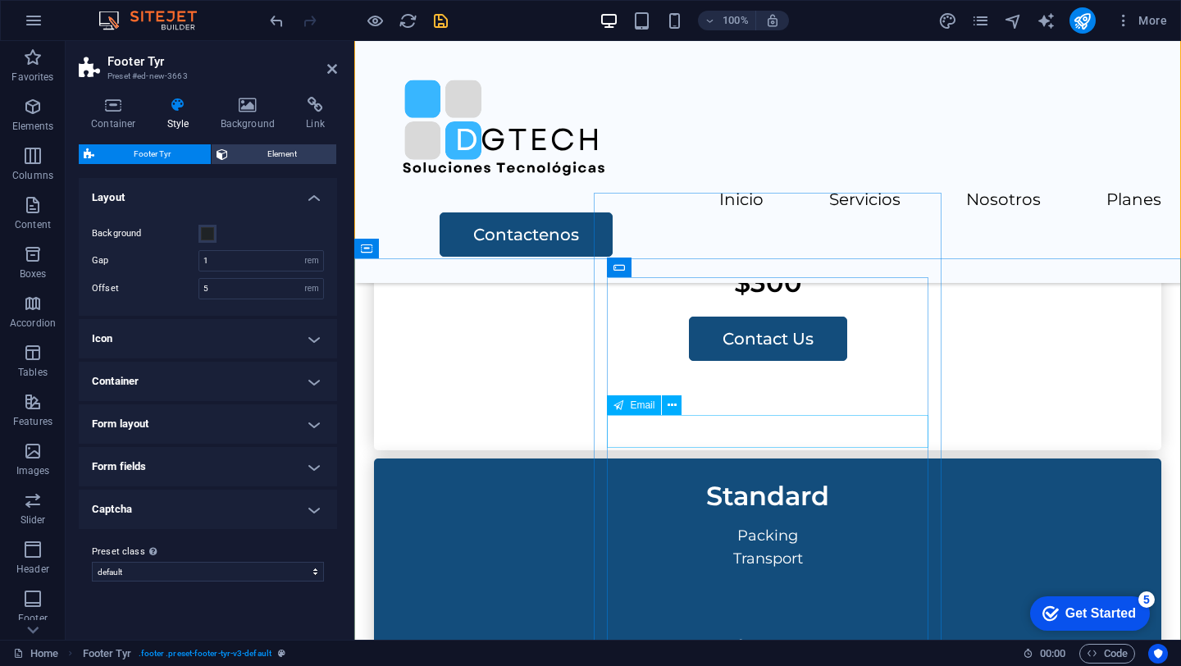
scroll to position [4013, 0]
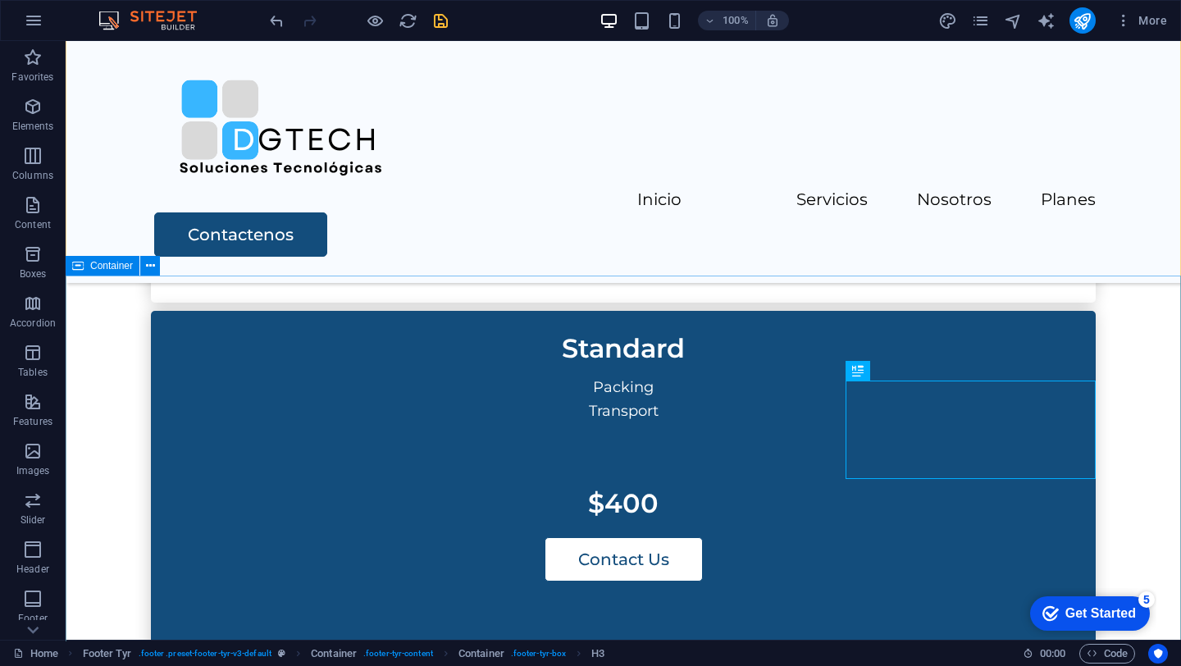
scroll to position [3977, 0]
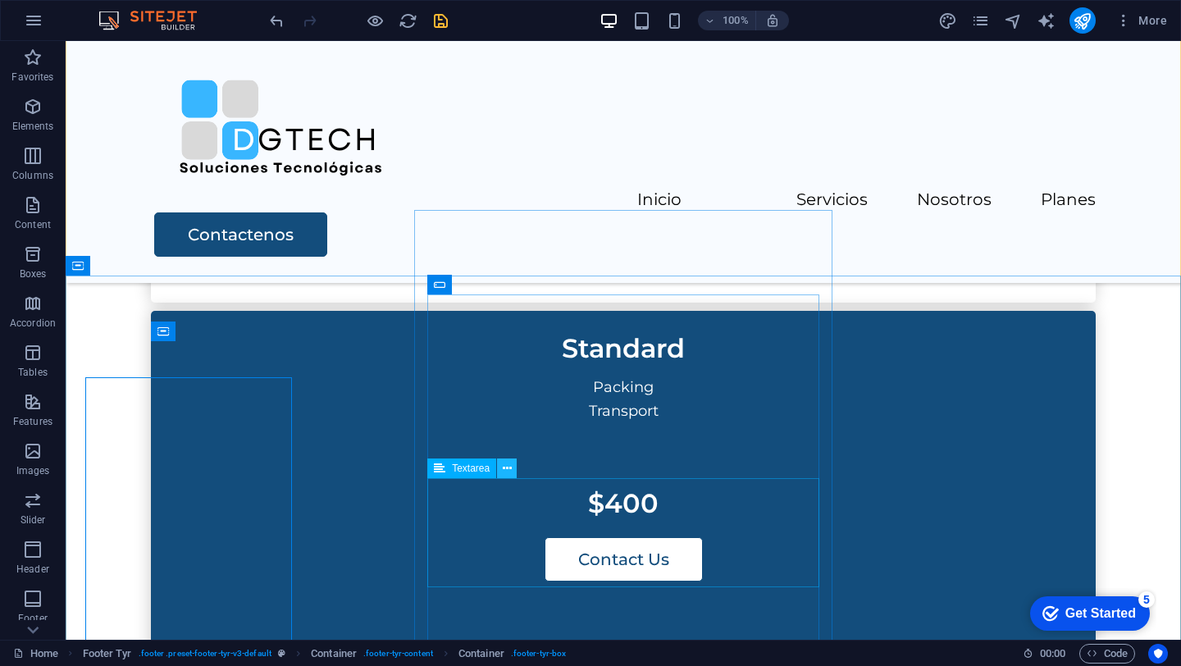
scroll to position [3977, 0]
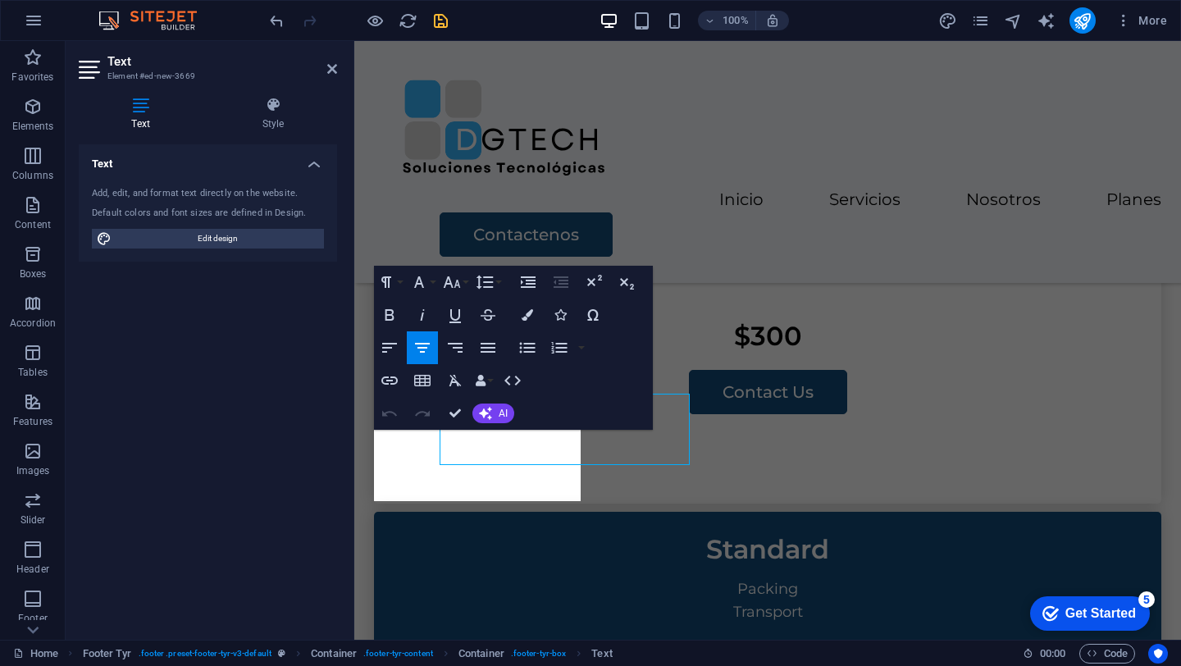
scroll to position [4013, 0]
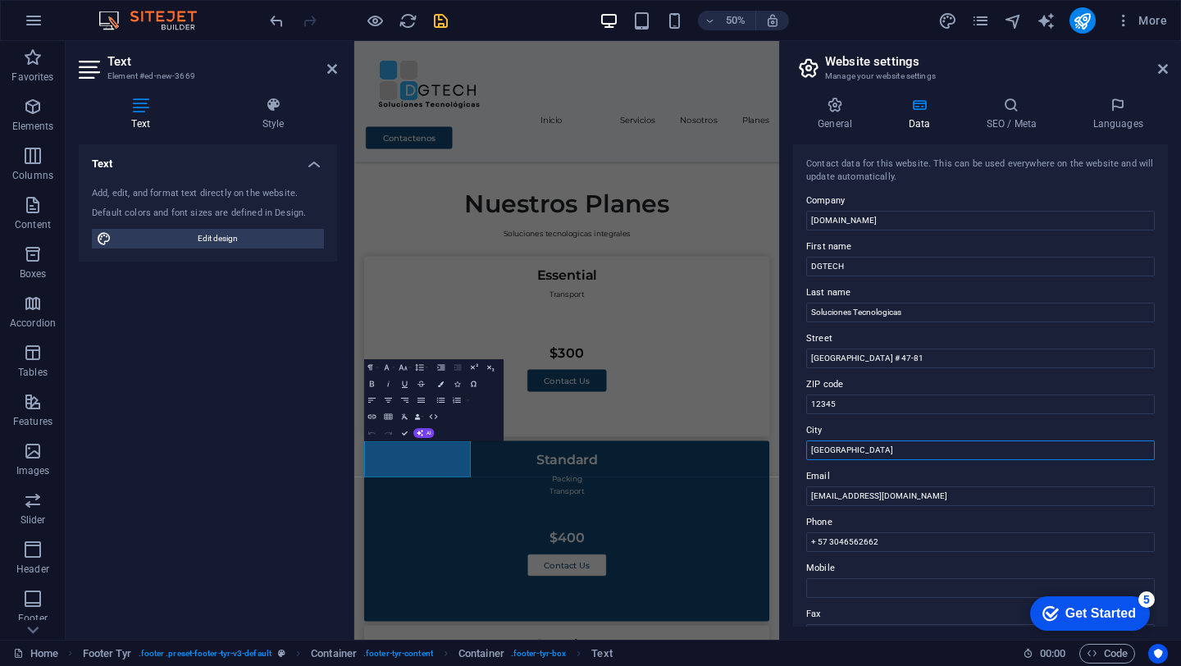
drag, startPoint x: 1209, startPoint y: 492, endPoint x: 1038, endPoint y: 772, distance: 327.6
click at [868, 444] on input "Berlin" at bounding box center [980, 450] width 349 height 20
drag, startPoint x: 1207, startPoint y: 446, endPoint x: 1072, endPoint y: 716, distance: 301.8
click at [842, 449] on input "Berlin" at bounding box center [980, 450] width 349 height 20
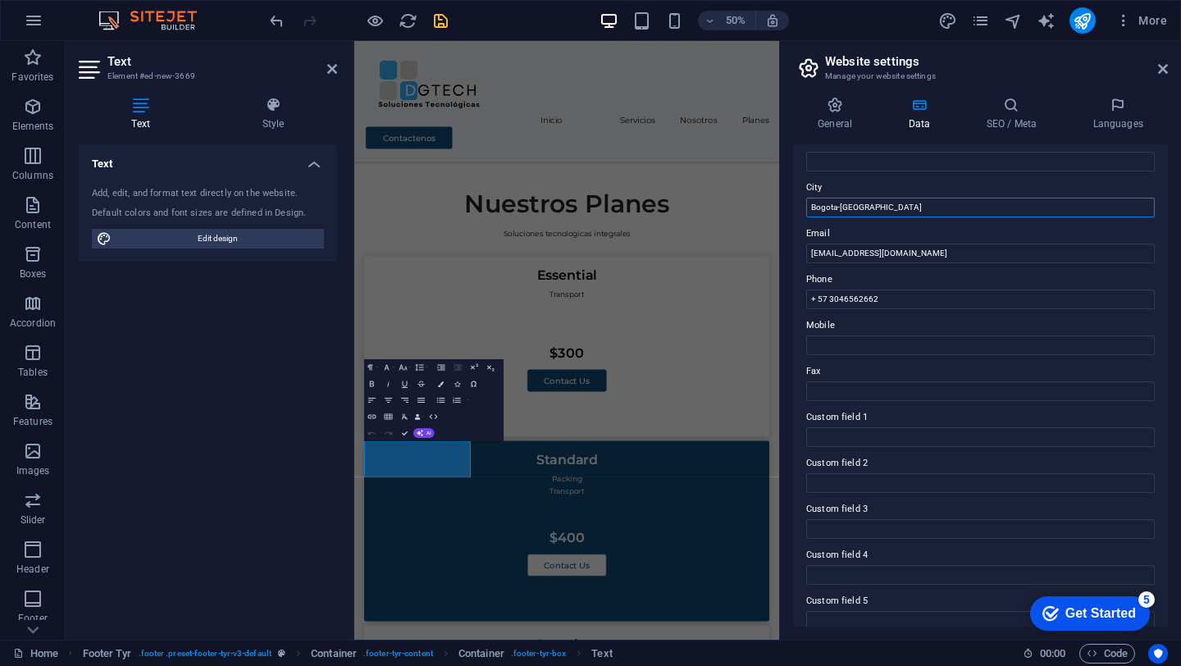
scroll to position [305, 0]
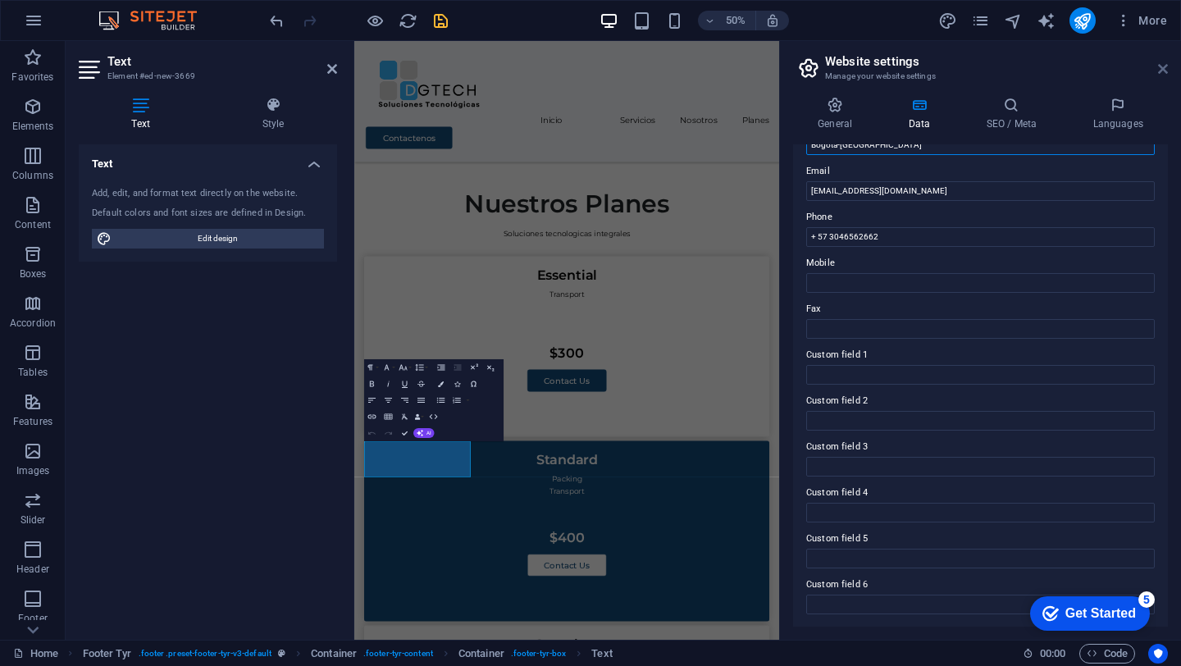
type input "Bogota-[GEOGRAPHIC_DATA]"
click at [1164, 71] on icon at bounding box center [1163, 68] width 10 height 13
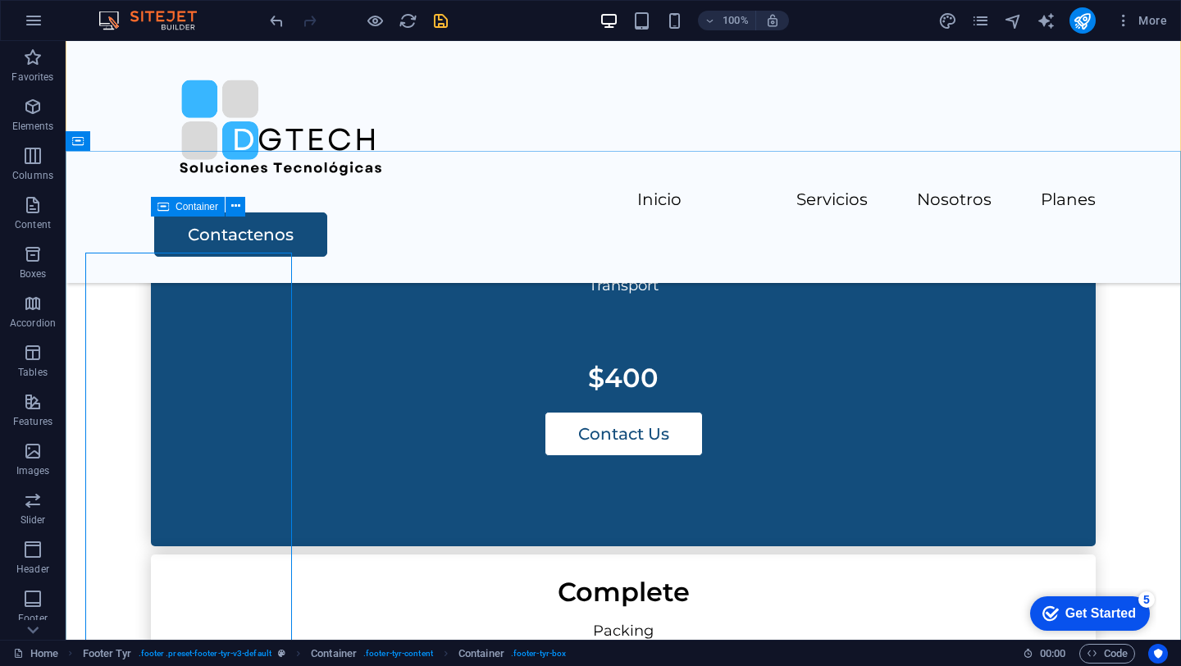
scroll to position [4102, 0]
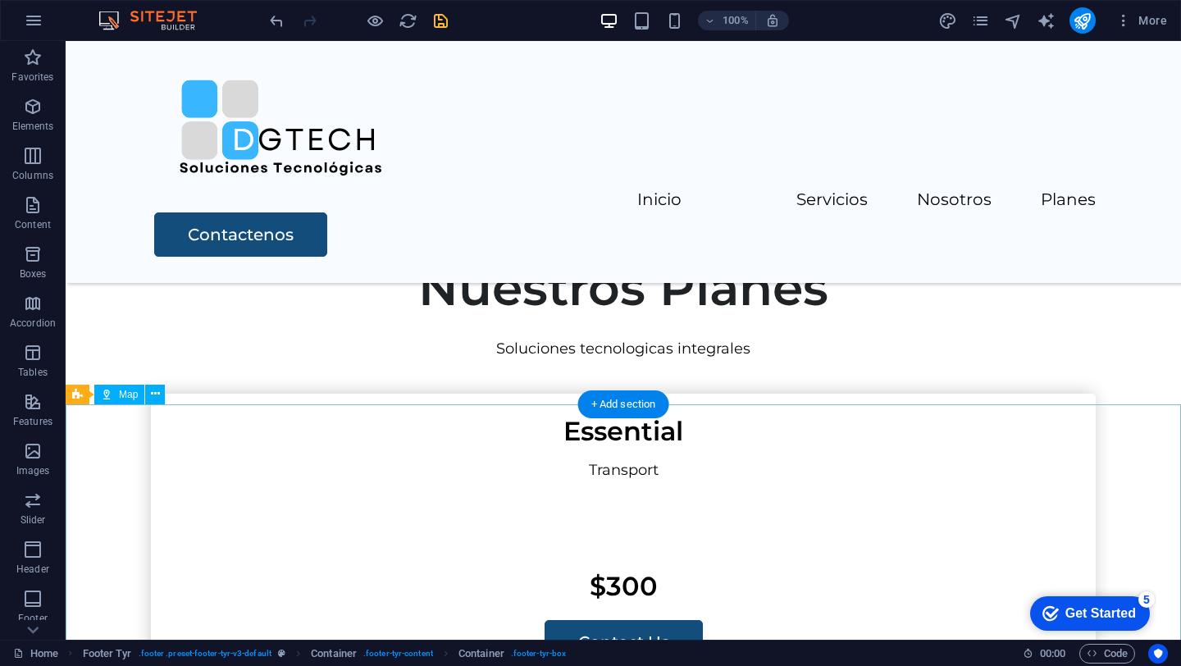
scroll to position [3553, 0]
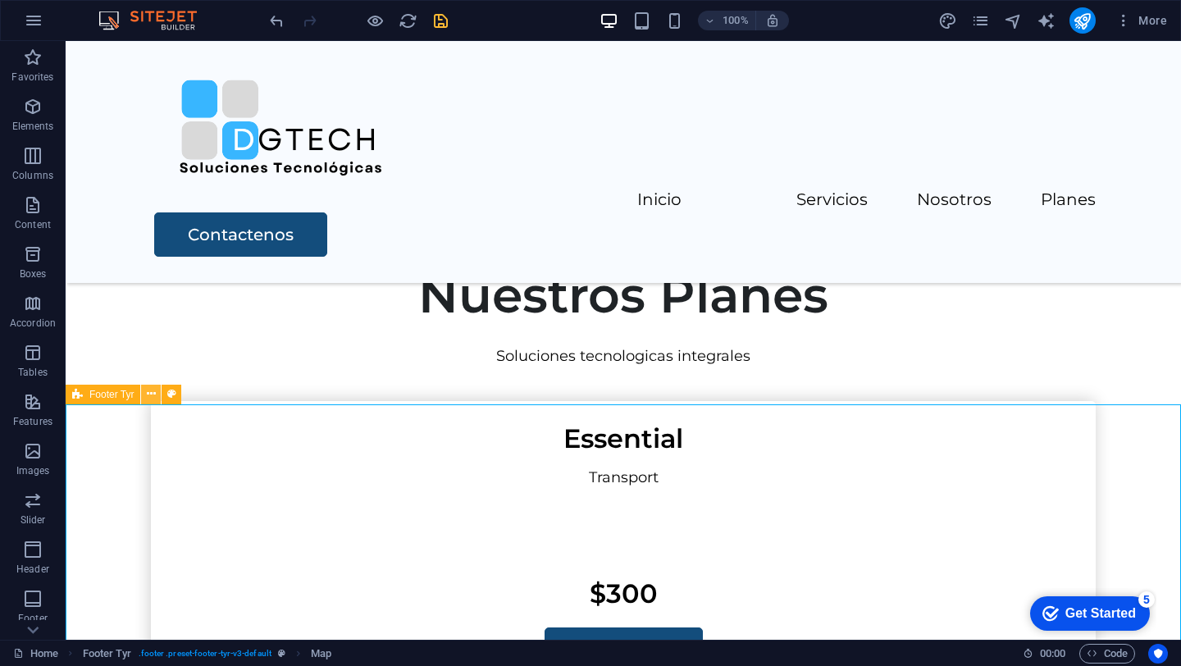
click at [148, 394] on icon at bounding box center [151, 393] width 9 height 17
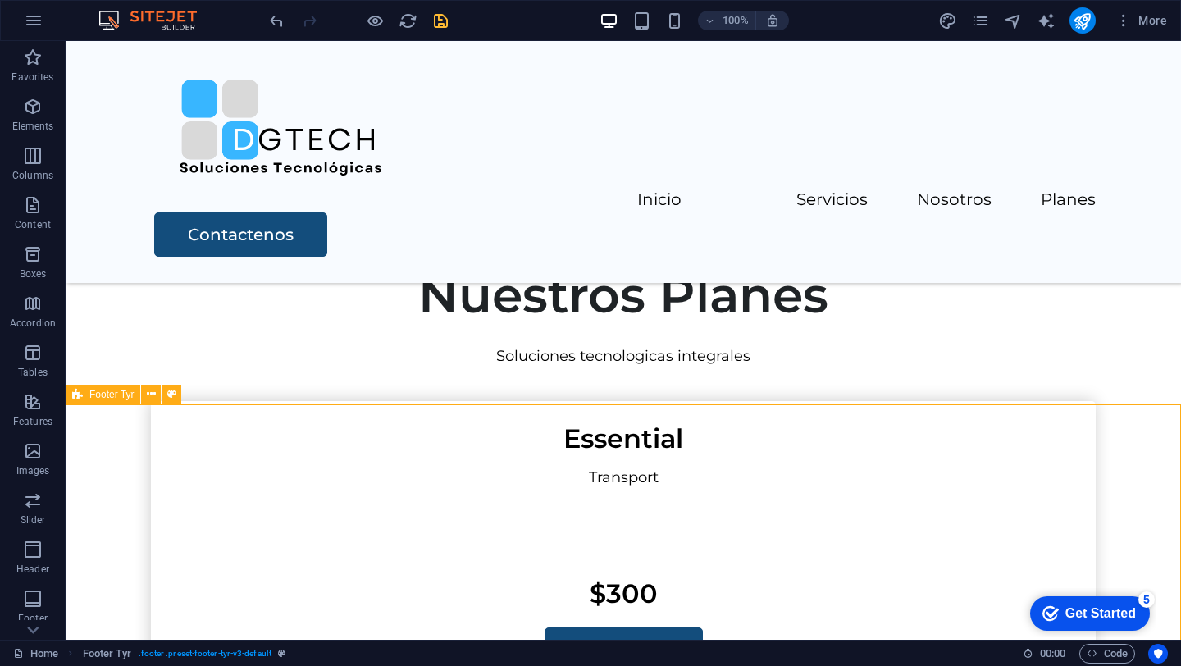
click at [87, 399] on div "Footer Tyr" at bounding box center [103, 395] width 75 height 20
click at [72, 398] on icon at bounding box center [77, 395] width 11 height 20
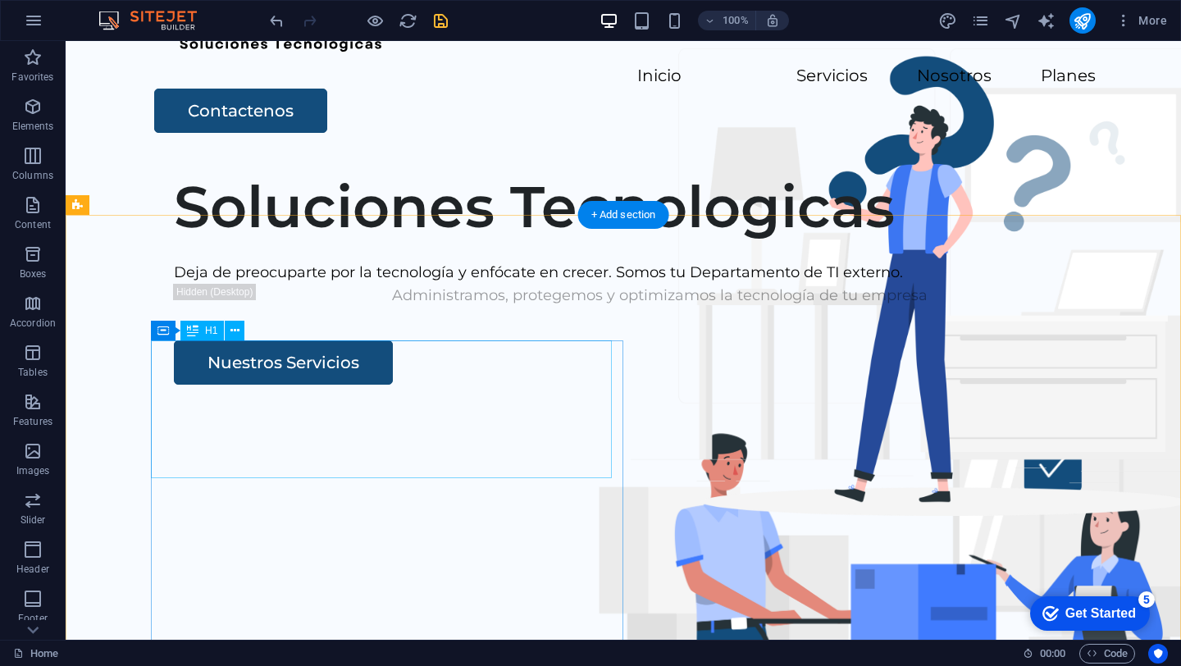
scroll to position [0, 0]
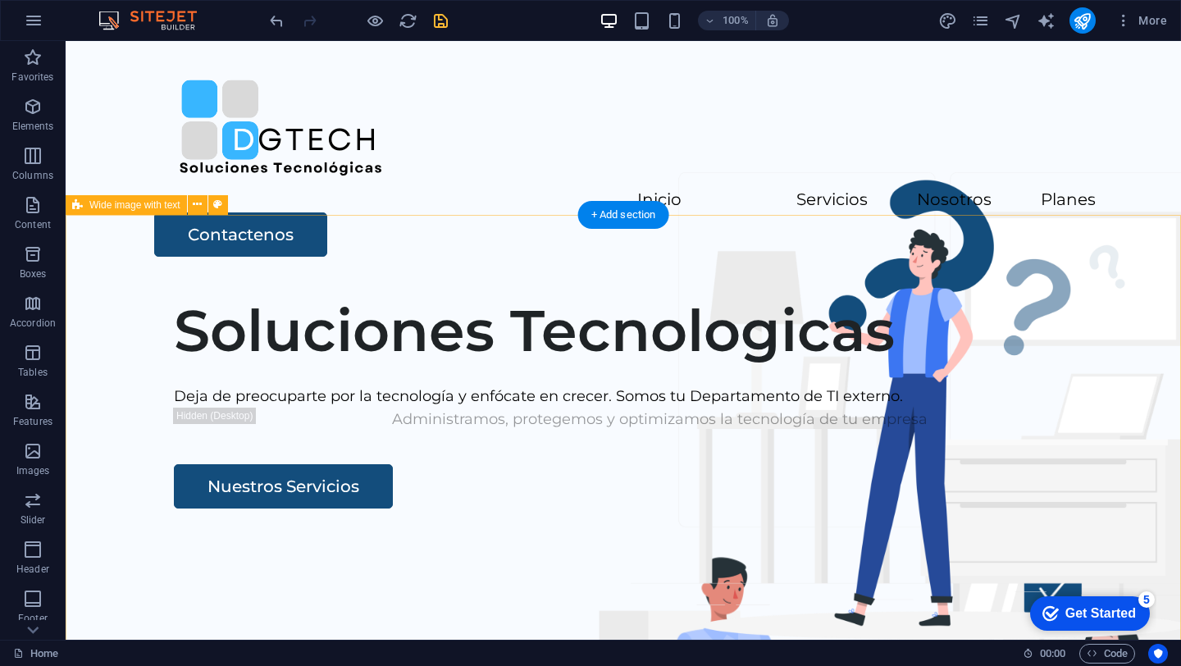
click at [411, 283] on div "Soluciones Tecnologicas Deja de preocuparte por la tecnología y enfócate en cre…" at bounding box center [623, 597] width 1115 height 628
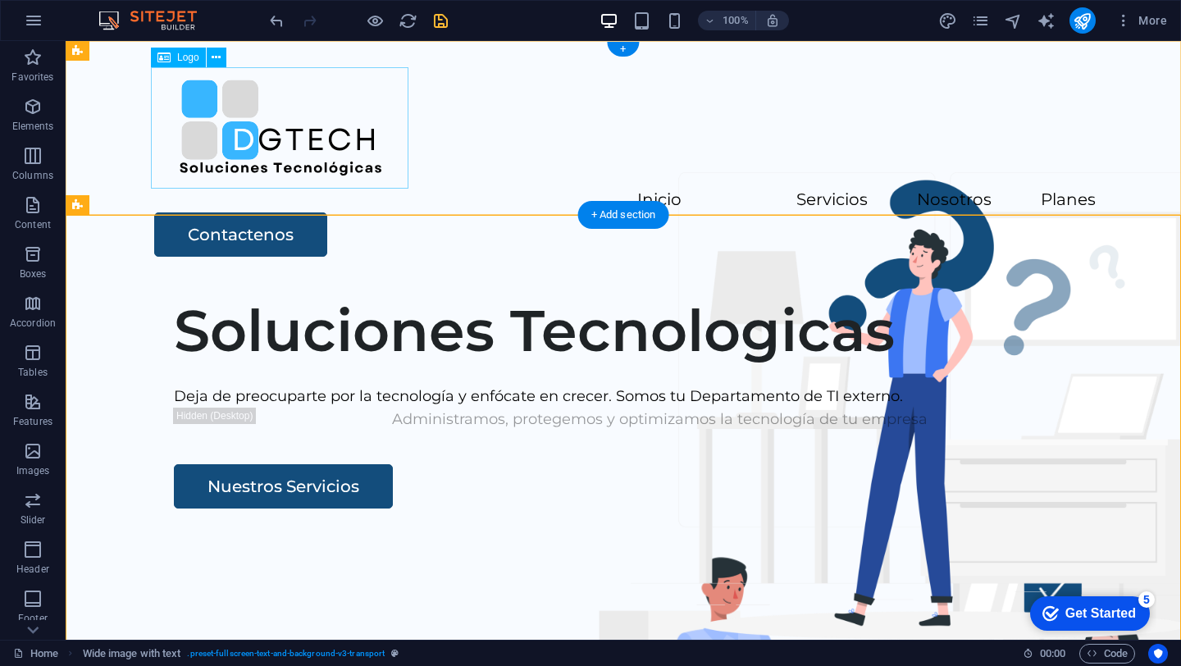
click at [391, 68] on div at bounding box center [623, 127] width 945 height 121
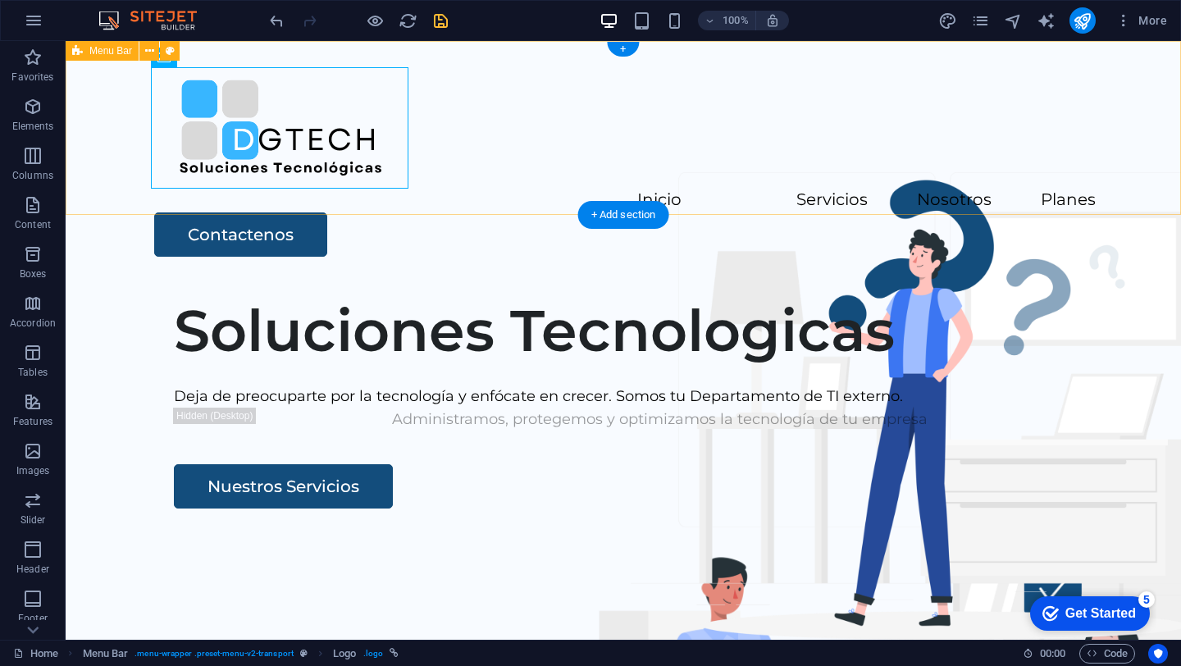
click at [488, 67] on div "Inicio Servicios Nosotros Planes Contactenos" at bounding box center [623, 162] width 1115 height 242
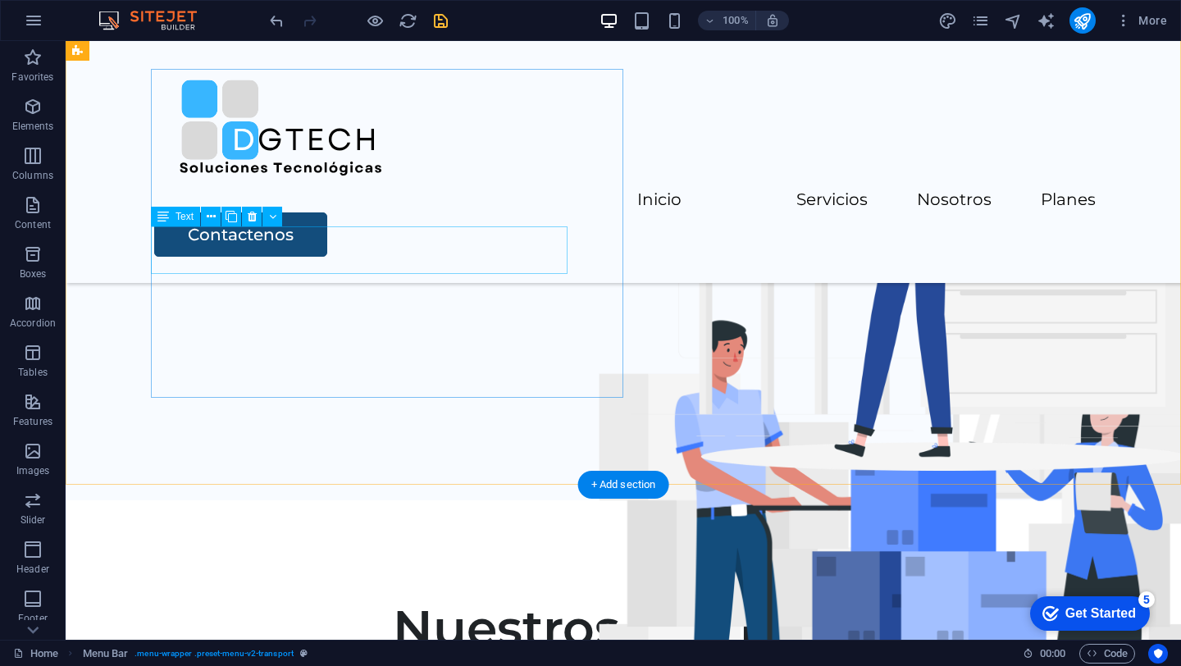
scroll to position [185, 0]
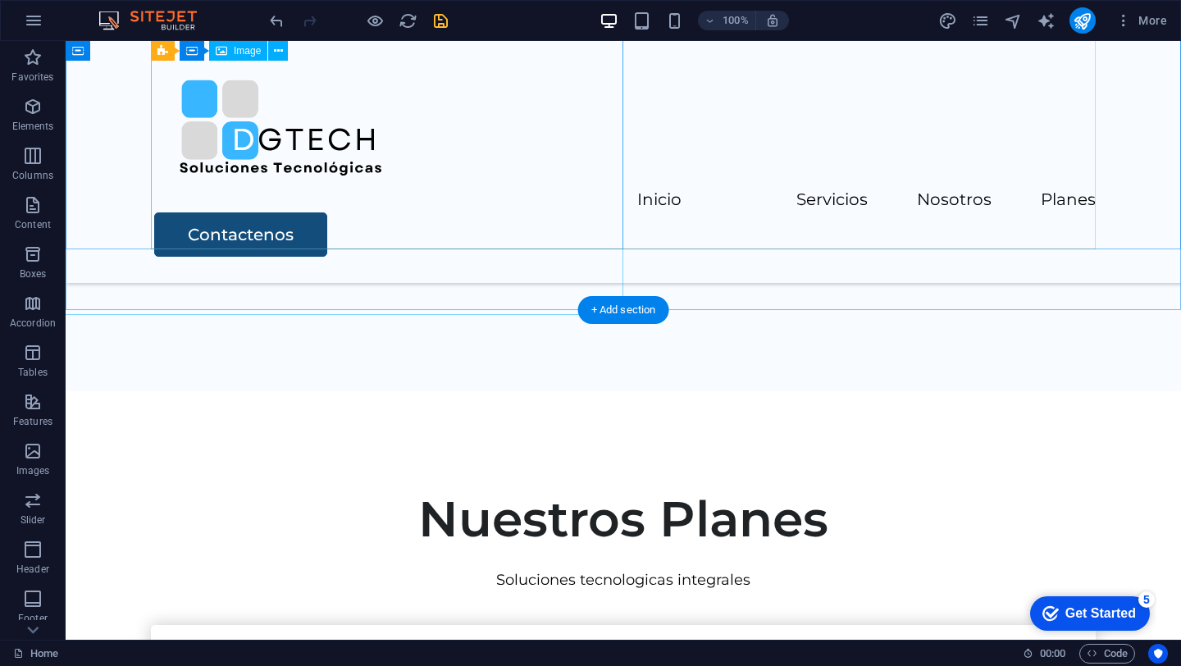
scroll to position [3312, 0]
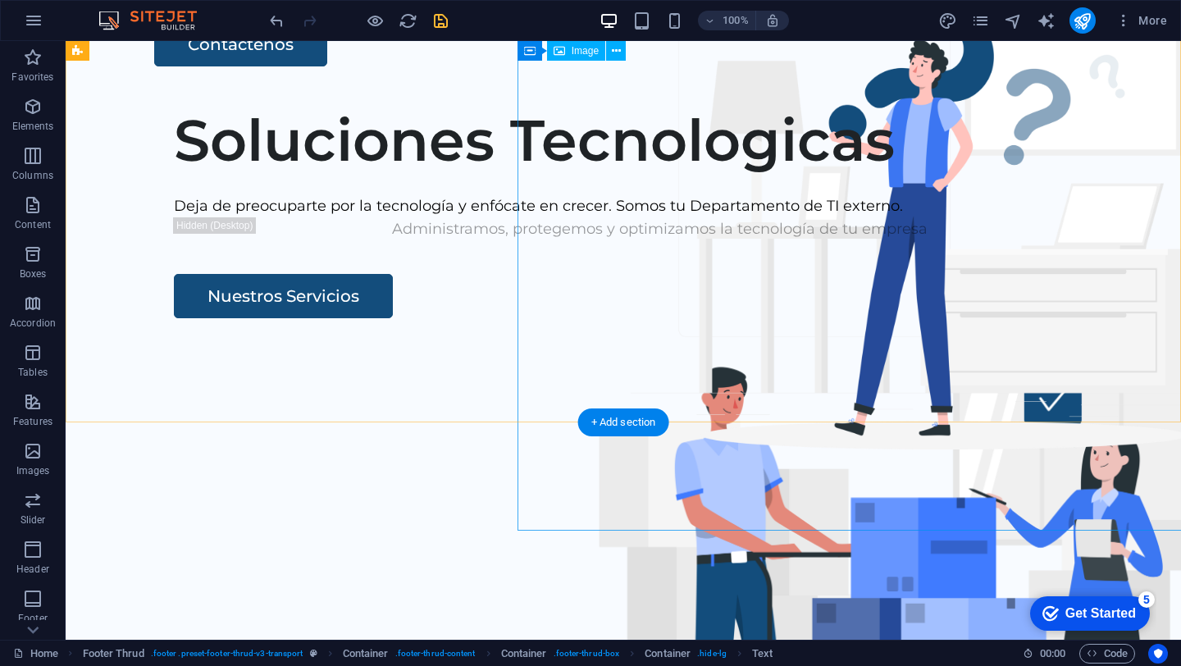
scroll to position [0, 0]
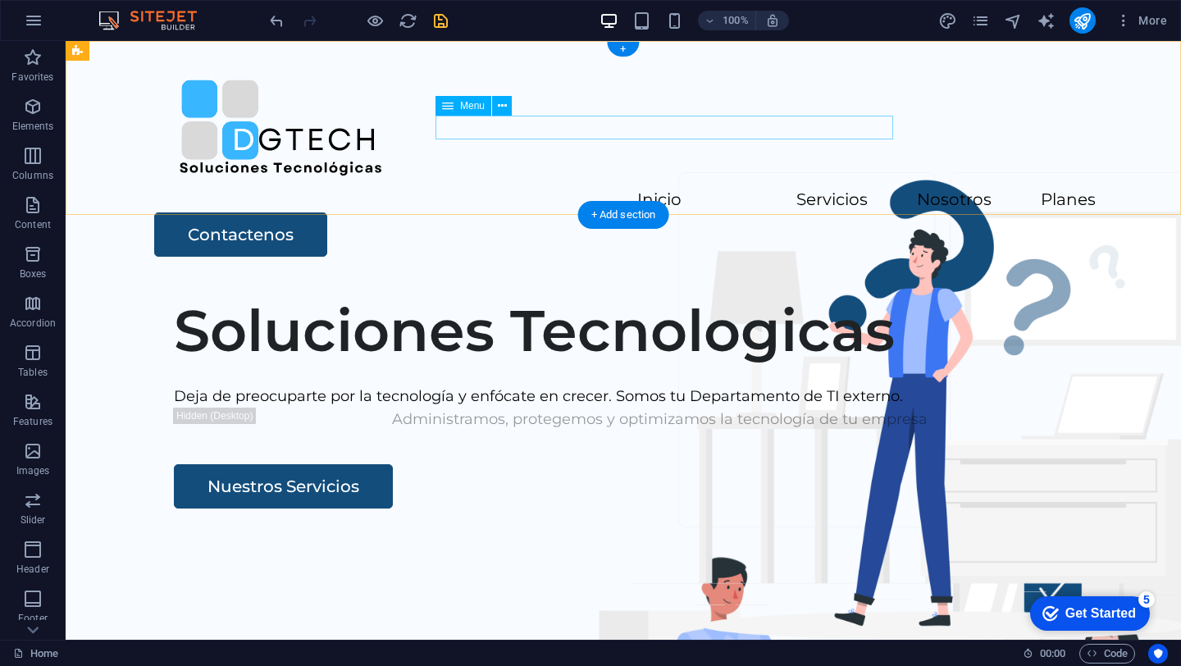
click at [518, 189] on nav "Inicio Servicios Nosotros Planes" at bounding box center [623, 201] width 945 height 24
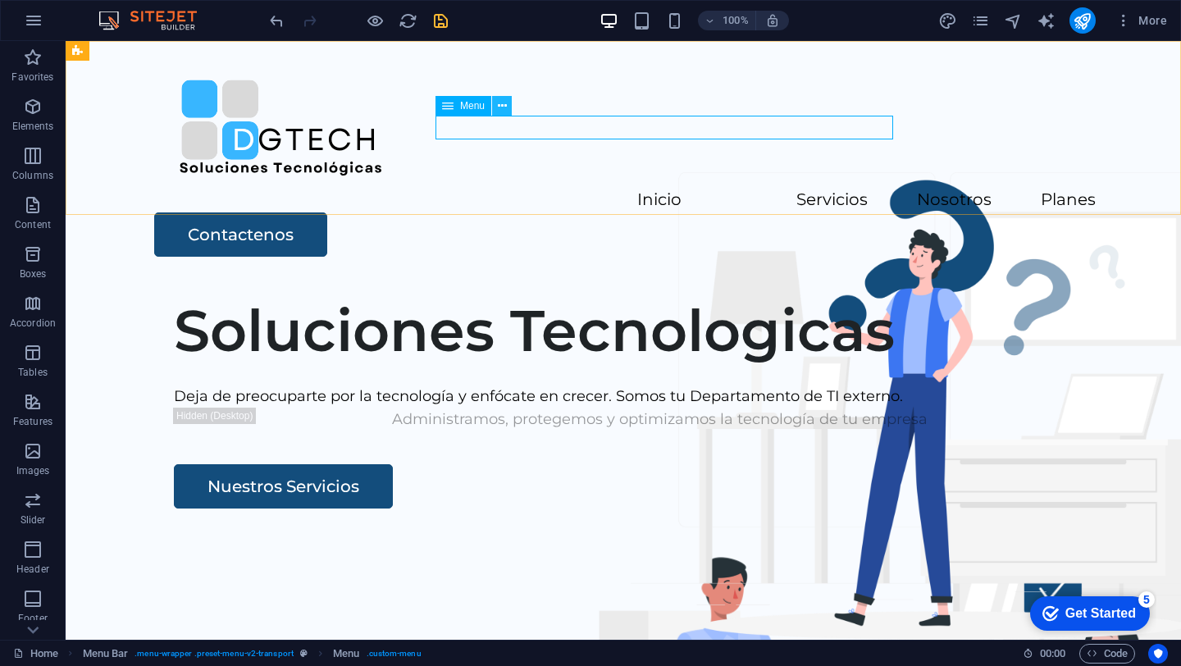
click at [504, 108] on icon at bounding box center [502, 106] width 9 height 17
click at [448, 106] on icon at bounding box center [447, 106] width 11 height 20
click at [459, 113] on div "Menu" at bounding box center [463, 106] width 56 height 20
click at [449, 105] on icon at bounding box center [447, 106] width 11 height 20
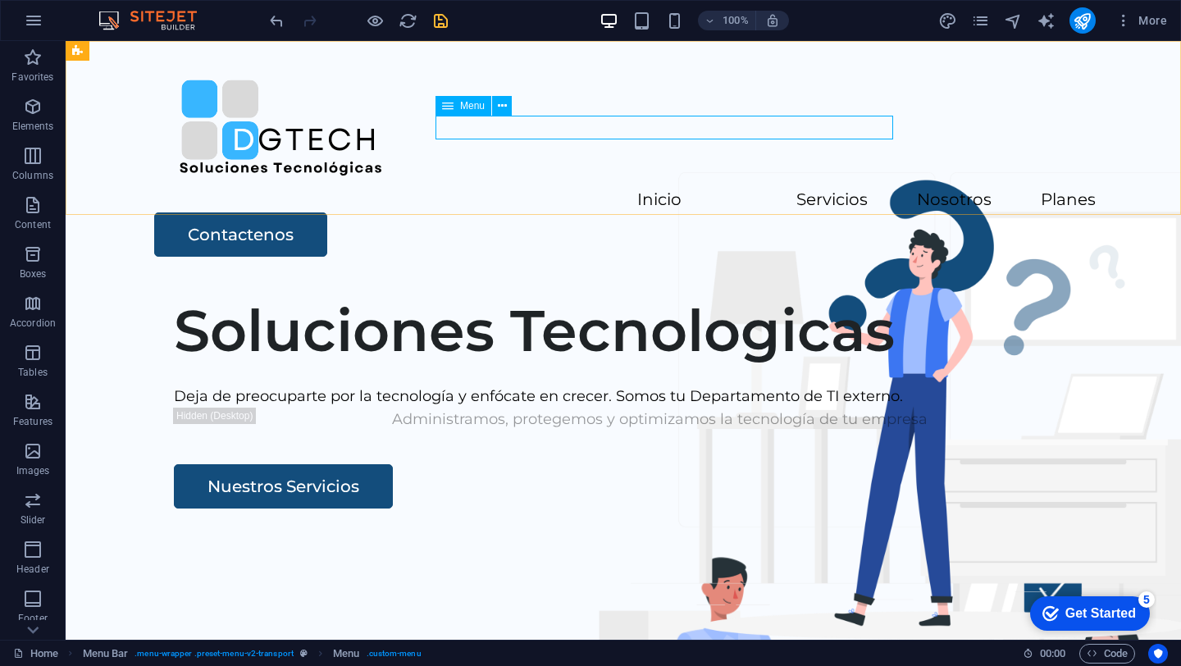
select select
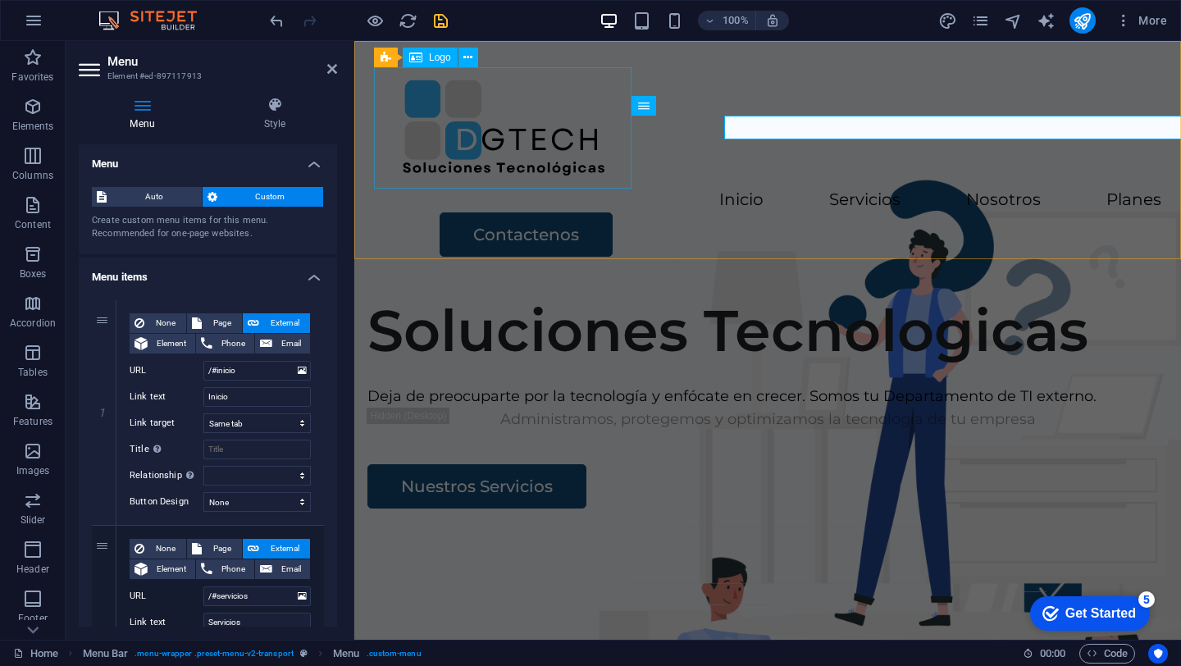
click at [449, 105] on div at bounding box center [767, 127] width 787 height 121
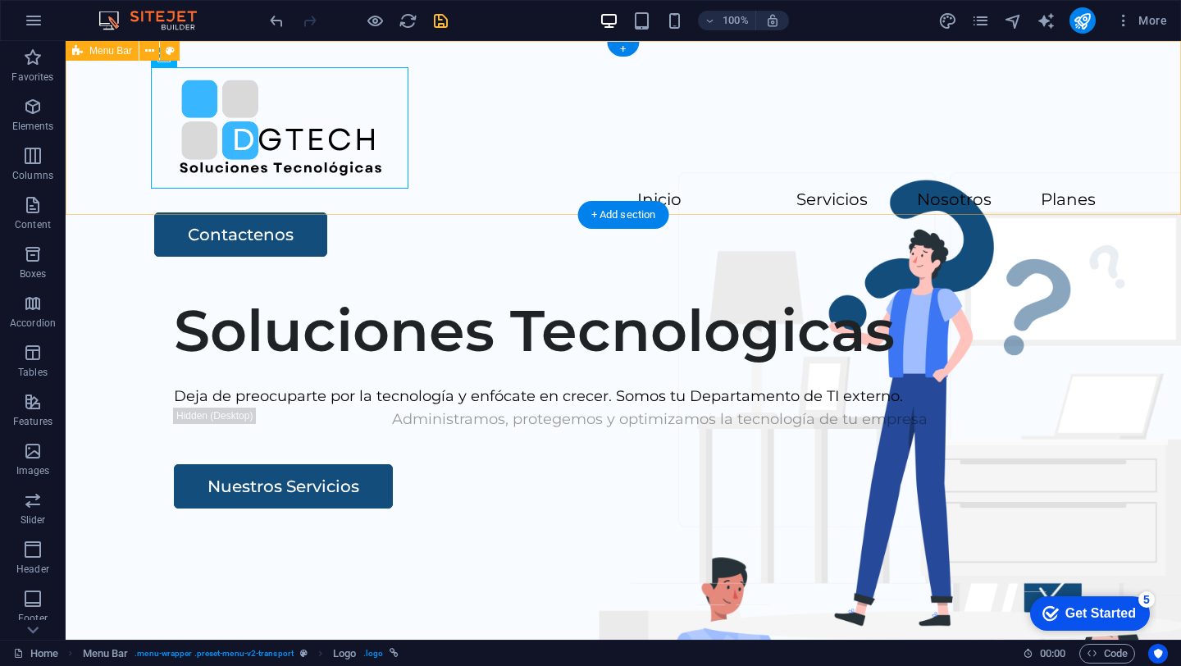
click at [467, 106] on div "Inicio Servicios Nosotros Planes Contactenos" at bounding box center [623, 162] width 1115 height 242
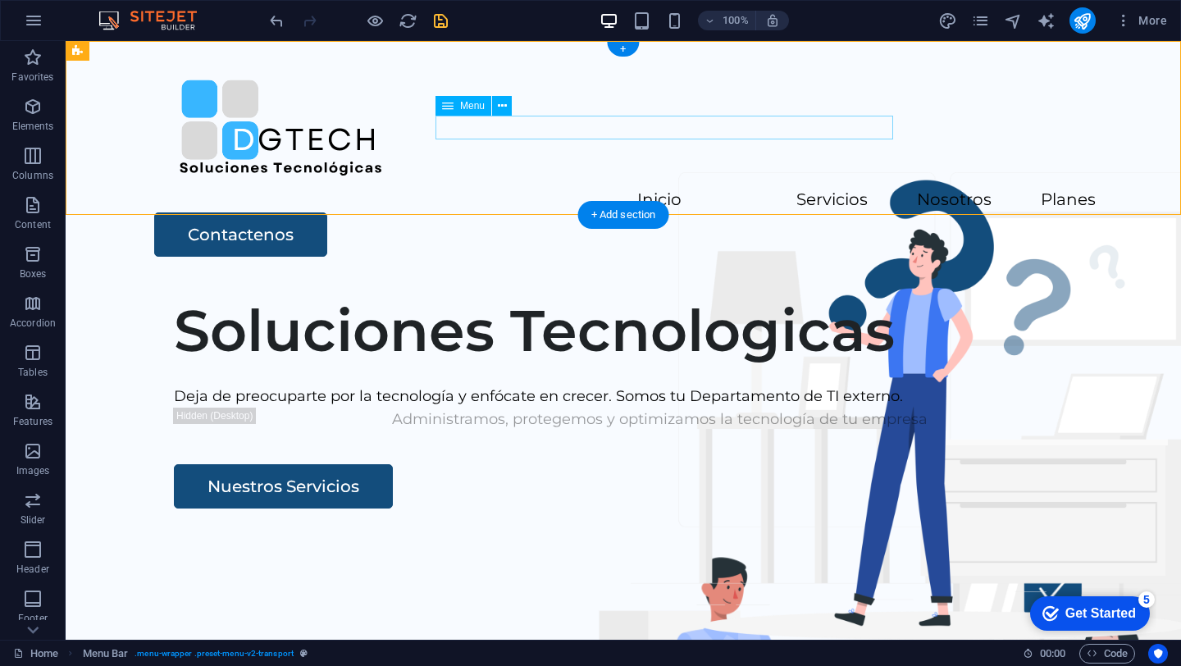
click at [466, 189] on nav "Inicio Servicios Nosotros Planes" at bounding box center [623, 201] width 945 height 24
click at [466, 110] on span "Menu" at bounding box center [472, 106] width 25 height 10
select select
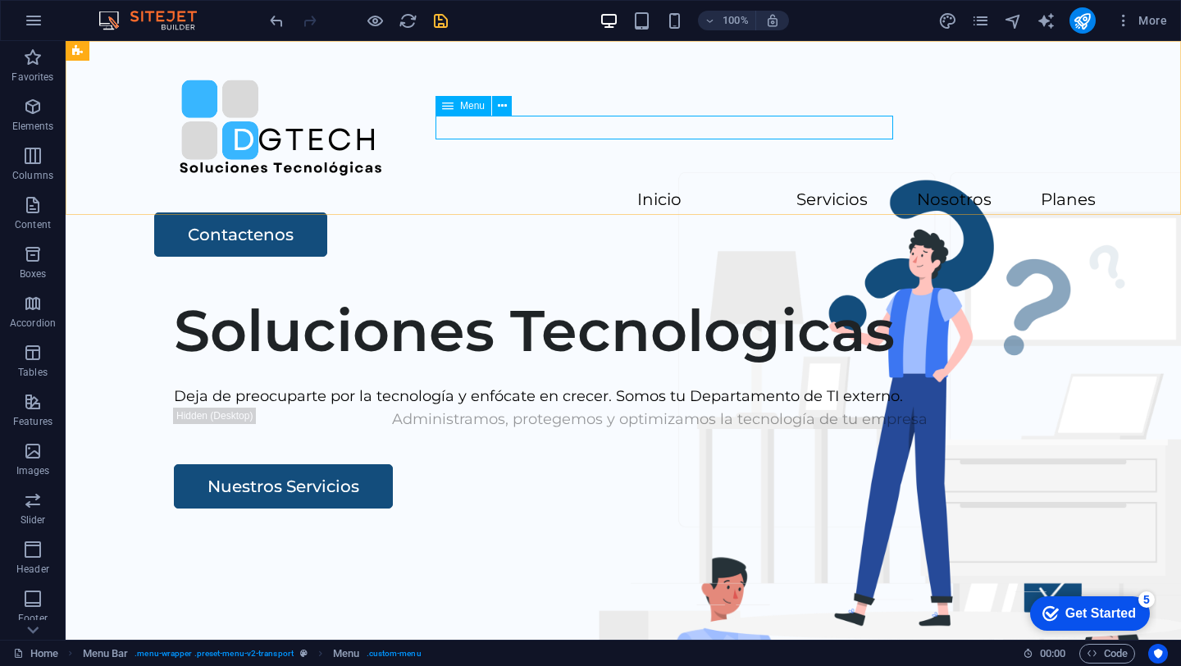
select select
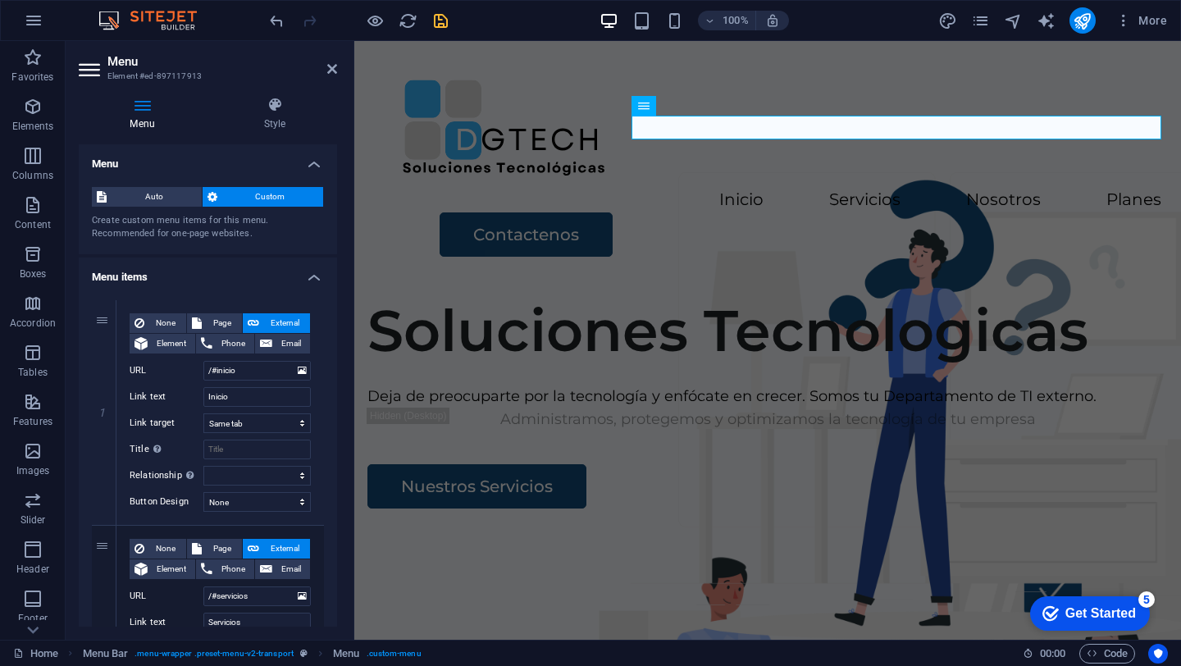
drag, startPoint x: 334, startPoint y: 267, endPoint x: 25, endPoint y: 149, distance: 330.7
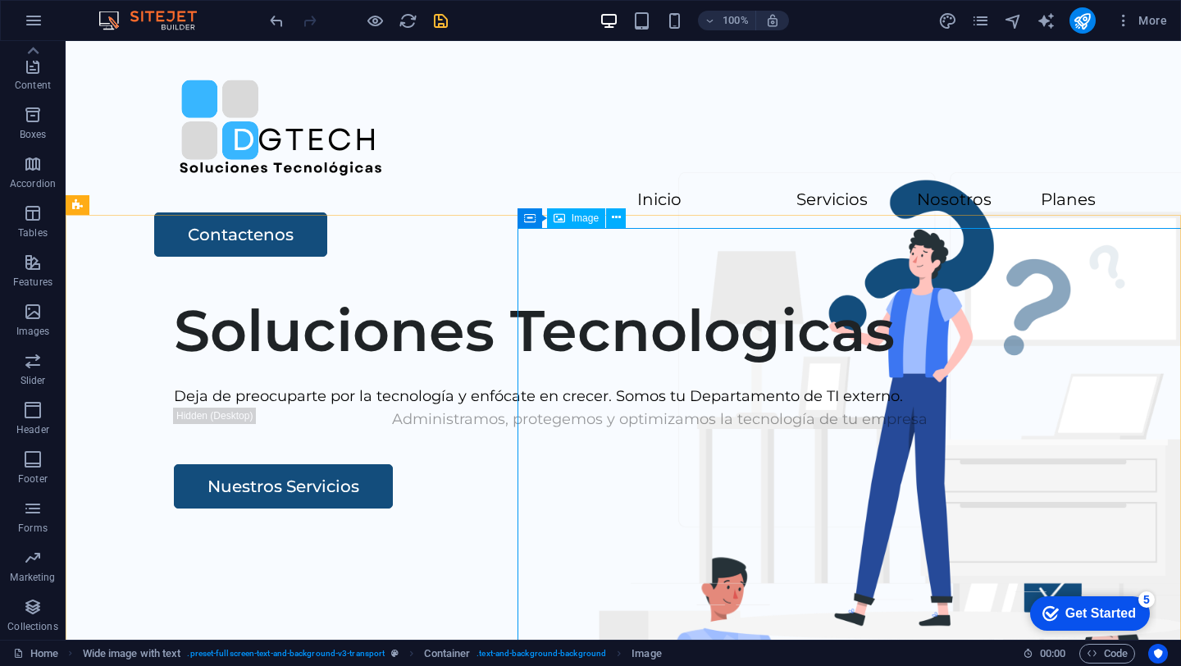
click at [575, 215] on span "Image" at bounding box center [585, 218] width 27 height 10
click at [563, 219] on icon at bounding box center [559, 218] width 11 height 20
select select "px"
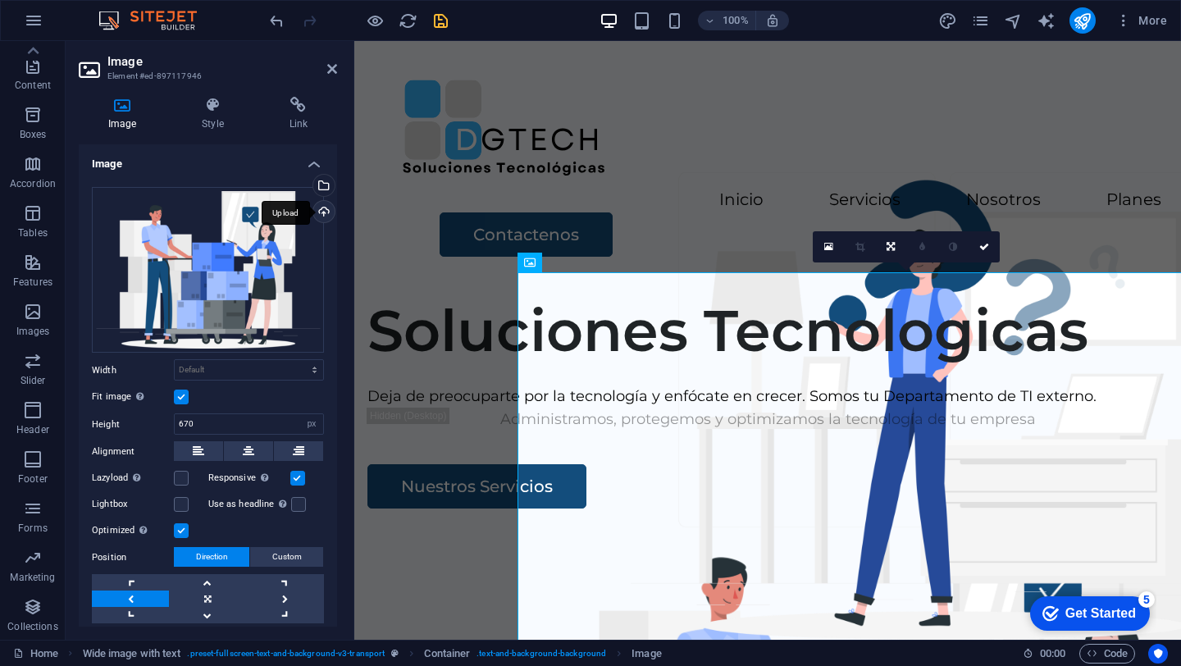
click at [322, 208] on div "Upload" at bounding box center [322, 213] width 25 height 25
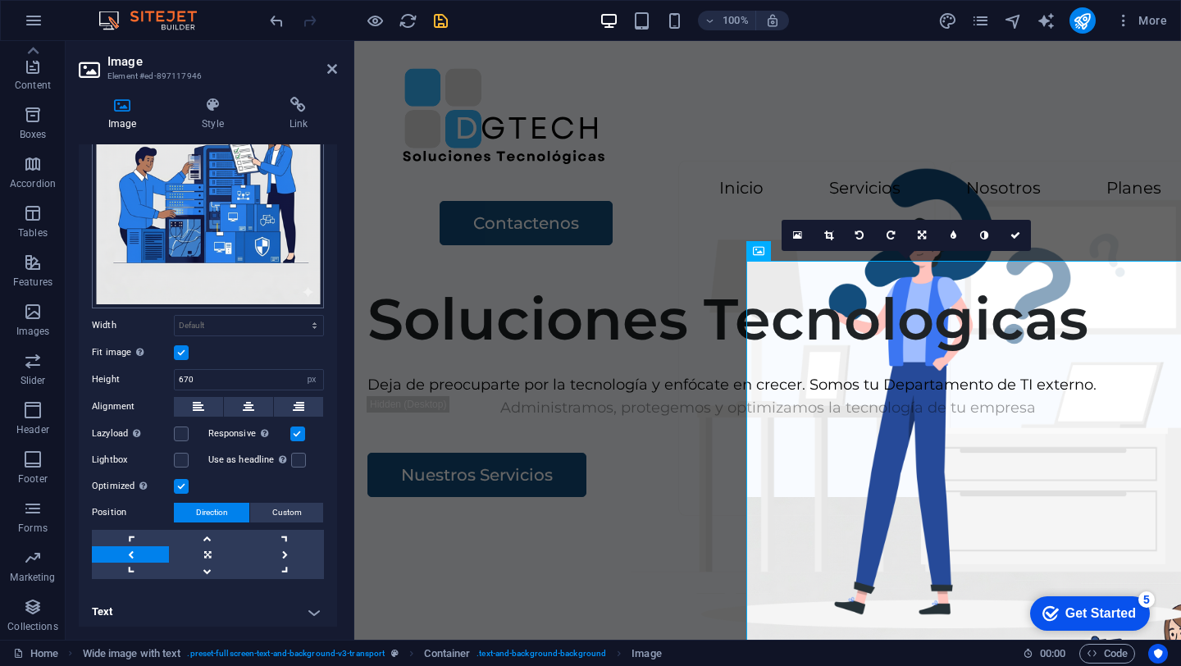
scroll to position [112, 0]
click at [665, 223] on div "Inicio Servicios Nosotros Planes Contactenos" at bounding box center [767, 151] width 827 height 242
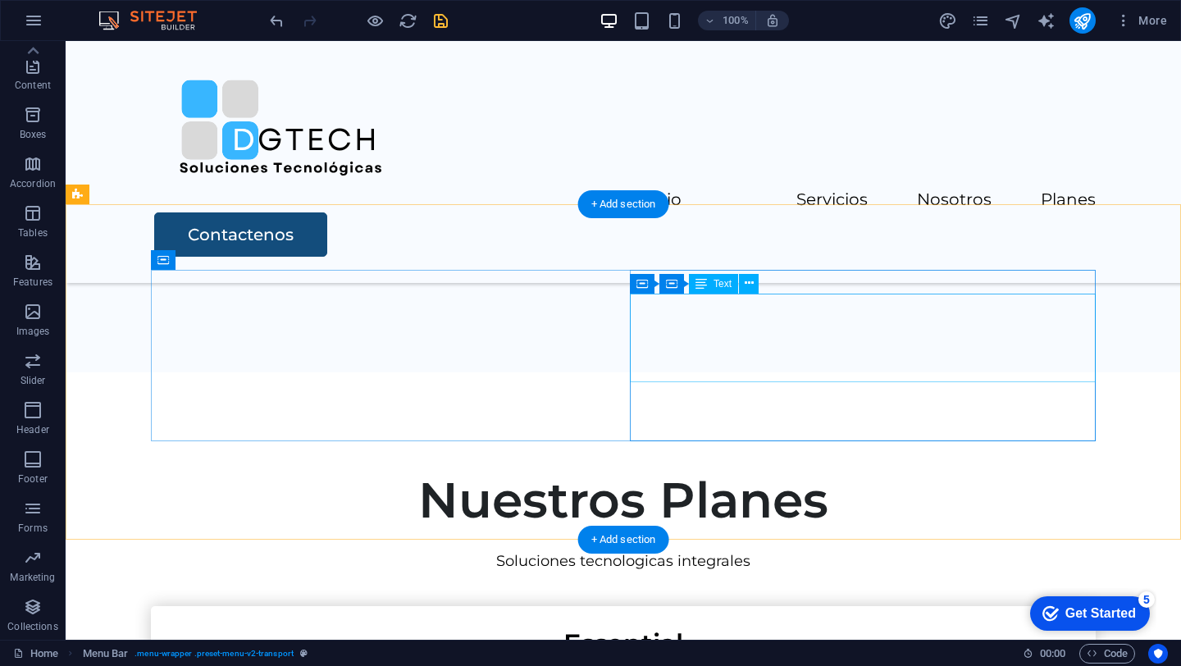
scroll to position [3502, 0]
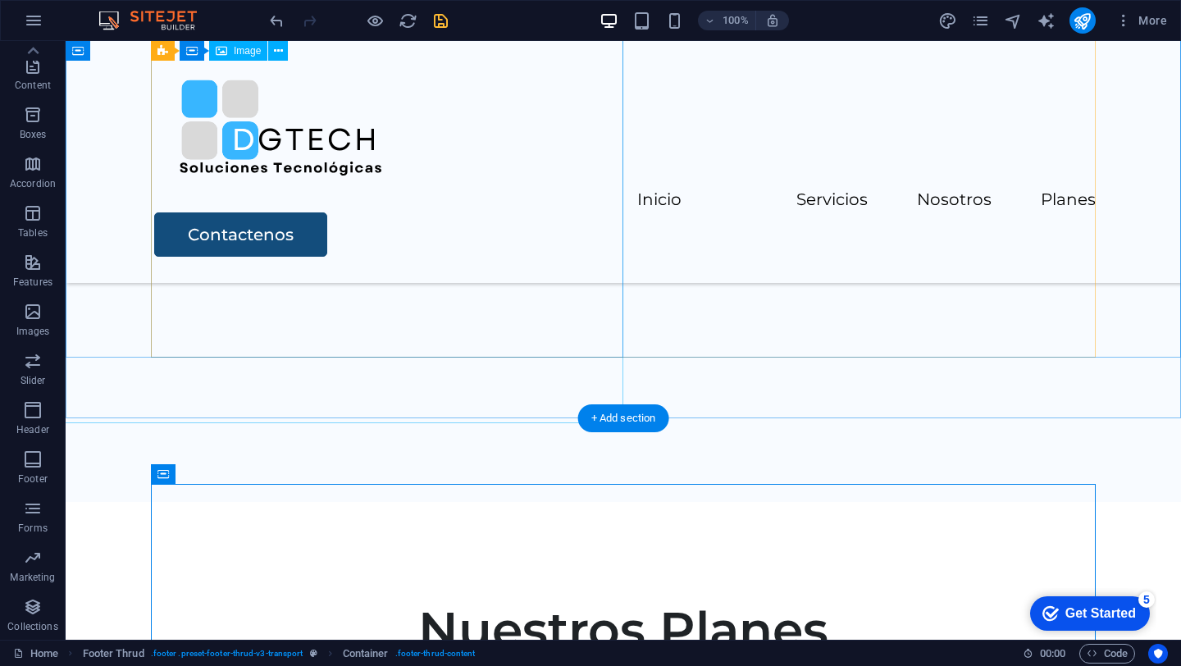
scroll to position [3190, 0]
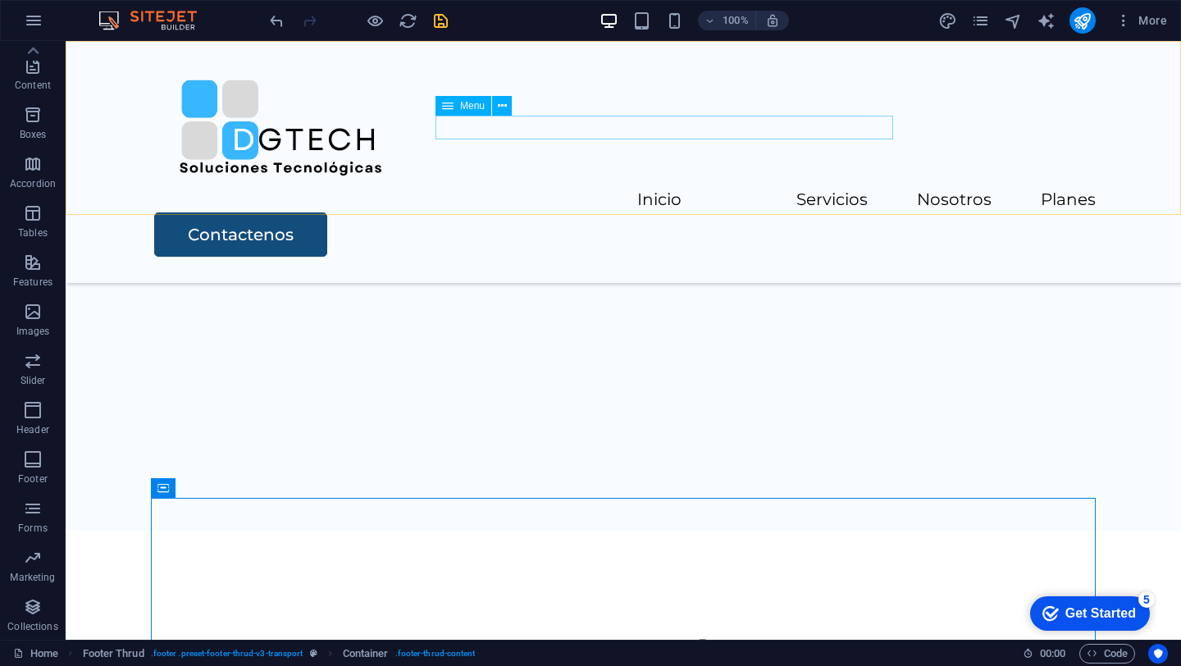
click at [645, 189] on nav "Inicio Servicios Nosotros Planes" at bounding box center [623, 201] width 945 height 24
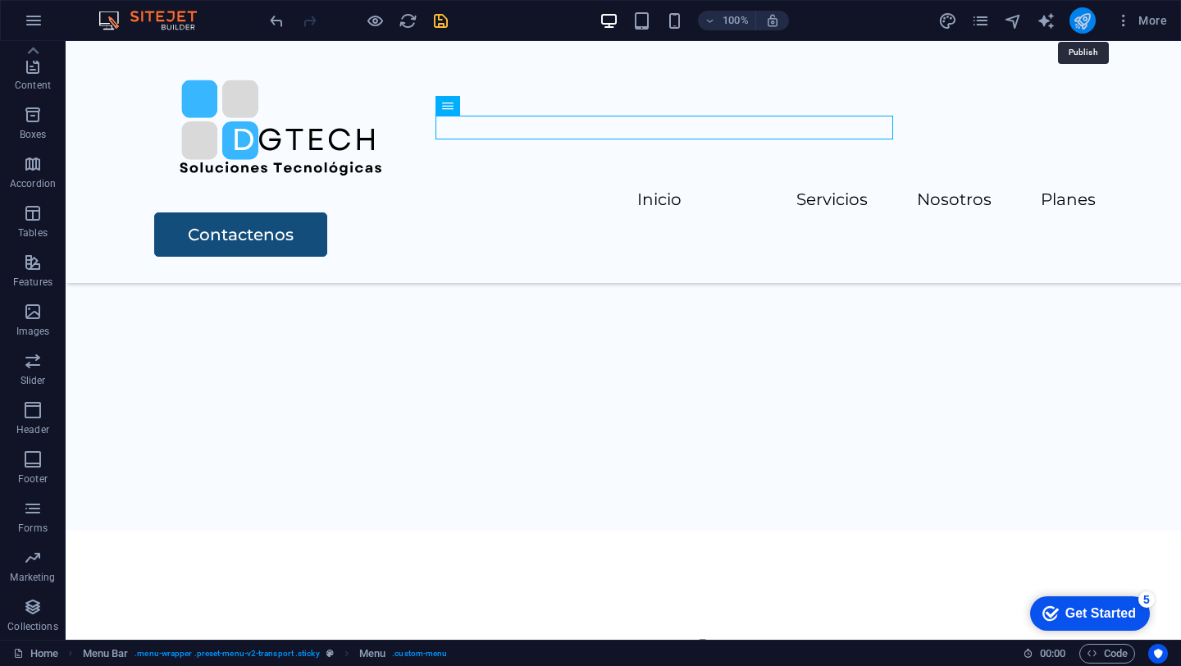
click at [1078, 21] on icon "publish" at bounding box center [1082, 20] width 19 height 19
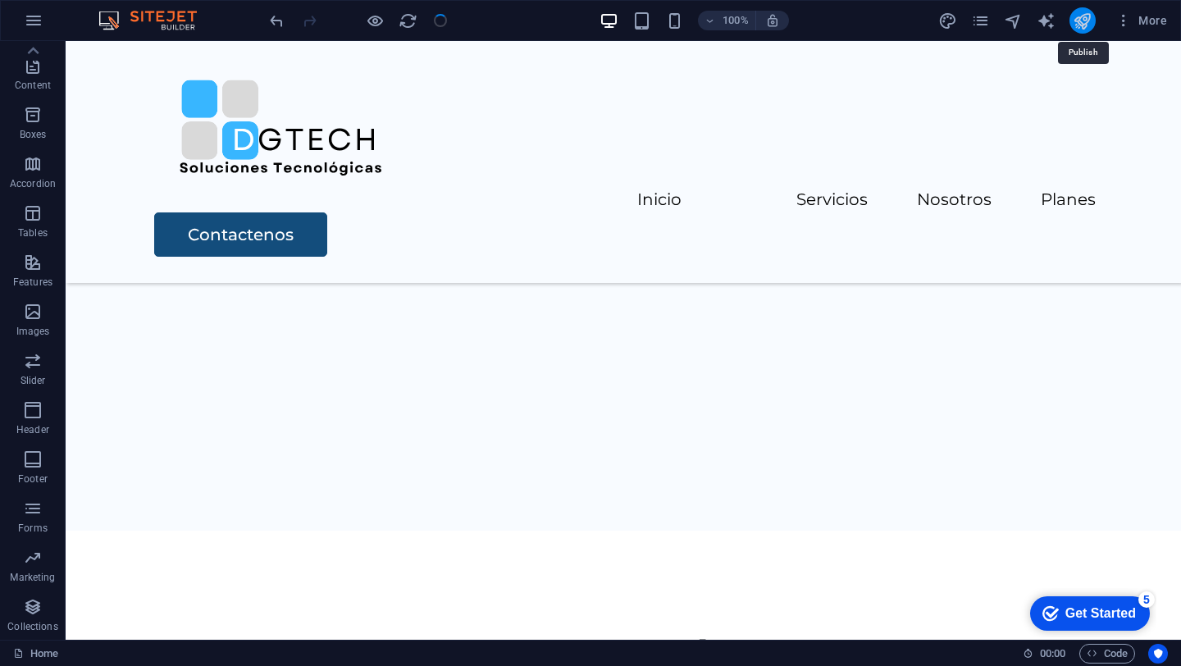
click at [1078, 21] on icon "publish" at bounding box center [1082, 20] width 19 height 19
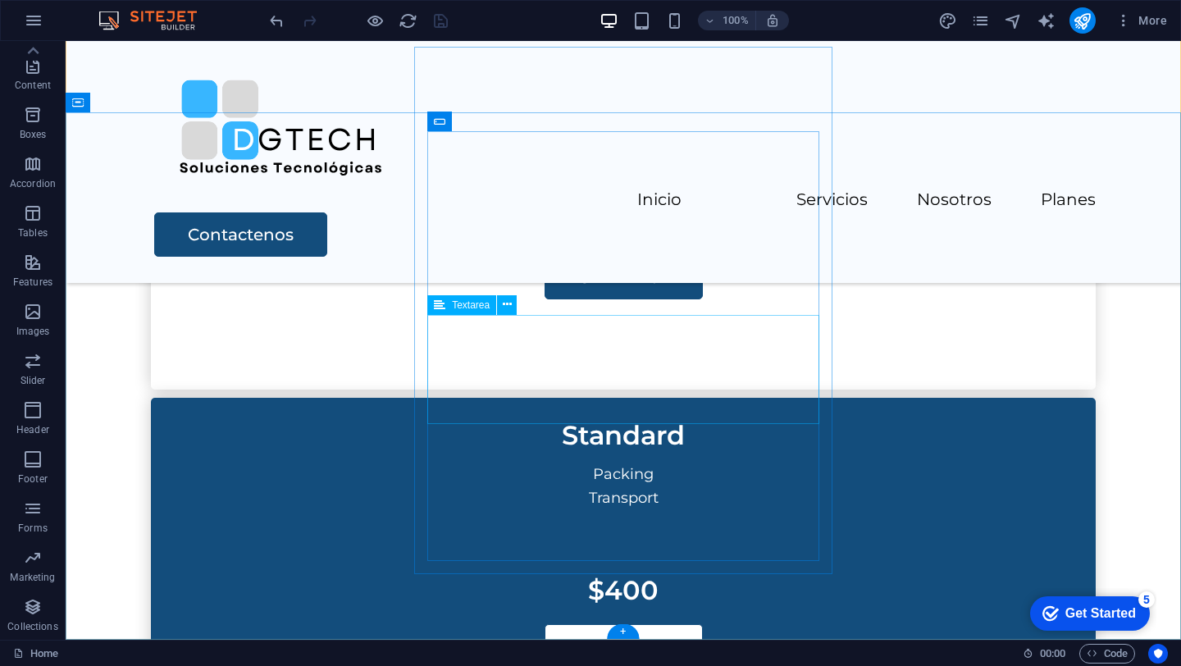
scroll to position [4141, 0]
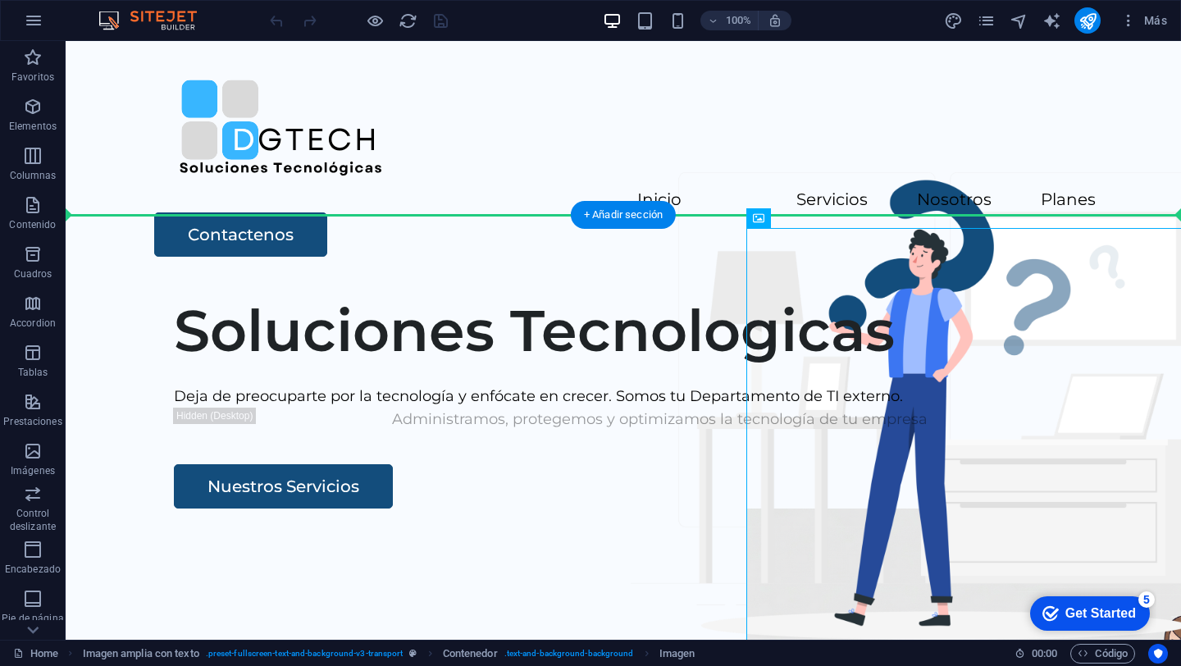
drag, startPoint x: 843, startPoint y: 394, endPoint x: 700, endPoint y: 390, distance: 142.8
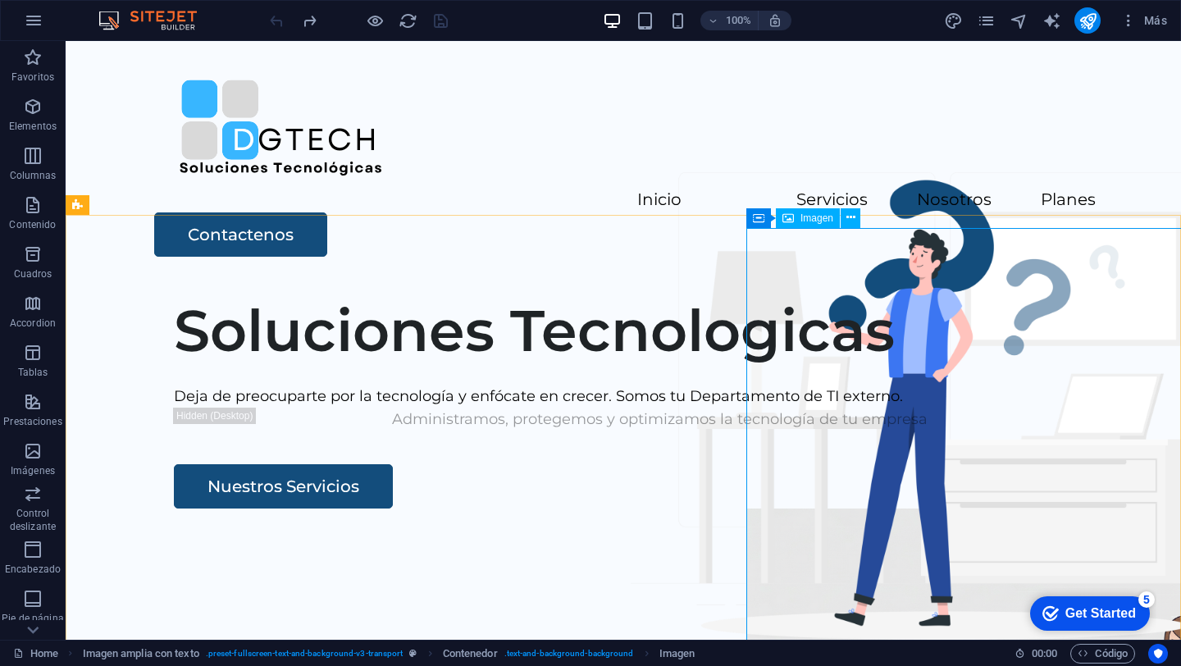
click at [823, 219] on span "Imagen" at bounding box center [816, 218] width 33 height 10
click at [853, 220] on icon at bounding box center [850, 217] width 9 height 17
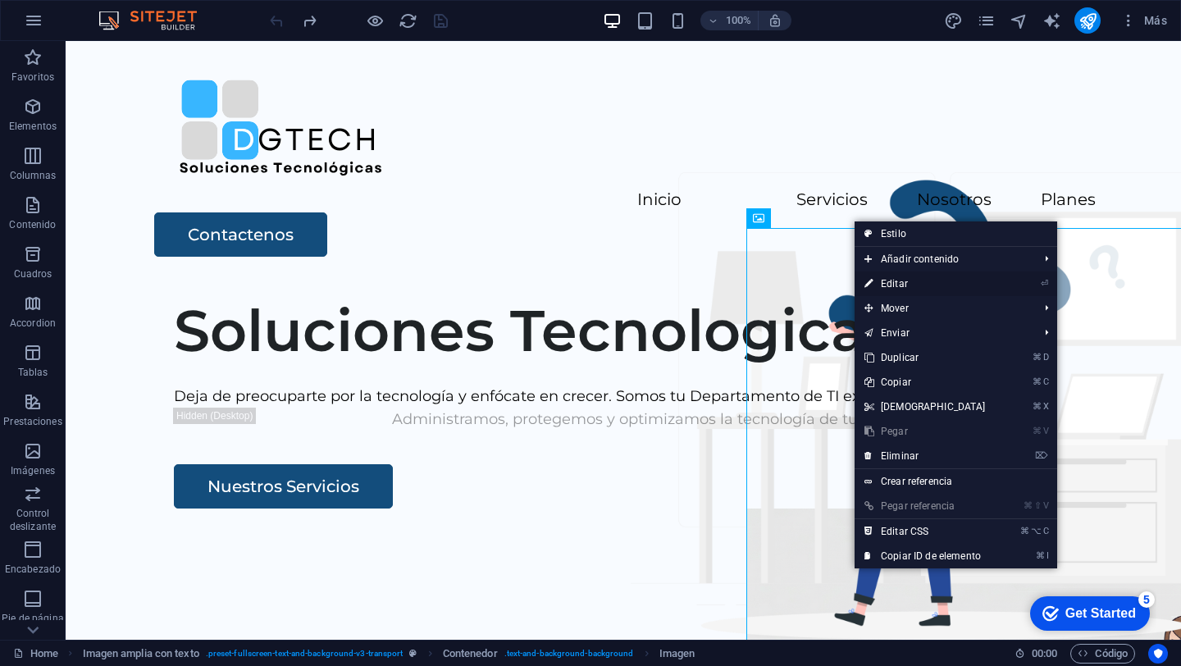
click at [877, 281] on link "⏎ Editar" at bounding box center [925, 283] width 141 height 25
select select "px"
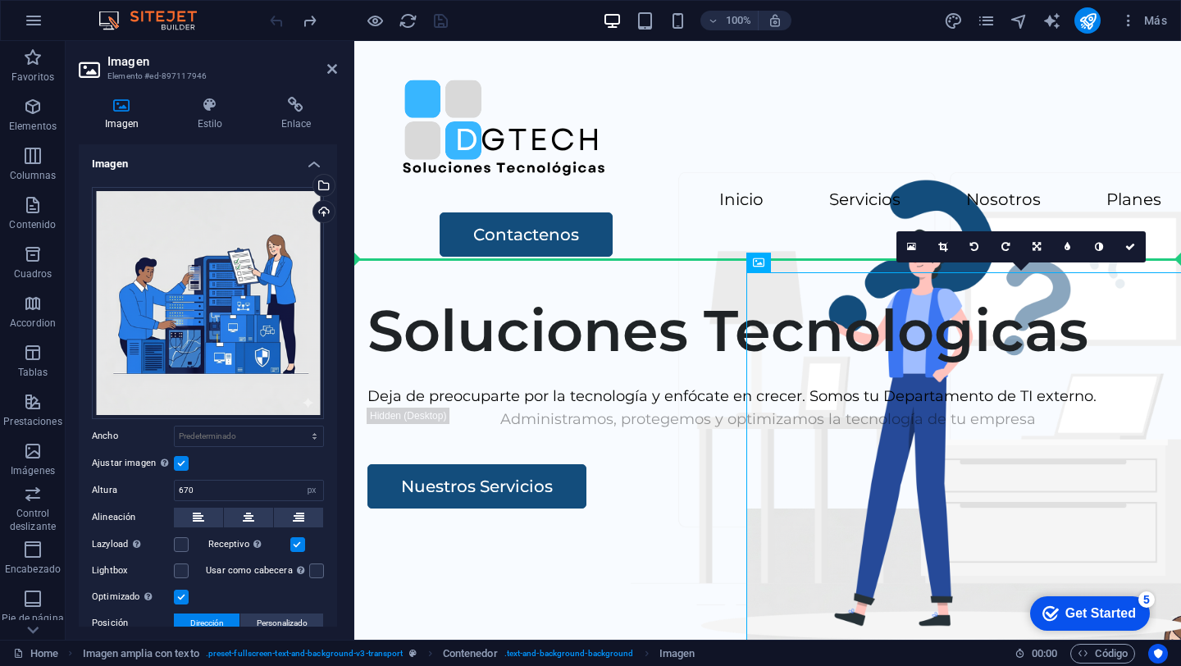
drag, startPoint x: 804, startPoint y: 341, endPoint x: 701, endPoint y: 334, distance: 102.8
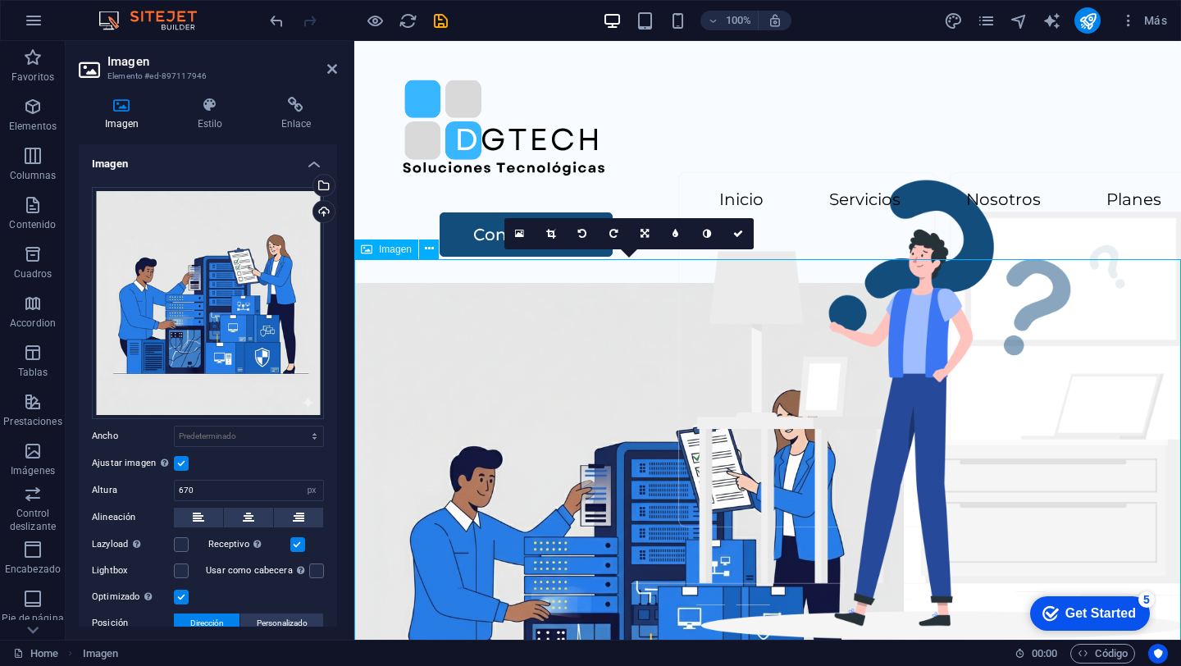
drag, startPoint x: 671, startPoint y: 374, endPoint x: 1069, endPoint y: 377, distance: 398.6
click at [1069, 377] on figure at bounding box center [767, 557] width 827 height 549
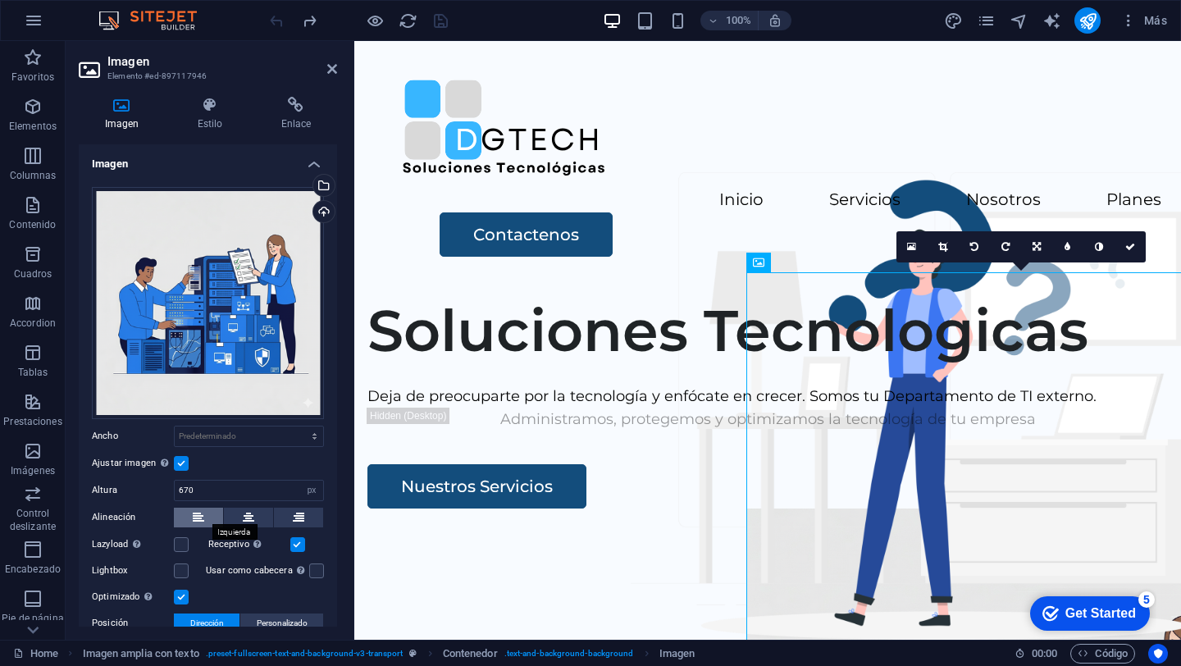
click at [202, 516] on icon at bounding box center [198, 518] width 11 height 20
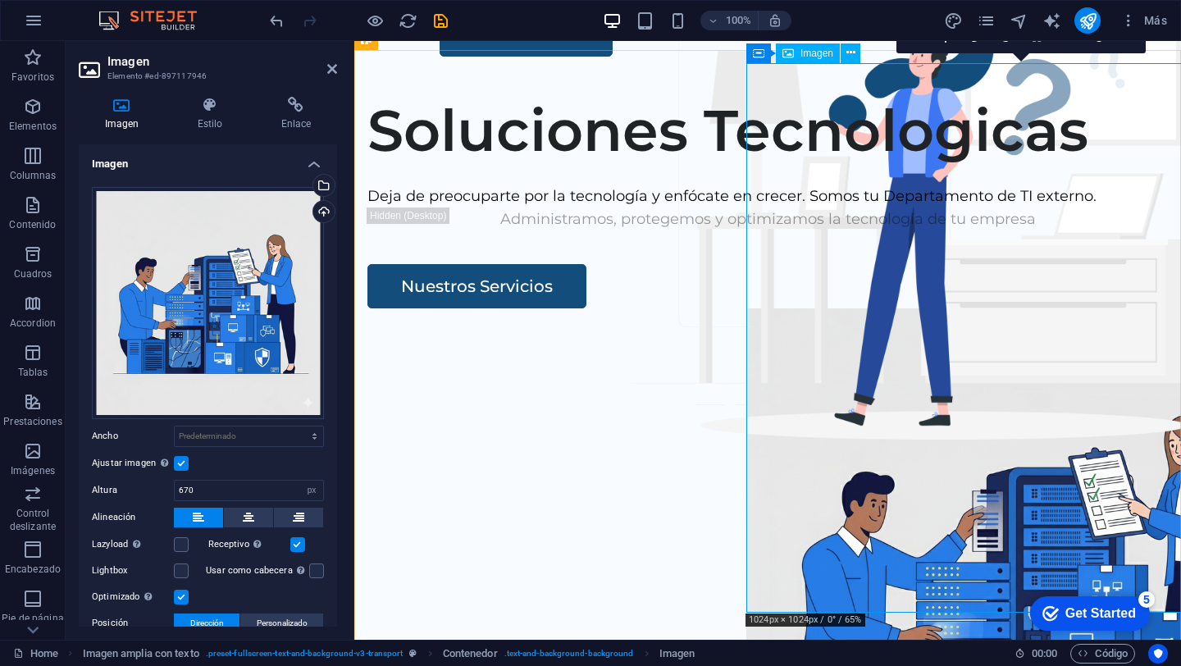
scroll to position [214, 0]
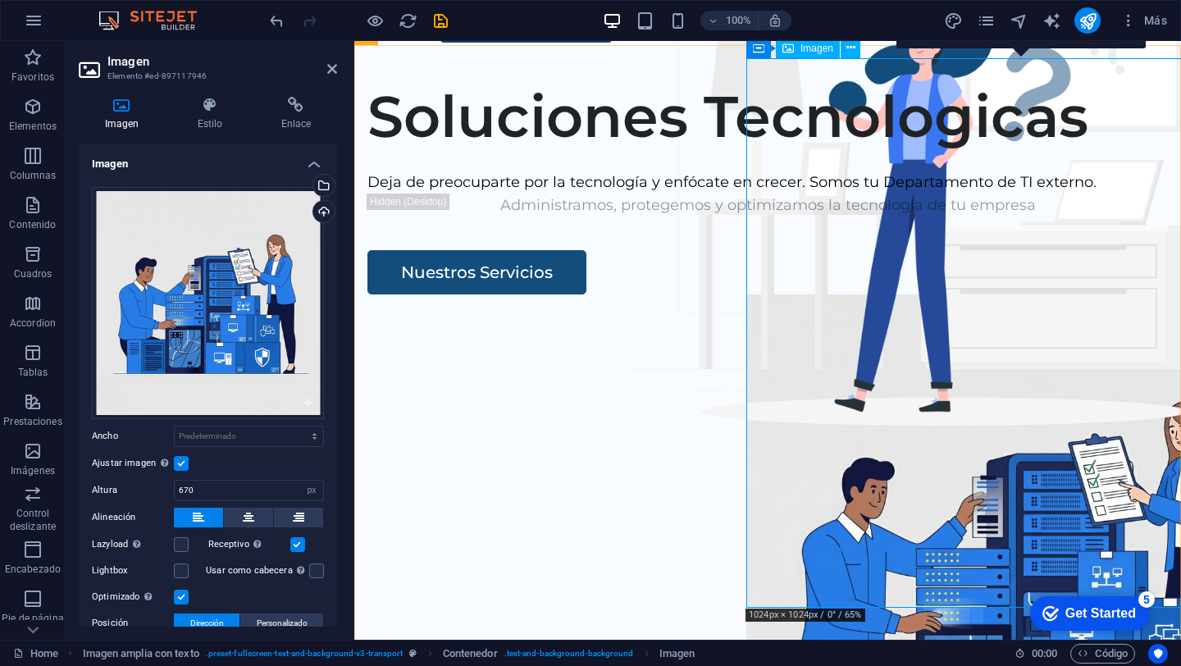
click at [986, 353] on figure at bounding box center [1020, 568] width 549 height 549
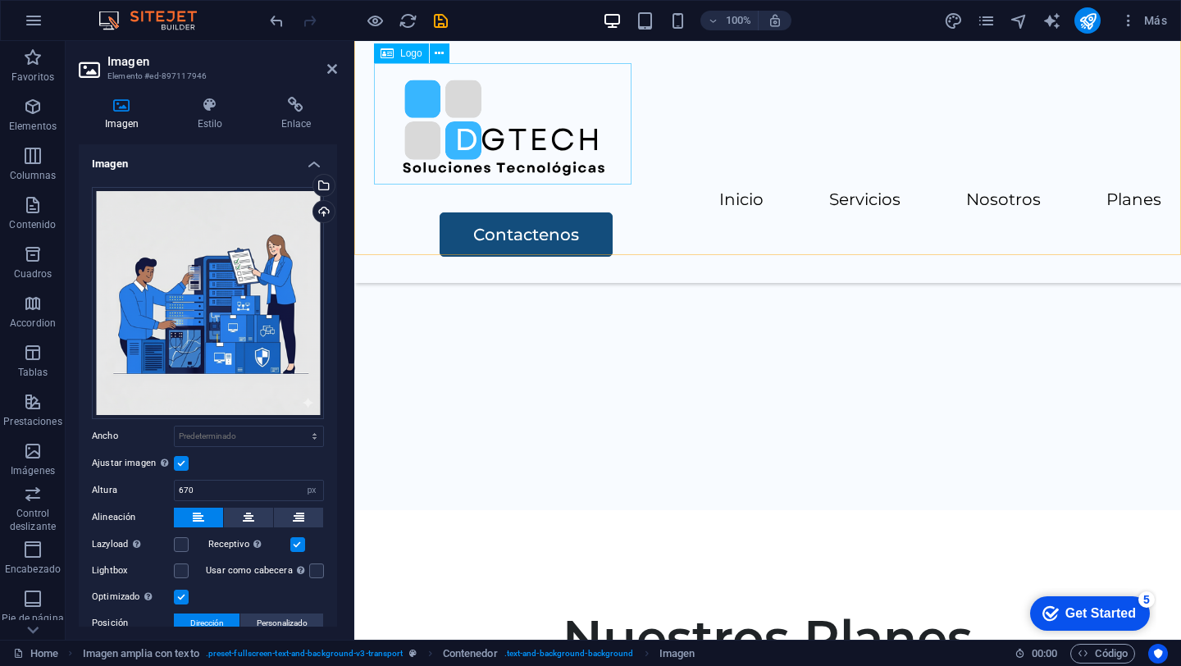
scroll to position [3380, 0]
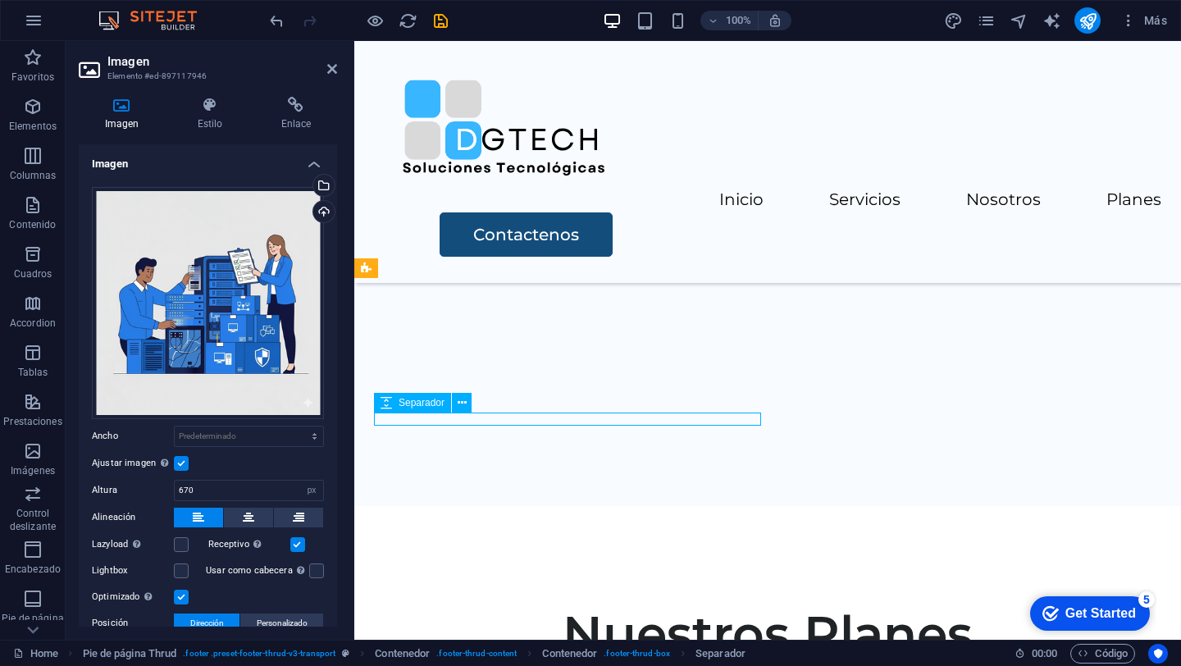
scroll to position [3350, 0]
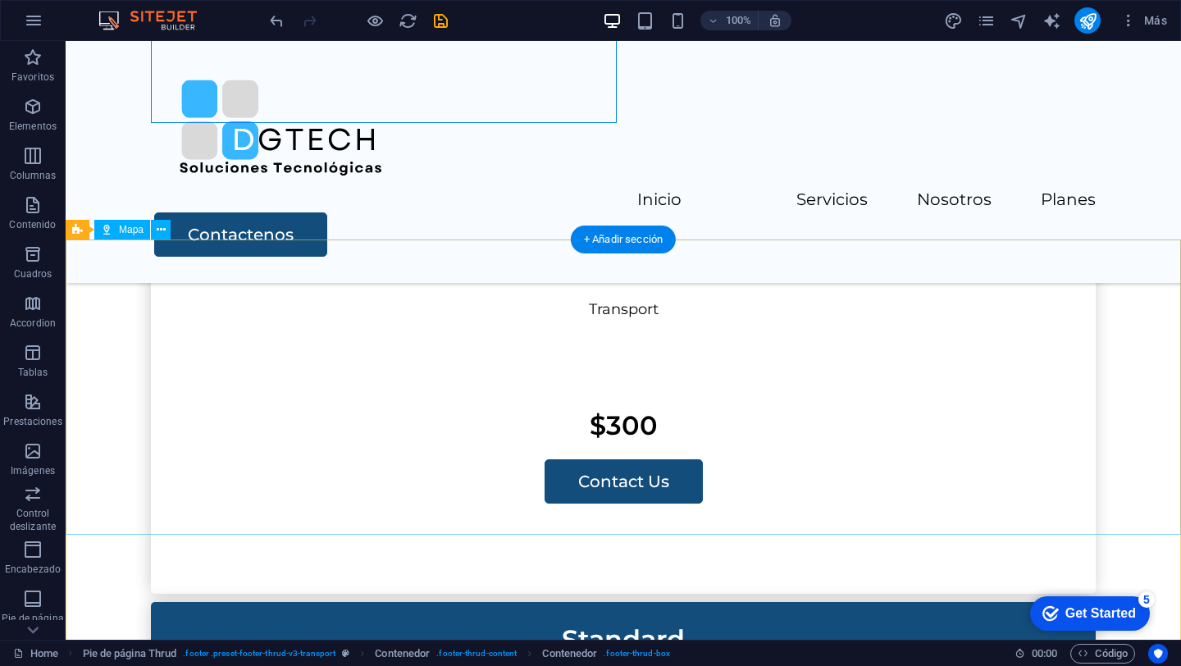
scroll to position [3722, 0]
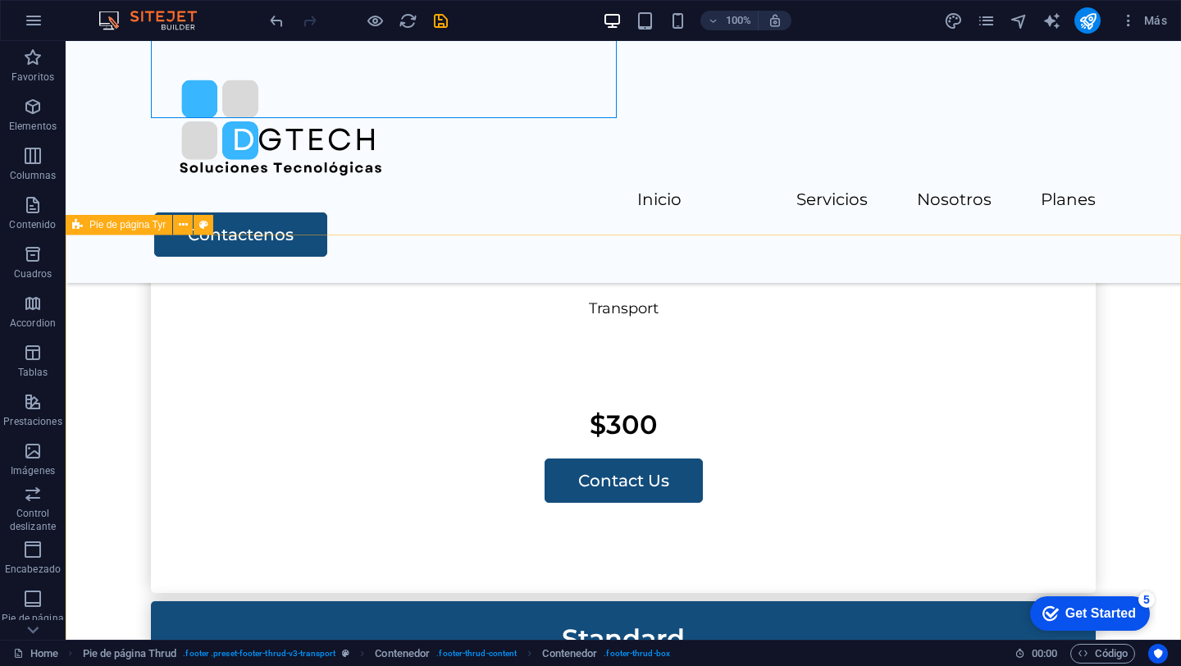
click at [81, 225] on icon at bounding box center [77, 225] width 11 height 20
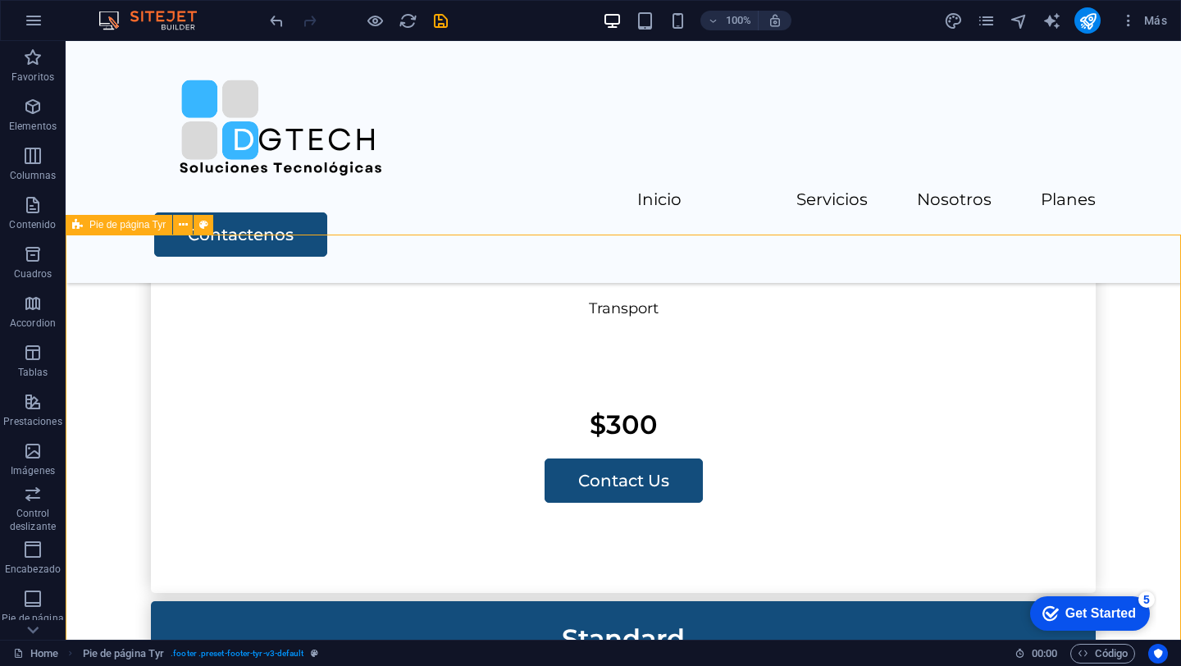
click at [112, 225] on span "Pie de página Tyr" at bounding box center [127, 225] width 76 height 10
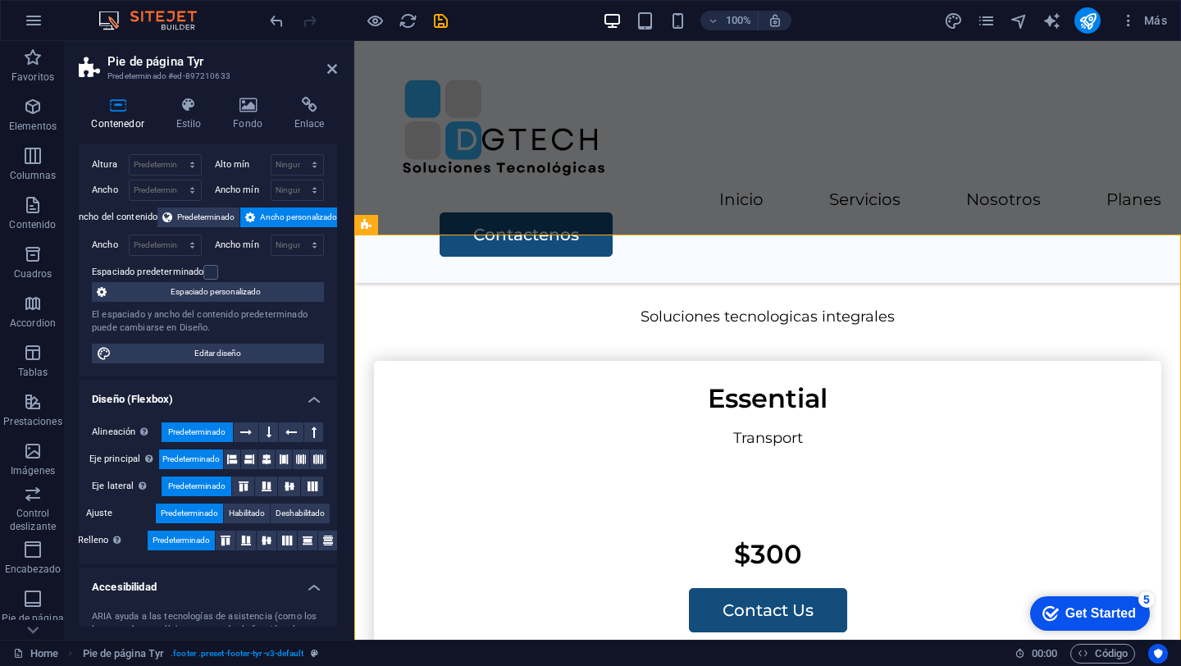
scroll to position [0, 0]
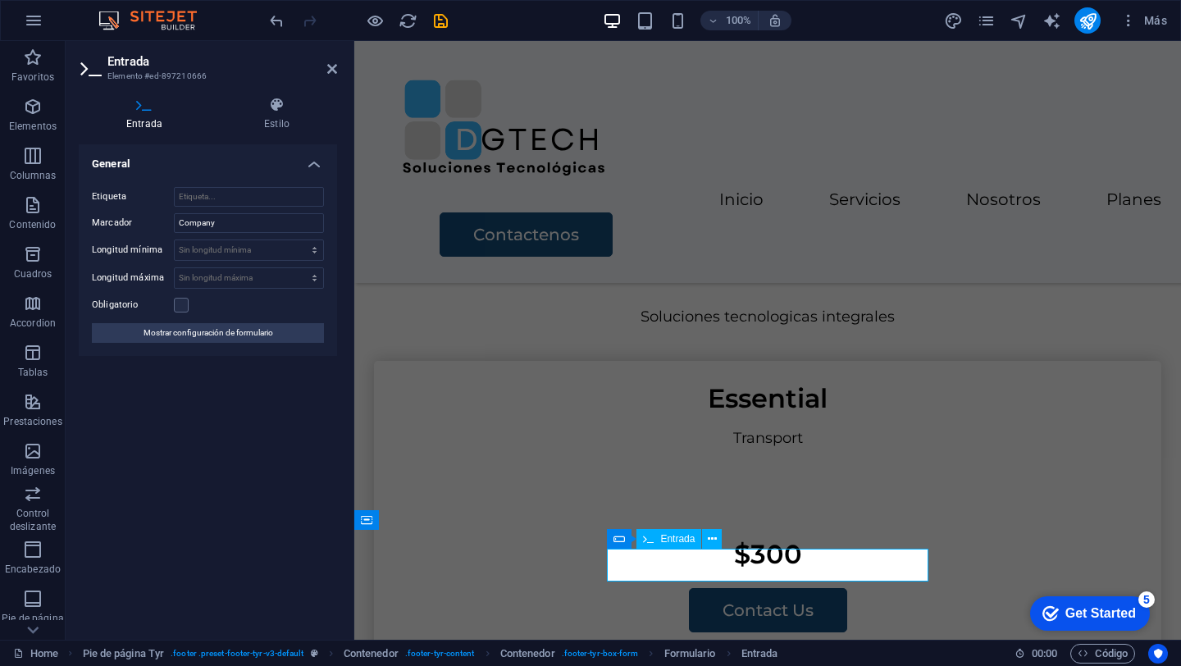
drag, startPoint x: 713, startPoint y: 563, endPoint x: 613, endPoint y: 545, distance: 101.0
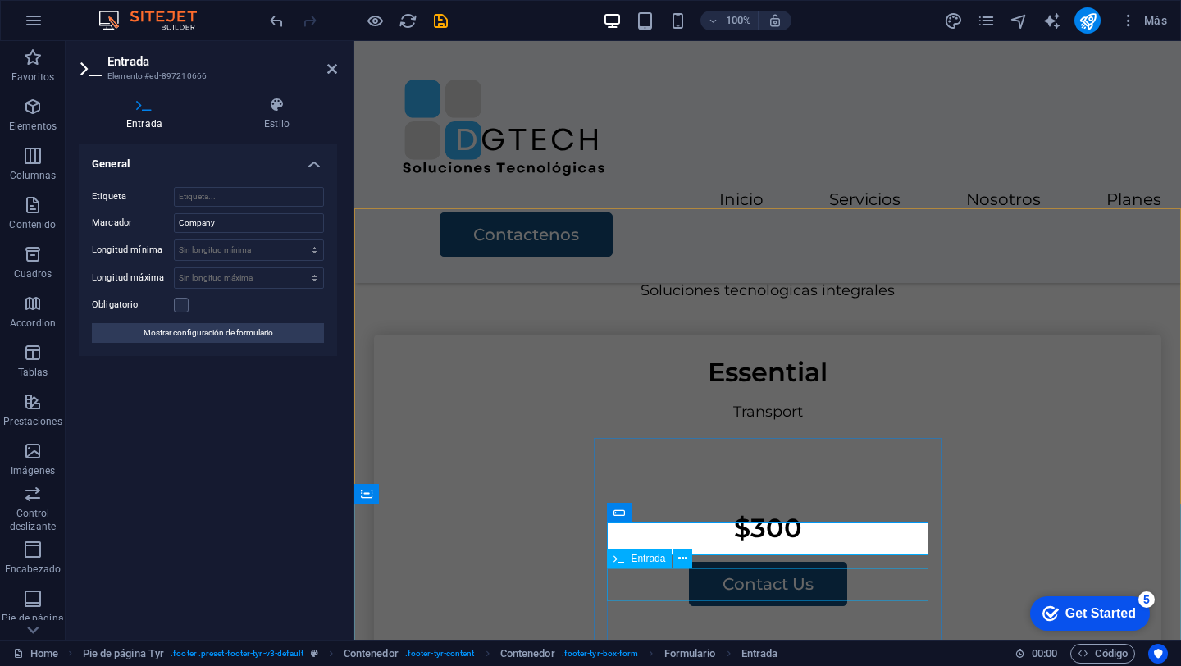
scroll to position [3785, 0]
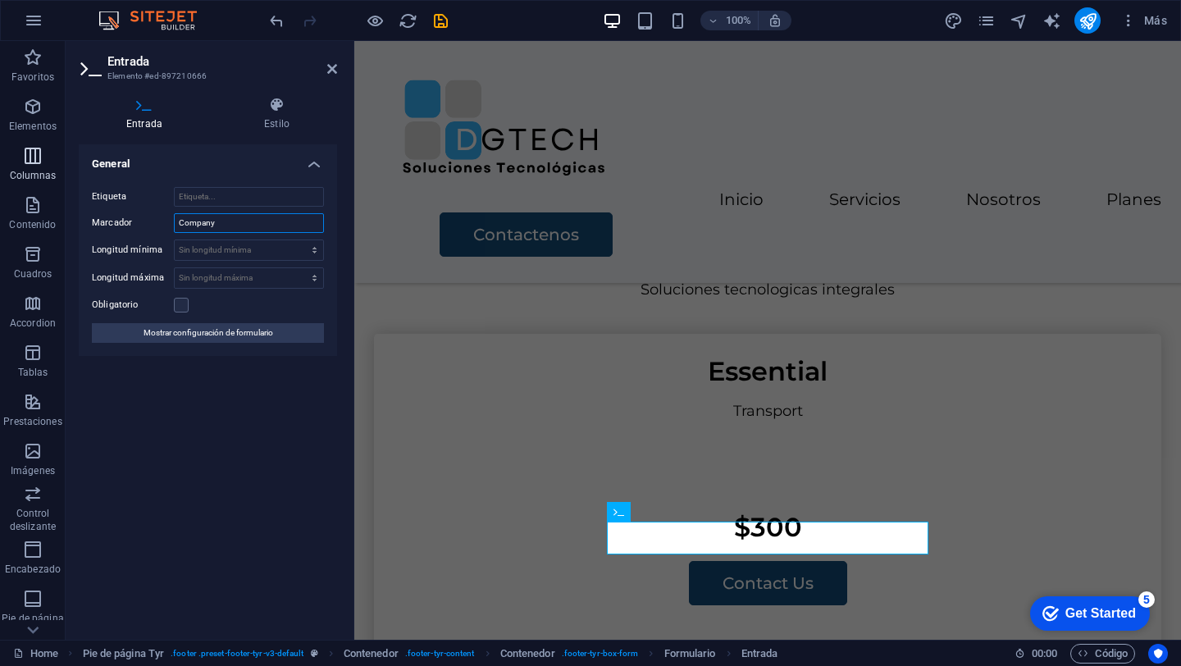
drag, startPoint x: 236, startPoint y: 226, endPoint x: 60, endPoint y: 168, distance: 185.7
click at [70, 175] on div "Entrada Estilo General Etiqueta Marcador Company Longitud mínima Sin longitud m…" at bounding box center [208, 362] width 285 height 556
type input "W"
type input "e"
type input "Empresa"
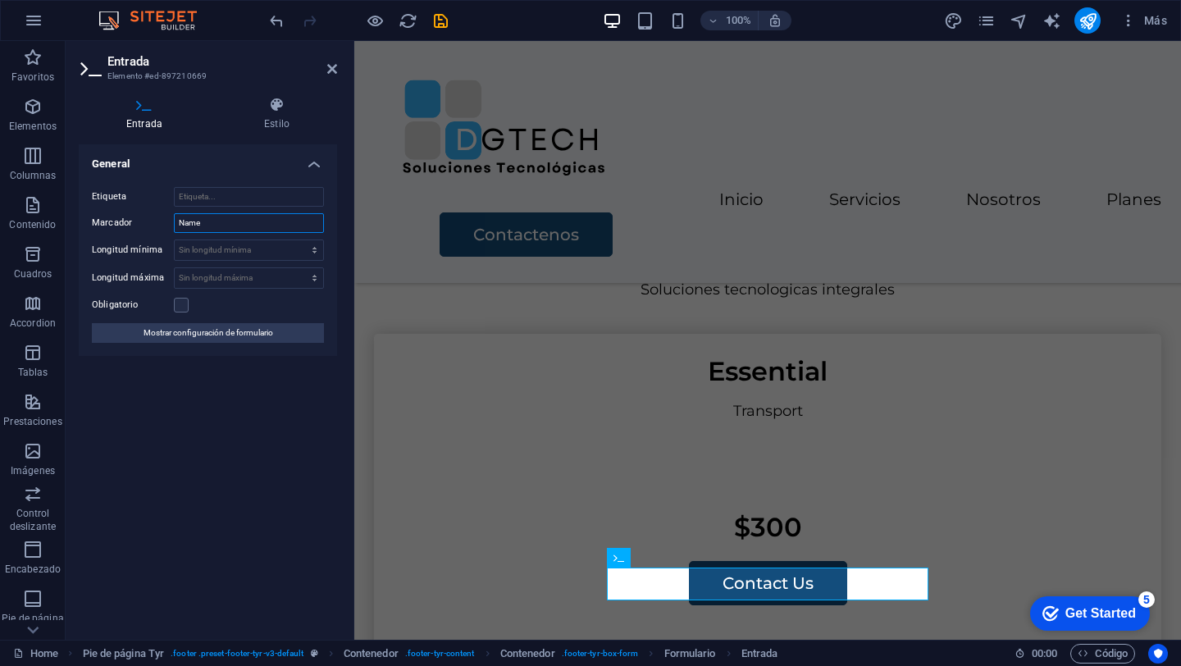
drag, startPoint x: 218, startPoint y: 225, endPoint x: 99, endPoint y: 168, distance: 131.7
click at [99, 169] on li "General Etiqueta Marcador Name Longitud mínima Sin longitud mínima carácteres L…" at bounding box center [208, 250] width 258 height 212
type input "Nombre"
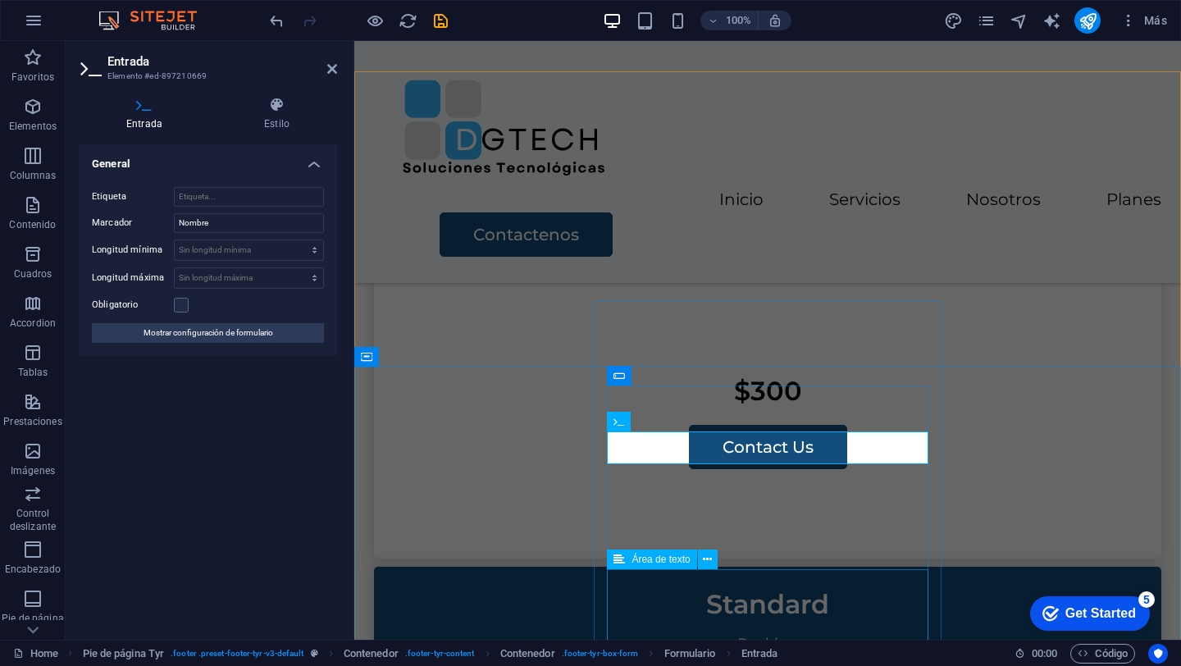
scroll to position [3924, 0]
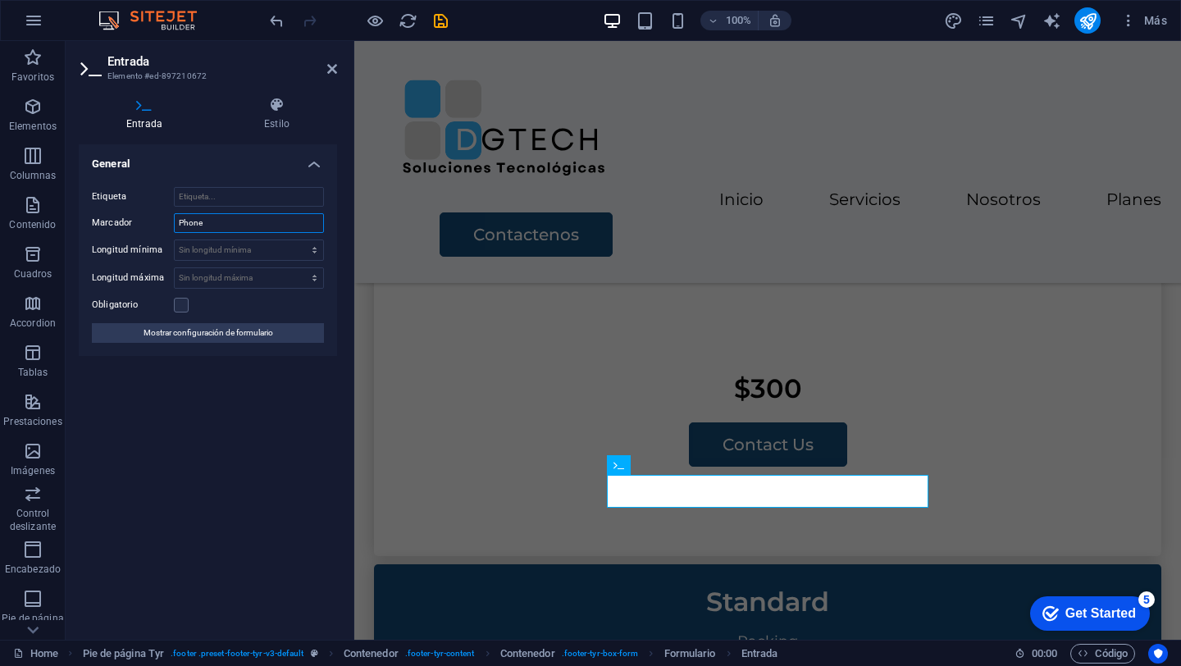
drag, startPoint x: 200, startPoint y: 226, endPoint x: 74, endPoint y: 202, distance: 128.5
click at [78, 203] on div "Entrada Estilo General Etiqueta Marcador Phone Longitud mínima Sin longitud mín…" at bounding box center [208, 362] width 285 height 556
type input "Telefono"
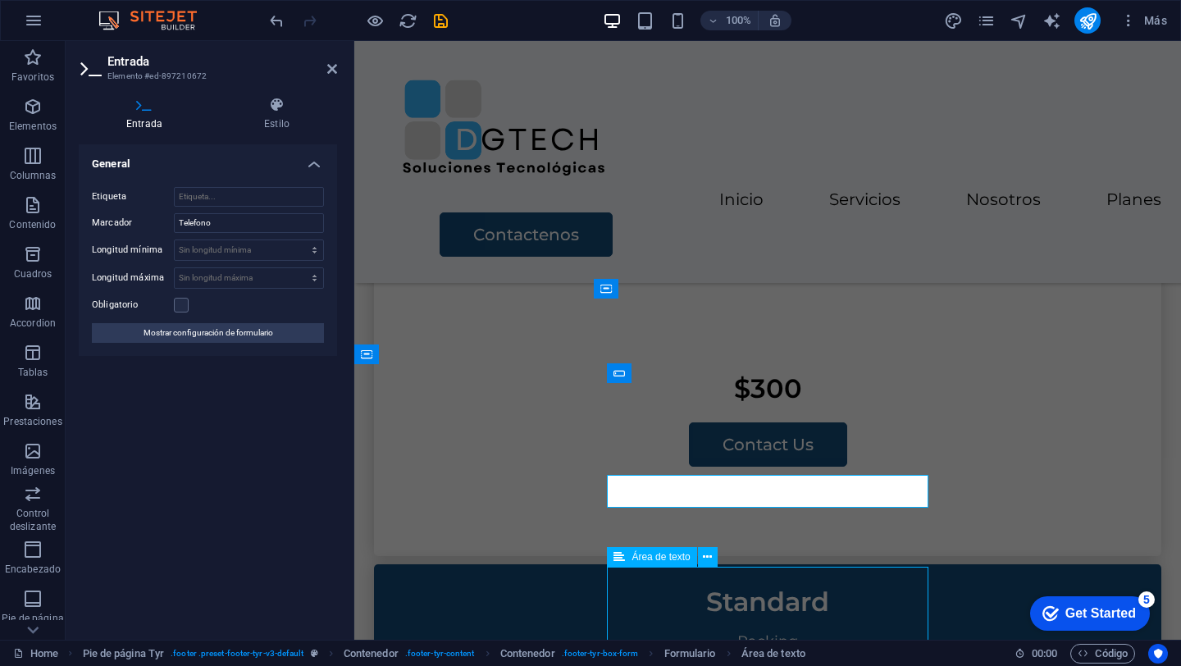
scroll to position [3888, 0]
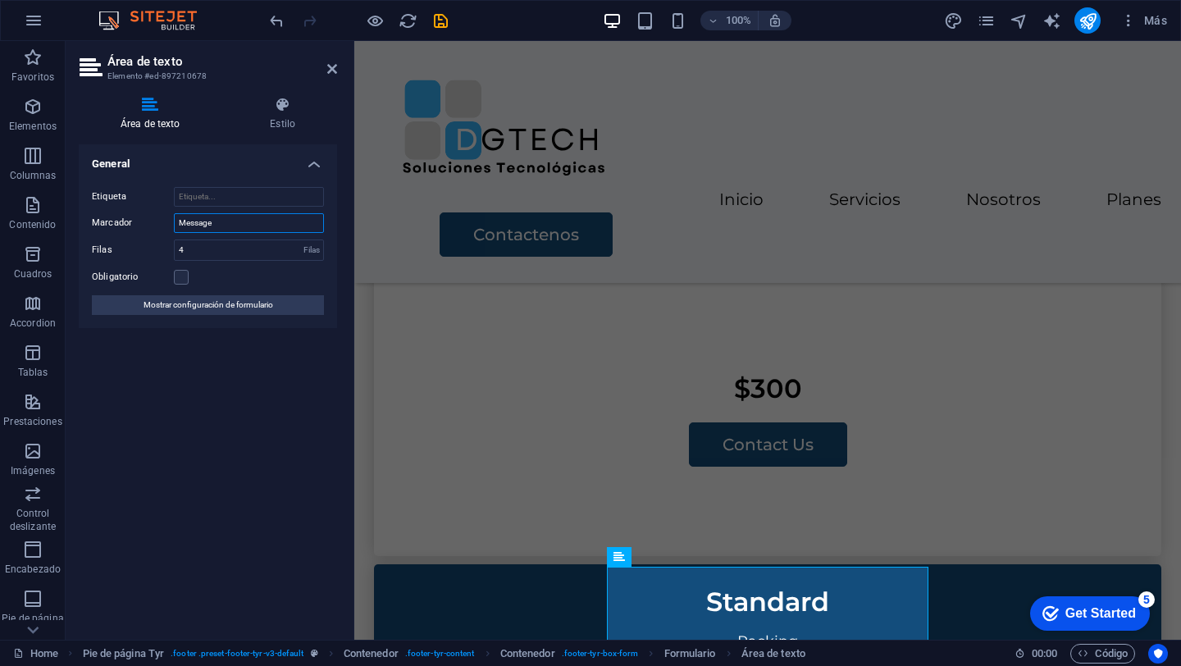
drag, startPoint x: 232, startPoint y: 222, endPoint x: 220, endPoint y: 217, distance: 13.6
click at [226, 221] on input "Message" at bounding box center [249, 223] width 150 height 20
type input "Mensaje"
click at [262, 426] on div "General Etiqueta Marcador Mensaje Filas 4 Filas Obligatorio Mostrar configuraci…" at bounding box center [208, 385] width 258 height 482
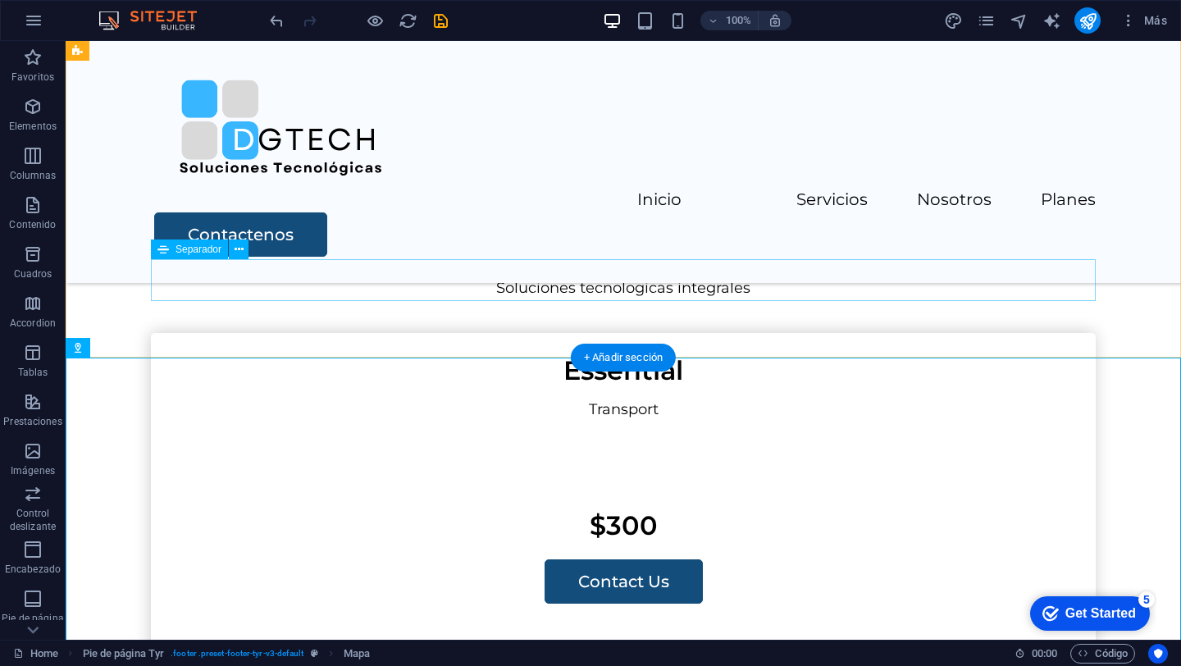
scroll to position [3599, 0]
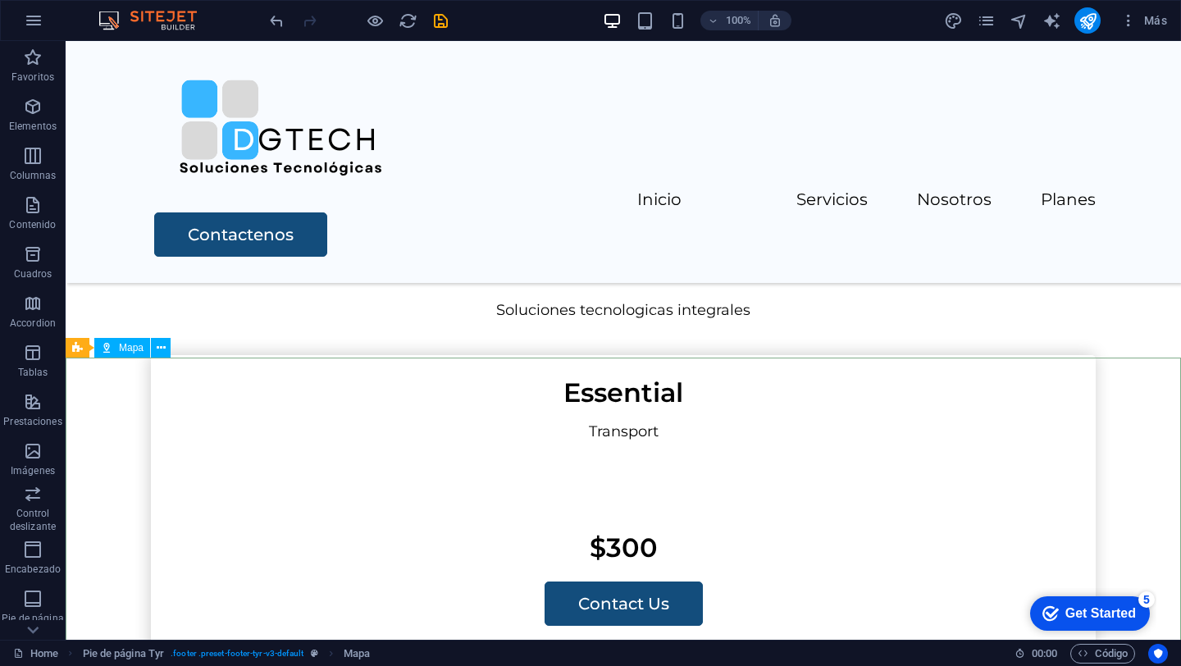
click at [132, 351] on span "Mapa" at bounding box center [131, 348] width 25 height 10
click at [125, 348] on span "Mapa" at bounding box center [131, 348] width 25 height 10
select select "1"
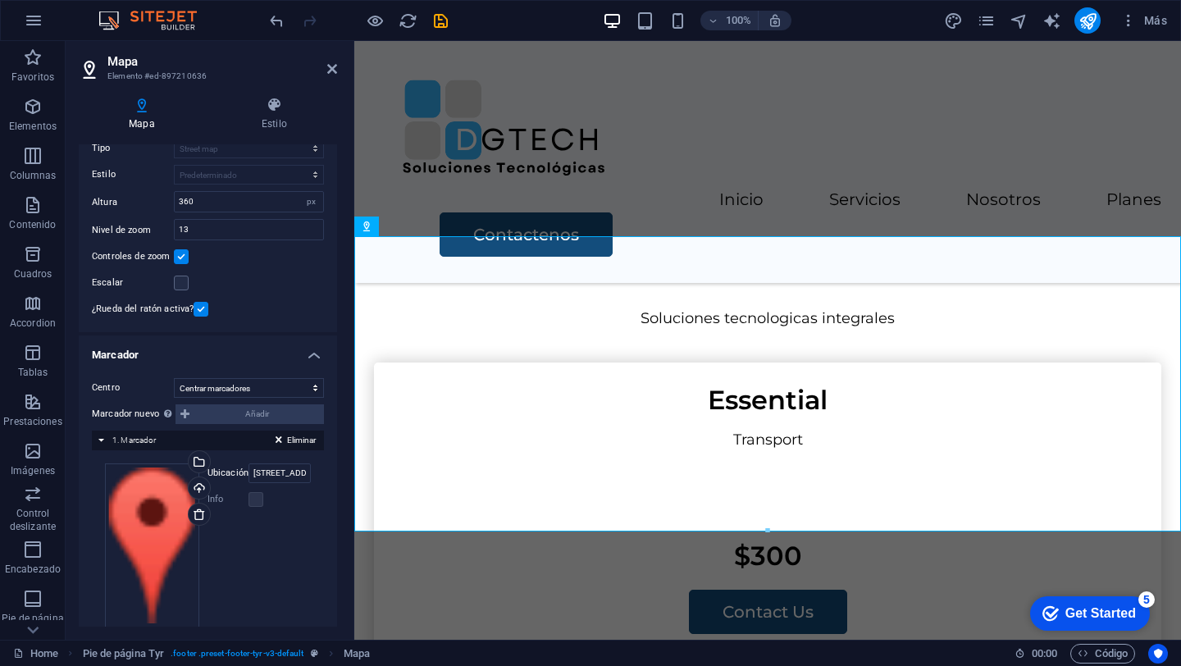
scroll to position [131, 0]
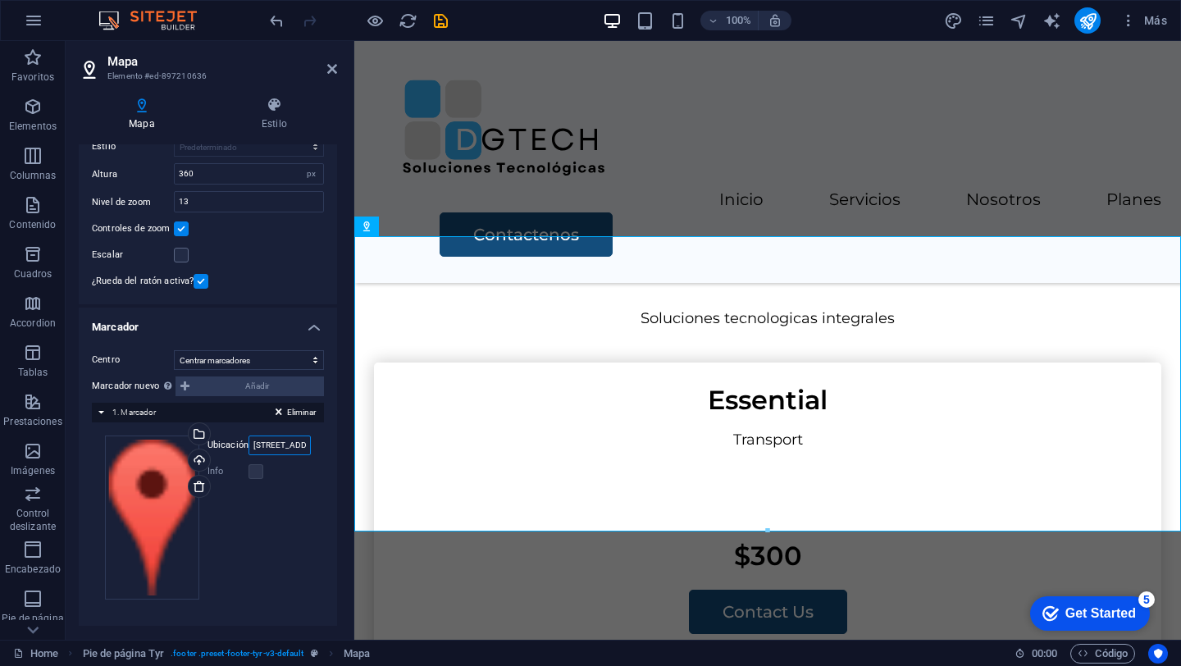
click at [280, 448] on input "[STREET_ADDRESS]" at bounding box center [279, 445] width 62 height 20
click at [253, 441] on input "[STREET_ADDRESS]" at bounding box center [279, 445] width 62 height 20
click at [298, 449] on input "[STREET_ADDRESS]" at bounding box center [279, 445] width 62 height 20
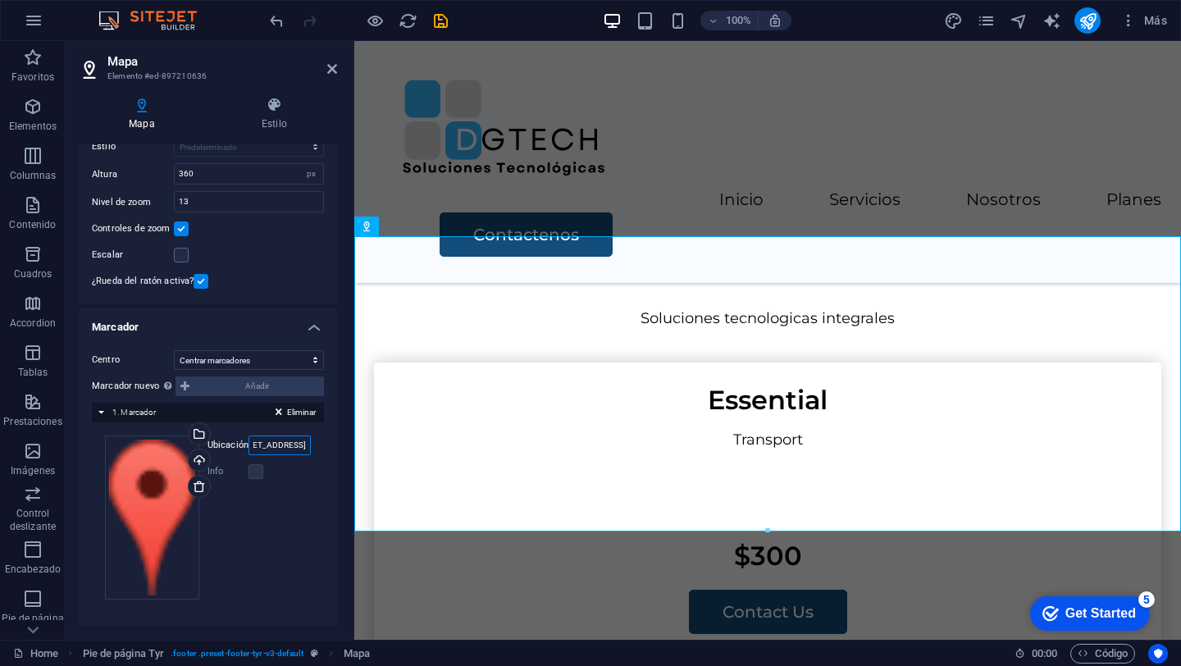
drag, startPoint x: 292, startPoint y: 443, endPoint x: 272, endPoint y: 442, distance: 19.7
click at [272, 442] on input "[STREET_ADDRESS]" at bounding box center [279, 445] width 62 height 20
paste input "110231525"
type input "[STREET_ADDRESS]"
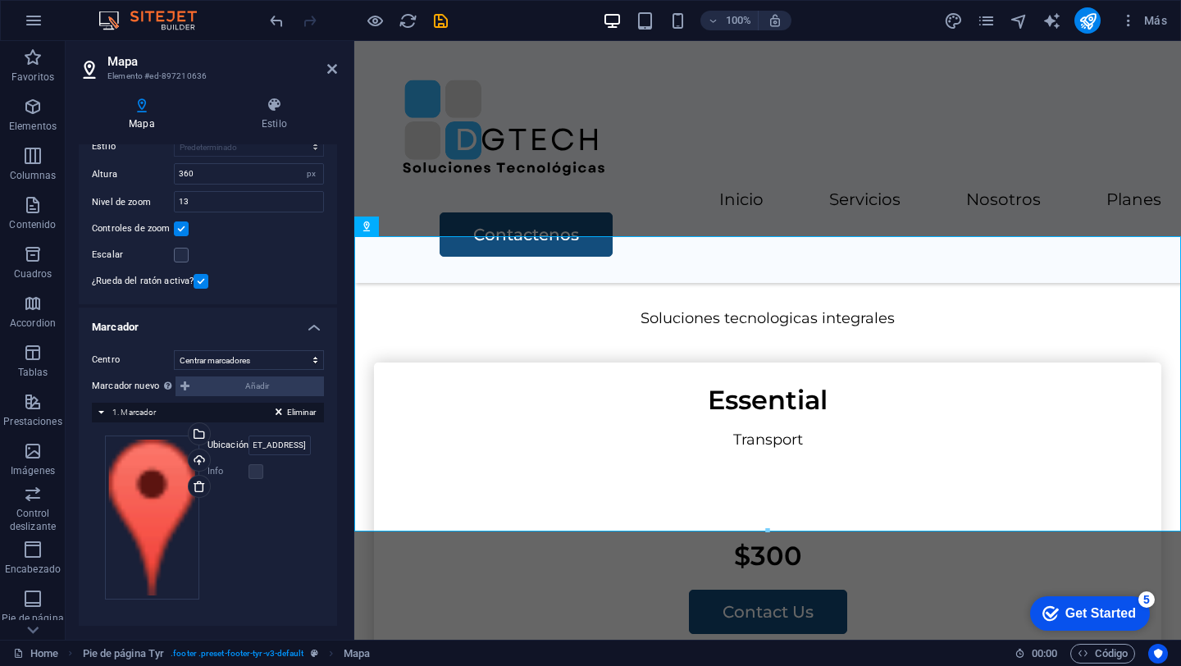
click at [314, 520] on div "Arrastra archivos aquí, haz clic para escoger archivos o selecciona archivos de…" at bounding box center [208, 517] width 232 height 190
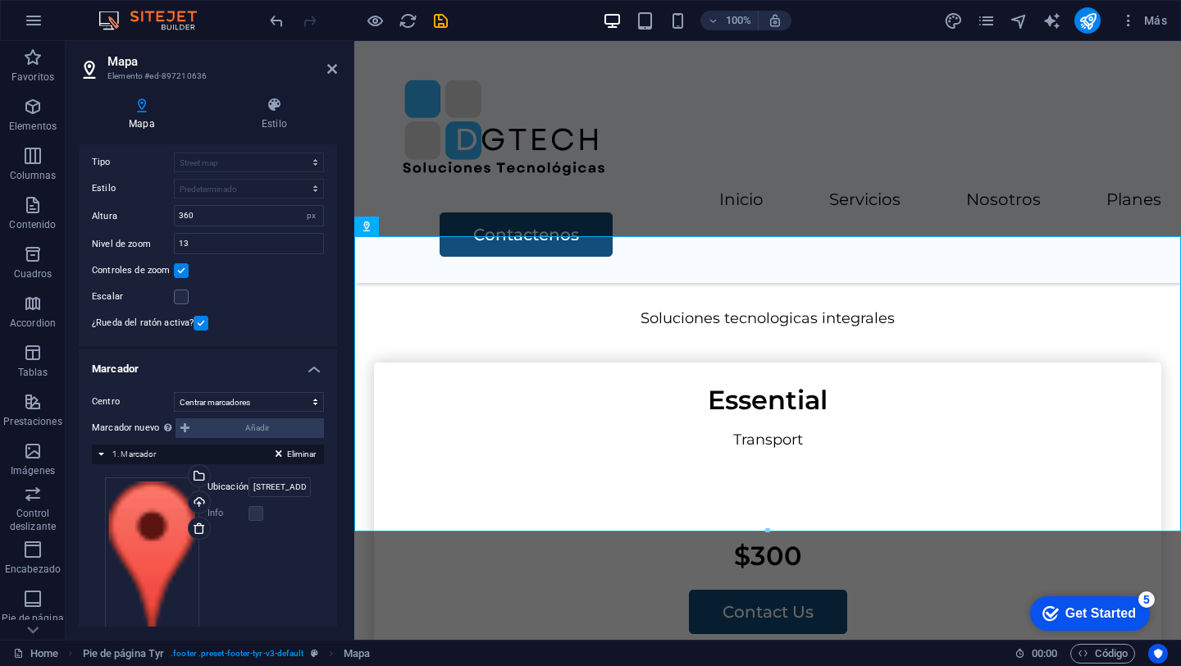
scroll to position [0, 0]
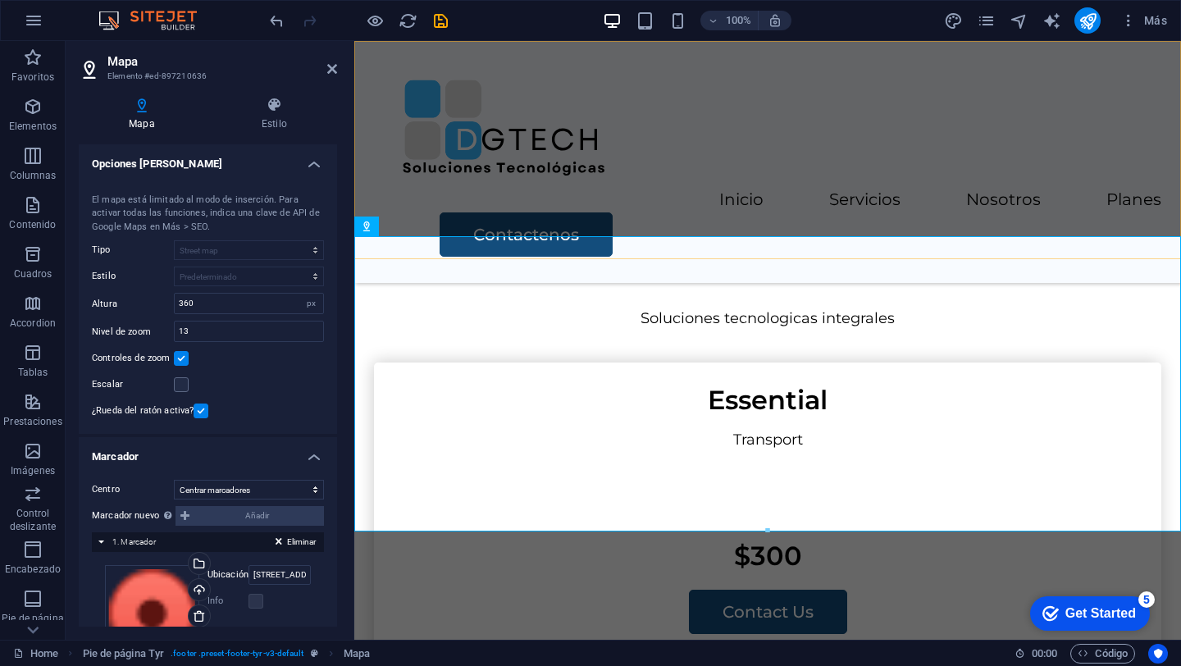
click at [373, 184] on div "Inicio Servicios Nosotros Planes Contactenos" at bounding box center [767, 162] width 827 height 242
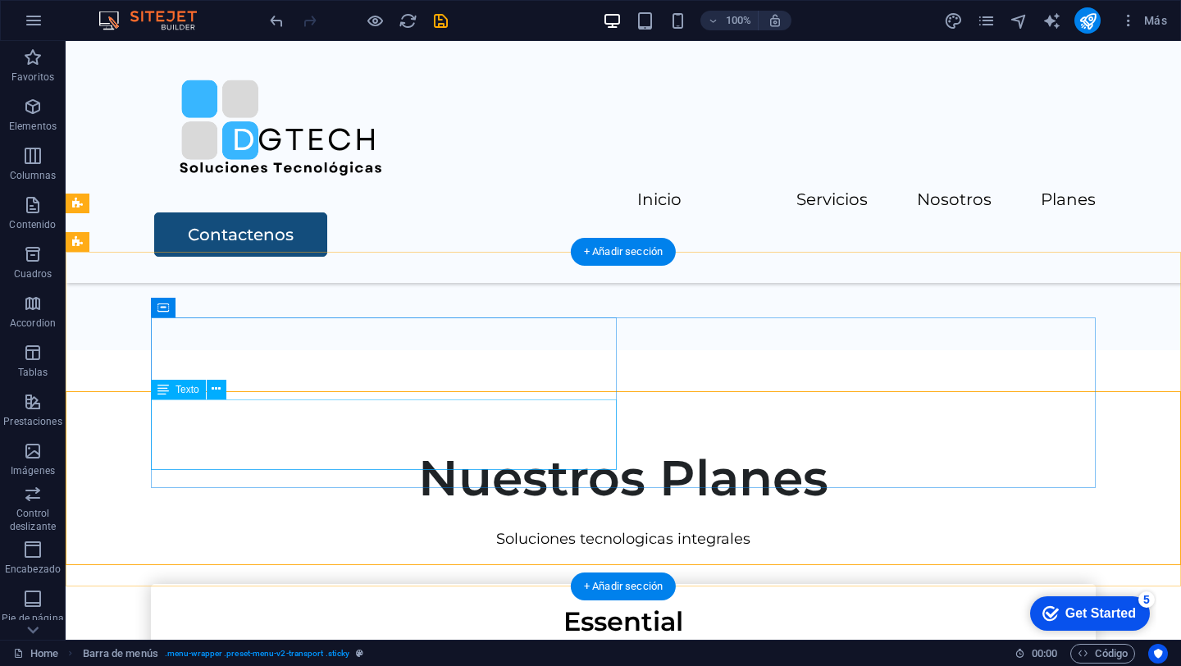
scroll to position [3368, 0]
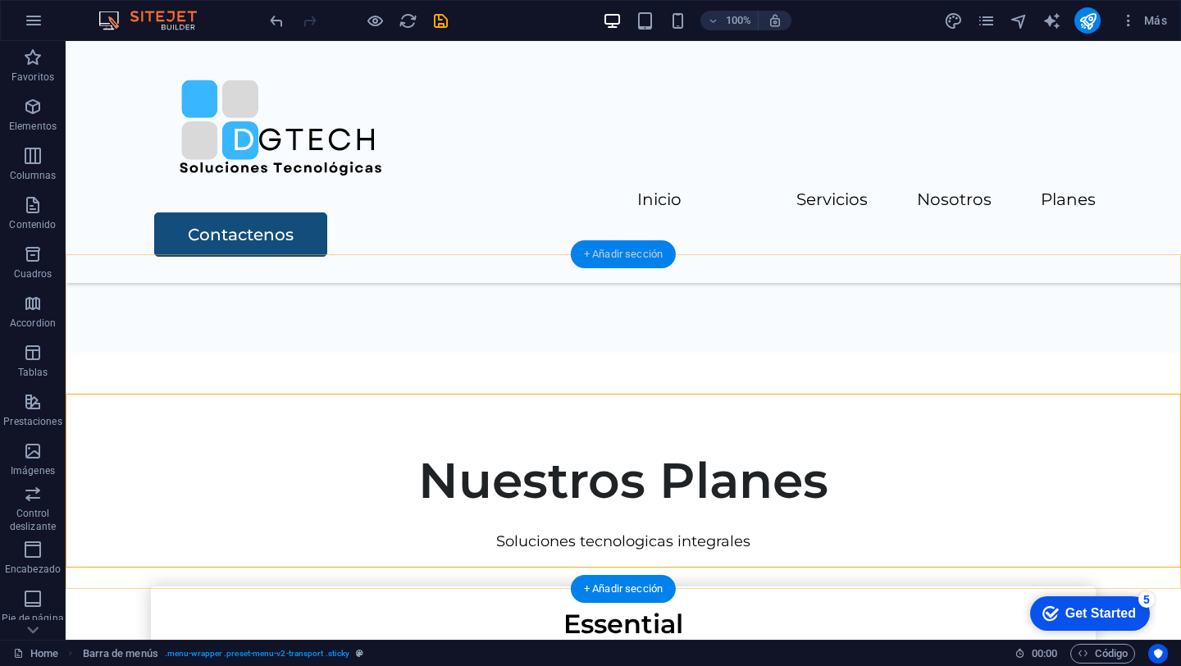
click at [620, 250] on div "+ Añadir sección" at bounding box center [623, 254] width 105 height 28
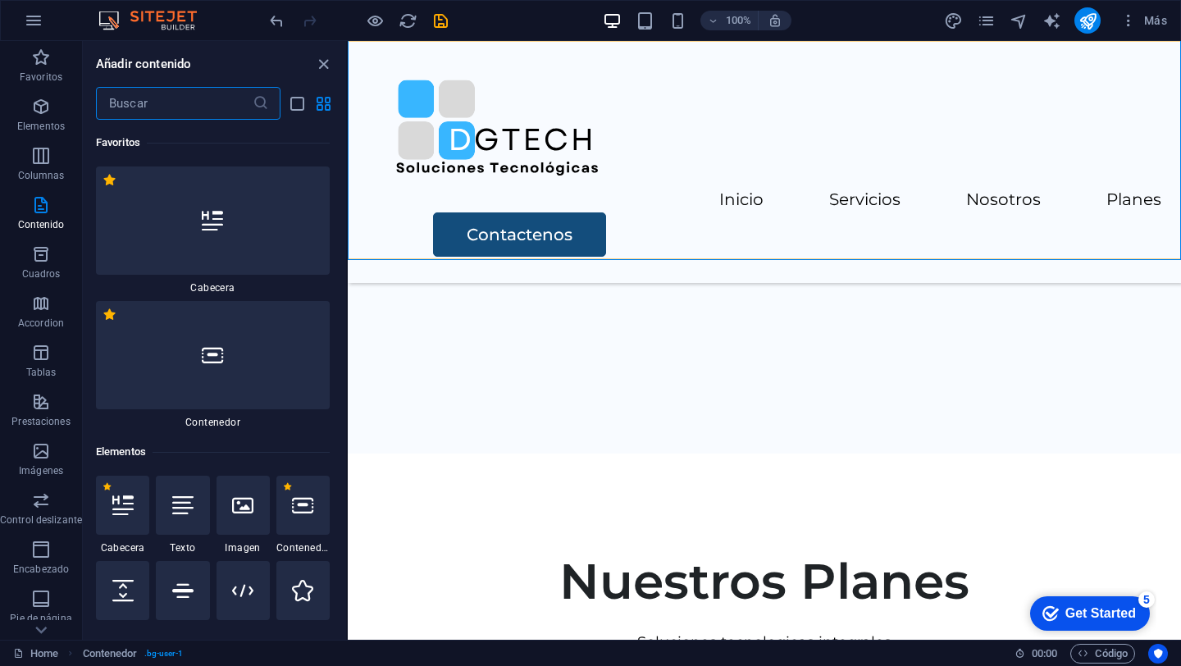
scroll to position [5211, 0]
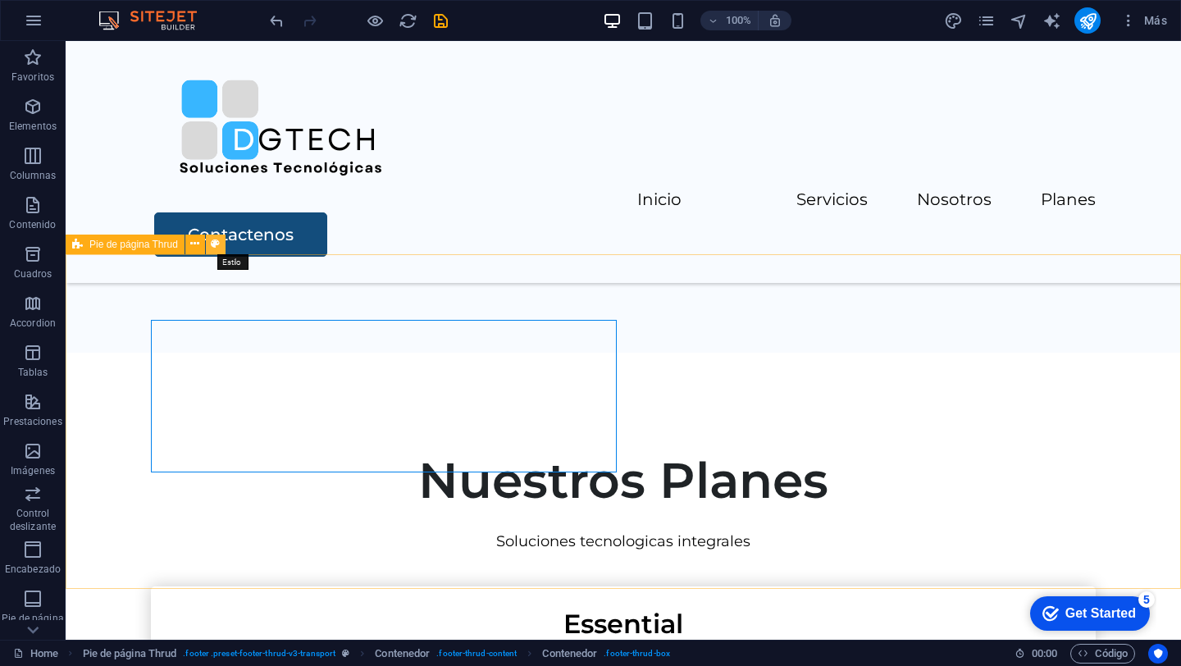
click at [215, 245] on icon at bounding box center [215, 243] width 9 height 17
select select "rem"
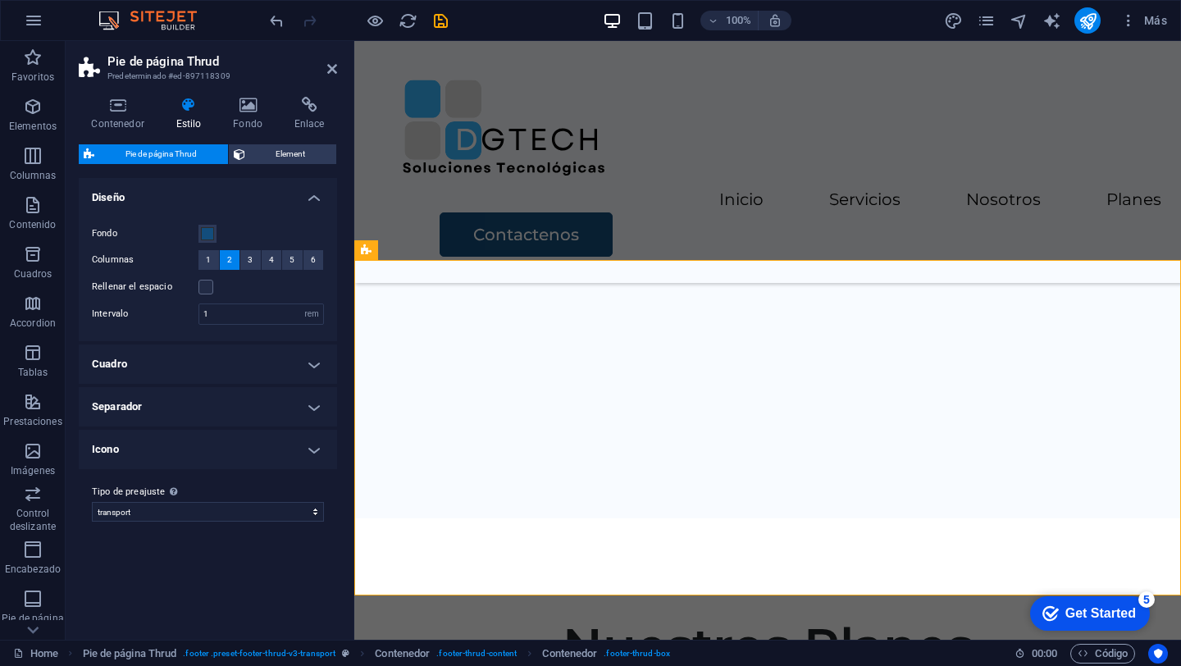
scroll to position [3398, 0]
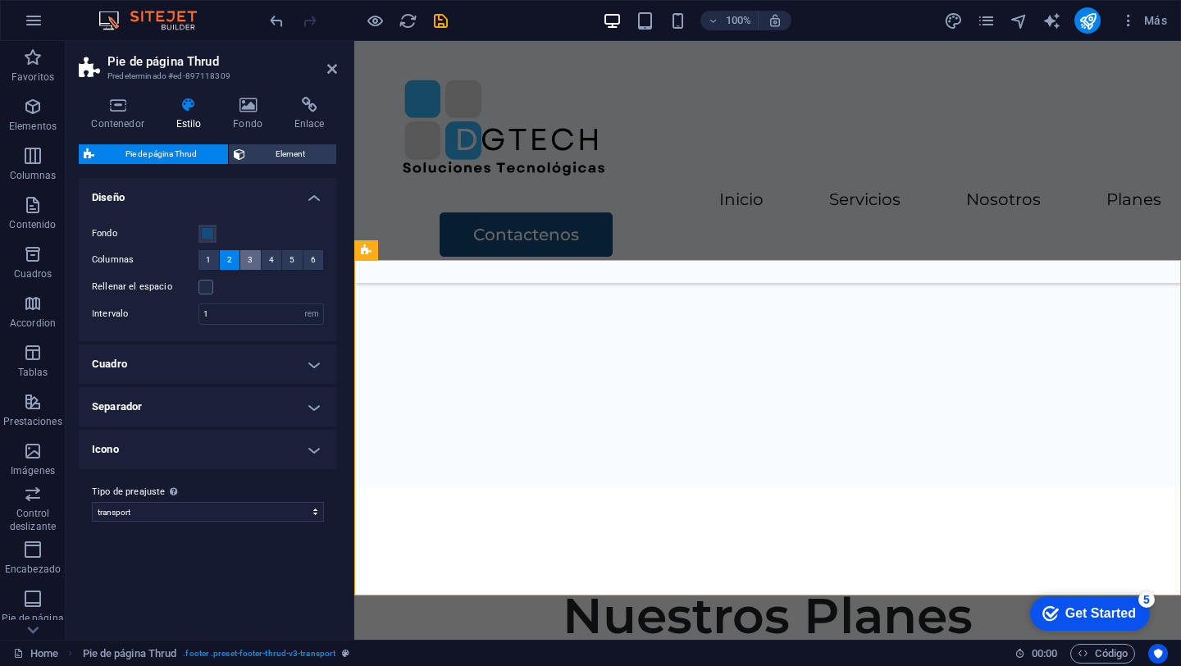
click at [248, 258] on span "3" at bounding box center [250, 260] width 5 height 20
click at [226, 259] on button "2" at bounding box center [230, 260] width 21 height 20
click at [487, 252] on icon at bounding box center [483, 250] width 9 height 17
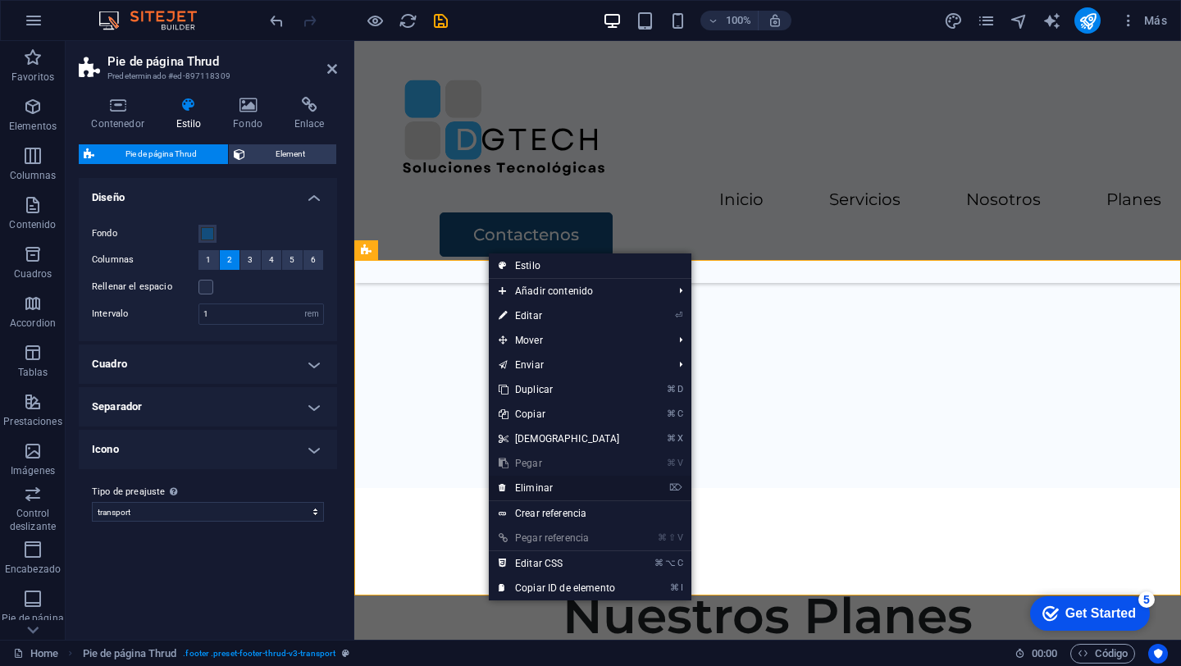
click at [540, 489] on link "⌦ Eliminar" at bounding box center [559, 488] width 141 height 25
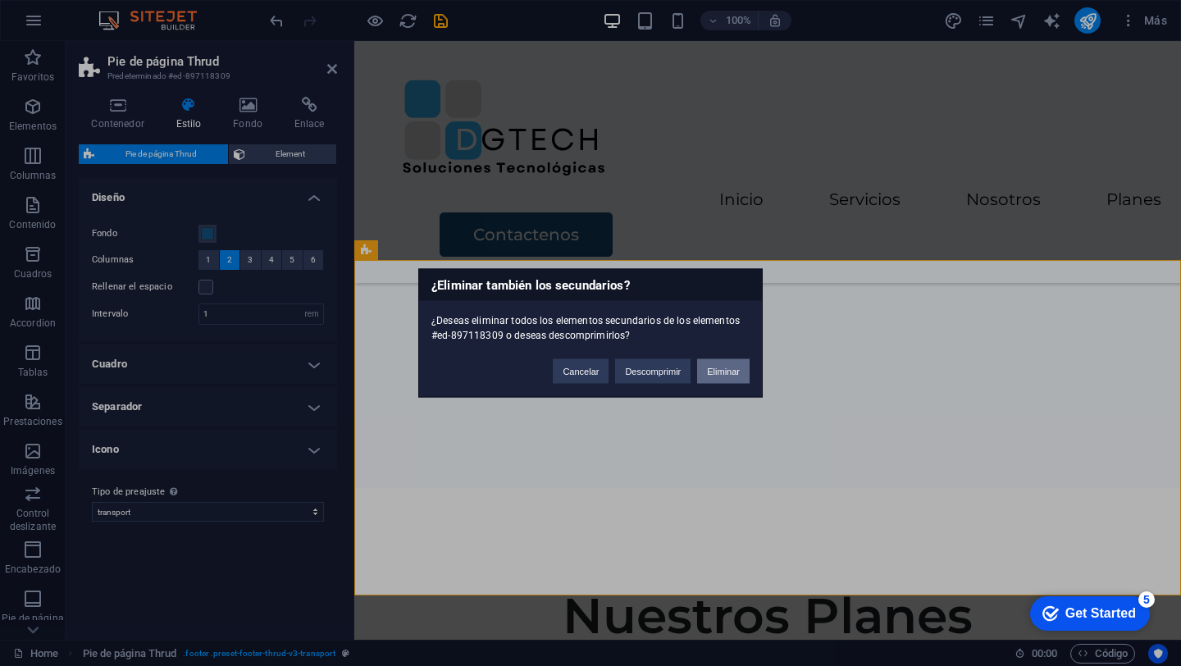
click at [722, 367] on button "Eliminar" at bounding box center [723, 371] width 52 height 25
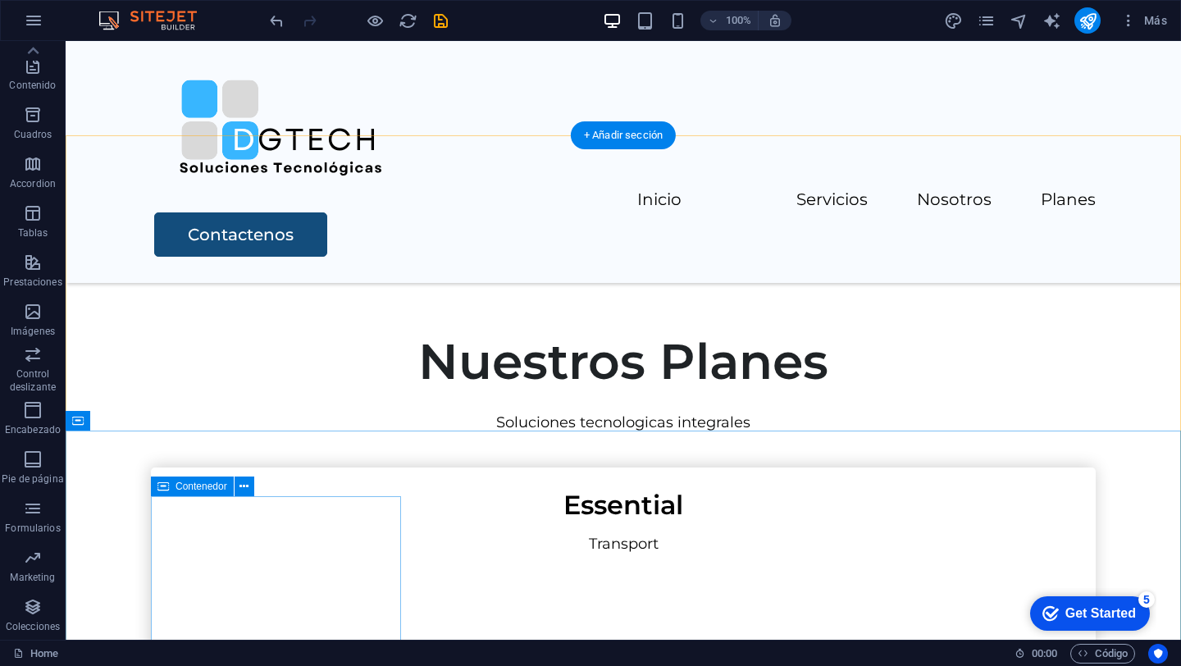
scroll to position [3491, 0]
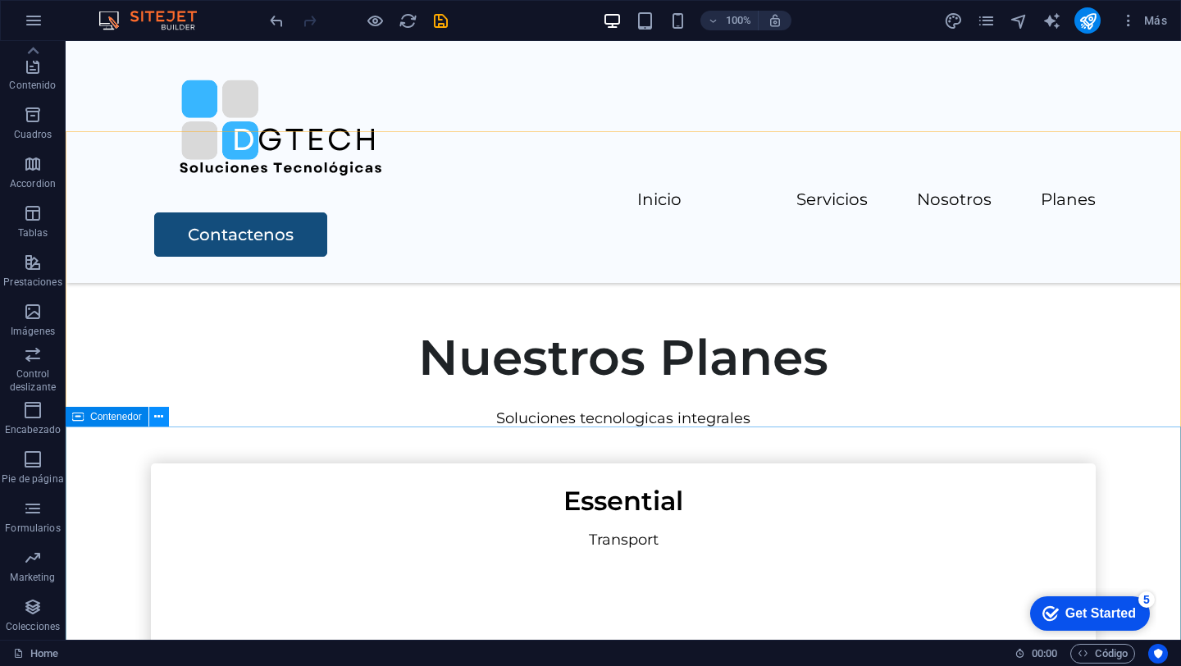
click at [157, 416] on icon at bounding box center [158, 416] width 9 height 17
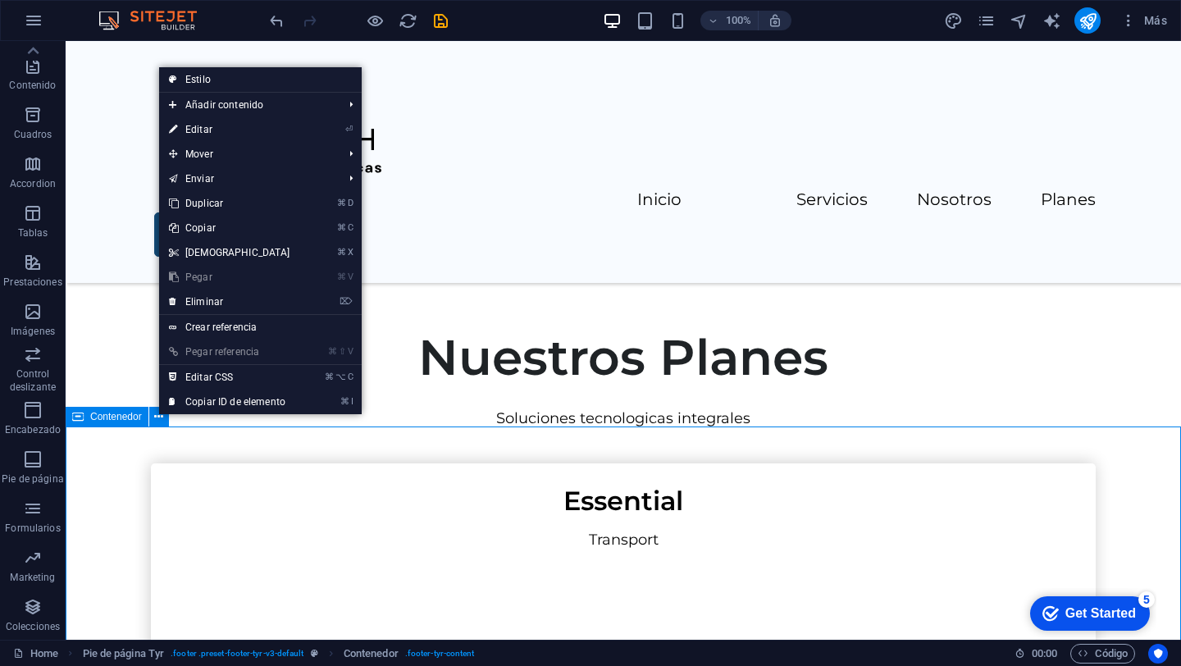
click at [112, 414] on span "Contenedor" at bounding box center [116, 417] width 52 height 10
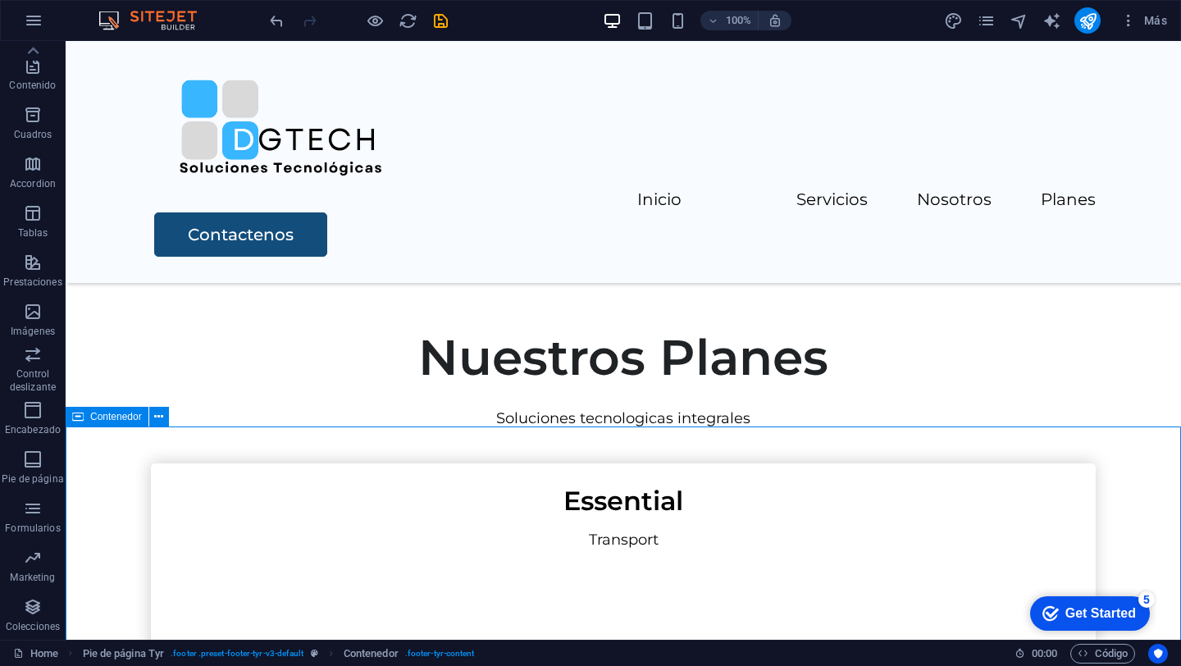
click at [104, 420] on span "Contenedor" at bounding box center [116, 417] width 52 height 10
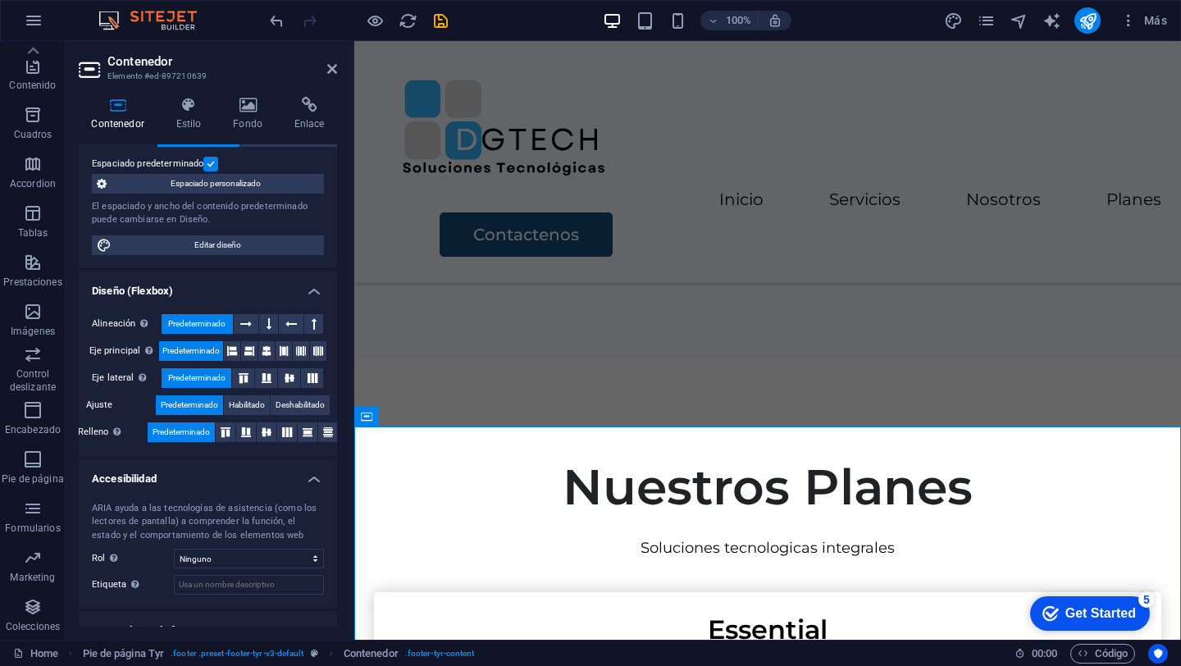
scroll to position [173, 0]
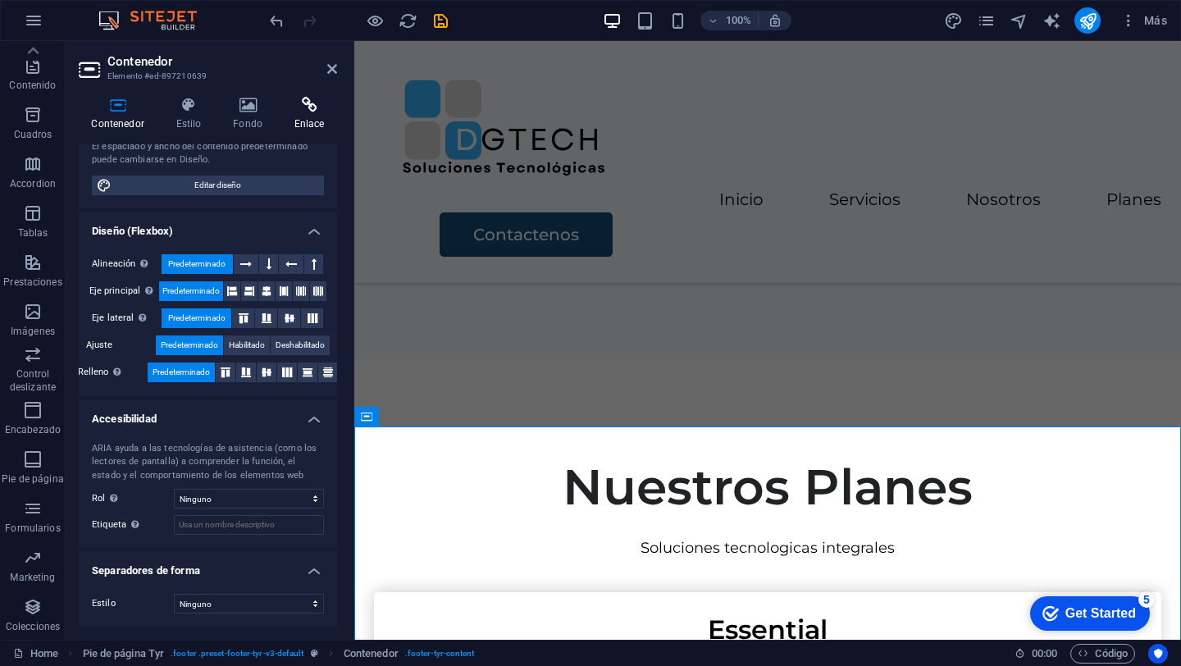
click at [304, 112] on icon at bounding box center [309, 105] width 56 height 16
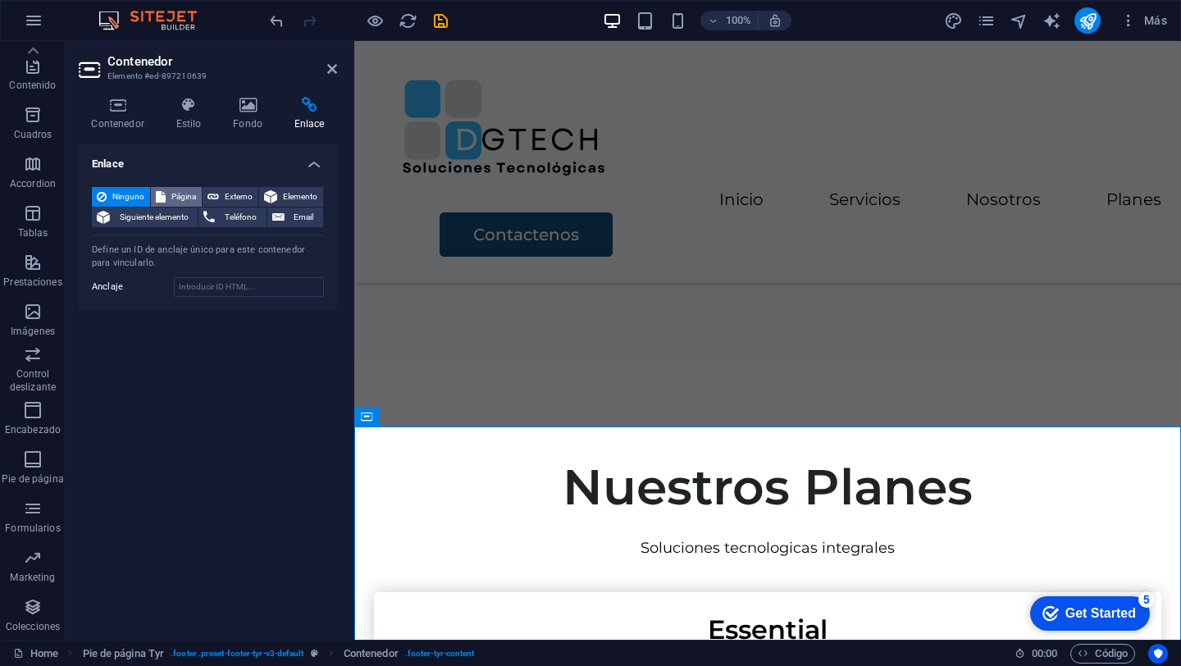
click at [173, 196] on span "Página" at bounding box center [184, 197] width 26 height 20
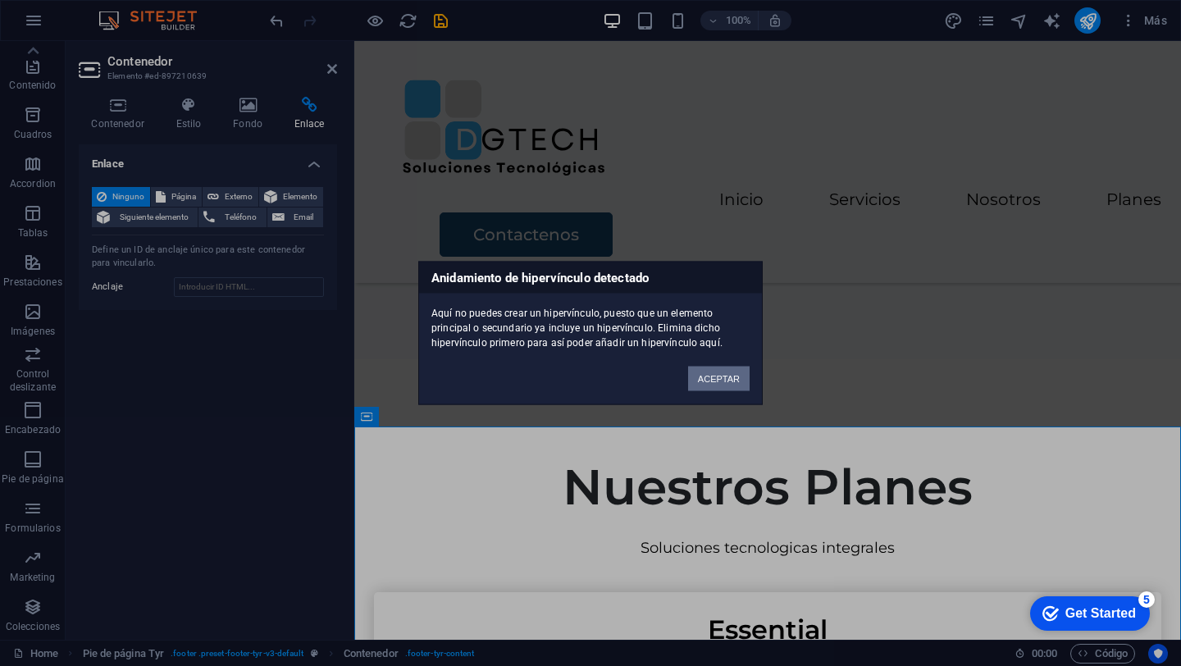
click at [718, 378] on button "ACEPTAR" at bounding box center [719, 379] width 62 height 25
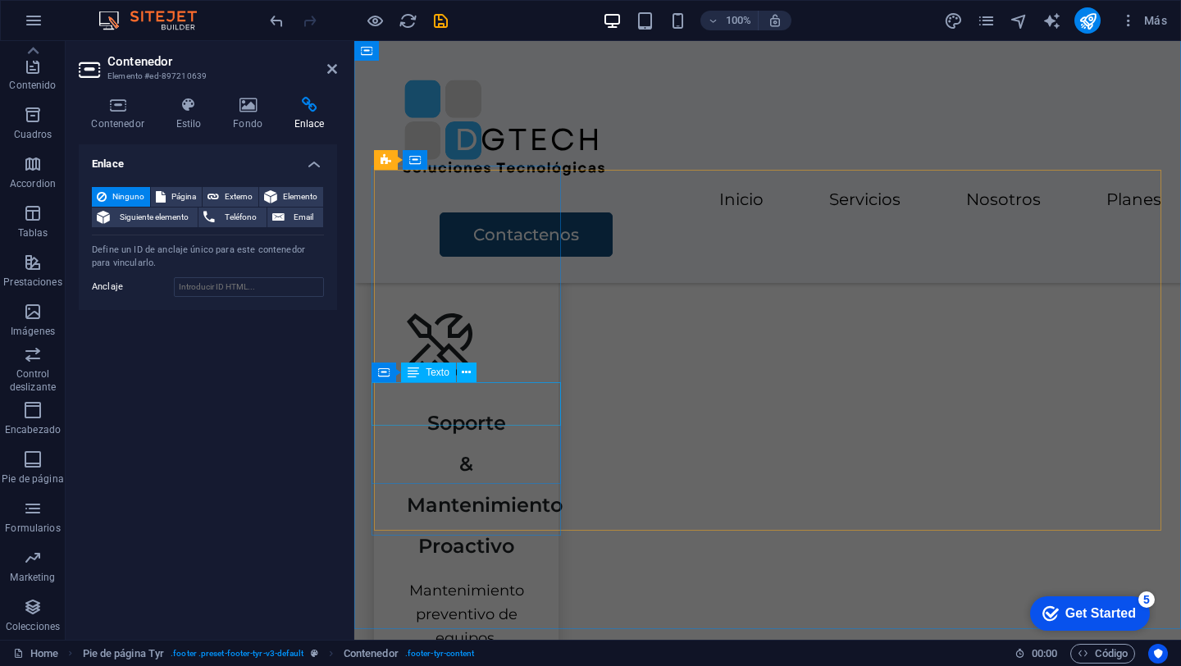
scroll to position [2319, 0]
click at [1092, 19] on icon "publish" at bounding box center [1087, 20] width 19 height 19
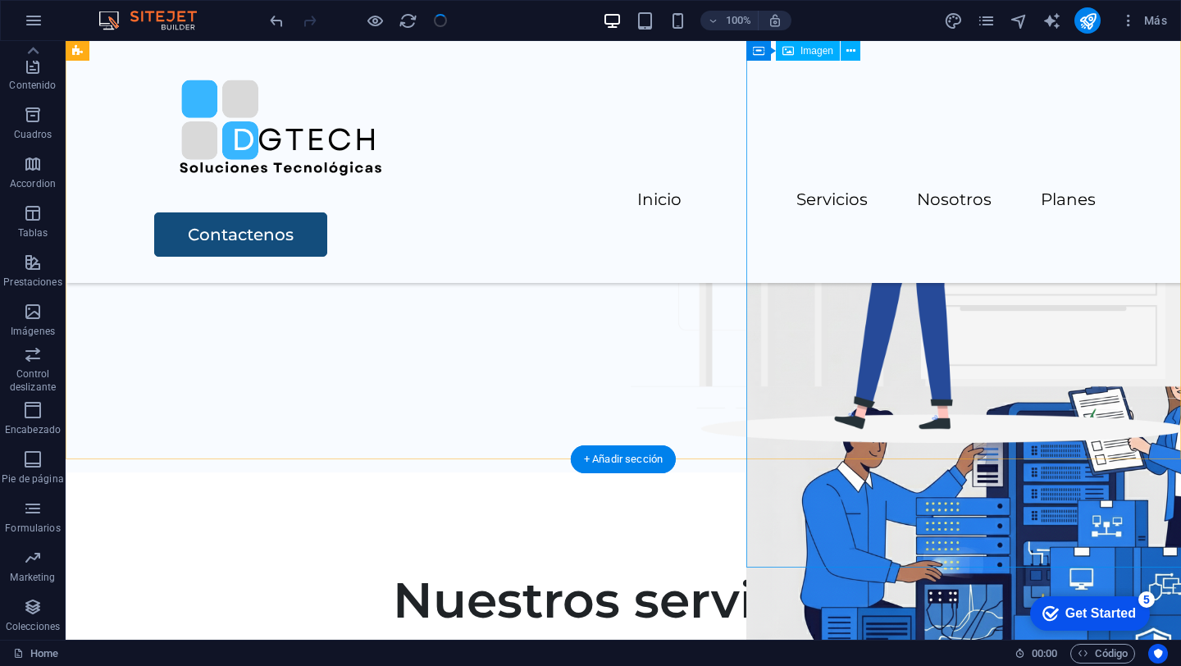
scroll to position [191, 0]
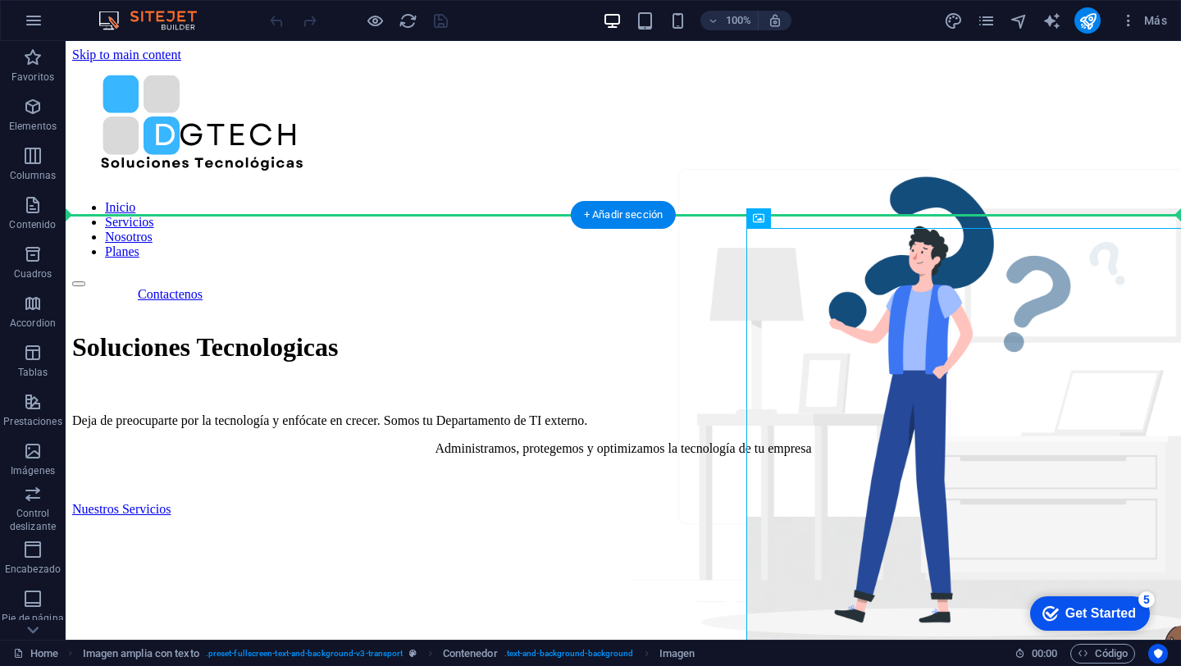
drag, startPoint x: 816, startPoint y: 350, endPoint x: 686, endPoint y: 337, distance: 130.2
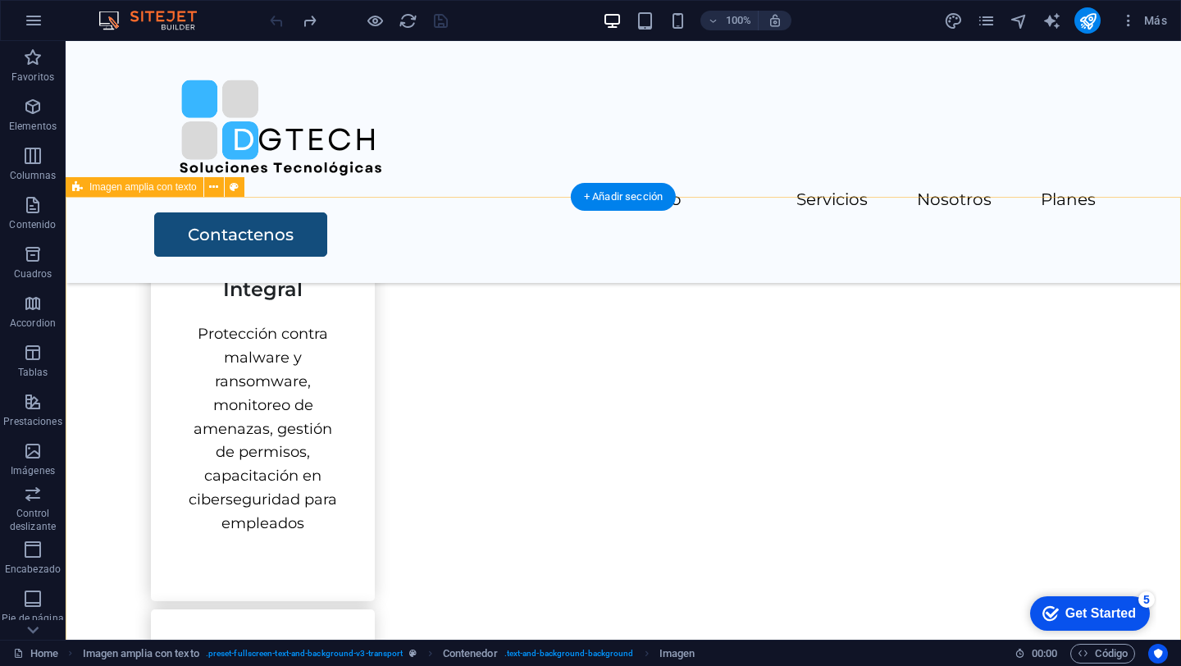
scroll to position [1370, 0]
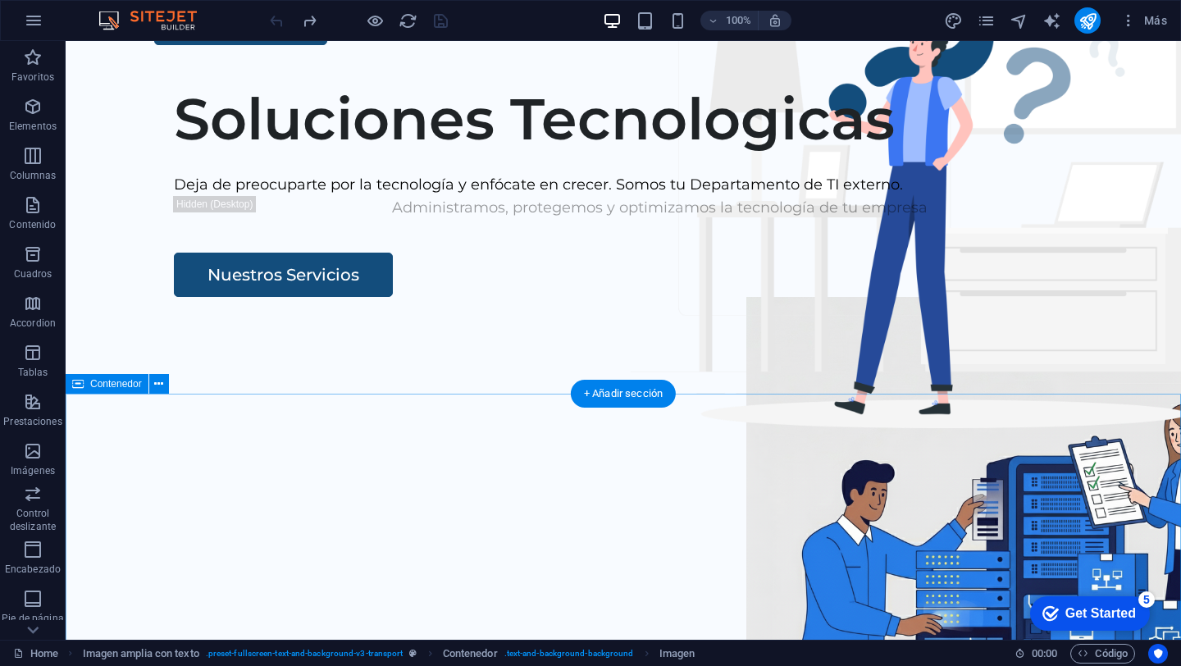
scroll to position [0, 0]
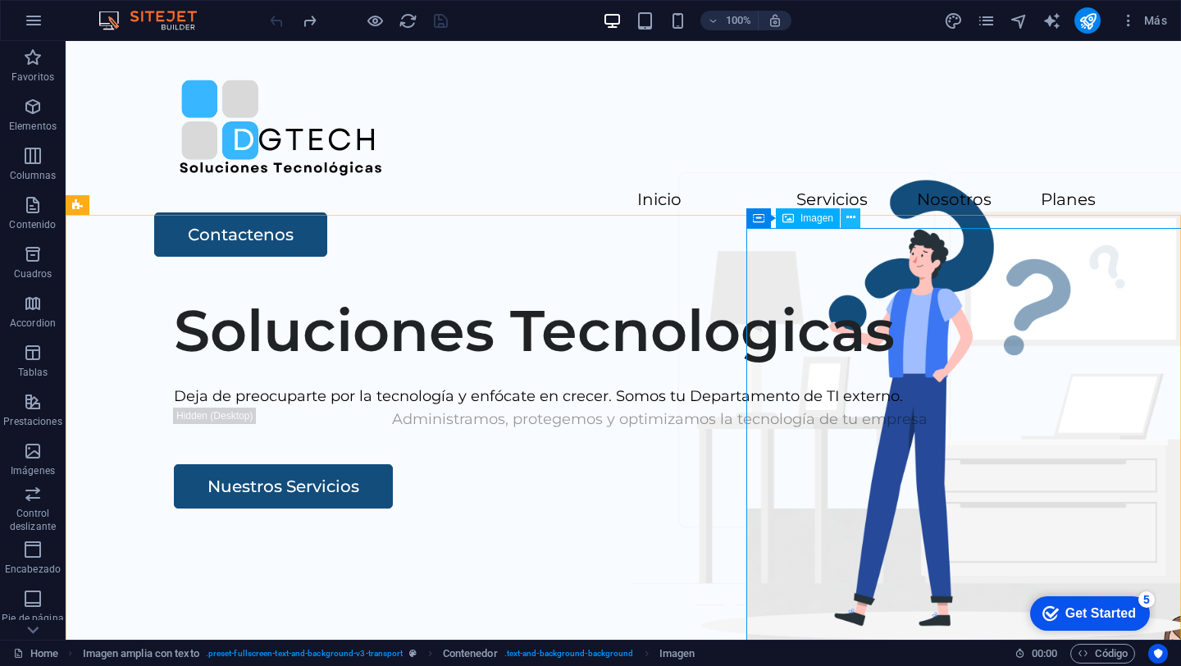
click at [852, 216] on icon at bounding box center [850, 217] width 9 height 17
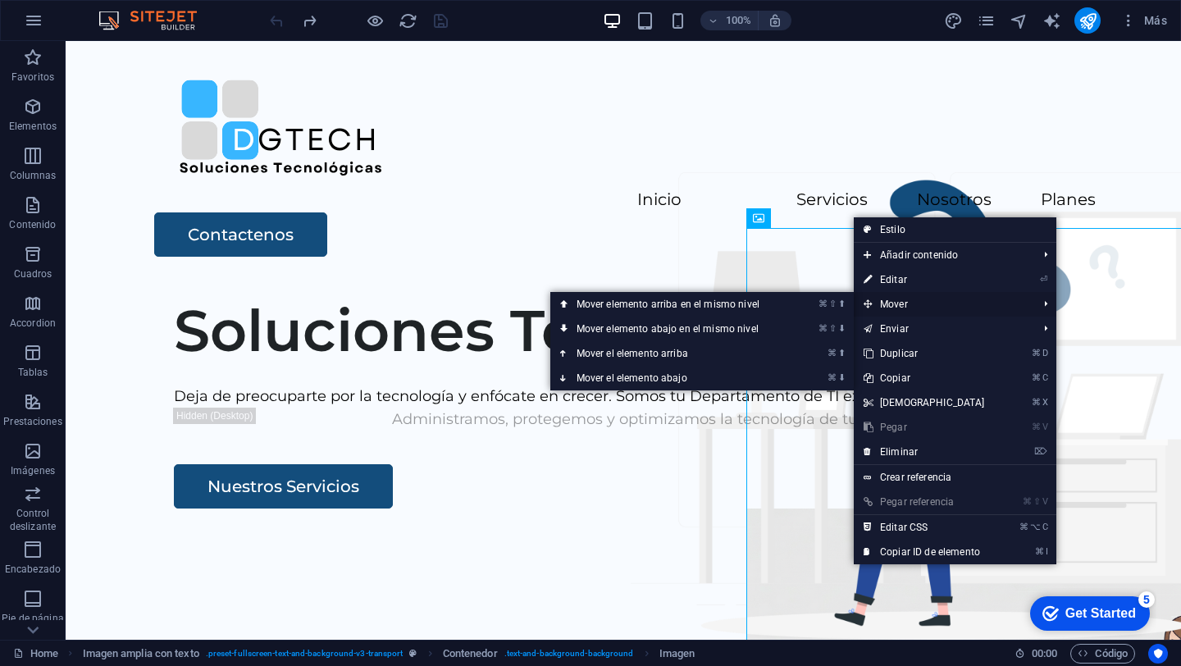
click at [877, 302] on span "Mover" at bounding box center [943, 304] width 178 height 25
click at [697, 323] on link "⌘ ⇧ ⬇ Mover elemento abajo en el mismo nivel" at bounding box center [671, 329] width 242 height 25
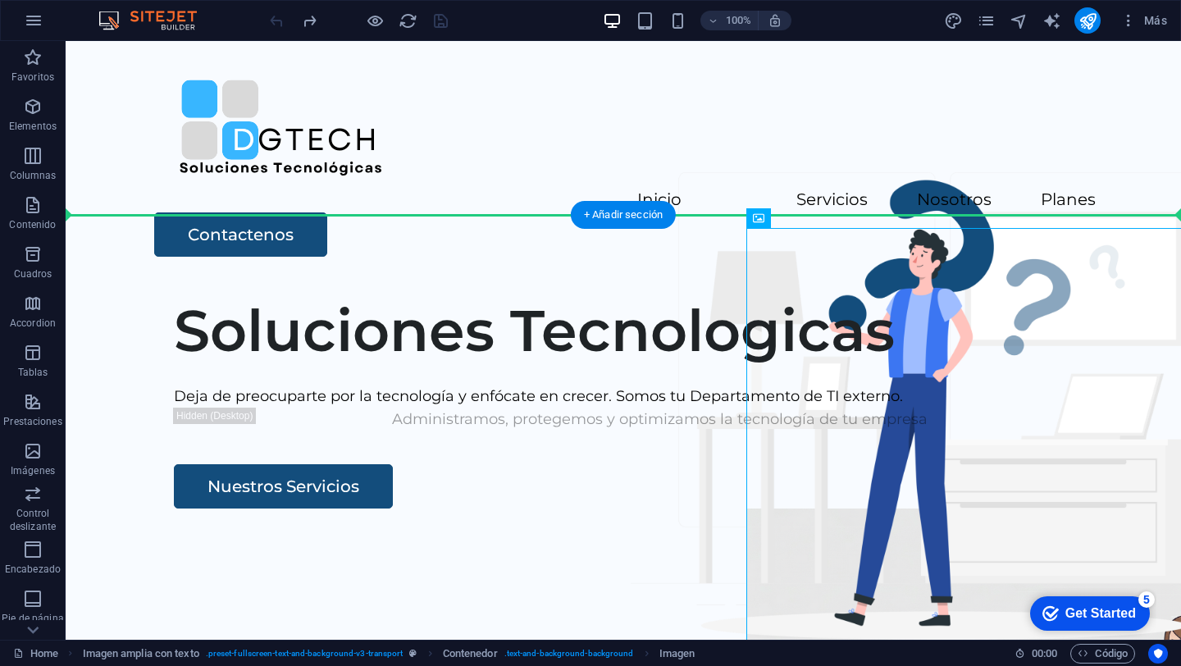
drag, startPoint x: 810, startPoint y: 299, endPoint x: 691, endPoint y: 294, distance: 119.0
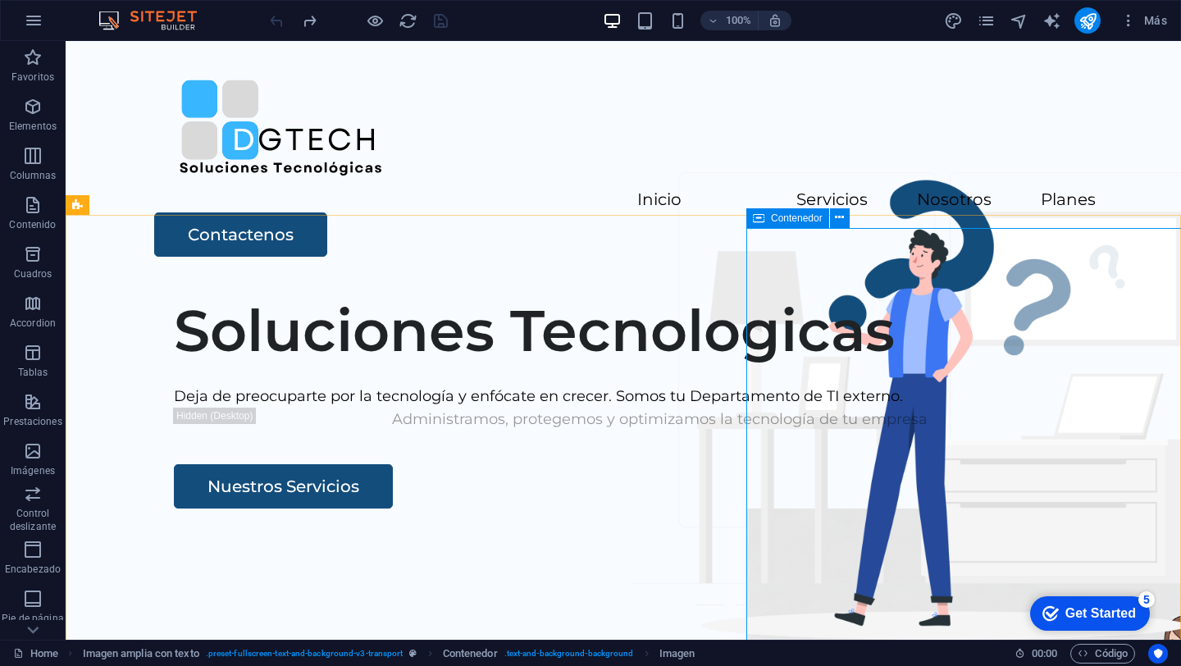
click at [794, 213] on span "Contenedor" at bounding box center [797, 218] width 52 height 10
click at [796, 220] on span "Contenedor" at bounding box center [797, 218] width 52 height 10
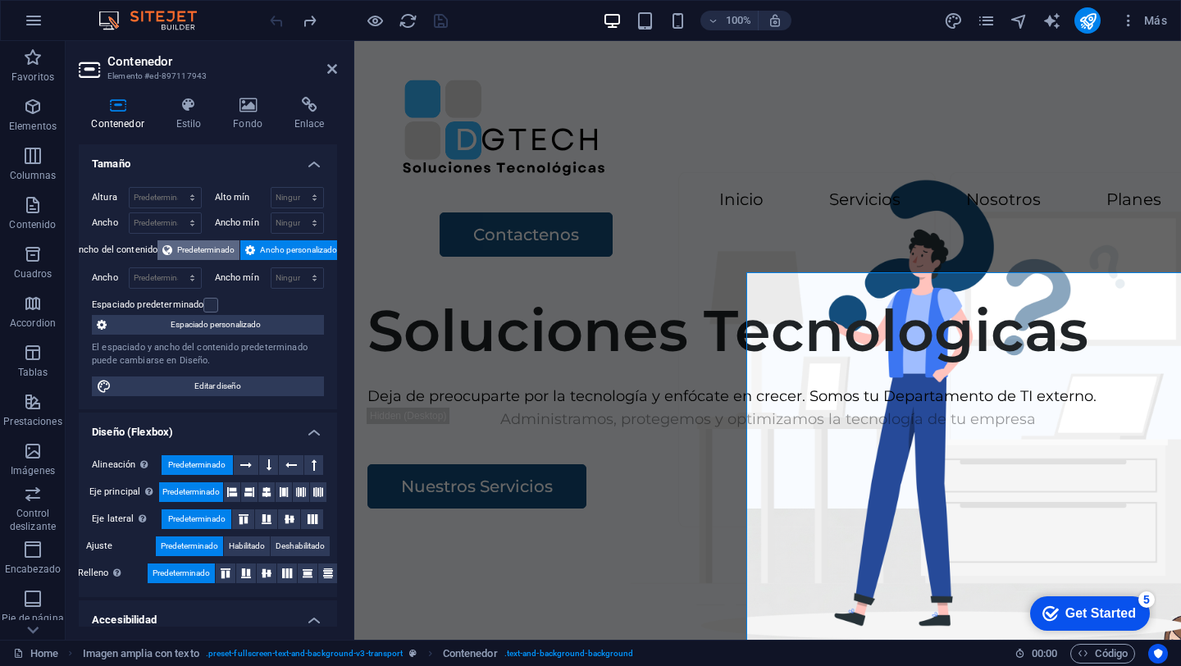
click at [212, 250] on span "Predeterminado" at bounding box center [205, 250] width 57 height 20
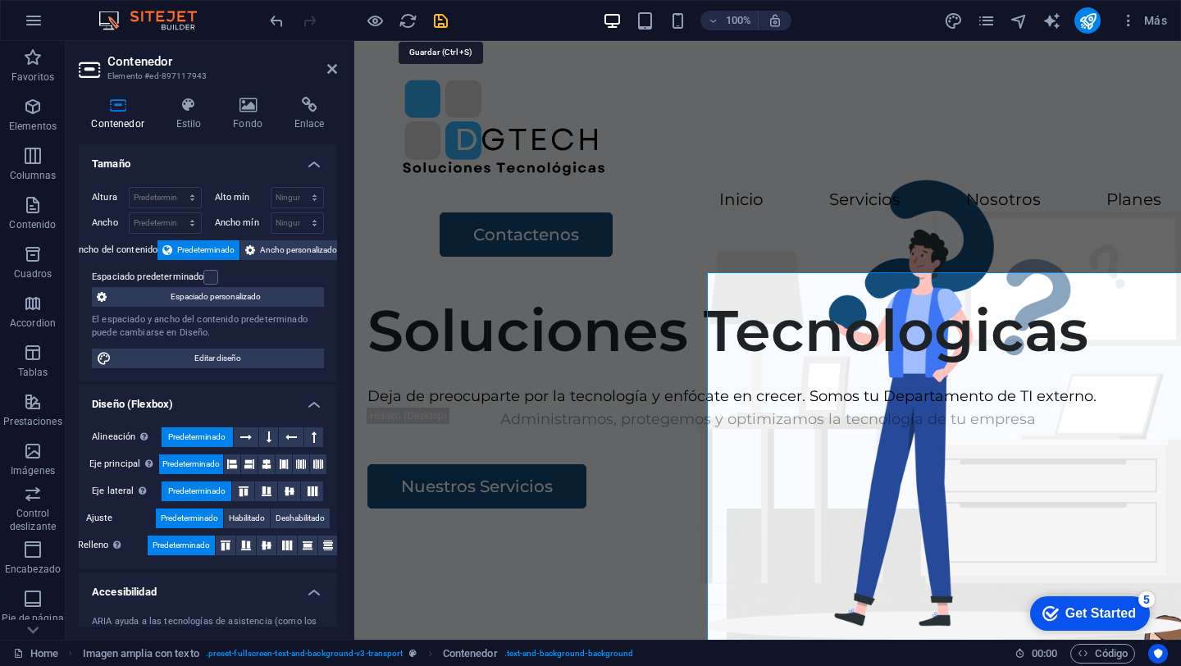
click at [449, 16] on icon "save" at bounding box center [440, 20] width 19 height 19
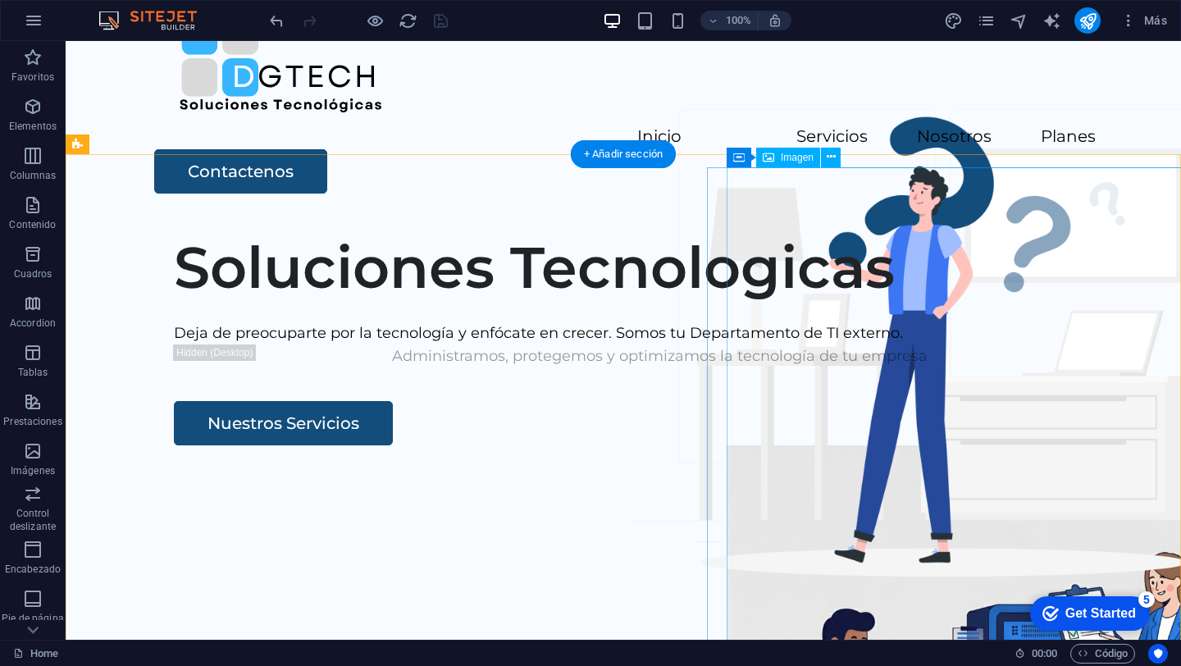
scroll to position [61, 0]
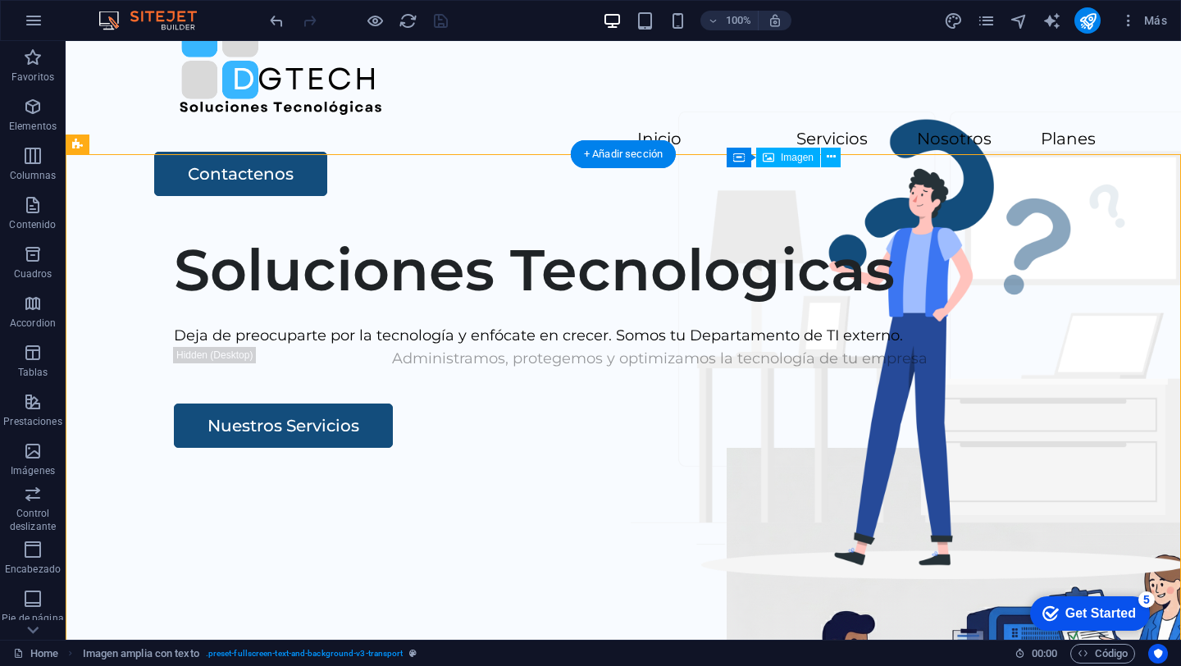
drag, startPoint x: 859, startPoint y: 426, endPoint x: 768, endPoint y: 441, distance: 91.5
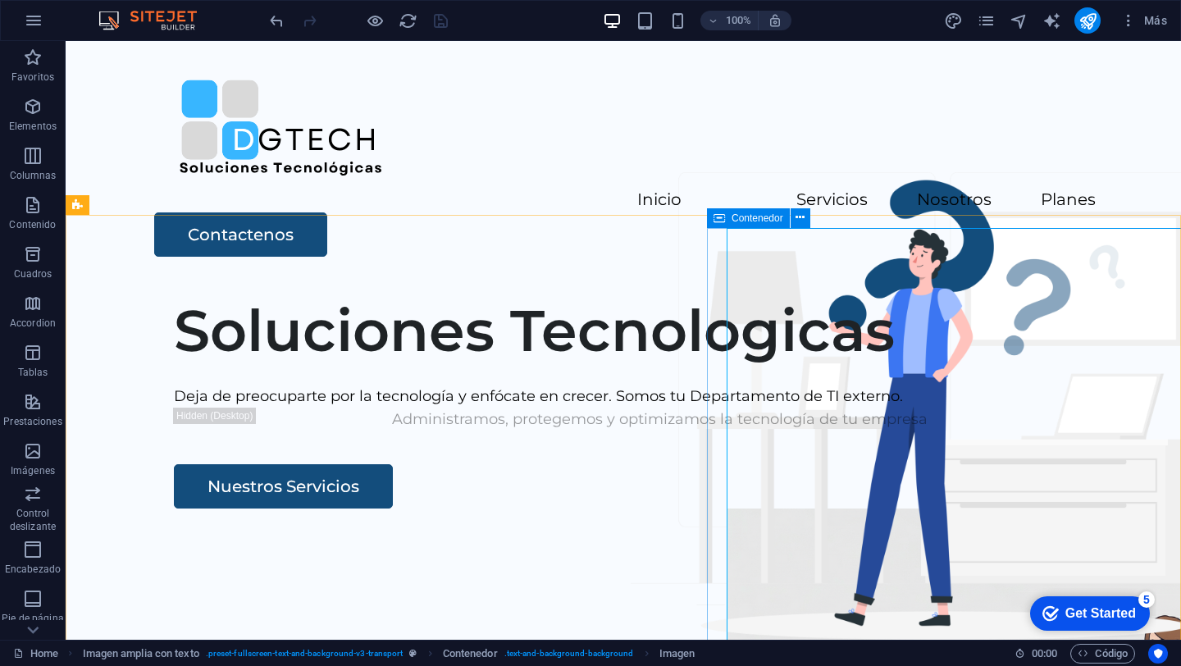
click at [743, 217] on span "Contenedor" at bounding box center [758, 218] width 52 height 10
click at [798, 218] on icon at bounding box center [799, 217] width 9 height 17
click at [829, 223] on icon at bounding box center [831, 217] width 9 height 17
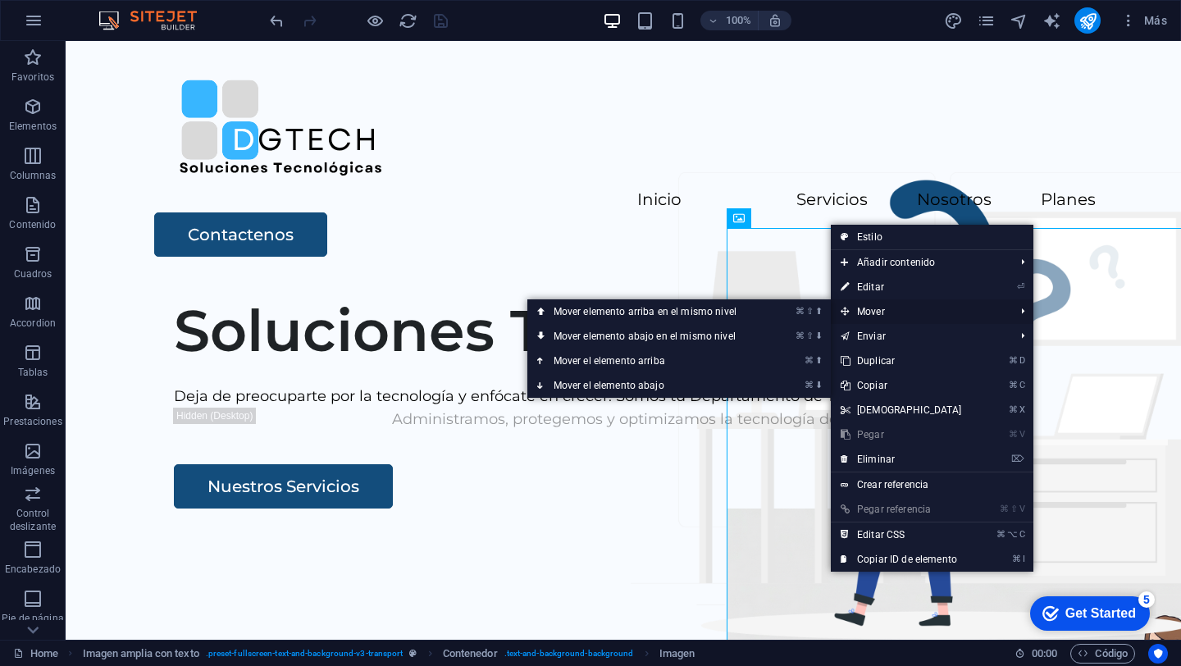
click at [865, 315] on span "Mover" at bounding box center [920, 311] width 178 height 25
click at [653, 337] on link "⌘ ⇧ ⬇ Mover elemento abajo en el mismo nivel" at bounding box center [648, 336] width 242 height 25
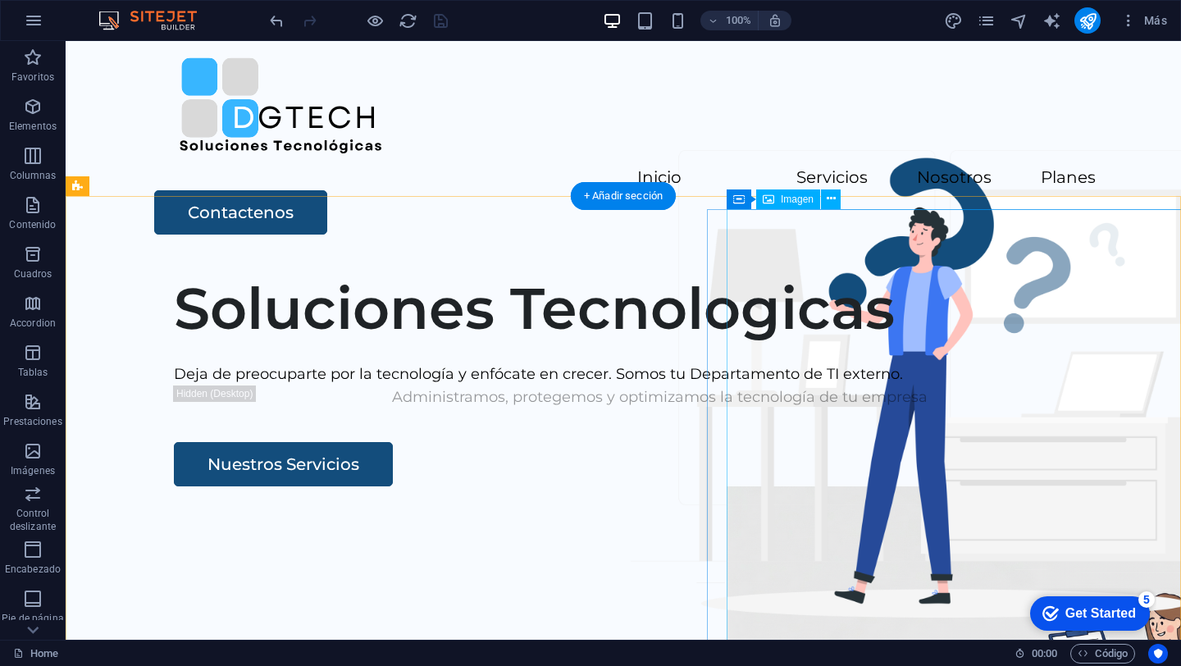
scroll to position [12, 0]
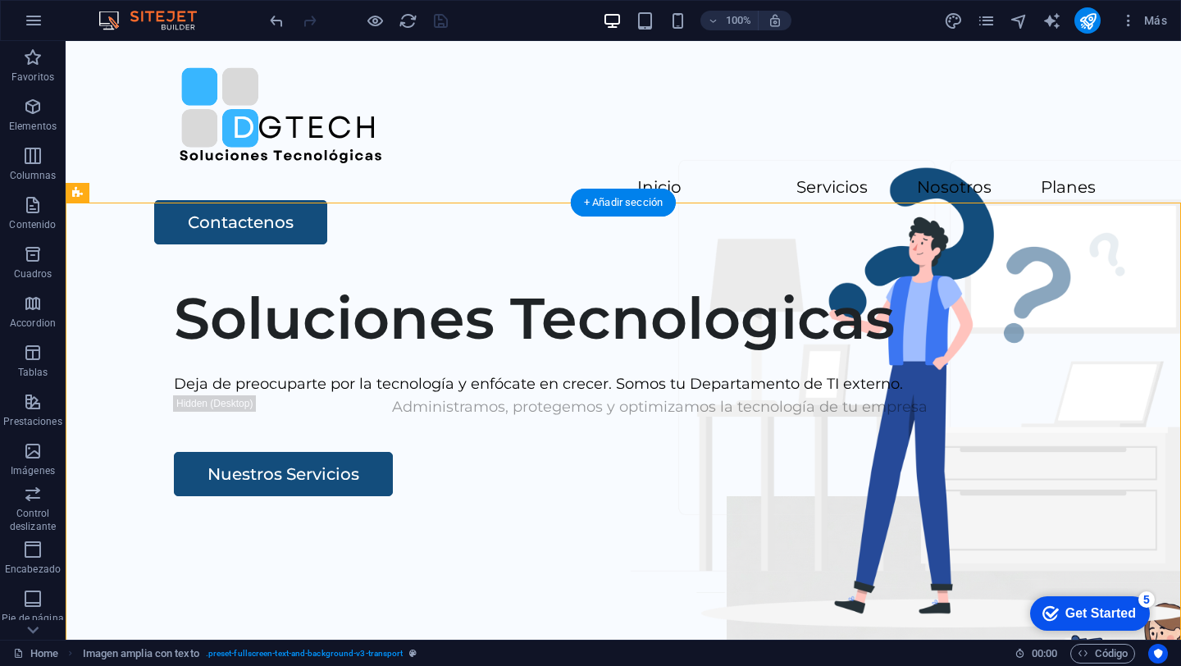
drag, startPoint x: 880, startPoint y: 460, endPoint x: 705, endPoint y: 465, distance: 174.7
click at [702, 465] on div "Soluciones Tecnologicas Deja de preocuparte por la tecnología y enfócate en cre…" at bounding box center [623, 585] width 1115 height 628
click at [618, 452] on div "Soluciones Tecnologicas Deja de preocuparte por la tecnología y enfócate en cre…" at bounding box center [666, 390] width 1030 height 213
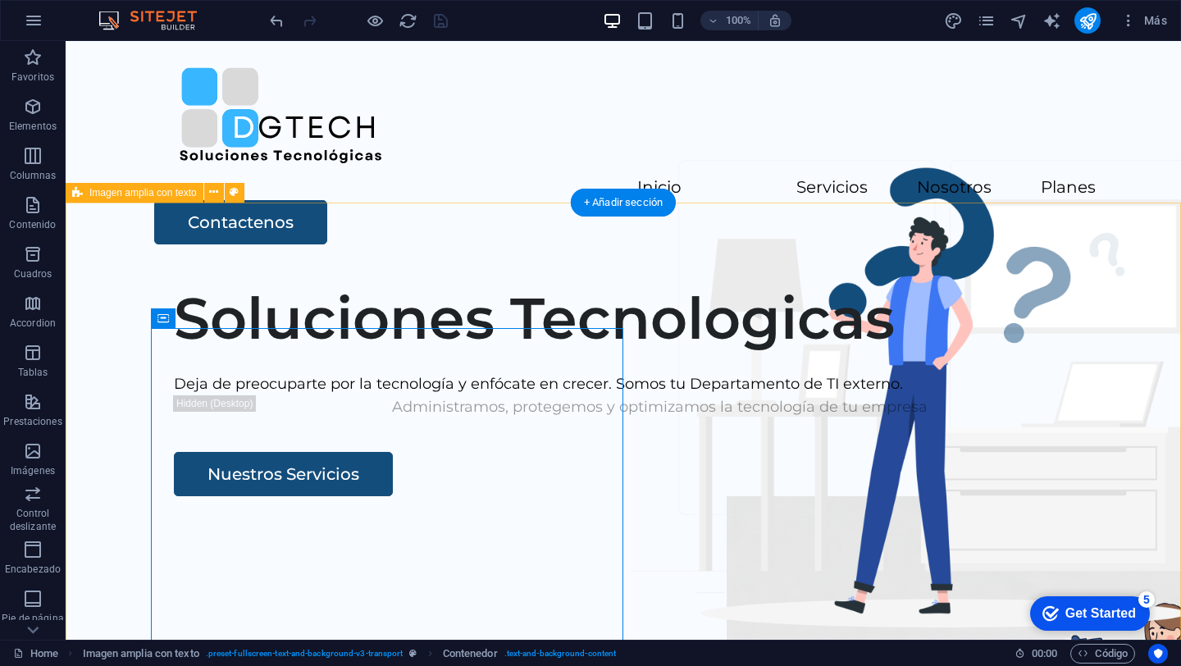
click at [676, 472] on div "Soluciones Tecnologicas Deja de preocuparte por la tecnología y enfócate en cre…" at bounding box center [623, 585] width 1115 height 628
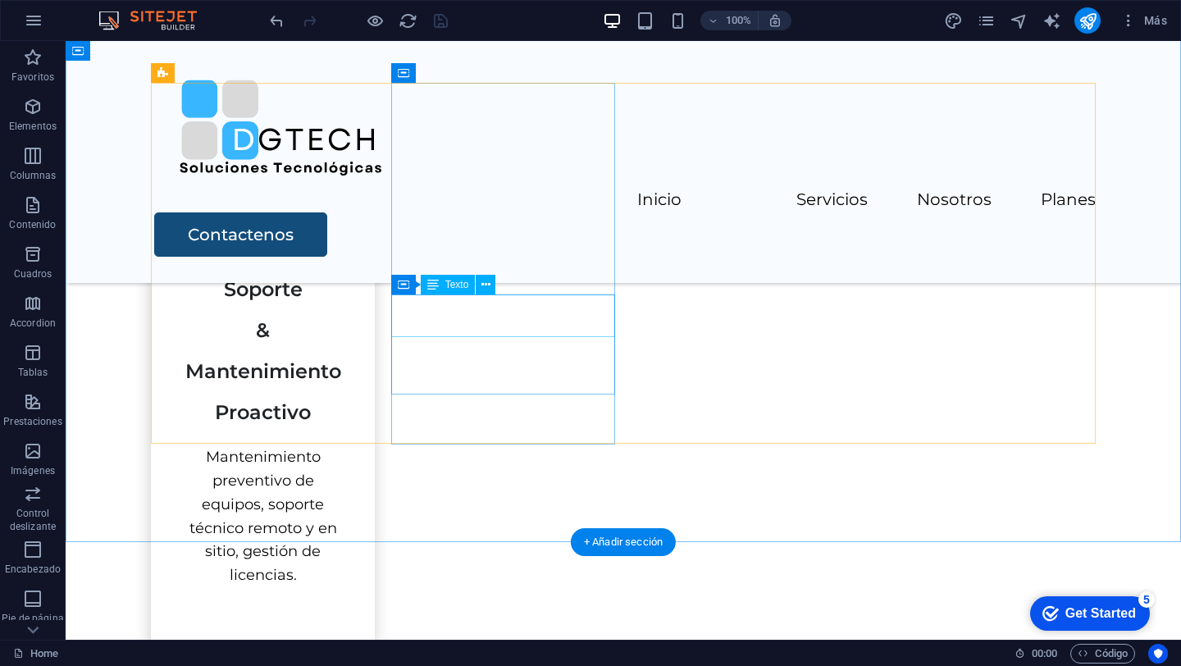
scroll to position [2159, 0]
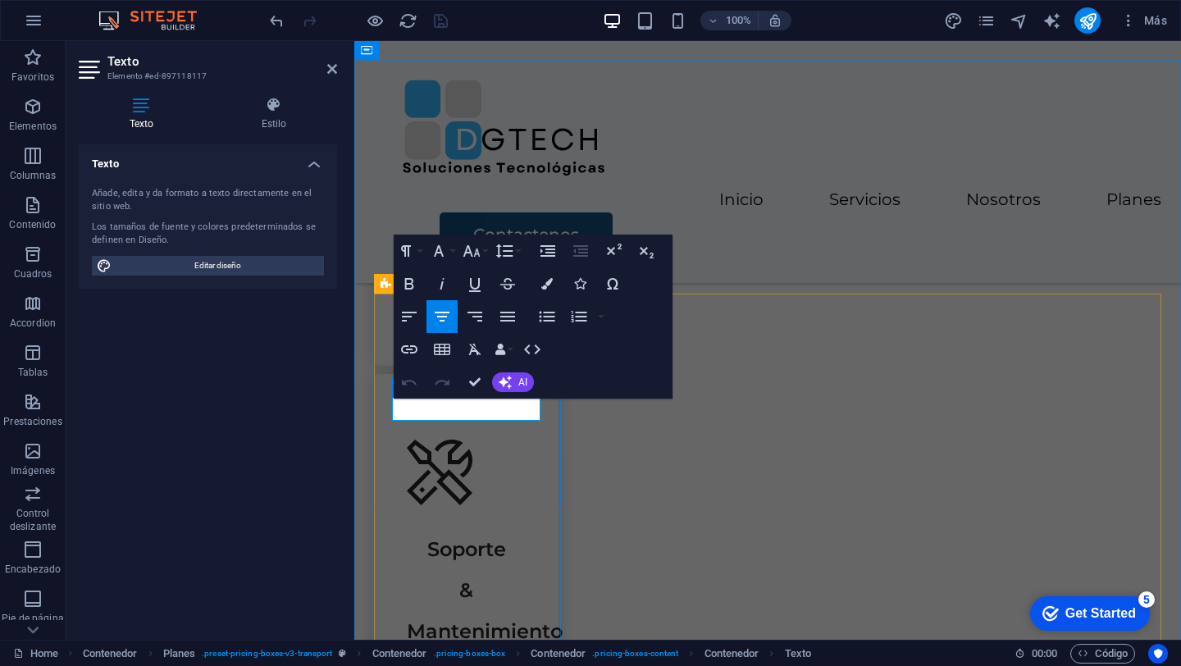
drag, startPoint x: 504, startPoint y: 413, endPoint x: 412, endPoint y: 394, distance: 93.1
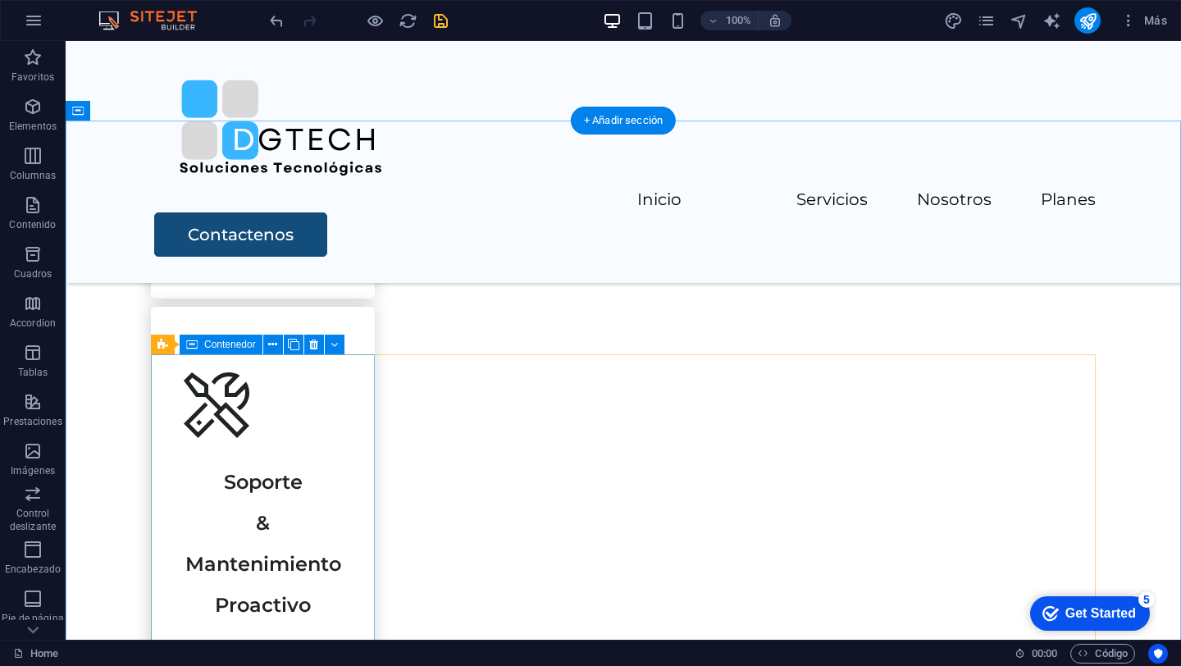
scroll to position [2155, 0]
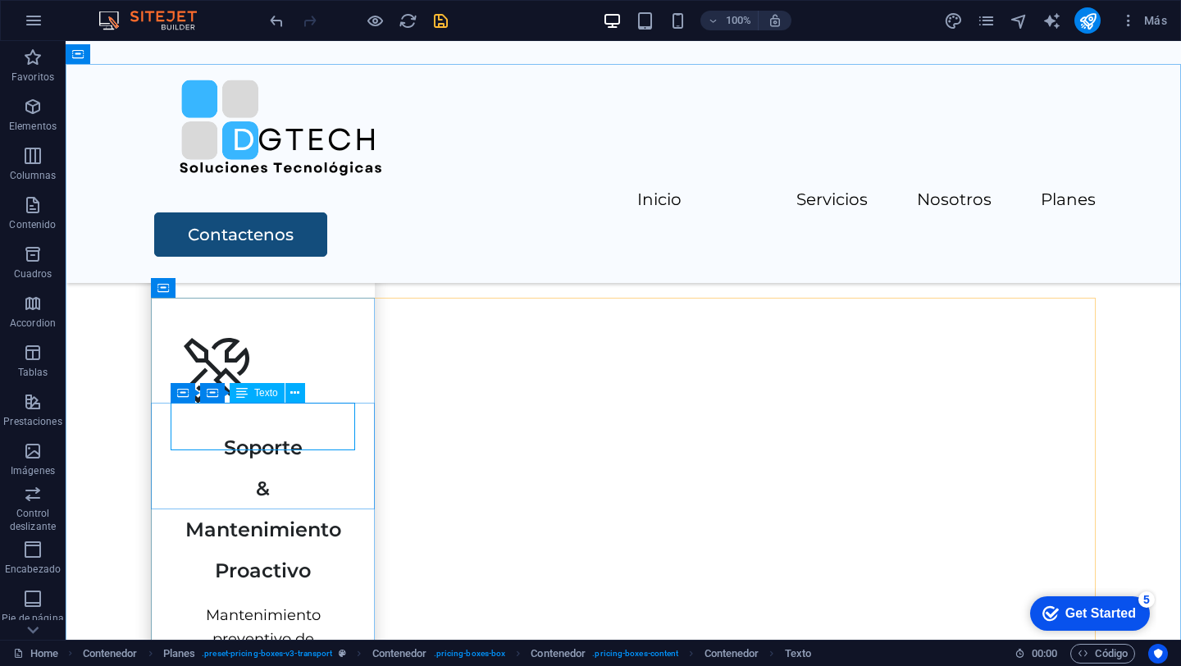
click at [249, 394] on div "Texto" at bounding box center [257, 393] width 55 height 20
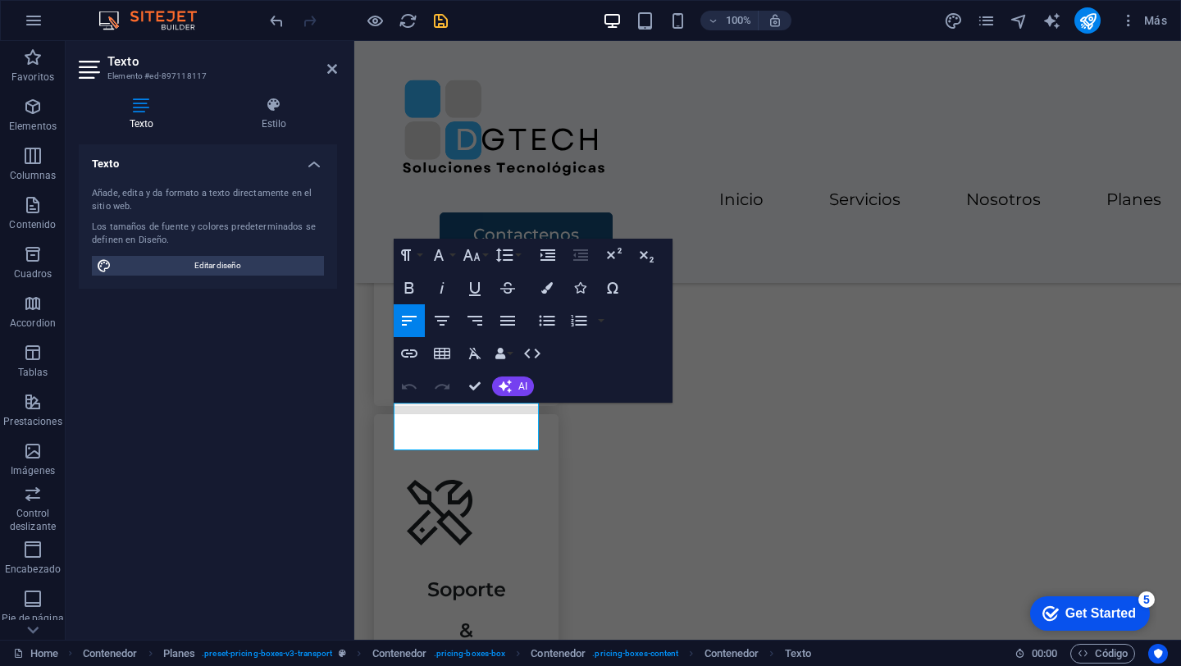
scroll to position [2191, 0]
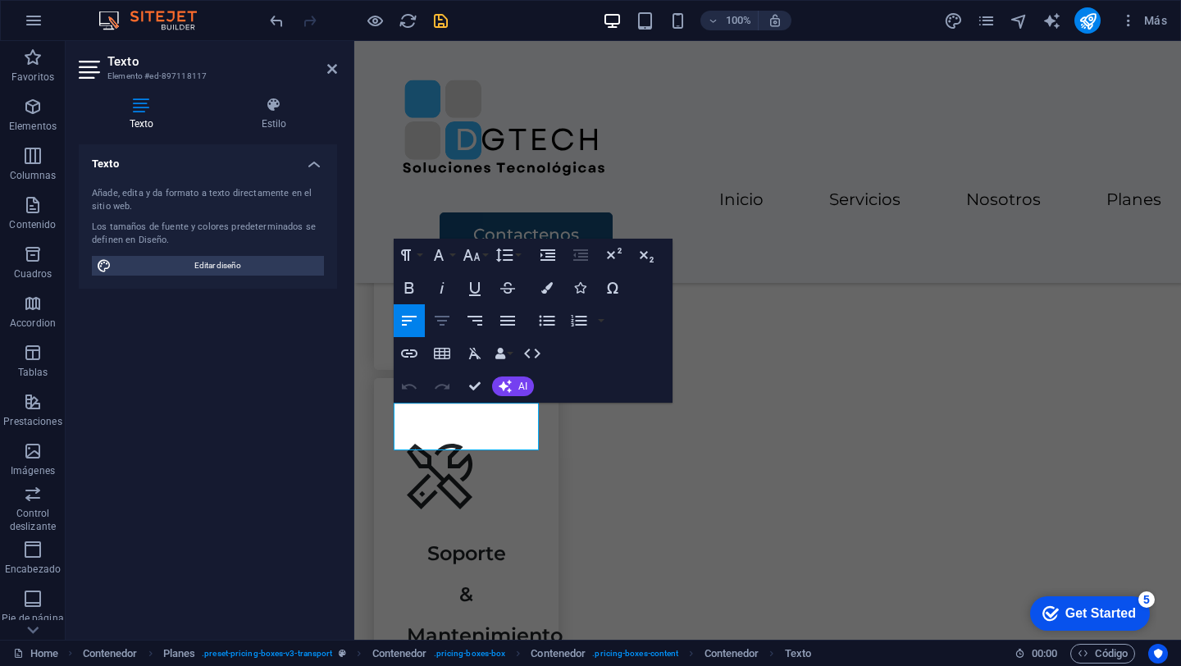
click at [449, 320] on icon "button" at bounding box center [442, 321] width 20 height 20
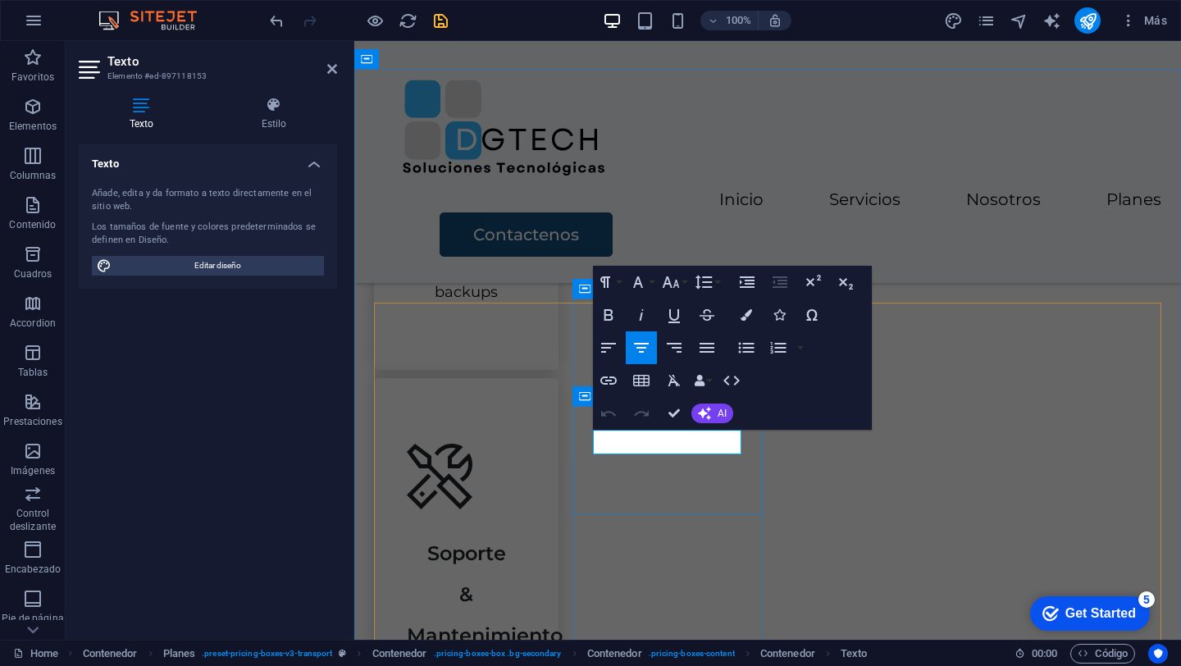
scroll to position [2176, 0]
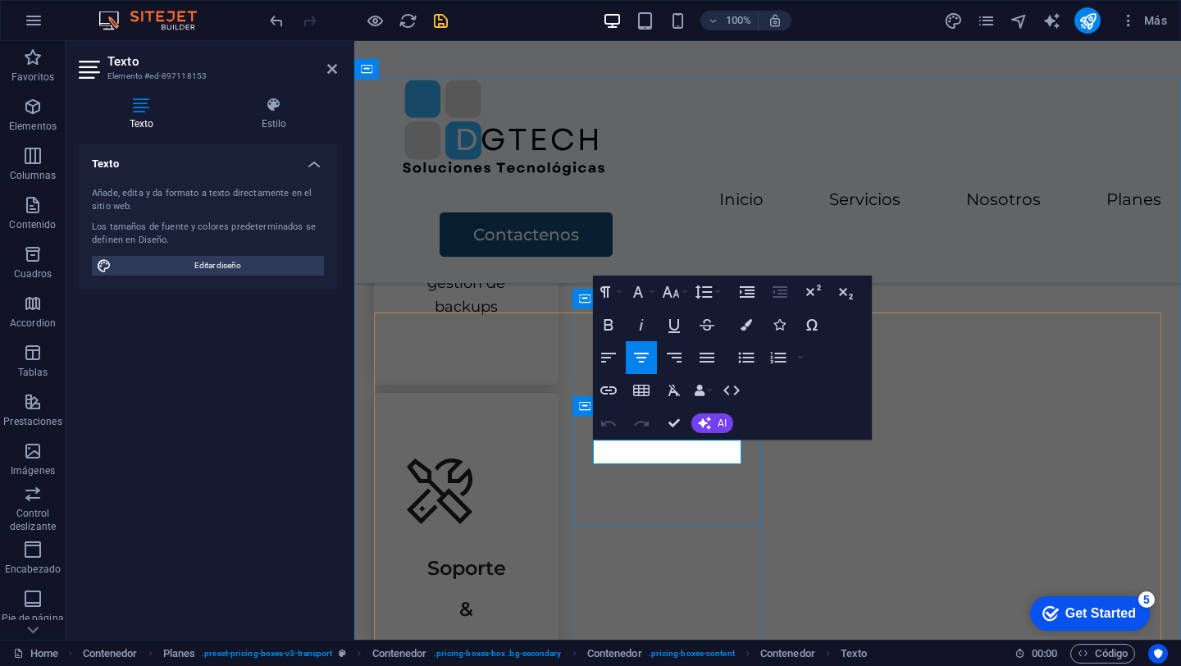
drag, startPoint x: 711, startPoint y: 458, endPoint x: 557, endPoint y: 421, distance: 158.5
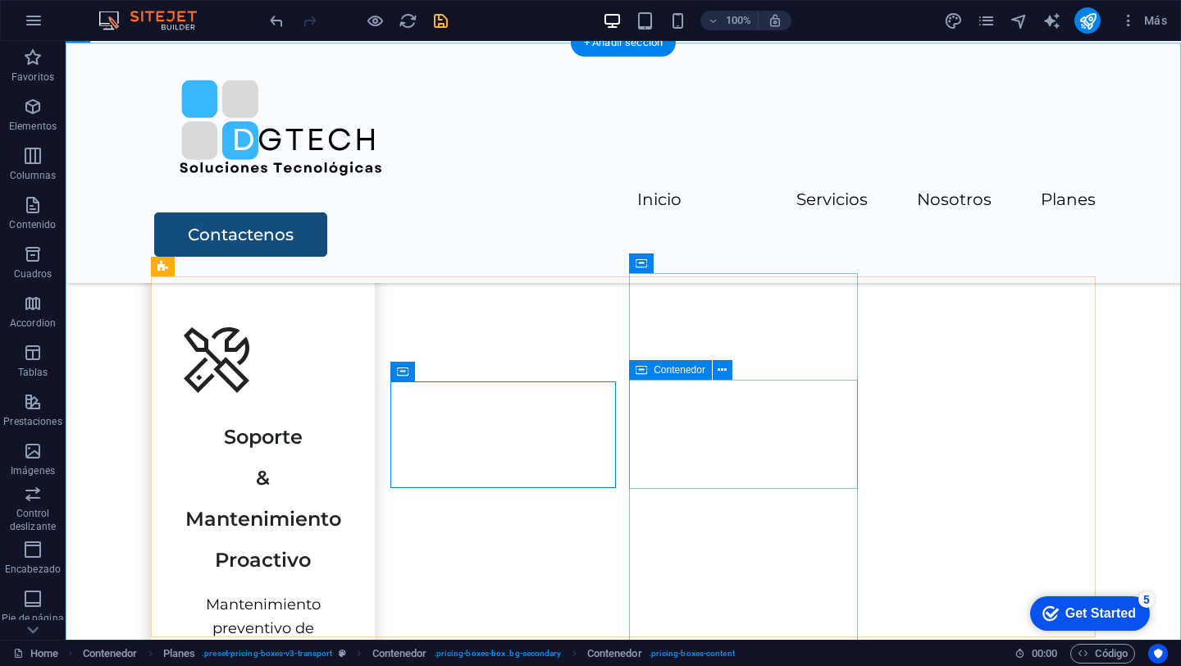
scroll to position [2154, 0]
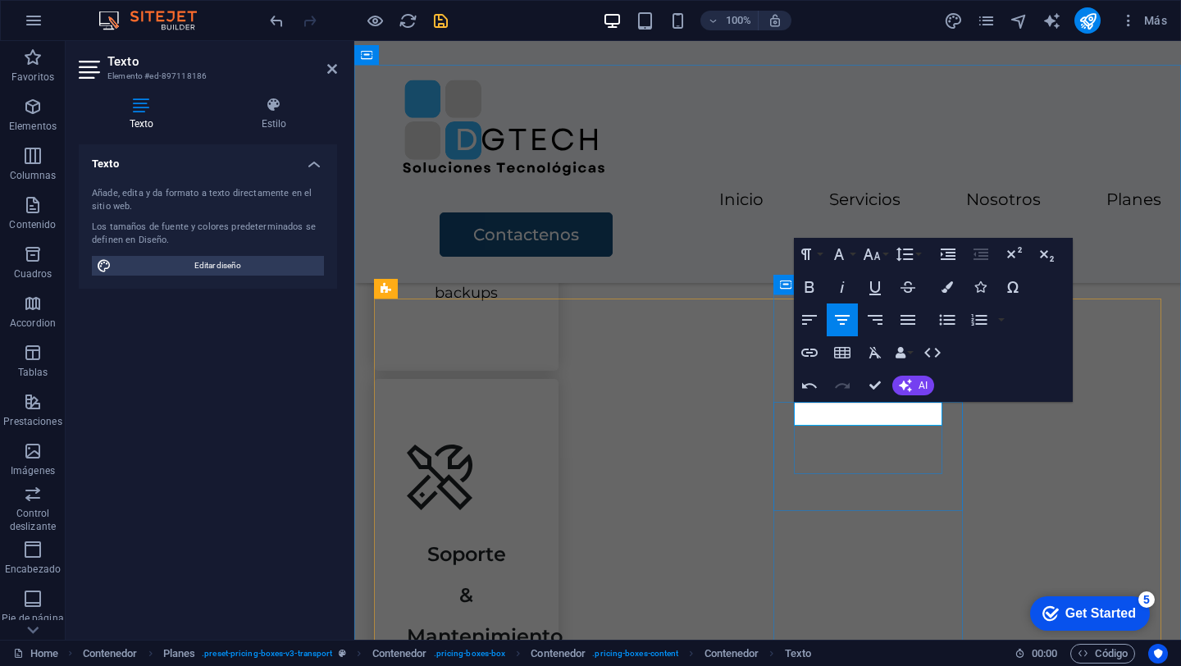
drag, startPoint x: 883, startPoint y: 412, endPoint x: 928, endPoint y: 413, distance: 45.1
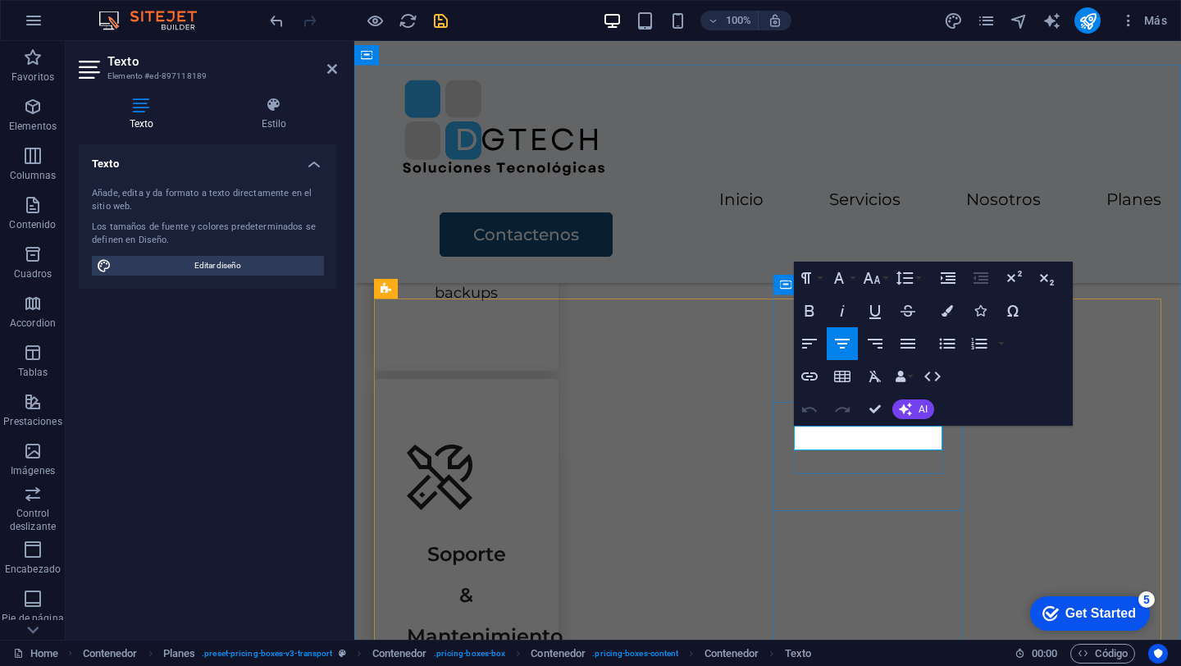
drag, startPoint x: 912, startPoint y: 439, endPoint x: 820, endPoint y: 432, distance: 92.1
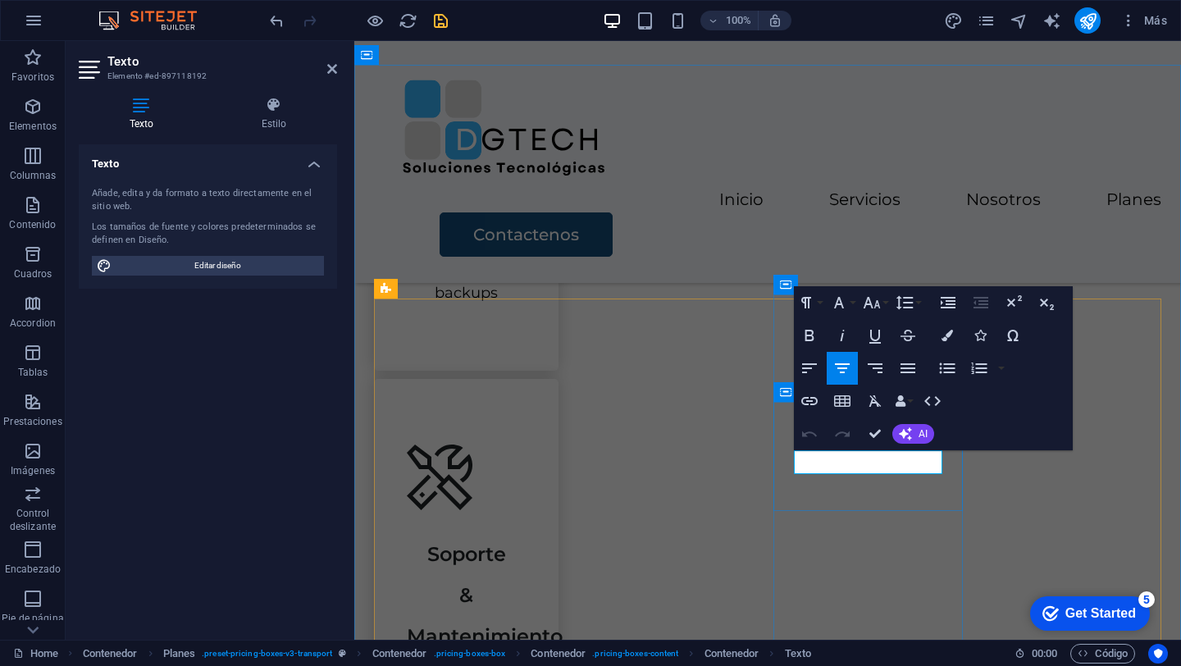
drag, startPoint x: 907, startPoint y: 467, endPoint x: 825, endPoint y: 465, distance: 82.0
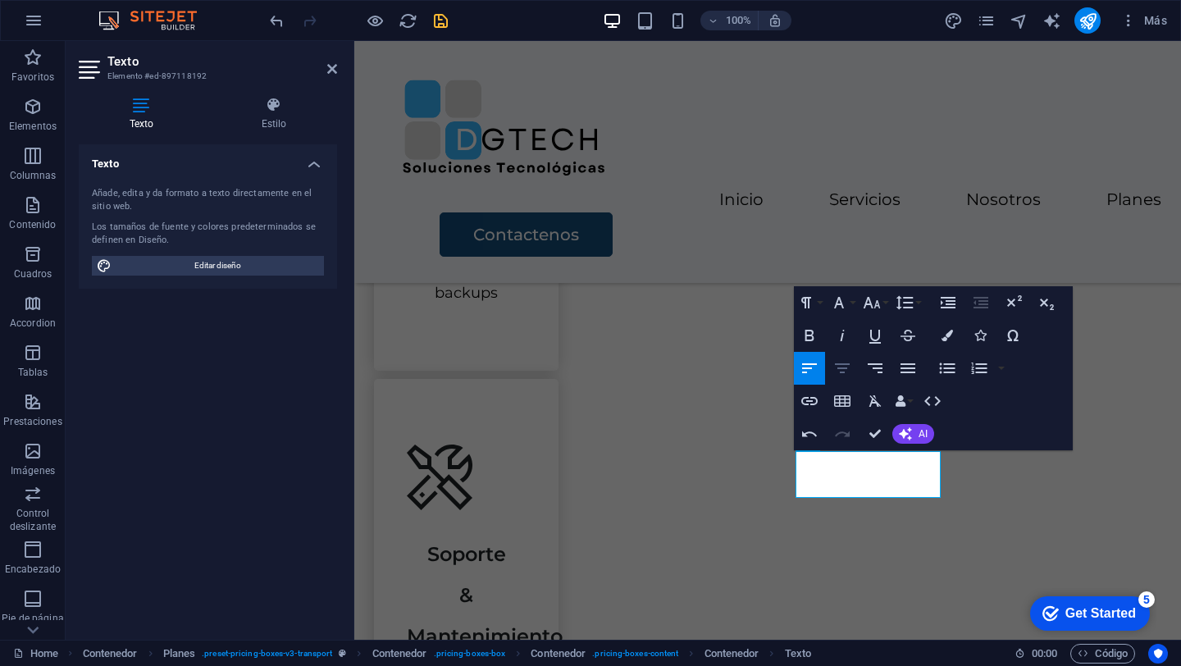
click at [851, 367] on icon "button" at bounding box center [842, 368] width 20 height 20
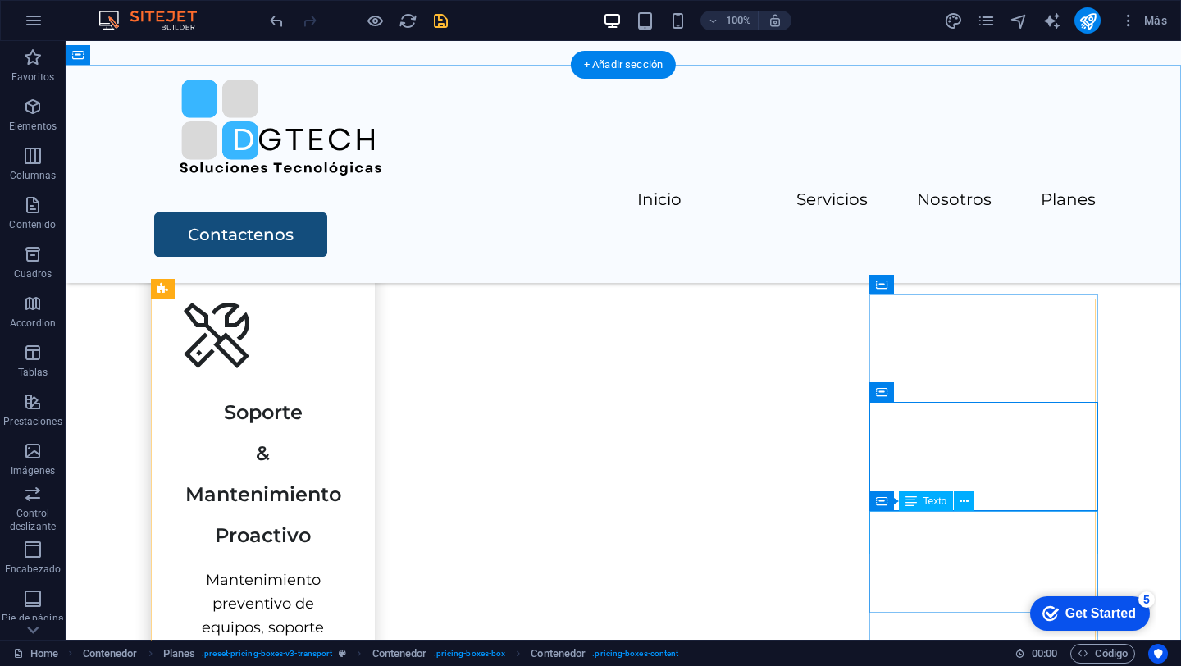
scroll to position [2154, 0]
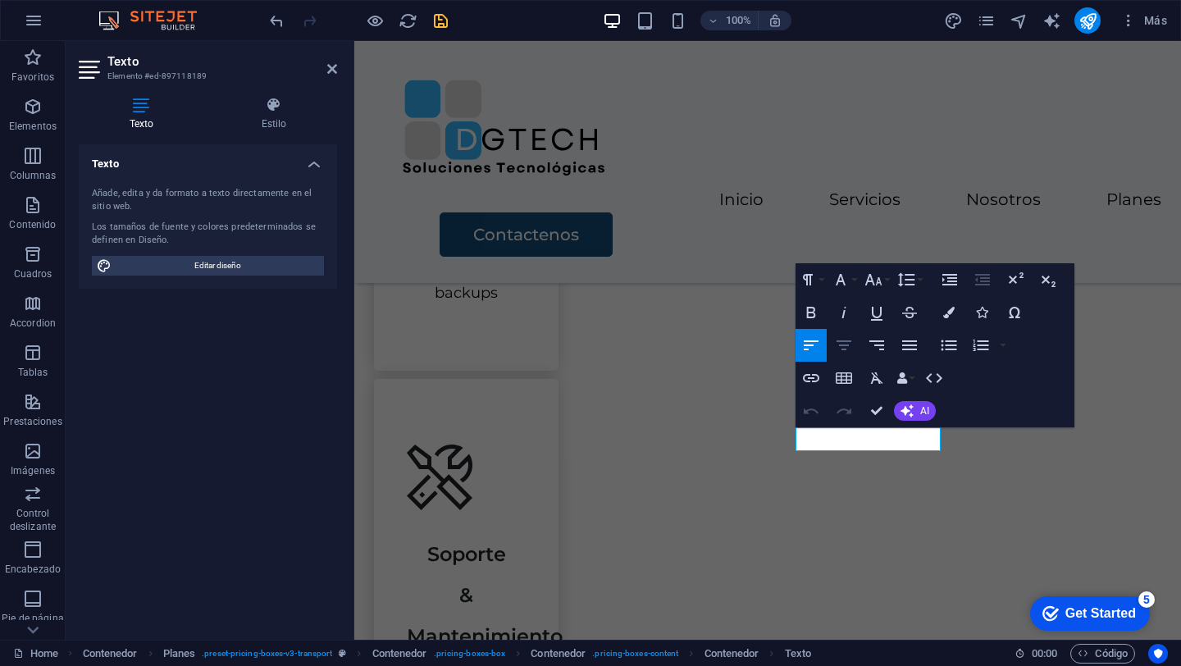
click at [848, 346] on icon "button" at bounding box center [844, 345] width 20 height 20
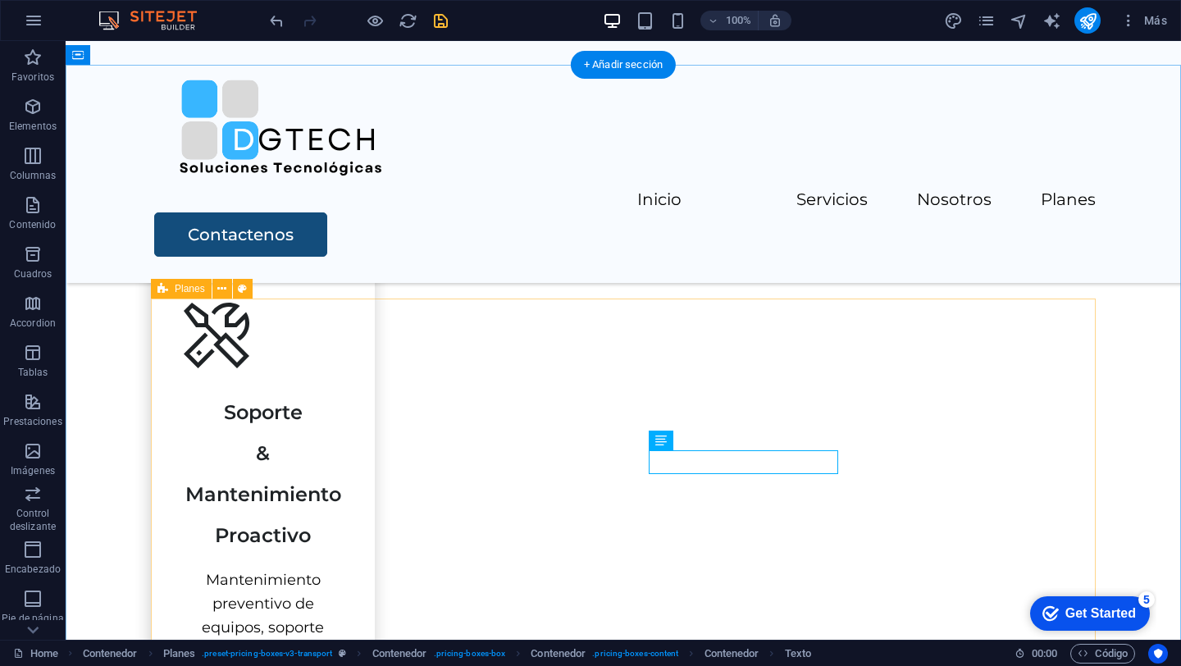
scroll to position [2154, 0]
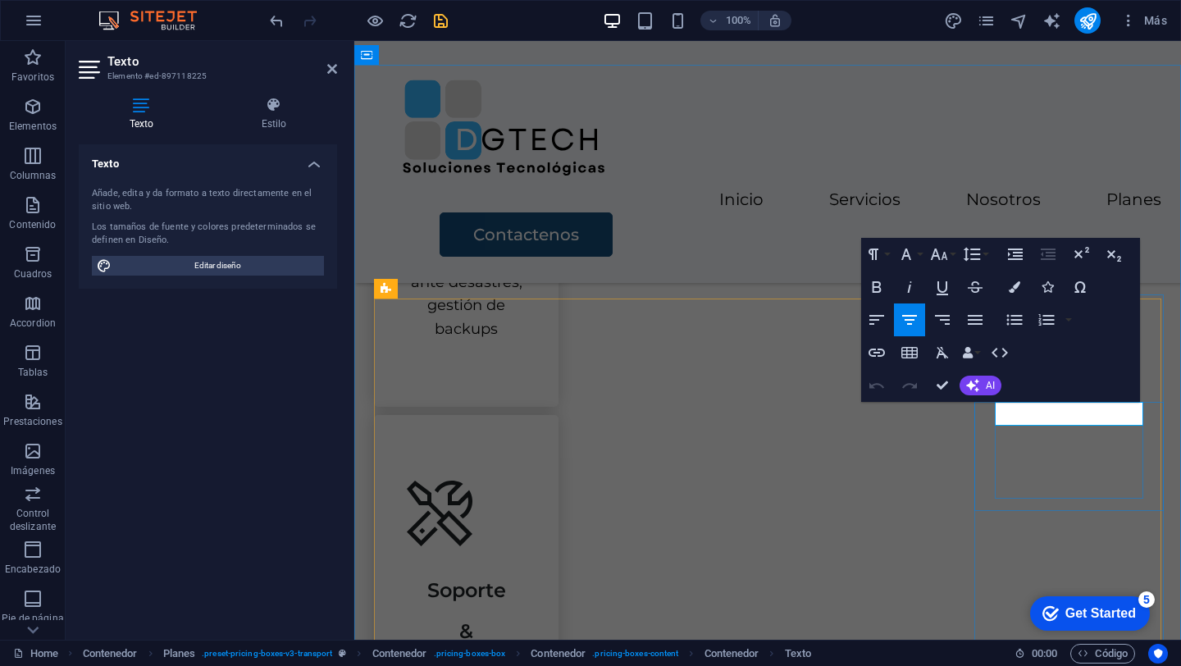
scroll to position [2190, 0]
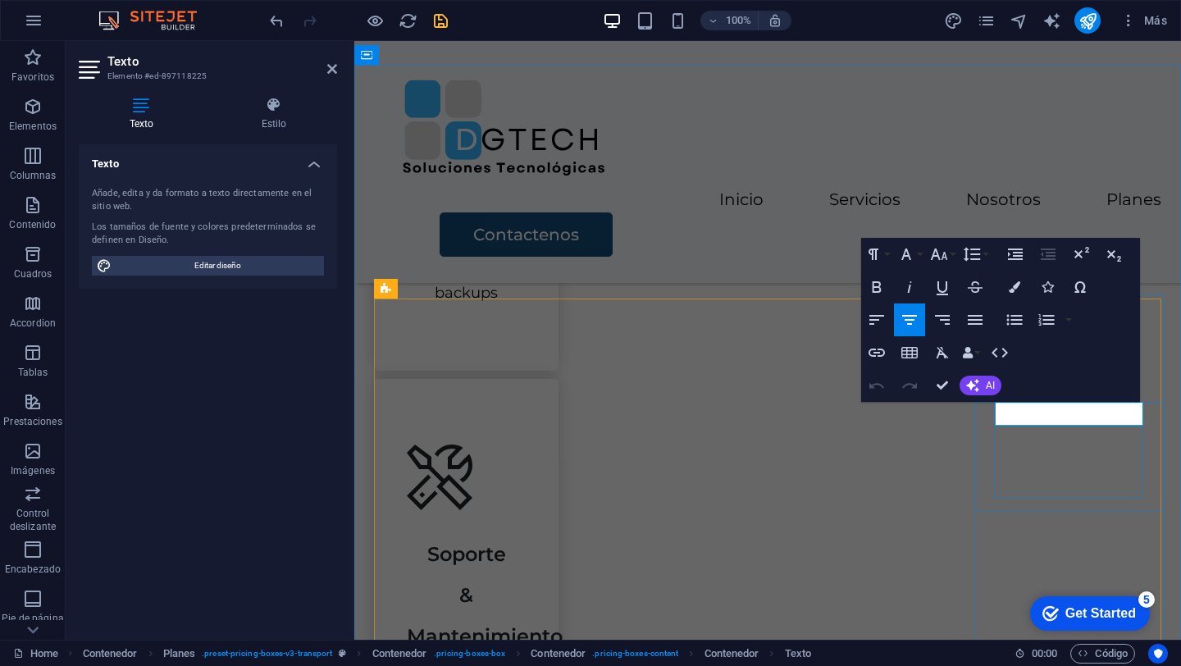
drag, startPoint x: 1102, startPoint y: 416, endPoint x: 1016, endPoint y: 412, distance: 86.2
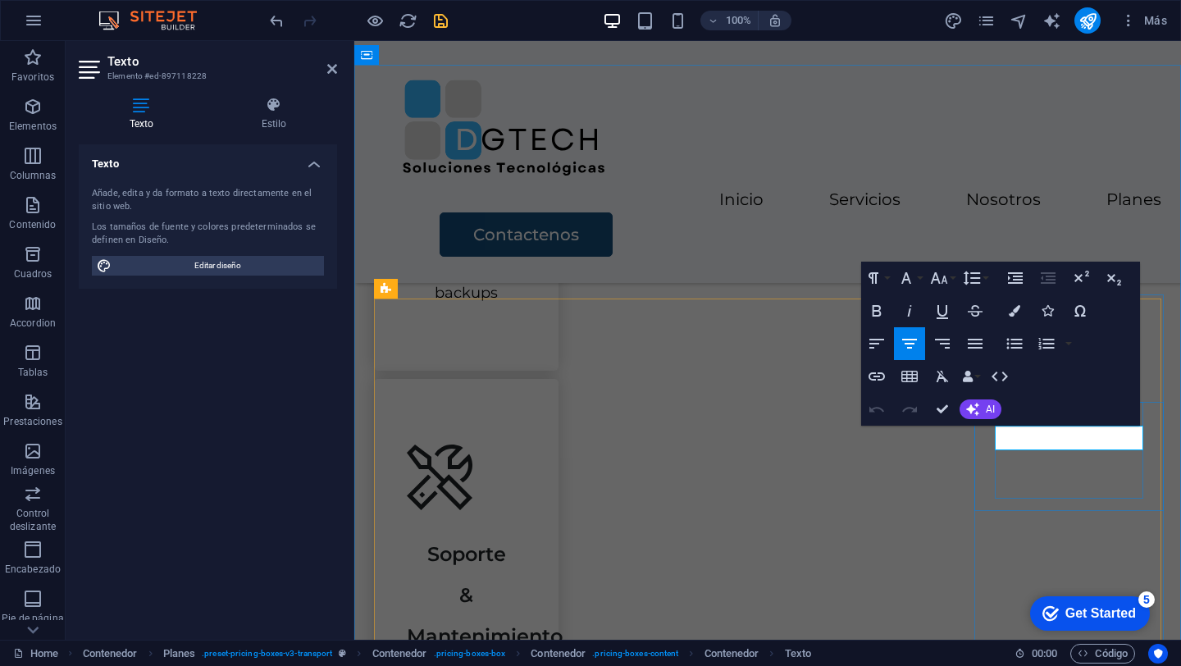
drag, startPoint x: 1119, startPoint y: 438, endPoint x: 1019, endPoint y: 432, distance: 100.2
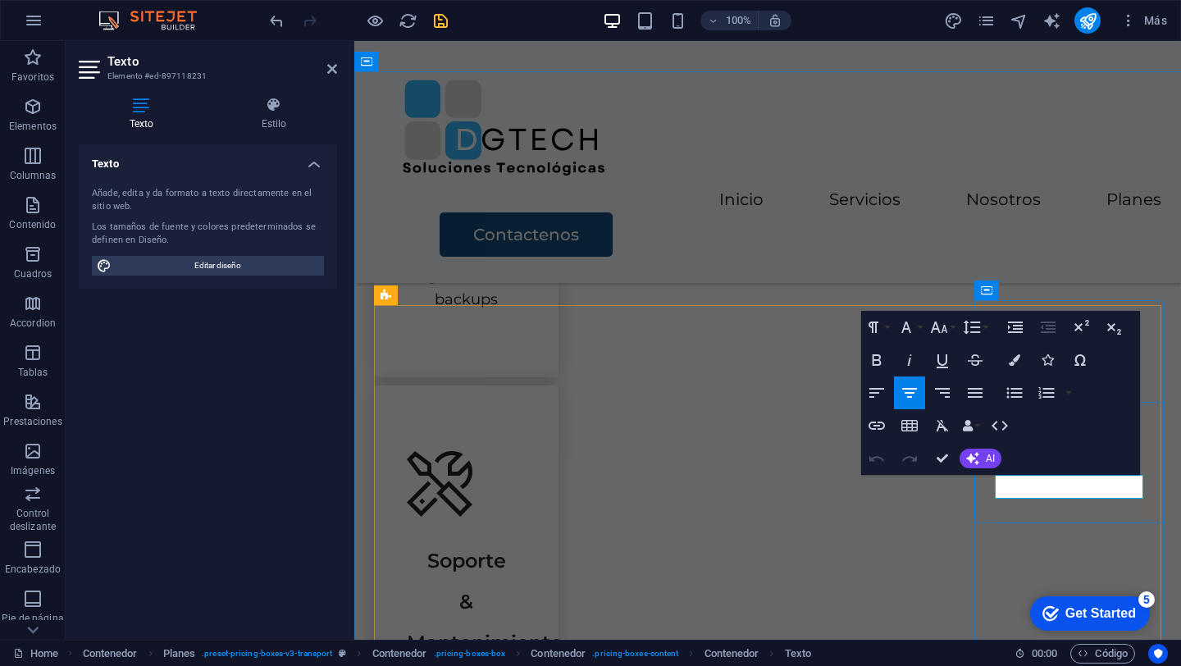
drag, startPoint x: 1103, startPoint y: 481, endPoint x: 1020, endPoint y: 490, distance: 83.2
click at [1054, 509] on div "Texto" at bounding box center [1031, 514] width 55 height 20
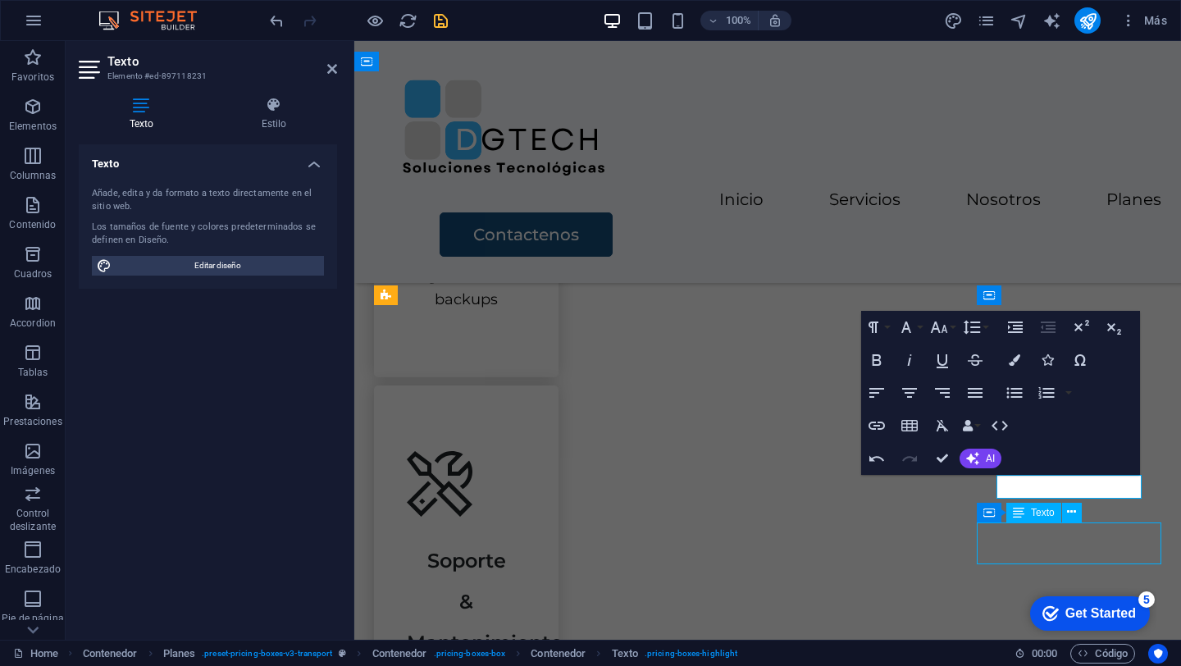
scroll to position [2148, 0]
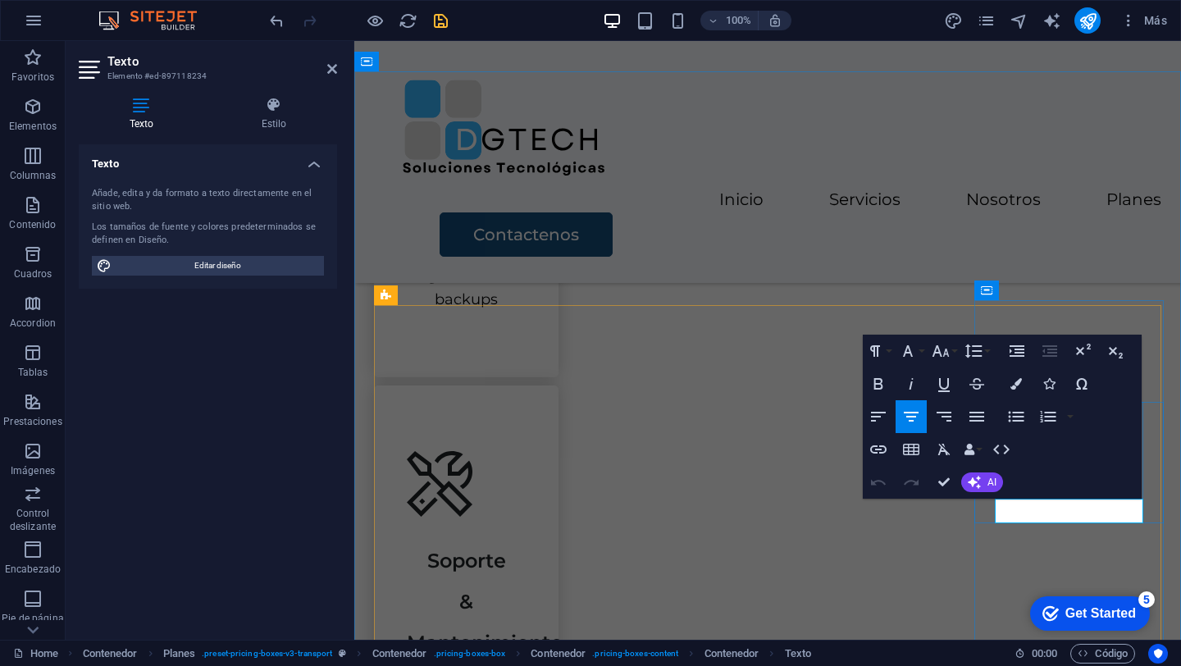
drag, startPoint x: 1009, startPoint y: 511, endPoint x: 1150, endPoint y: 485, distance: 143.3
drag, startPoint x: 1134, startPoint y: 509, endPoint x: 935, endPoint y: 482, distance: 201.1
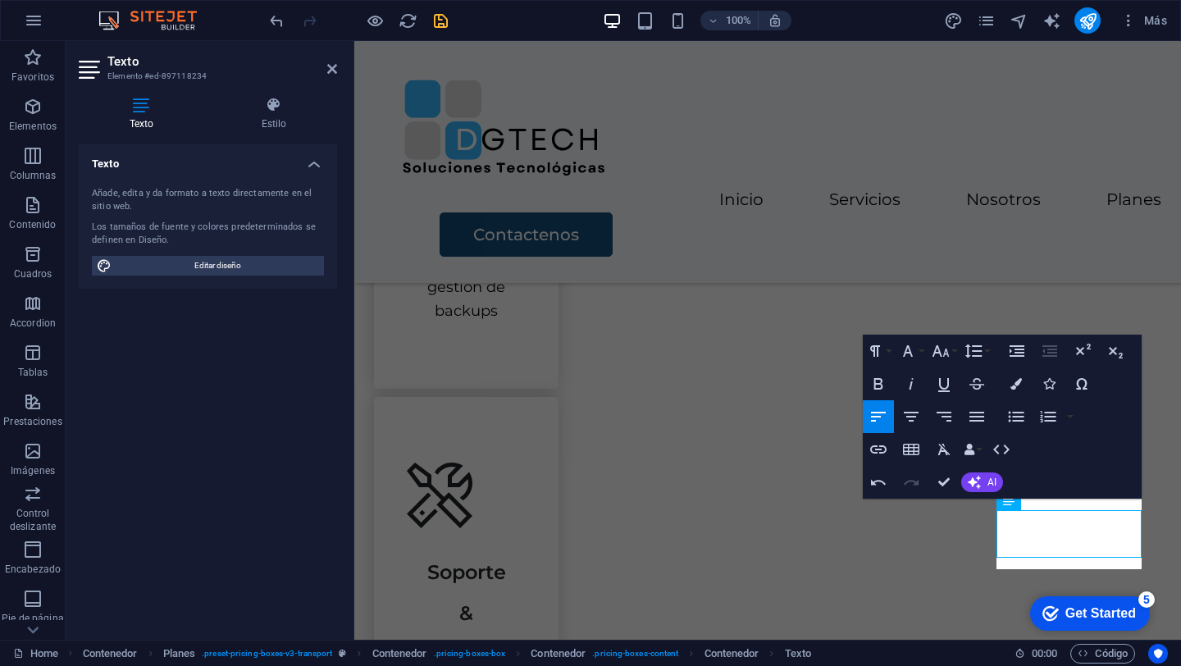
scroll to position [2160, 0]
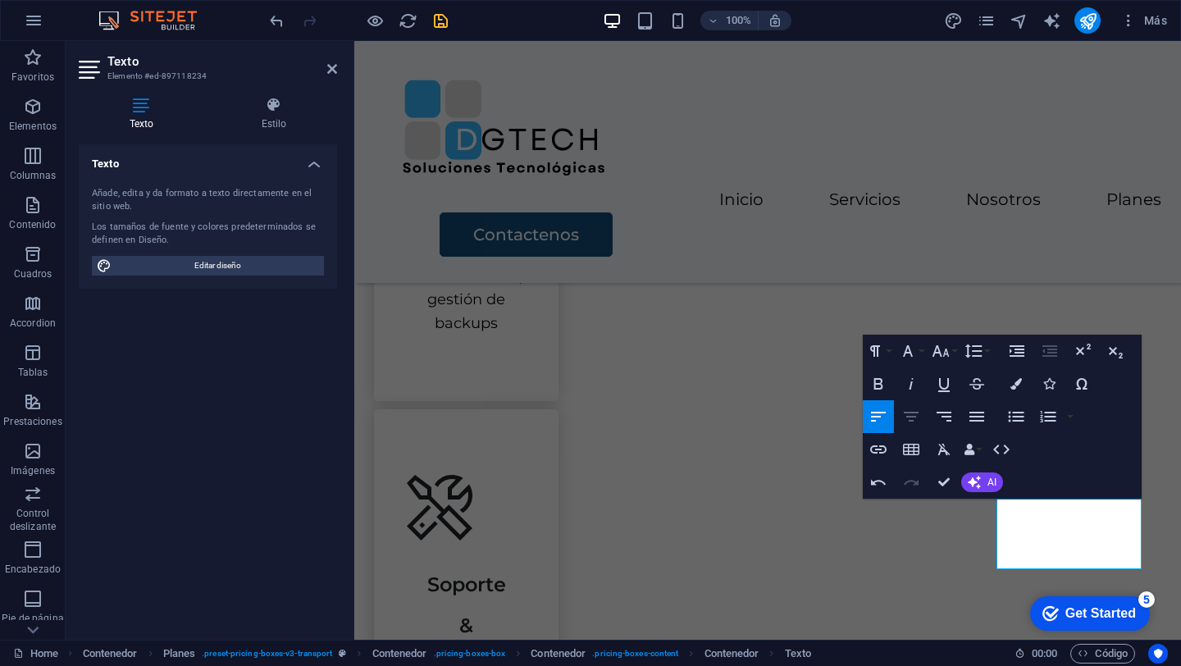
click at [917, 417] on icon "button" at bounding box center [911, 417] width 20 height 20
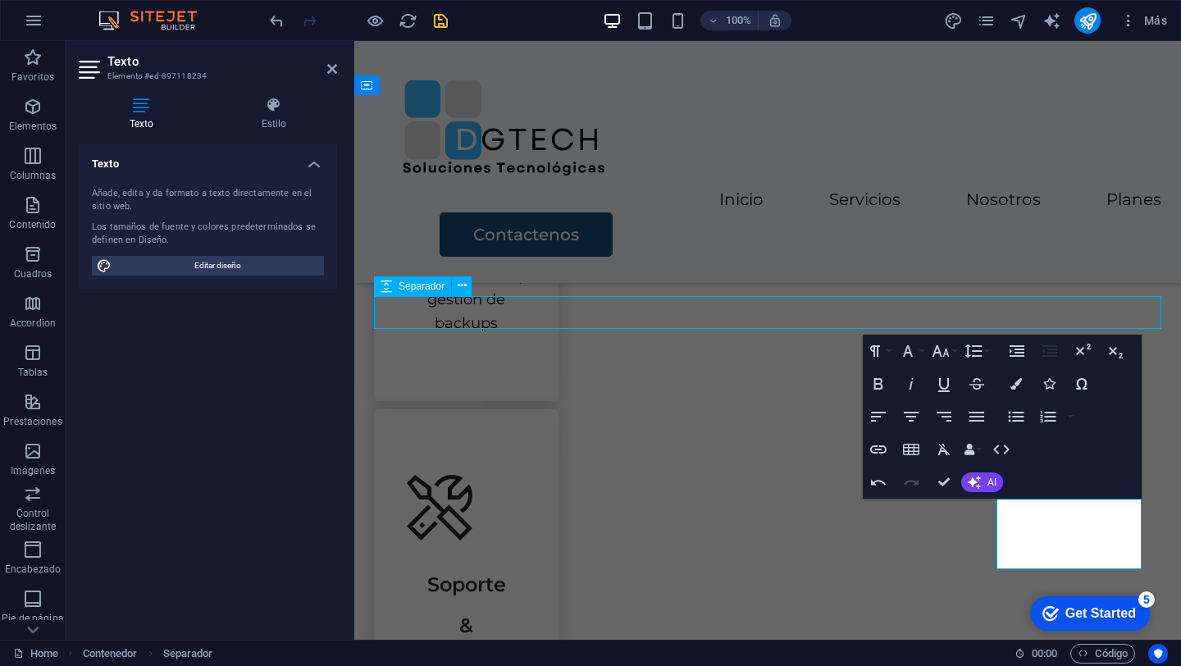
scroll to position [2124, 0]
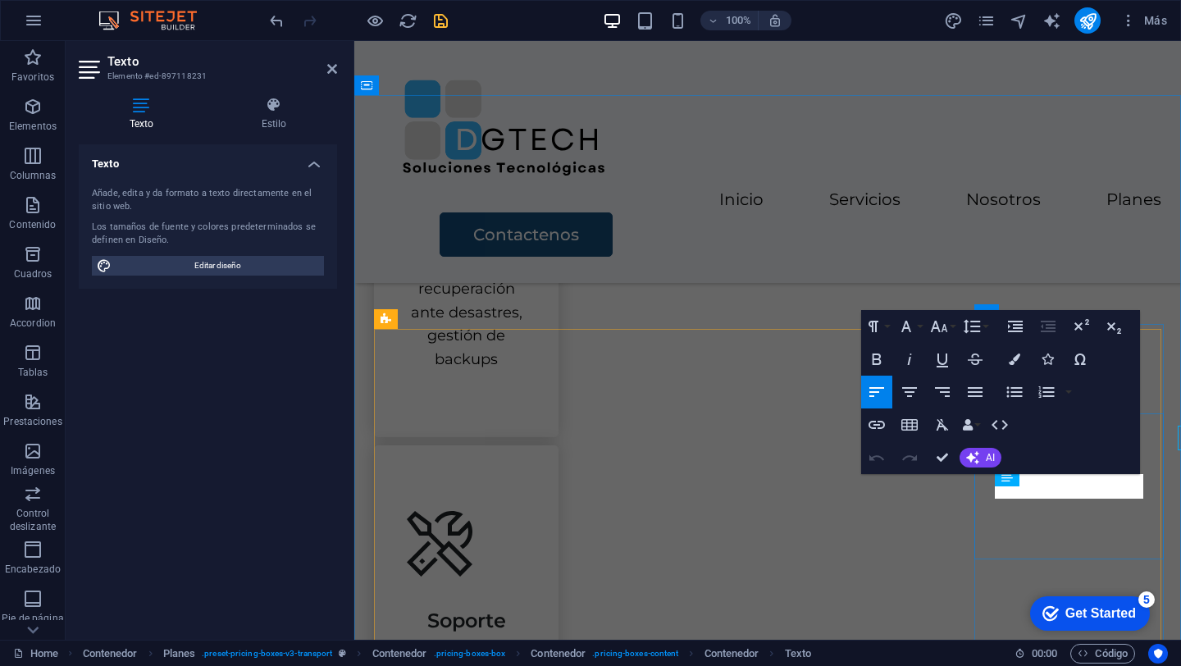
scroll to position [2160, 0]
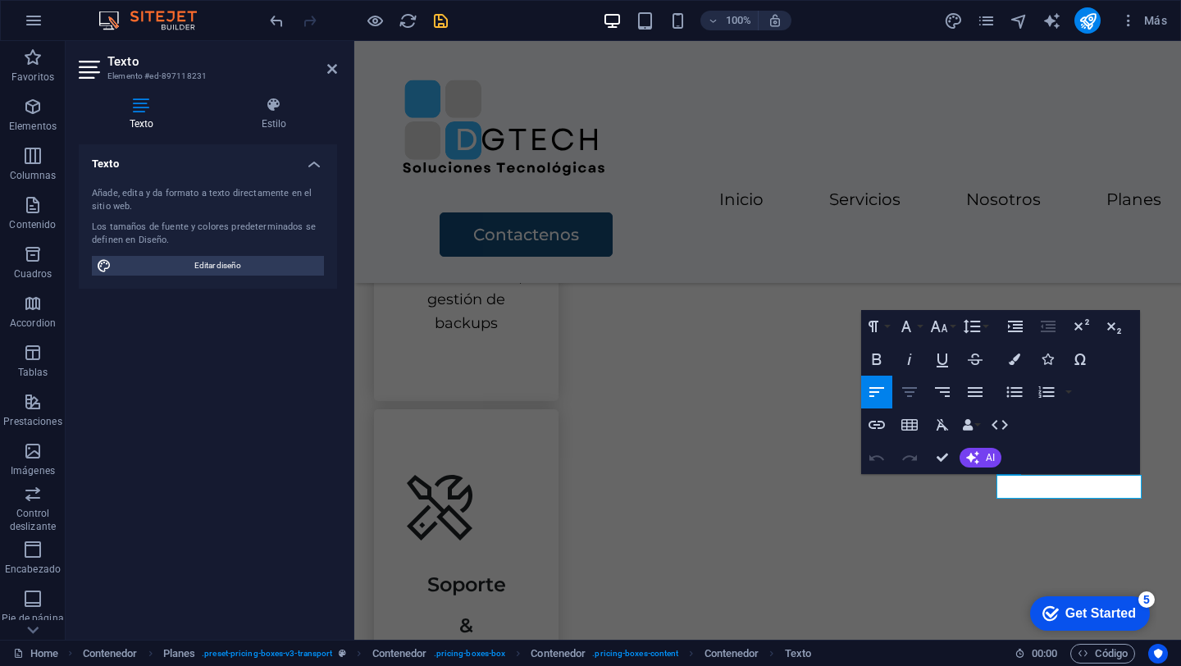
click at [915, 387] on icon "button" at bounding box center [910, 392] width 20 height 20
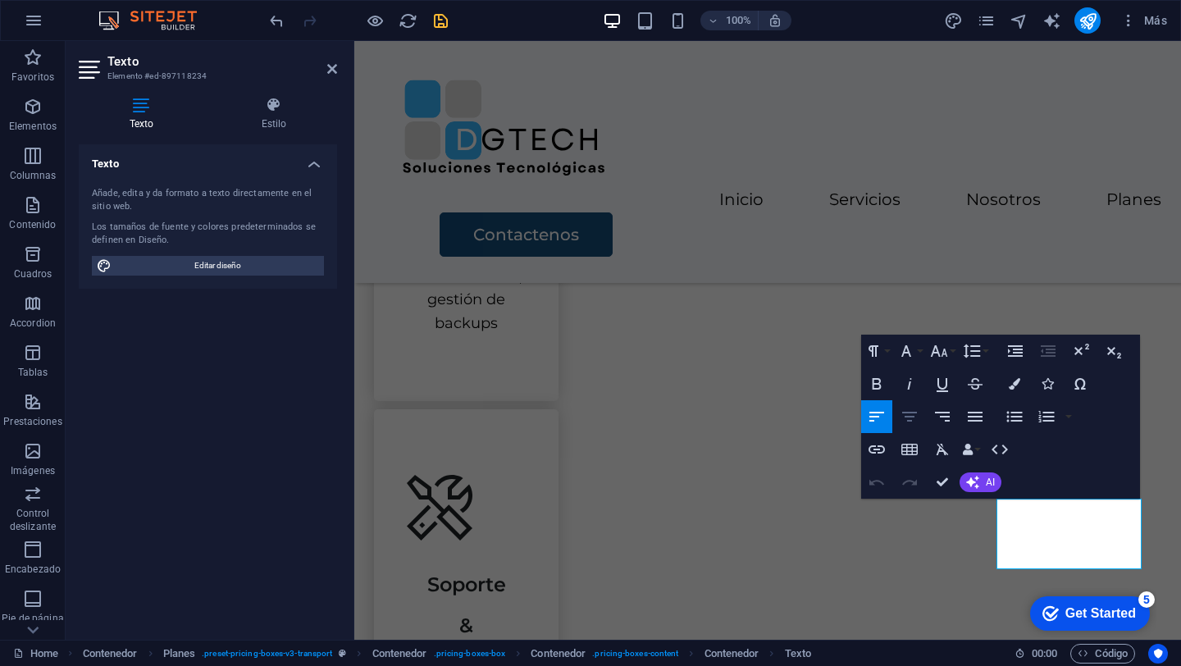
click at [912, 413] on icon "button" at bounding box center [910, 417] width 20 height 20
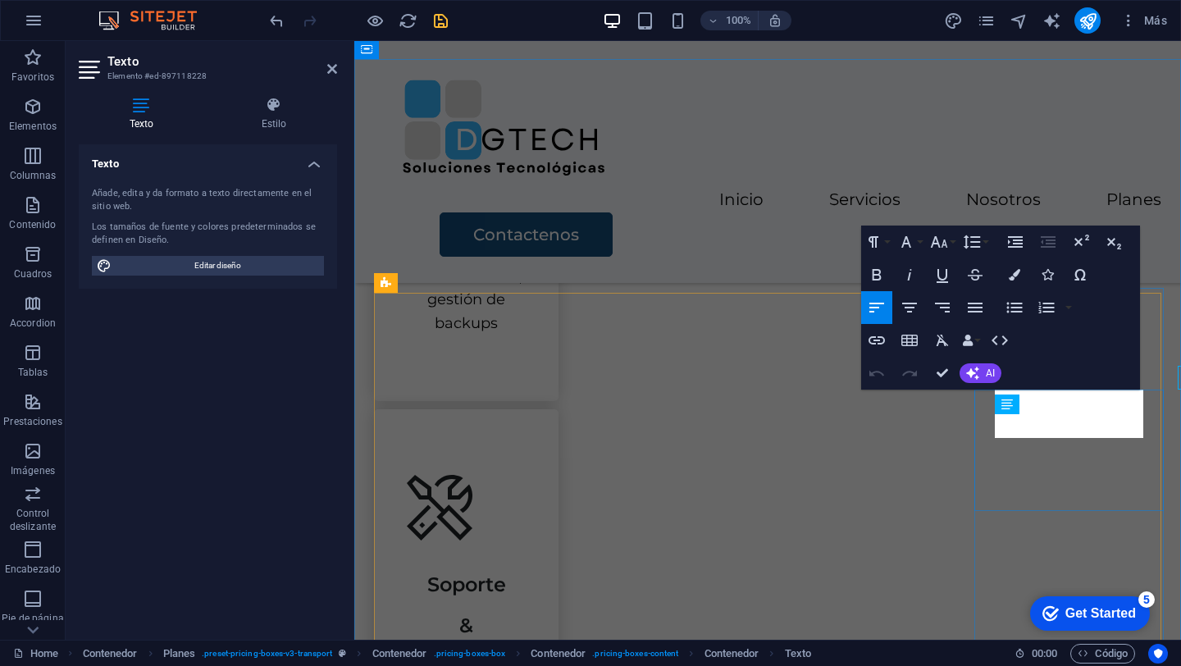
scroll to position [2196, 0]
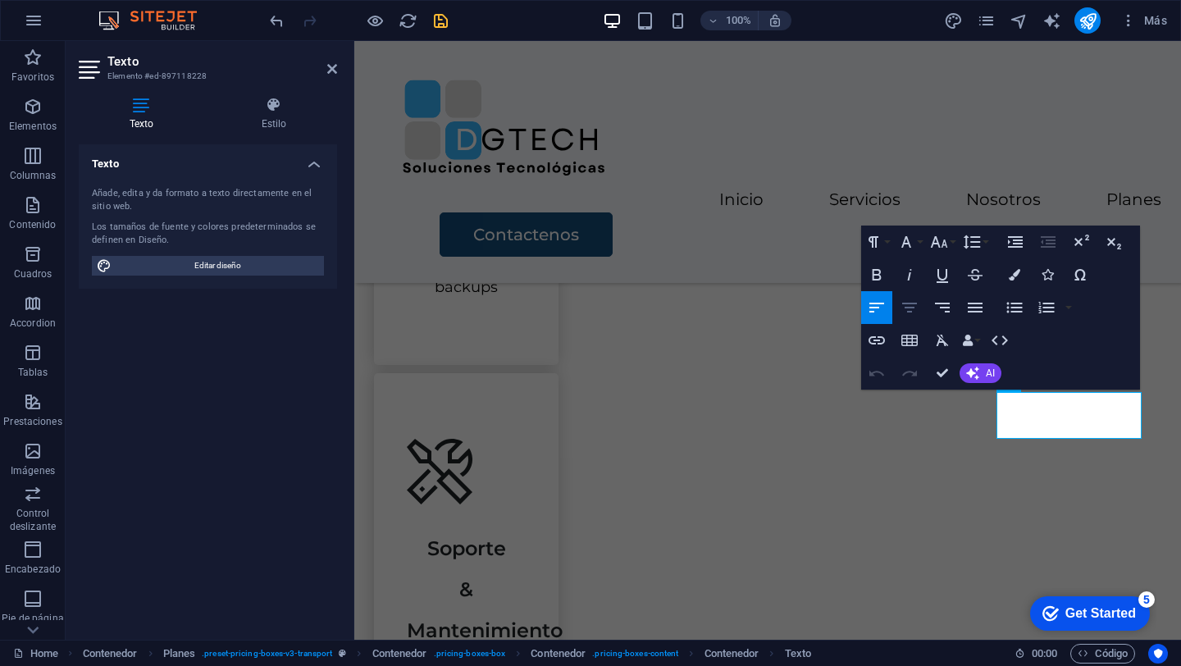
click at [915, 309] on icon "button" at bounding box center [910, 308] width 20 height 20
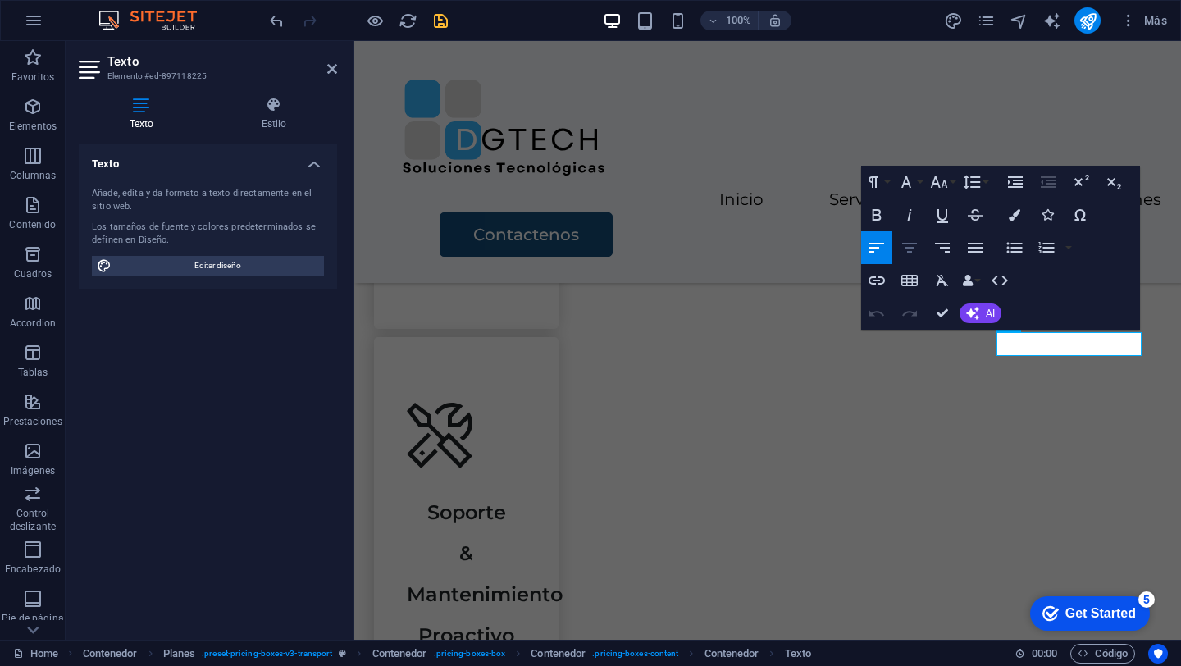
click at [911, 244] on icon "button" at bounding box center [909, 248] width 15 height 10
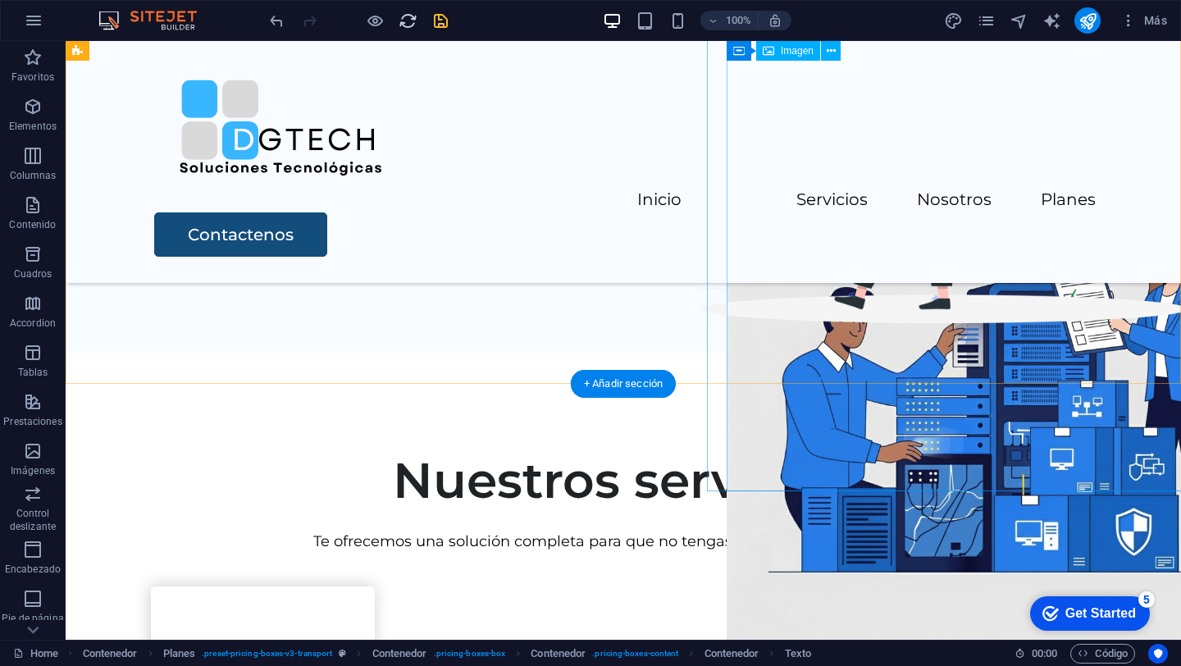
scroll to position [285, 0]
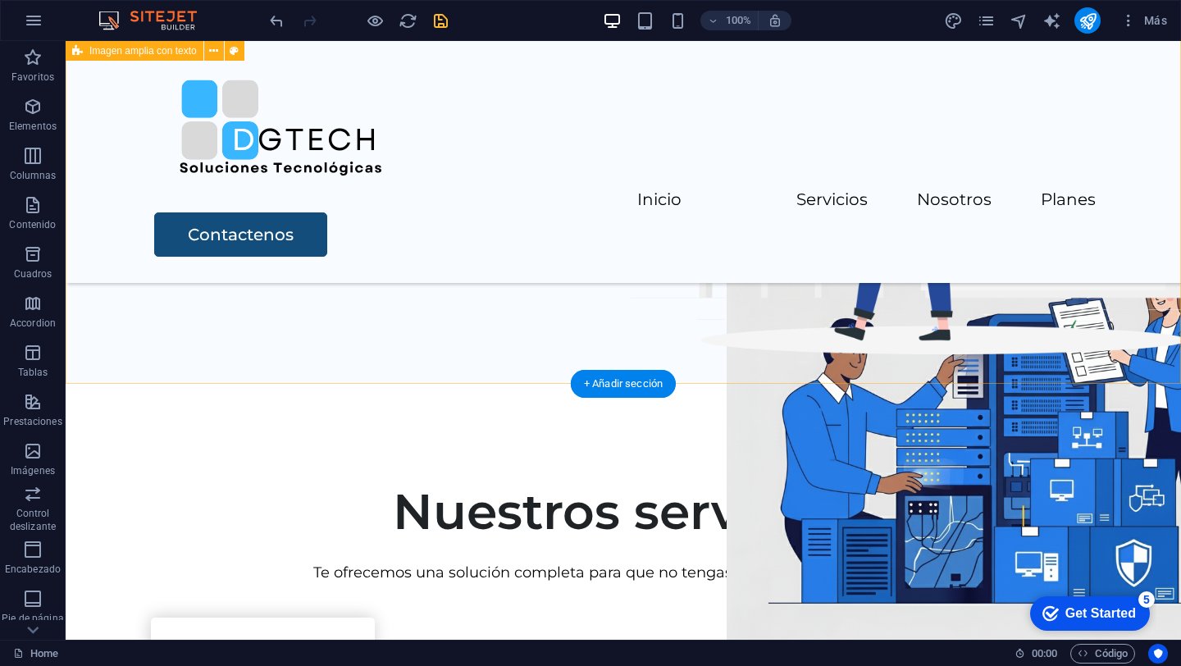
drag, startPoint x: 709, startPoint y: 325, endPoint x: 613, endPoint y: 330, distance: 95.3
click at [613, 329] on div "Soluciones Tecnologicas Deja de preocuparte por la tecnología y enfócate en cre…" at bounding box center [623, 70] width 1115 height 628
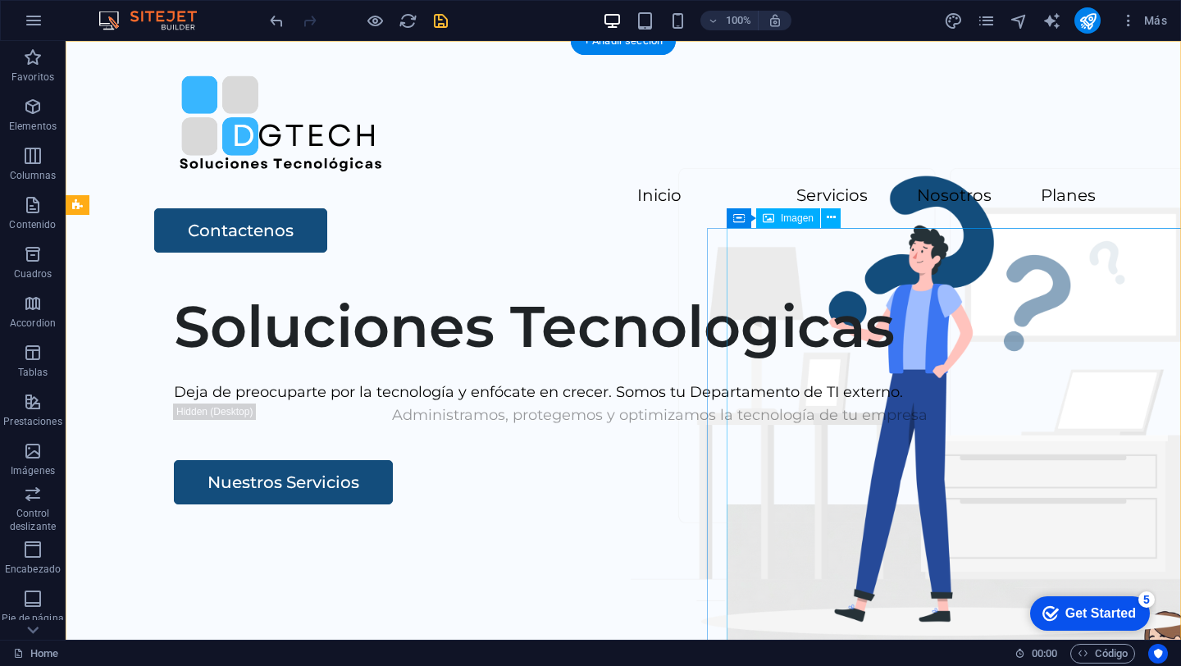
scroll to position [0, 0]
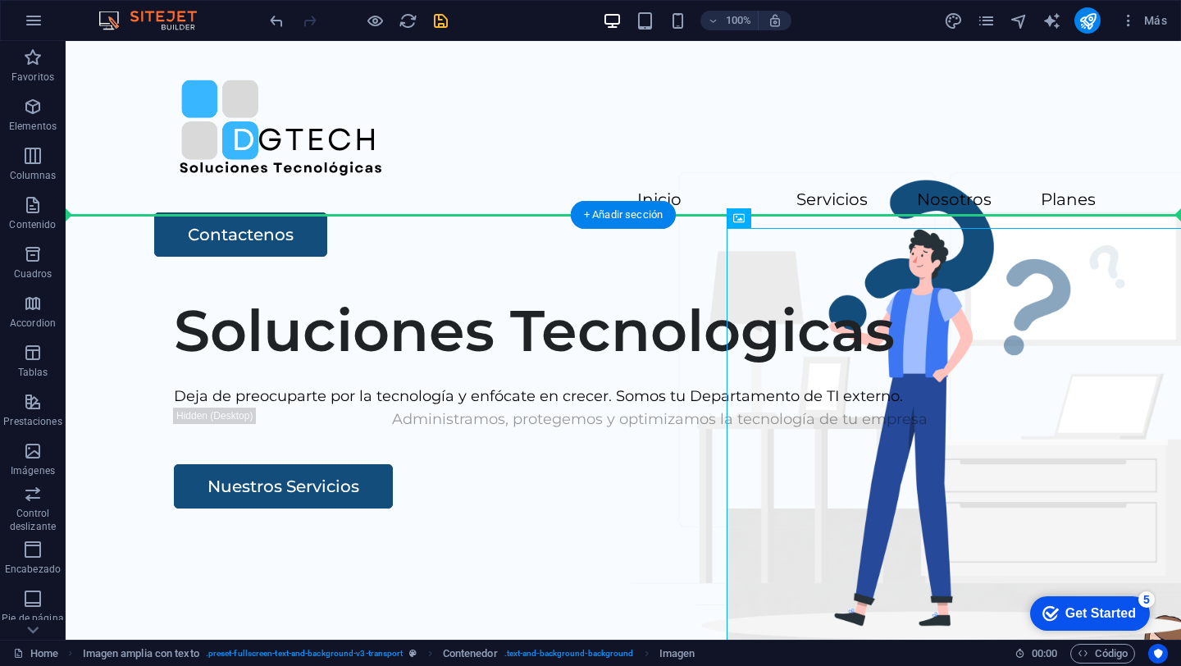
drag, startPoint x: 796, startPoint y: 265, endPoint x: 652, endPoint y: 280, distance: 145.1
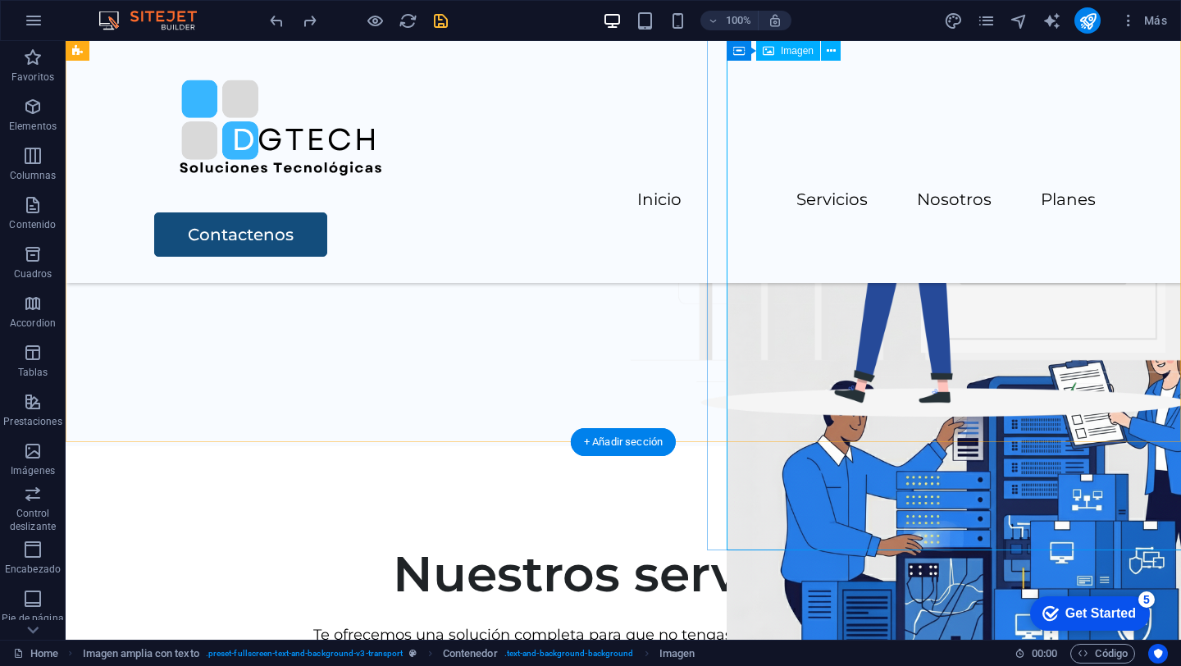
scroll to position [227, 0]
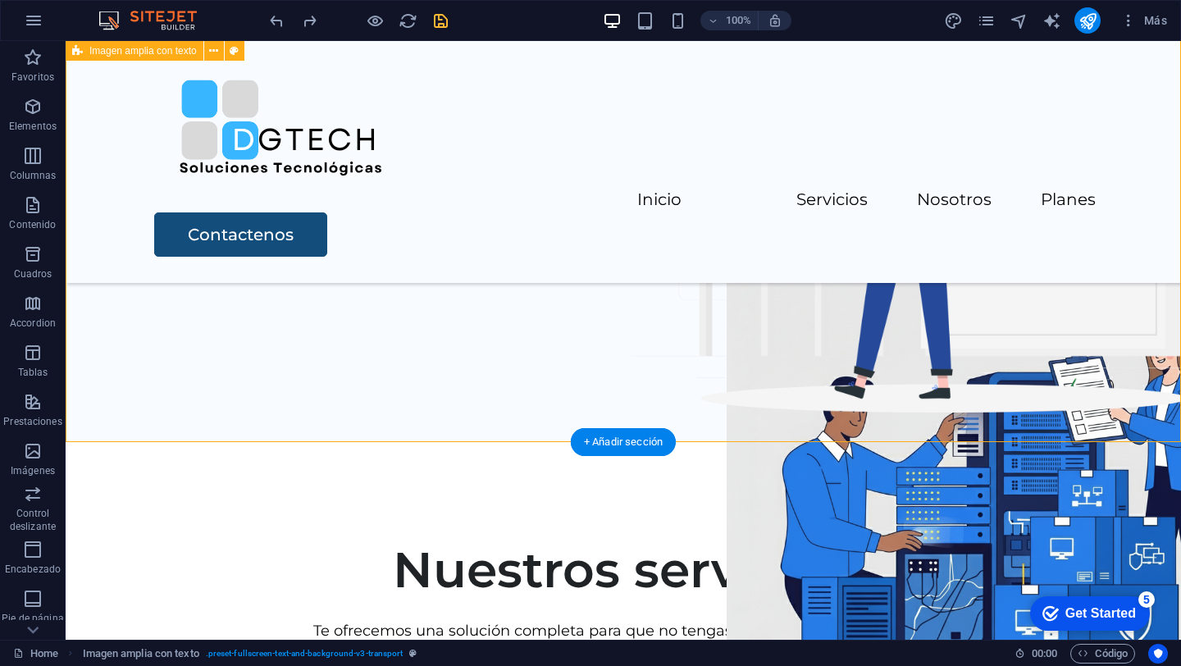
drag, startPoint x: 530, startPoint y: 374, endPoint x: 859, endPoint y: 399, distance: 329.8
click at [859, 399] on div "Soluciones Tecnologicas Deja de preocuparte por la tecnología y enfócate en cre…" at bounding box center [623, 128] width 1115 height 628
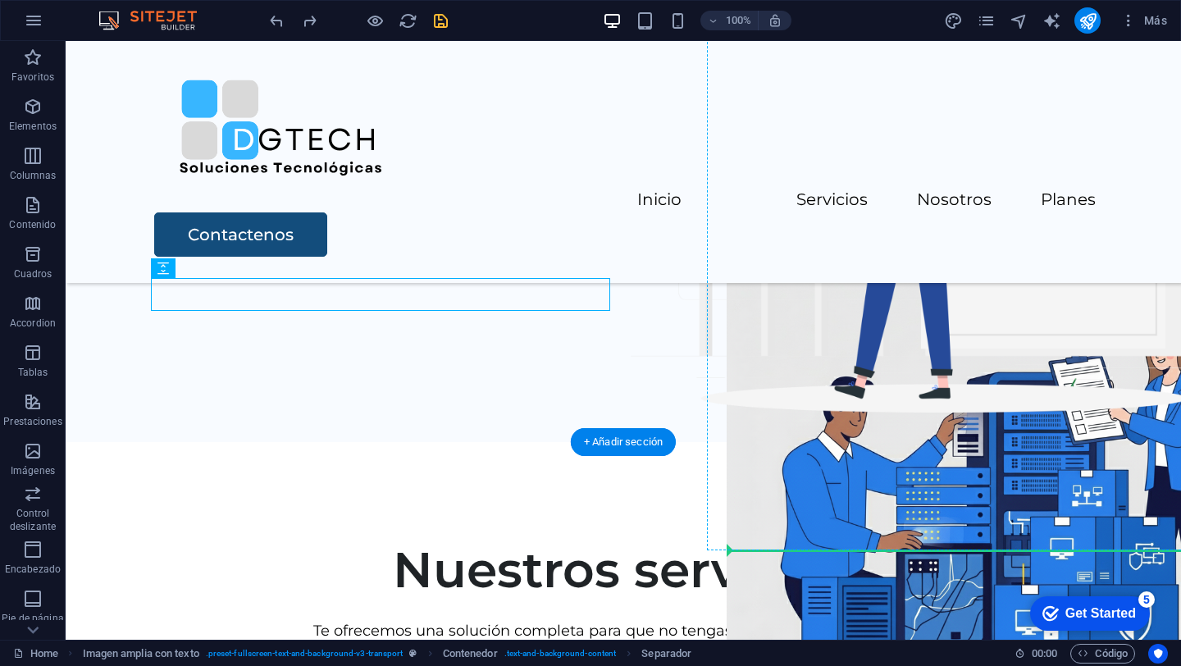
drag, startPoint x: 543, startPoint y: 288, endPoint x: 963, endPoint y: 336, distance: 422.7
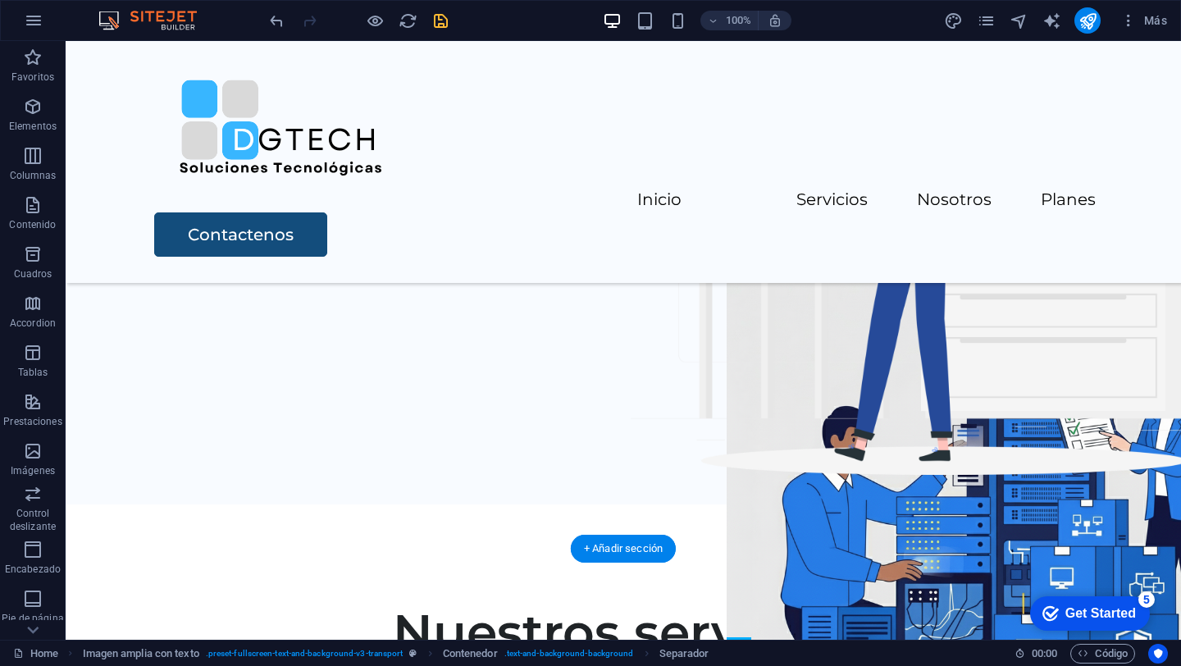
scroll to position [0, 0]
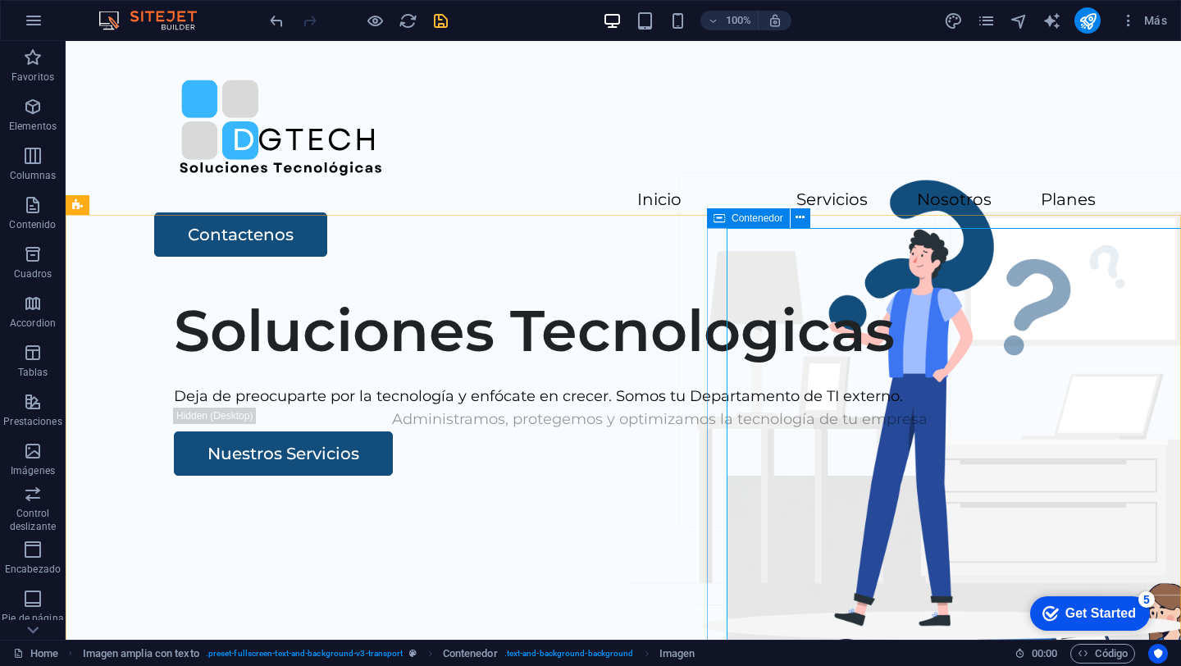
click at [753, 219] on span "Contenedor" at bounding box center [758, 218] width 52 height 10
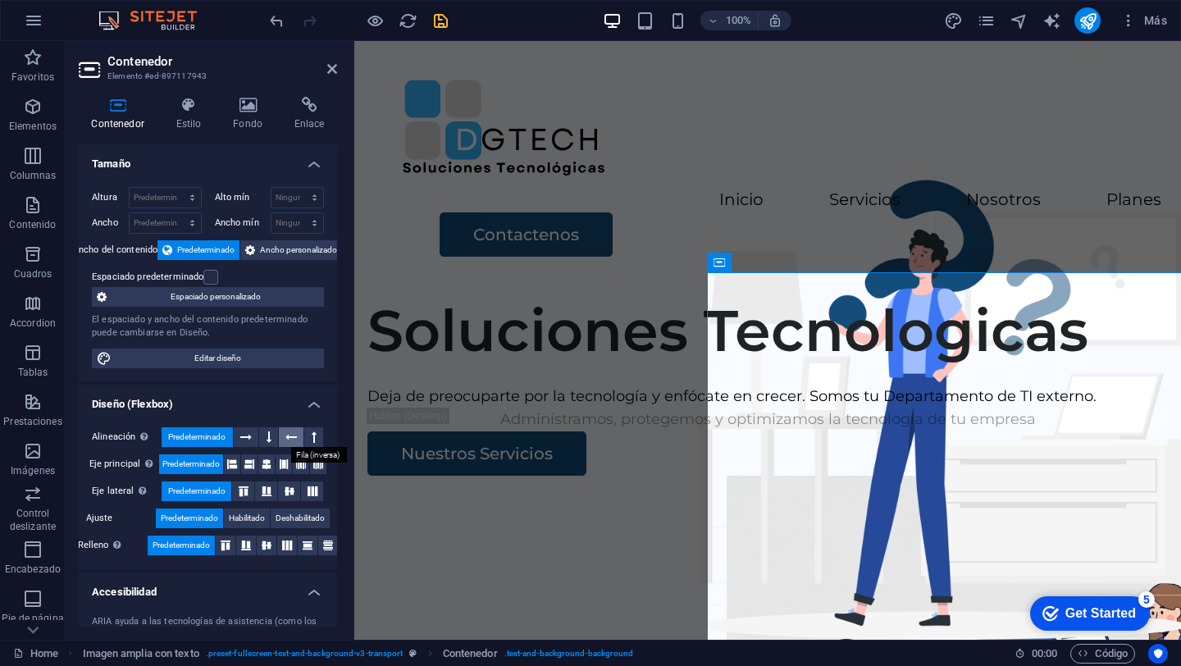
click at [286, 438] on icon at bounding box center [290, 437] width 11 height 20
click at [259, 436] on button at bounding box center [268, 437] width 19 height 20
click at [245, 434] on icon at bounding box center [245, 437] width 11 height 20
click at [279, 462] on icon at bounding box center [284, 464] width 10 height 20
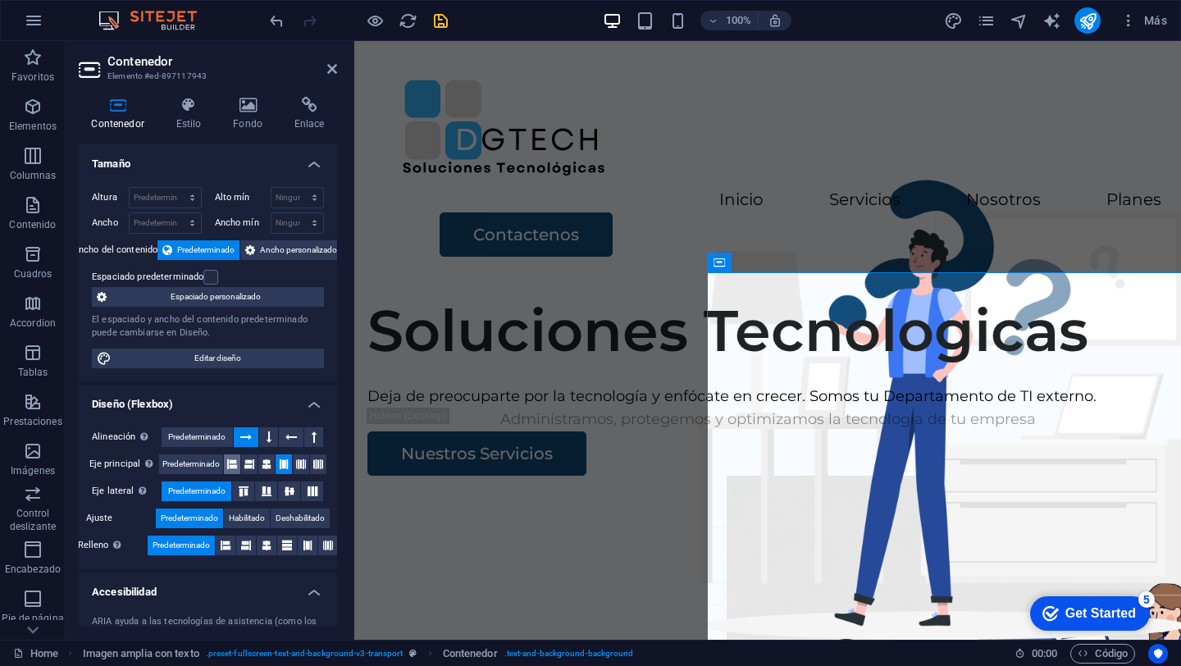
click at [236, 462] on button at bounding box center [232, 464] width 16 height 20
click at [198, 462] on span "Predeterminado" at bounding box center [190, 464] width 57 height 20
click at [198, 432] on span "Predeterminado" at bounding box center [196, 437] width 57 height 20
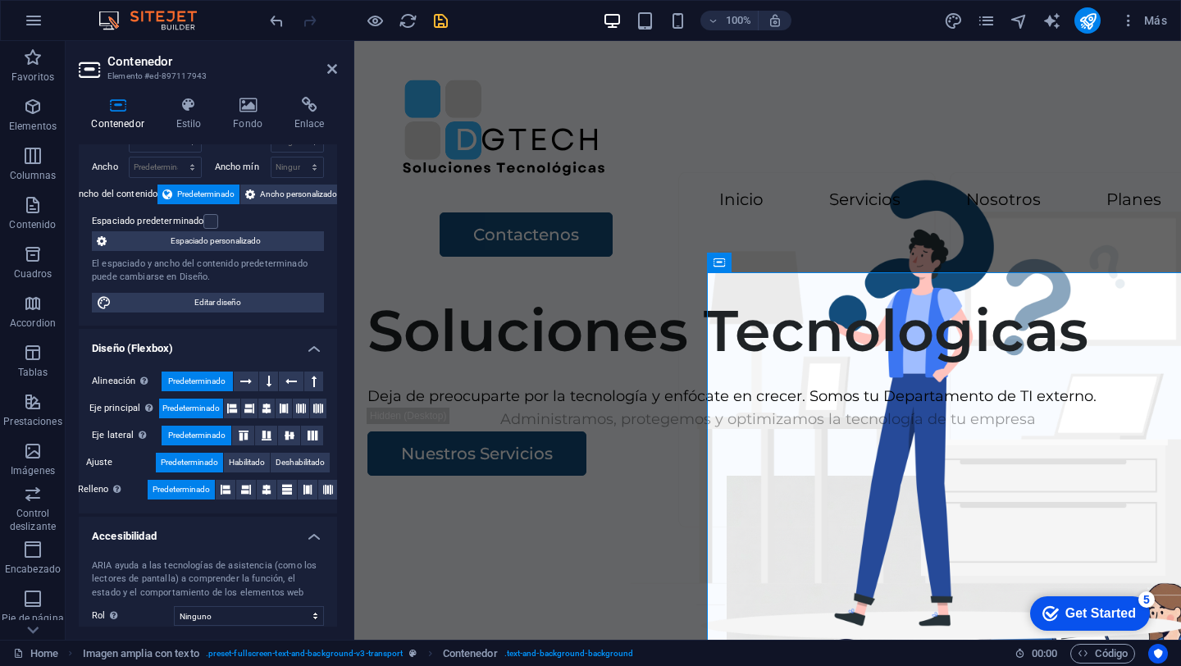
scroll to position [58, 0]
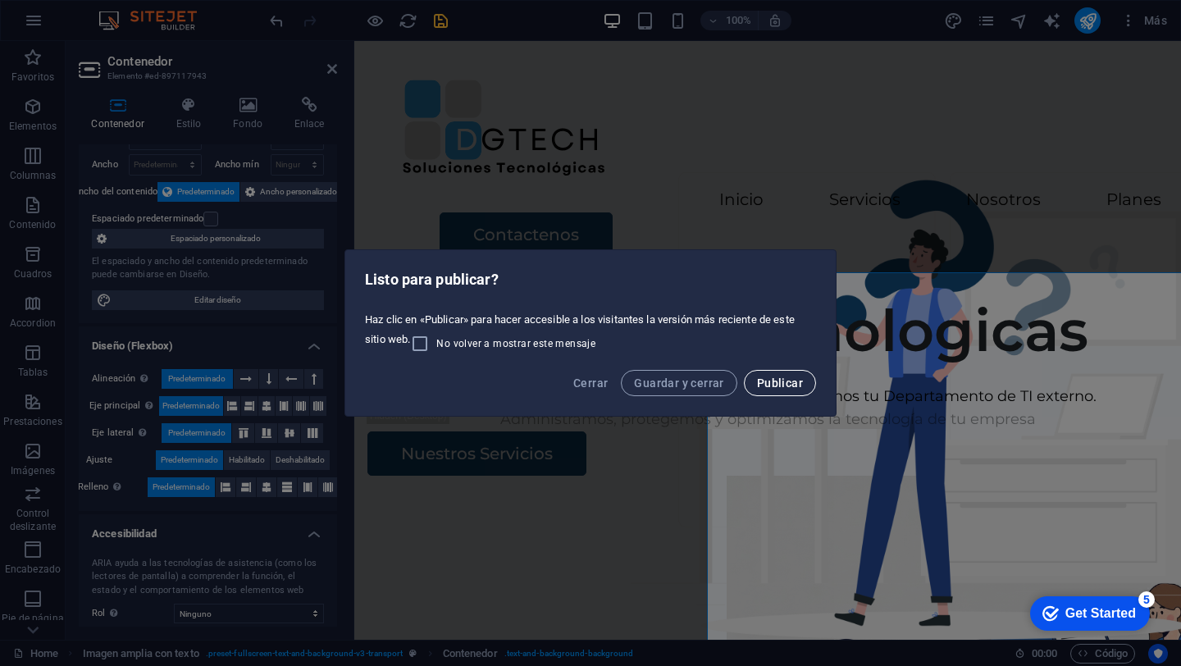
click at [770, 380] on span "Publicar" at bounding box center [780, 382] width 46 height 13
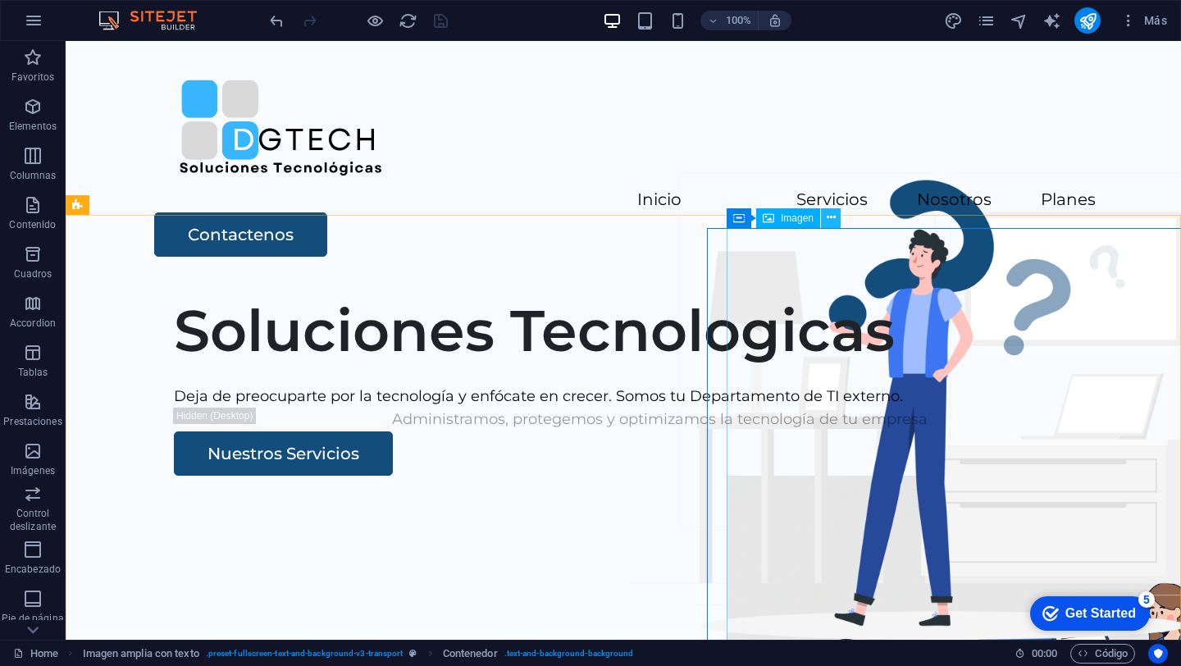
click at [831, 222] on icon at bounding box center [831, 217] width 9 height 17
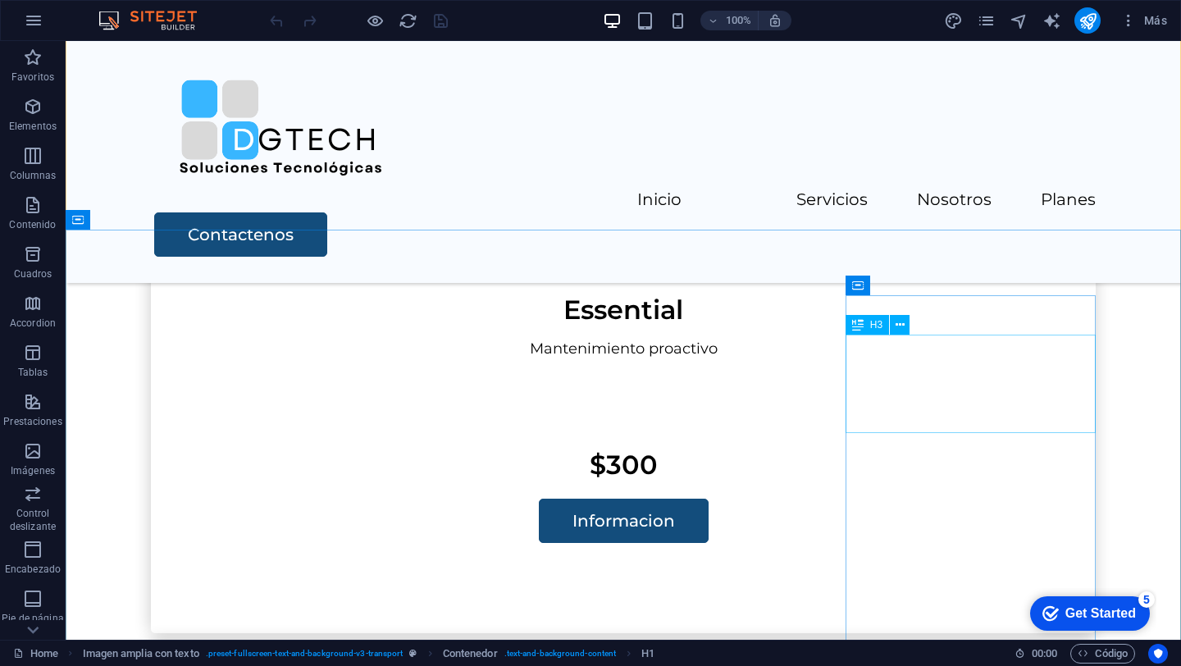
scroll to position [3688, 0]
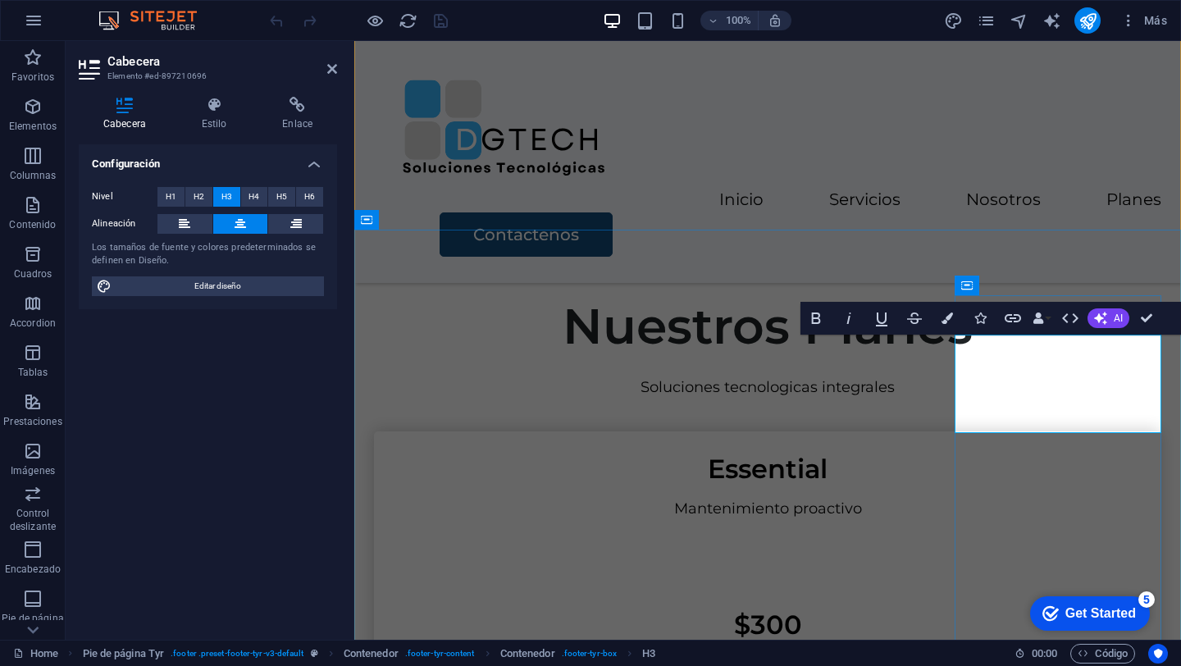
scroll to position [3724, 0]
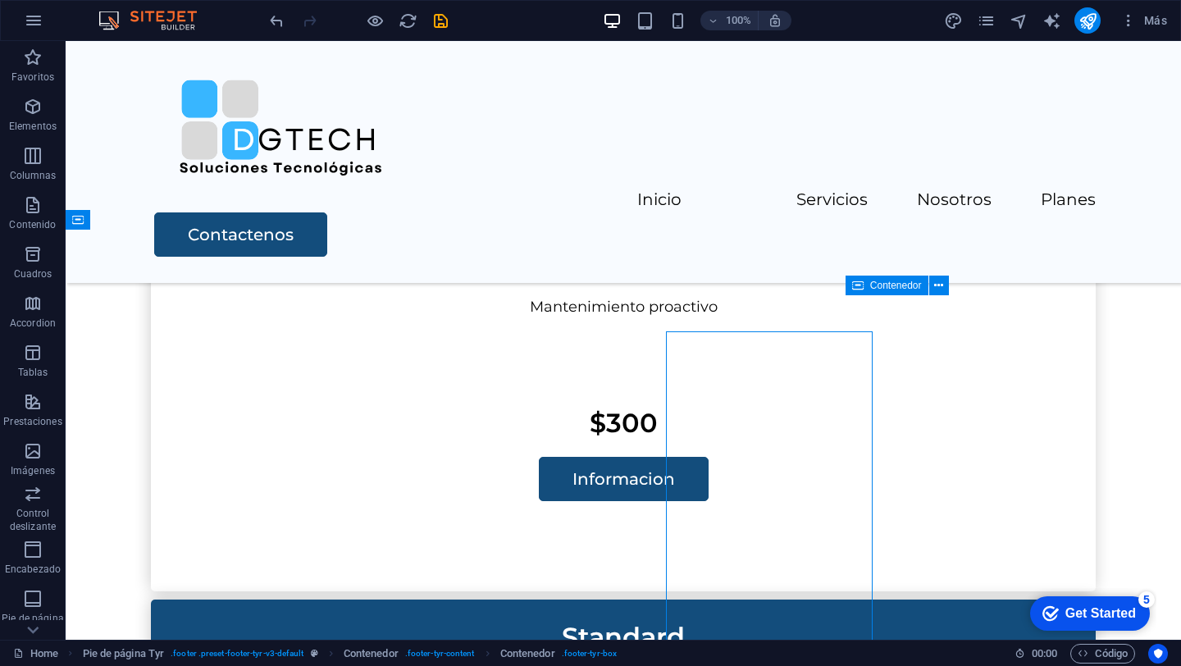
scroll to position [3688, 0]
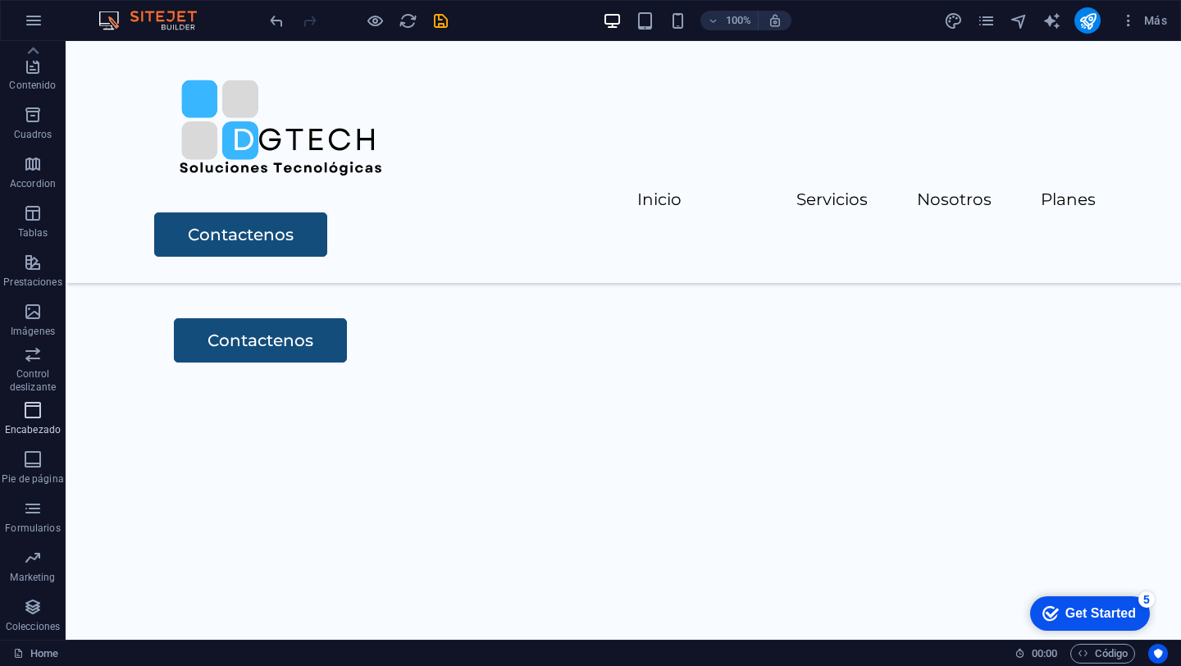
scroll to position [0, 0]
click at [26, 112] on icon "button" at bounding box center [33, 107] width 20 height 20
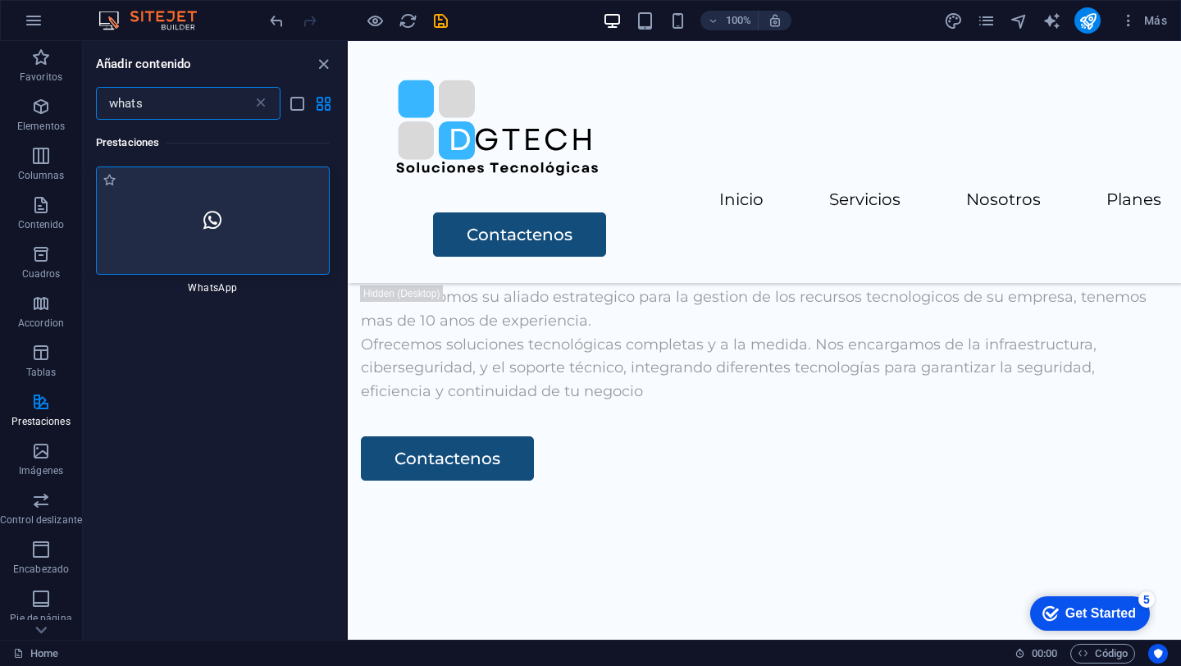
type input "whats"
click at [221, 236] on div at bounding box center [213, 220] width 234 height 108
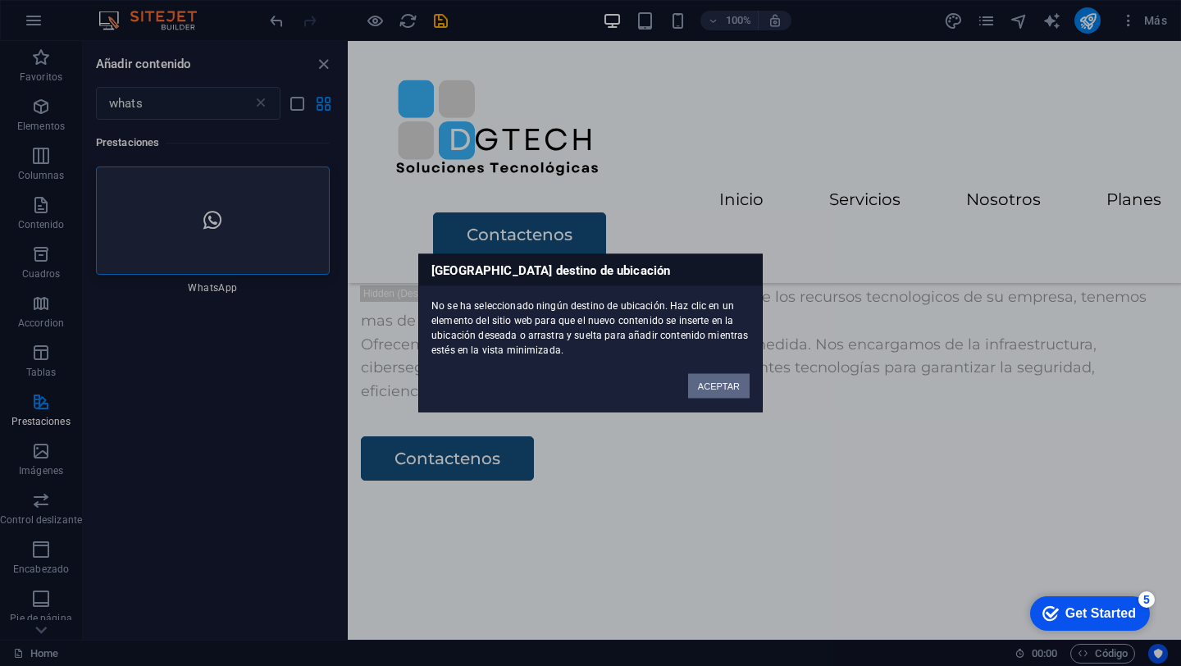
click at [705, 387] on button "ACEPTAR" at bounding box center [719, 386] width 62 height 25
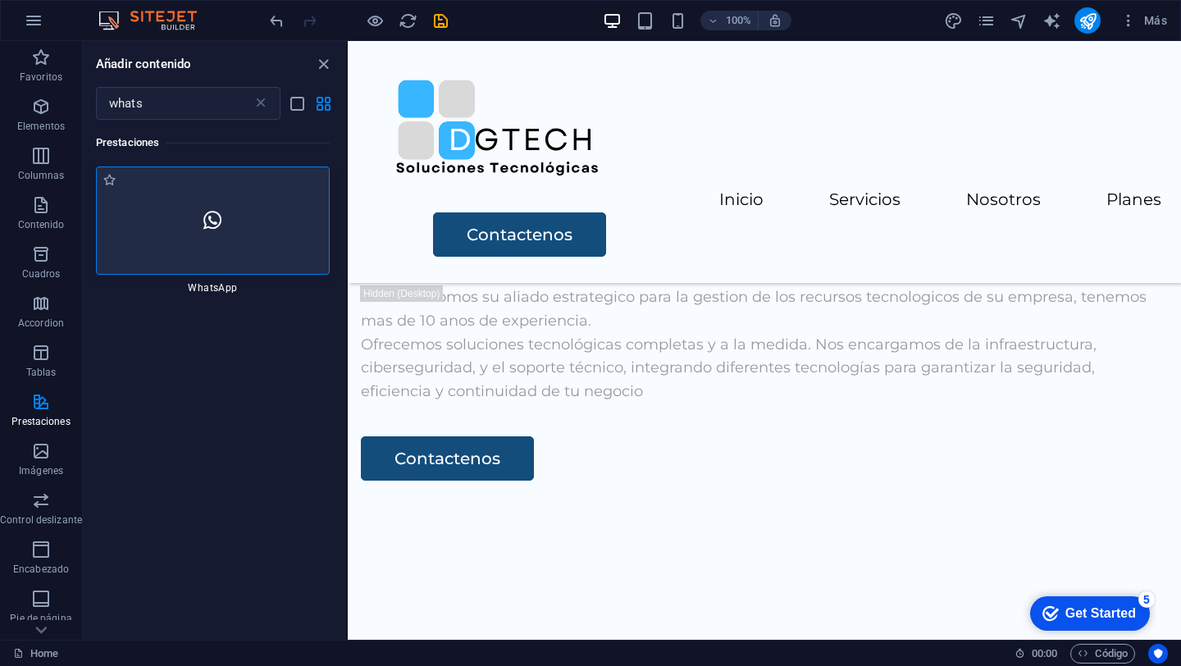
click at [260, 235] on div at bounding box center [213, 220] width 234 height 108
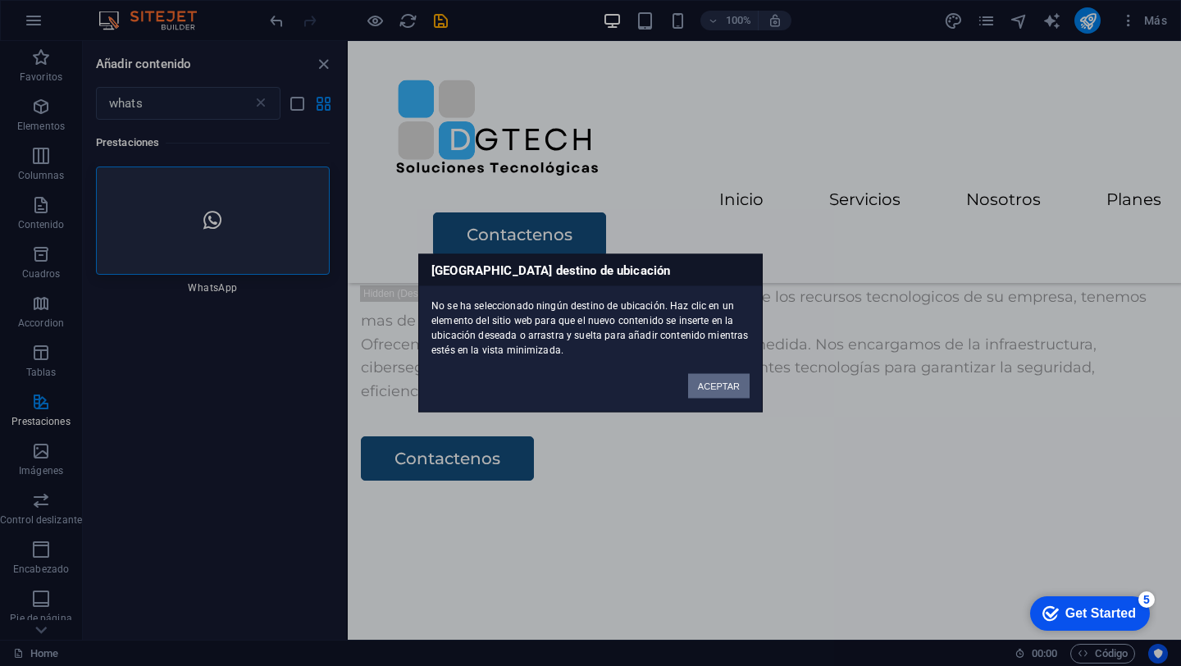
click at [706, 382] on button "ACEPTAR" at bounding box center [719, 386] width 62 height 25
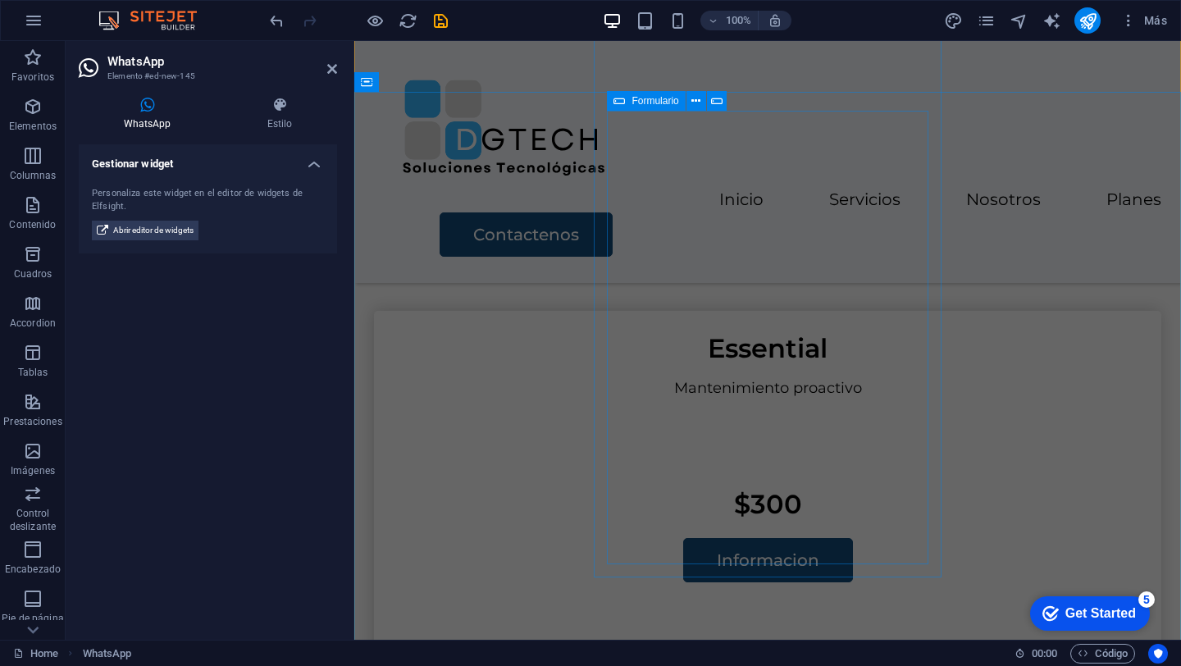
scroll to position [3890, 0]
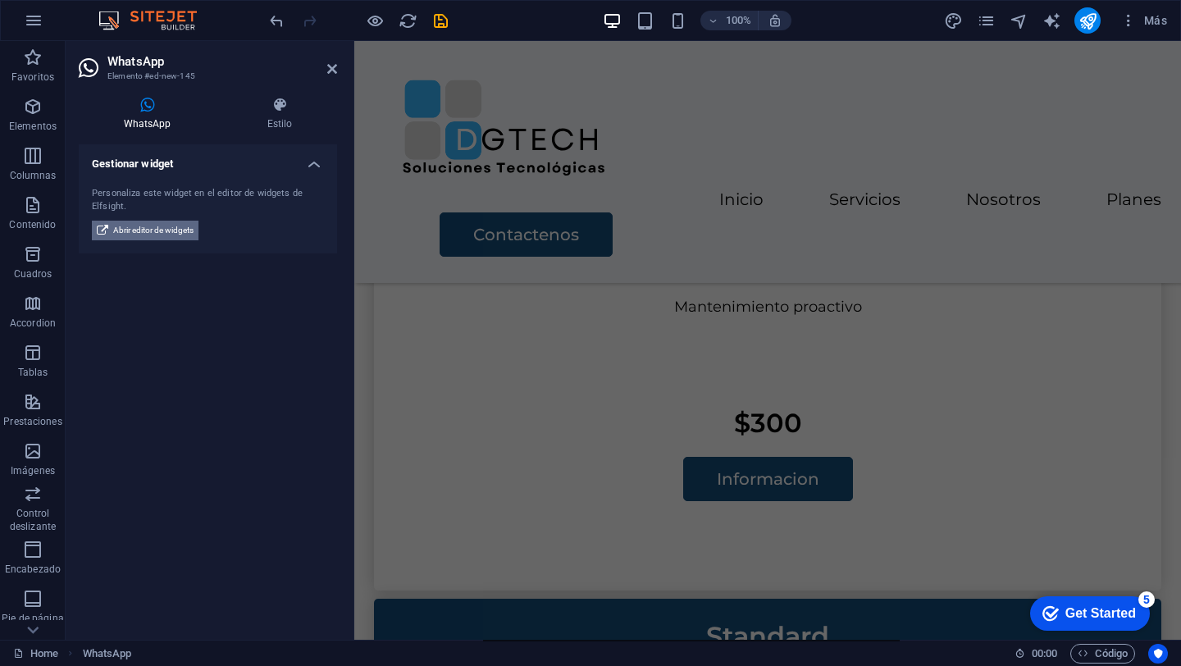
click at [143, 223] on span "Abrir editor de widgets" at bounding box center [153, 231] width 80 height 20
click at [148, 228] on span "Abrir editor de widgets" at bounding box center [153, 231] width 80 height 20
click at [274, 112] on icon at bounding box center [279, 105] width 115 height 16
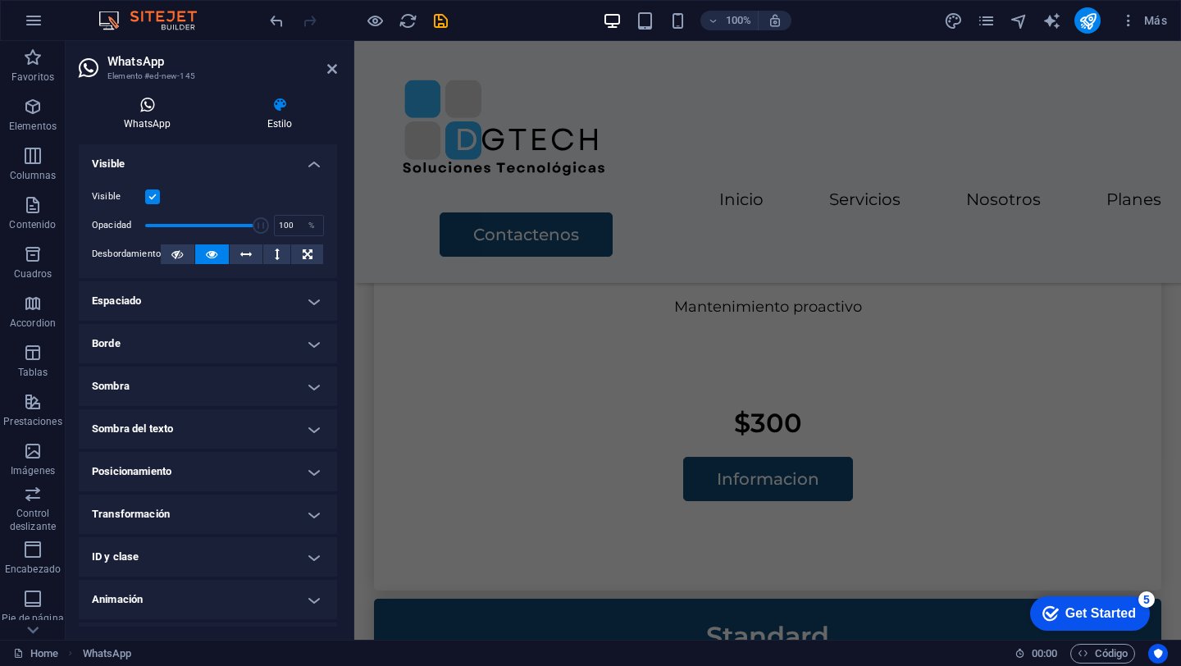
click at [148, 111] on icon at bounding box center [147, 105] width 137 height 16
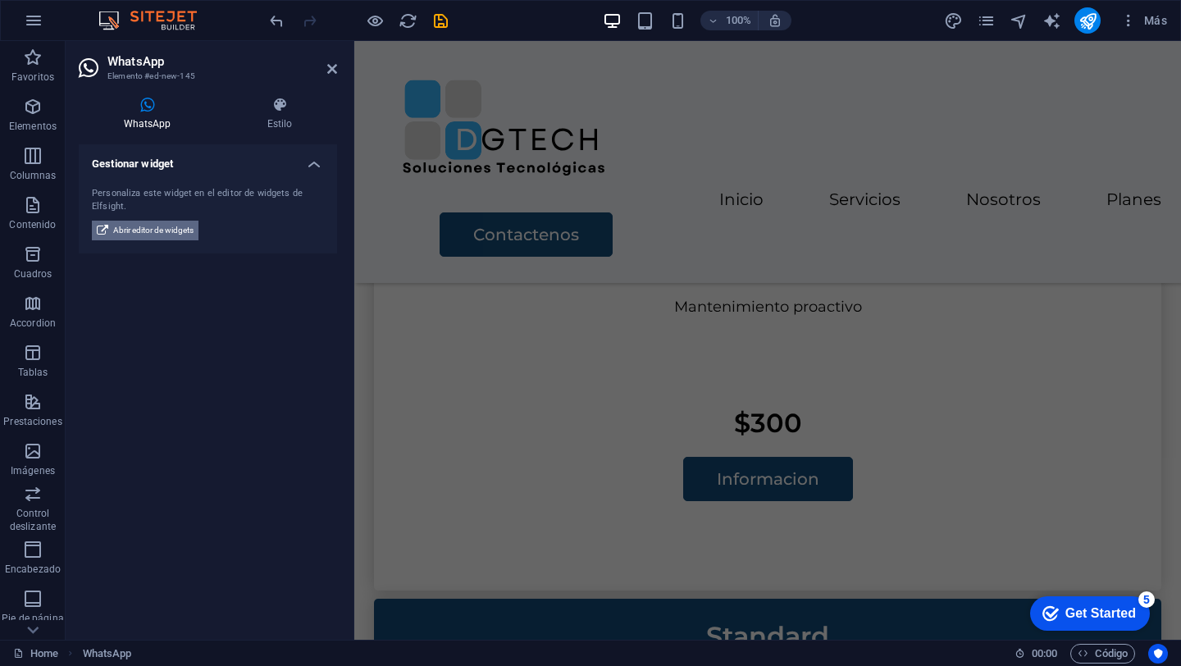
click at [128, 230] on span "Abrir editor de widgets" at bounding box center [153, 231] width 80 height 20
click at [272, 113] on h4 "Estilo" at bounding box center [279, 114] width 115 height 34
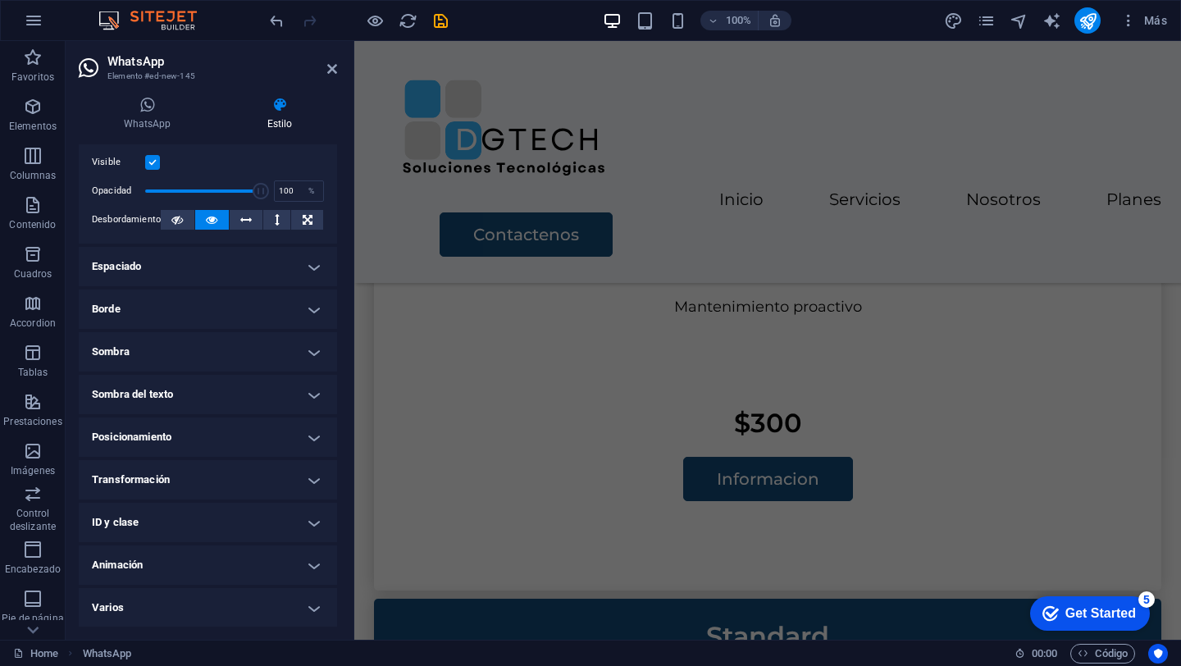
scroll to position [0, 0]
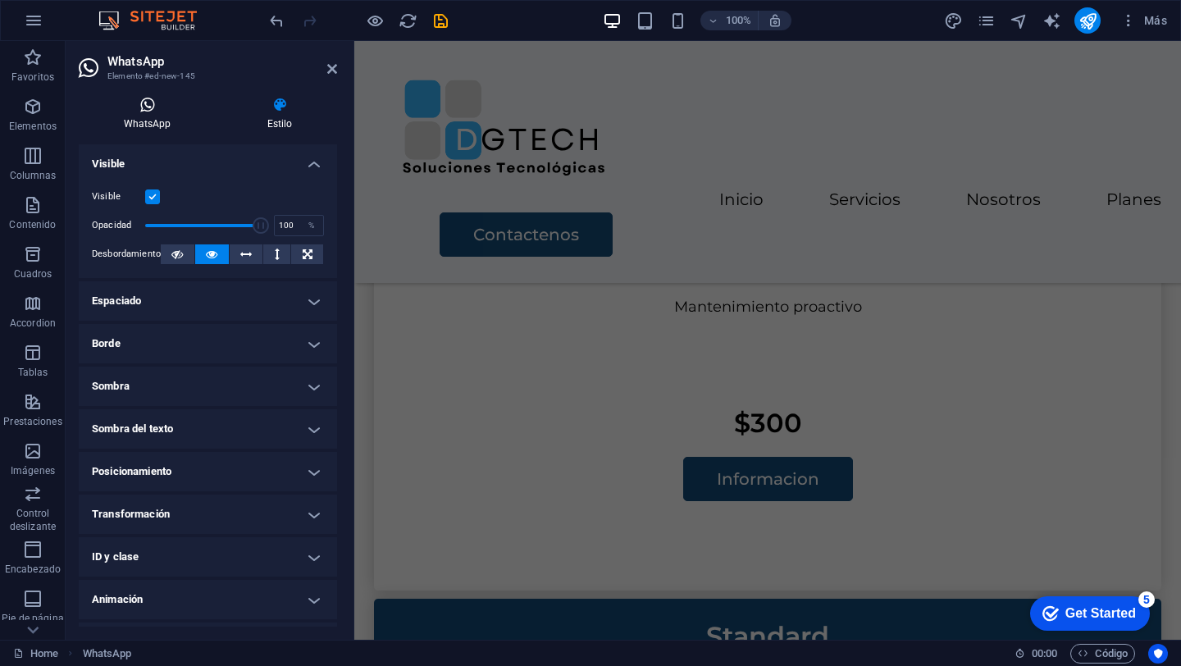
click at [144, 102] on icon at bounding box center [147, 105] width 137 height 16
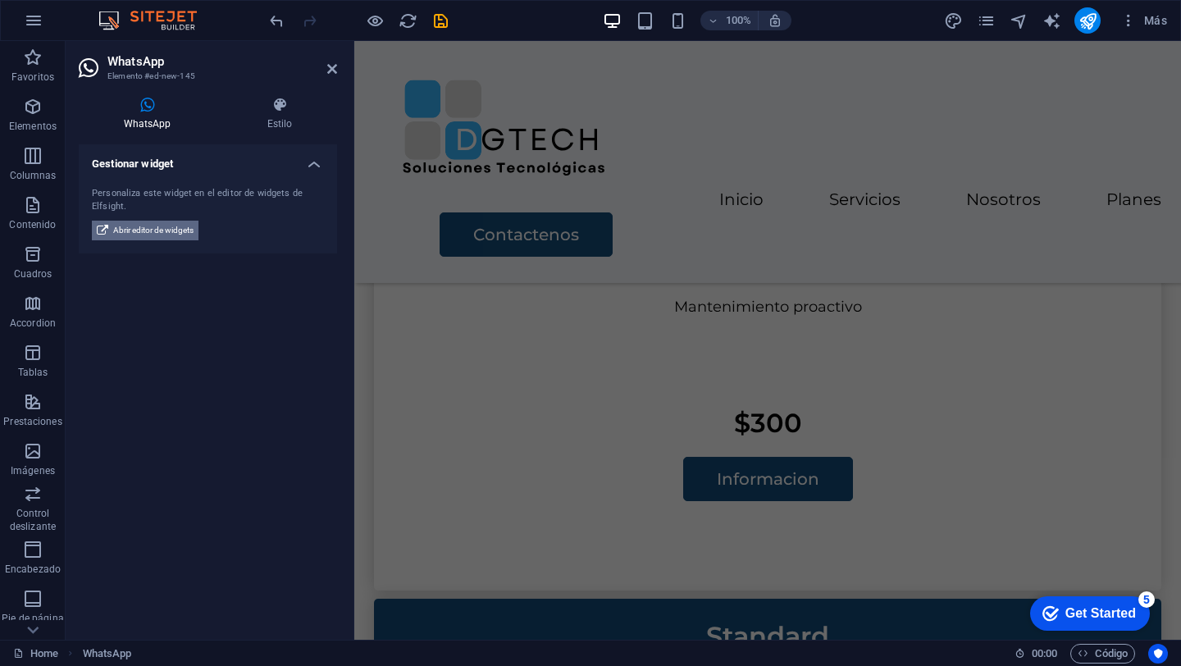
click at [136, 224] on span "Abrir editor de widgets" at bounding box center [153, 231] width 80 height 20
click at [445, 23] on icon "save" at bounding box center [440, 20] width 19 height 19
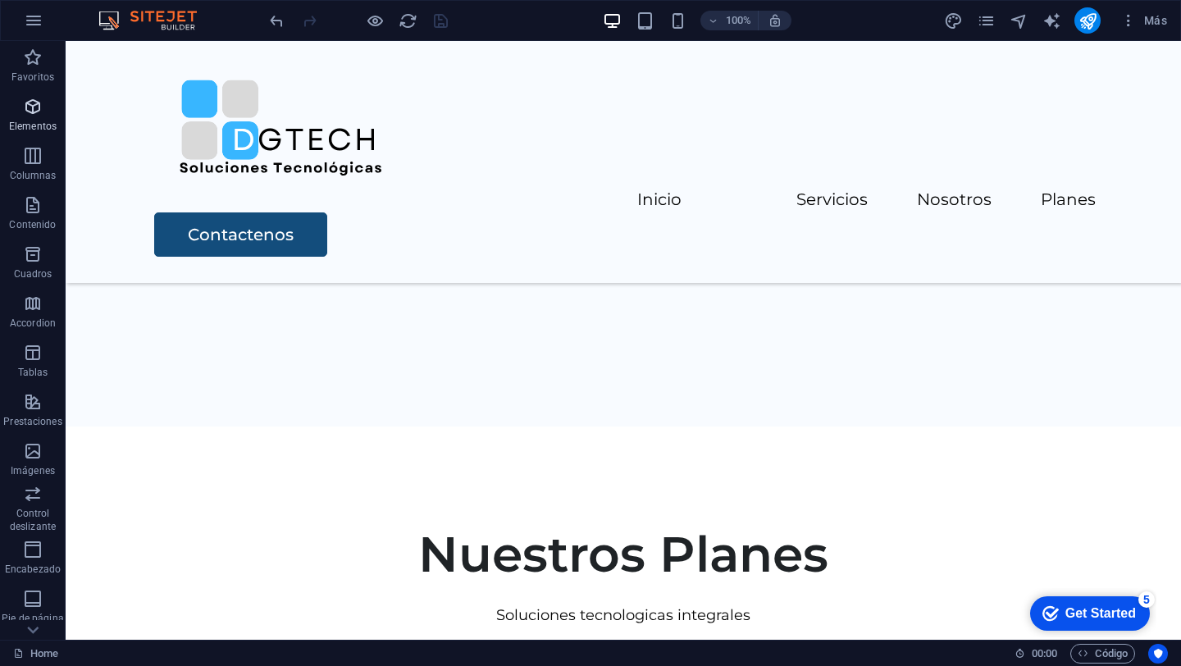
click at [25, 103] on icon "button" at bounding box center [33, 107] width 20 height 20
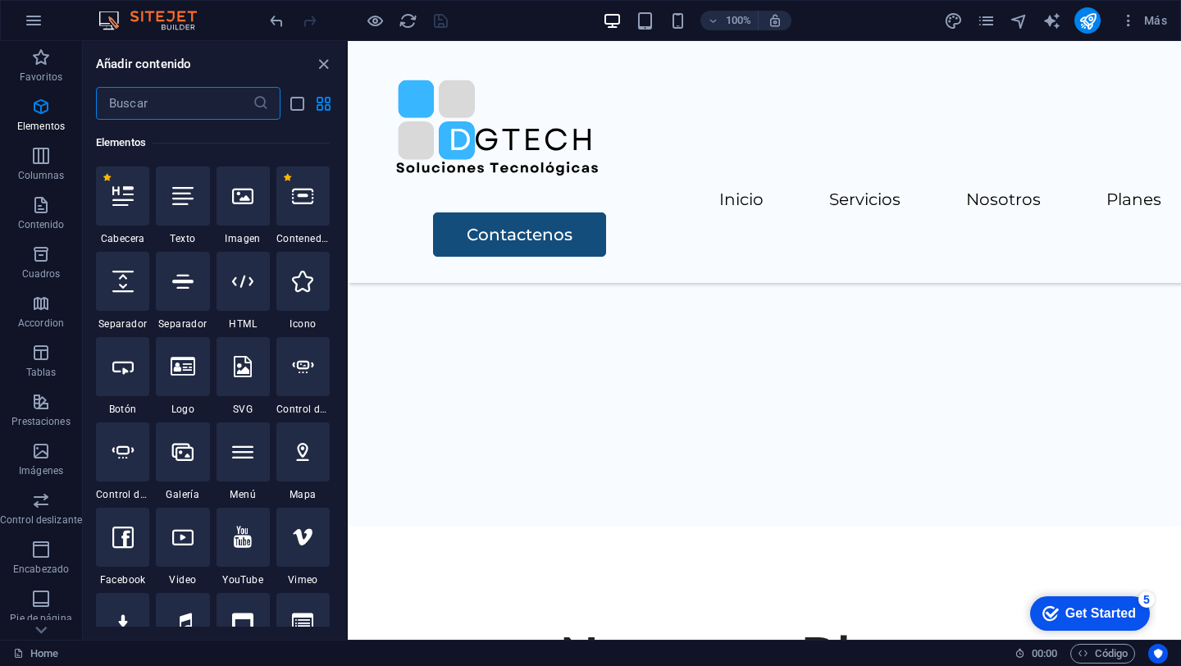
scroll to position [309, 0]
click at [174, 94] on input "text" at bounding box center [174, 103] width 157 height 33
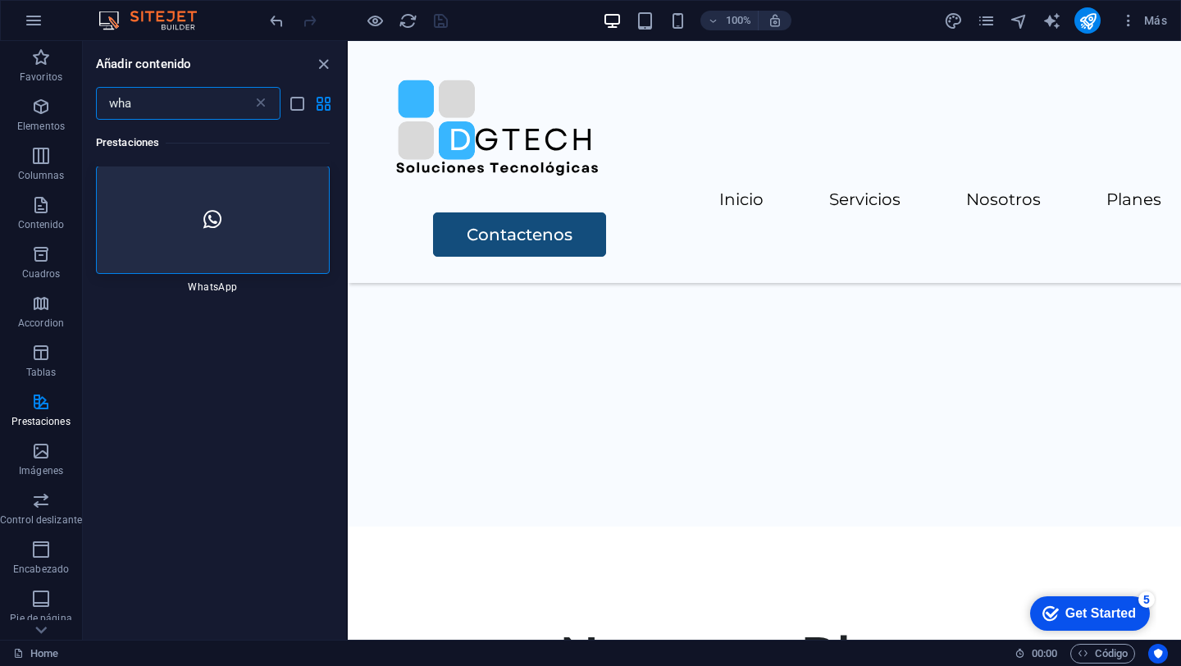
scroll to position [0, 0]
type input "wha"
click at [204, 194] on div at bounding box center [213, 220] width 234 height 108
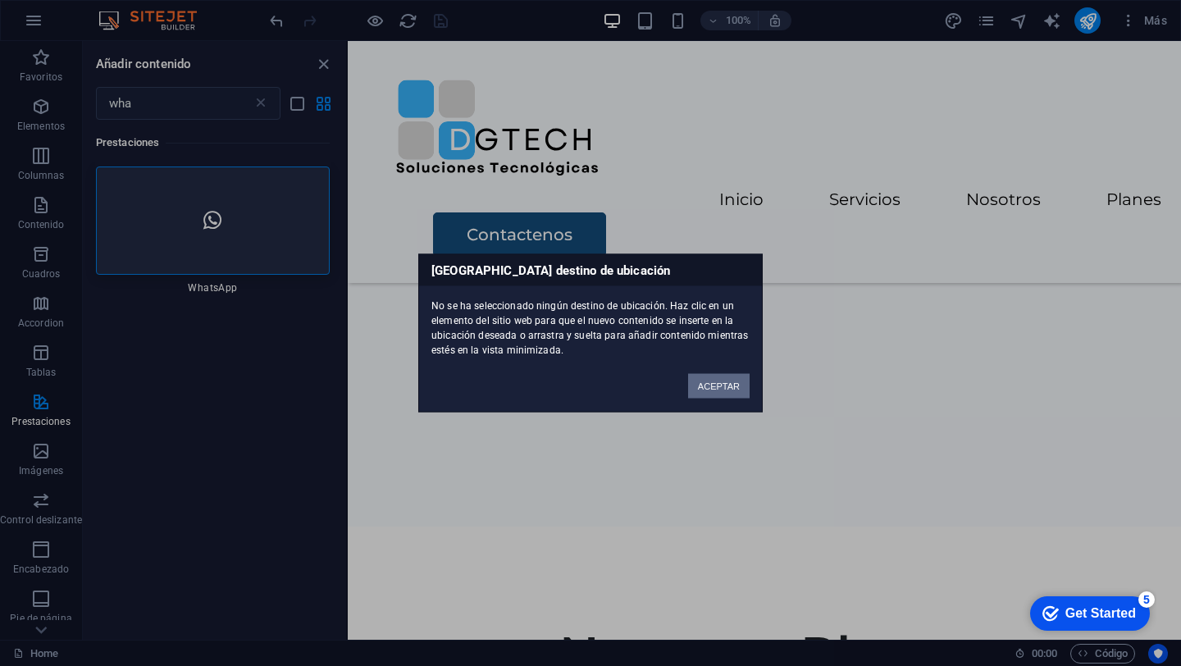
click at [718, 384] on button "ACEPTAR" at bounding box center [719, 386] width 62 height 25
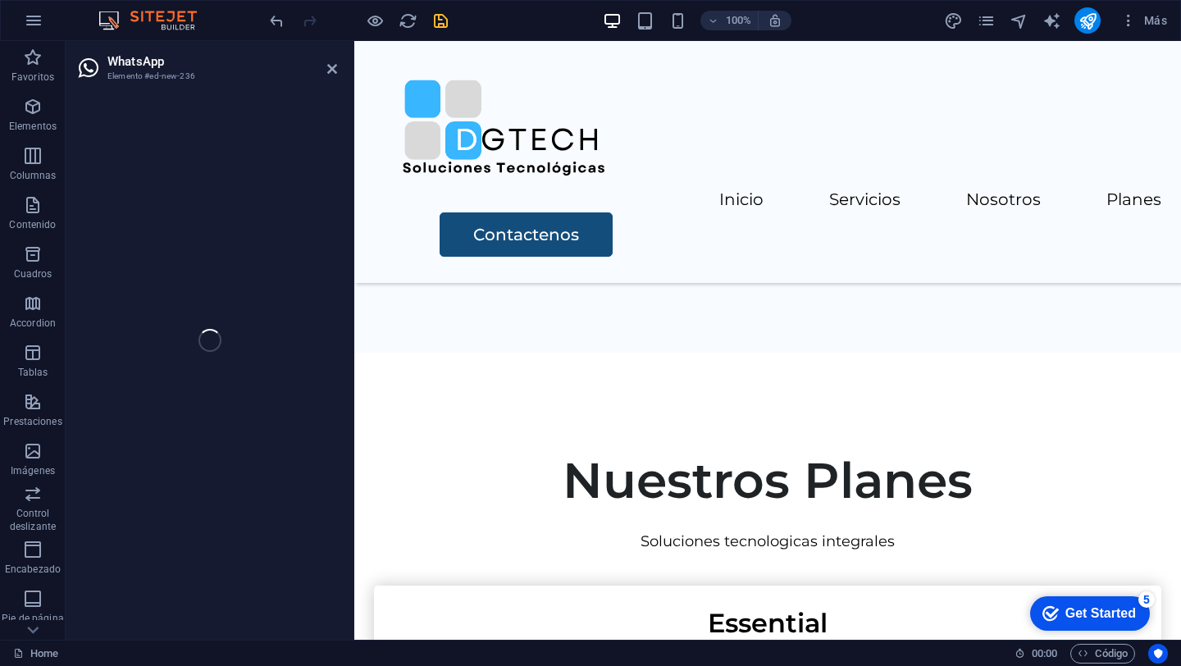
scroll to position [3546, 0]
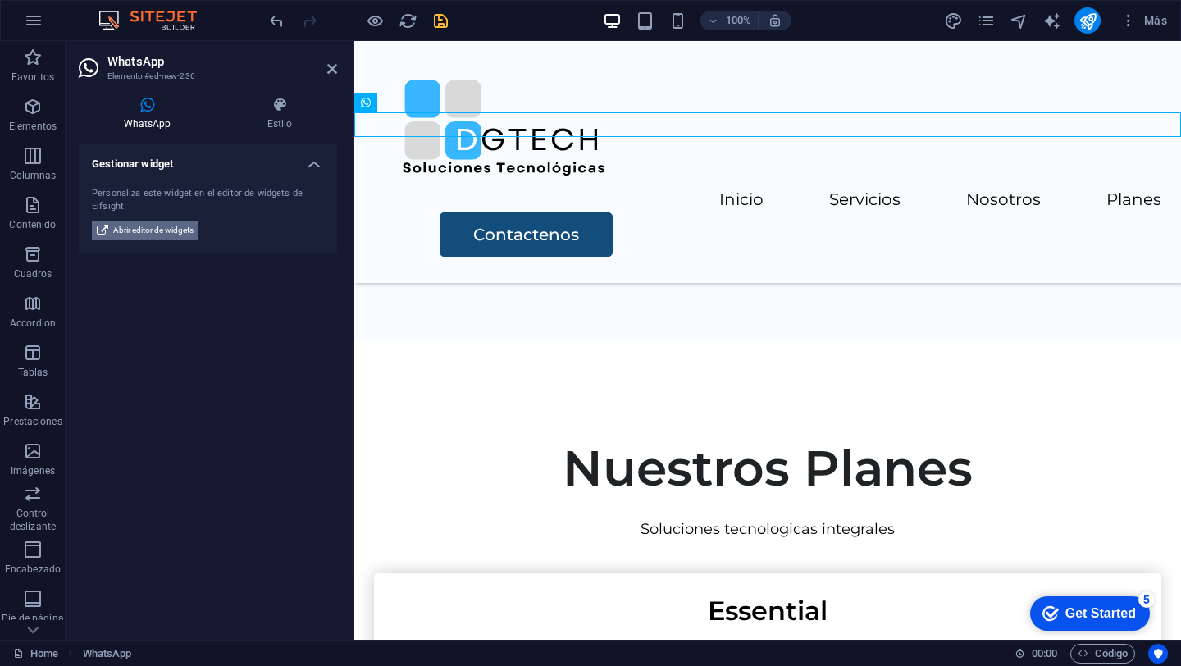
click at [157, 230] on span "Abrir editor de widgets" at bounding box center [153, 231] width 80 height 20
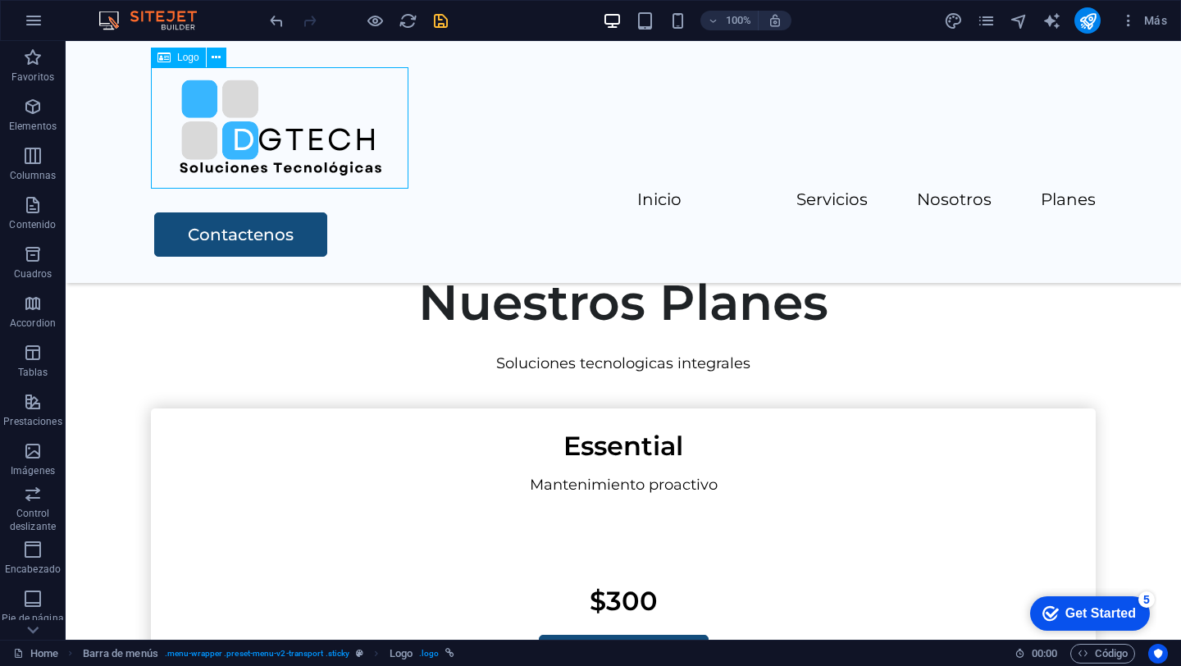
scroll to position [3510, 0]
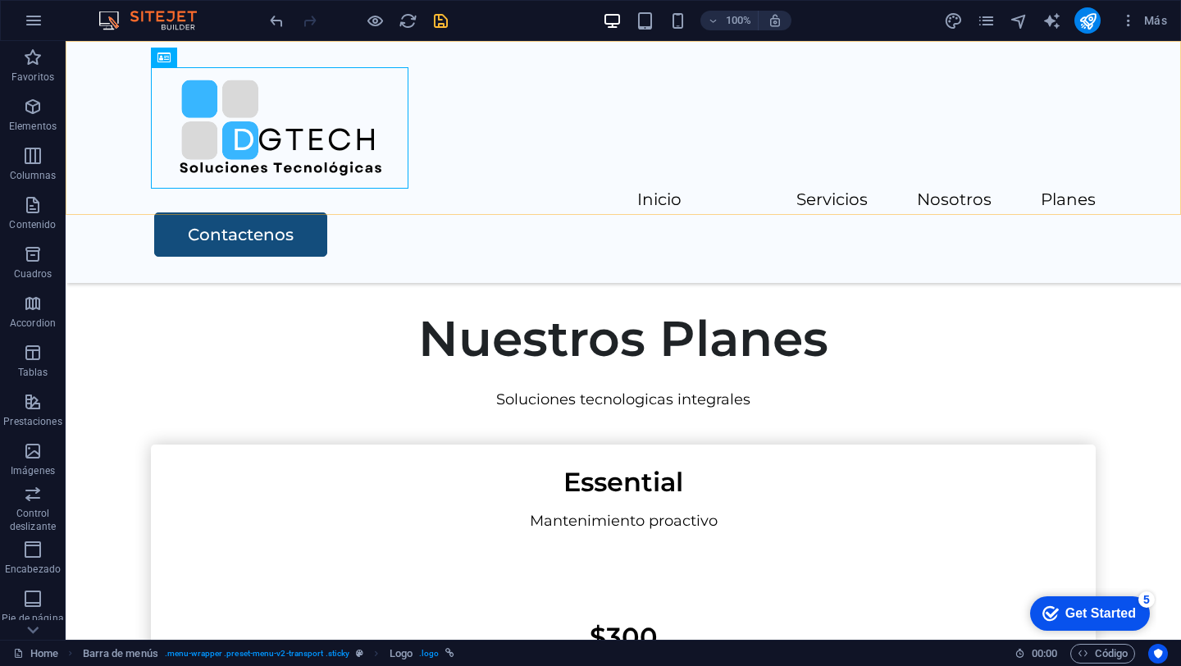
click at [285, 200] on div "Inicio Servicios Nosotros Planes Contactenos" at bounding box center [623, 162] width 1115 height 242
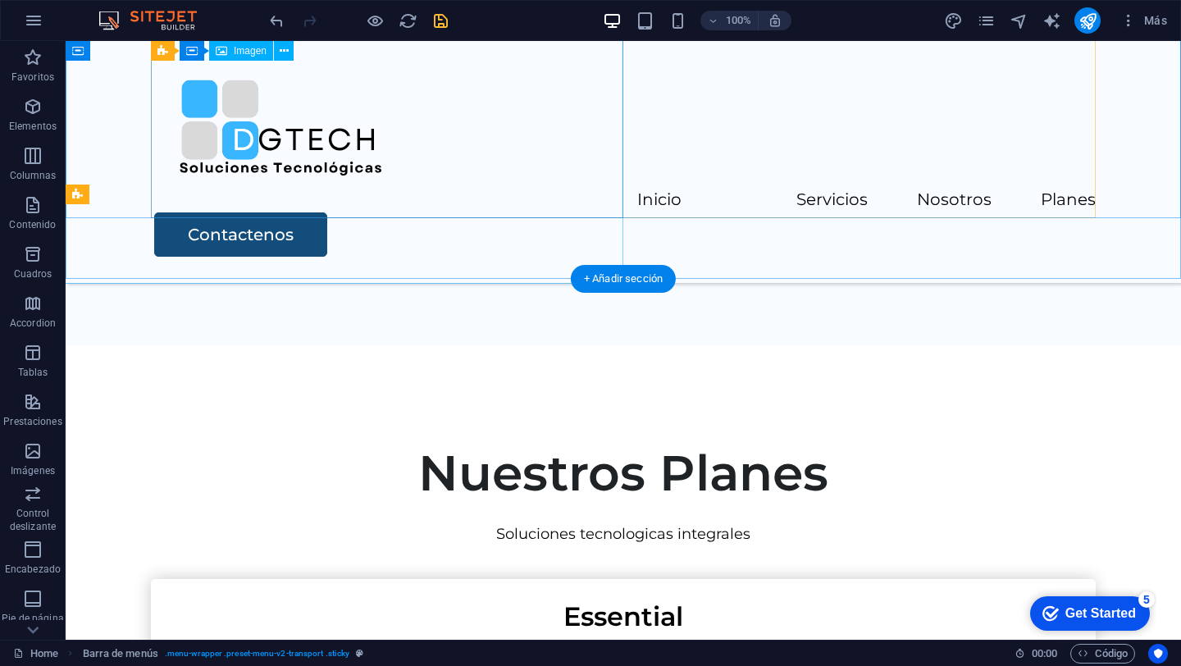
scroll to position [3340, 0]
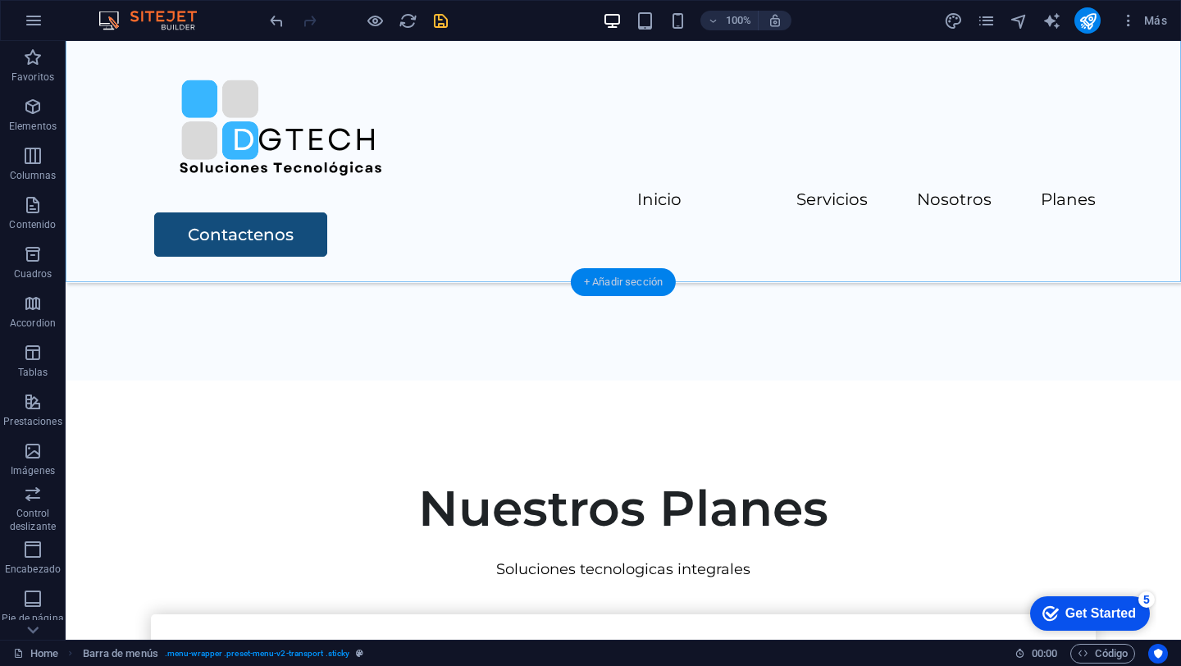
click at [604, 282] on div "+ Añadir sección" at bounding box center [623, 282] width 105 height 28
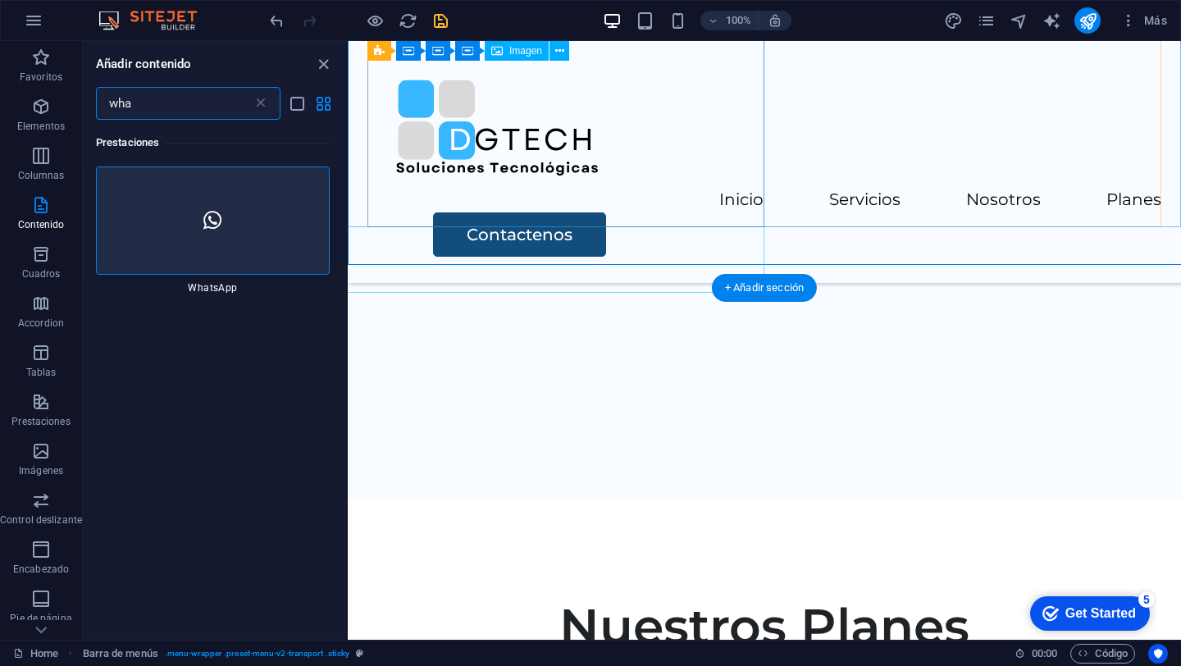
scroll to position [3357, 0]
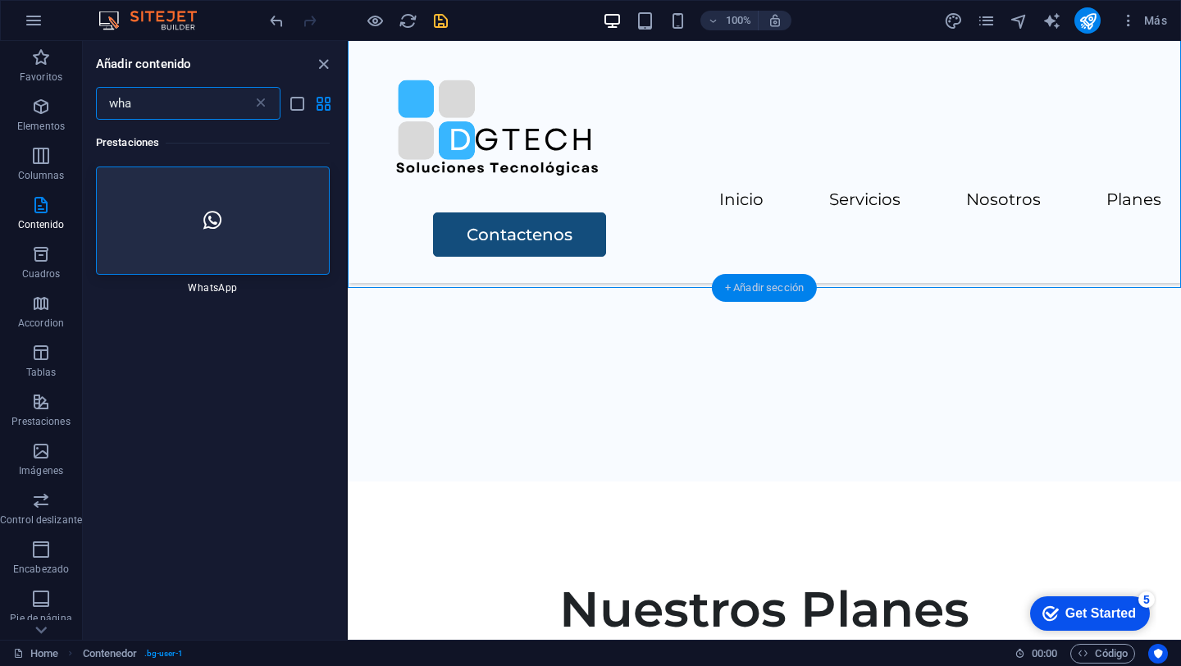
click at [776, 282] on div "+ Añadir sección" at bounding box center [764, 288] width 105 height 28
click at [196, 223] on div at bounding box center [213, 220] width 234 height 108
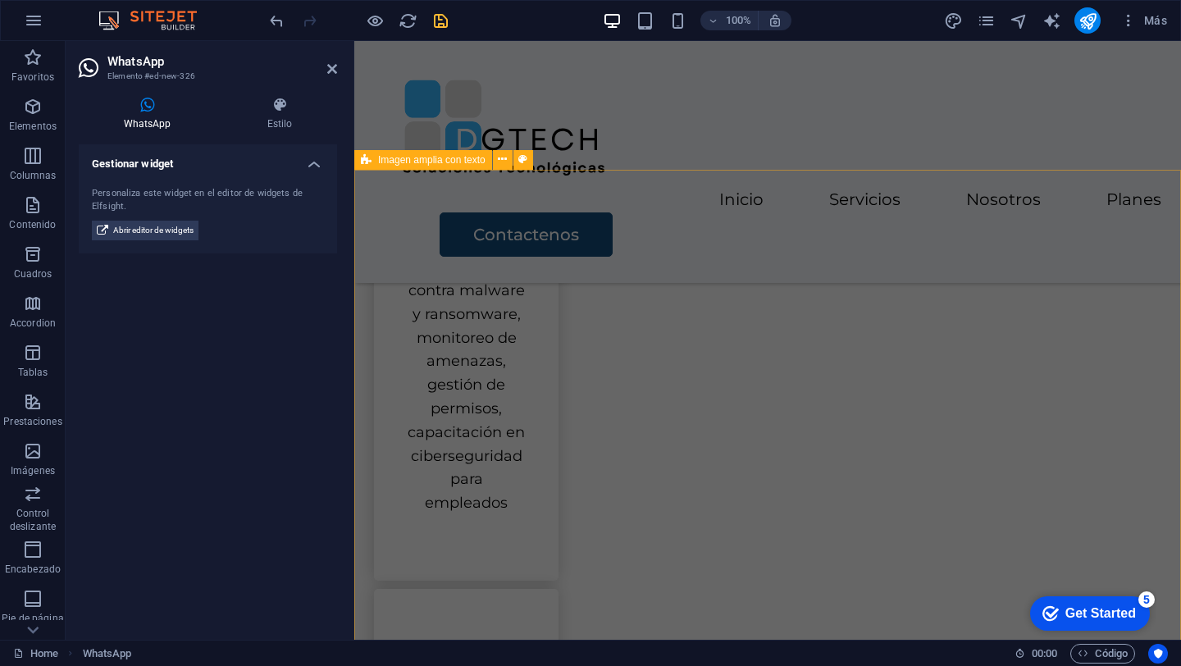
scroll to position [1429, 0]
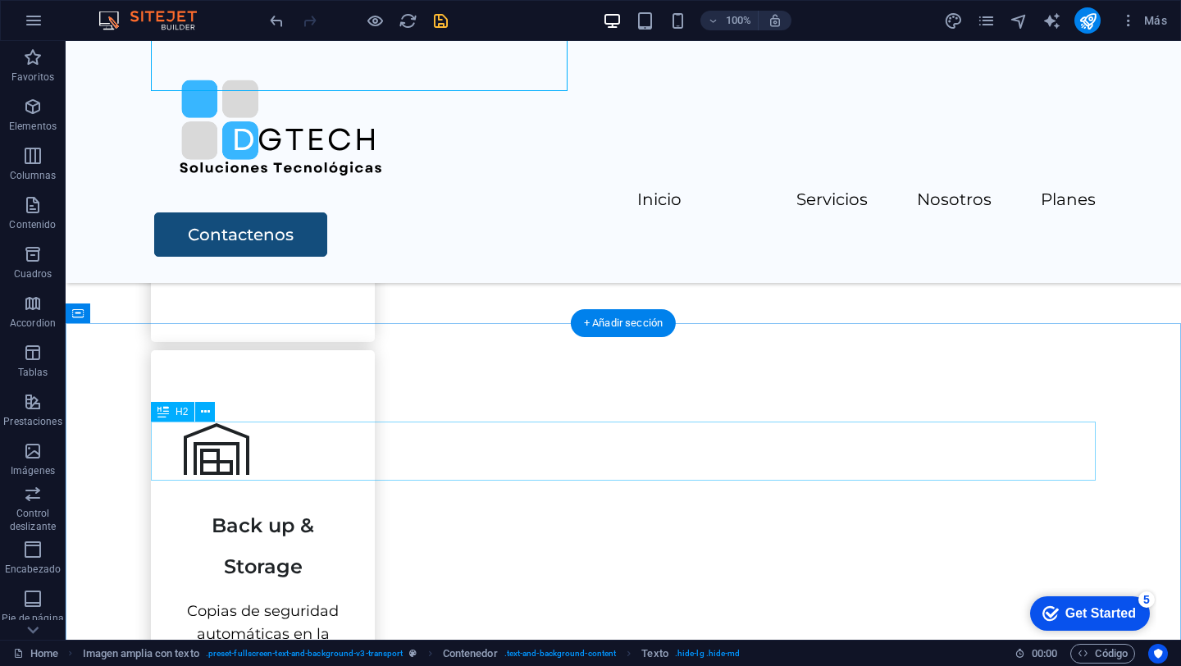
scroll to position [1552, 0]
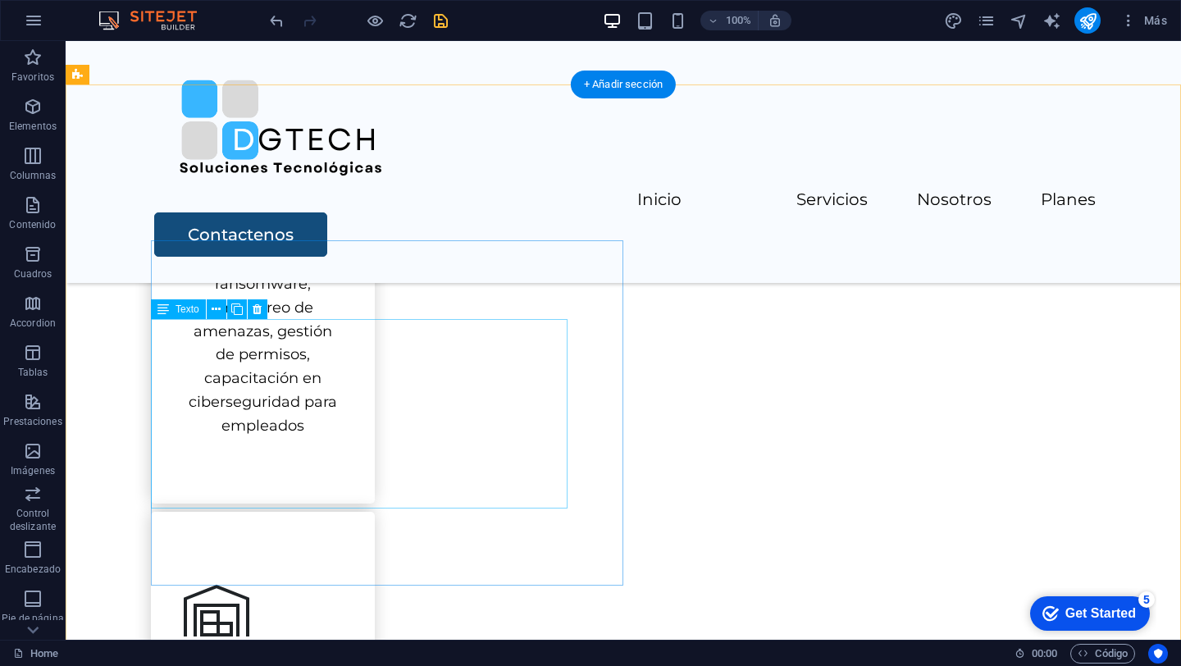
scroll to position [1479, 0]
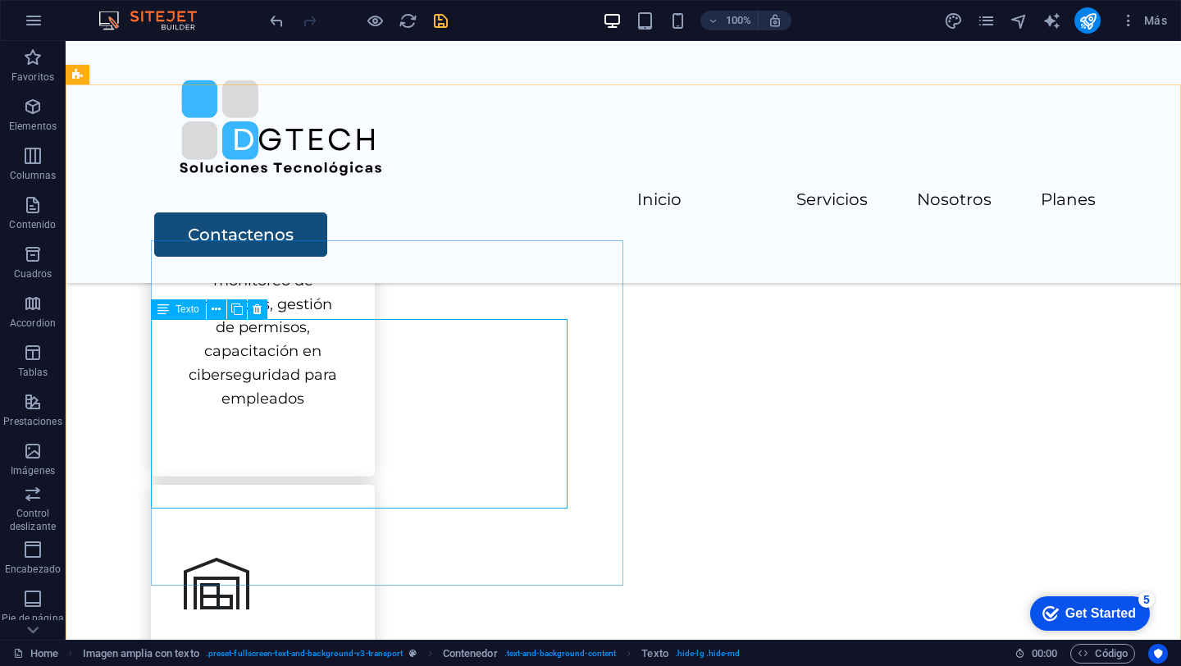
click at [183, 308] on span "Texto" at bounding box center [187, 309] width 24 height 10
click at [188, 312] on span "Texto" at bounding box center [187, 309] width 24 height 10
click at [175, 312] on div "Texto" at bounding box center [178, 309] width 55 height 20
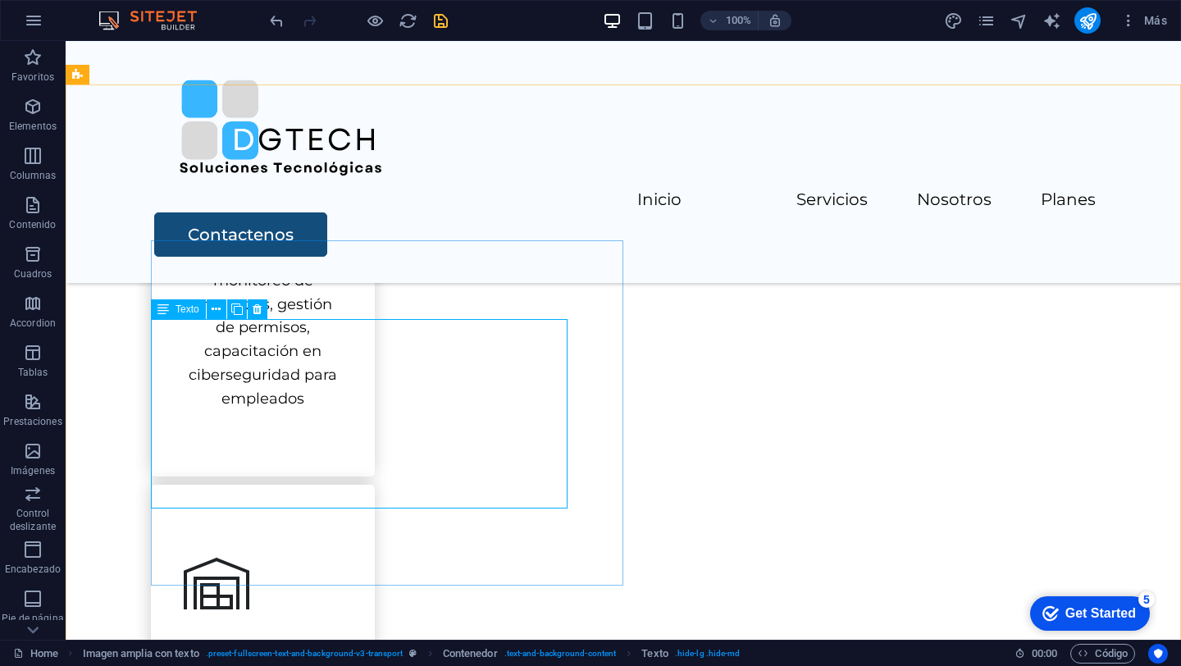
click at [175, 312] on div "Texto" at bounding box center [178, 309] width 55 height 20
click at [217, 308] on icon at bounding box center [216, 309] width 9 height 17
click at [180, 305] on span "Texto" at bounding box center [187, 309] width 24 height 10
click at [250, 224] on button at bounding box center [245, 231] width 20 height 20
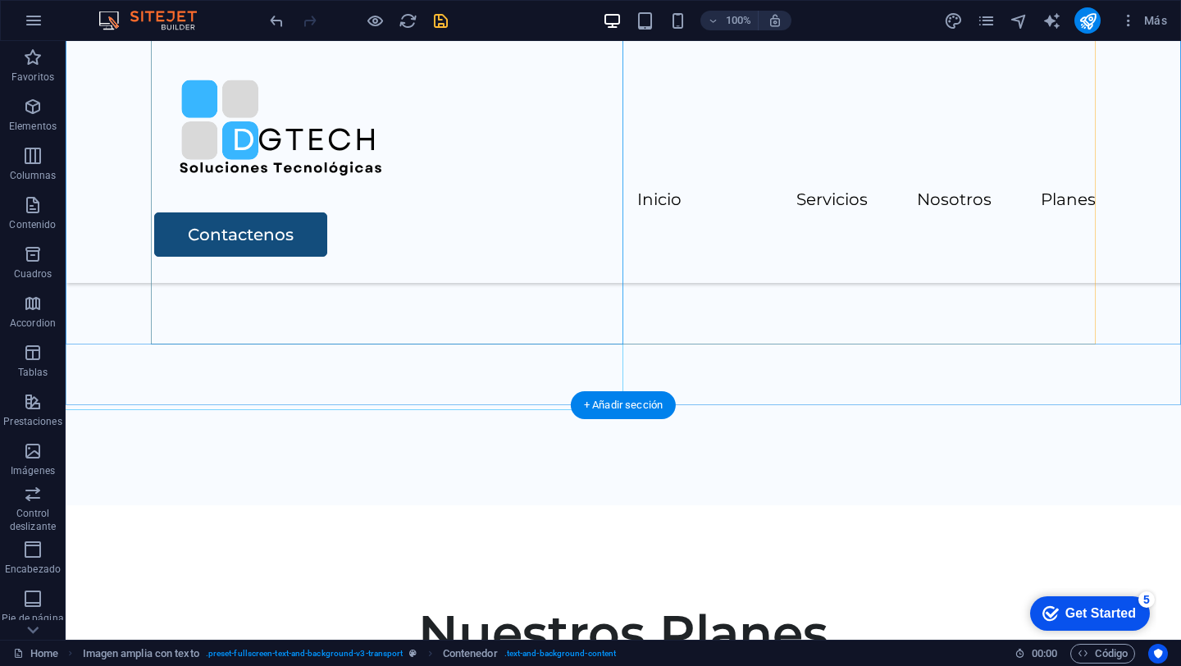
scroll to position [3217, 0]
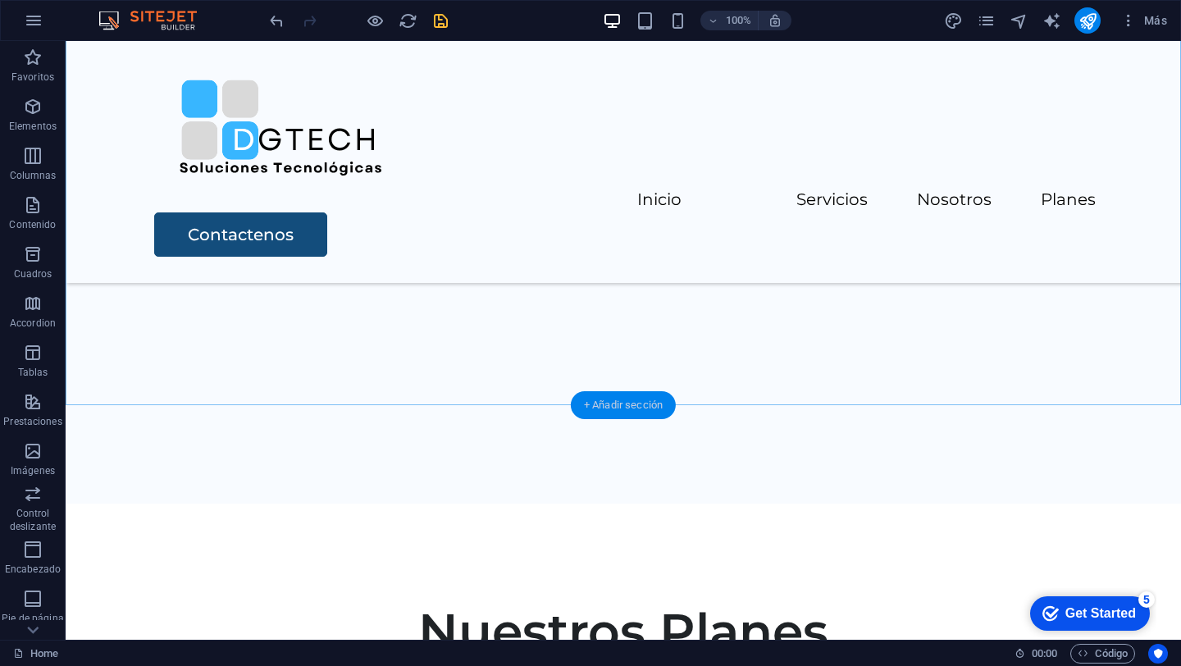
click at [601, 403] on div "+ Añadir sección" at bounding box center [623, 405] width 105 height 28
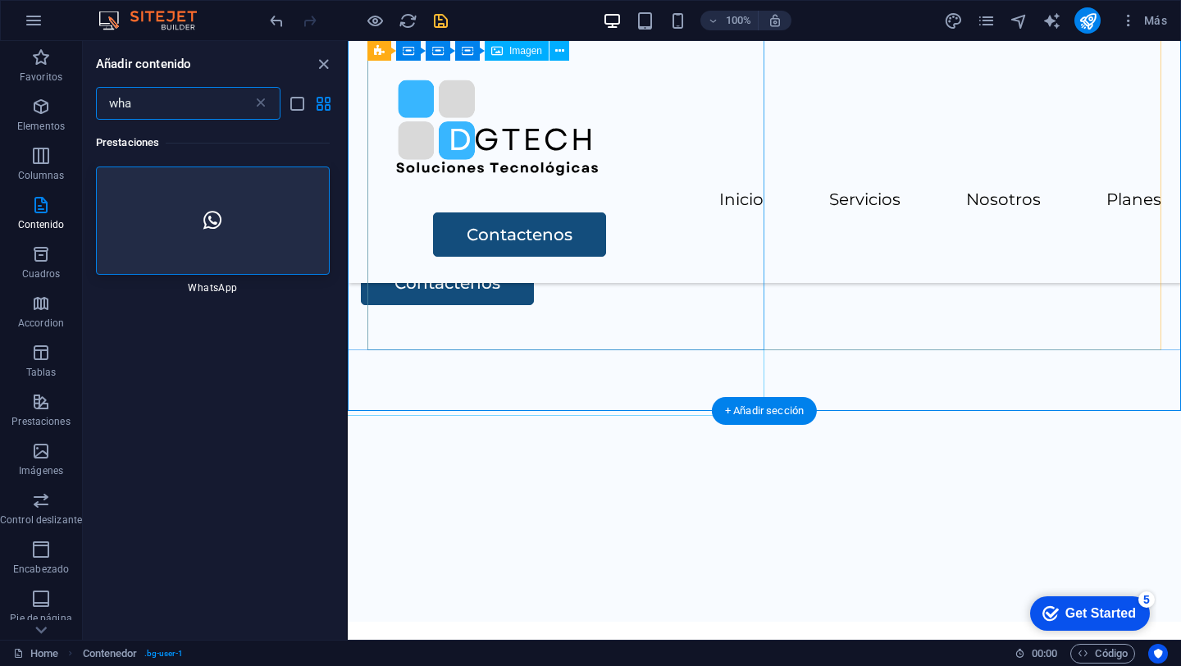
scroll to position [3234, 0]
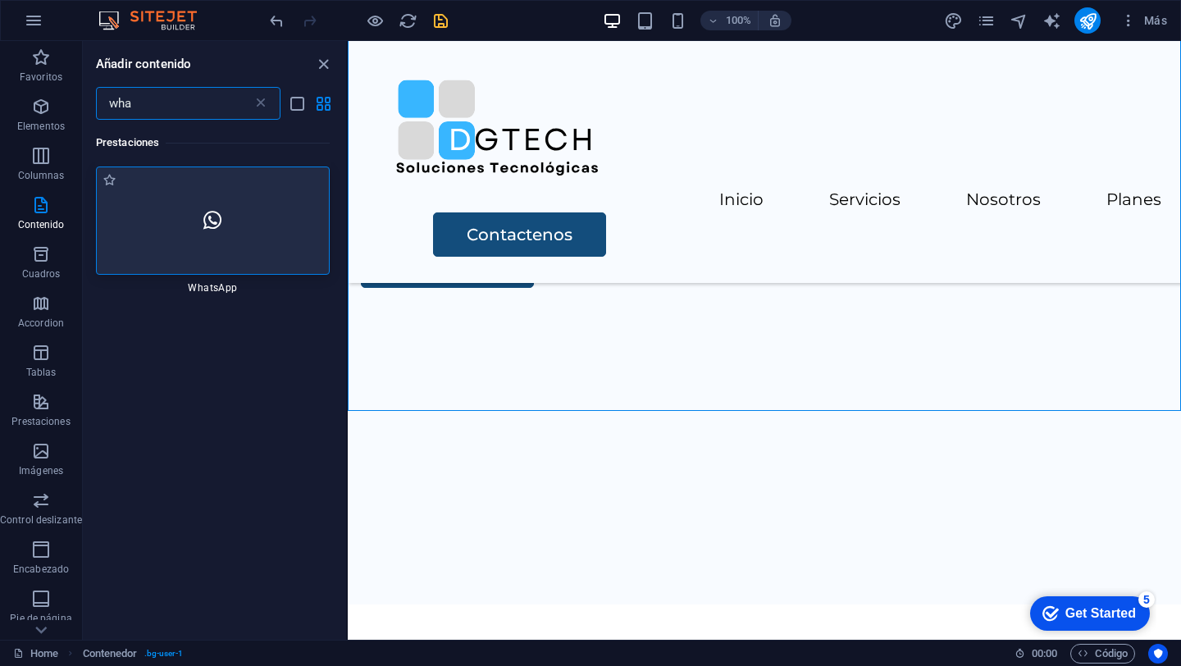
click at [229, 205] on div at bounding box center [213, 220] width 234 height 108
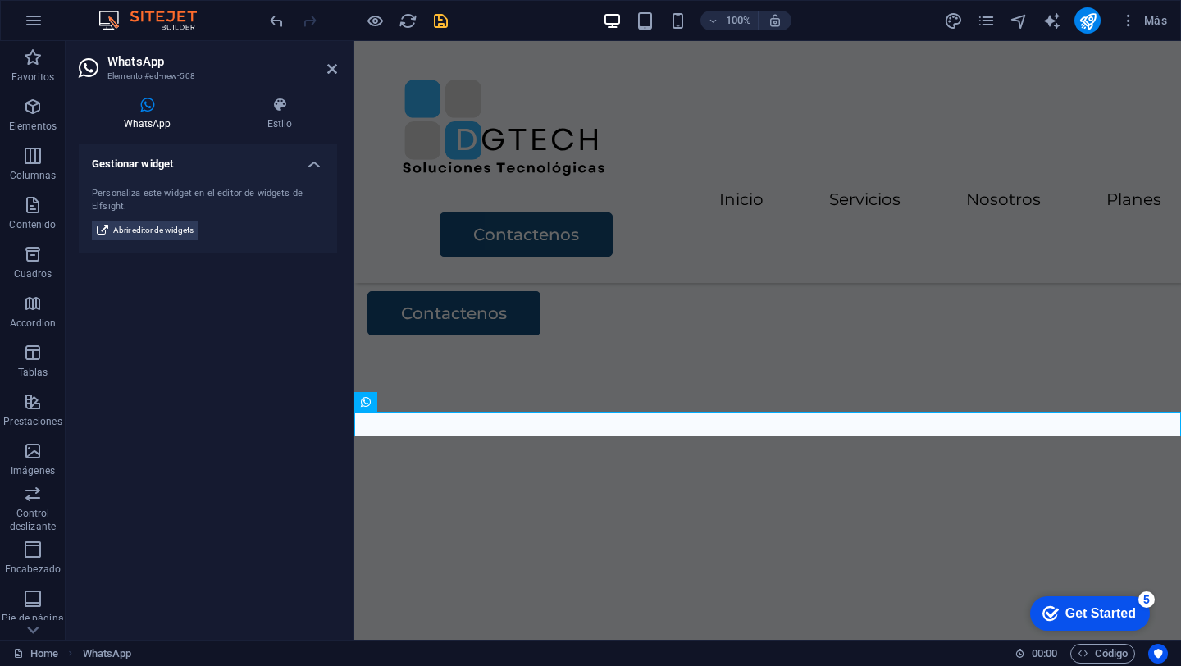
scroll to position [3247, 0]
